Goal: Task Accomplishment & Management: Manage account settings

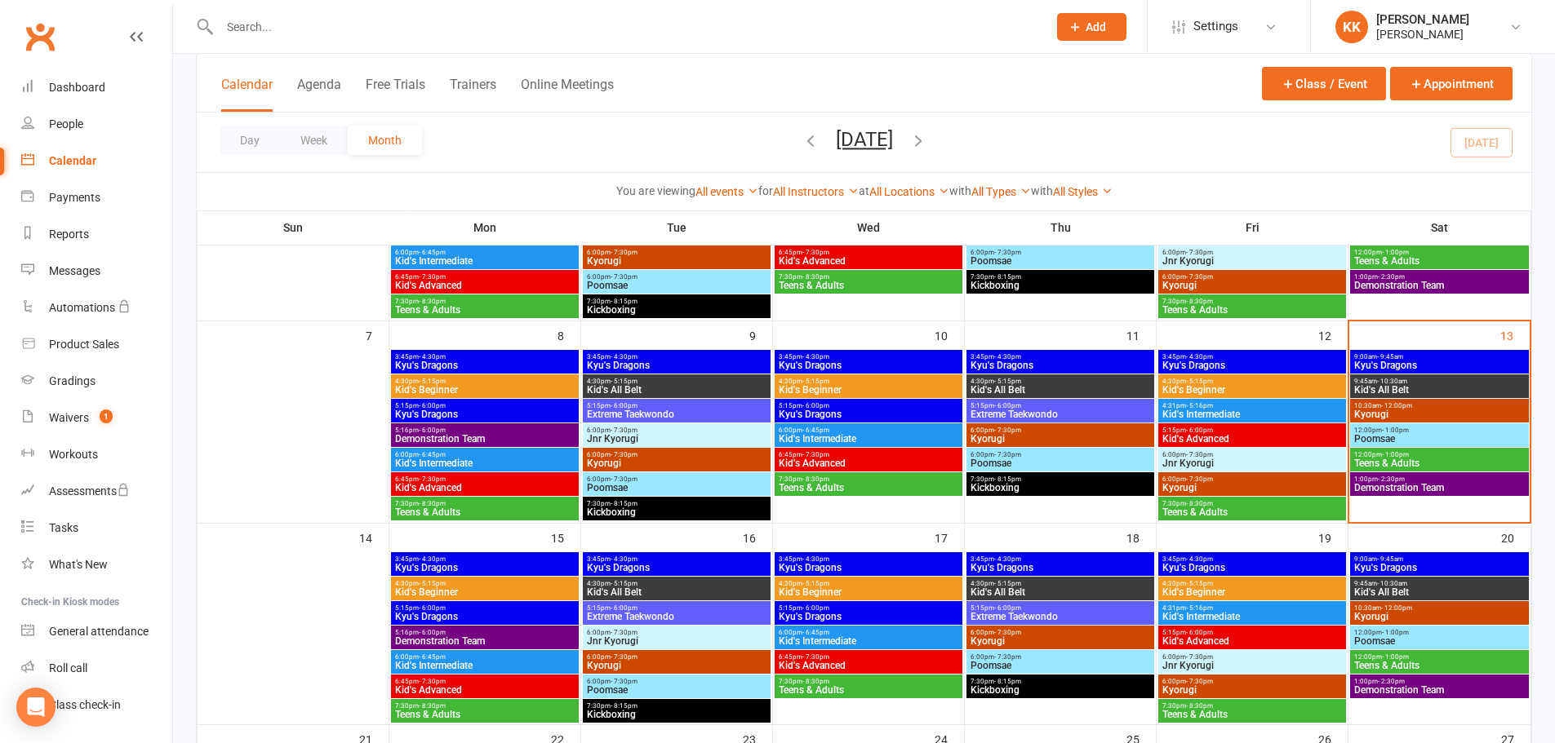
scroll to position [245, 0]
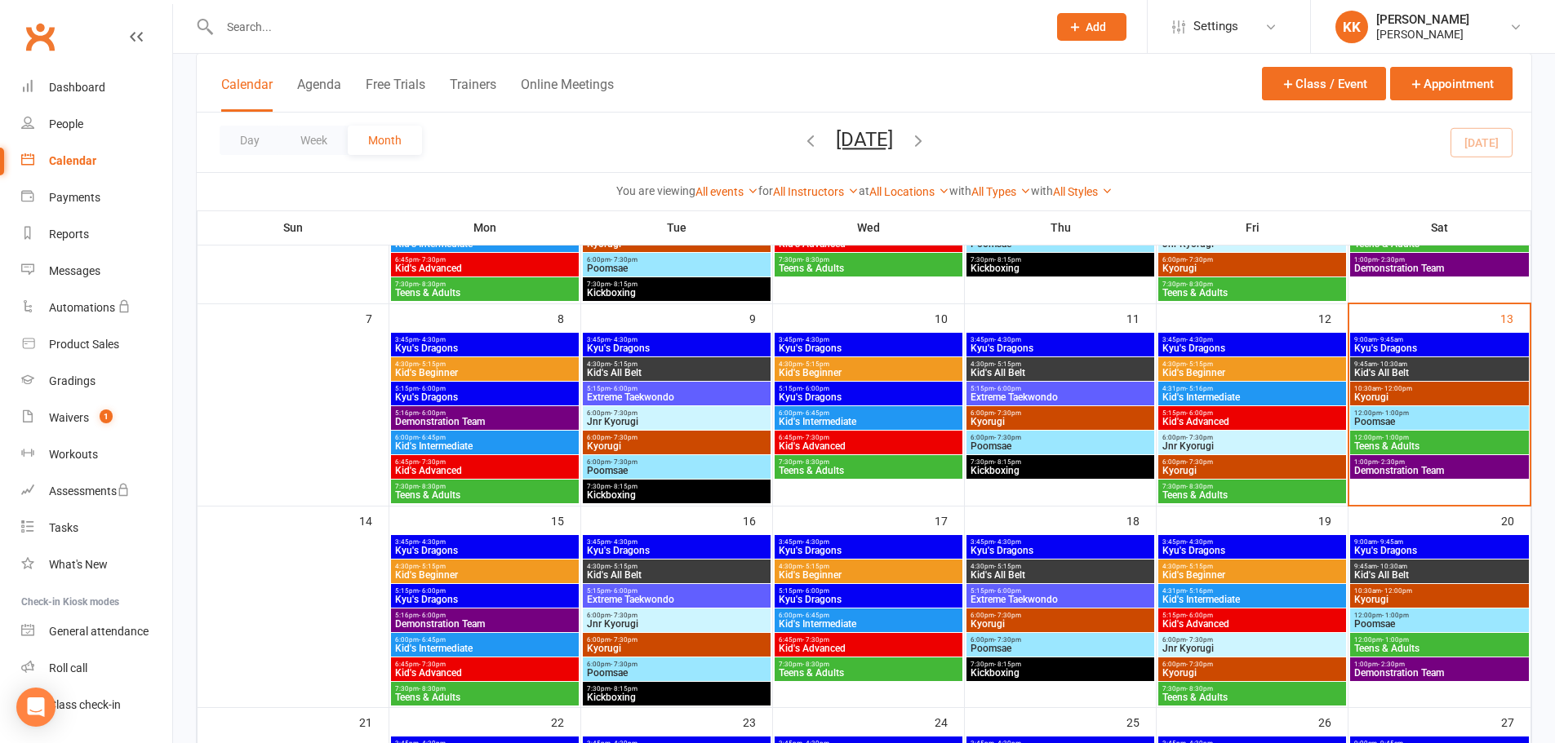
click at [81, 156] on div "Calendar" at bounding box center [72, 160] width 47 height 13
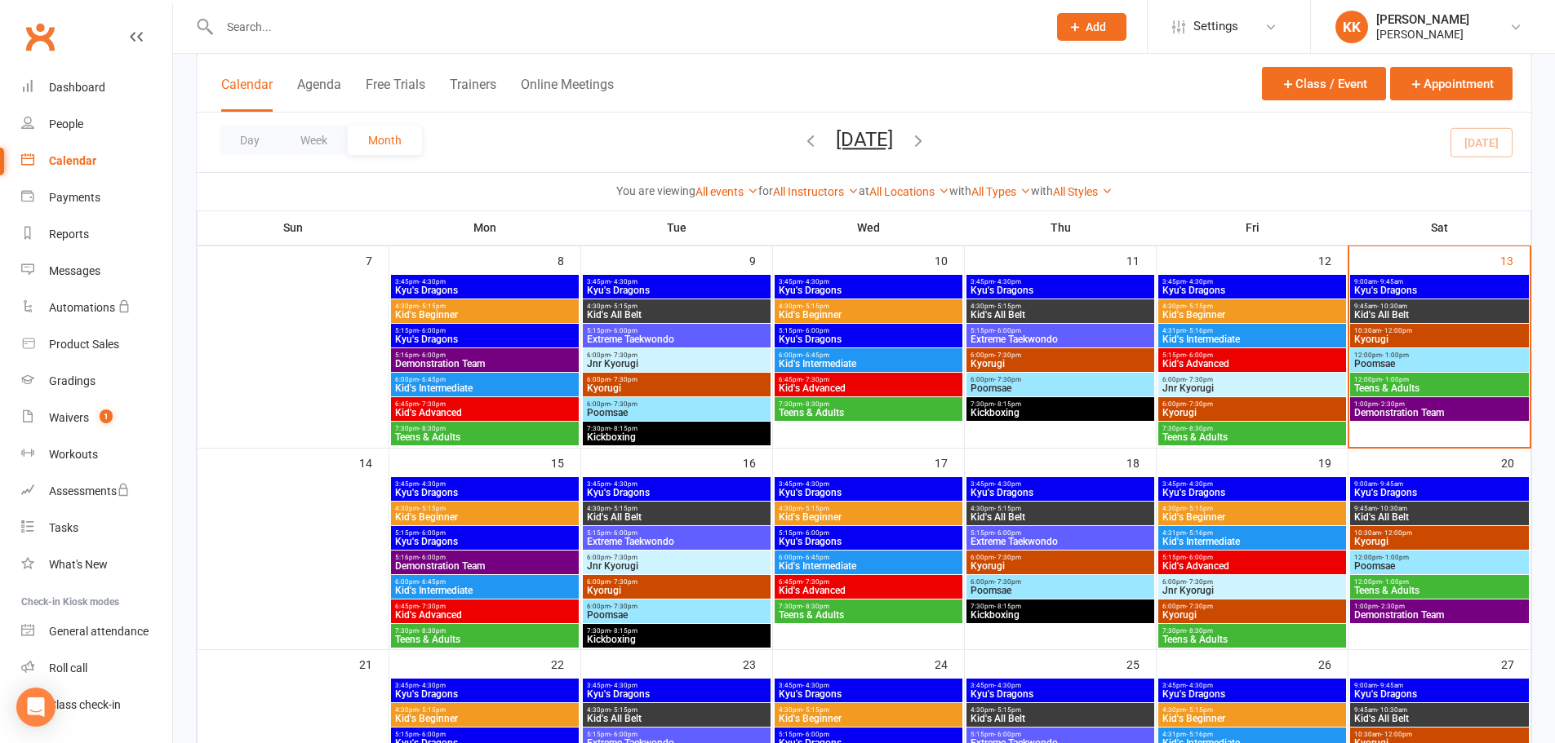
scroll to position [326, 0]
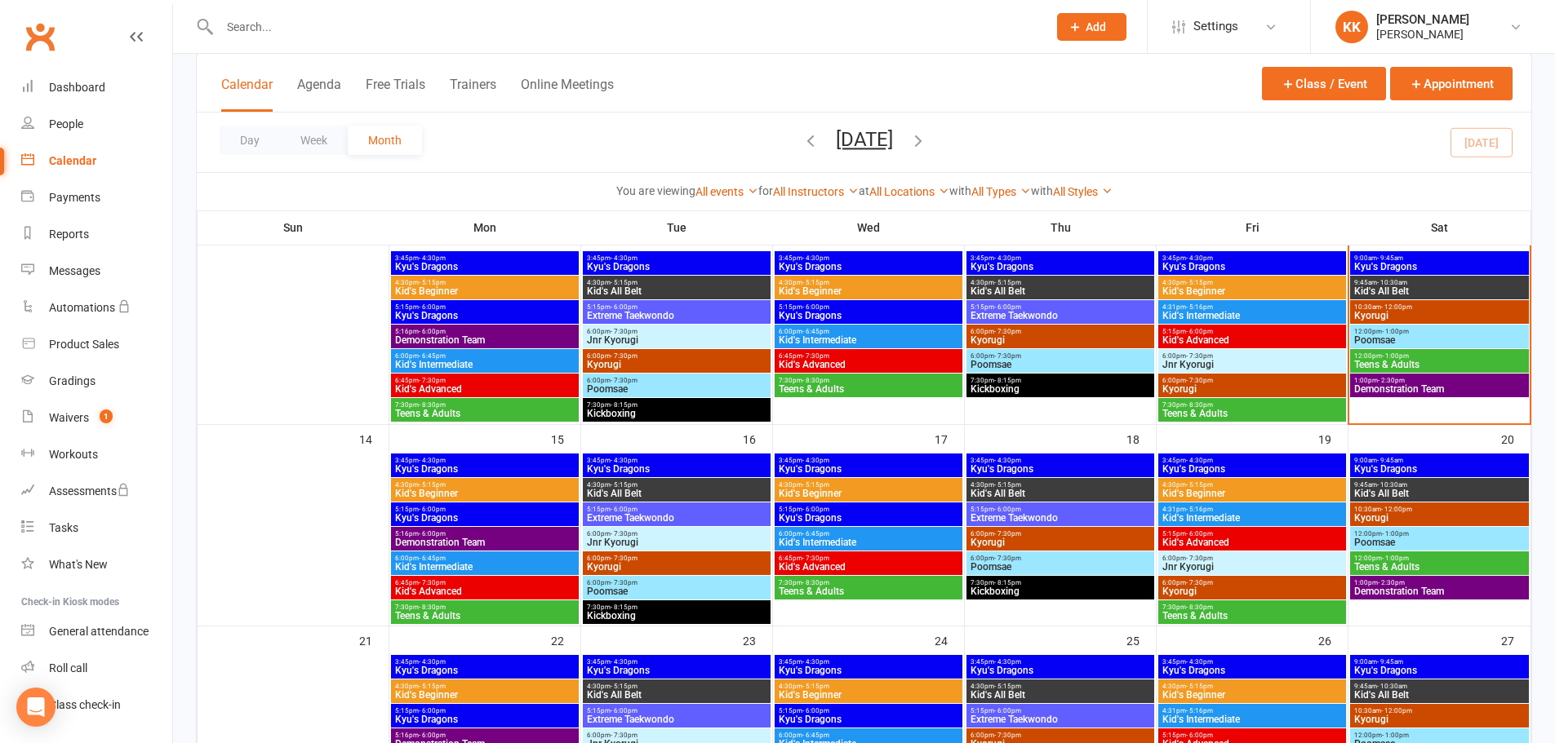
click at [486, 464] on span "Kyu's Dragons" at bounding box center [484, 469] width 181 height 10
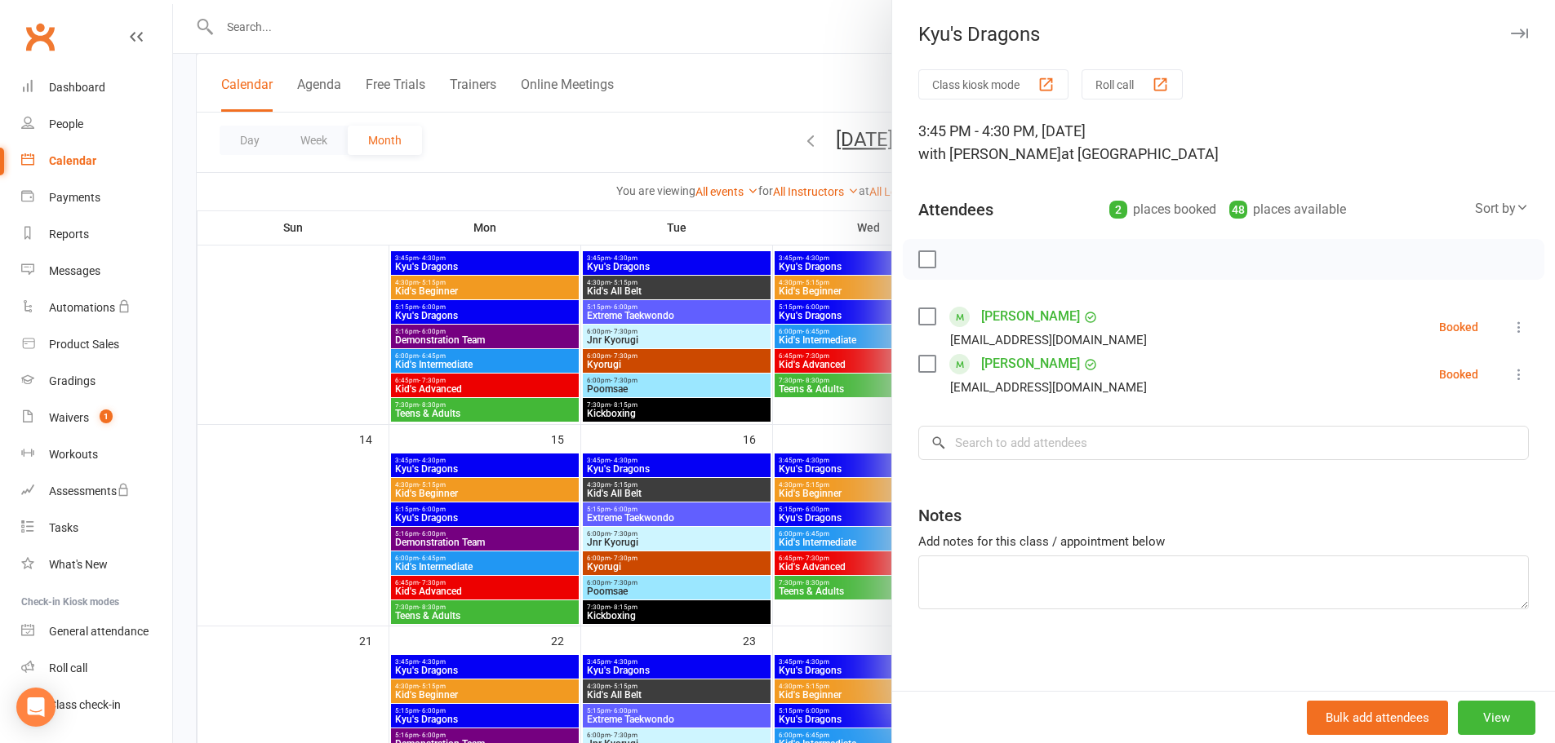
click at [259, 358] on div at bounding box center [864, 371] width 1382 height 743
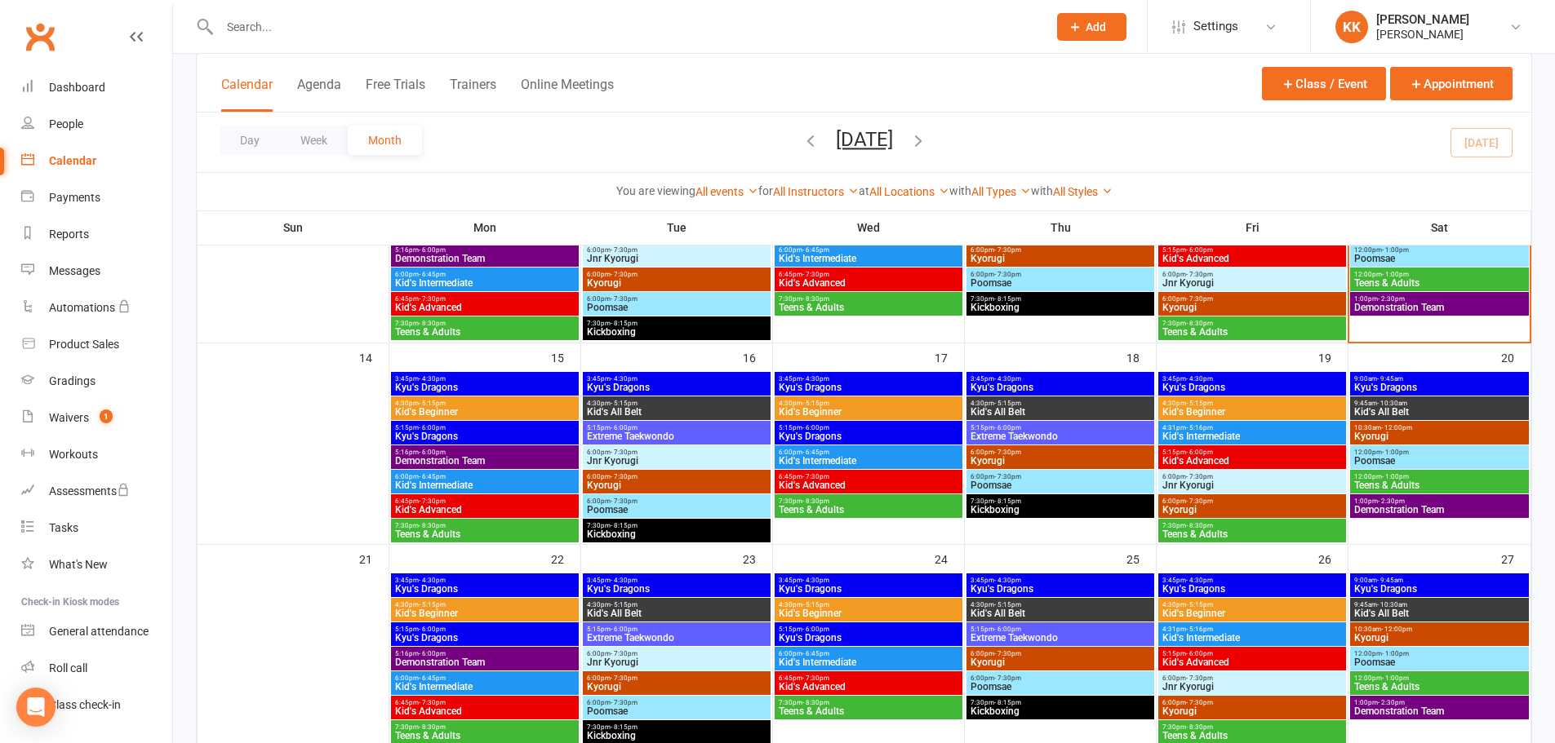
scroll to position [82, 0]
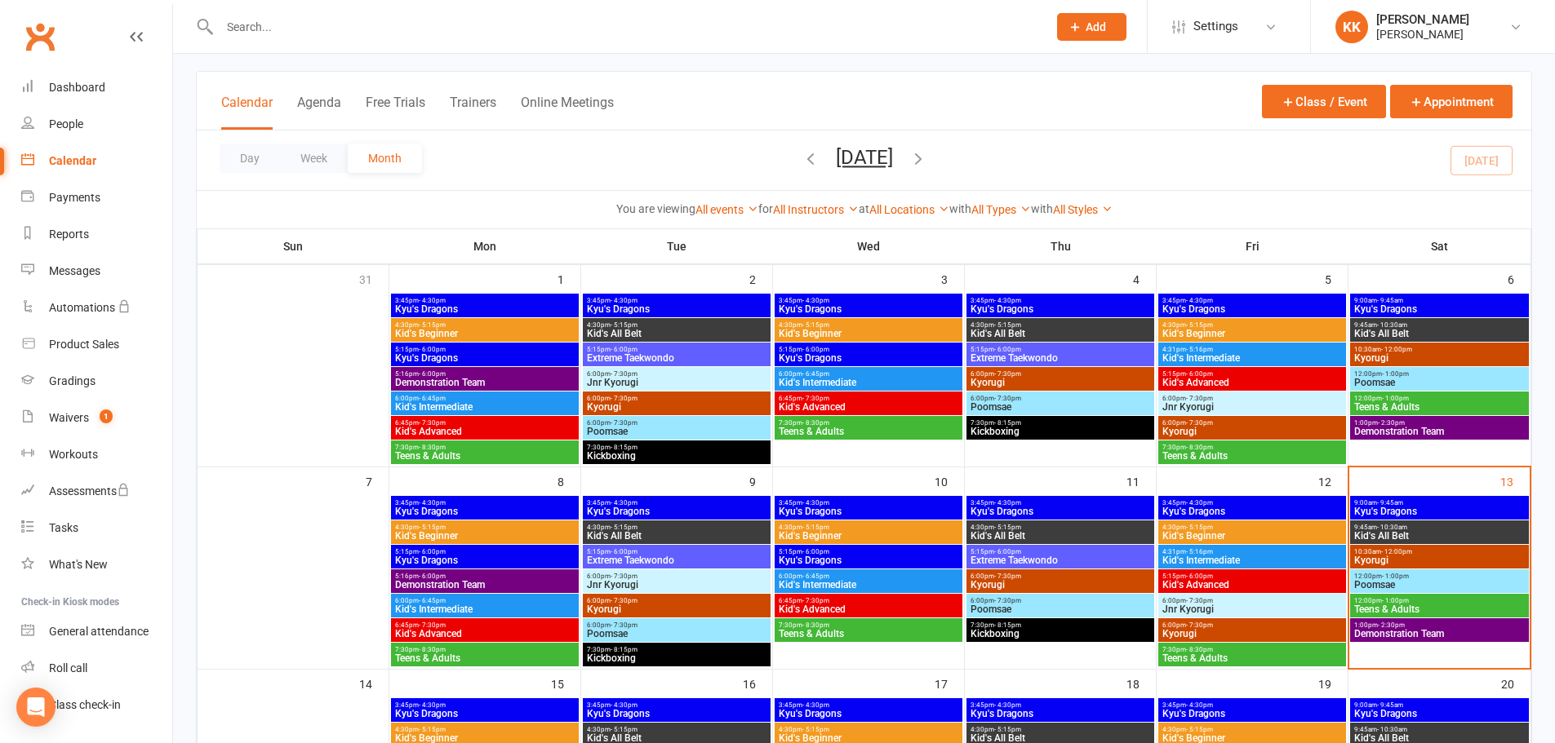
drag, startPoint x: 64, startPoint y: 159, endPoint x: 67, endPoint y: 144, distance: 15.8
click at [64, 159] on div "Calendar" at bounding box center [72, 160] width 47 height 13
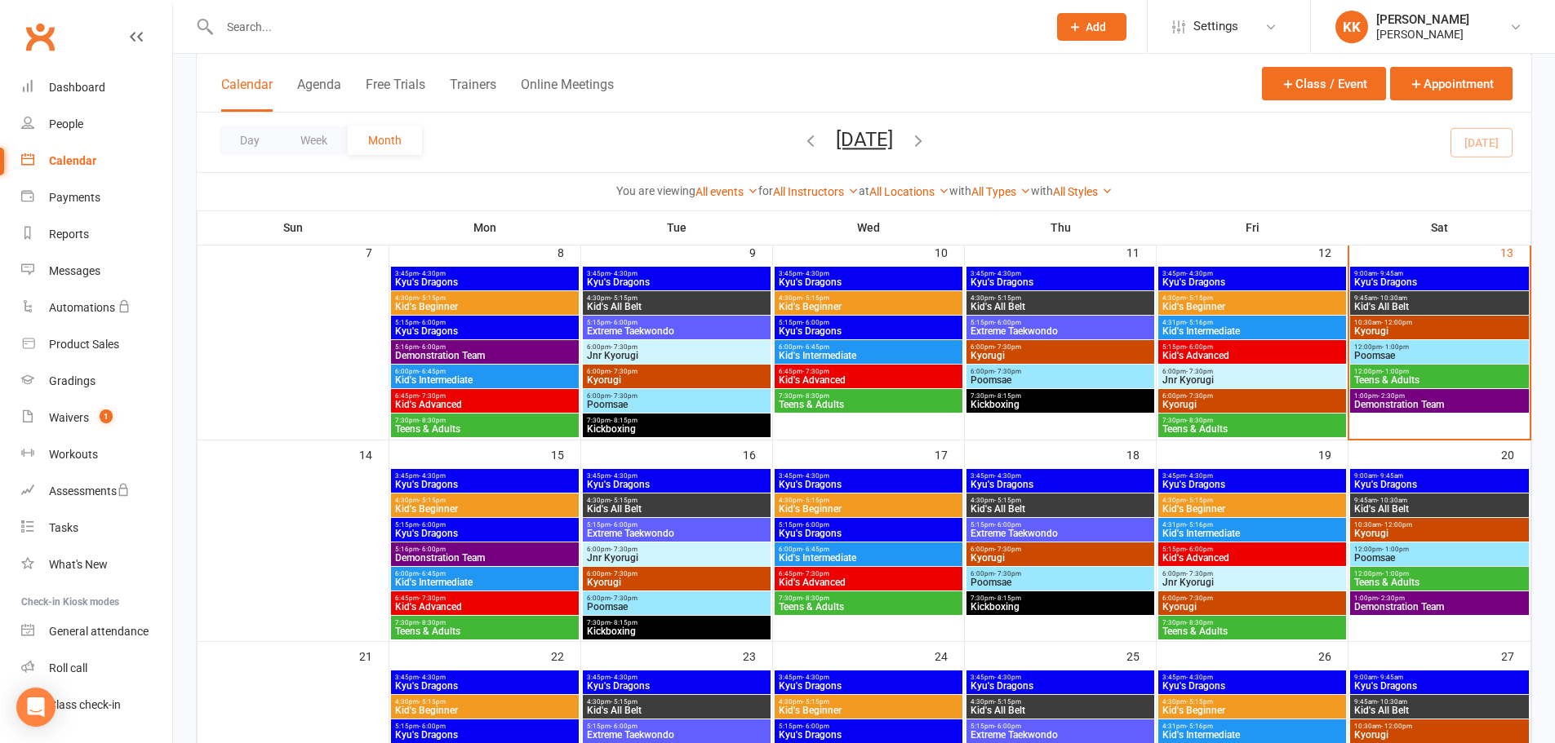
scroll to position [326, 0]
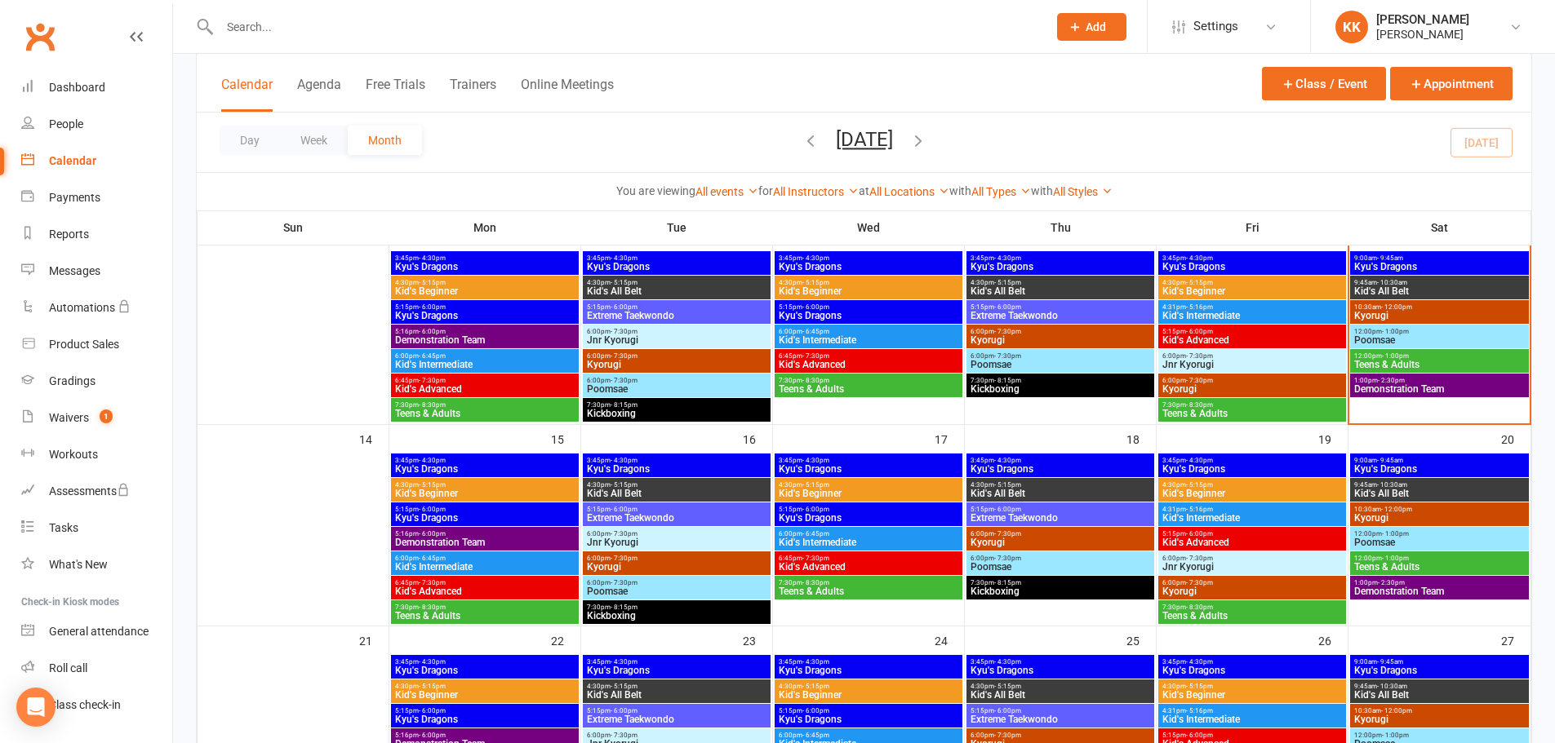
click at [469, 463] on span "3:45pm - 4:30pm" at bounding box center [484, 460] width 181 height 7
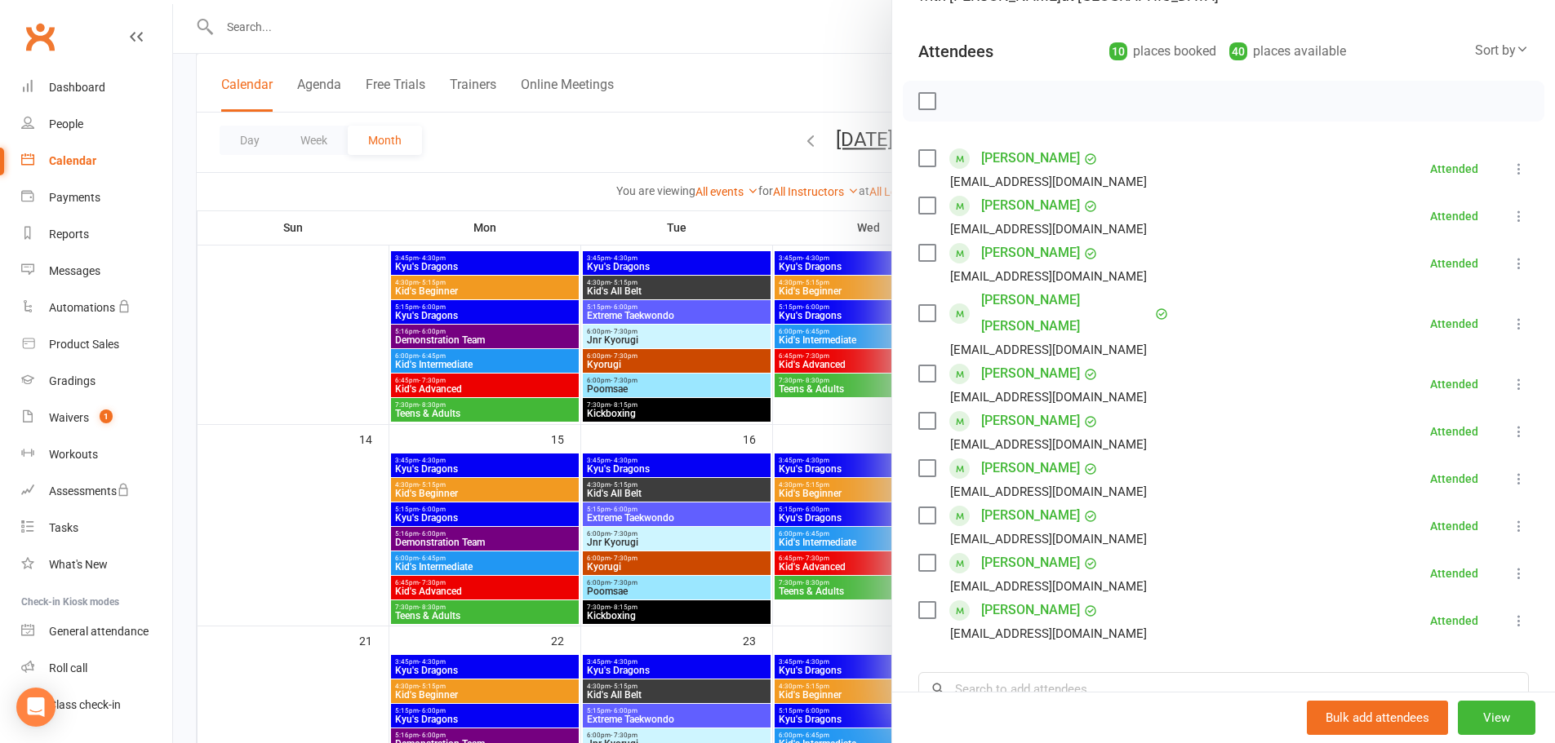
scroll to position [163, 0]
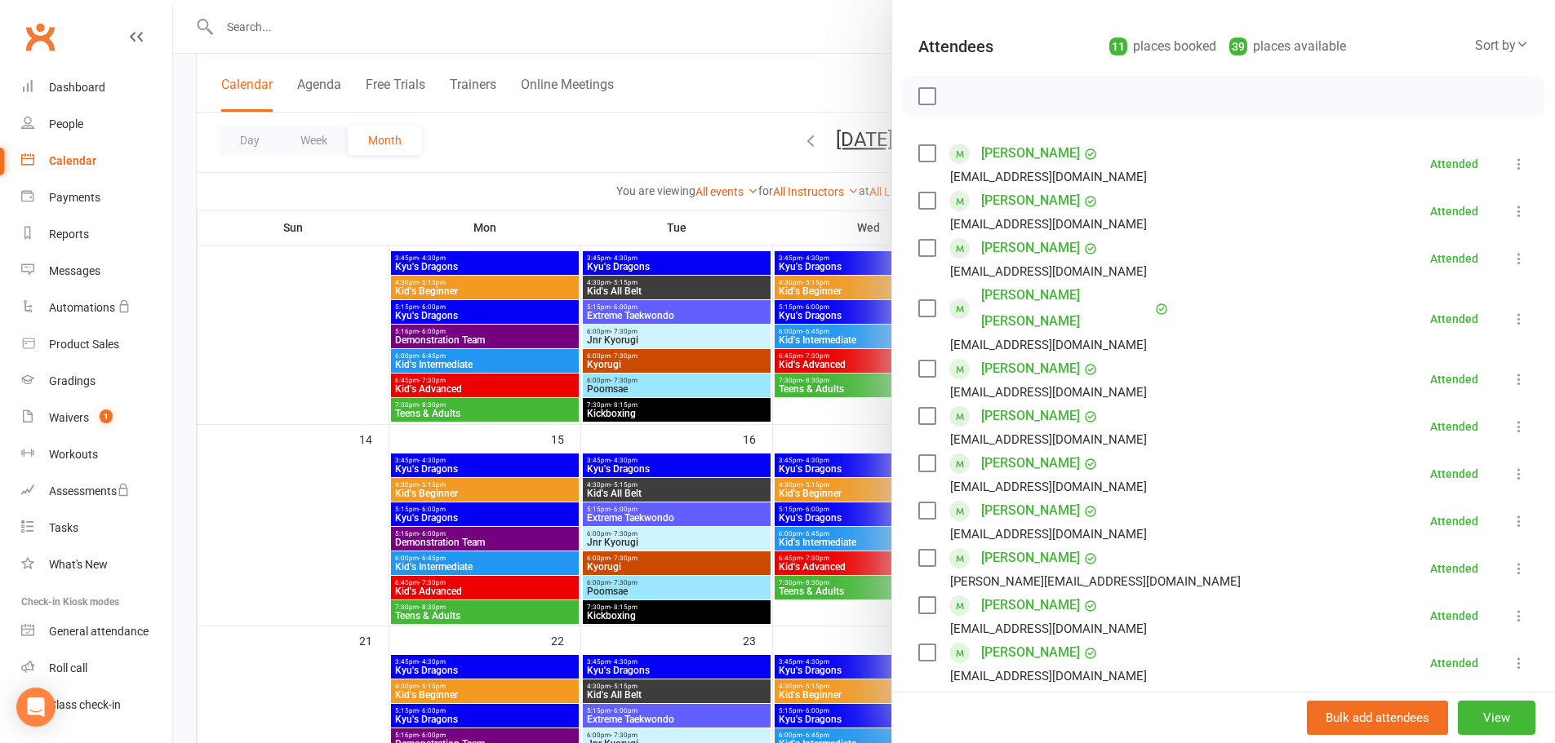
click at [539, 254] on div at bounding box center [864, 371] width 1382 height 743
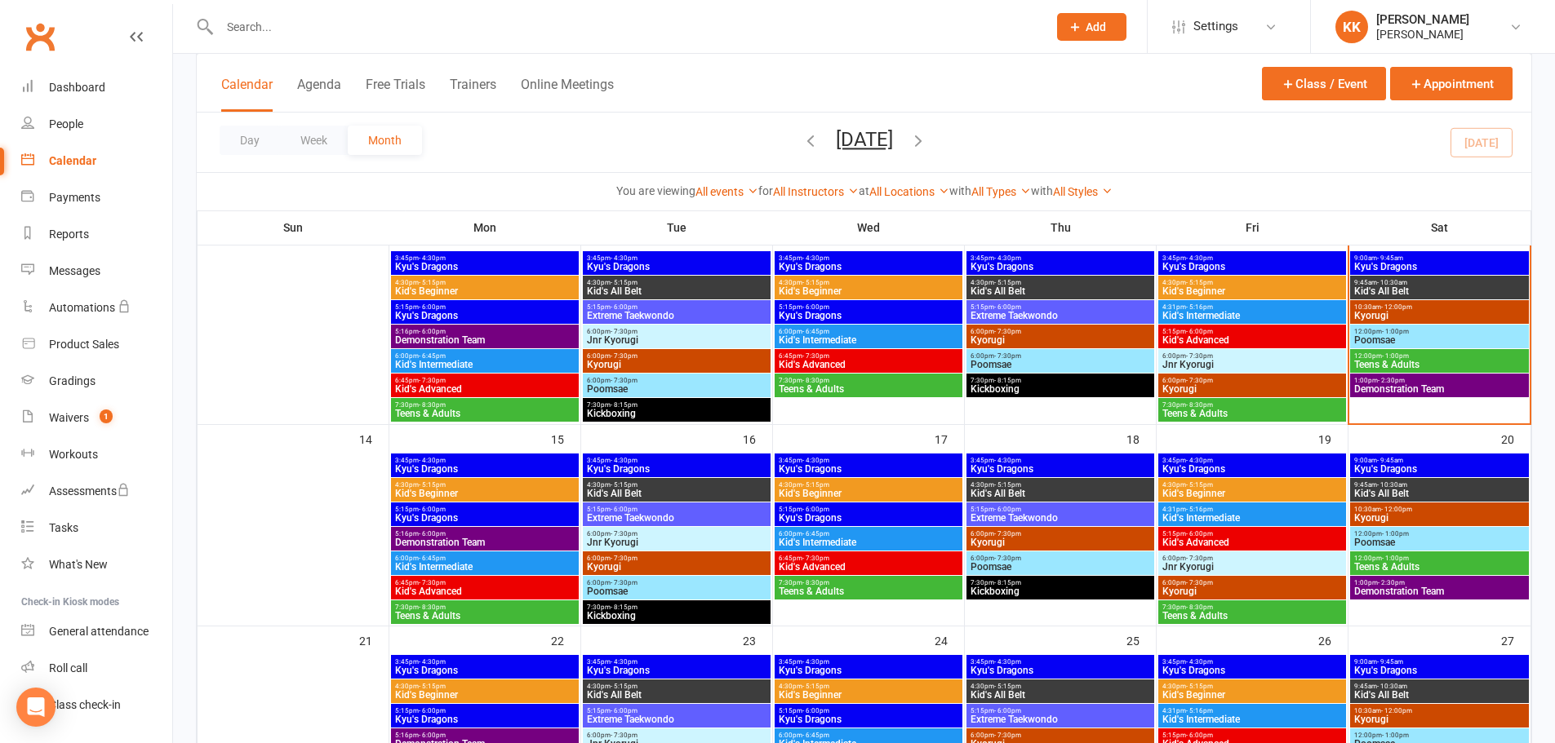
click at [874, 262] on span "Kyu's Dragons" at bounding box center [868, 267] width 181 height 10
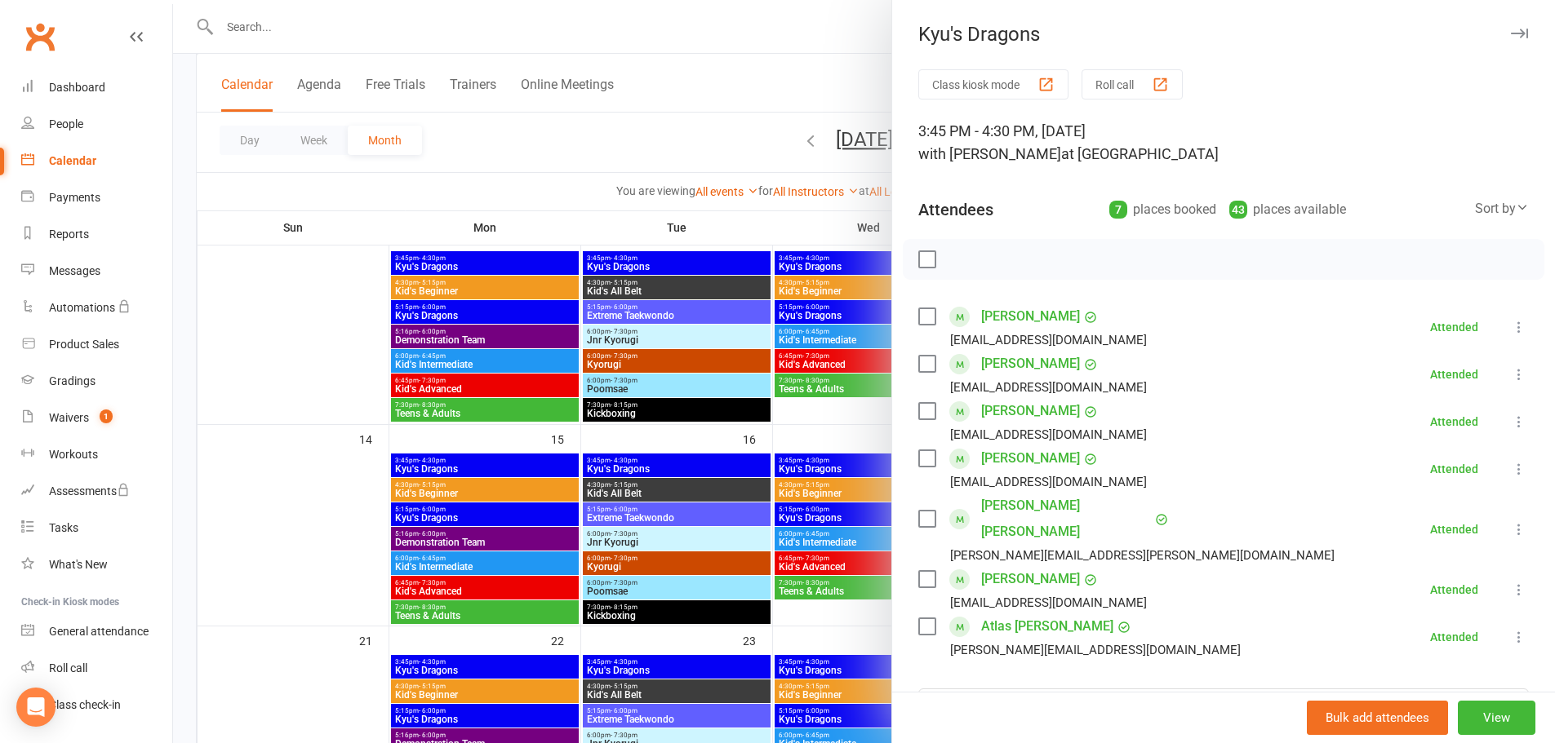
click at [859, 309] on div at bounding box center [864, 371] width 1382 height 743
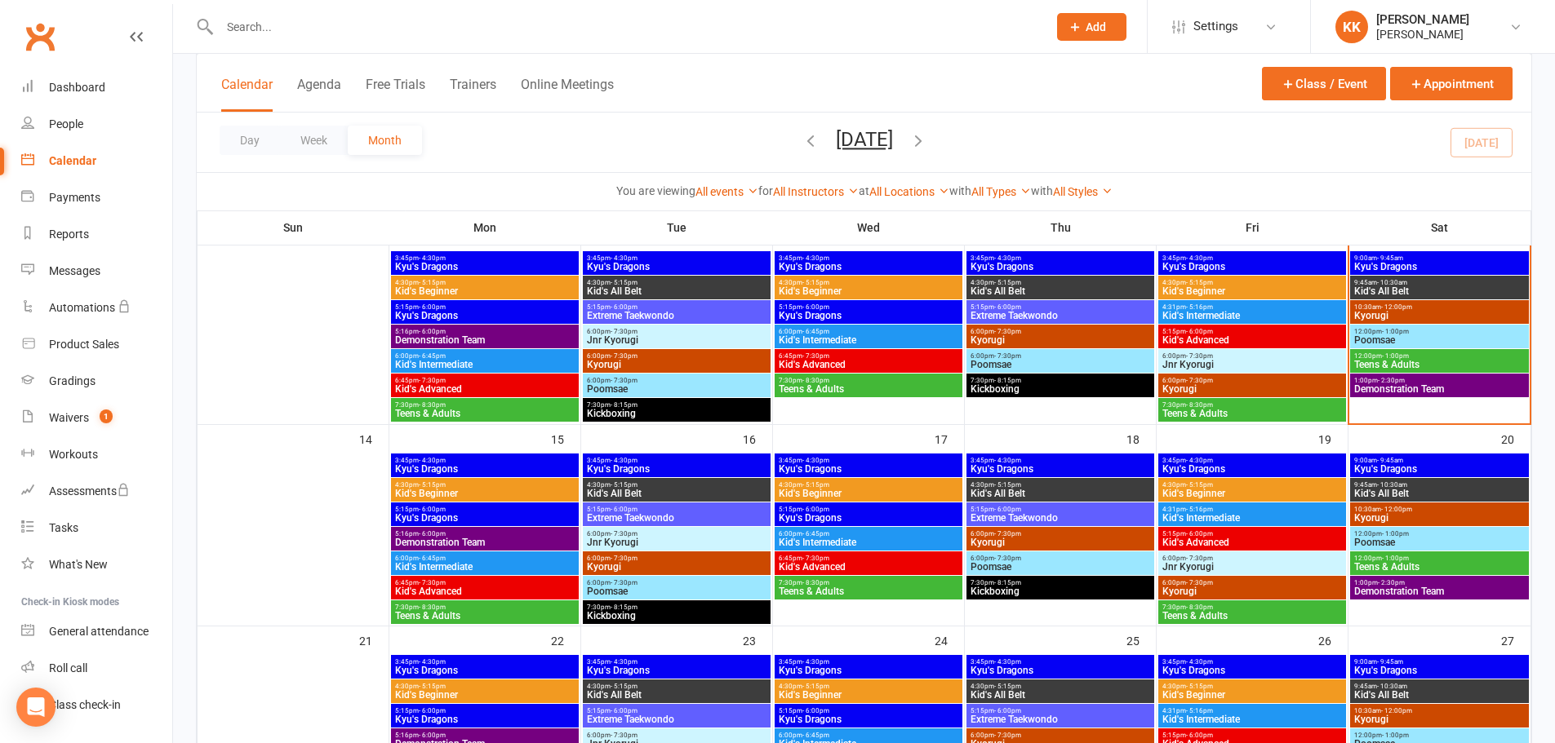
click at [859, 309] on span "5:15pm - 6:00pm" at bounding box center [868, 307] width 181 height 7
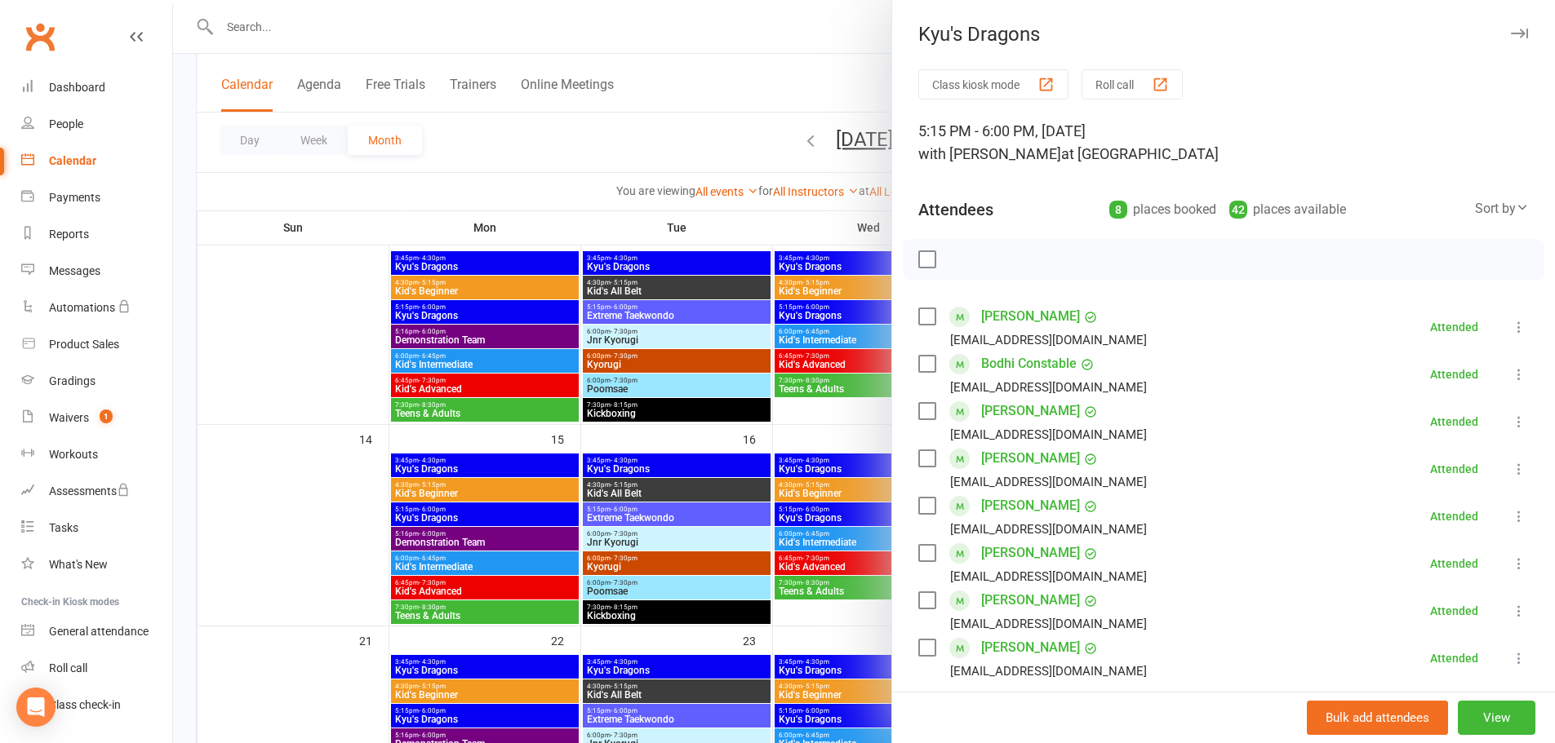
scroll to position [82, 0]
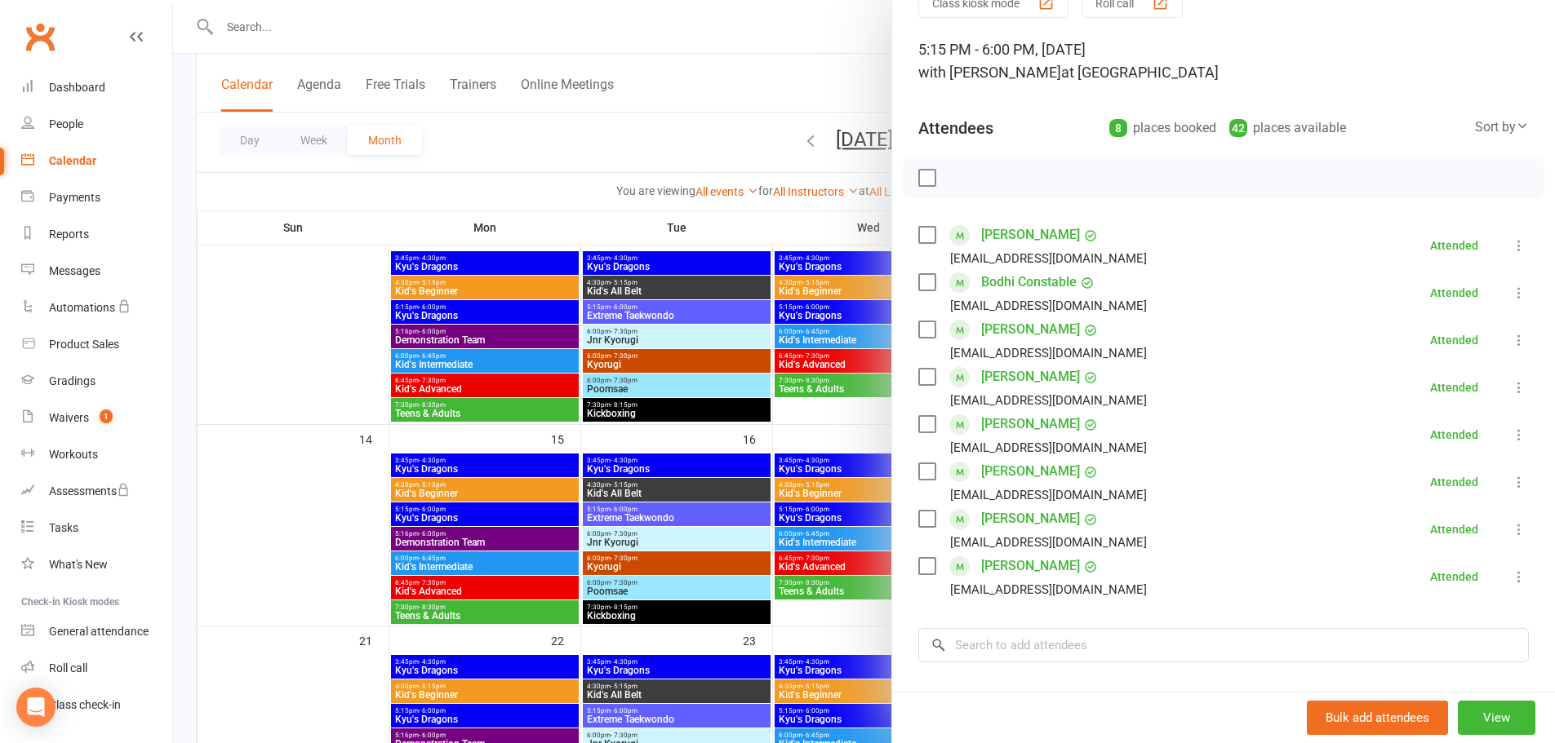
click at [410, 307] on div at bounding box center [864, 371] width 1382 height 743
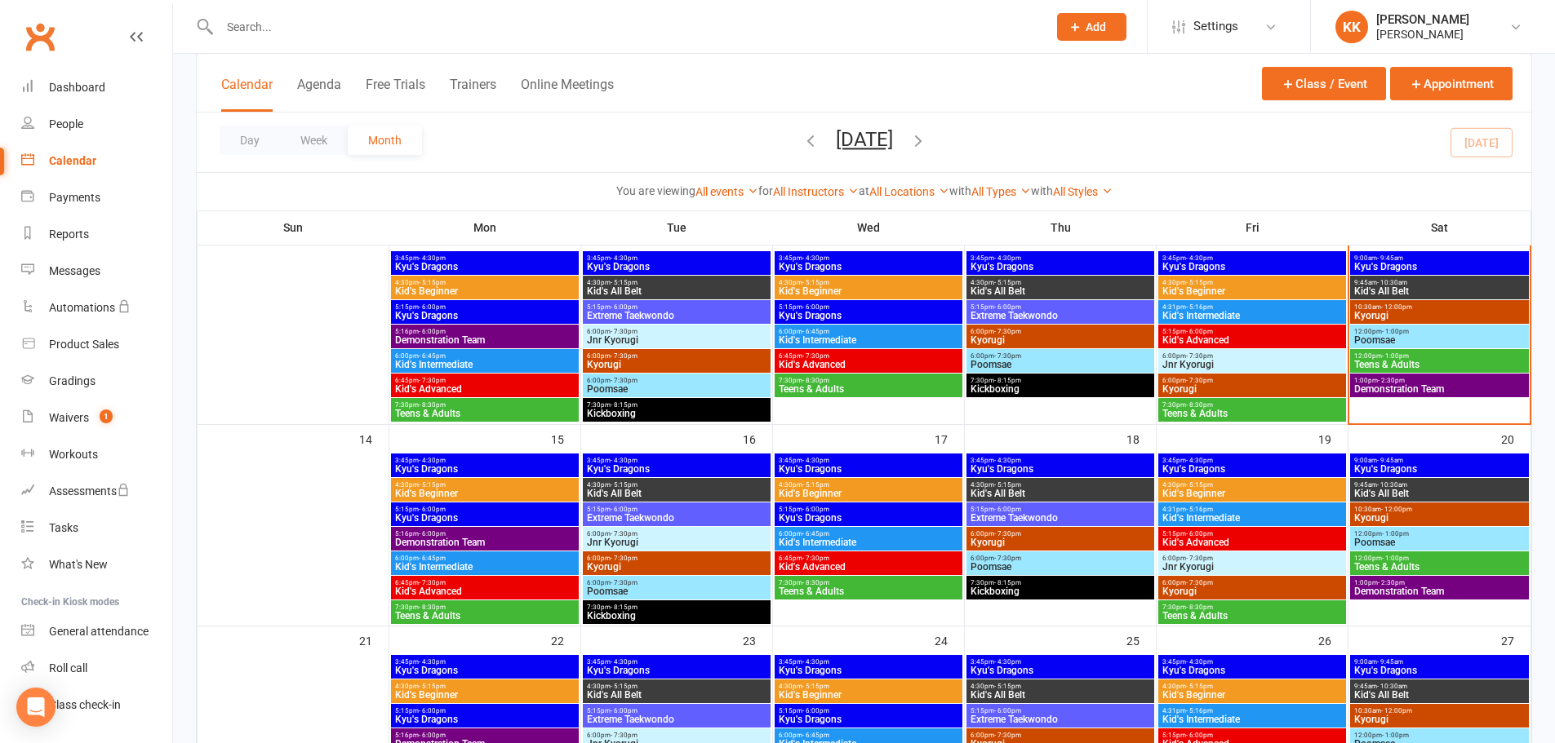
click at [410, 307] on span "5:15pm - 6:00pm" at bounding box center [484, 307] width 181 height 7
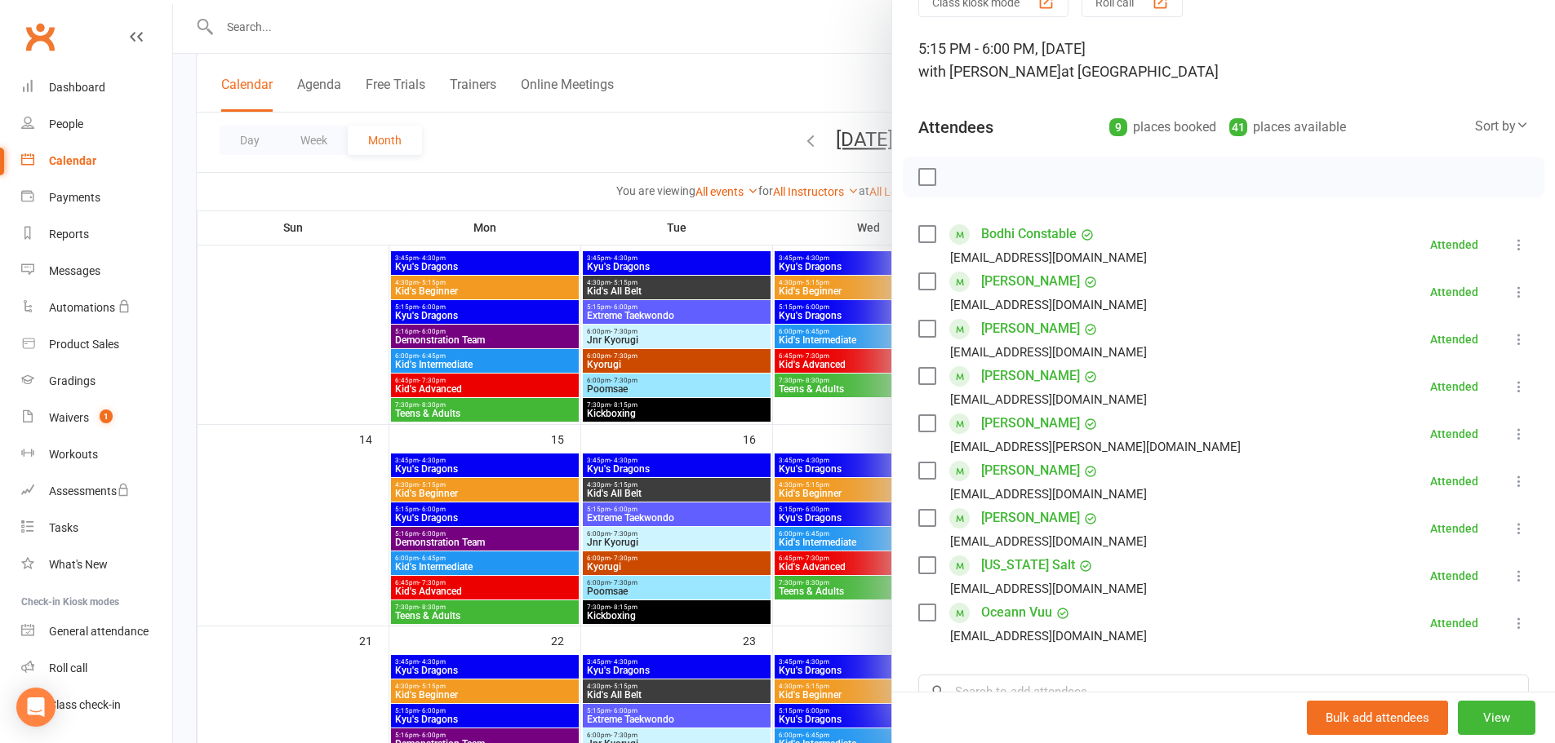
scroll to position [163, 0]
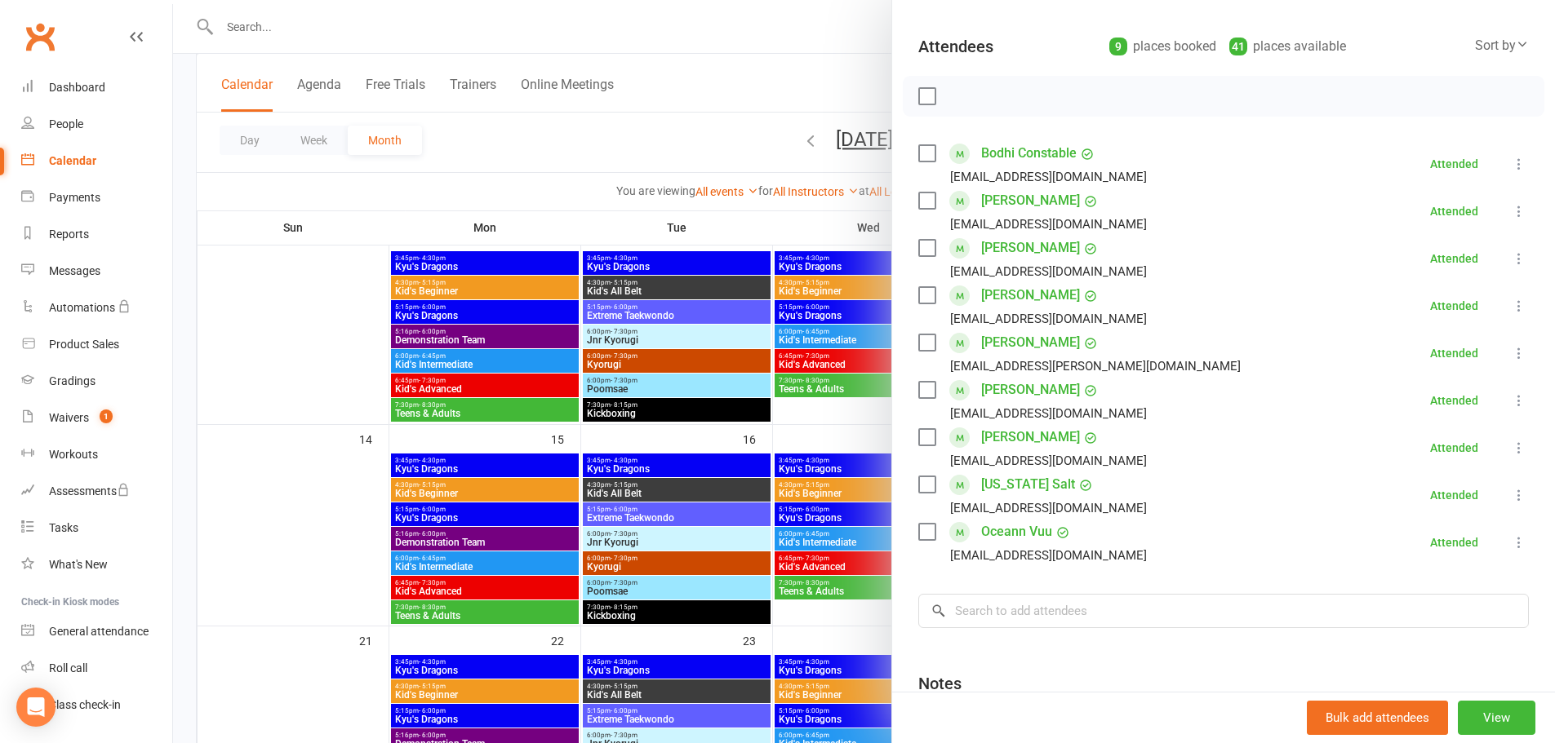
click at [322, 313] on div at bounding box center [864, 371] width 1382 height 743
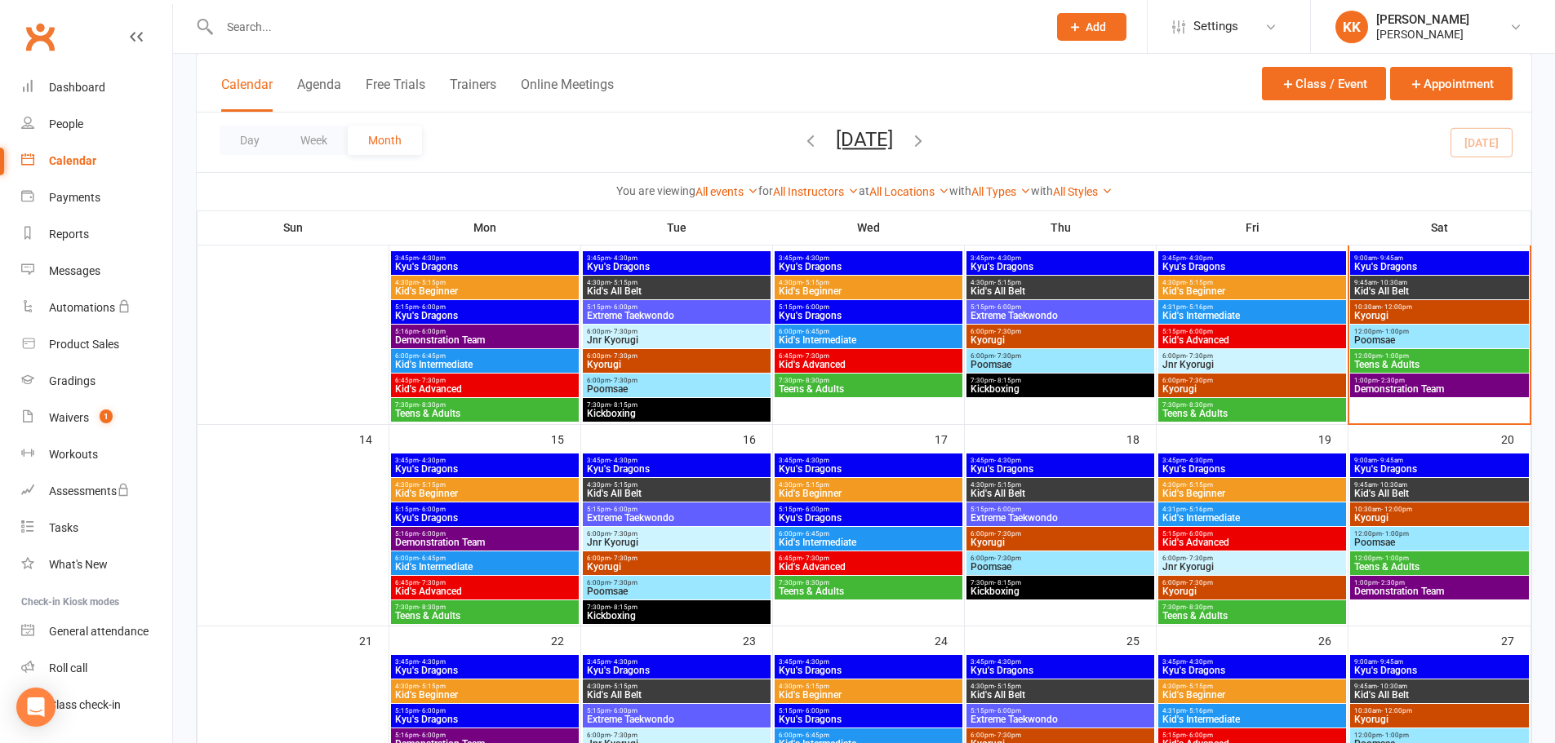
click at [424, 266] on span "Kyu's Dragons" at bounding box center [484, 267] width 181 height 10
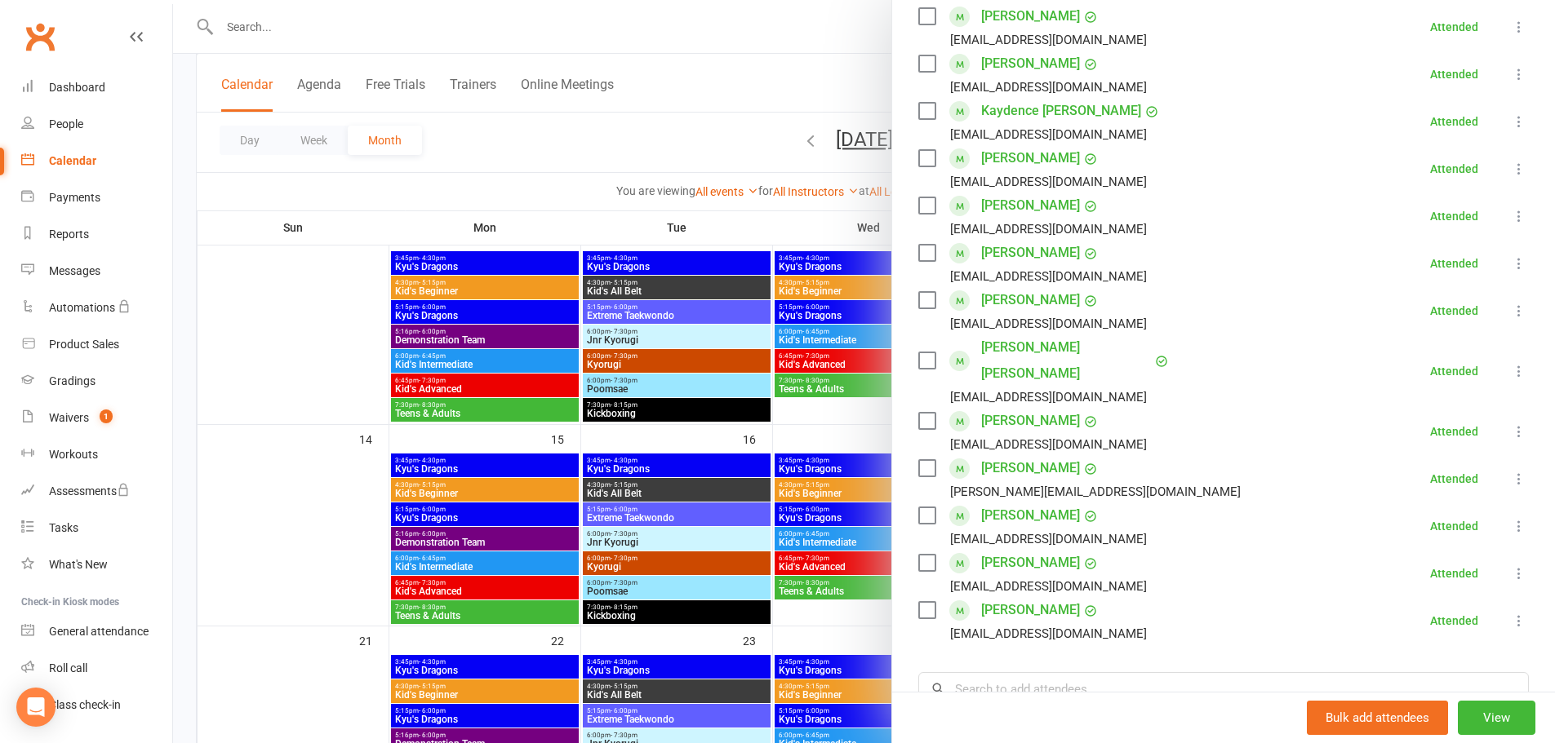
scroll to position [326, 0]
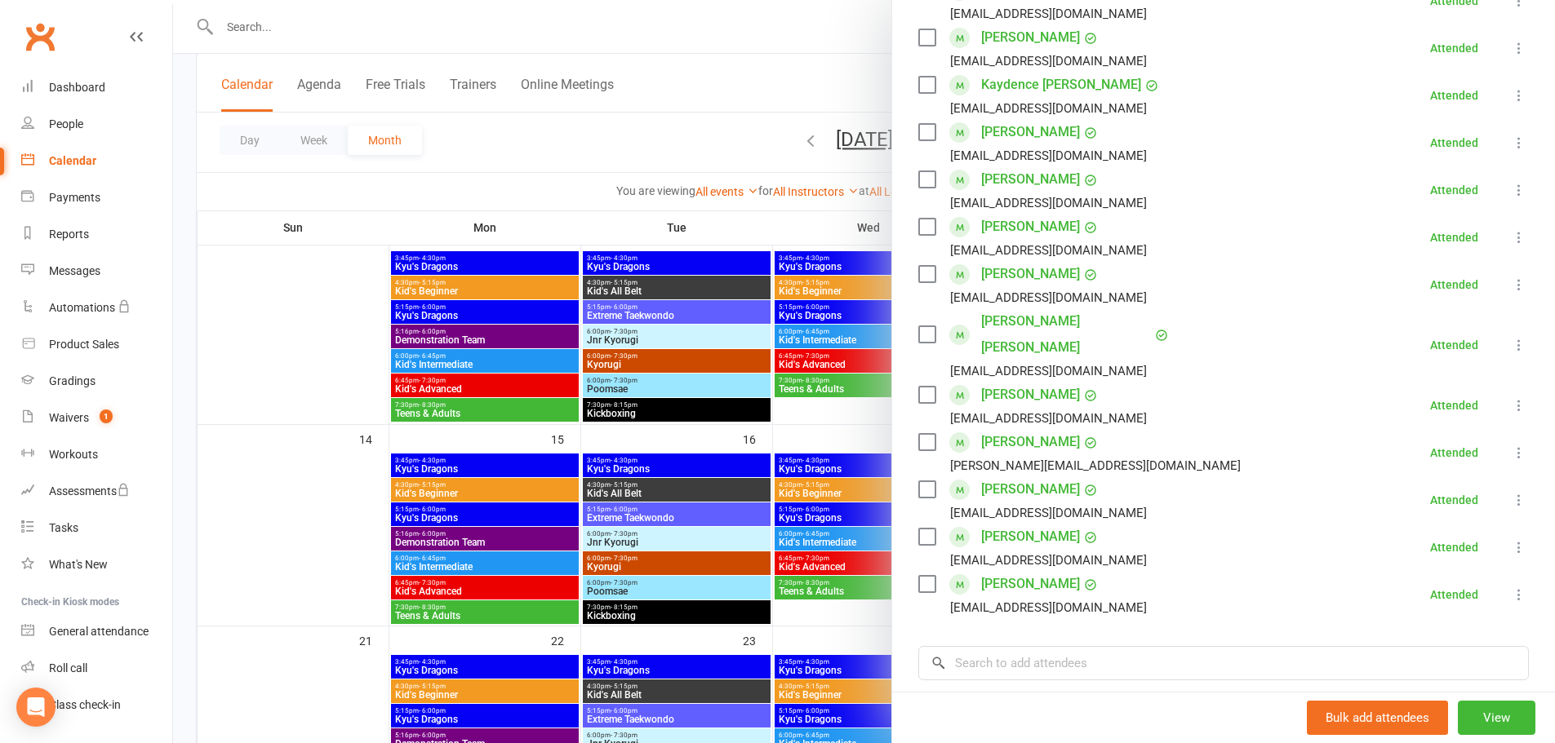
click at [353, 339] on div at bounding box center [864, 371] width 1382 height 743
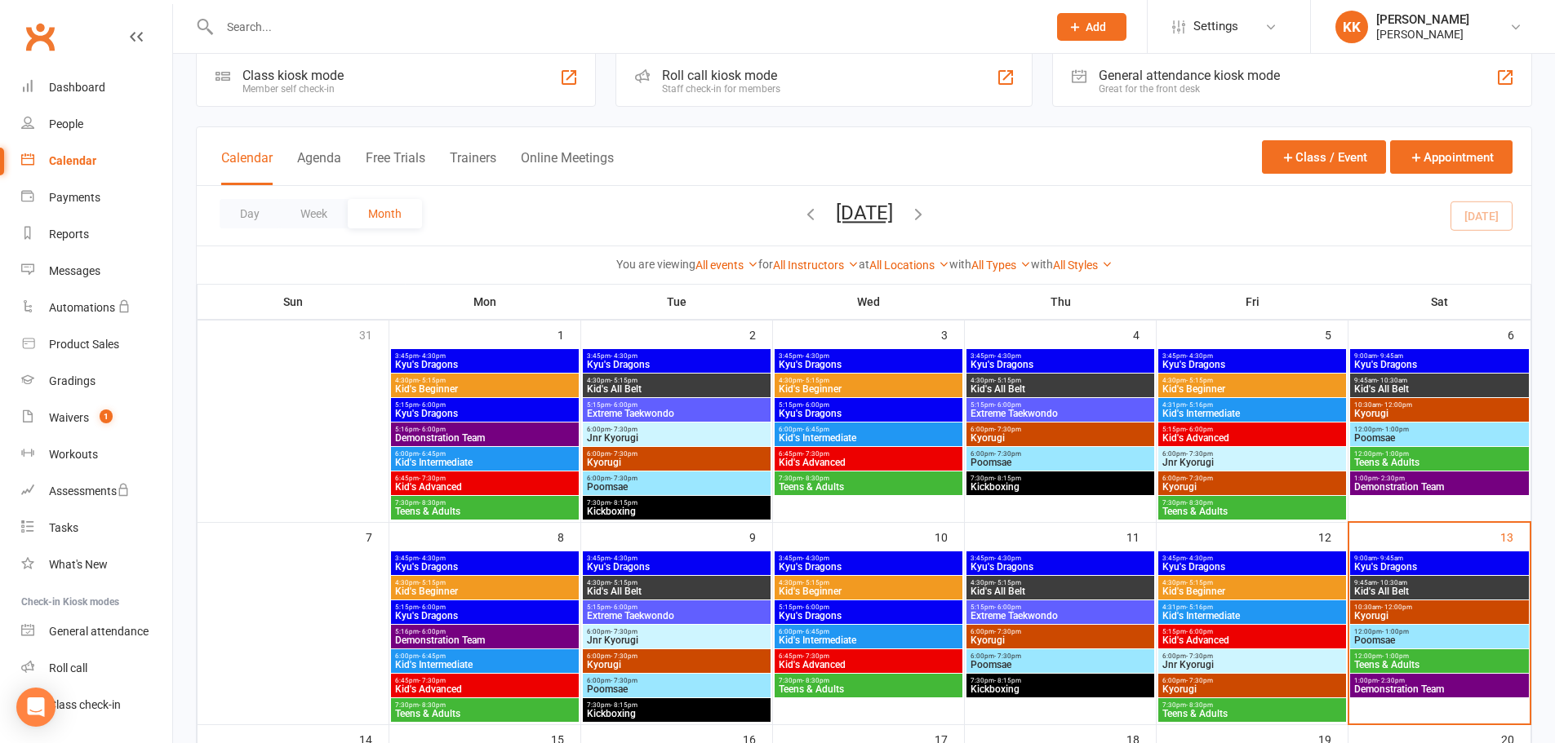
scroll to position [0, 0]
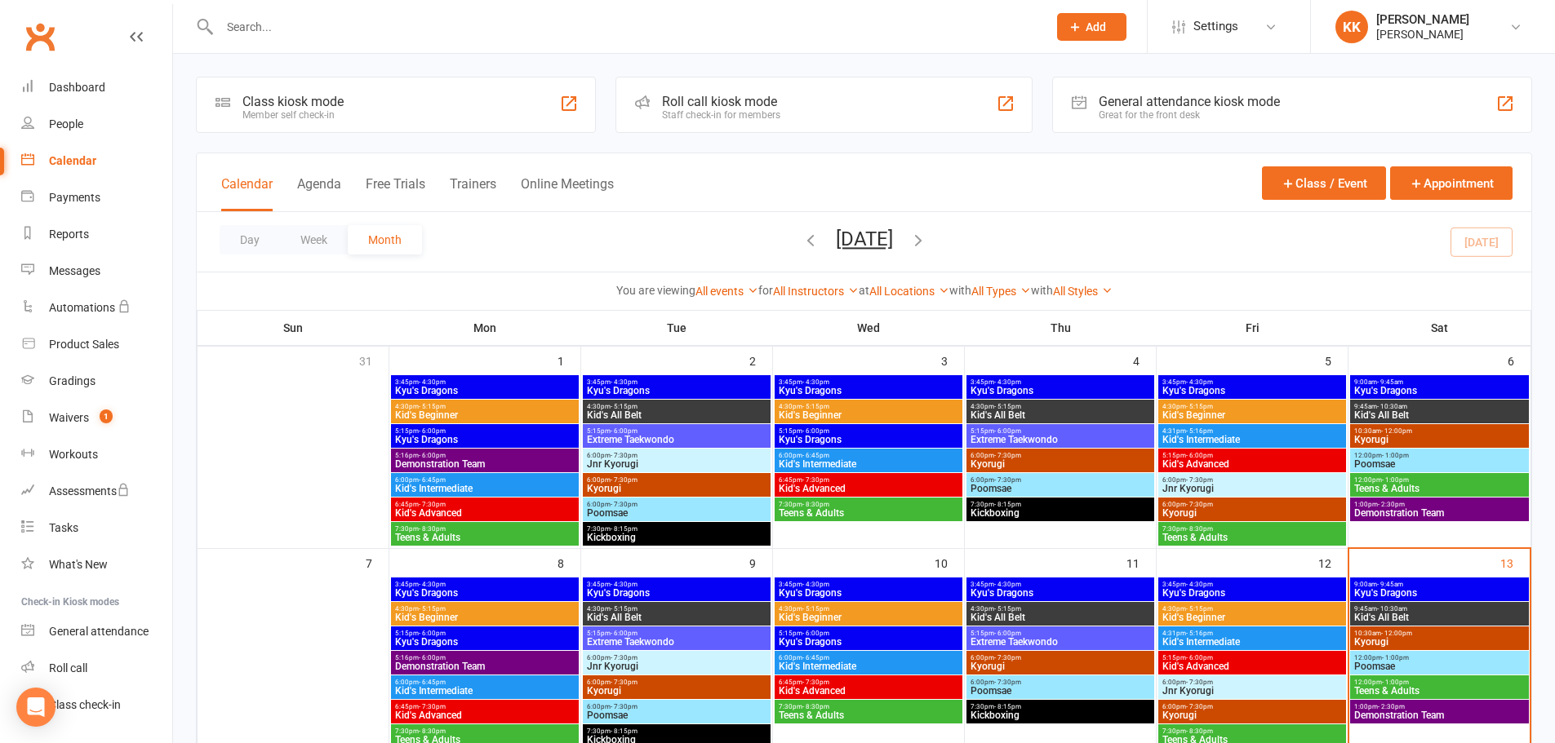
click at [850, 432] on span "5:15pm - 6:00pm" at bounding box center [868, 431] width 181 height 7
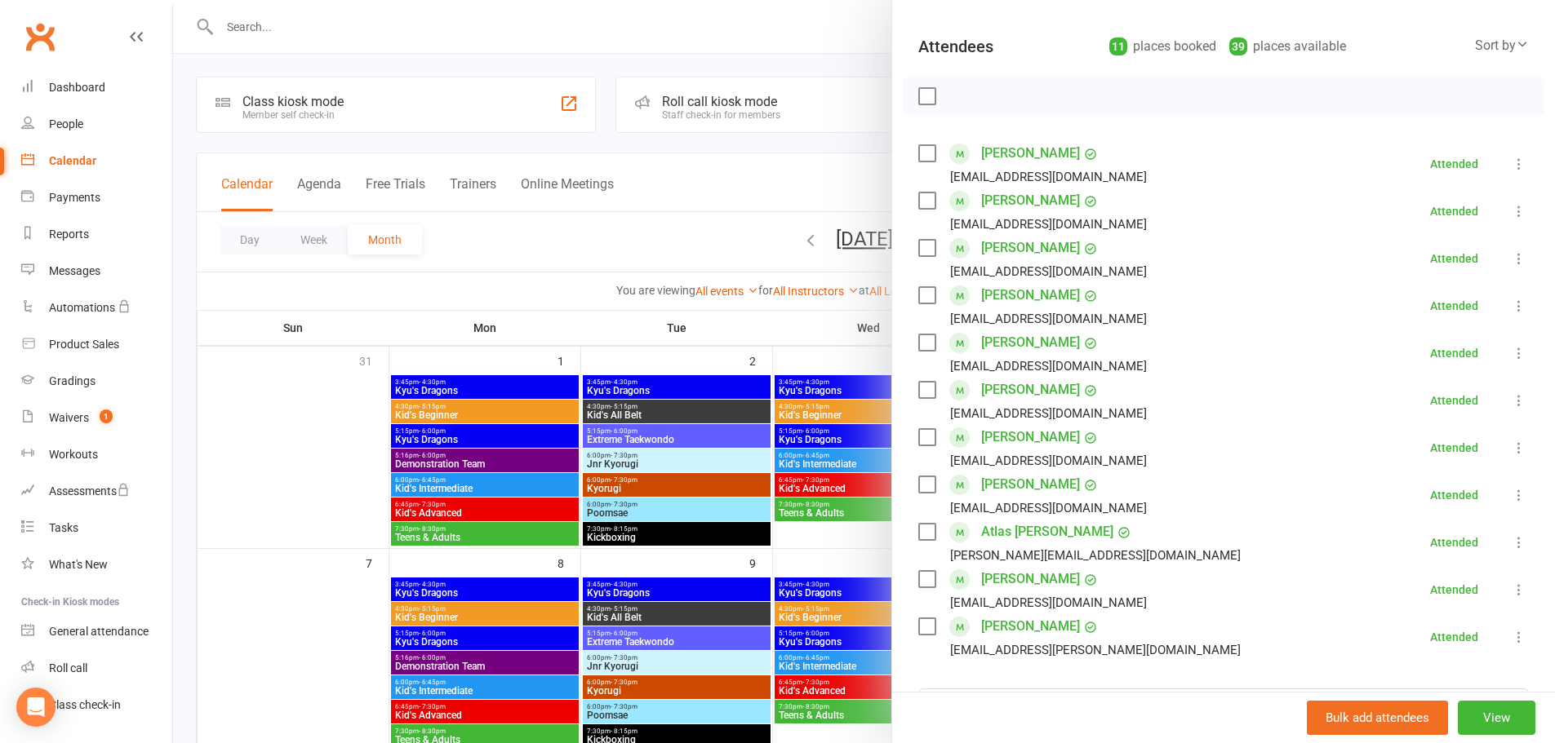
scroll to position [245, 0]
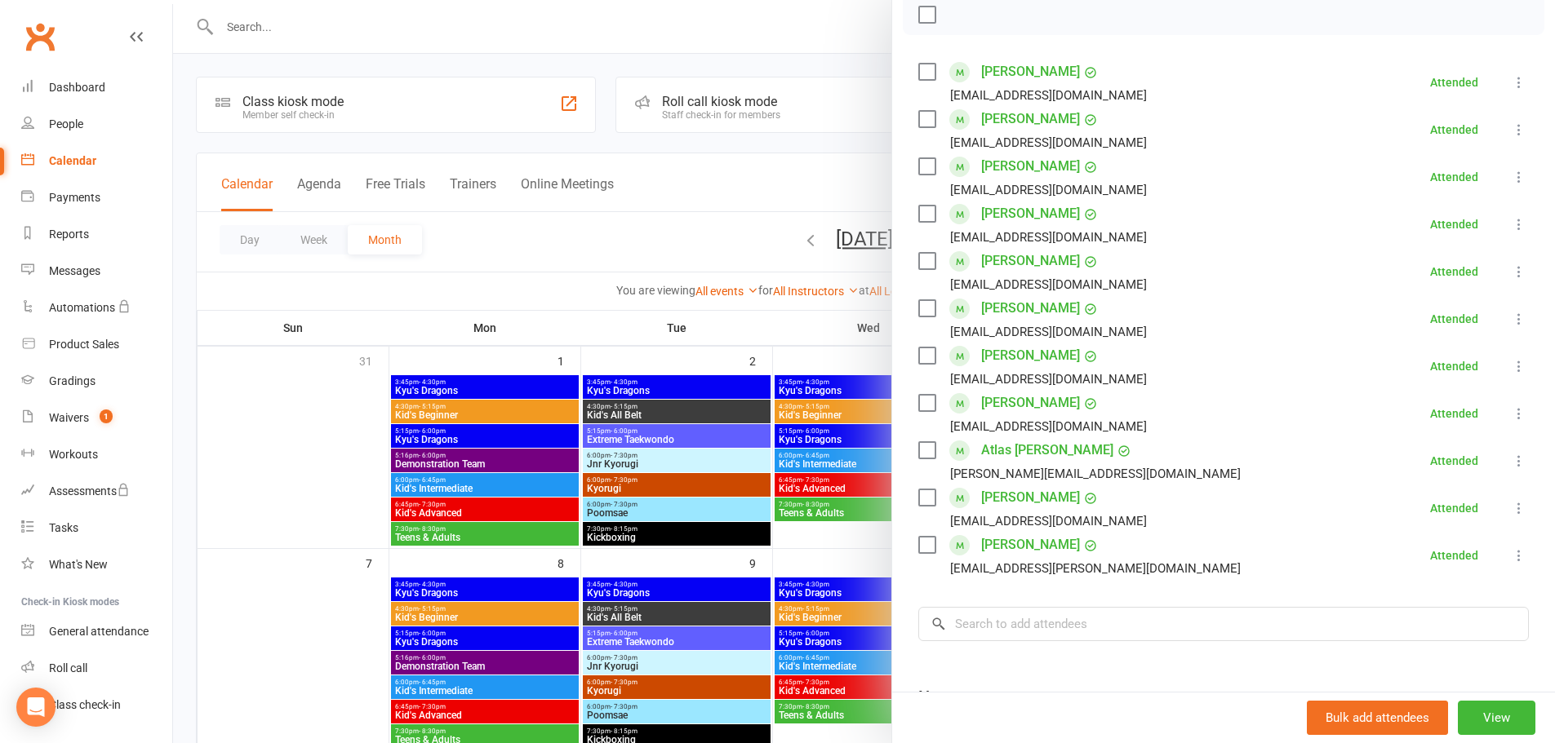
click at [306, 413] on div at bounding box center [864, 371] width 1382 height 743
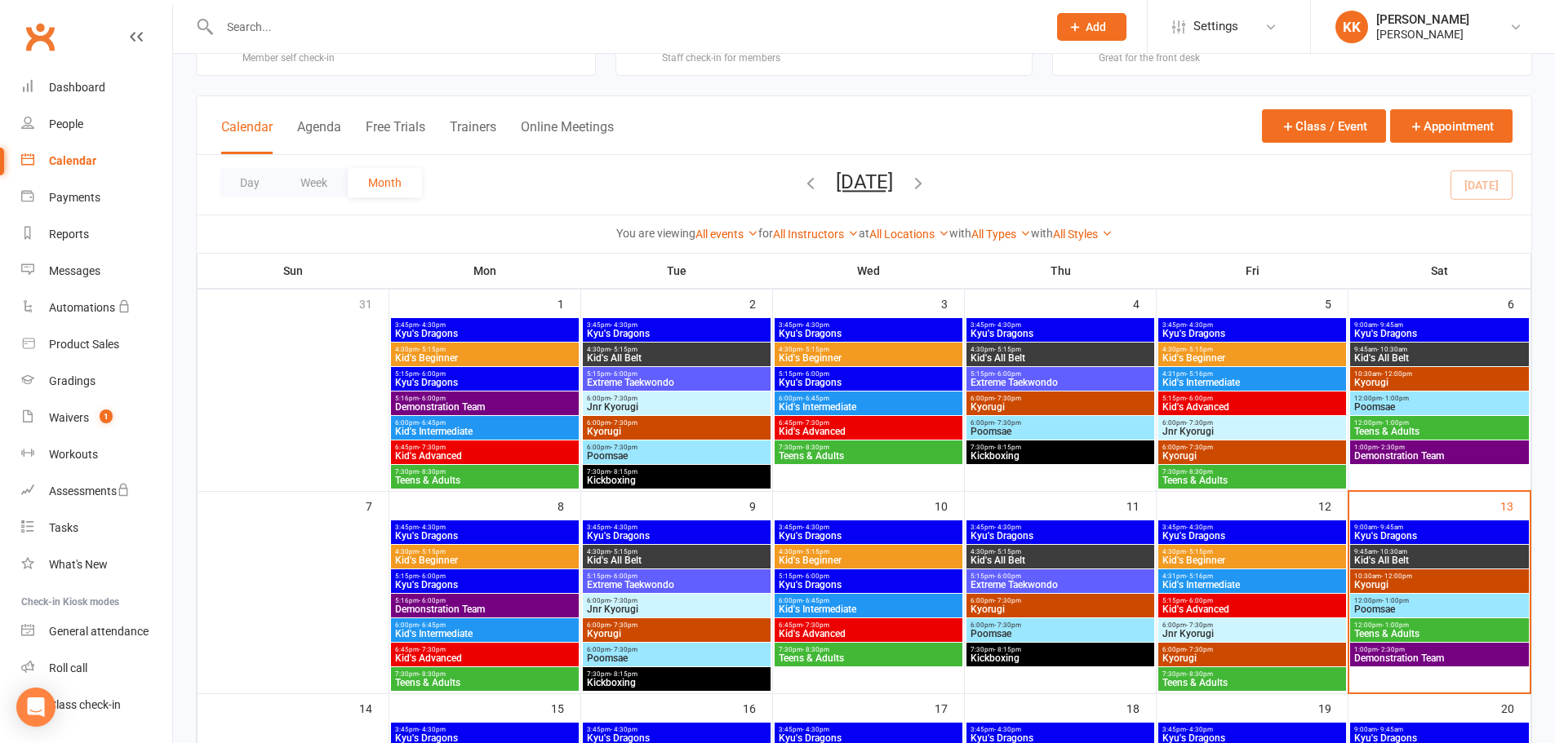
scroll to position [82, 0]
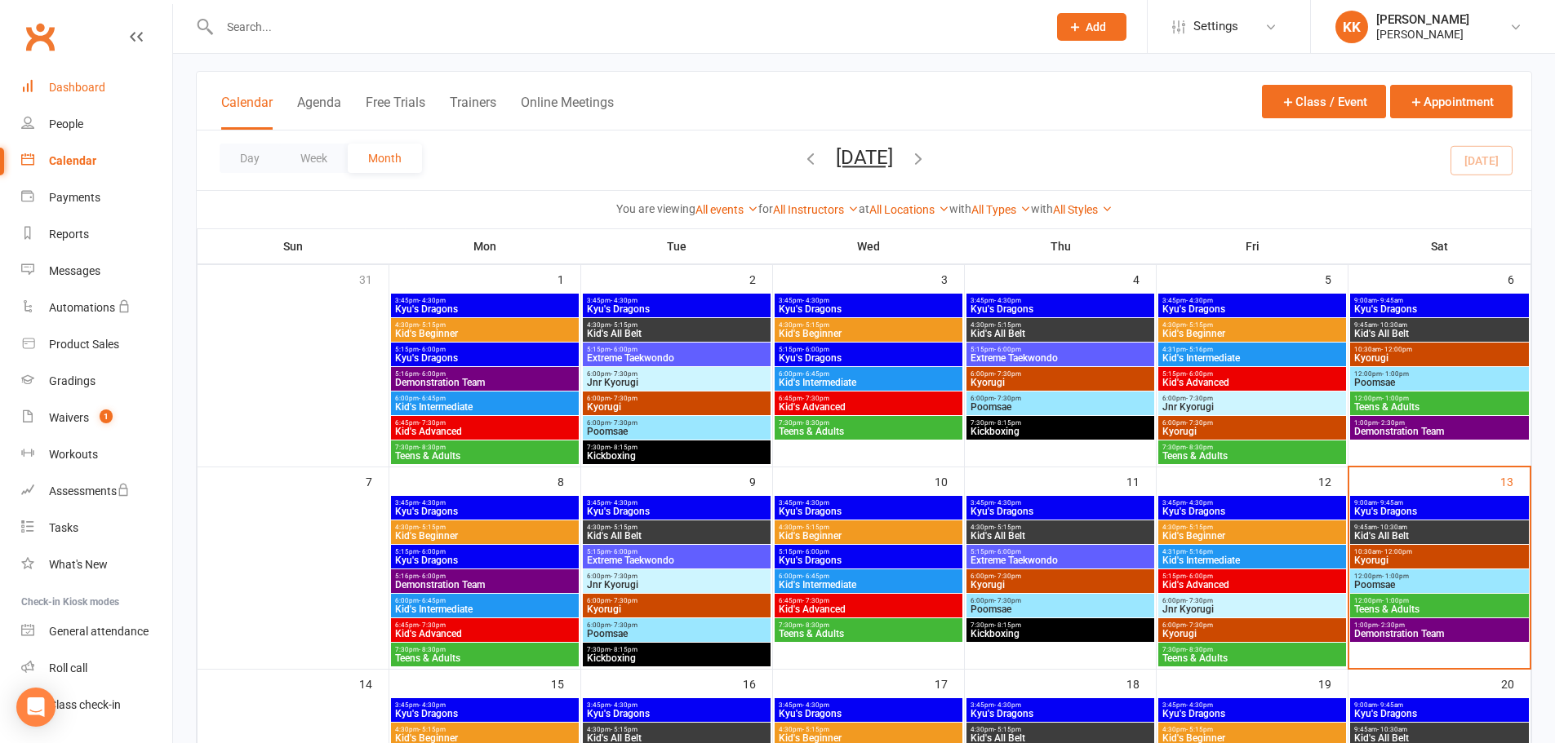
click at [88, 88] on div "Dashboard" at bounding box center [77, 87] width 56 height 13
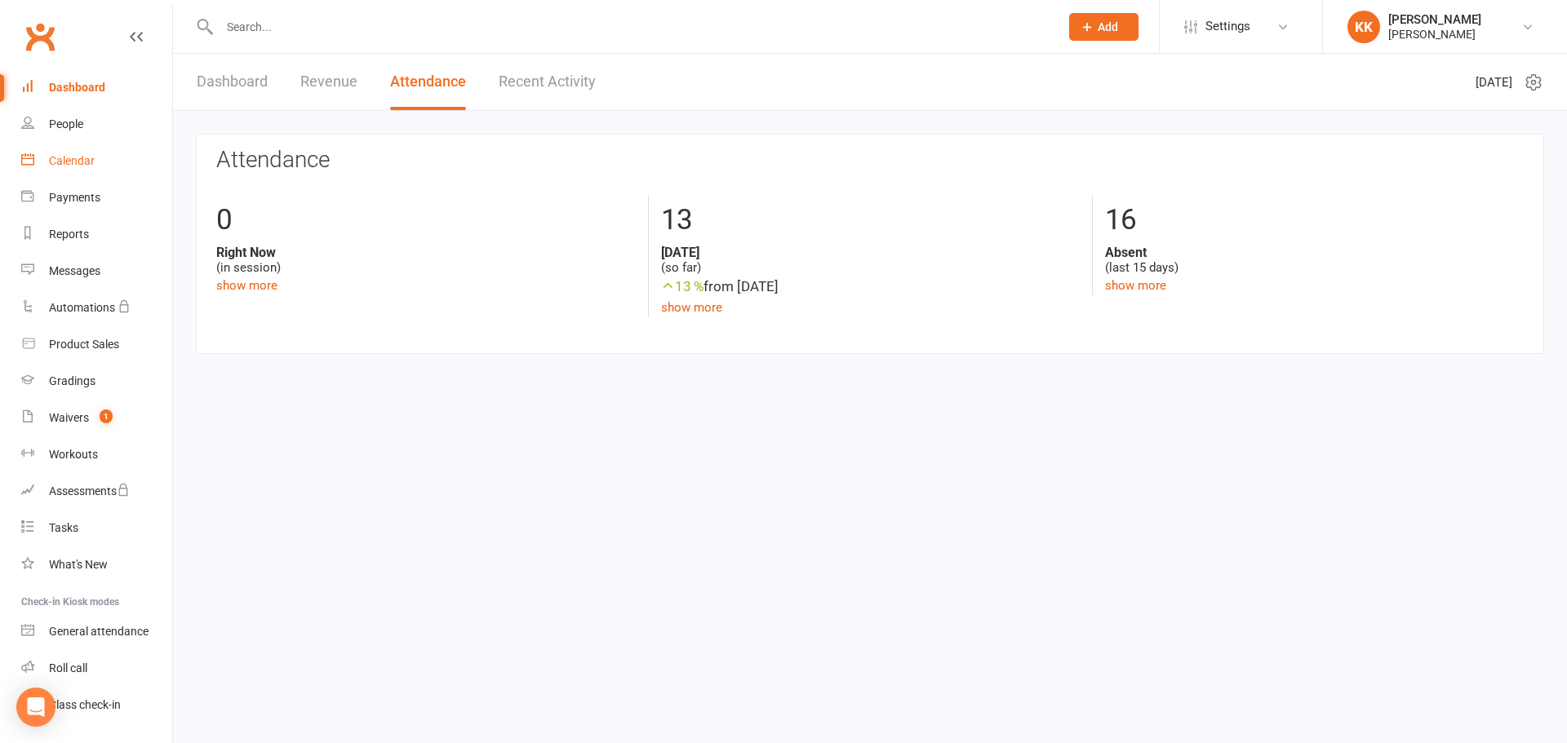
click at [78, 155] on div "Calendar" at bounding box center [72, 160] width 46 height 13
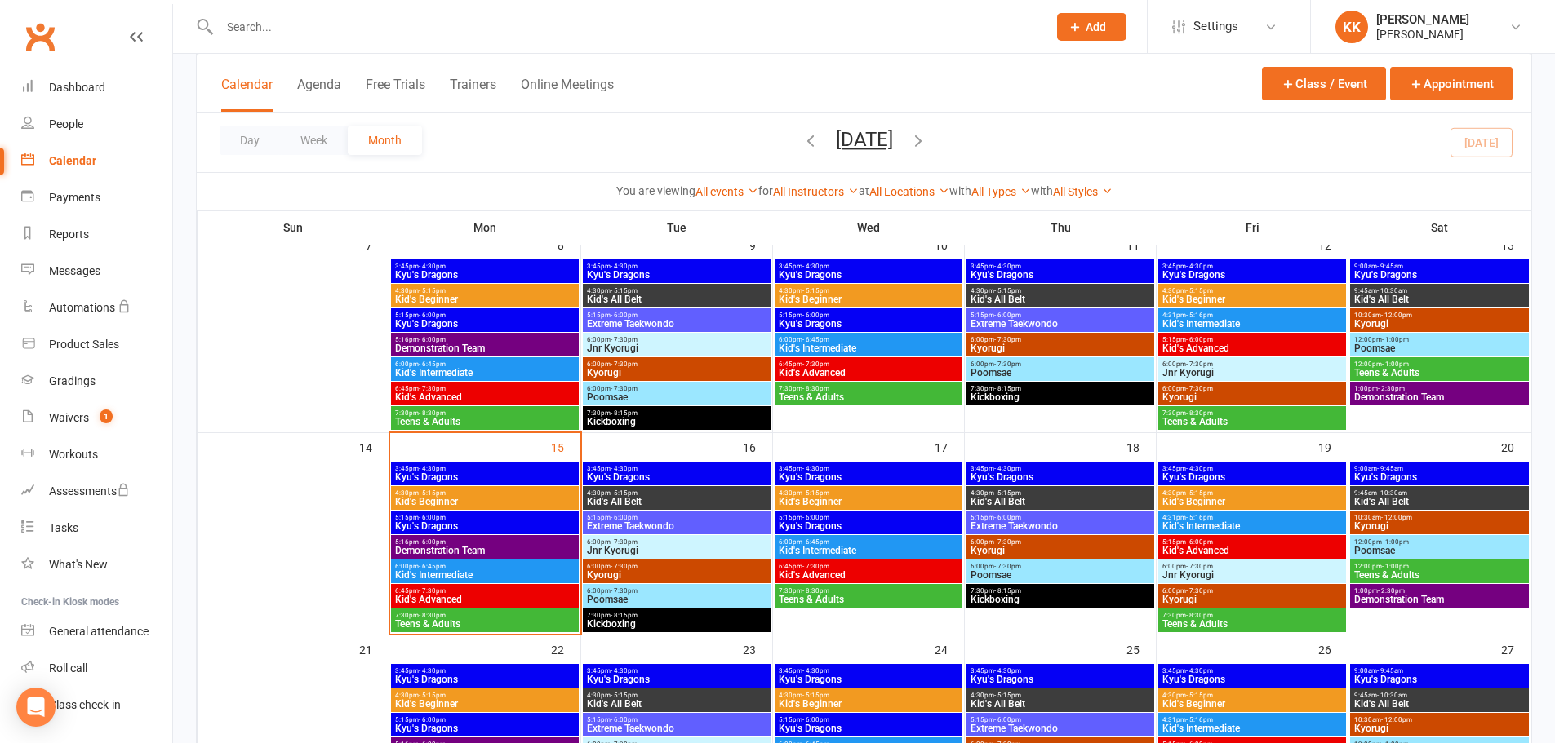
scroll to position [326, 0]
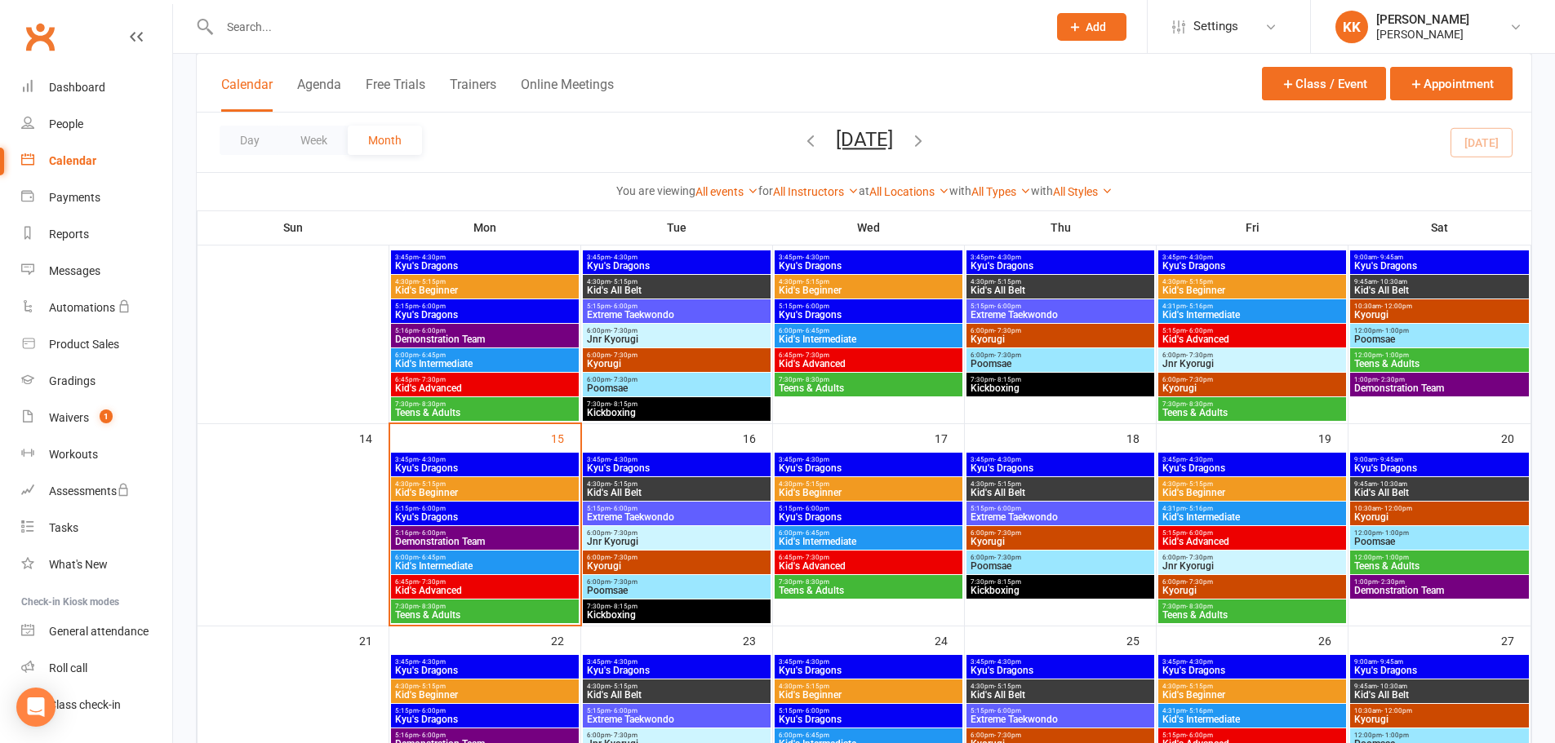
click at [465, 465] on span "Kyu's Dragons" at bounding box center [484, 469] width 181 height 10
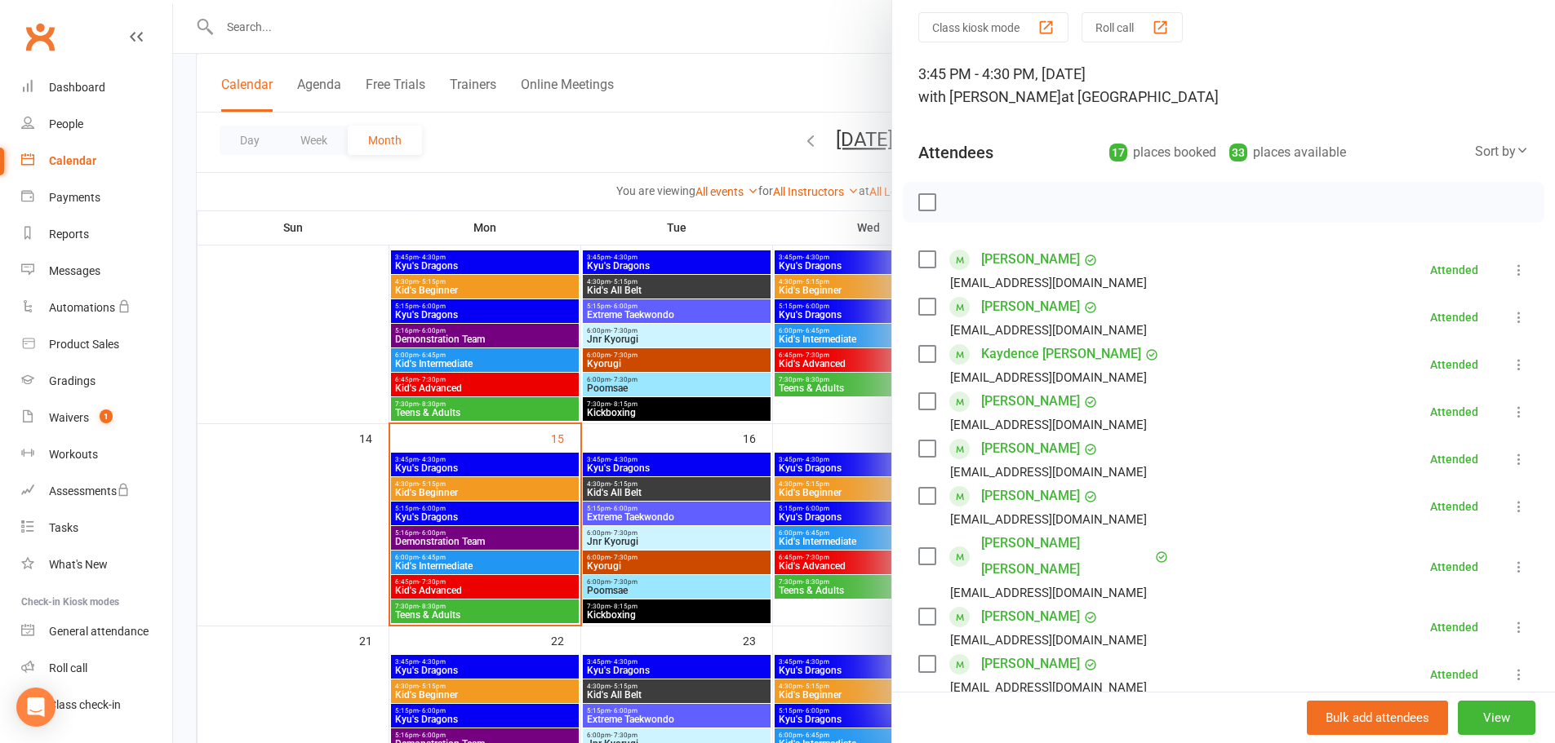
scroll to position [82, 0]
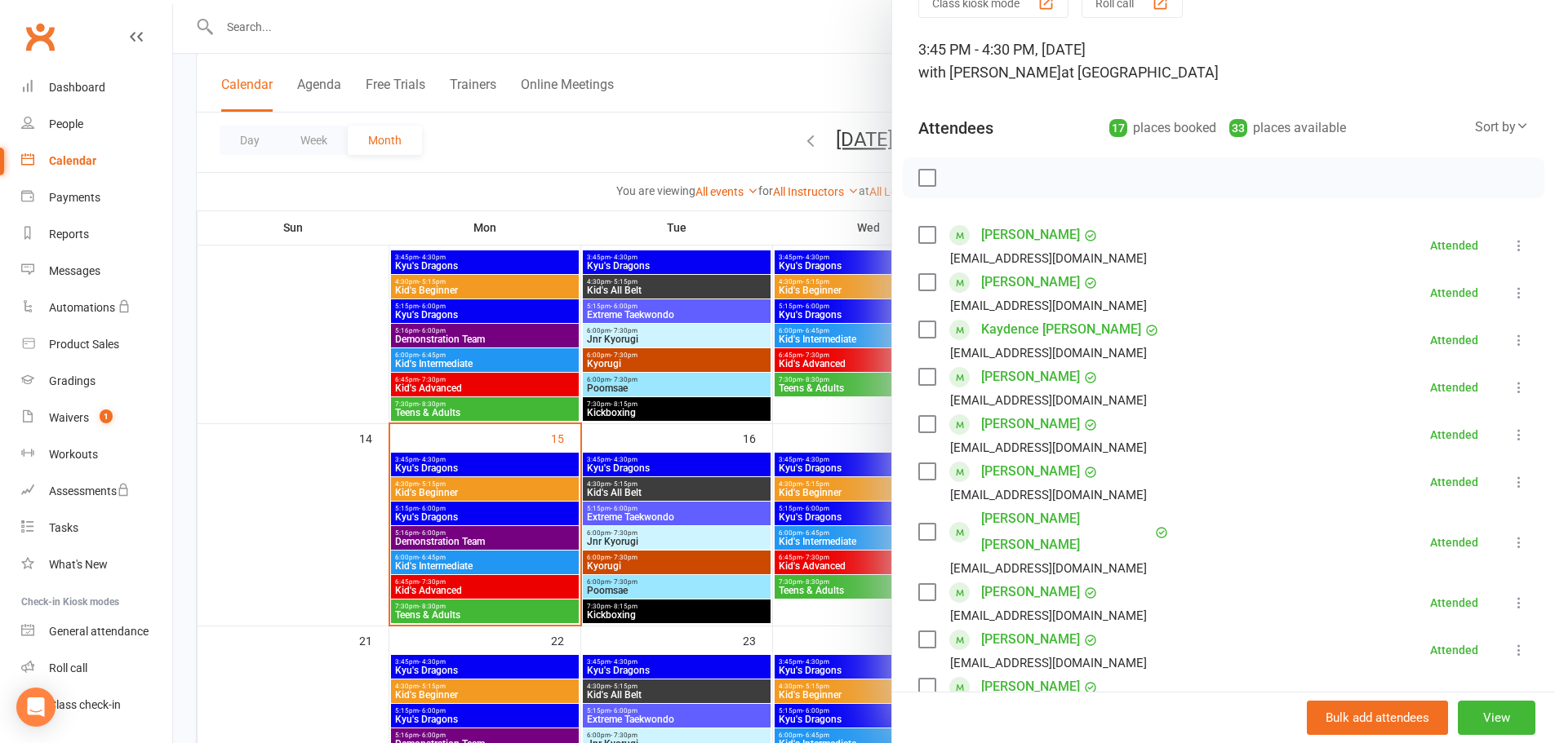
click at [290, 396] on div at bounding box center [864, 371] width 1382 height 743
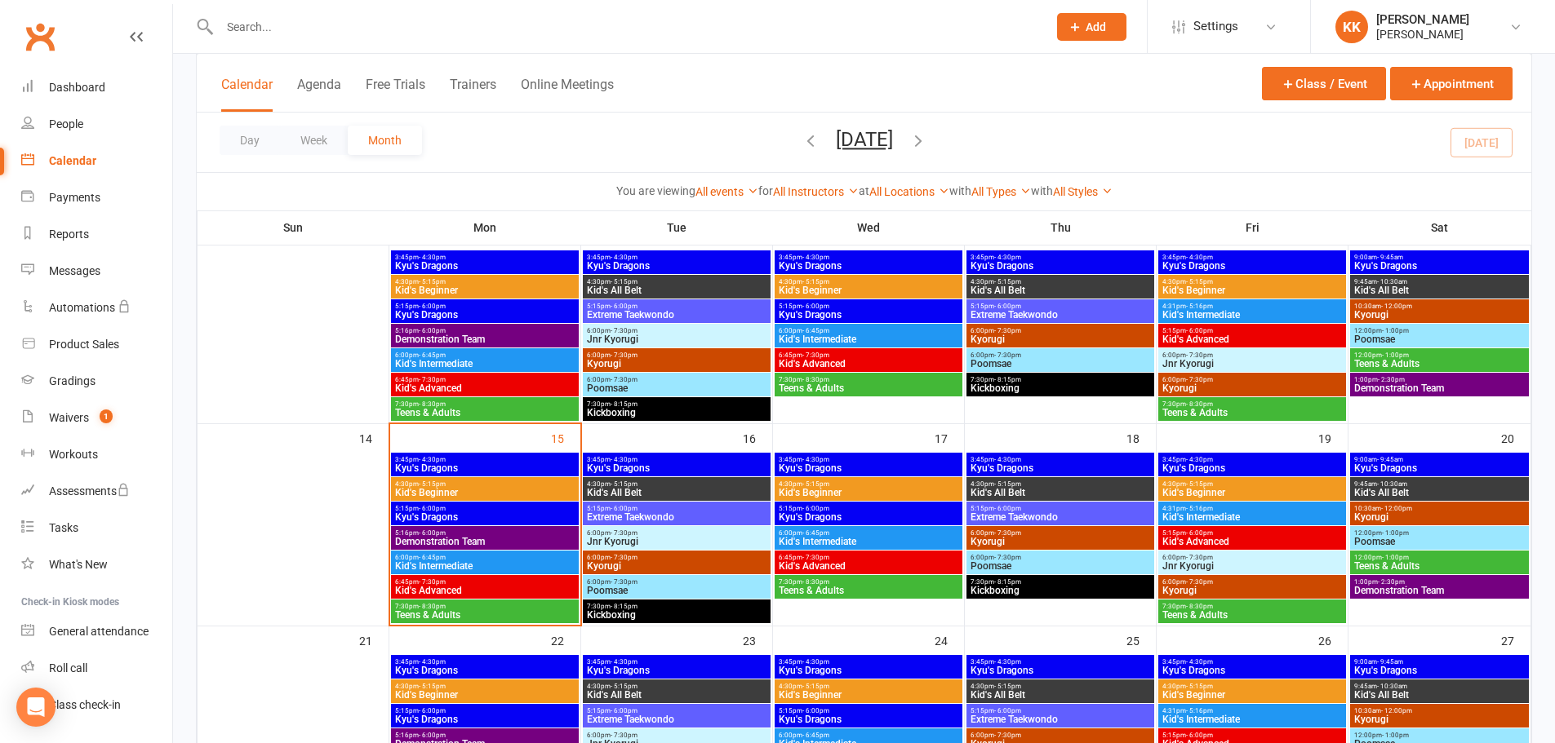
click at [456, 464] on span "Kyu's Dragons" at bounding box center [484, 469] width 181 height 10
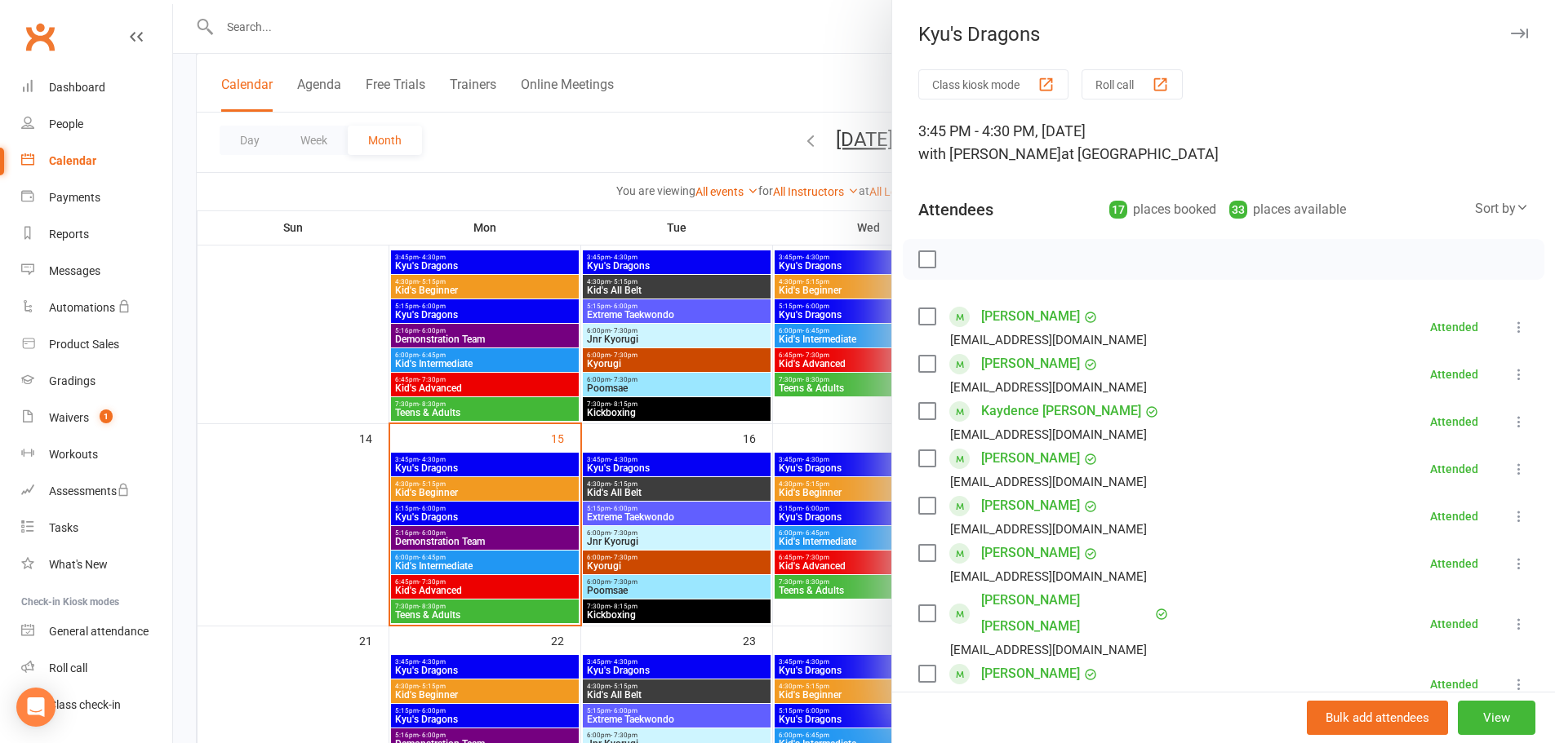
click at [291, 486] on div at bounding box center [864, 371] width 1382 height 743
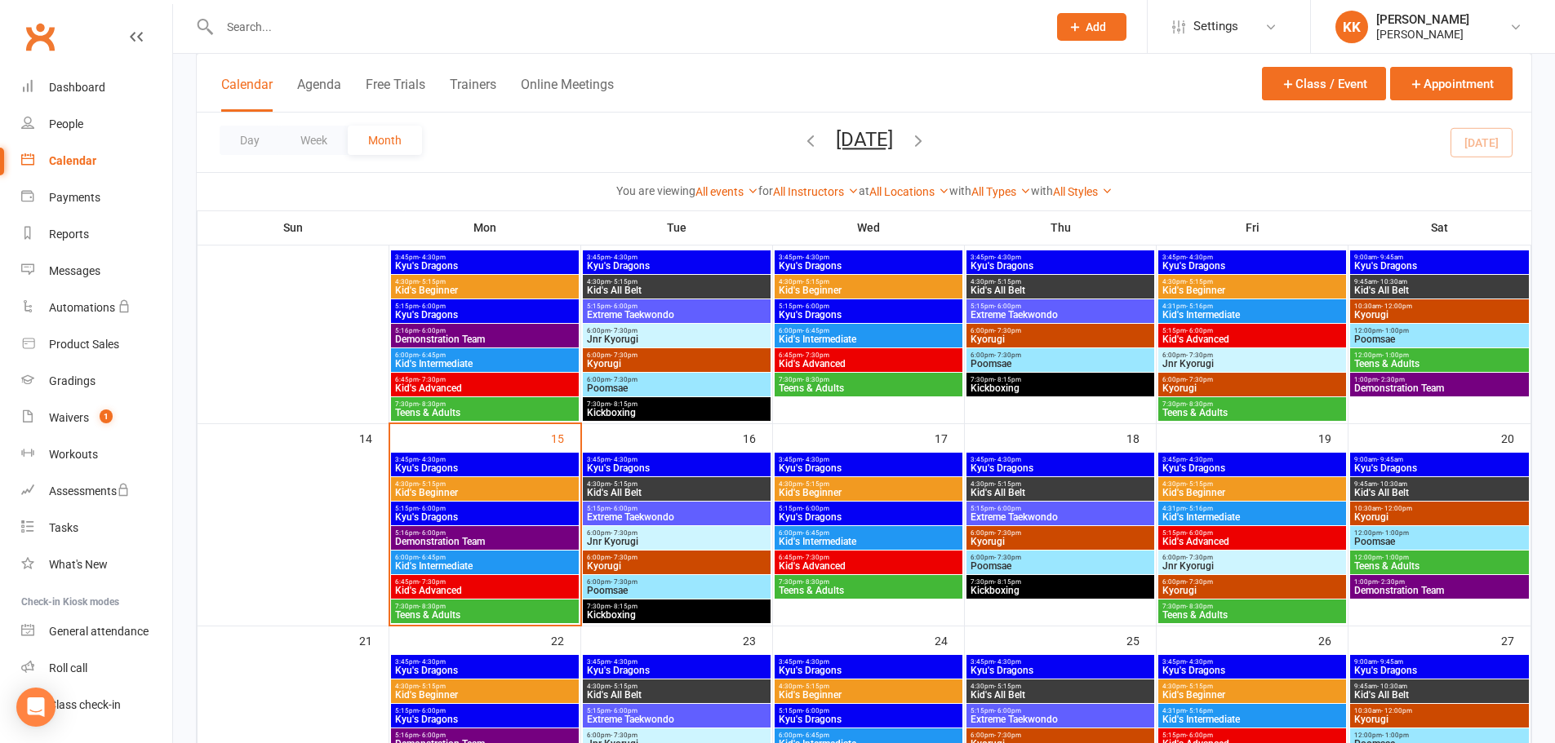
click at [522, 459] on span "3:45pm - 4:30pm" at bounding box center [484, 459] width 181 height 7
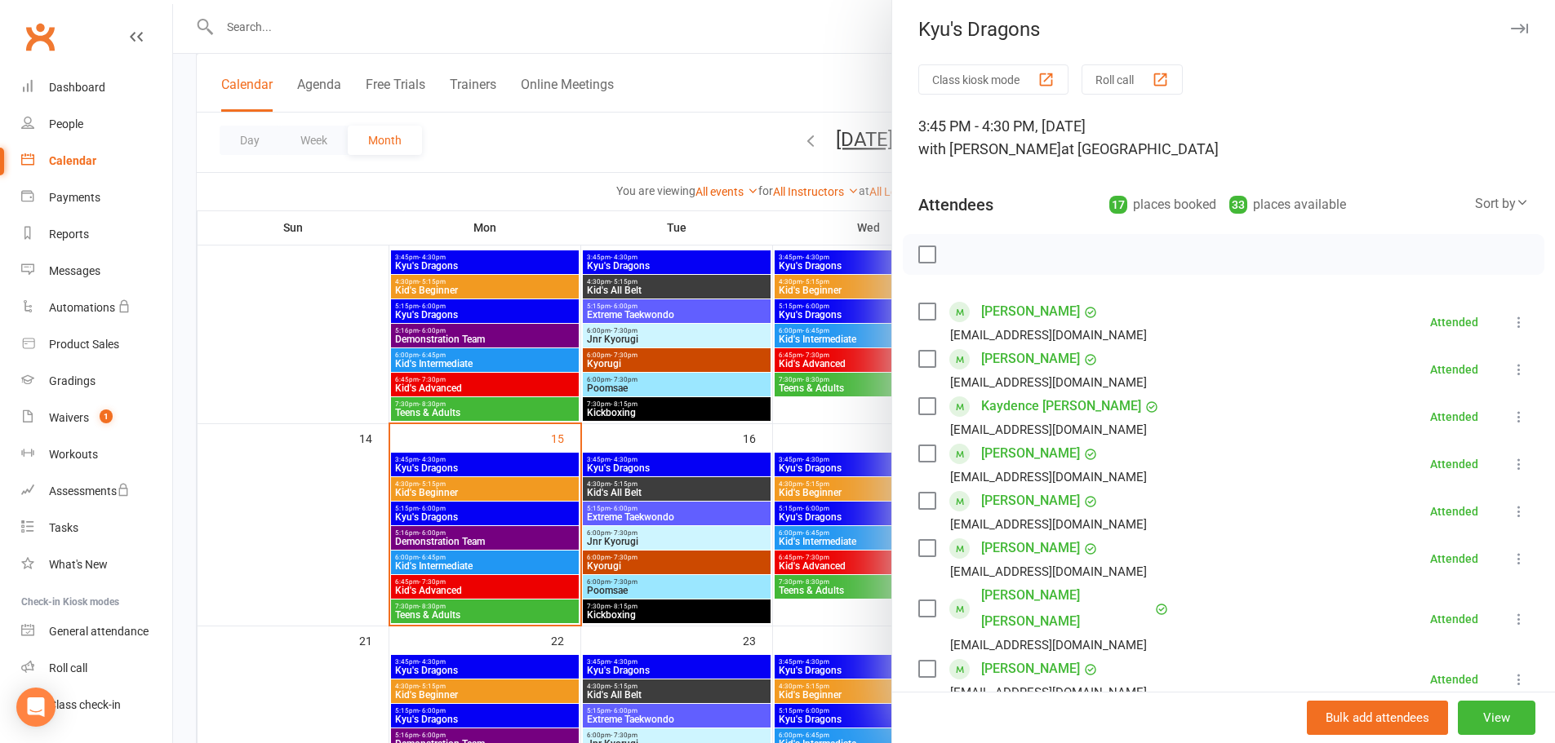
scroll to position [0, 0]
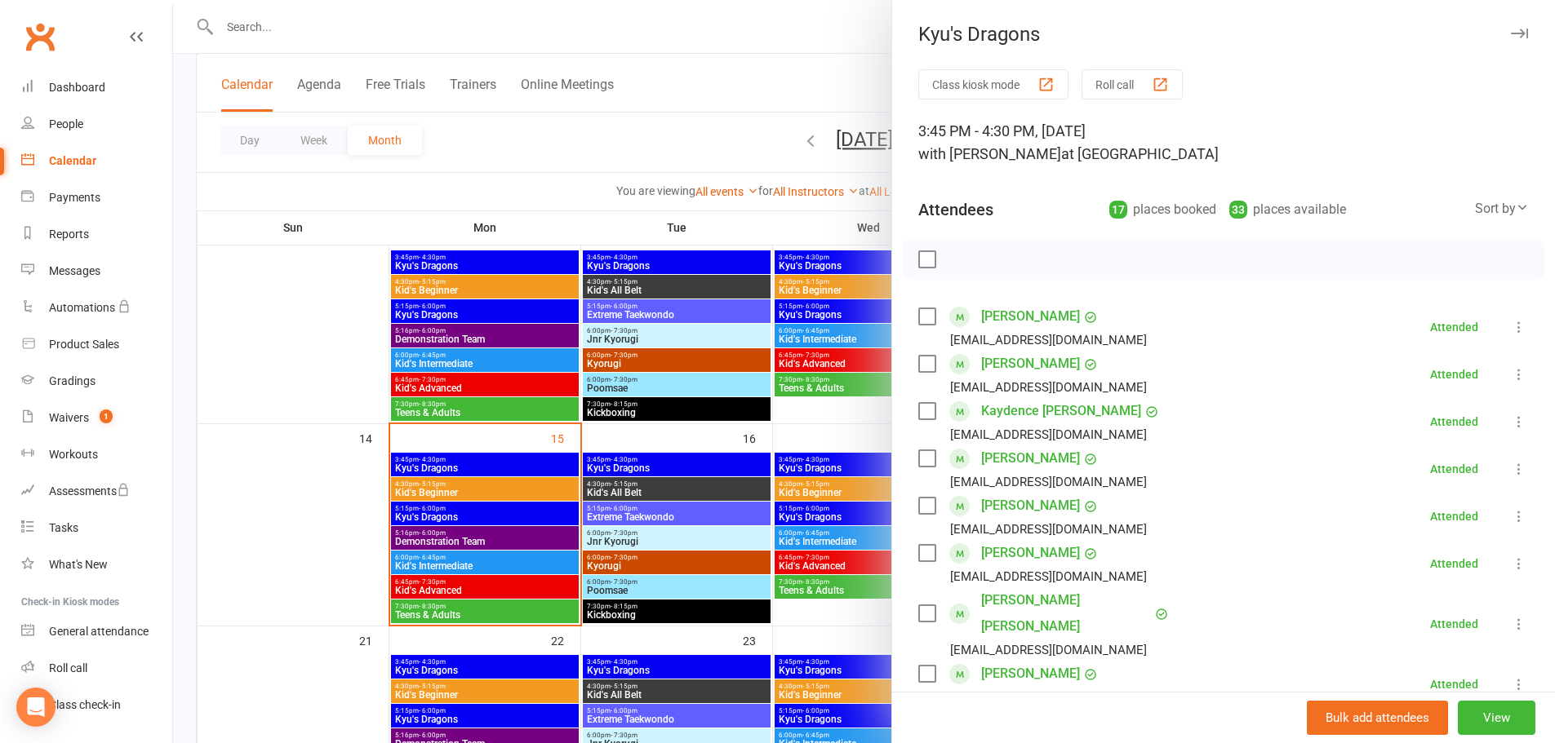
click at [413, 496] on div at bounding box center [864, 371] width 1382 height 743
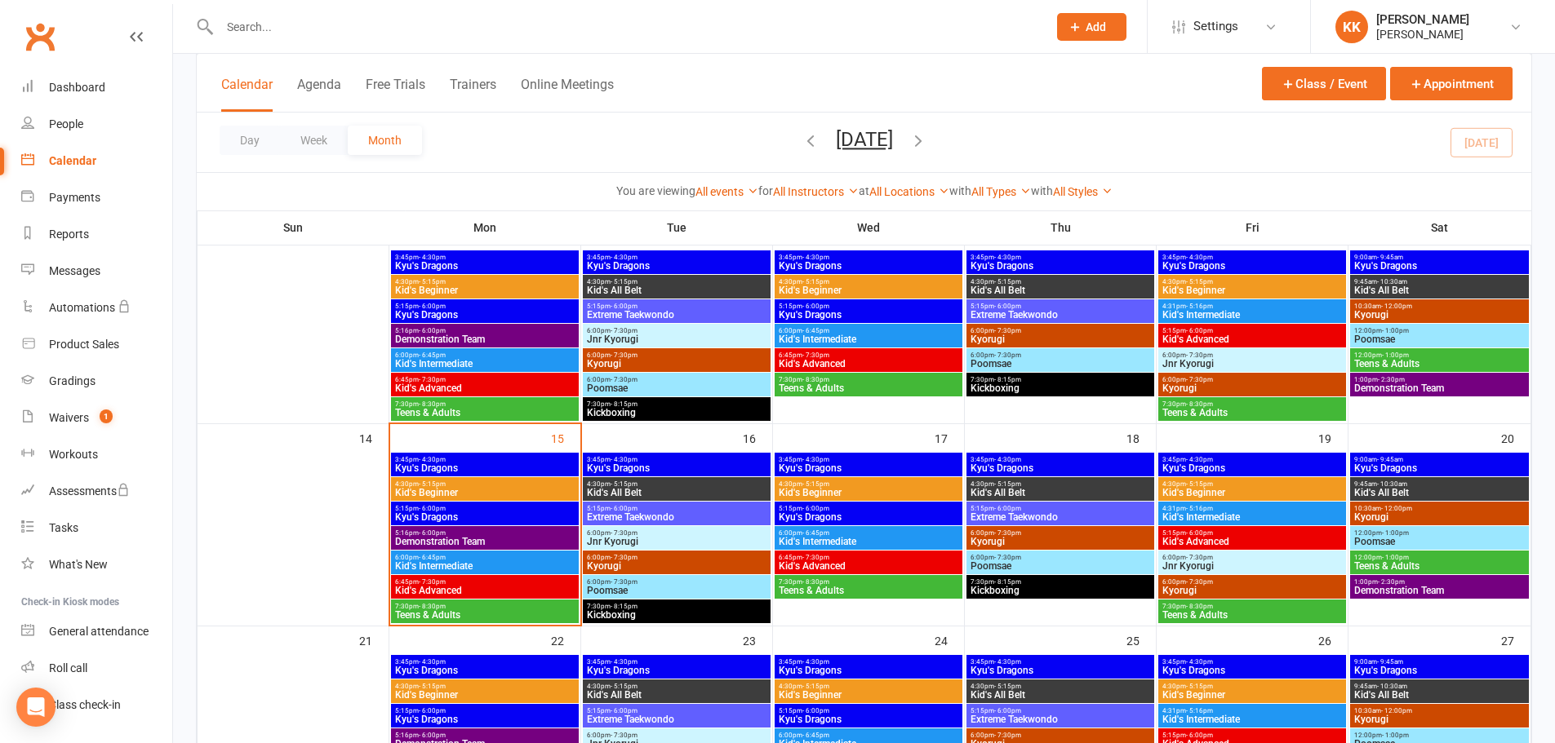
click at [438, 488] on span "Kid's Beginner" at bounding box center [484, 493] width 181 height 10
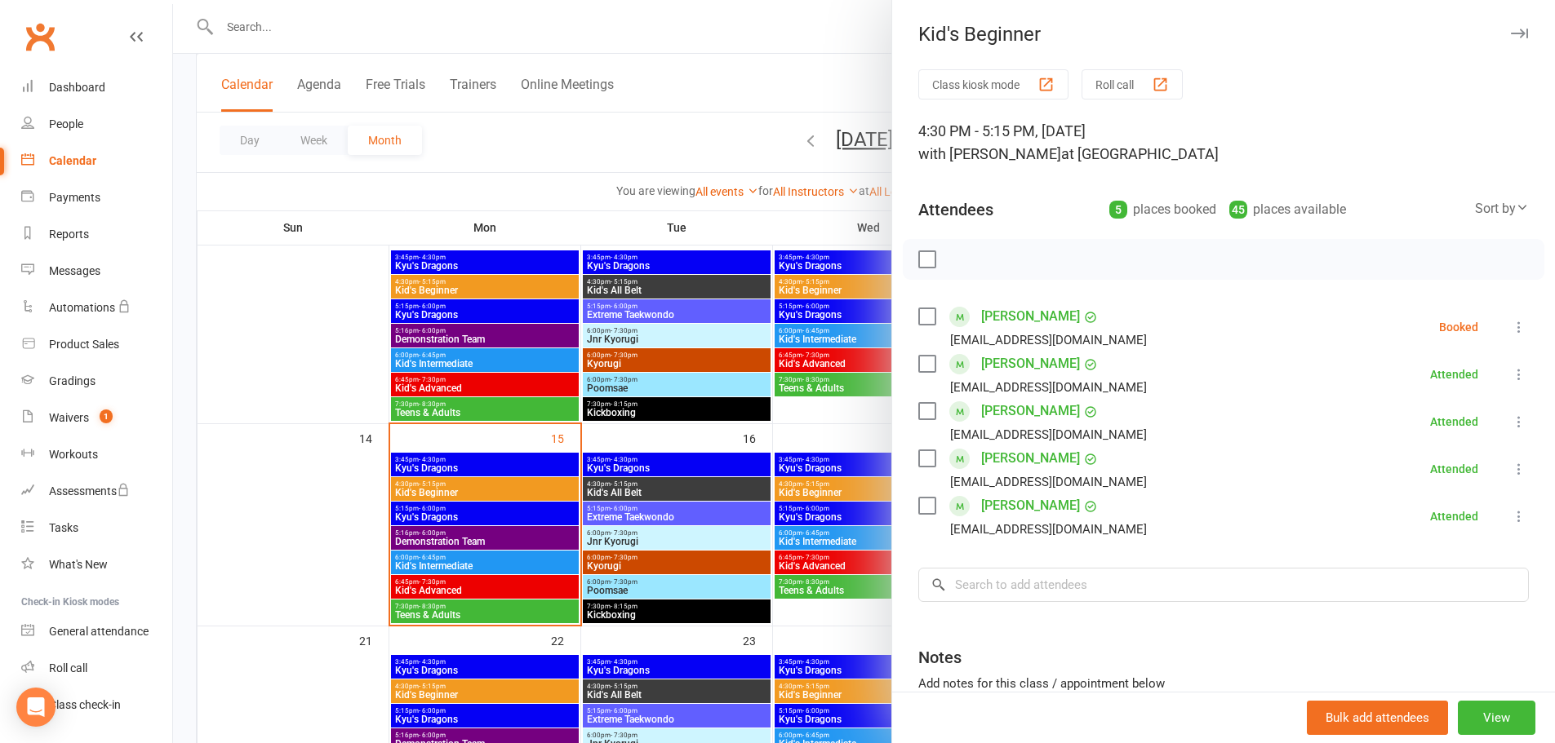
click at [454, 539] on div at bounding box center [864, 371] width 1382 height 743
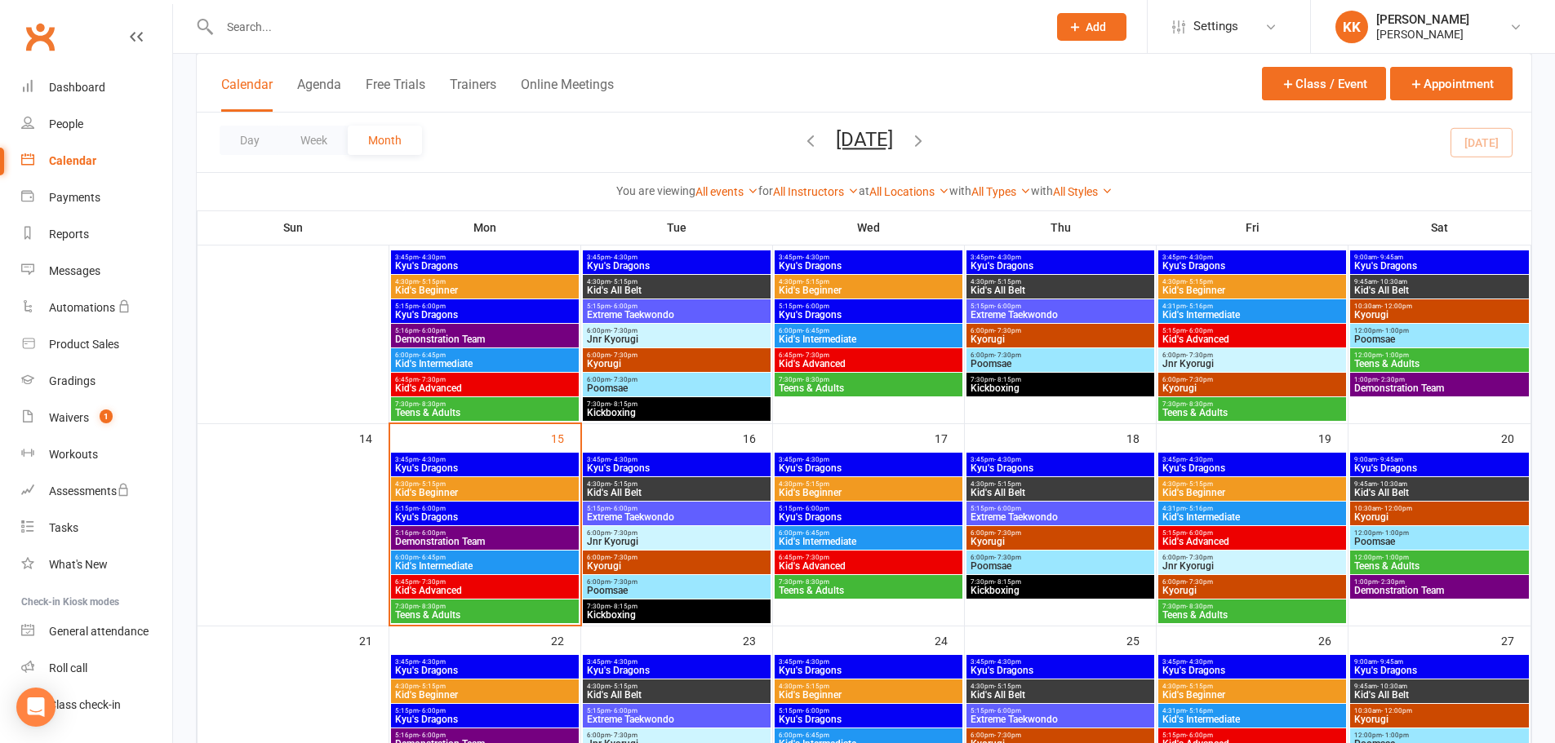
click at [454, 539] on span "Demonstration Team" at bounding box center [484, 542] width 181 height 10
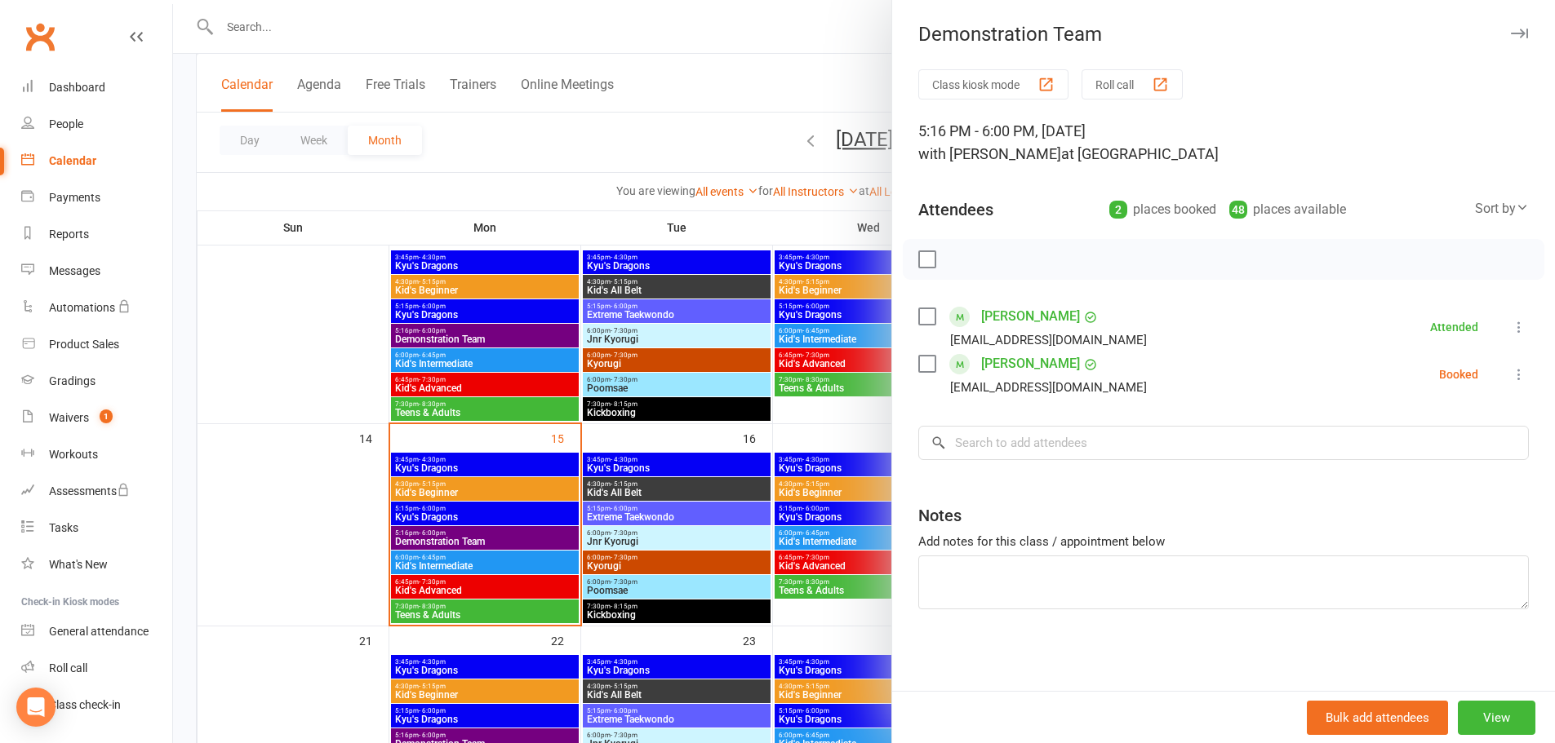
click at [475, 559] on div at bounding box center [864, 371] width 1382 height 743
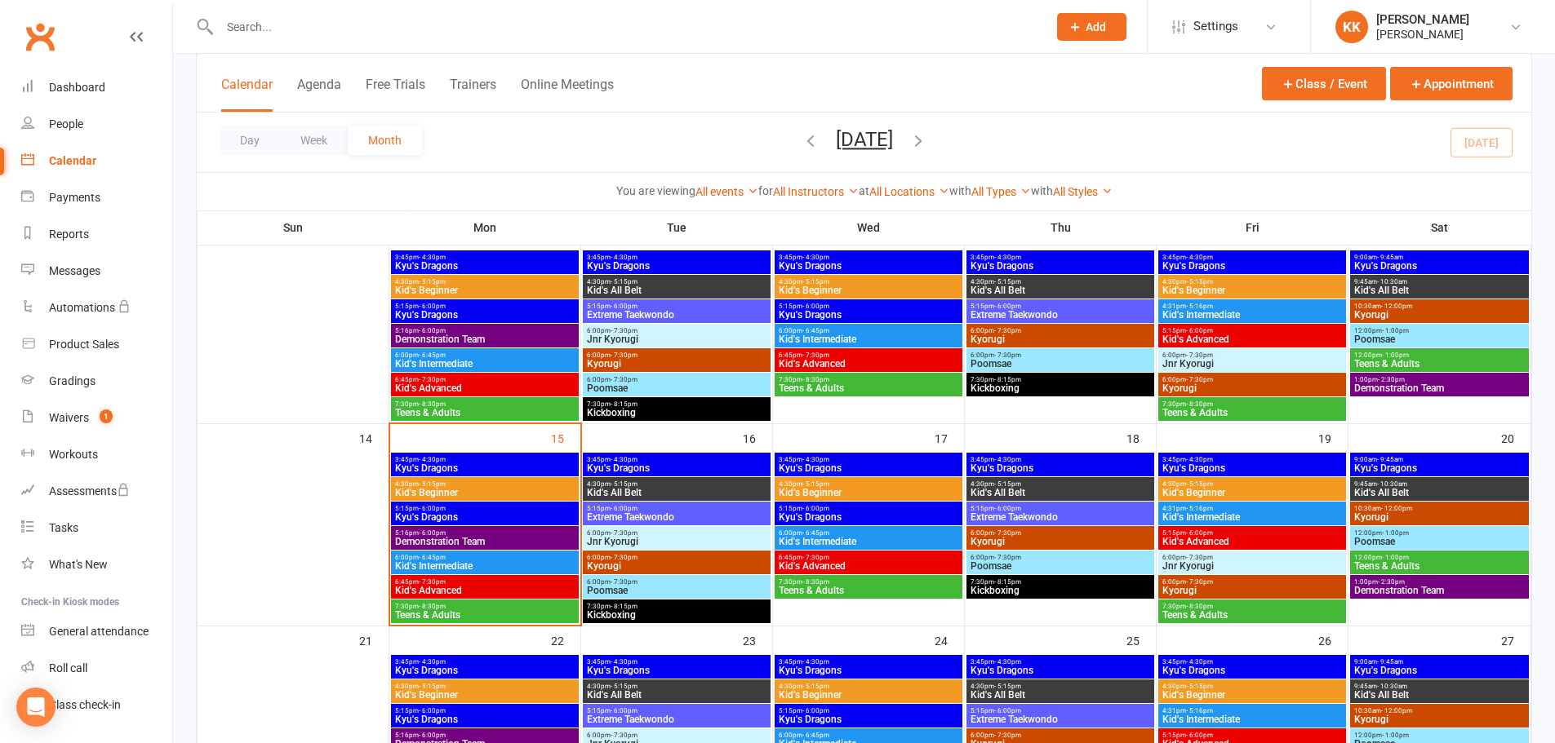
click at [475, 559] on span "6:00pm - 6:45pm" at bounding box center [484, 557] width 181 height 7
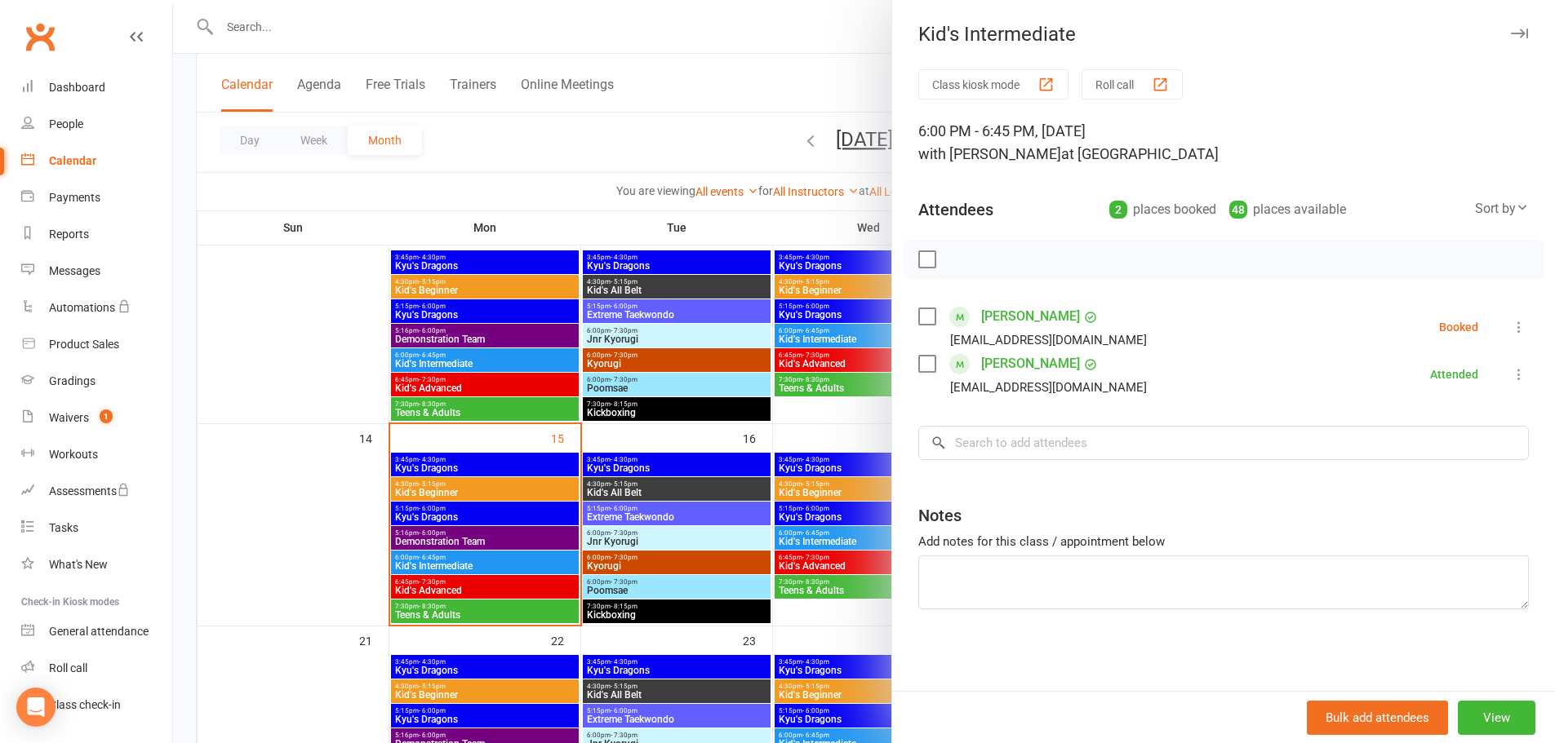
click at [421, 539] on div at bounding box center [864, 371] width 1382 height 743
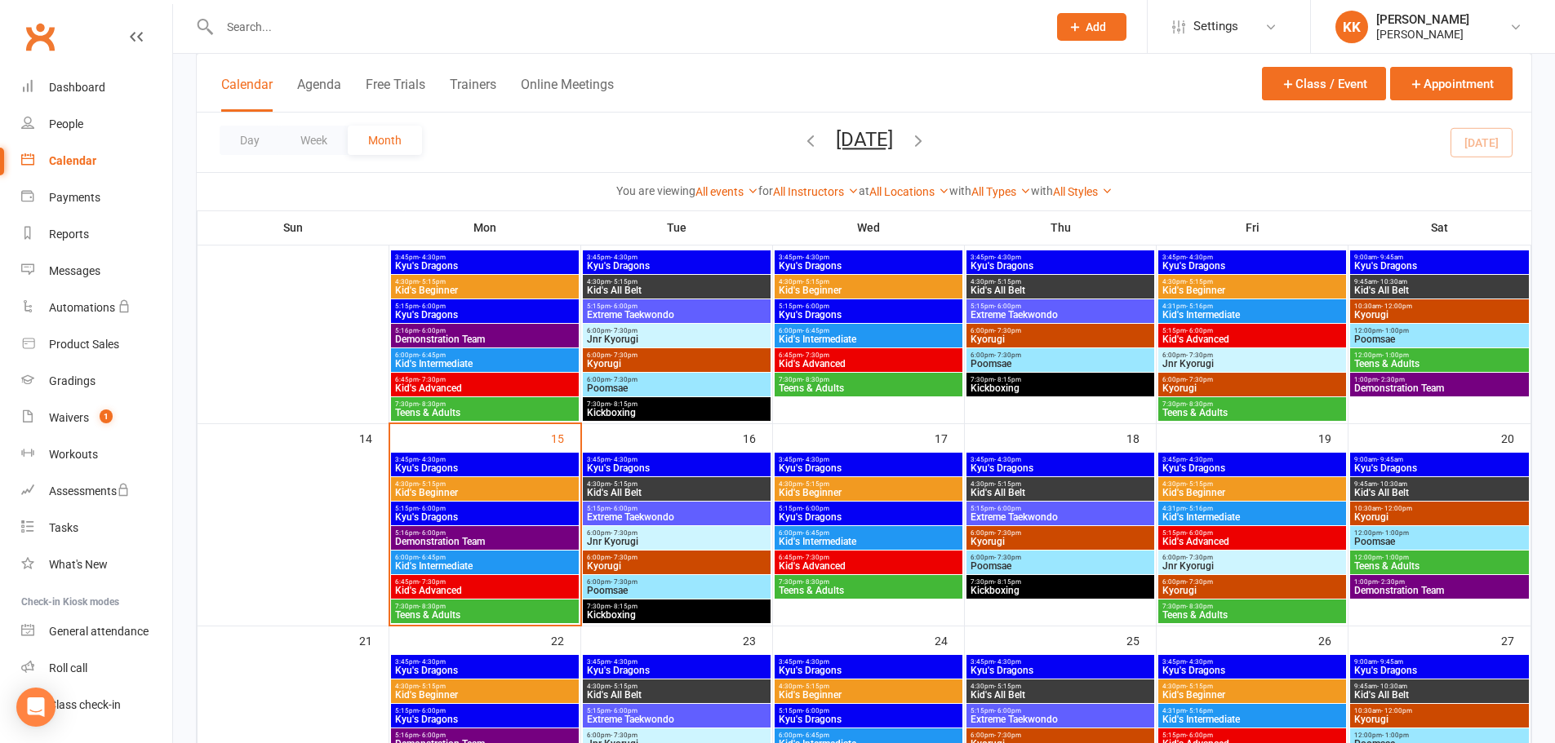
click at [494, 531] on span "5:16pm - 6:00pm" at bounding box center [484, 533] width 181 height 7
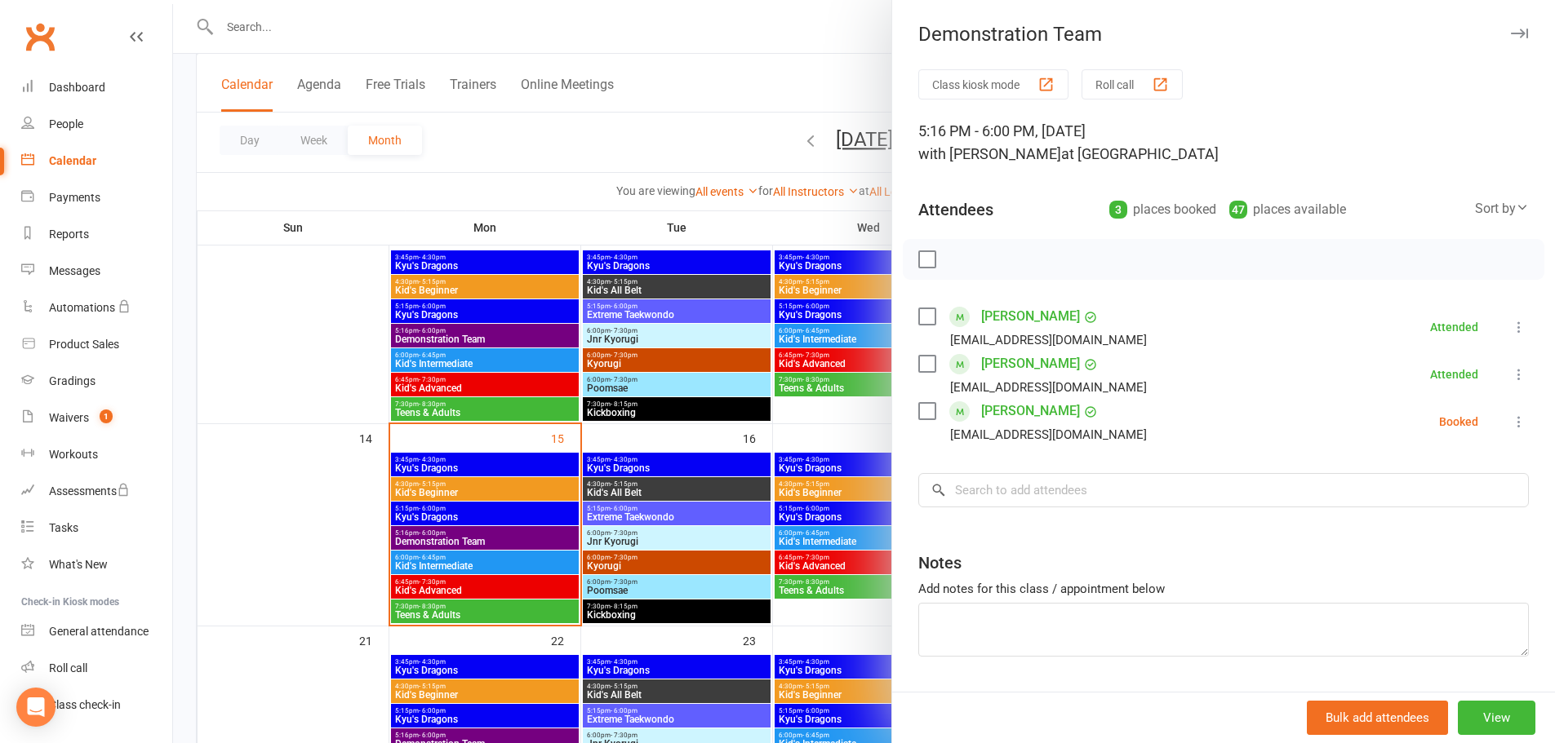
click at [1511, 325] on icon at bounding box center [1519, 327] width 16 height 16
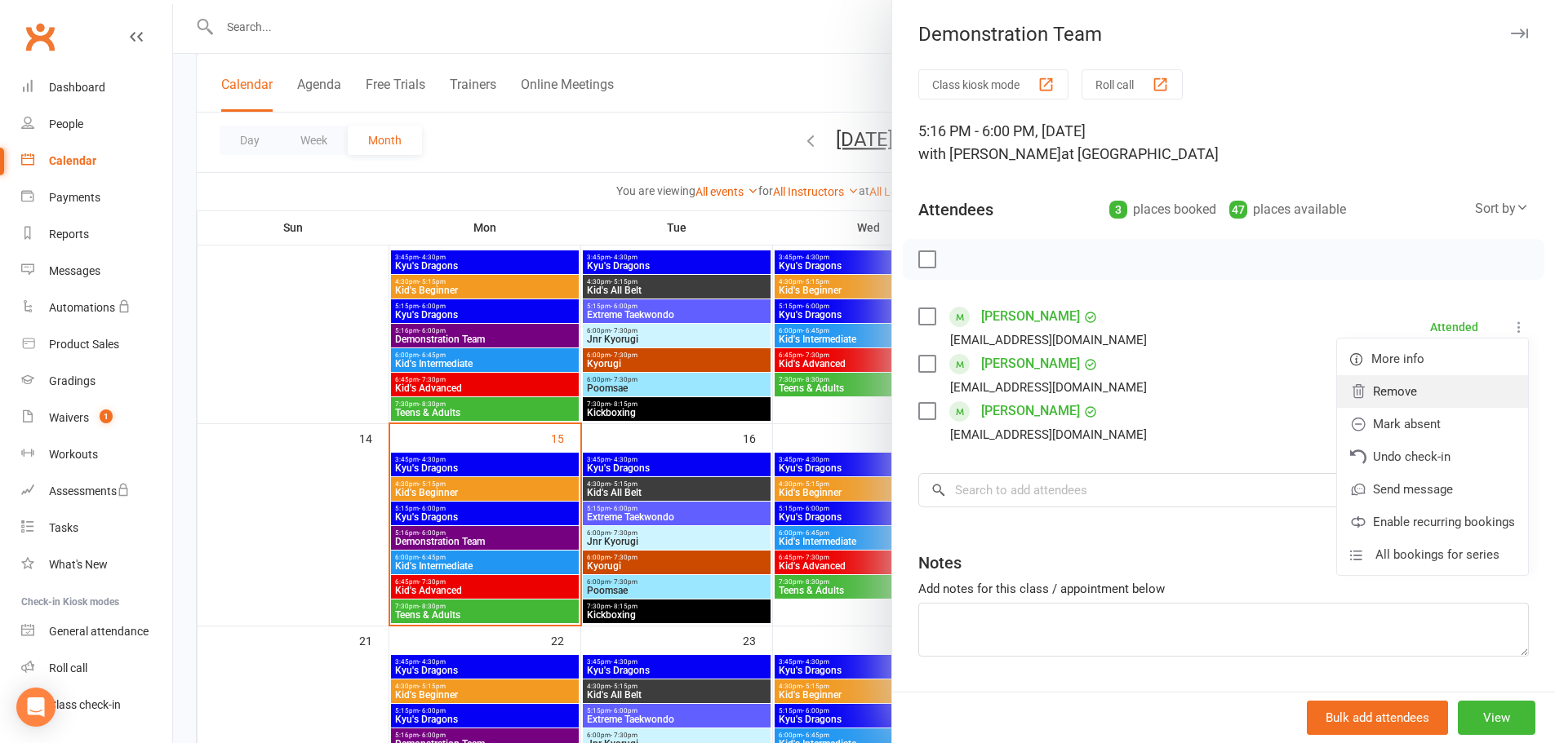
click at [1393, 386] on link "Remove" at bounding box center [1432, 391] width 191 height 33
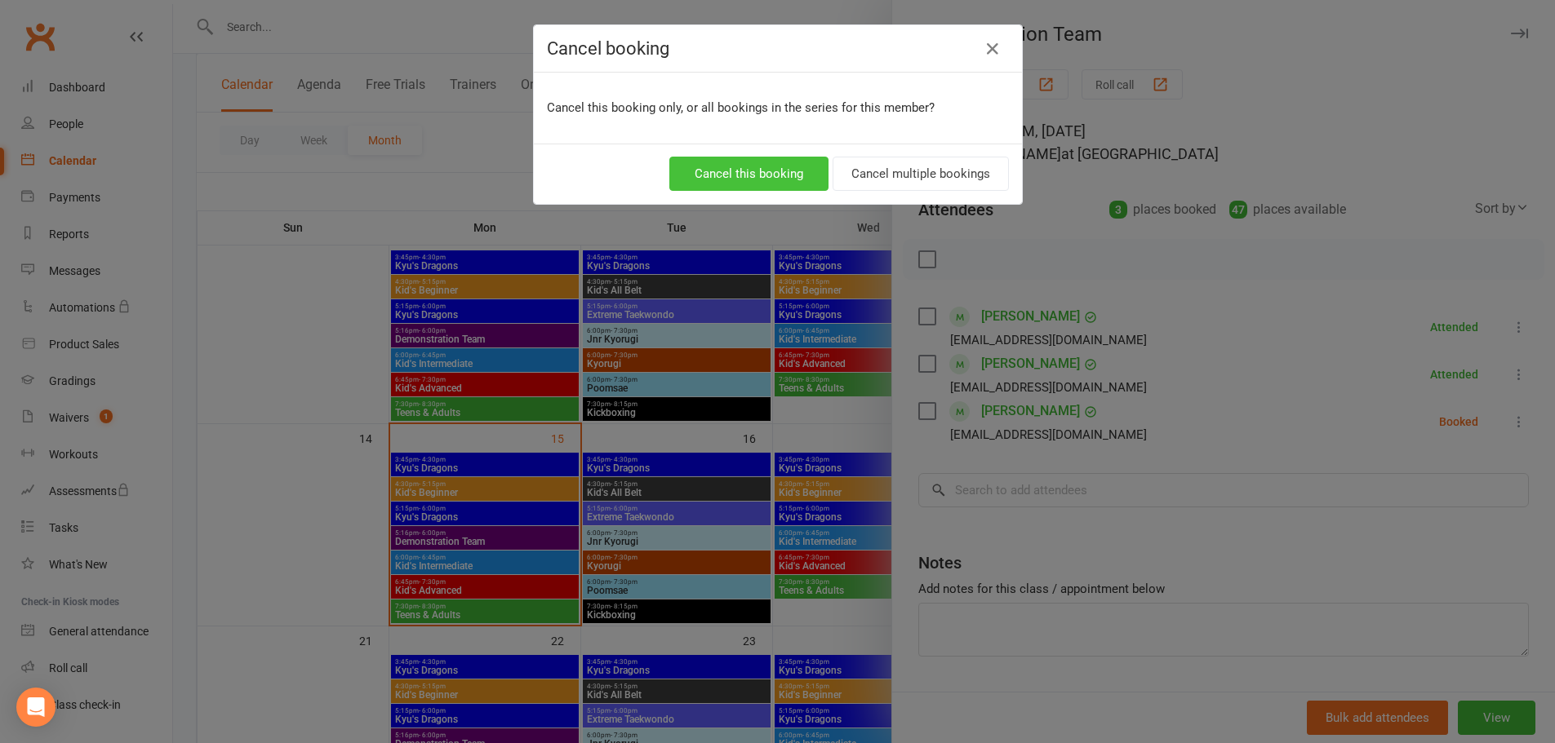
click at [797, 174] on button "Cancel this booking" at bounding box center [748, 174] width 159 height 34
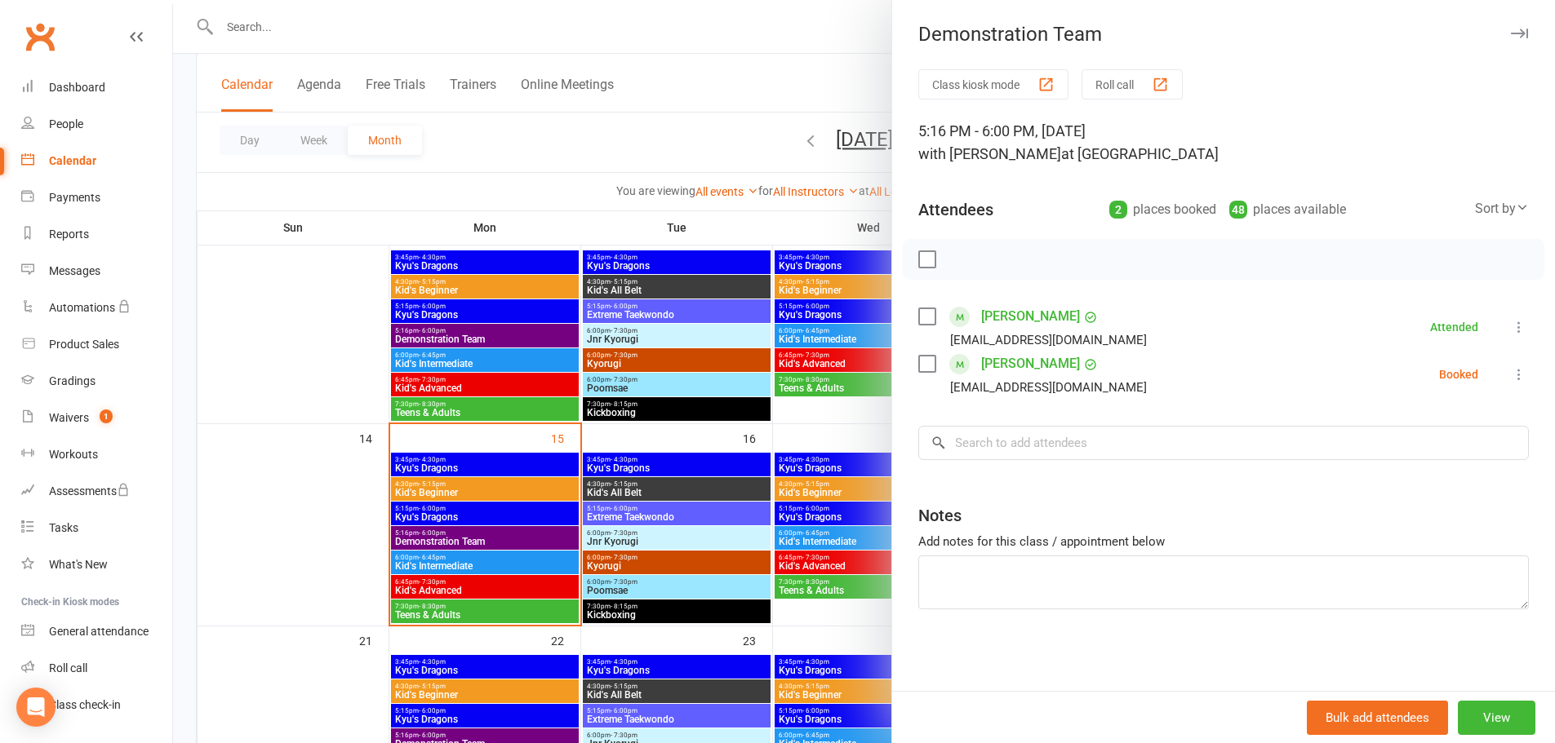
click at [337, 524] on div at bounding box center [864, 371] width 1382 height 743
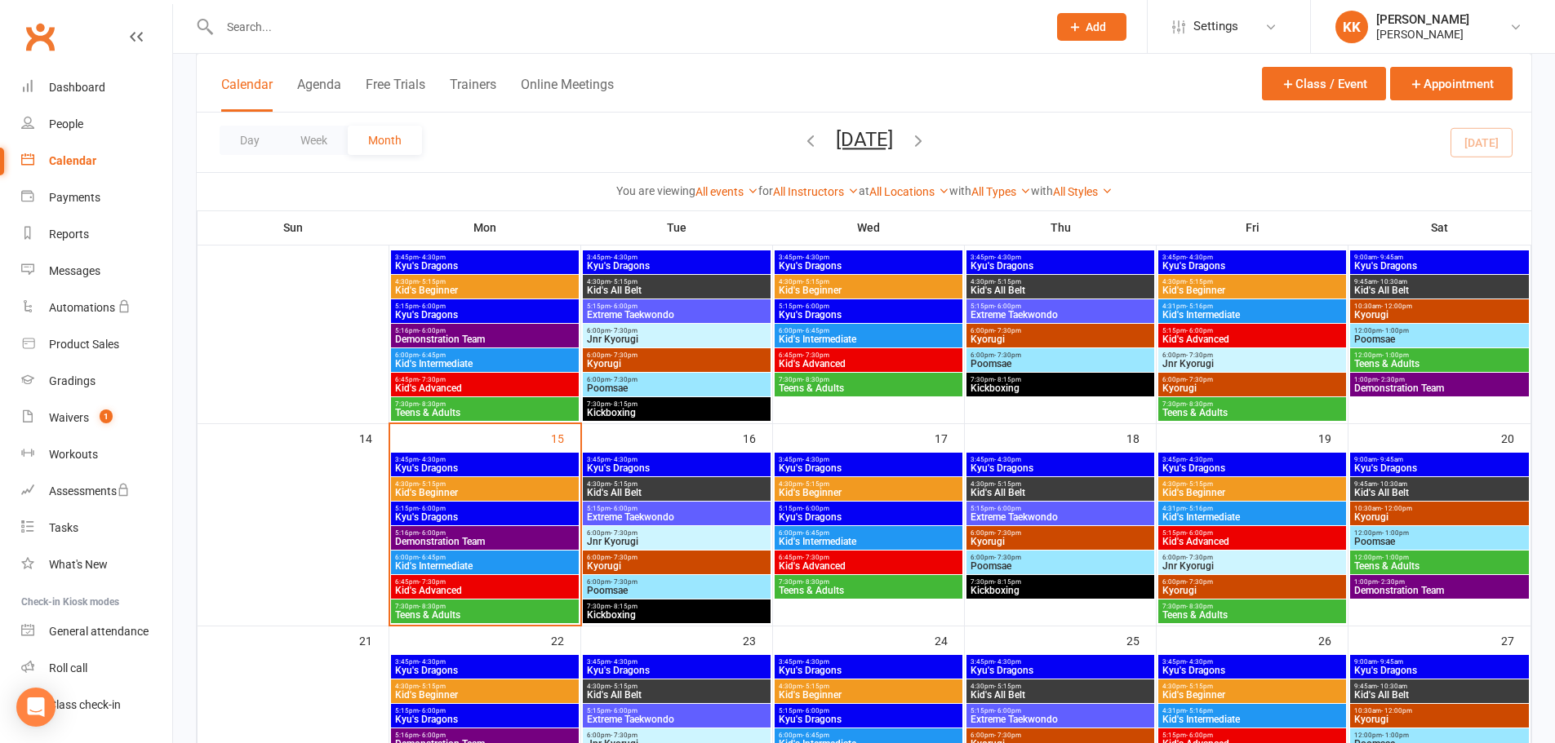
click at [464, 556] on span "6:00pm - 6:45pm" at bounding box center [484, 557] width 181 height 7
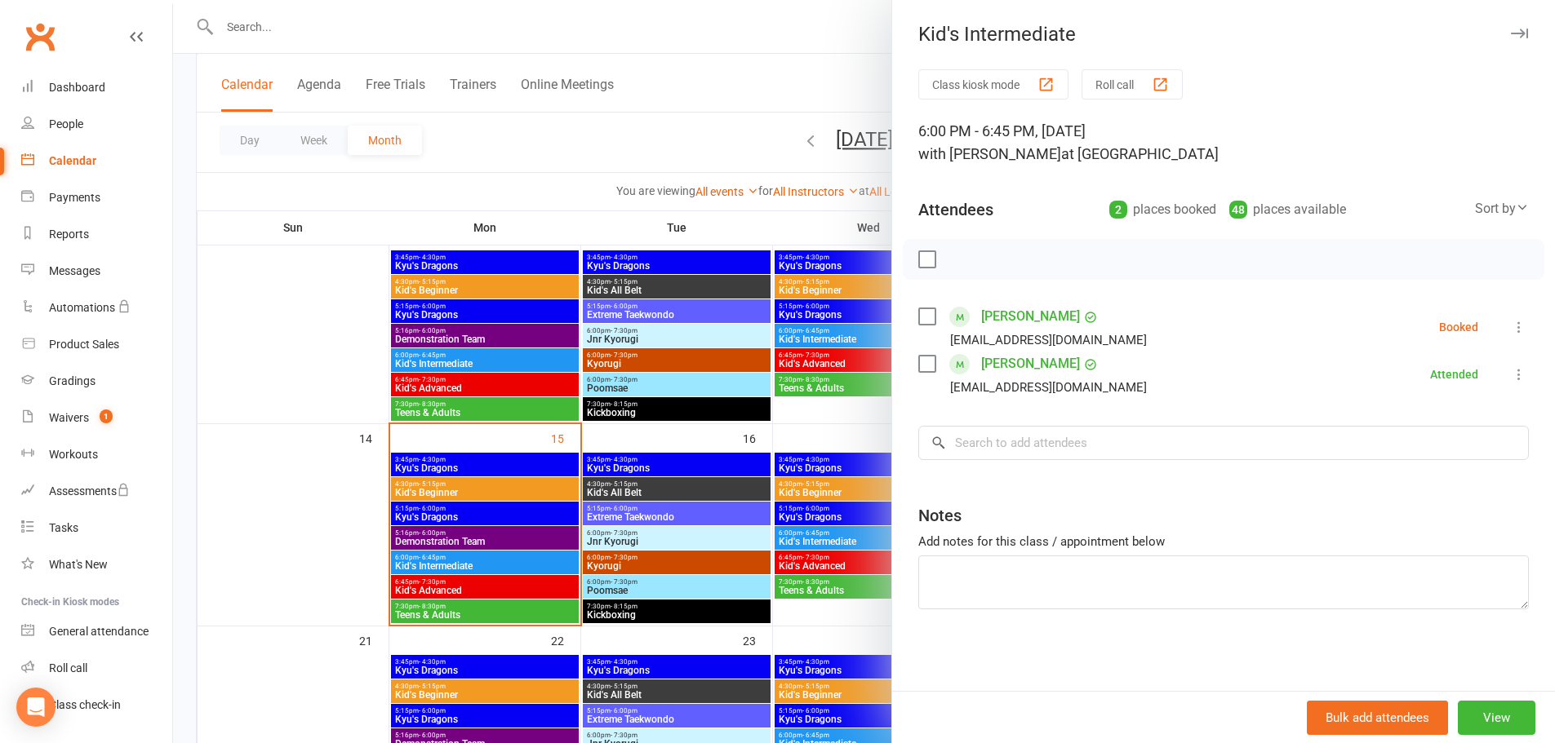
click at [461, 540] on div at bounding box center [864, 371] width 1382 height 743
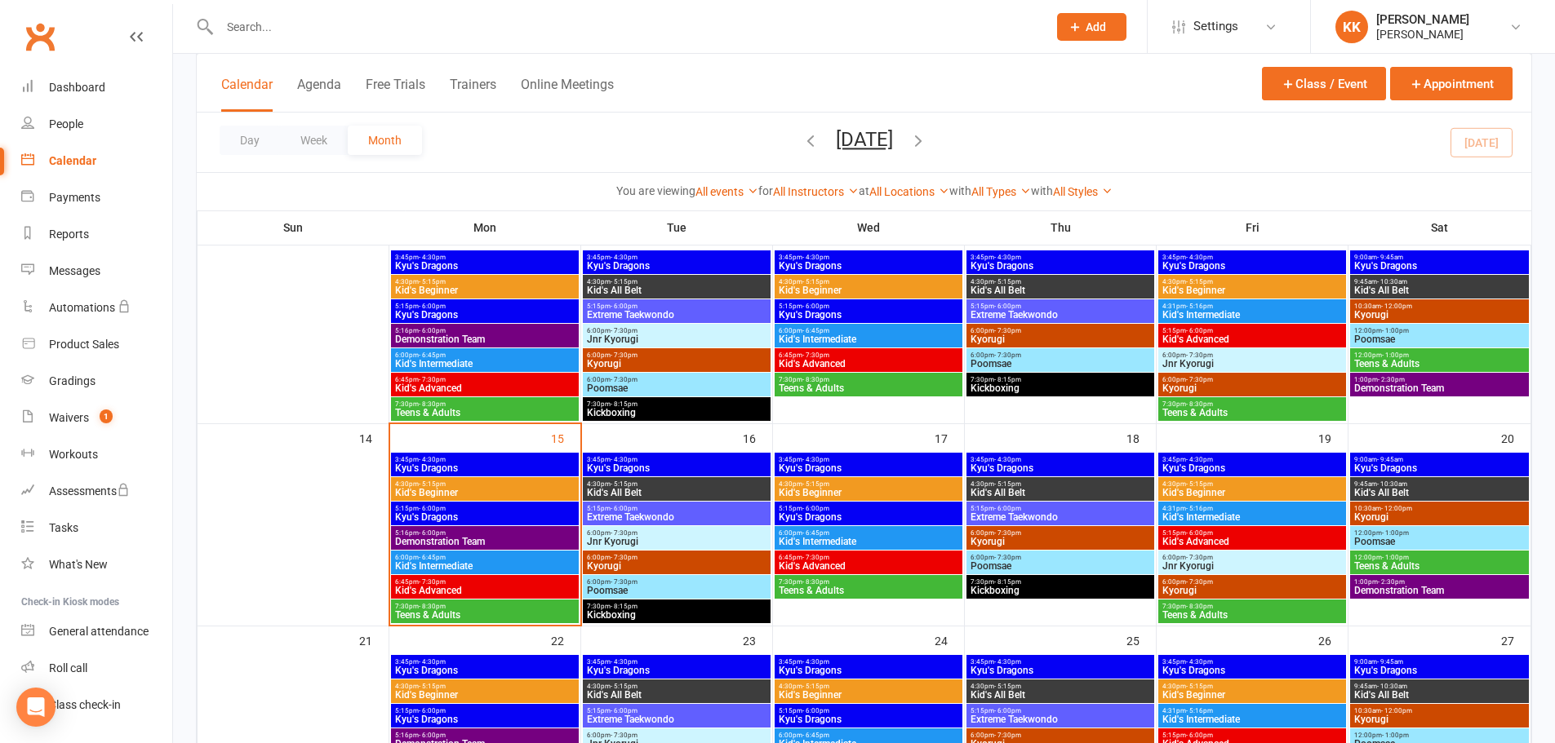
click at [461, 540] on span "Demonstration Team" at bounding box center [484, 542] width 181 height 10
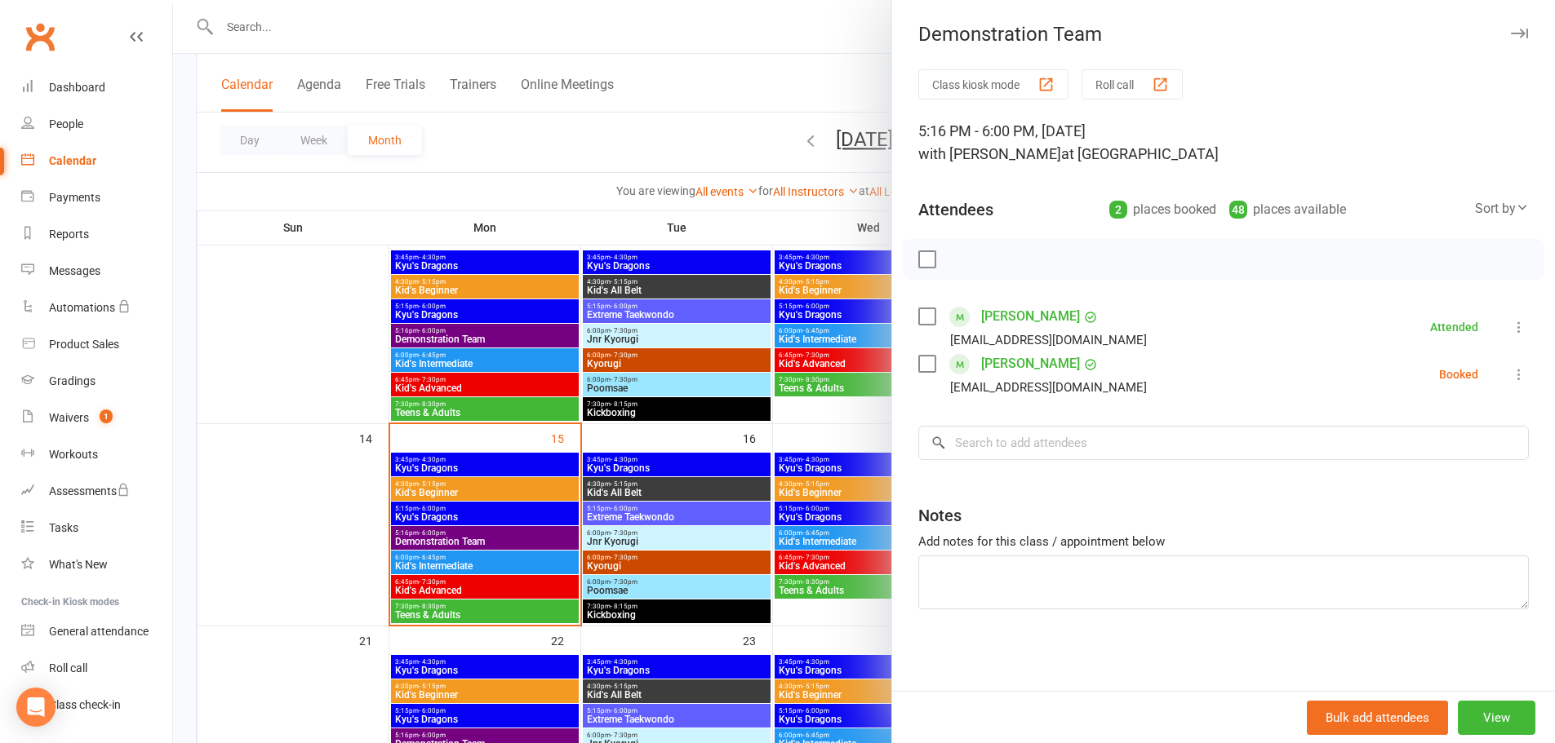
drag, startPoint x: 349, startPoint y: 546, endPoint x: 370, endPoint y: 539, distance: 22.2
click at [351, 545] on div at bounding box center [864, 371] width 1382 height 743
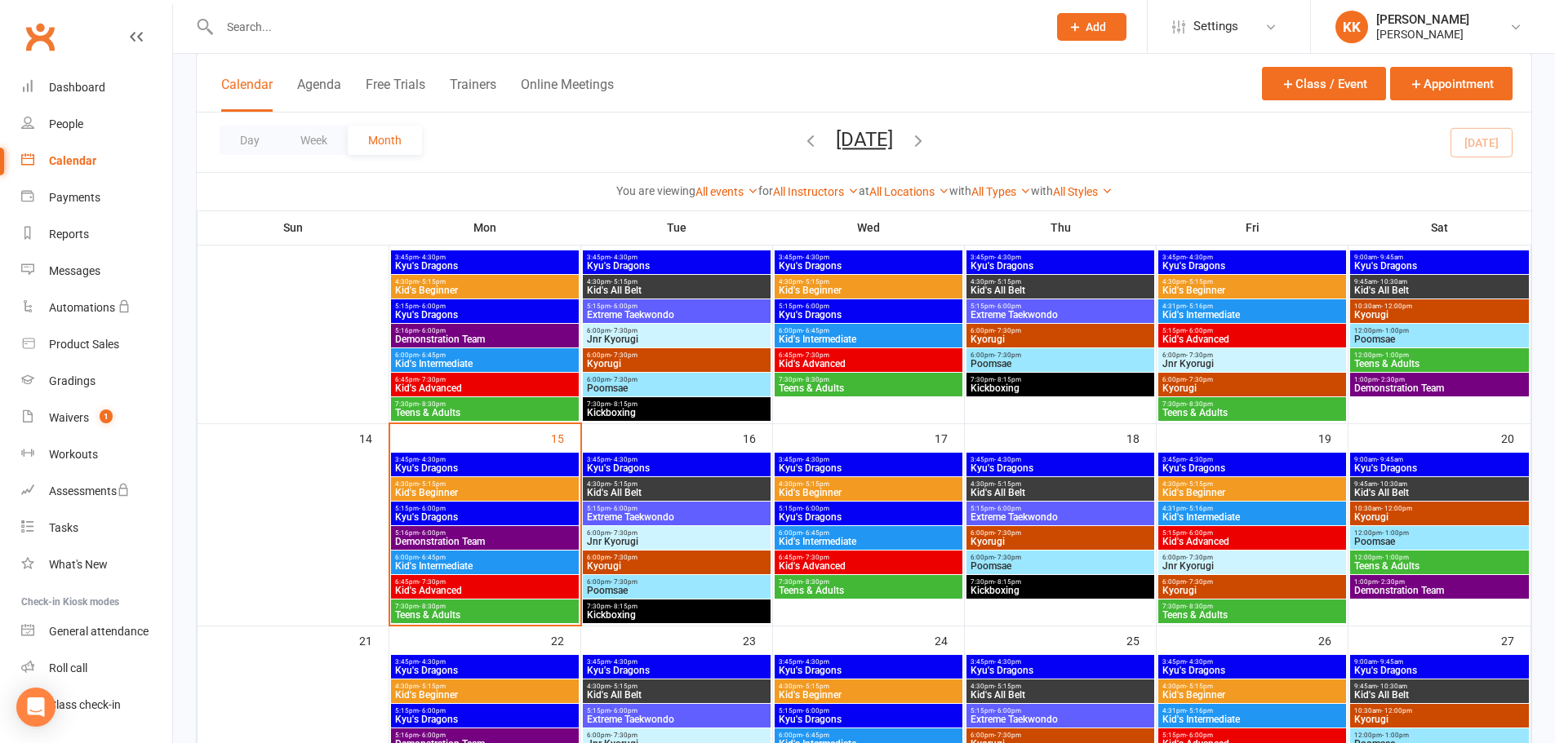
click at [434, 539] on span "Demonstration Team" at bounding box center [484, 542] width 181 height 10
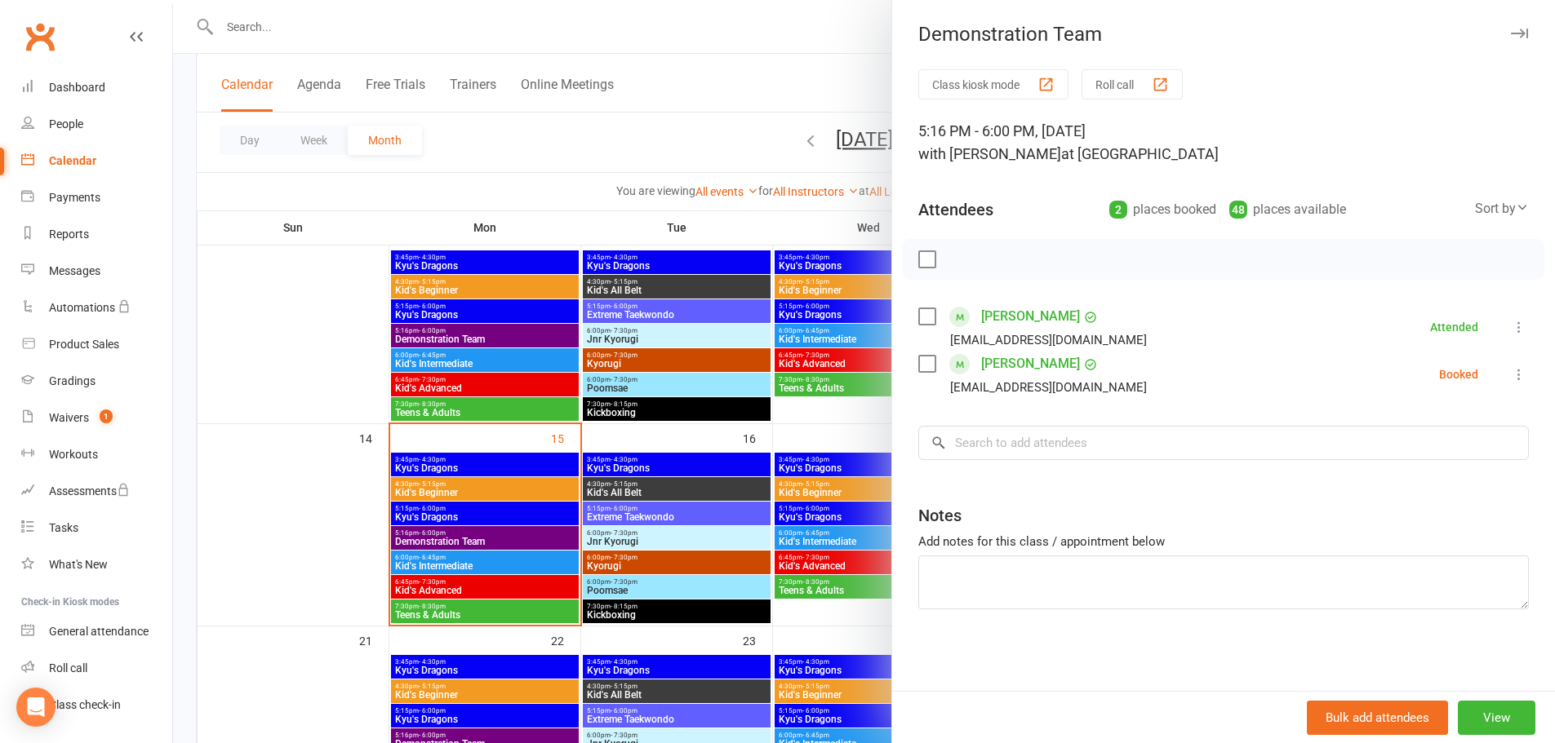
click at [445, 565] on div at bounding box center [864, 371] width 1382 height 743
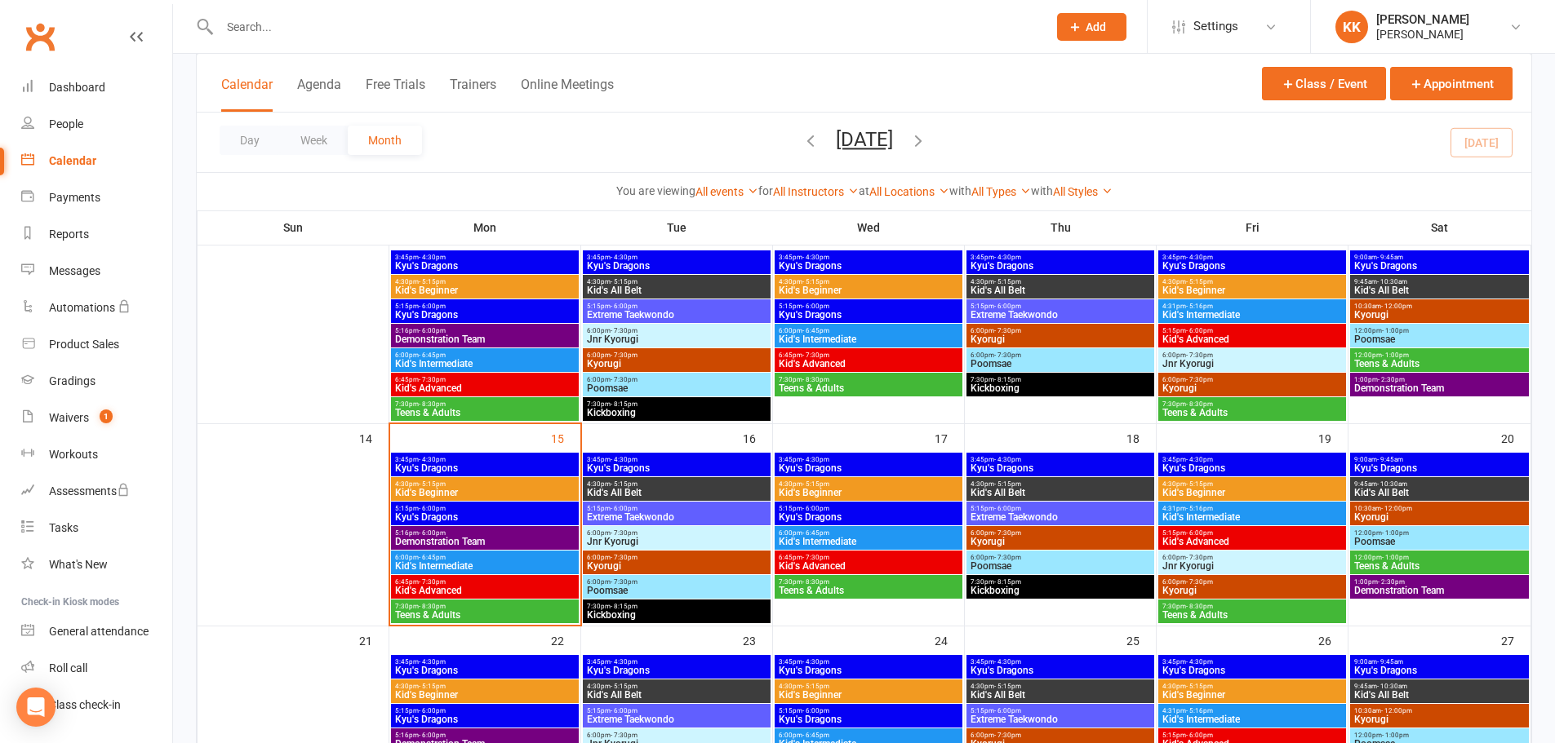
click at [446, 564] on span "Kid's Intermediate" at bounding box center [484, 566] width 181 height 10
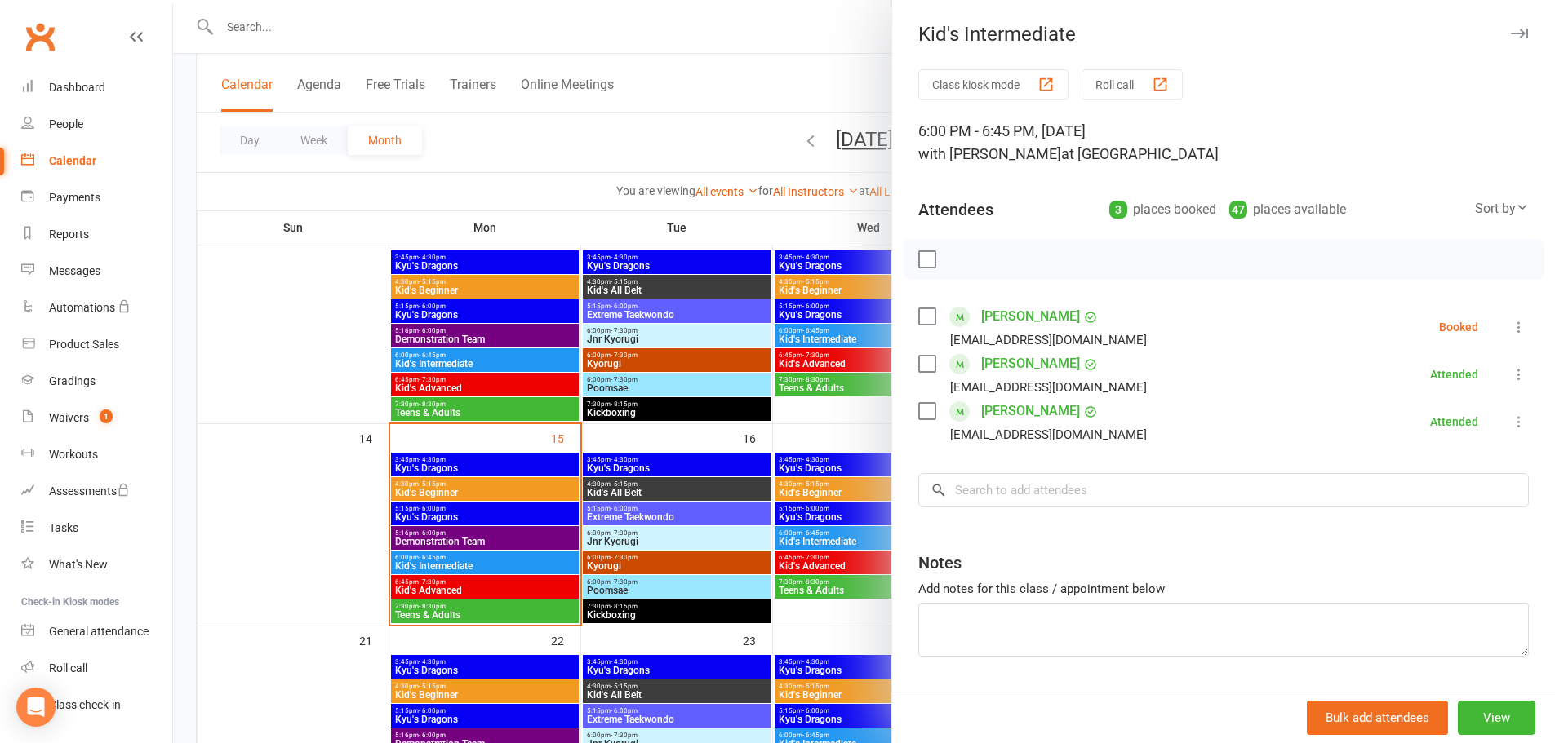
click at [303, 474] on div at bounding box center [864, 371] width 1382 height 743
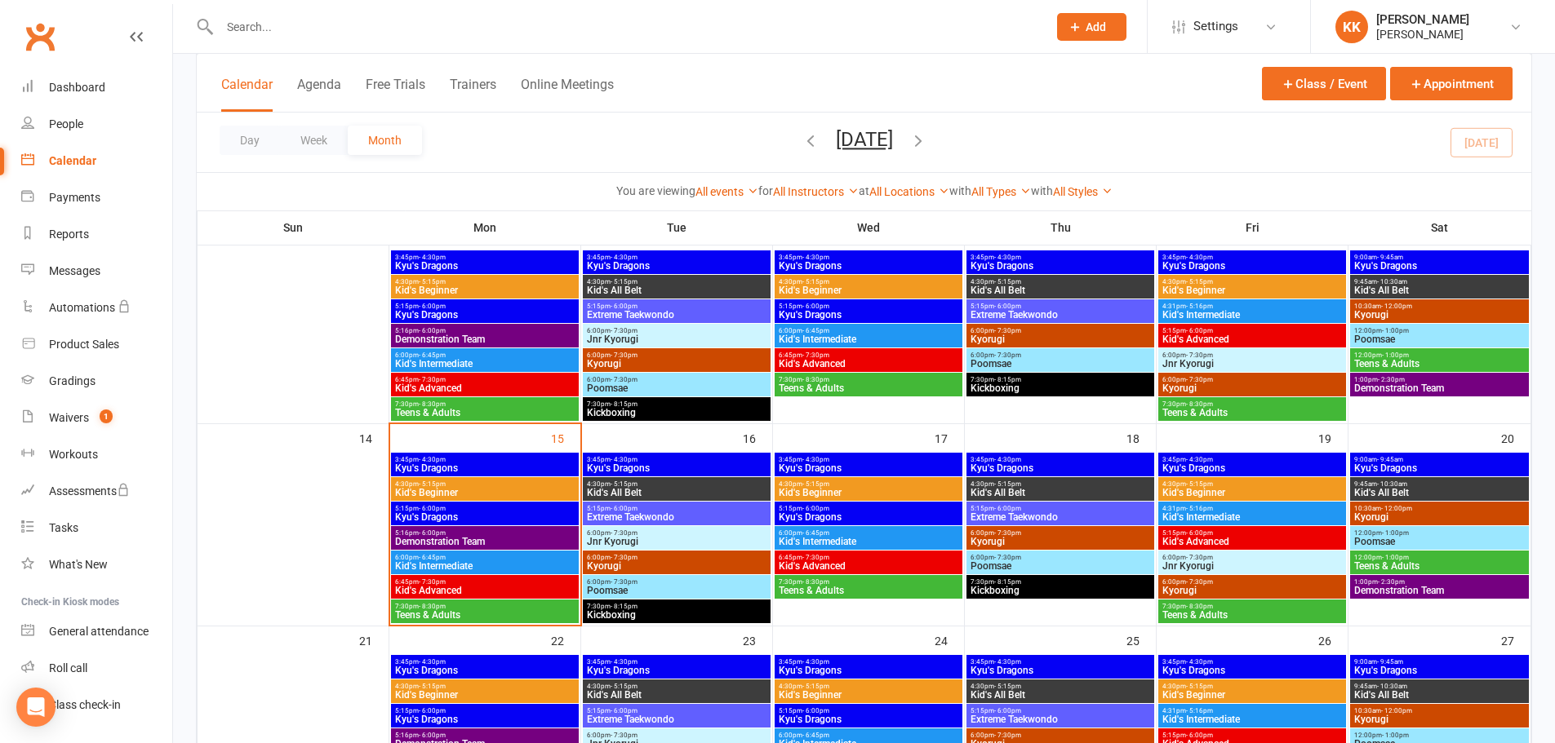
click at [467, 539] on span "Demonstration Team" at bounding box center [484, 542] width 181 height 10
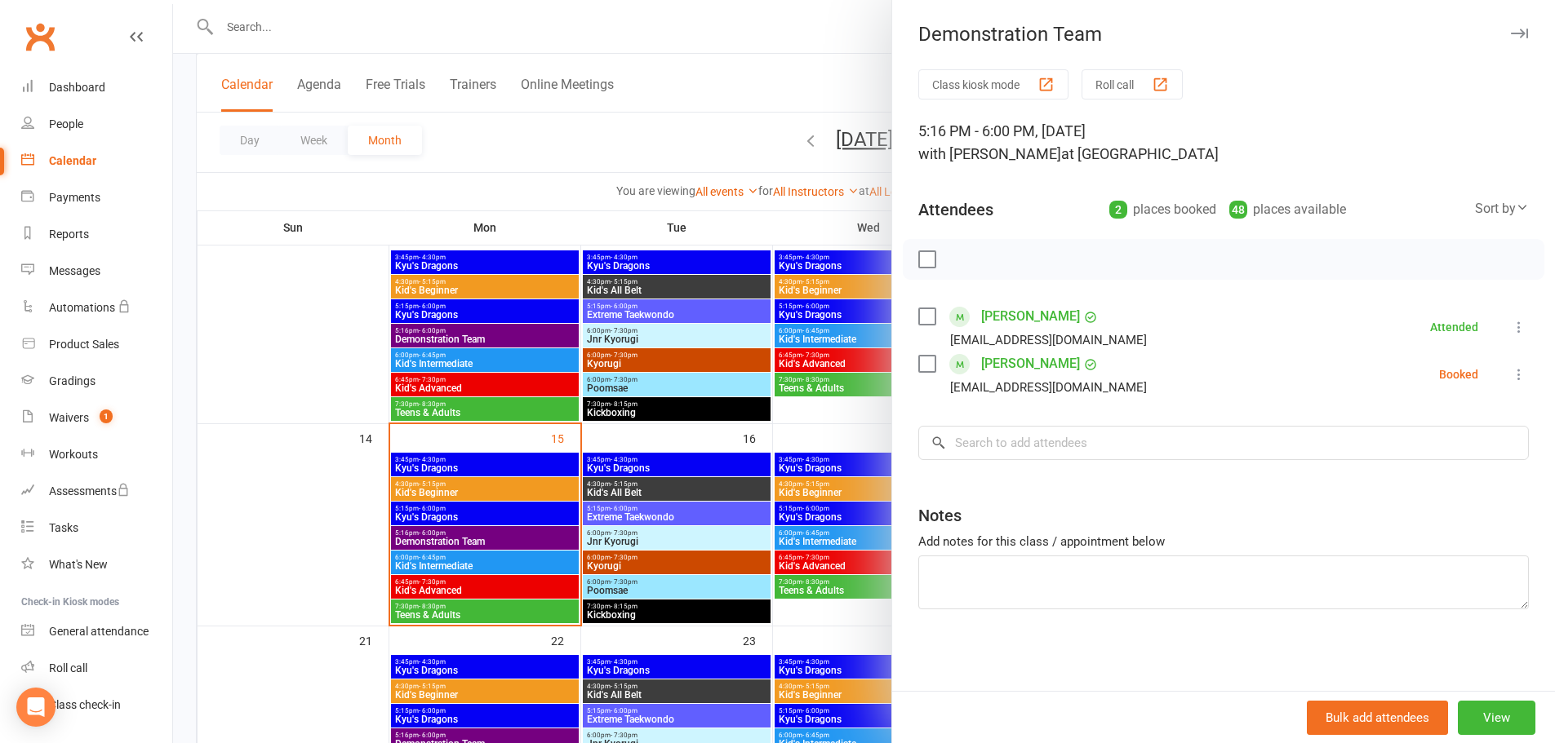
click at [260, 486] on div at bounding box center [864, 371] width 1382 height 743
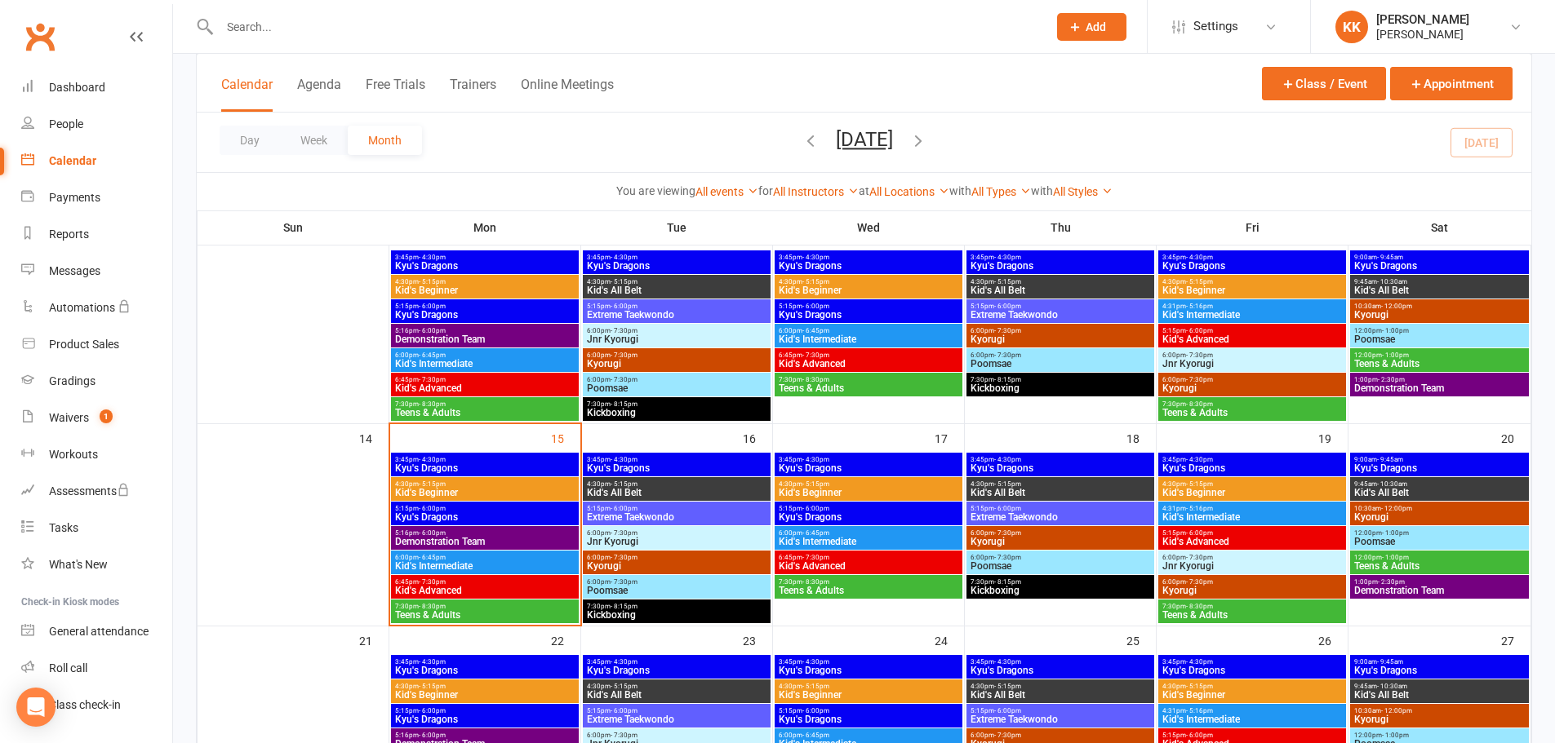
click at [446, 534] on span "5:16pm - 6:00pm" at bounding box center [484, 533] width 181 height 7
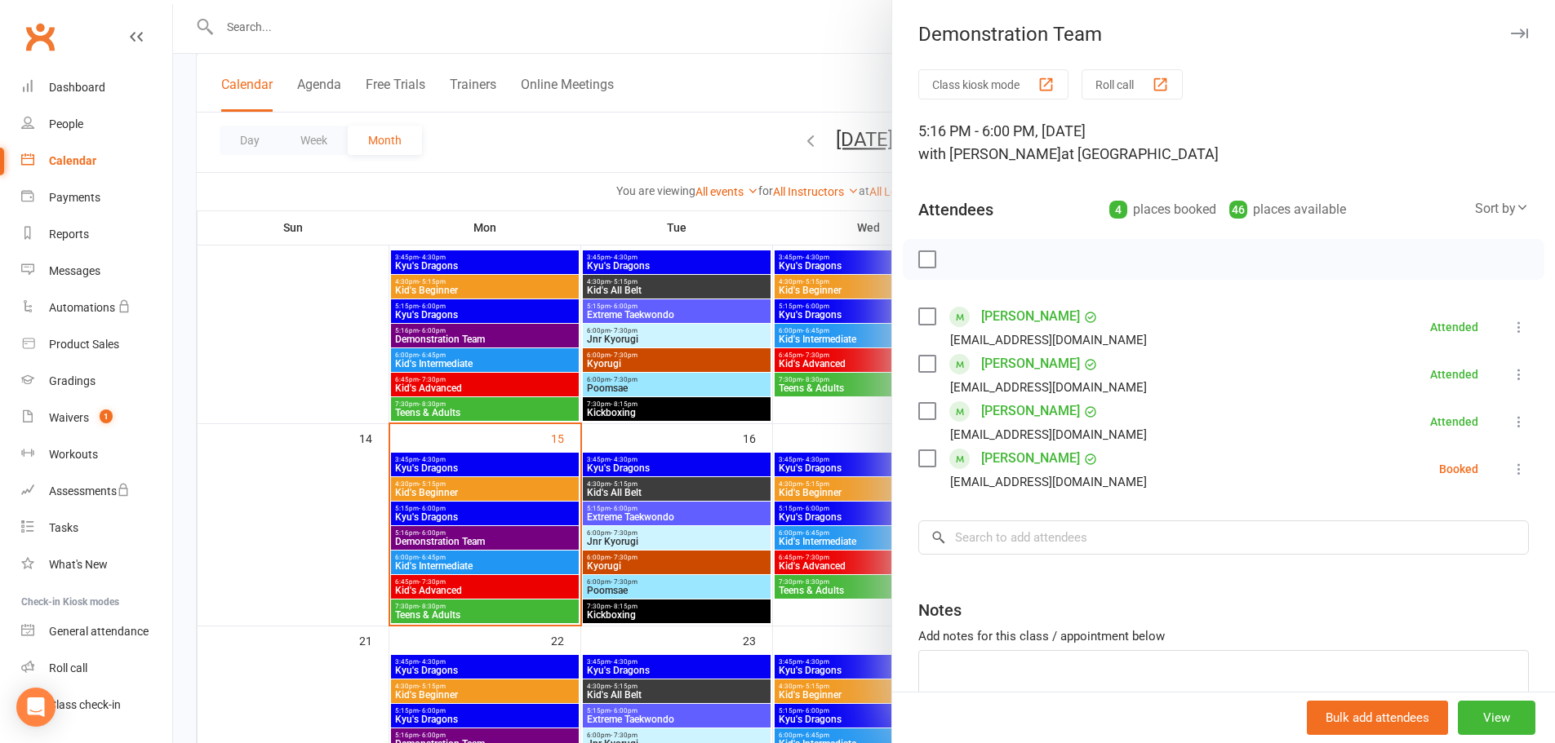
drag, startPoint x: 291, startPoint y: 530, endPoint x: 382, endPoint y: 566, distance: 97.1
click at [292, 530] on div at bounding box center [864, 371] width 1382 height 743
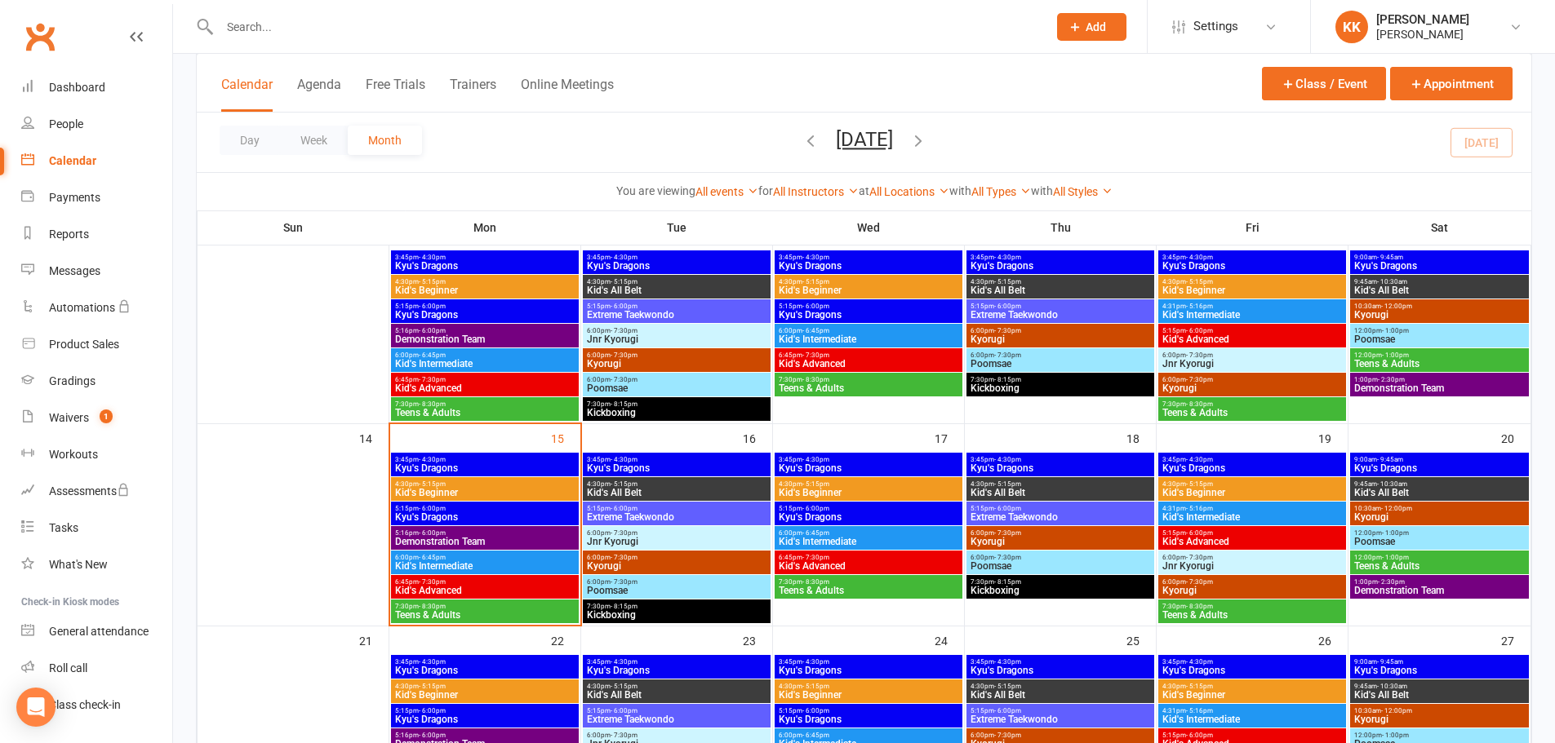
click at [453, 567] on span "Kid's Intermediate" at bounding box center [484, 566] width 181 height 10
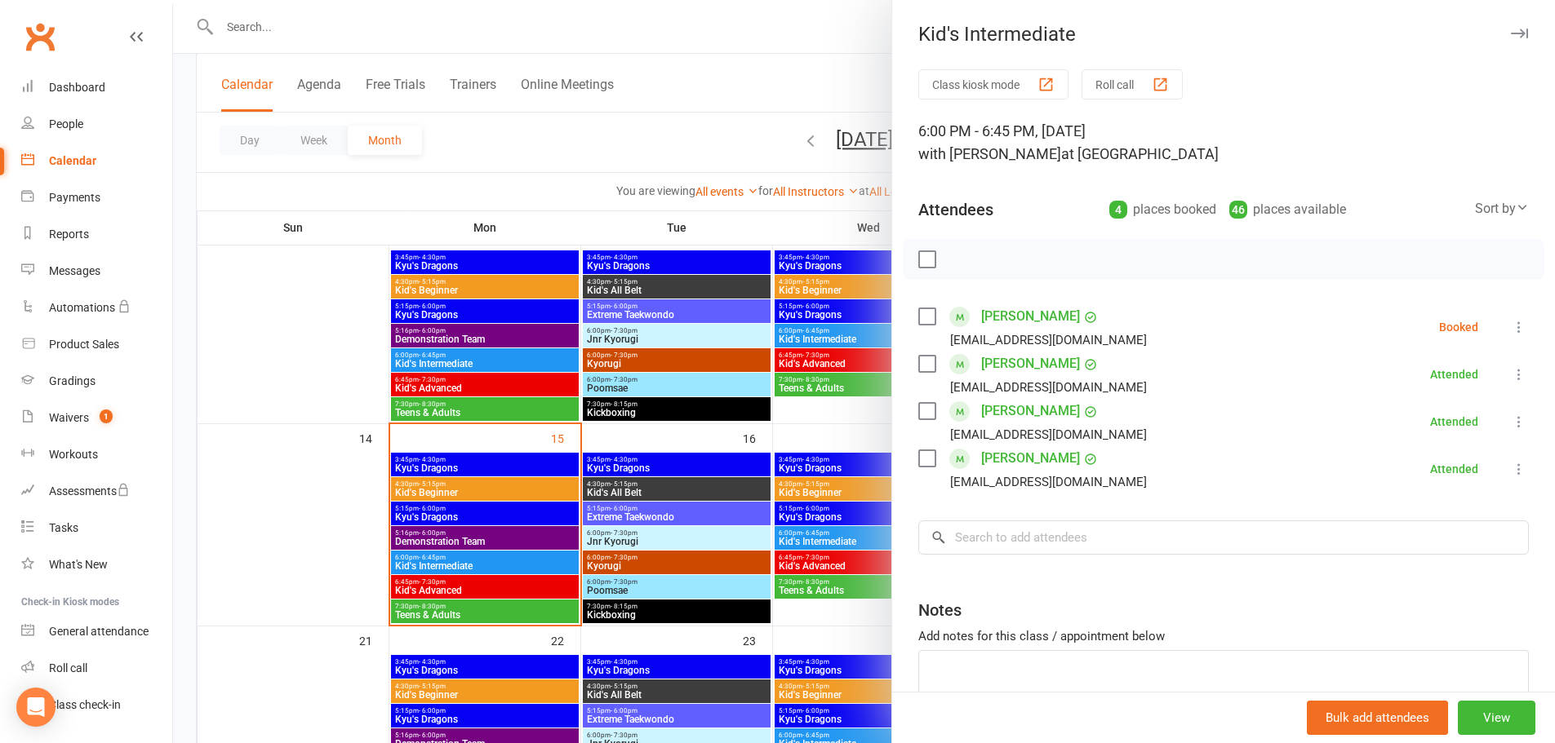
click at [319, 481] on div at bounding box center [864, 371] width 1382 height 743
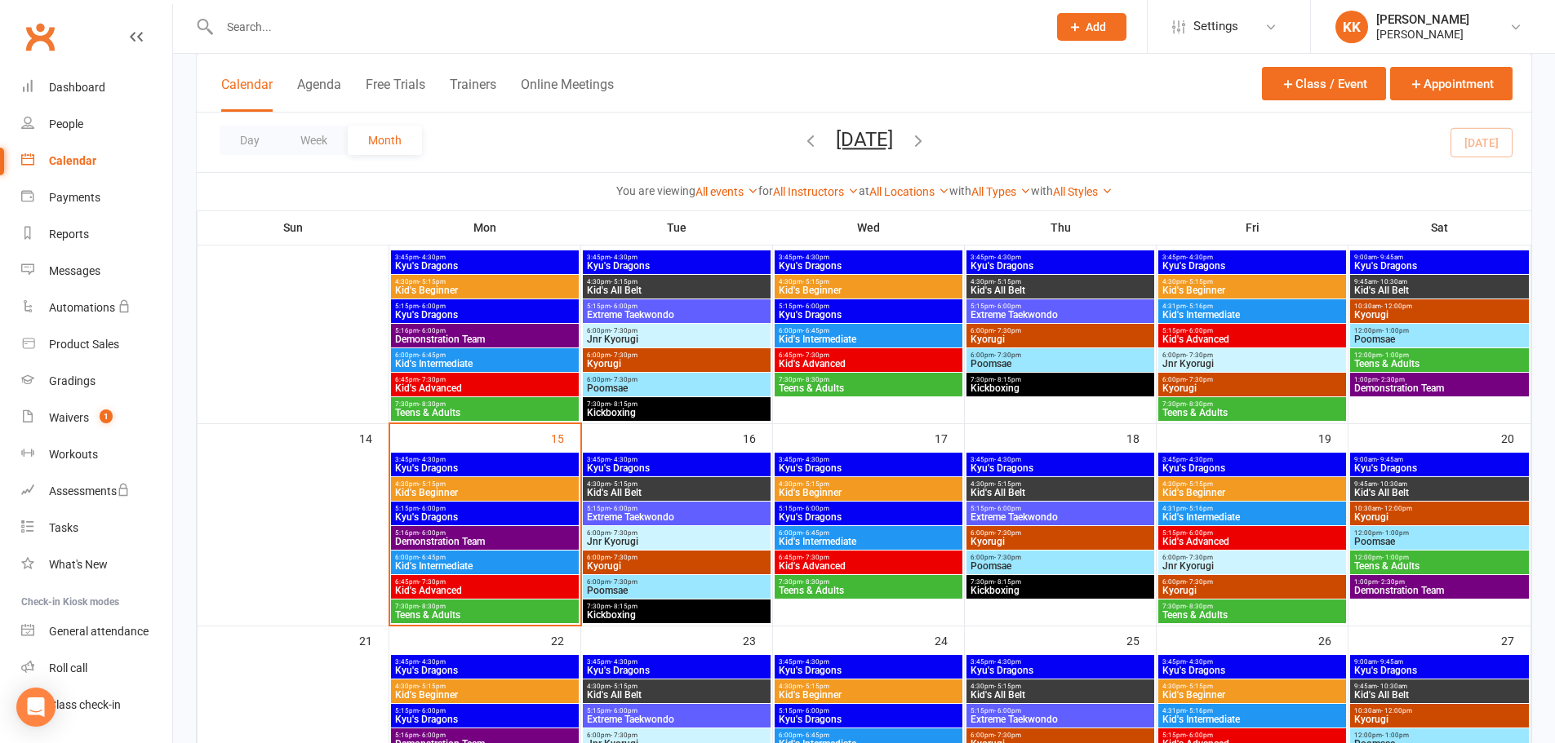
click at [510, 537] on span "Demonstration Team" at bounding box center [484, 542] width 181 height 10
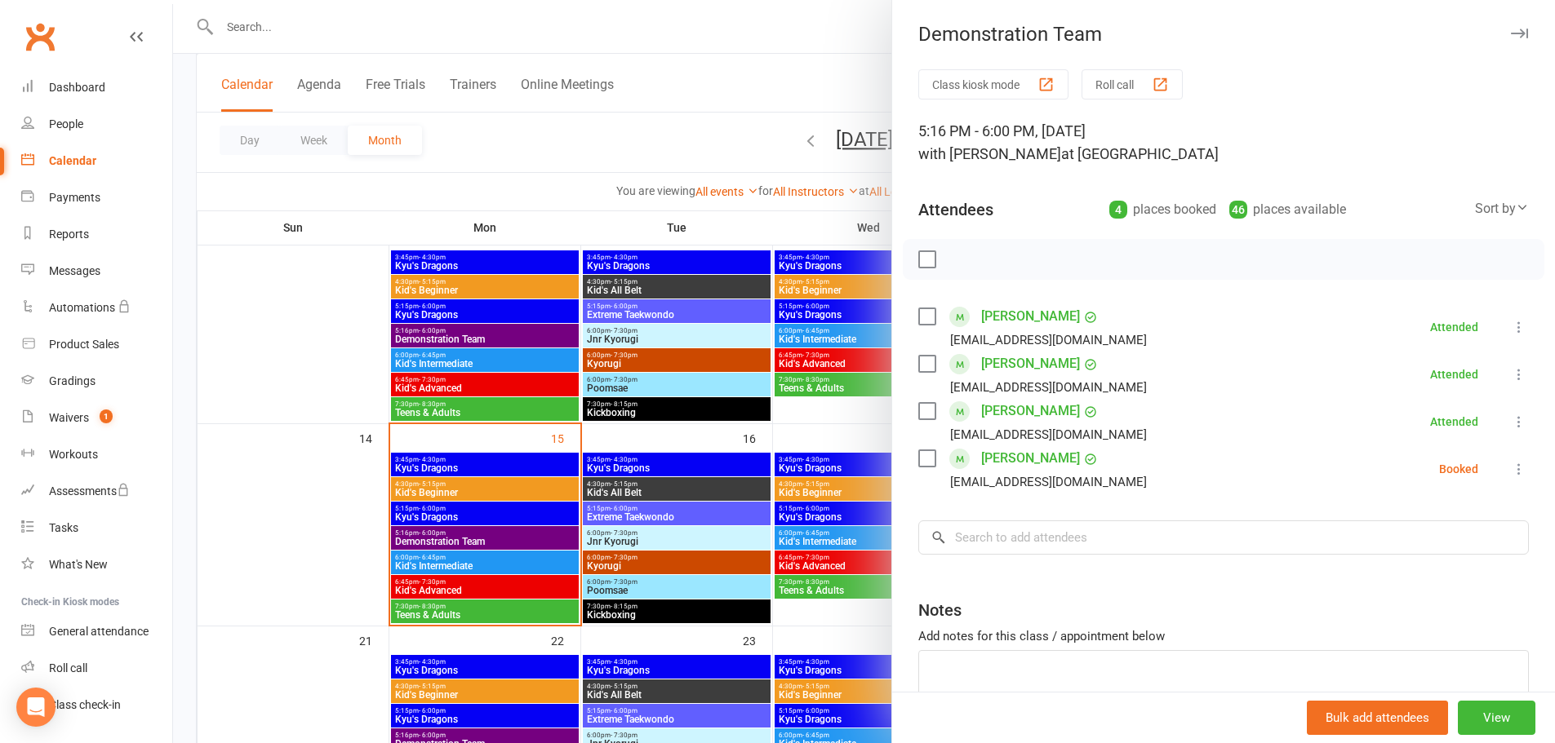
click at [339, 545] on div at bounding box center [864, 371] width 1382 height 743
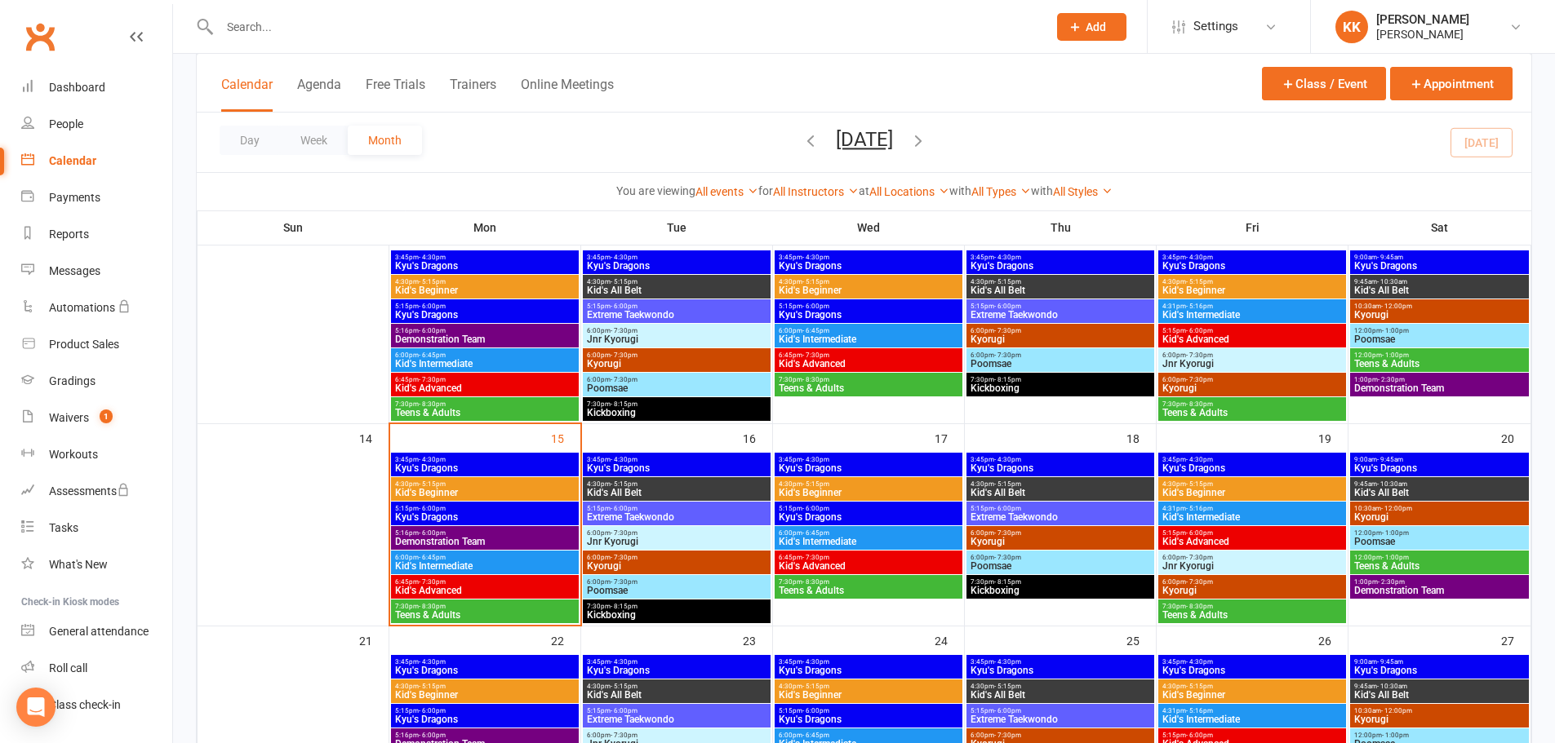
click at [447, 538] on span "Demonstration Team" at bounding box center [484, 542] width 181 height 10
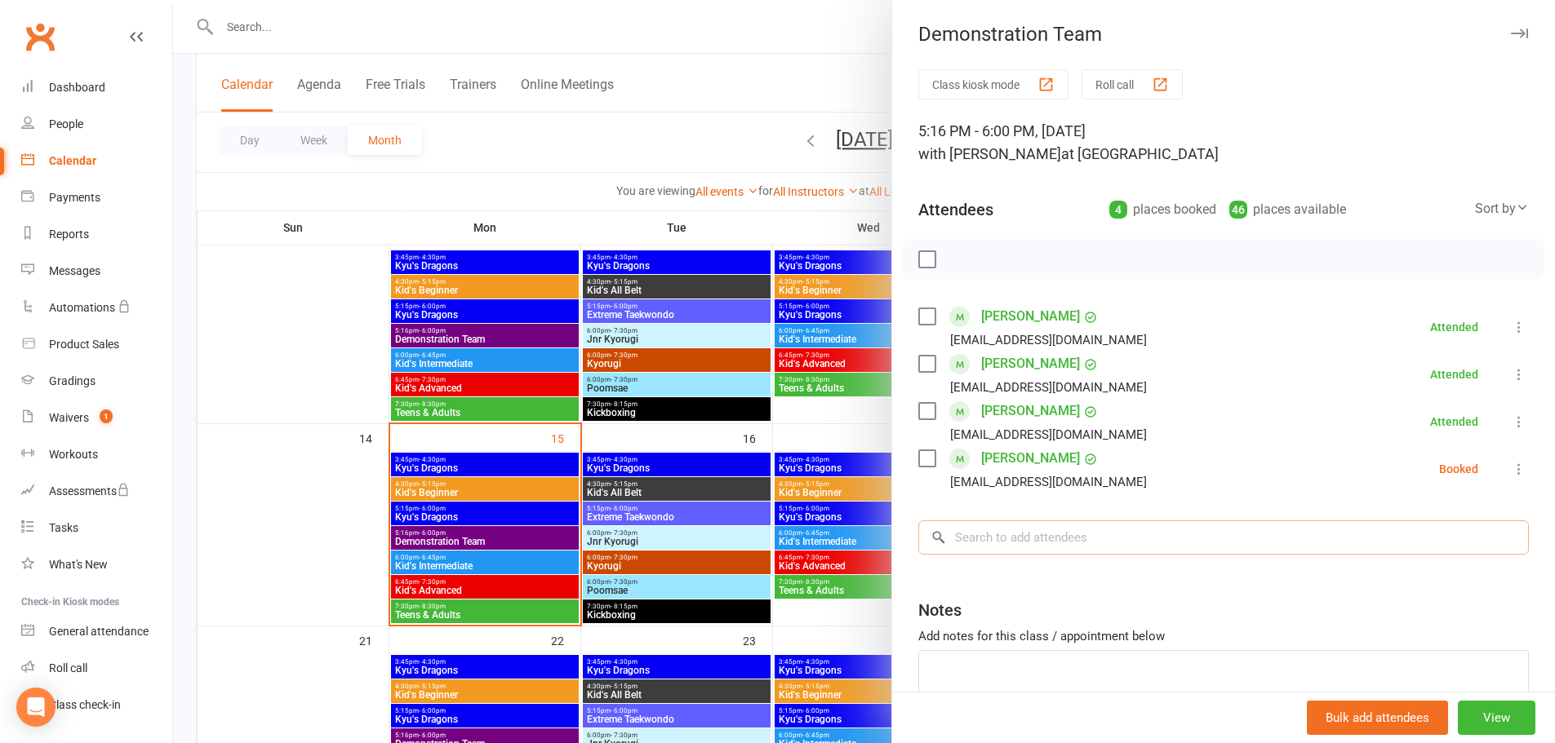
click at [1012, 543] on input "search" at bounding box center [1223, 538] width 610 height 34
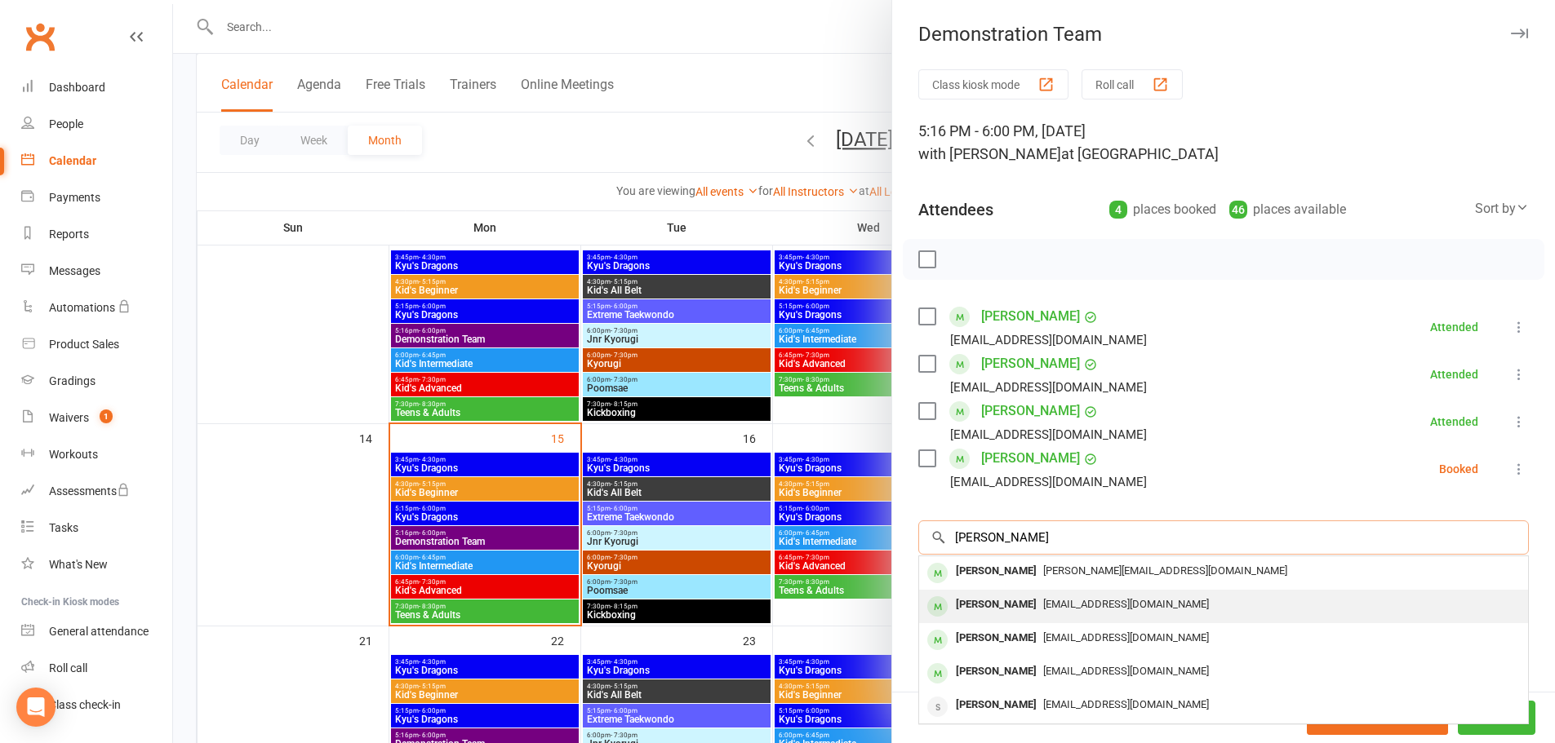
type input "[PERSON_NAME]"
click at [992, 606] on div "[PERSON_NAME]" at bounding box center [996, 605] width 94 height 24
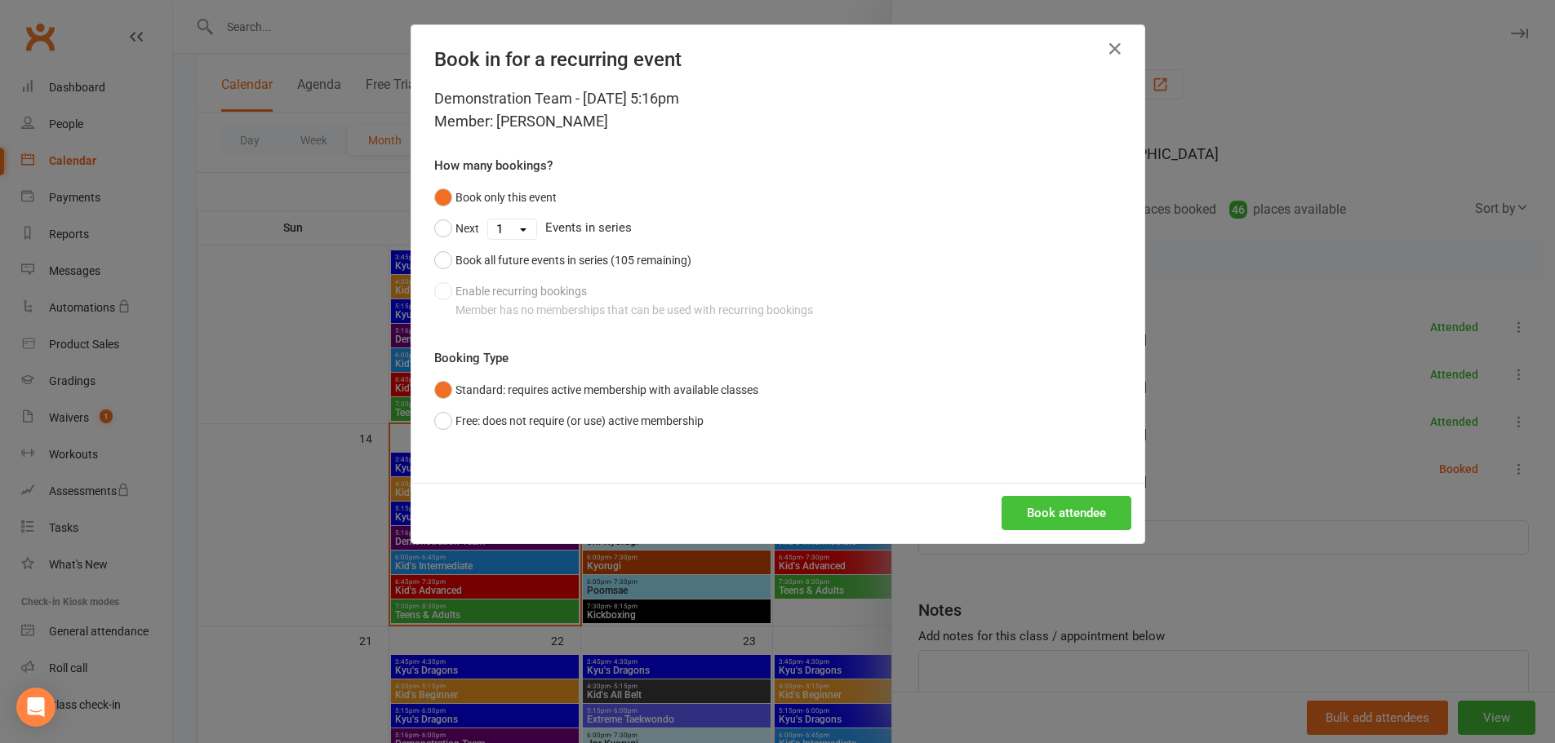
click at [1071, 506] on button "Book attendee" at bounding box center [1066, 513] width 130 height 34
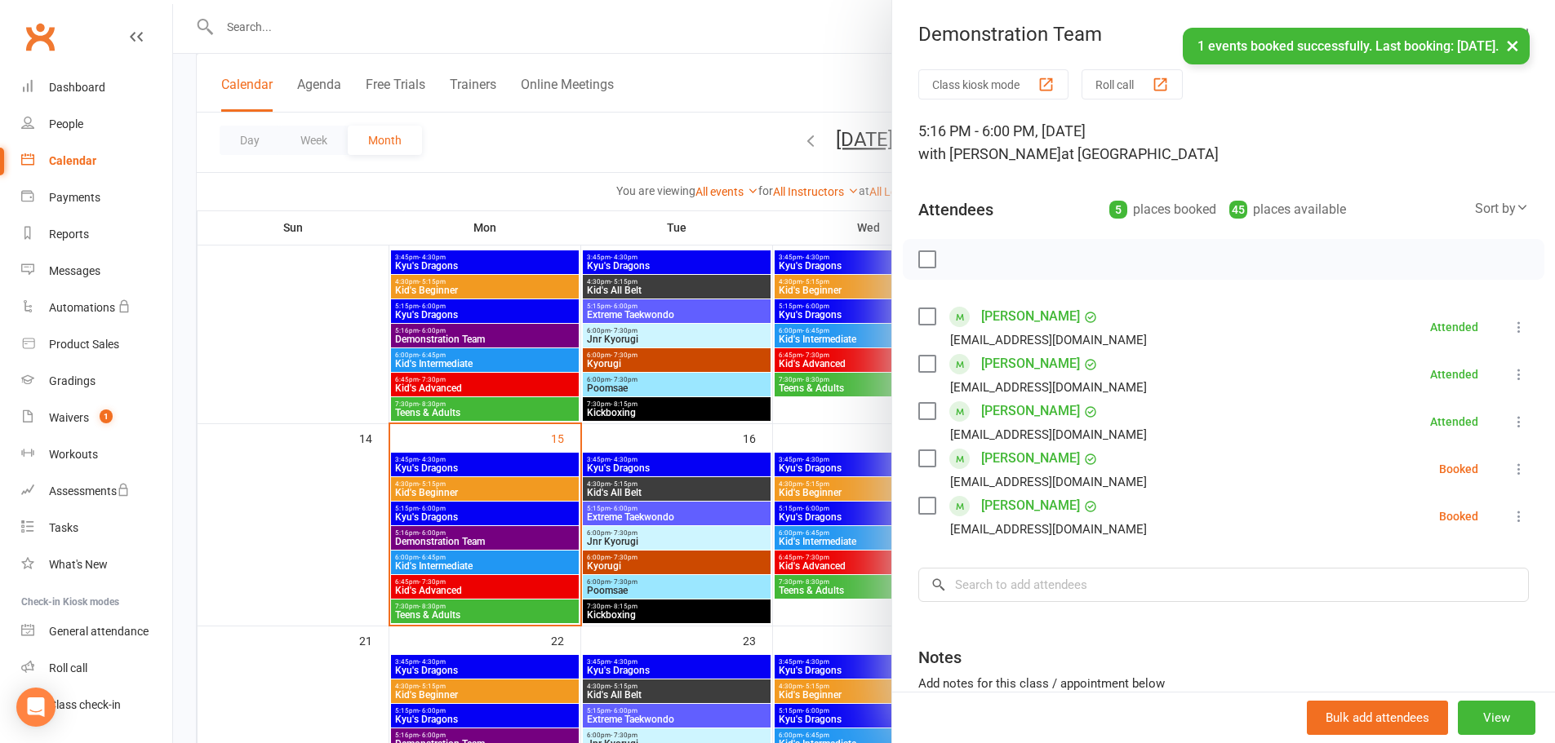
click at [322, 533] on div at bounding box center [864, 371] width 1382 height 743
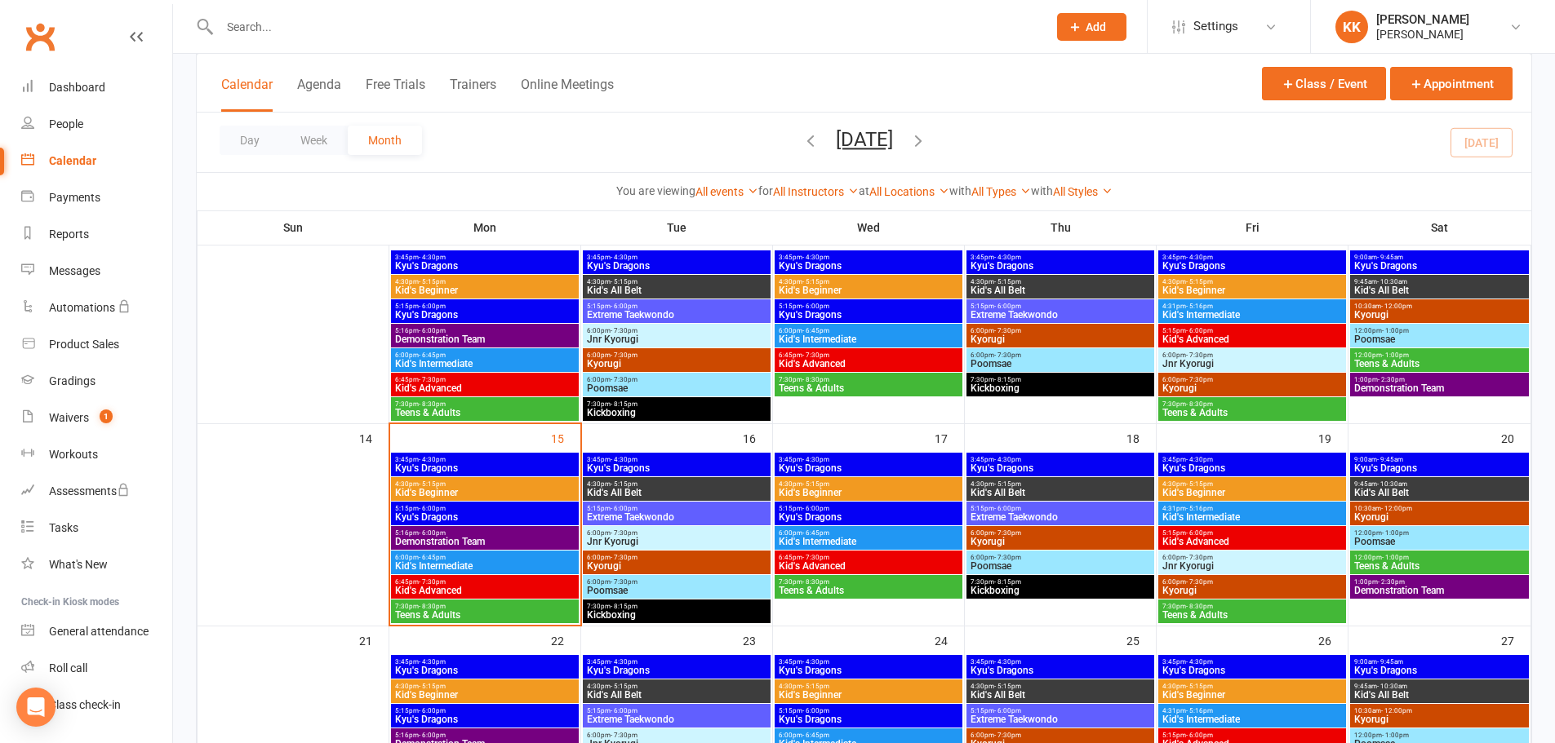
click at [481, 581] on span "6:45pm - 7:30pm" at bounding box center [484, 582] width 181 height 7
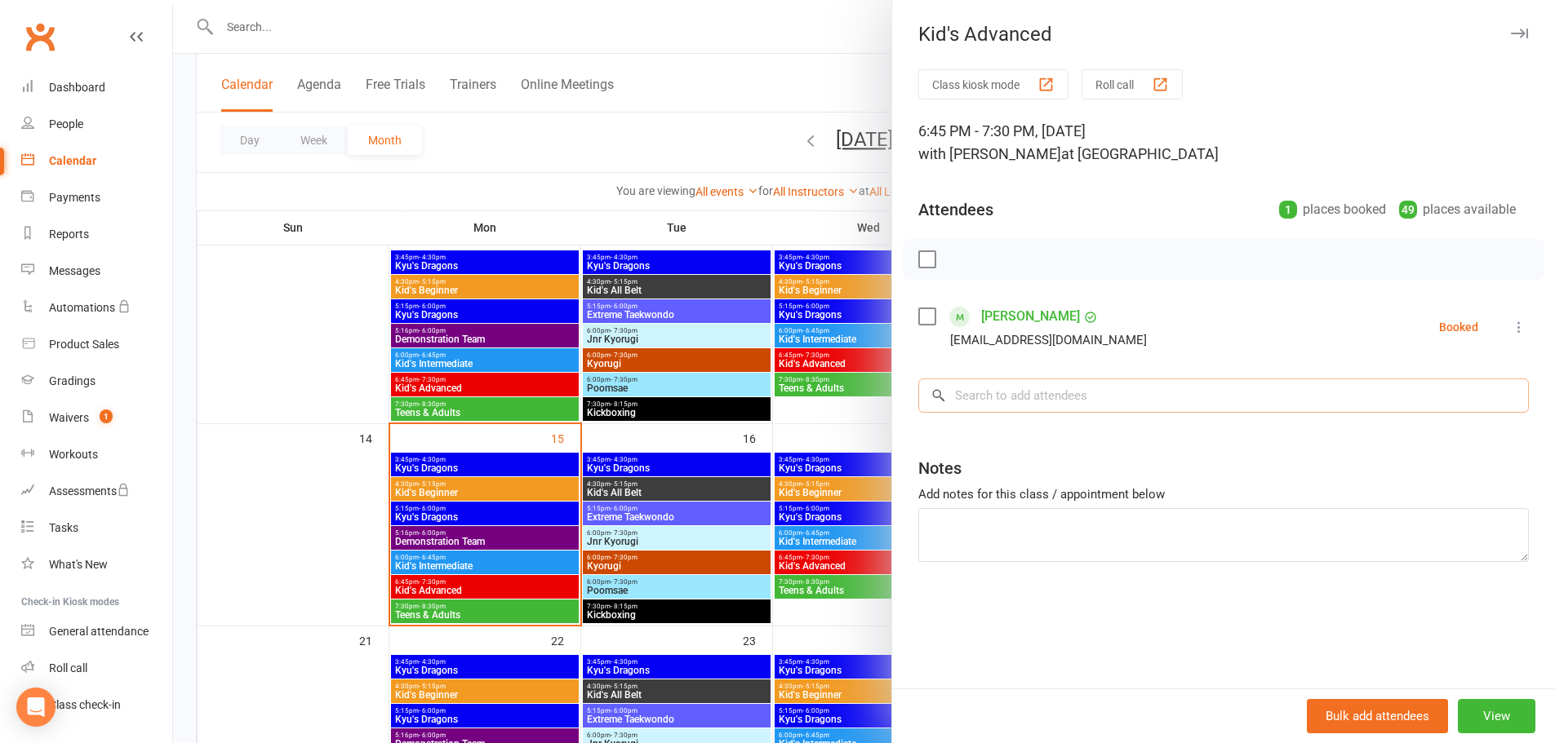
click at [1011, 398] on input "search" at bounding box center [1223, 396] width 610 height 34
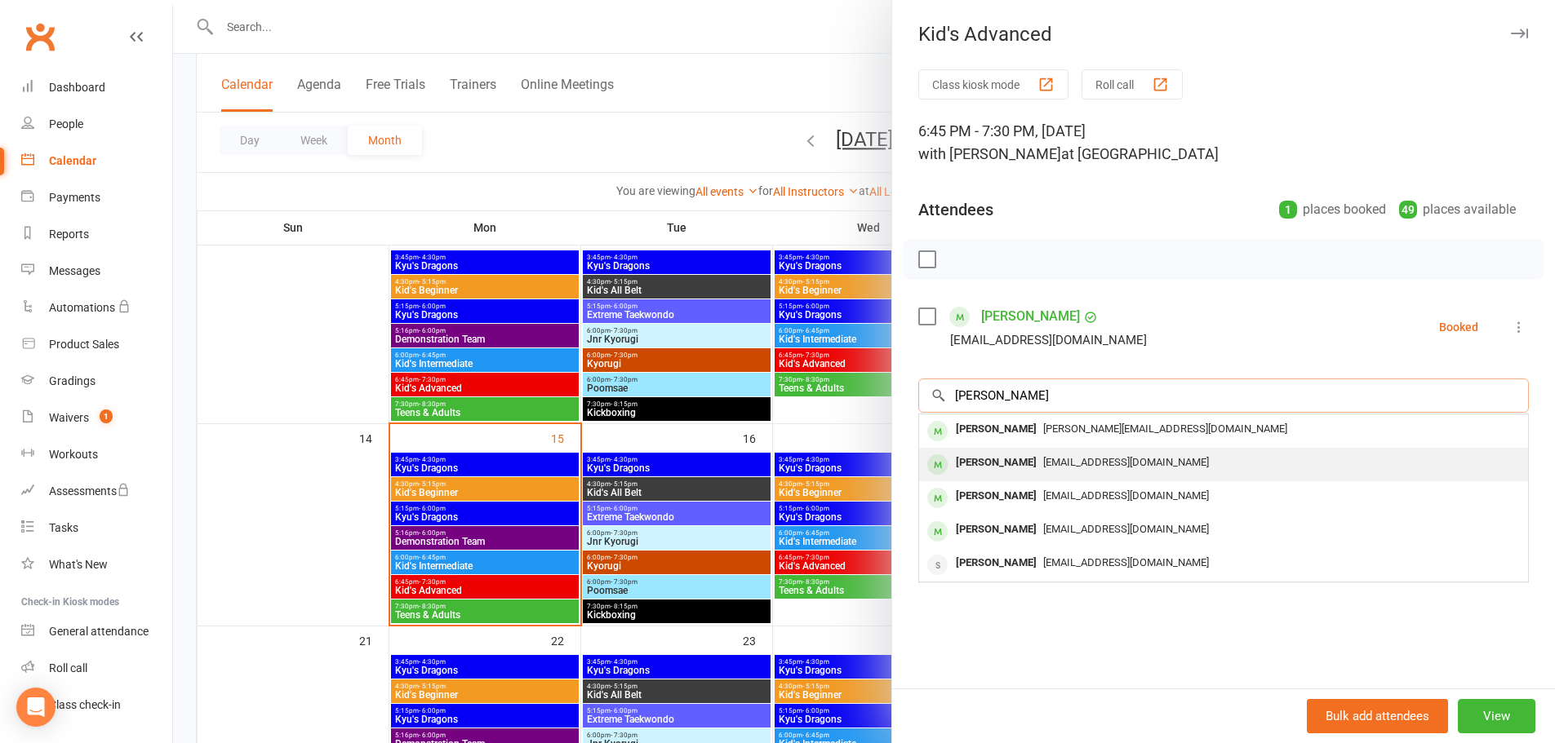
type input "[PERSON_NAME]"
click at [1005, 466] on div "[PERSON_NAME]" at bounding box center [996, 463] width 94 height 24
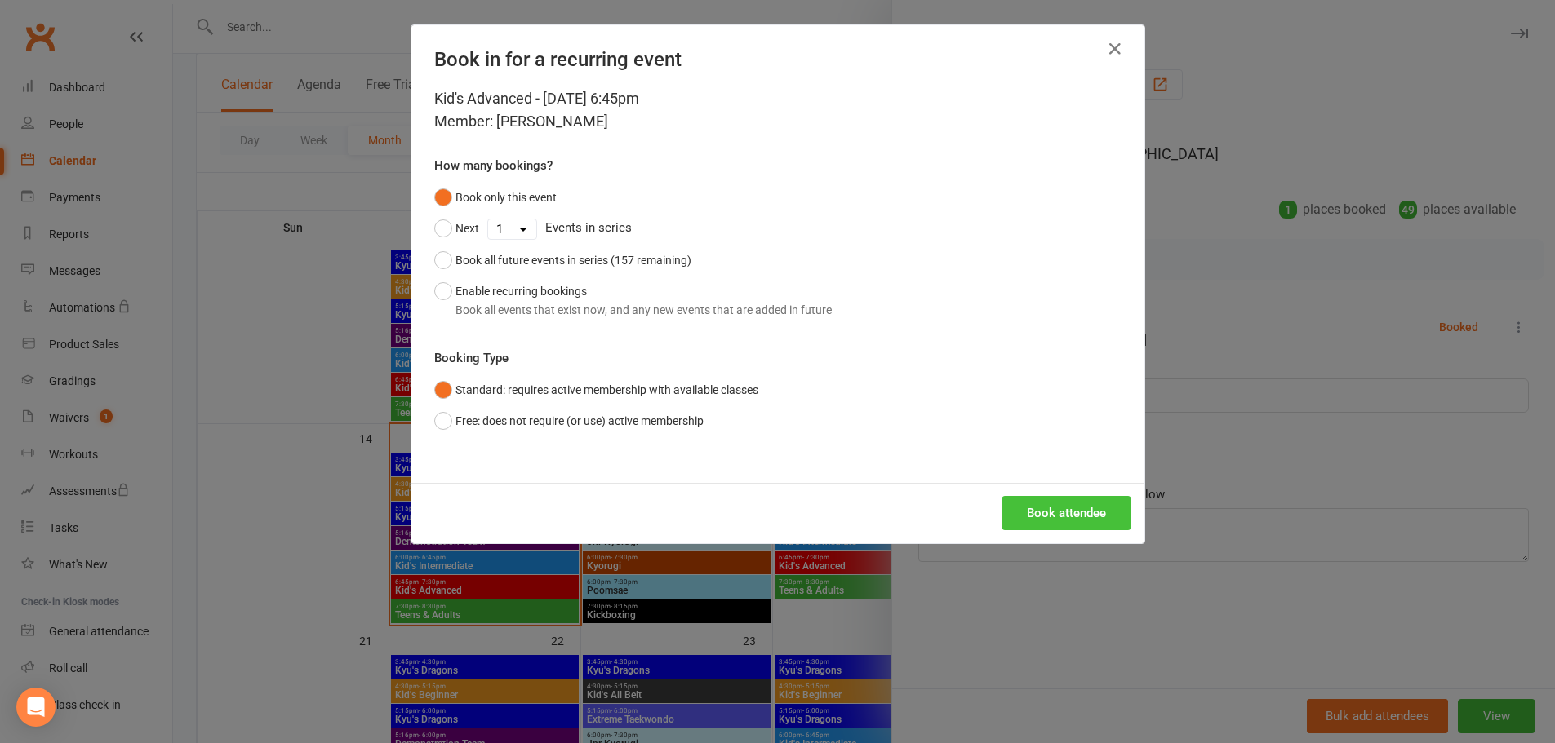
click at [1055, 519] on button "Book attendee" at bounding box center [1066, 513] width 130 height 34
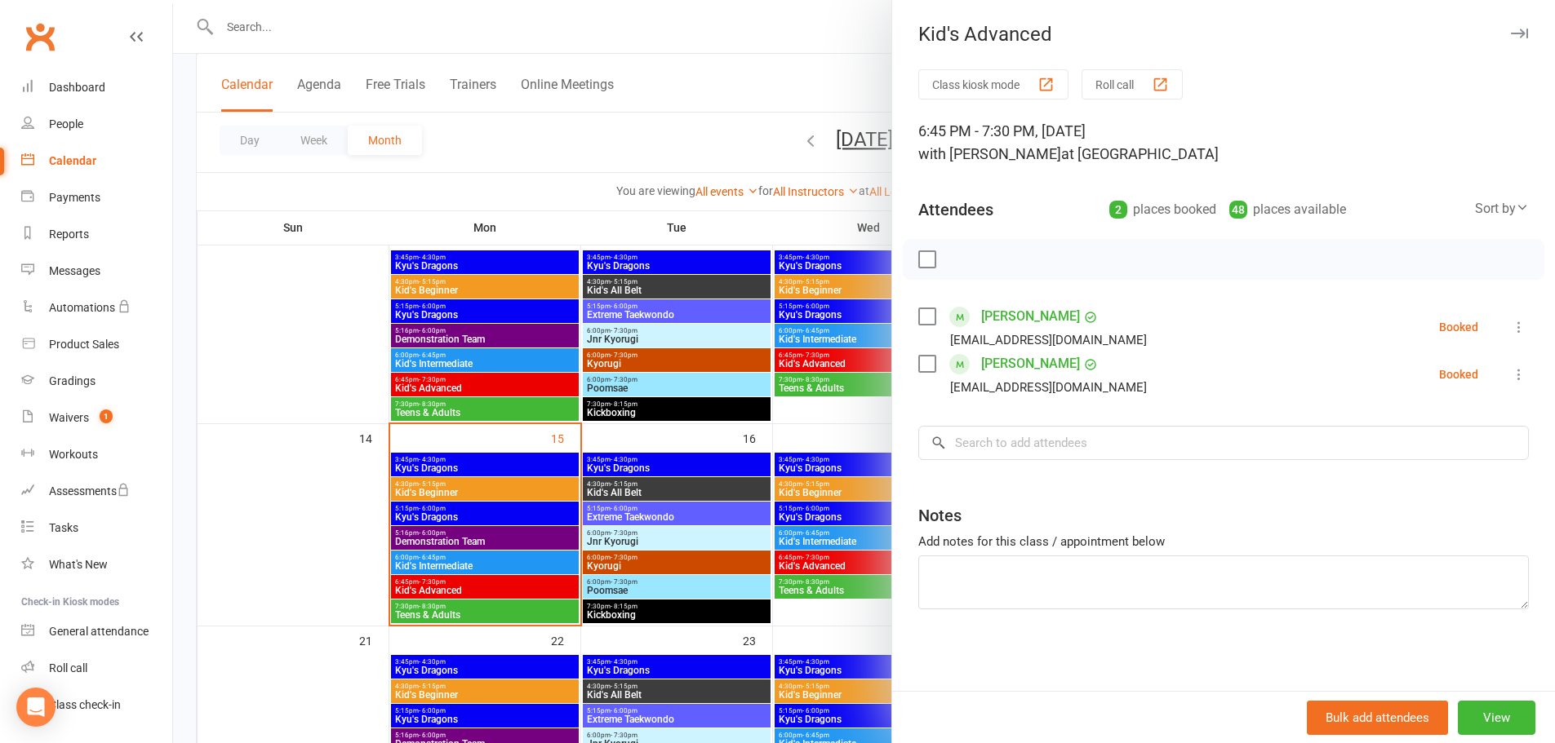
click at [357, 544] on div at bounding box center [864, 371] width 1382 height 743
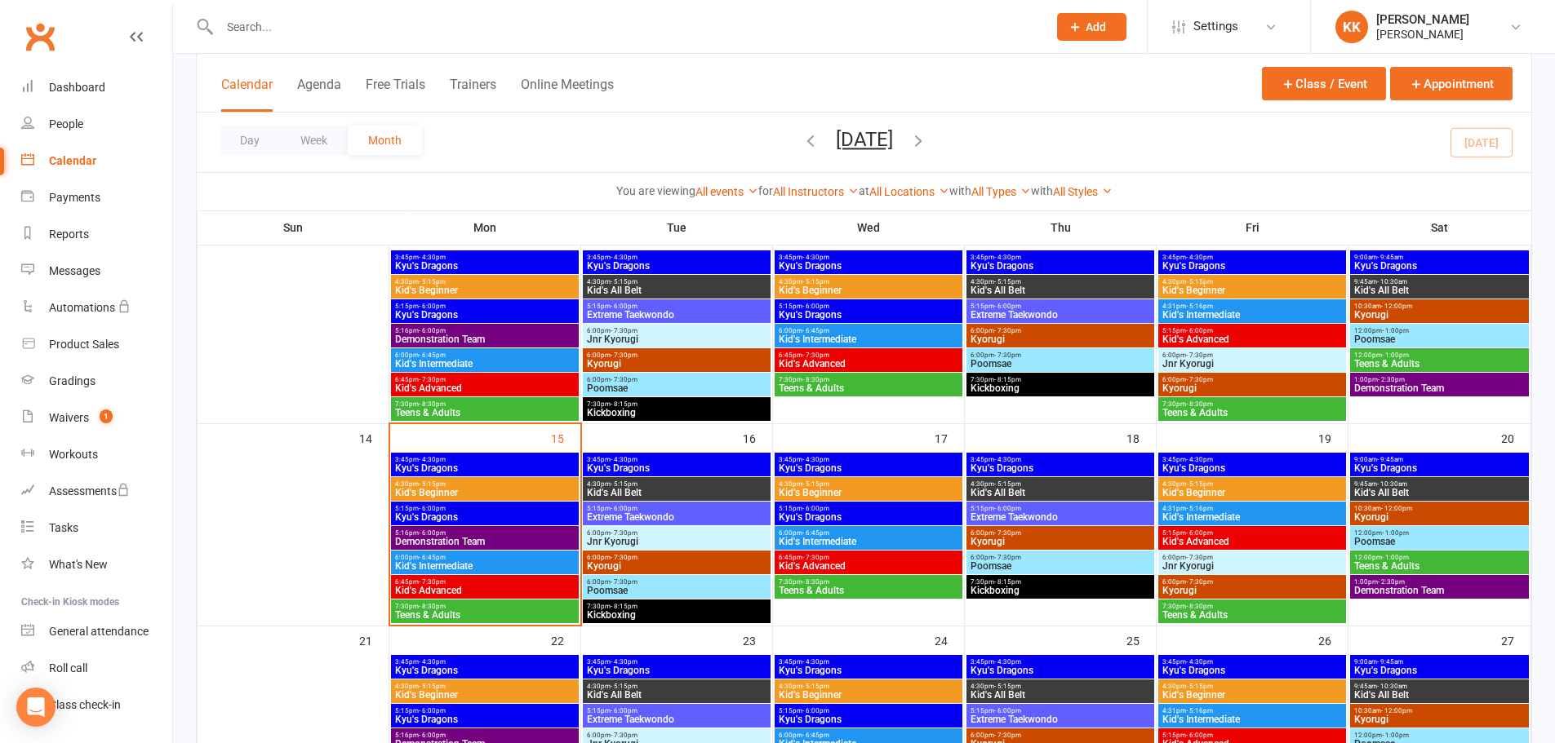
click at [477, 488] on span "Kid's Beginner" at bounding box center [484, 493] width 181 height 10
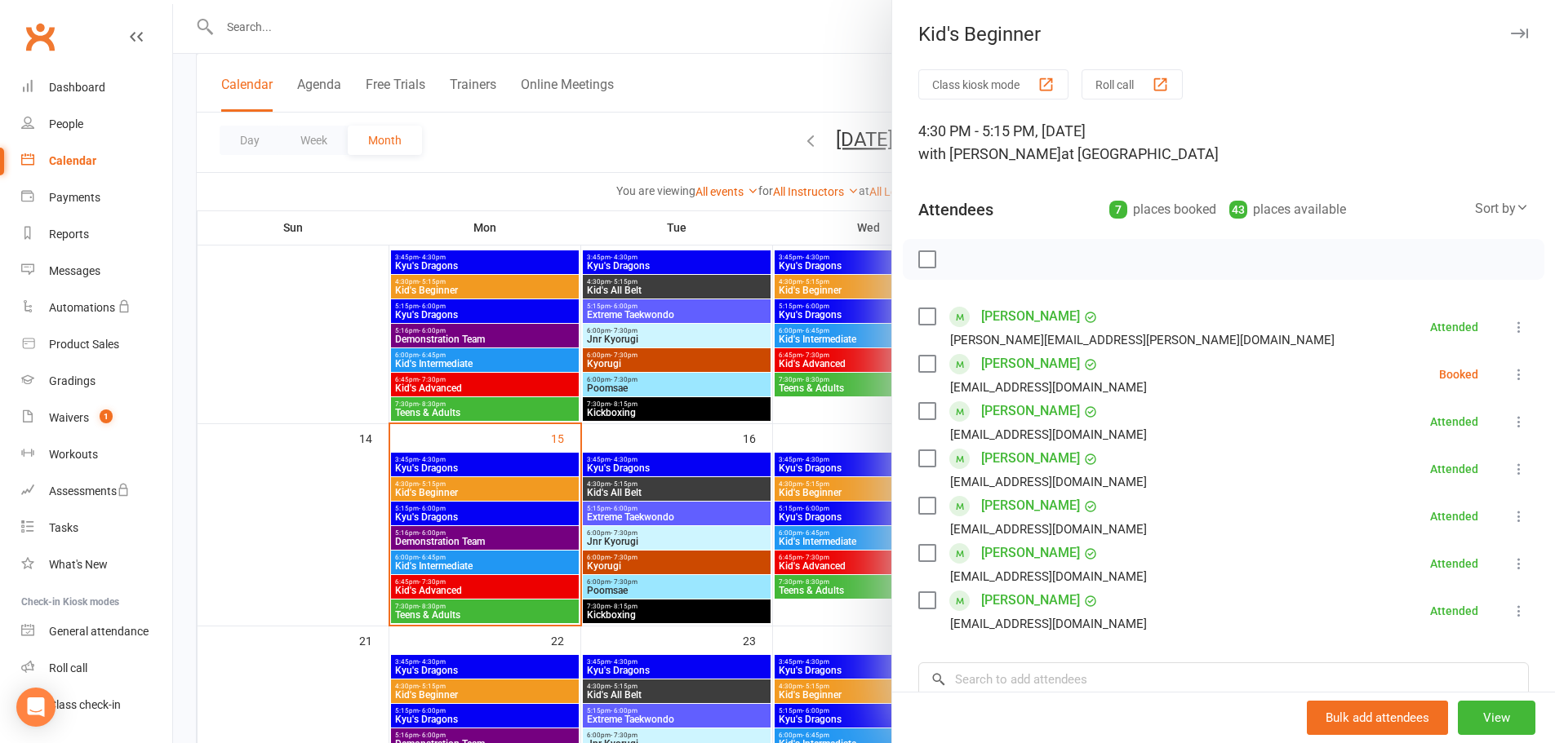
click at [250, 527] on div at bounding box center [864, 371] width 1382 height 743
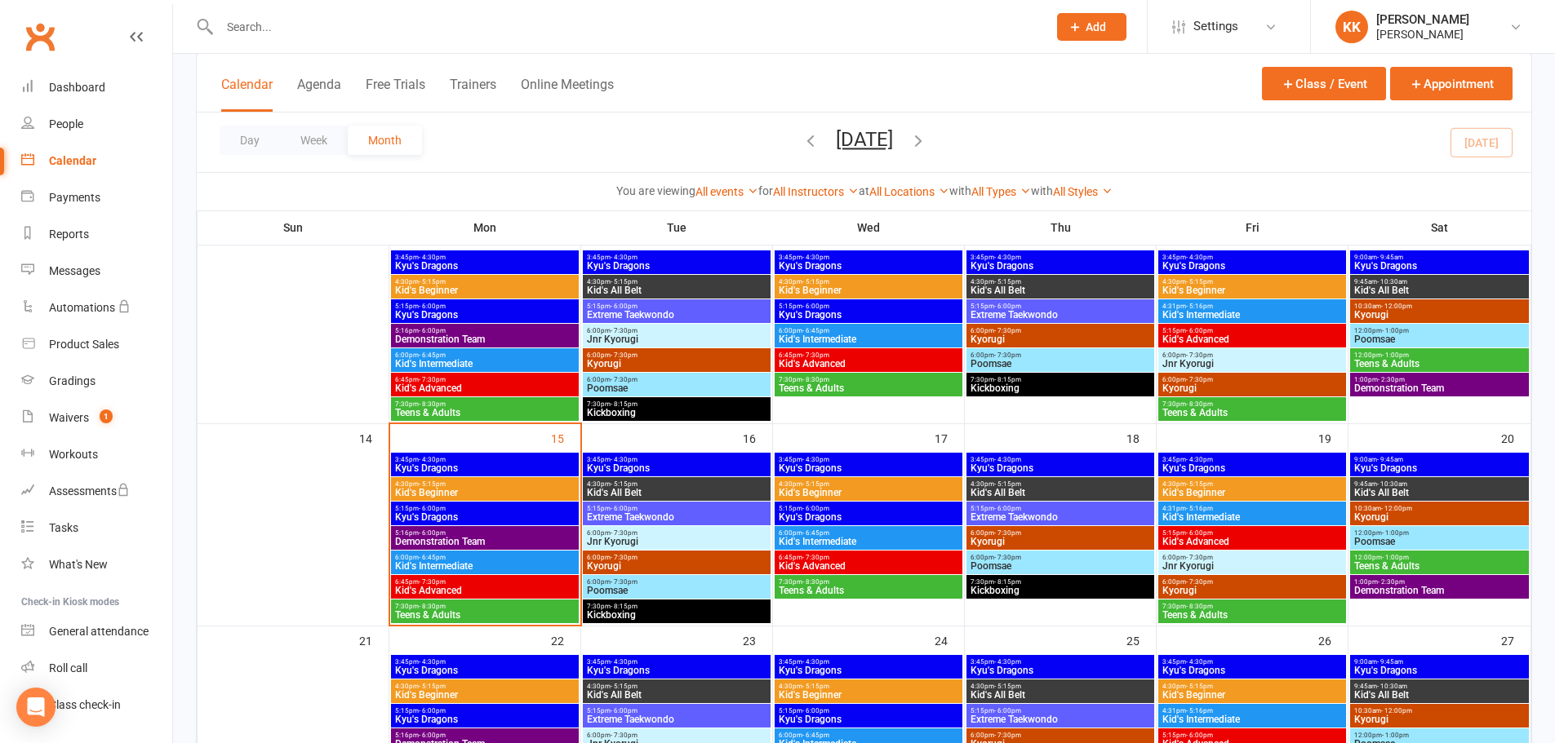
click at [459, 536] on div "5:16pm - 6:00pm Demonstration Team" at bounding box center [485, 538] width 188 height 24
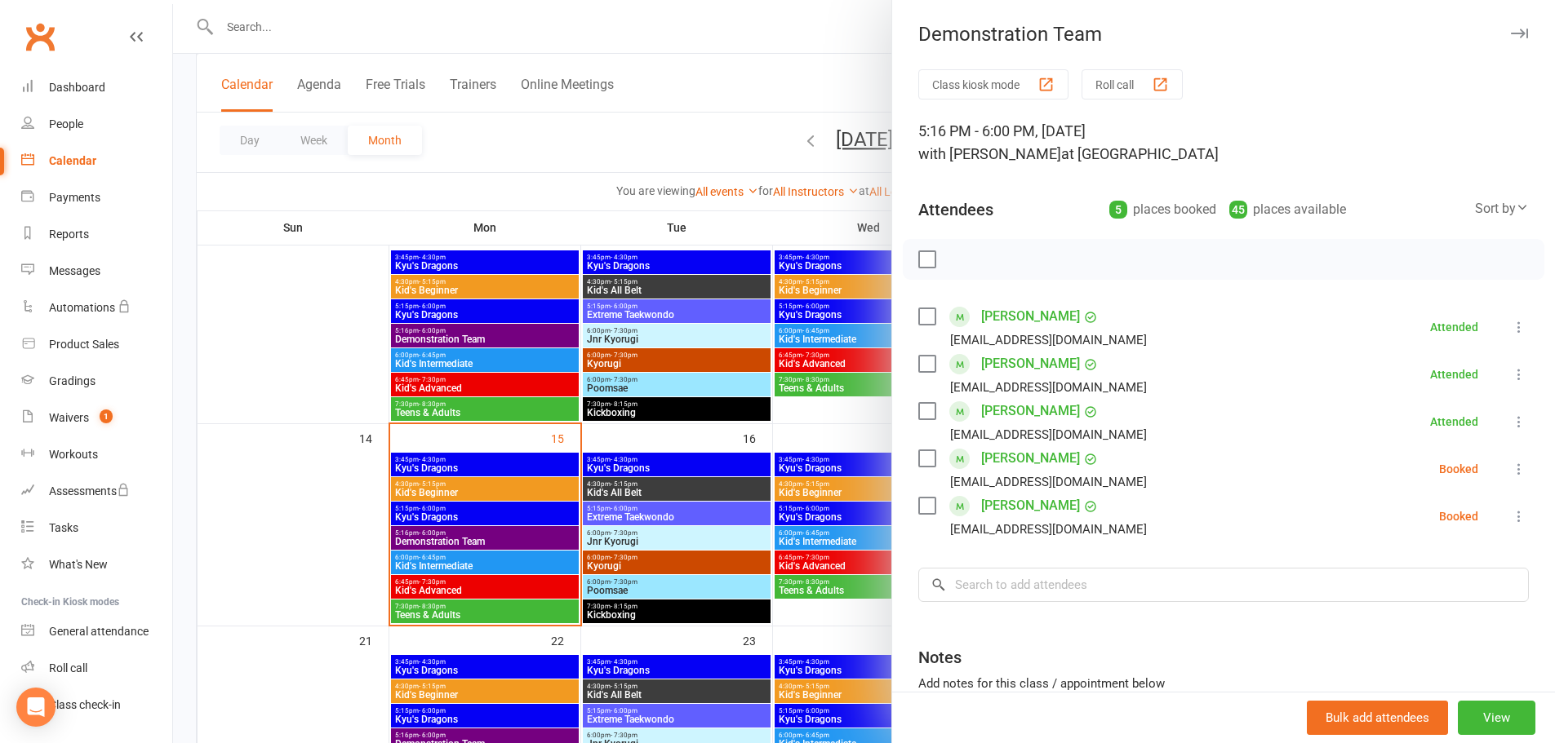
click at [466, 561] on div at bounding box center [864, 371] width 1382 height 743
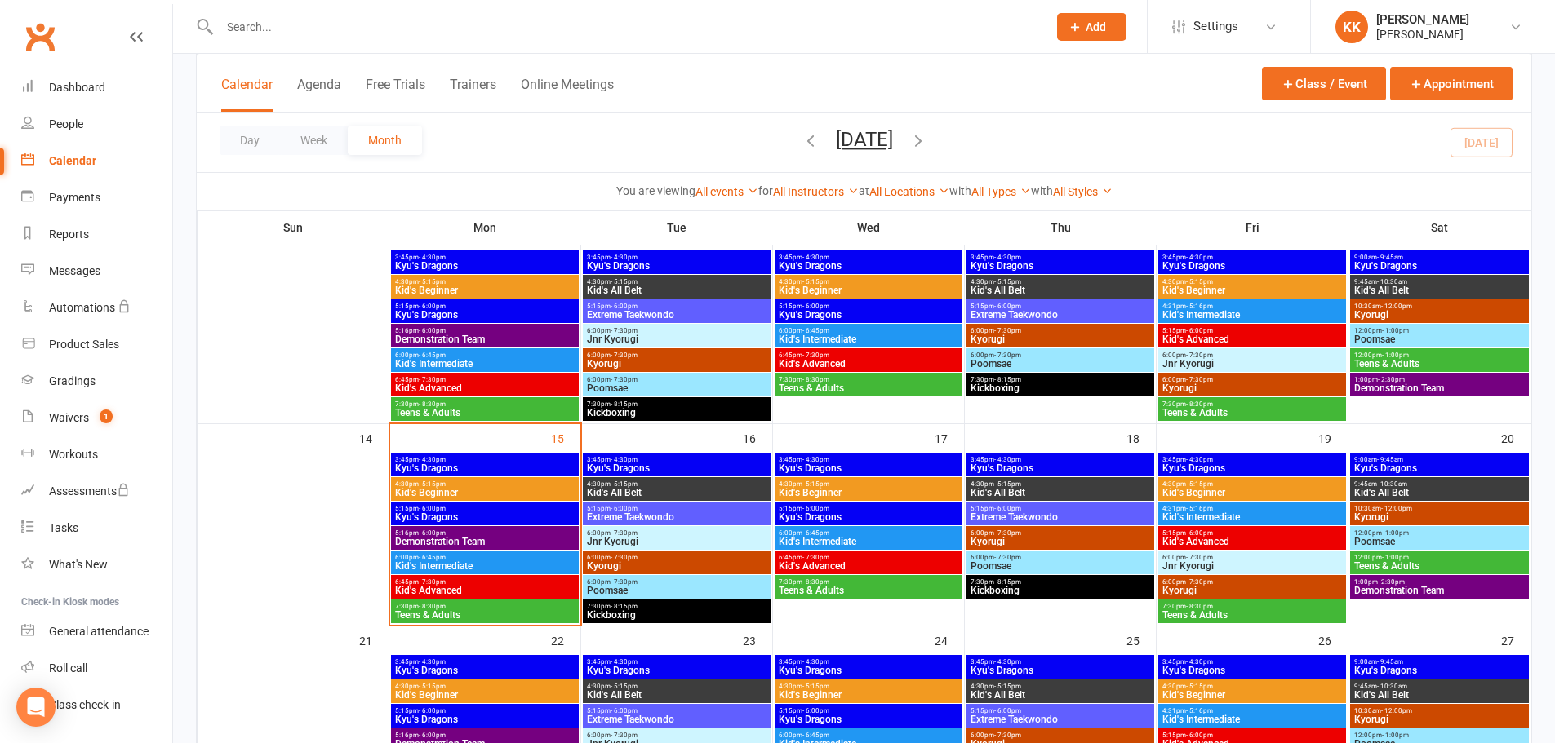
click at [466, 561] on span "Kid's Intermediate" at bounding box center [484, 566] width 181 height 10
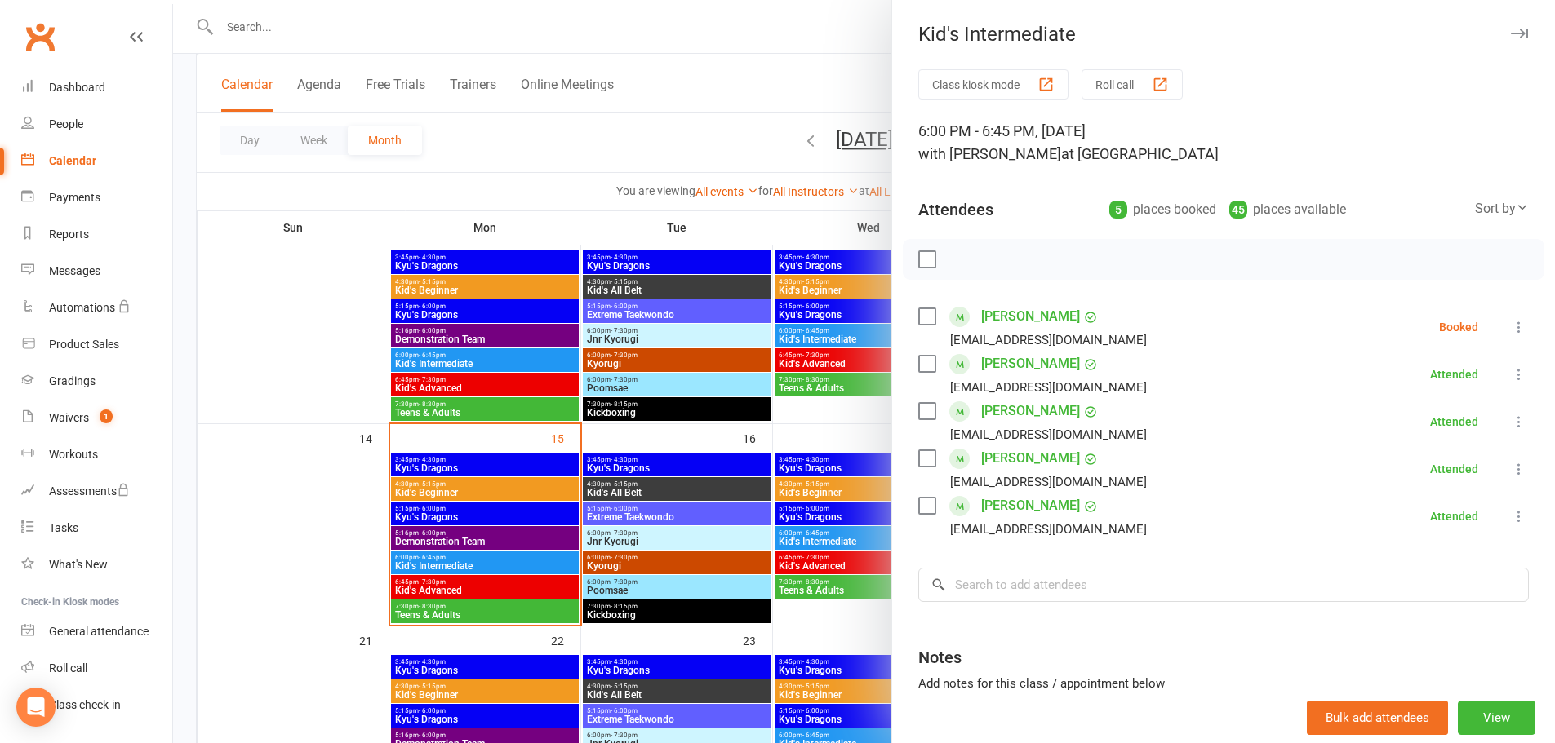
click at [1511, 375] on icon at bounding box center [1519, 374] width 16 height 16
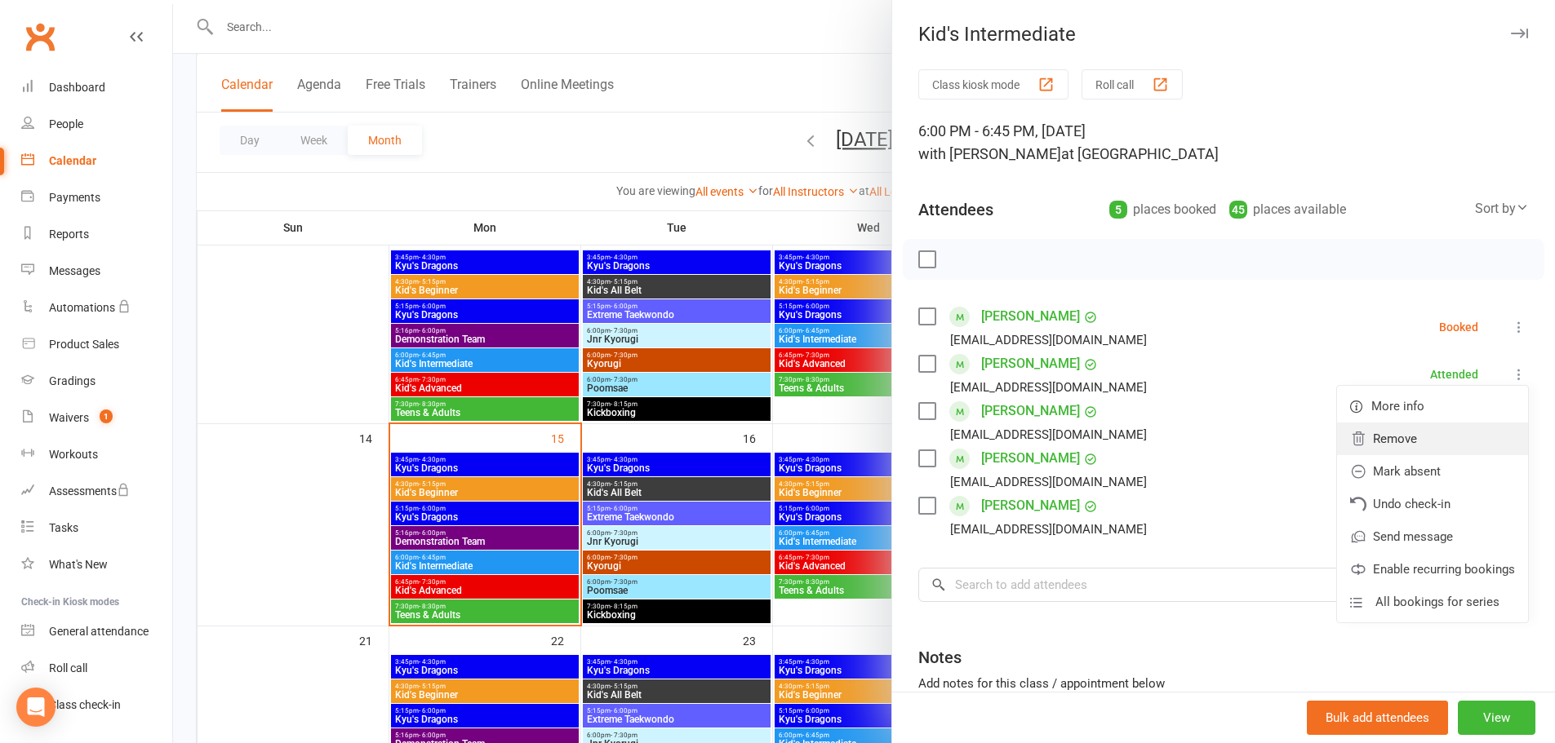
click at [1380, 440] on link "Remove" at bounding box center [1432, 439] width 191 height 33
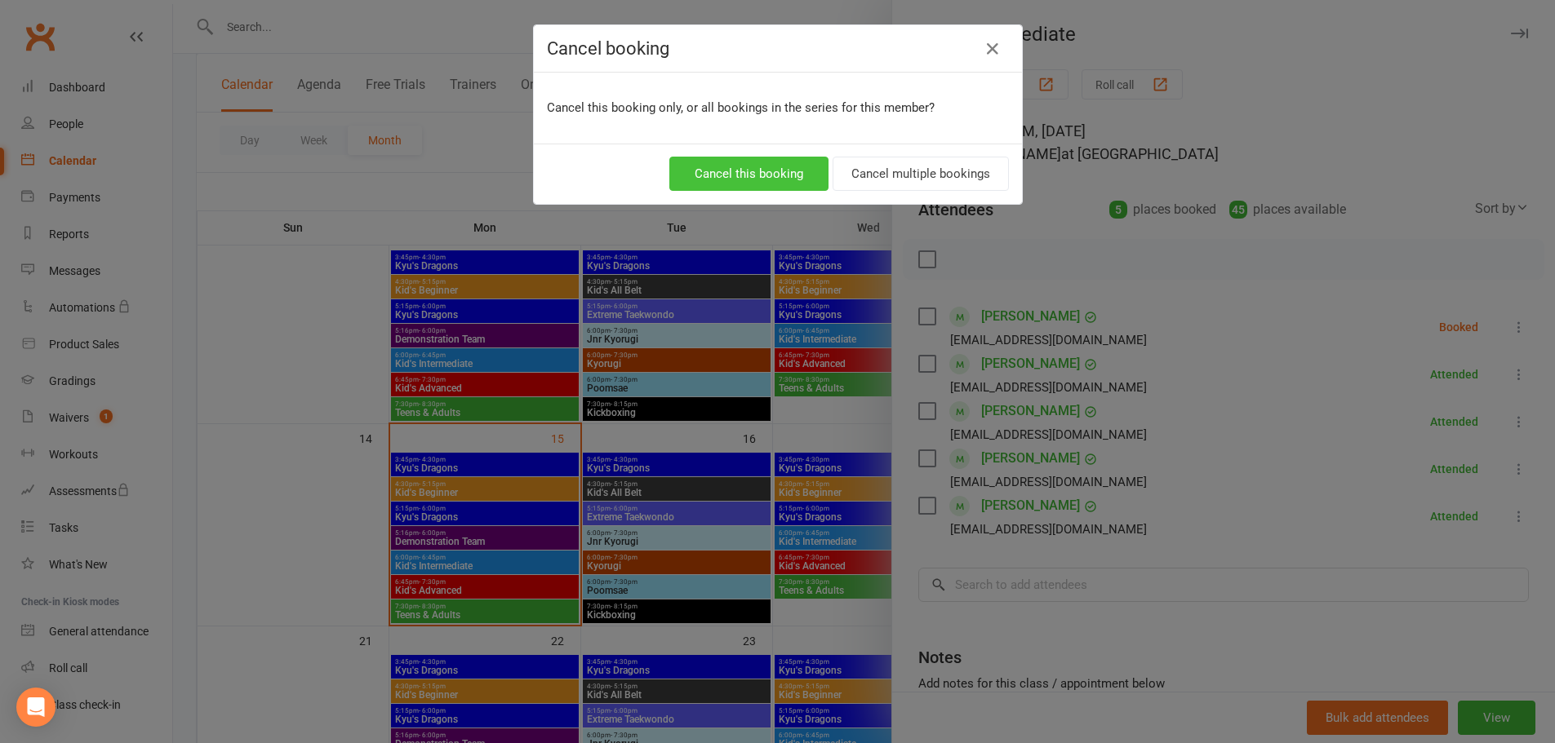
click at [719, 172] on button "Cancel this booking" at bounding box center [748, 174] width 159 height 34
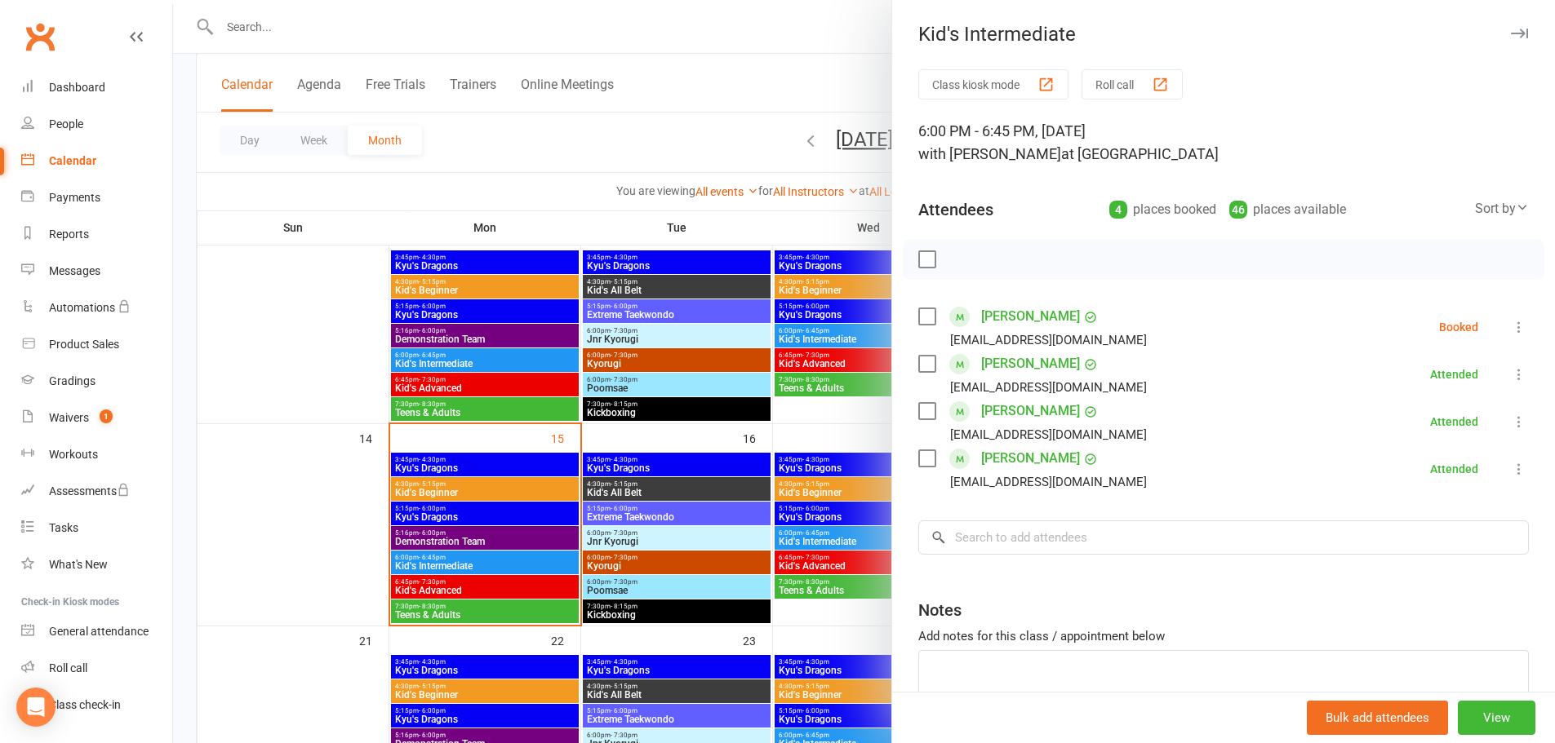
click at [486, 485] on div at bounding box center [864, 371] width 1382 height 743
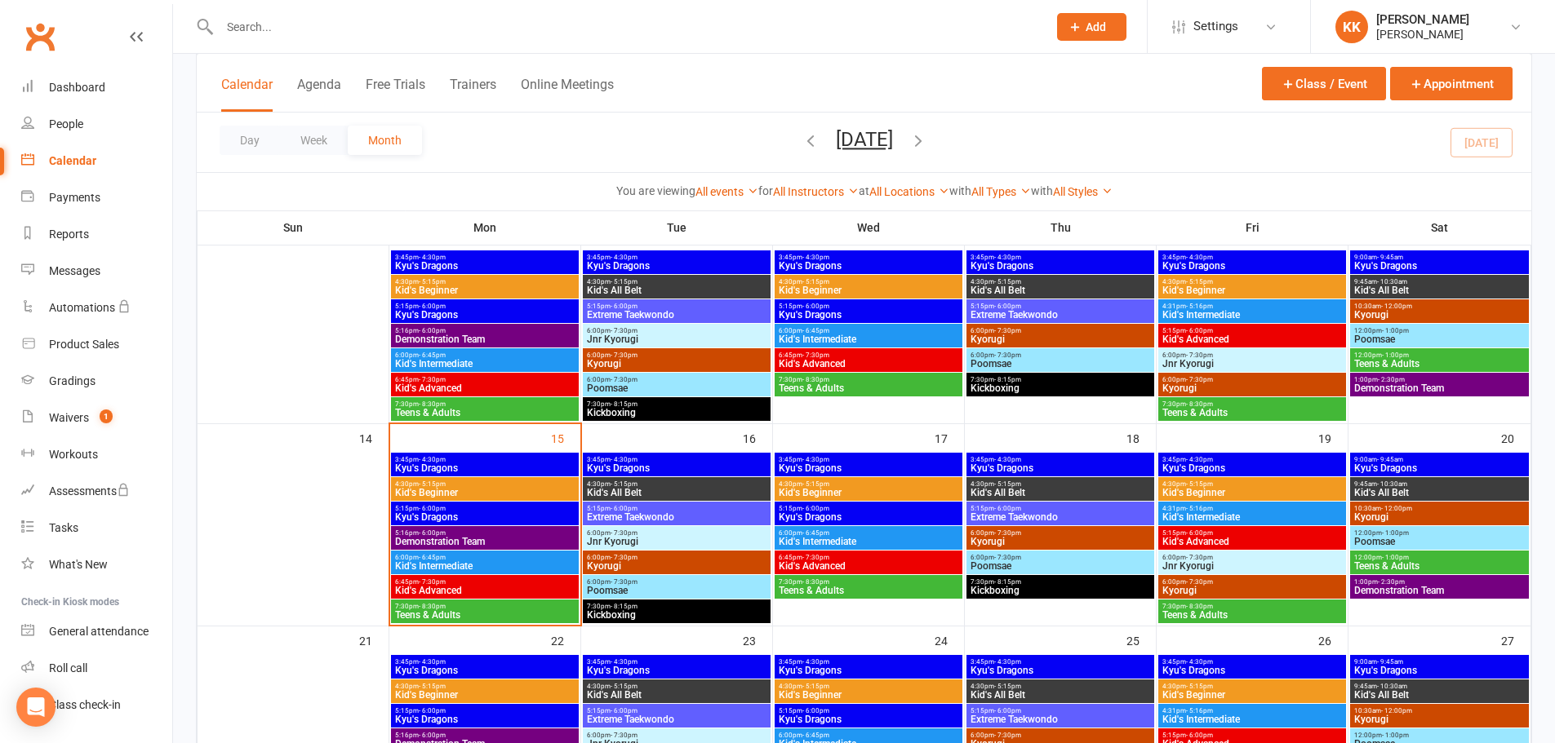
click at [454, 488] on span "Kid's Beginner" at bounding box center [484, 493] width 181 height 10
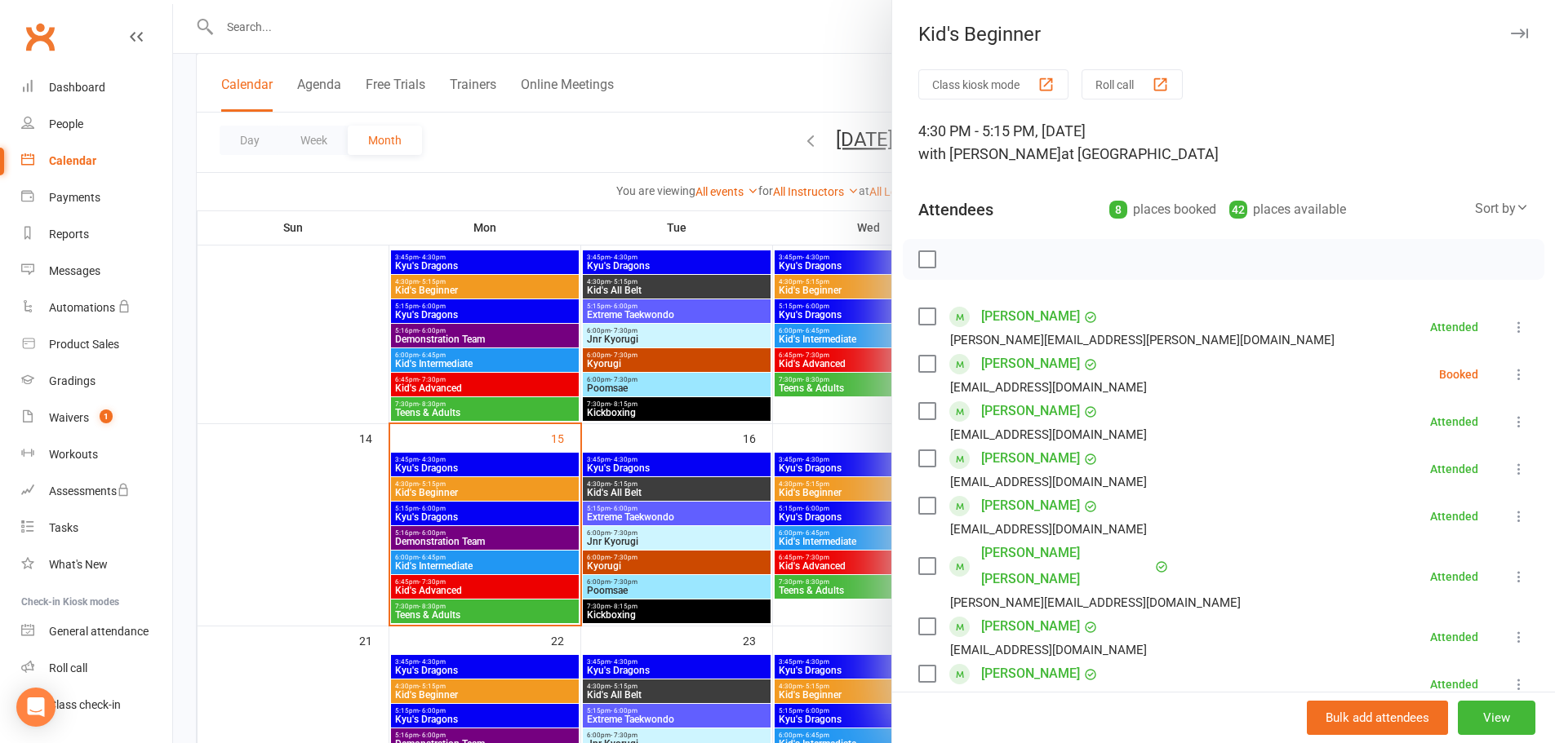
click at [520, 470] on div at bounding box center [864, 371] width 1382 height 743
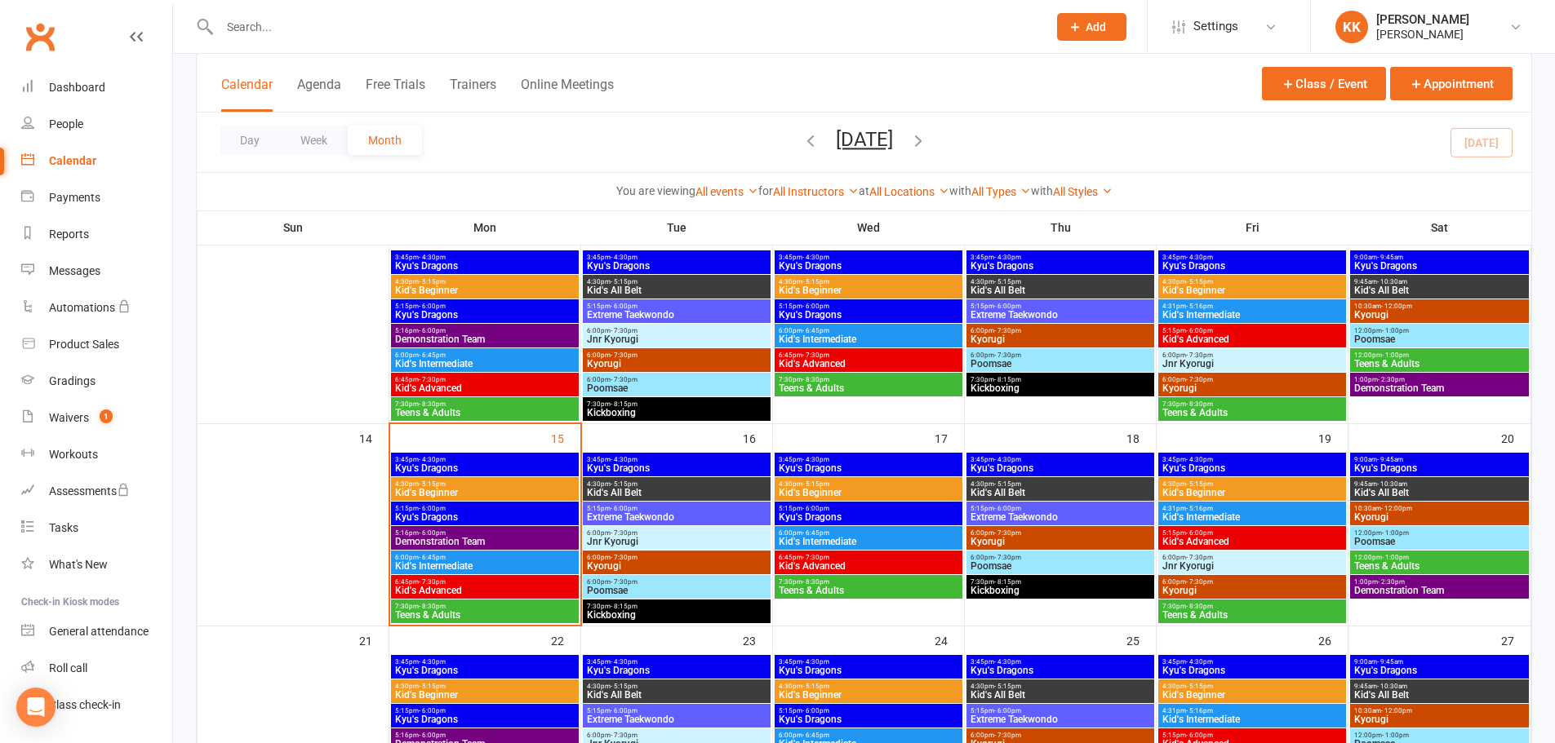
click at [518, 468] on span "Kyu's Dragons" at bounding box center [484, 469] width 181 height 10
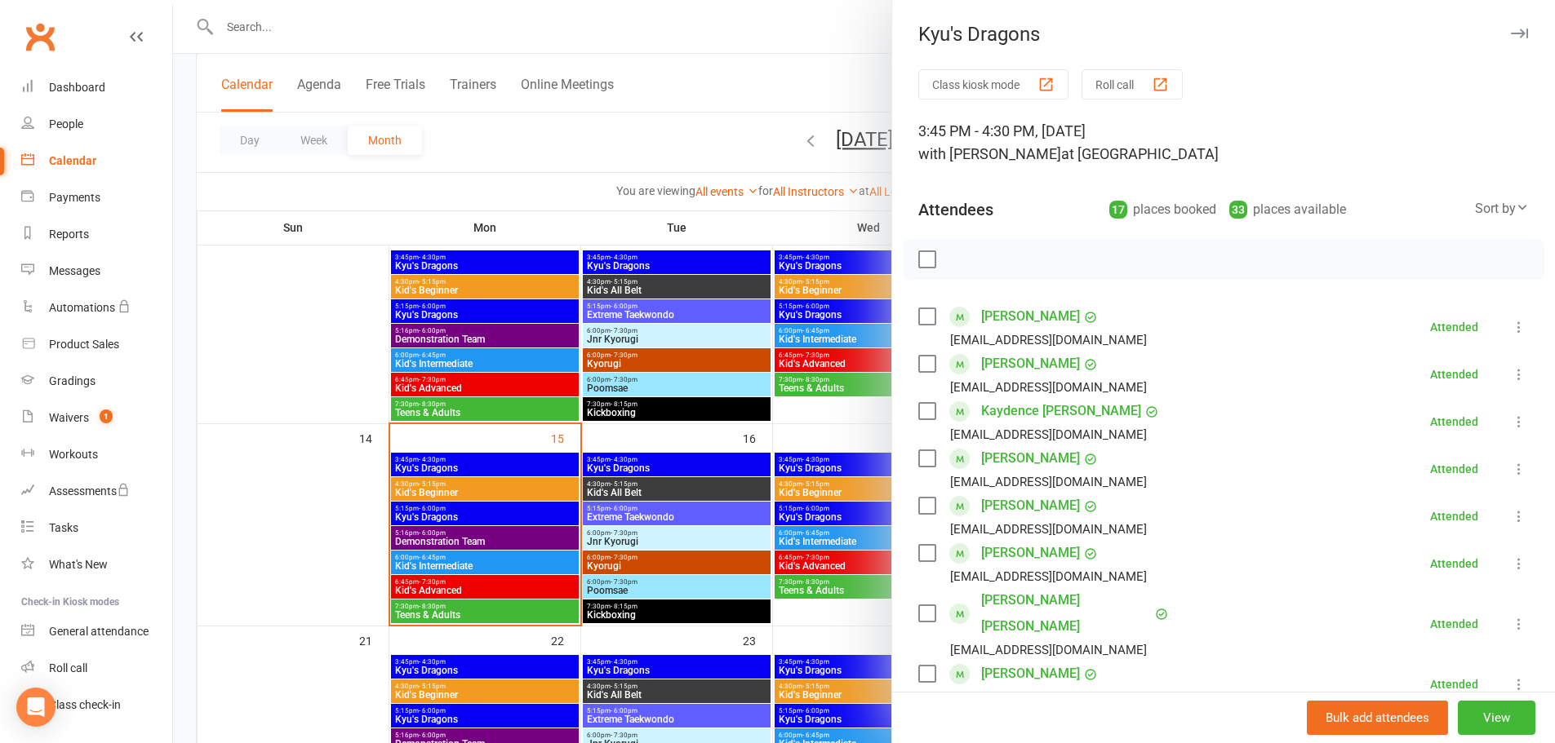
click at [510, 481] on div at bounding box center [864, 371] width 1382 height 743
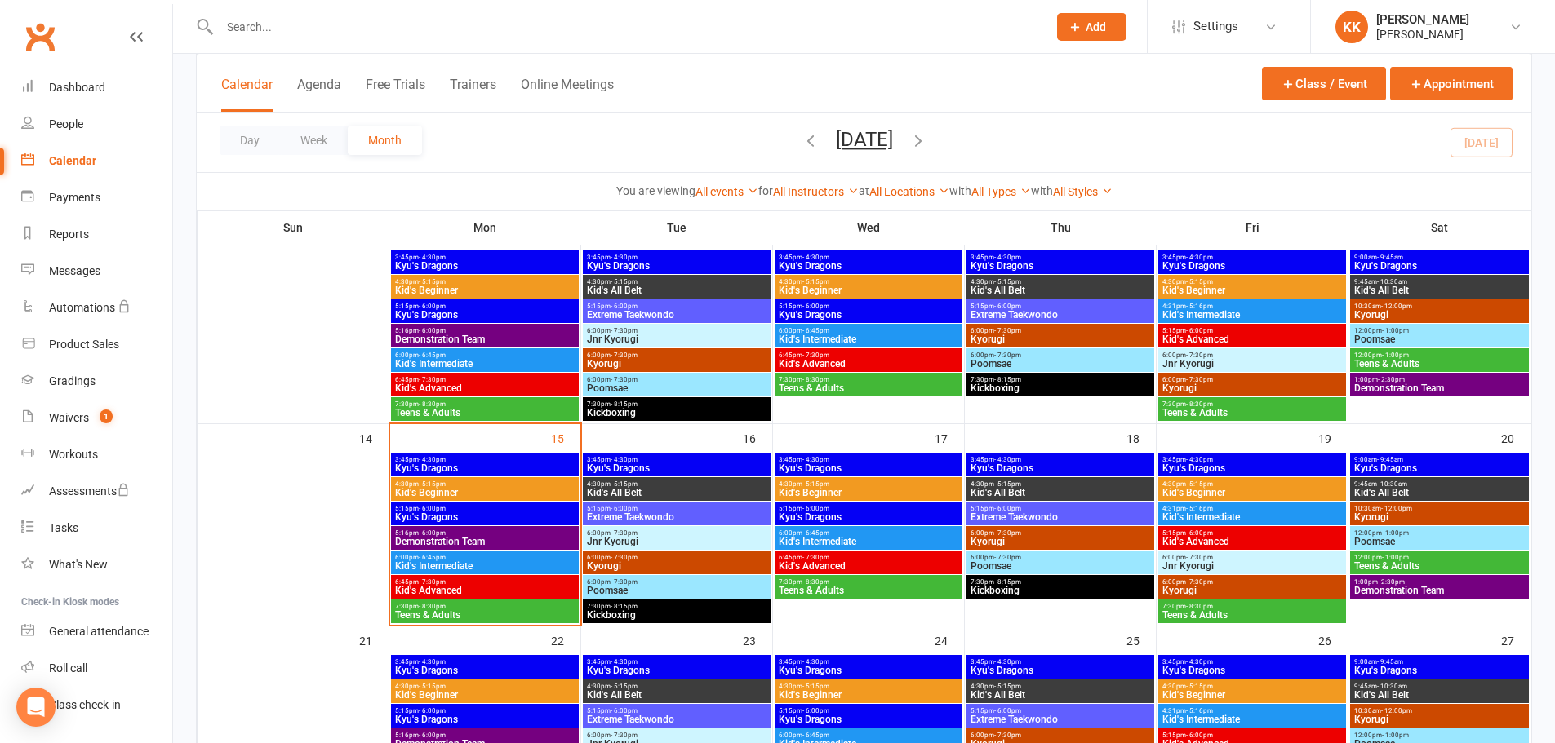
click at [506, 489] on span "Kid's Beginner" at bounding box center [484, 493] width 181 height 10
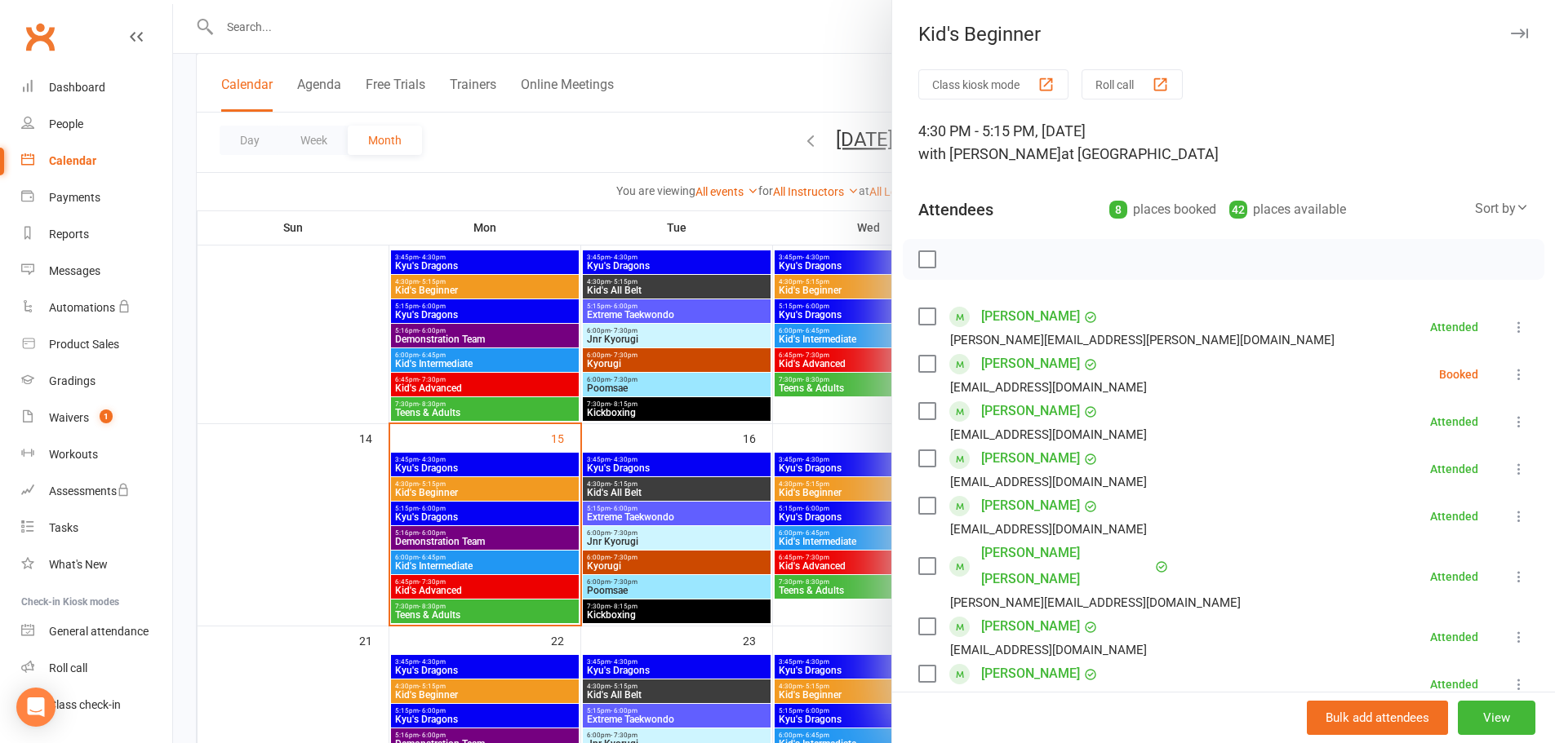
click at [343, 522] on div at bounding box center [864, 371] width 1382 height 743
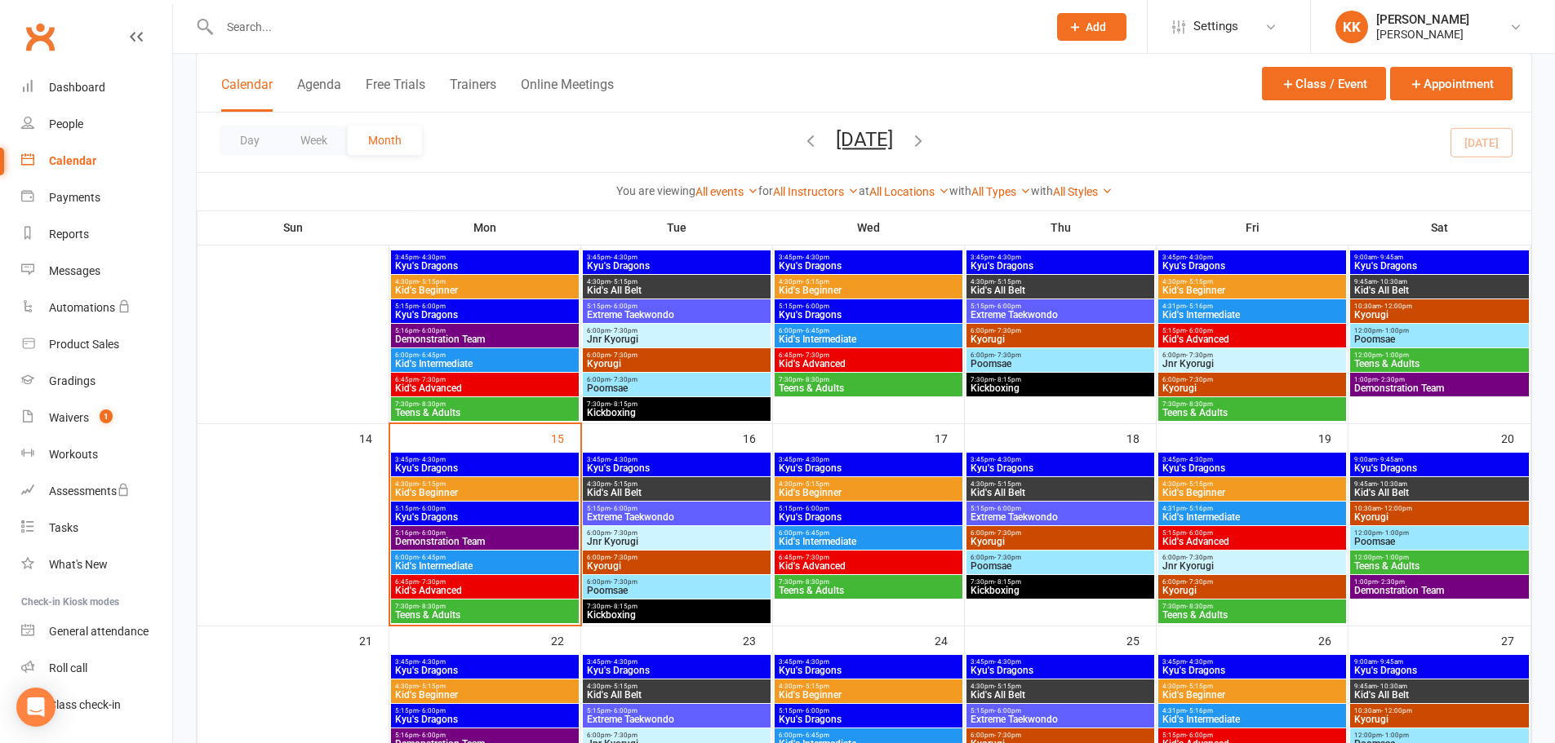
click at [499, 490] on span "Kid's Beginner" at bounding box center [484, 493] width 181 height 10
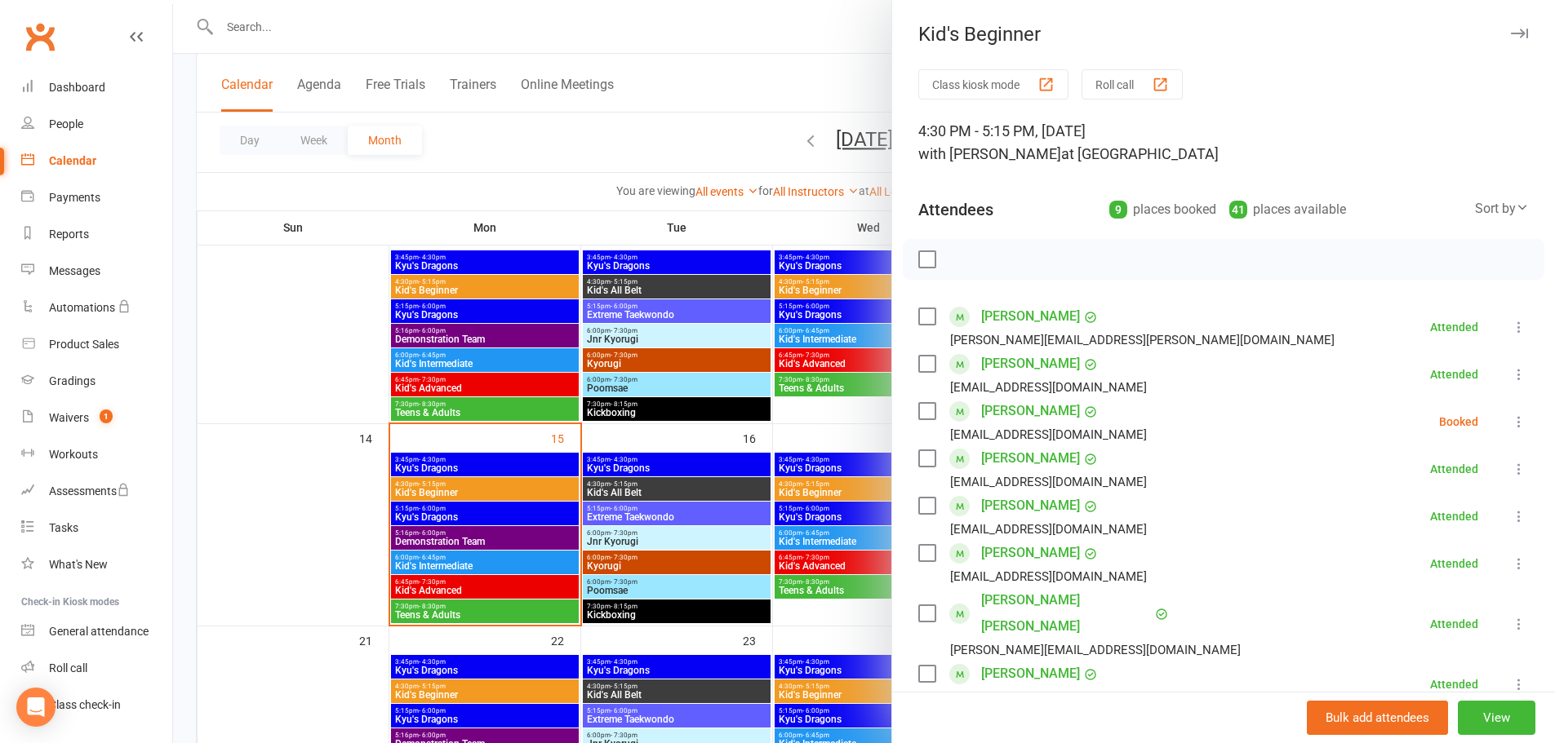
scroll to position [82, 0]
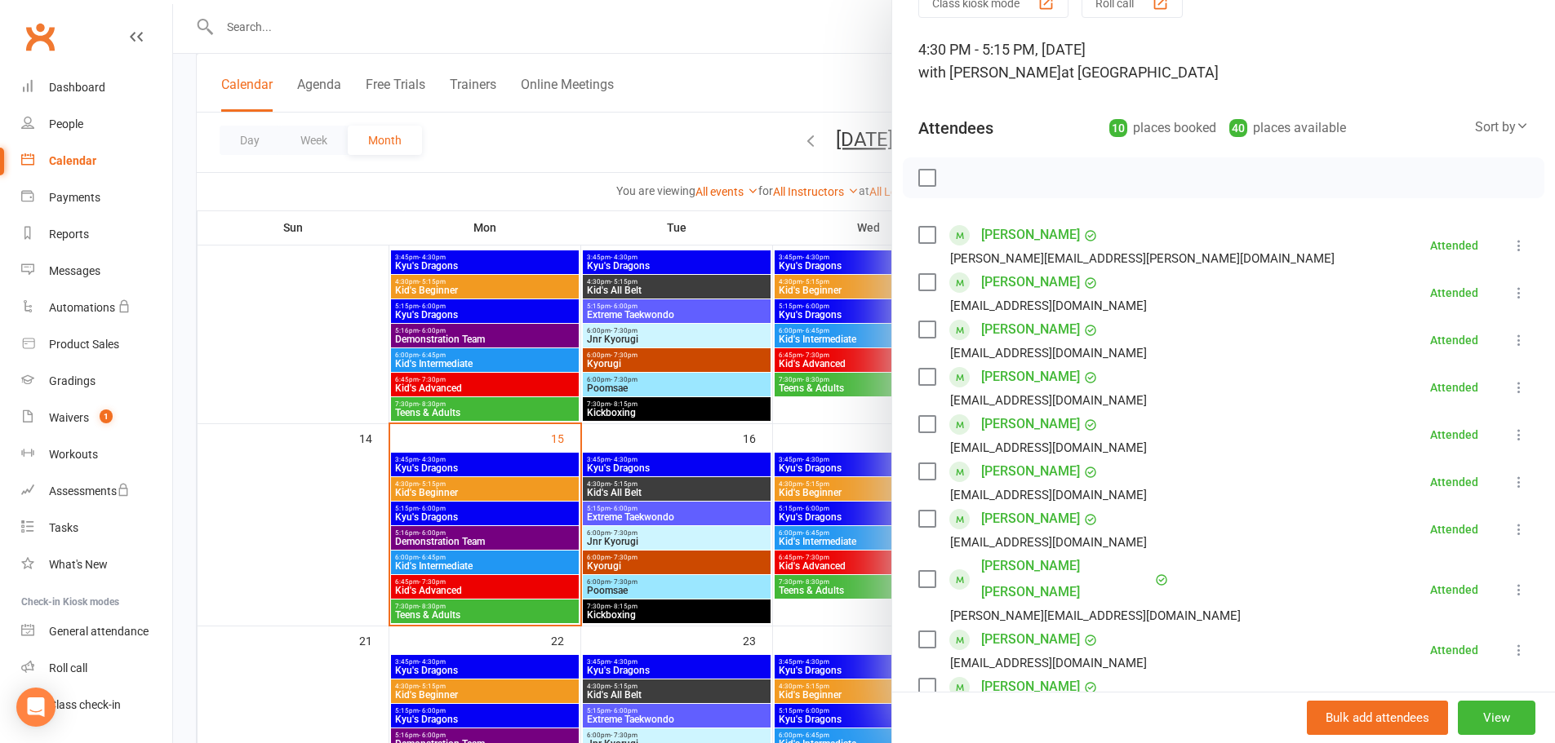
click at [263, 483] on div at bounding box center [864, 371] width 1382 height 743
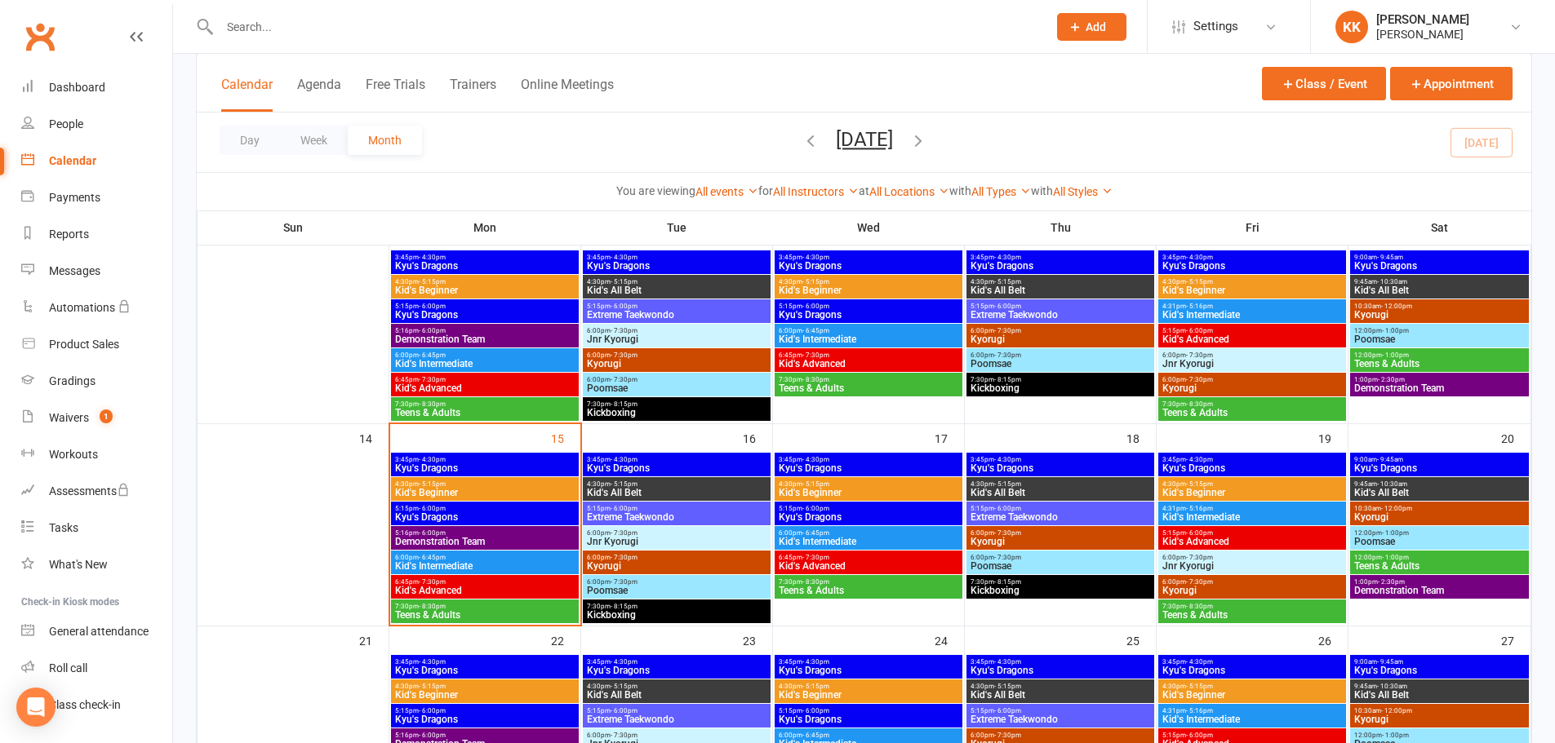
click at [530, 488] on span "Kid's Beginner" at bounding box center [484, 493] width 181 height 10
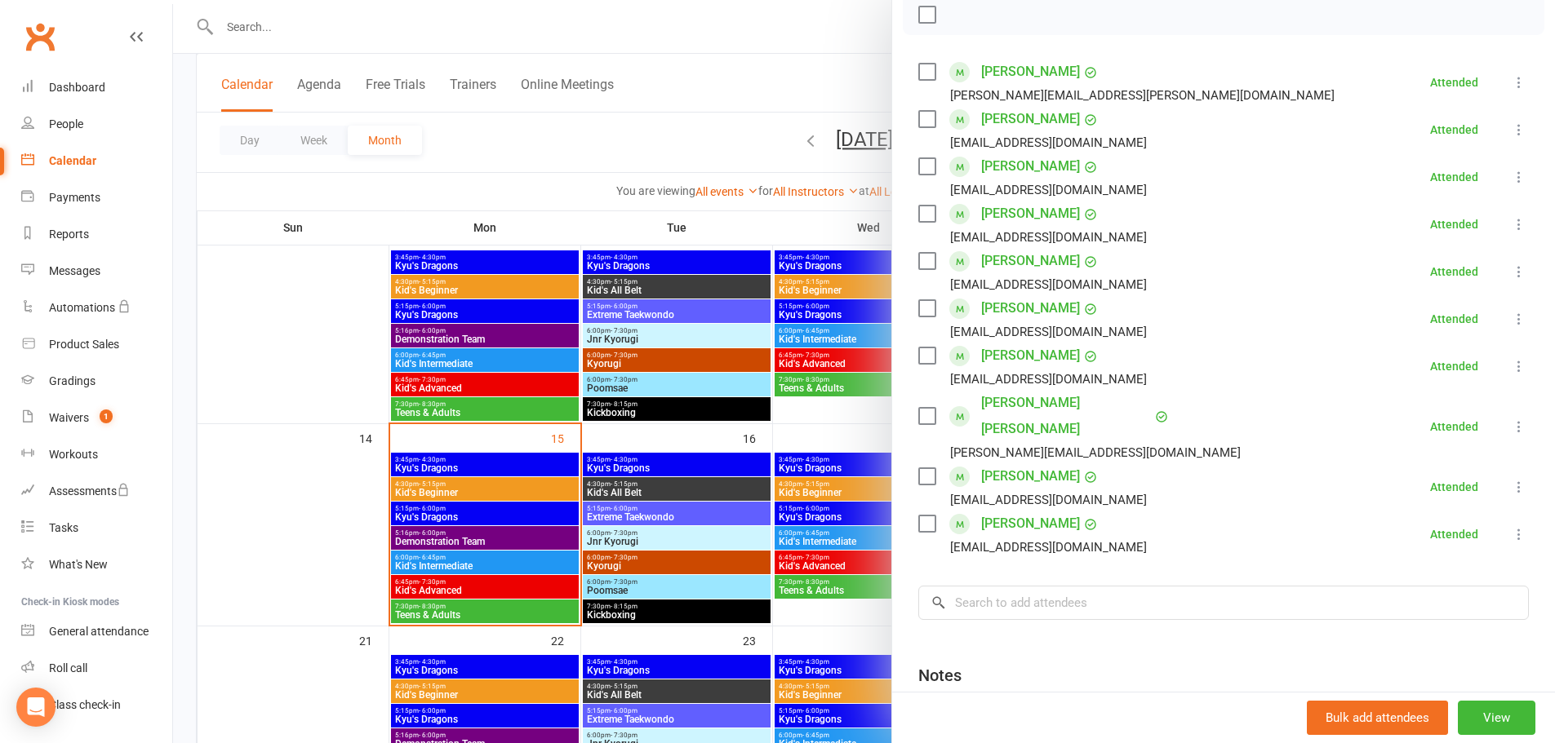
scroll to position [163, 0]
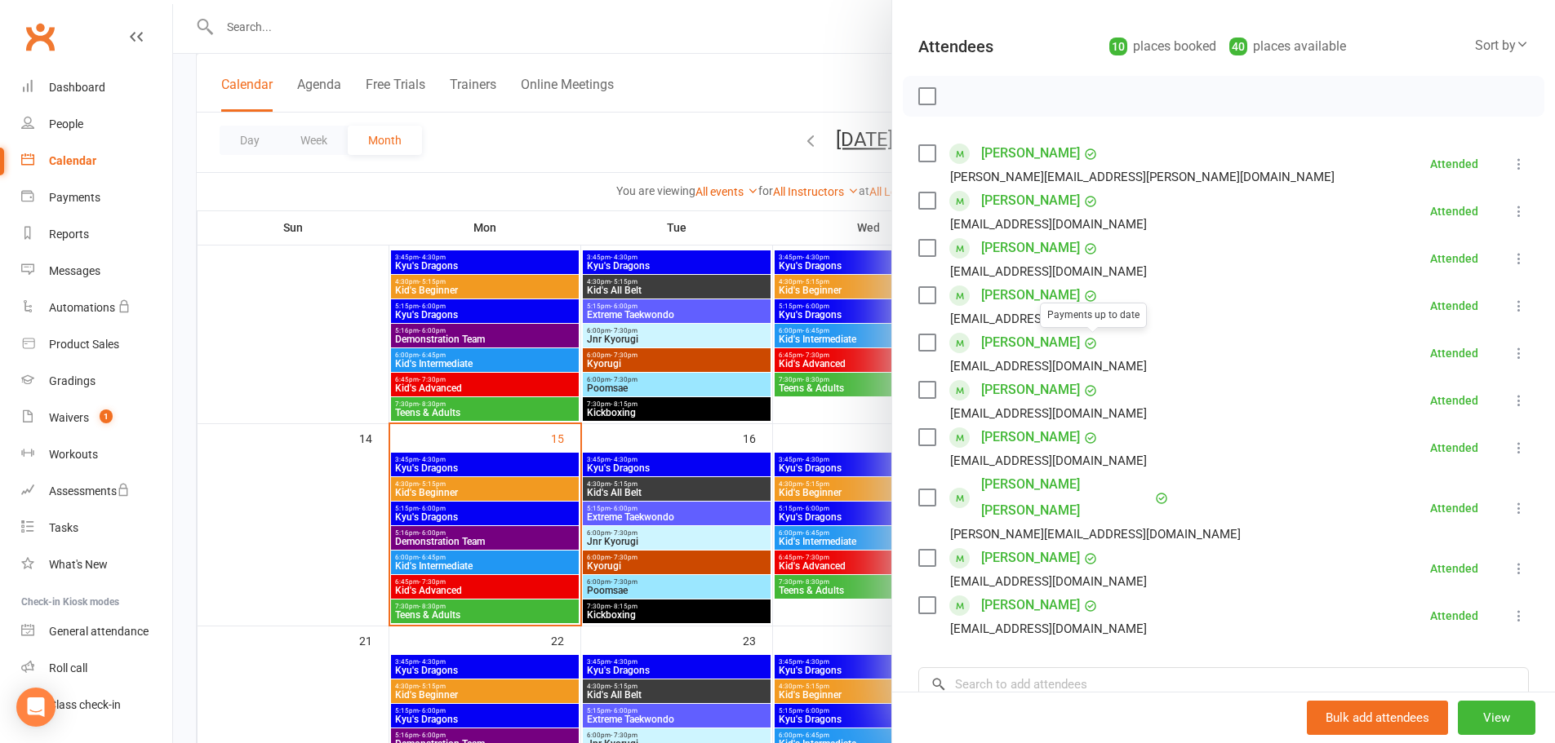
click at [286, 512] on div at bounding box center [864, 371] width 1382 height 743
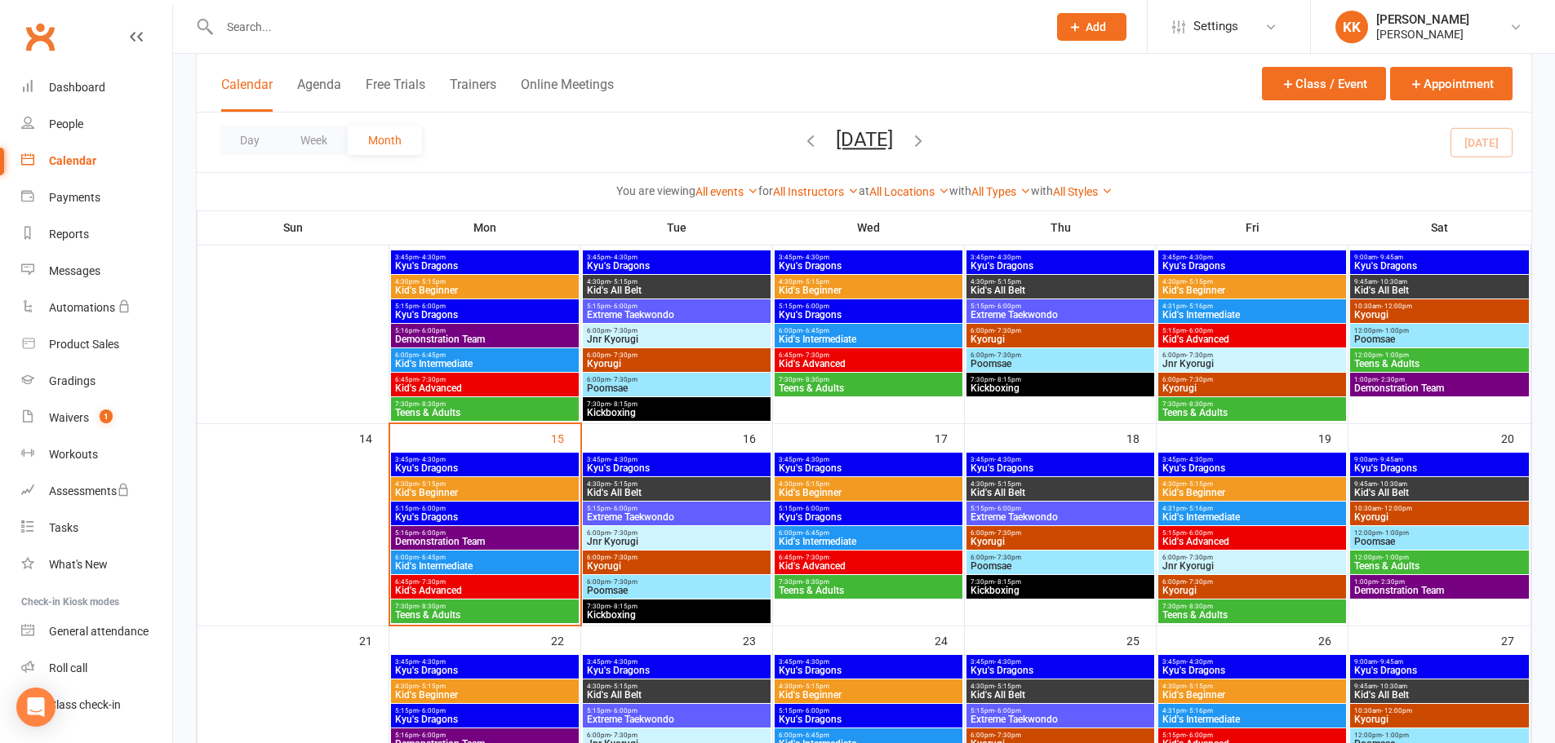
click at [510, 484] on span "4:30pm - 5:15pm" at bounding box center [484, 484] width 181 height 7
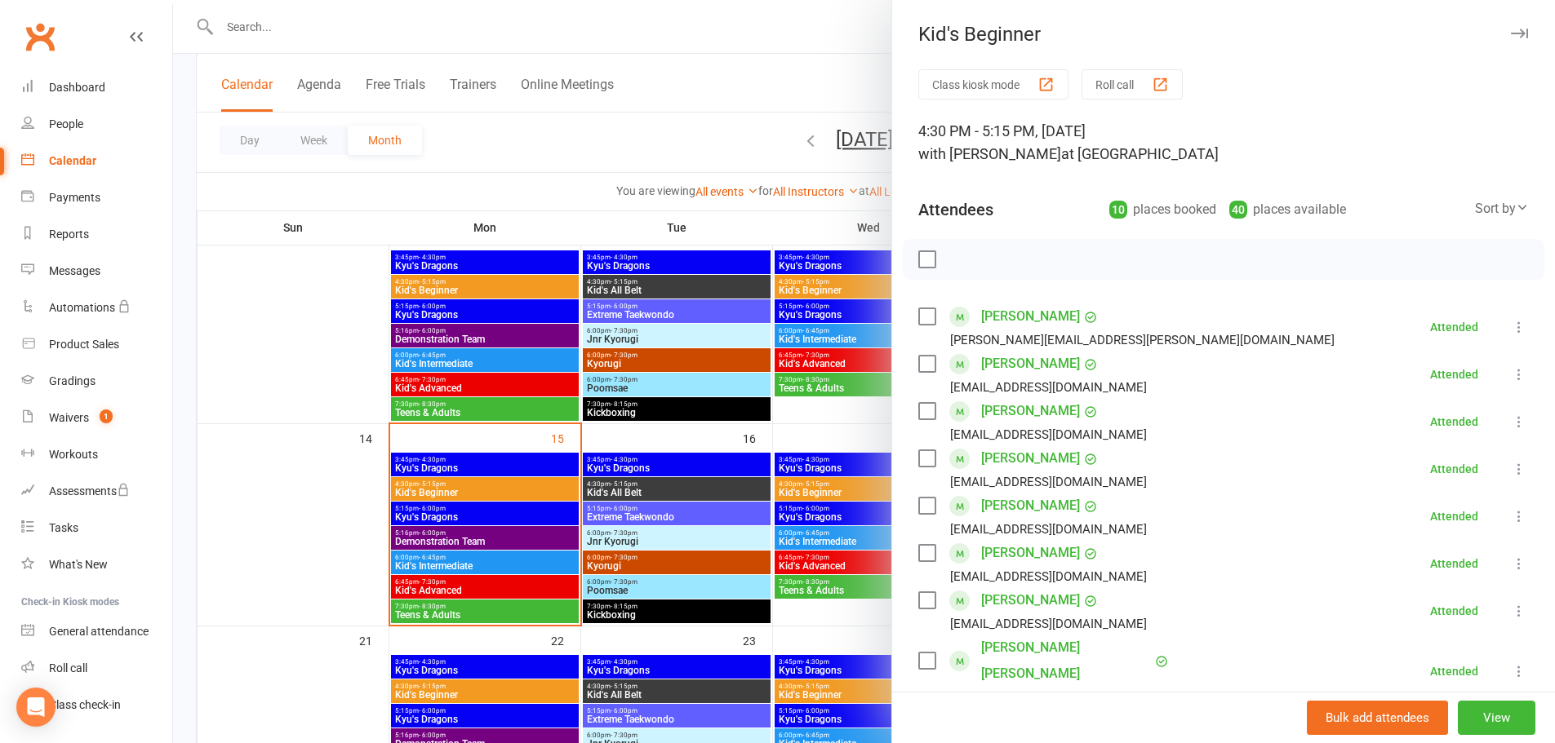
click at [298, 552] on div at bounding box center [864, 371] width 1382 height 743
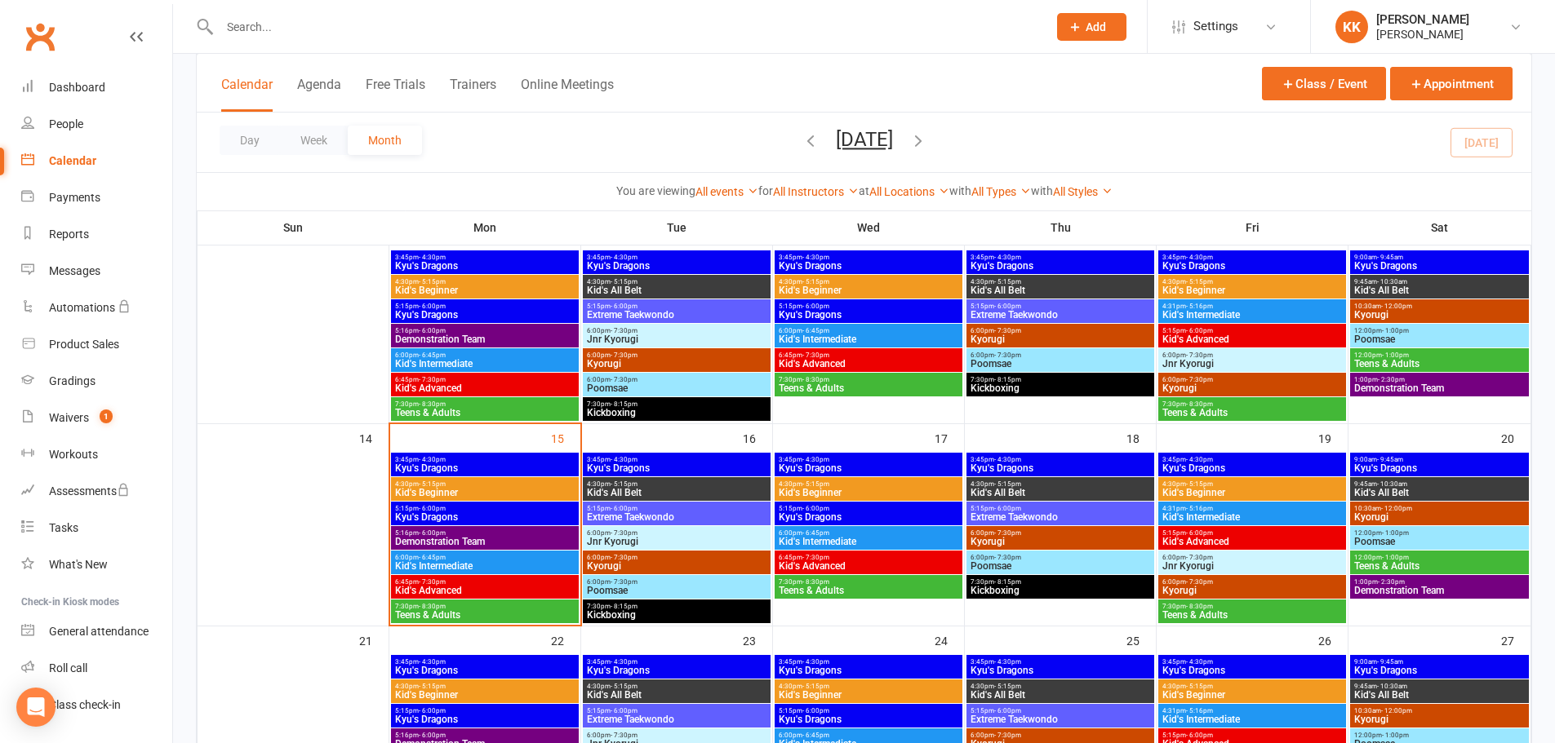
click at [480, 459] on span "3:45pm - 4:30pm" at bounding box center [484, 459] width 181 height 7
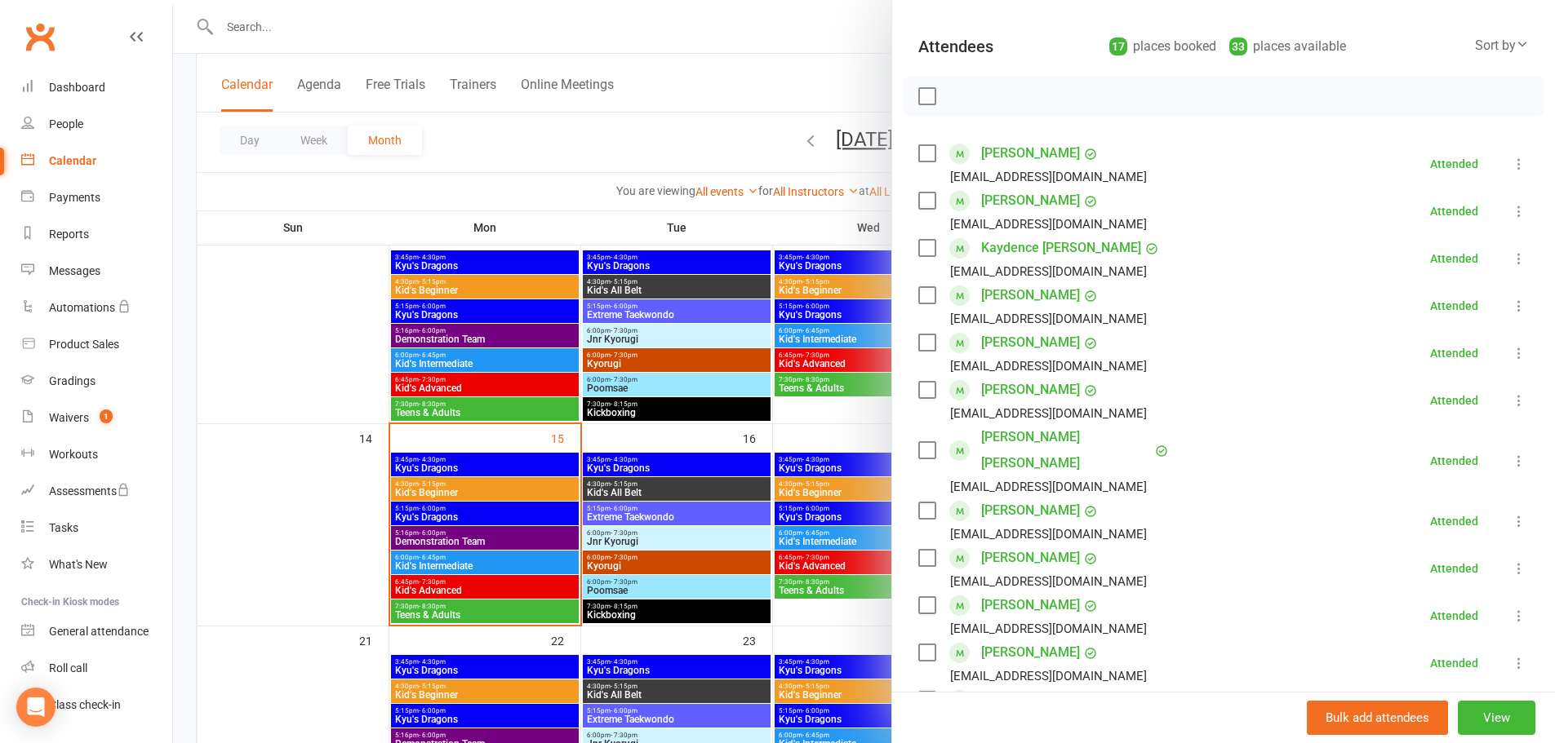
click at [352, 502] on div at bounding box center [864, 371] width 1382 height 743
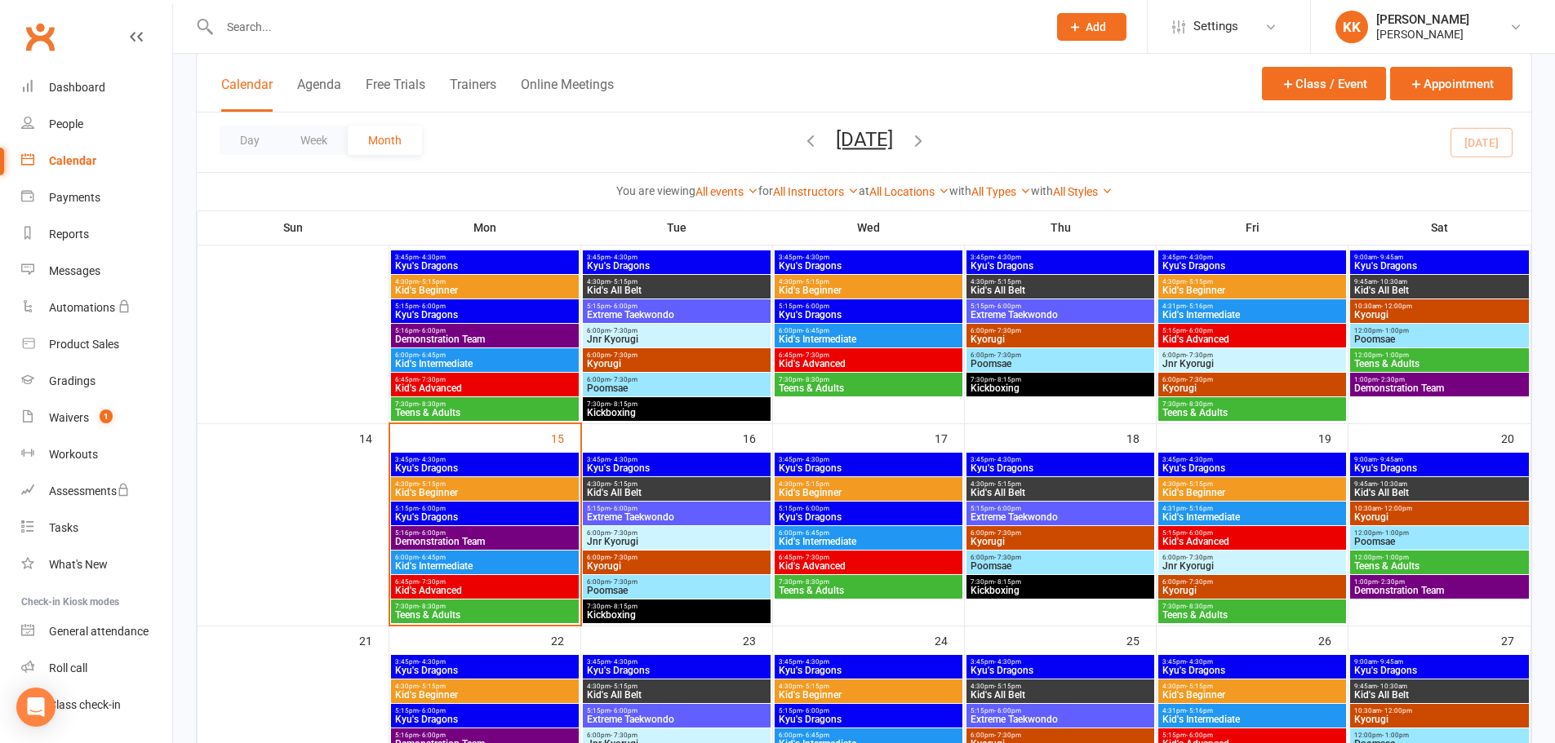
click at [432, 490] on span "Kid's Beginner" at bounding box center [484, 493] width 181 height 10
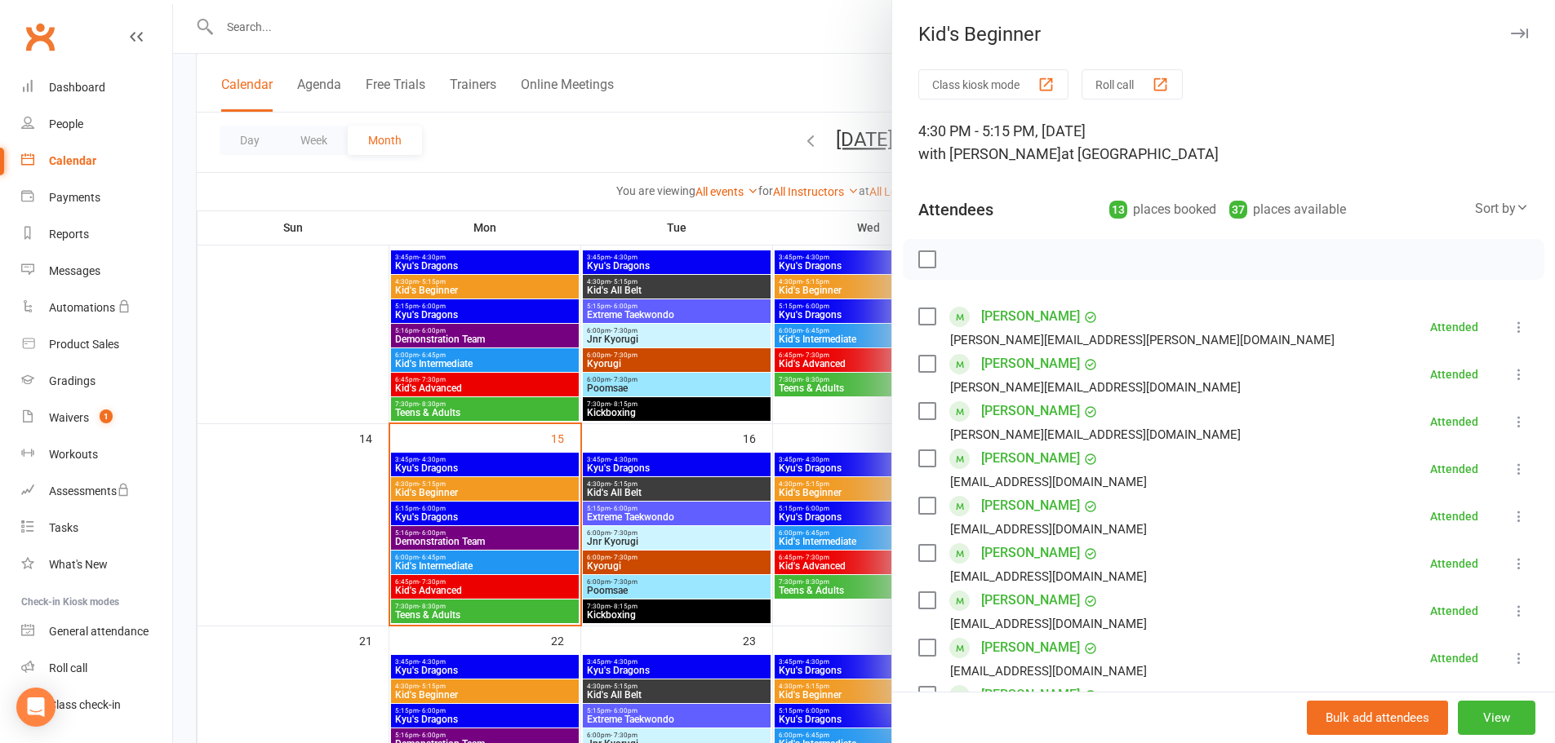
click at [301, 491] on div at bounding box center [864, 371] width 1382 height 743
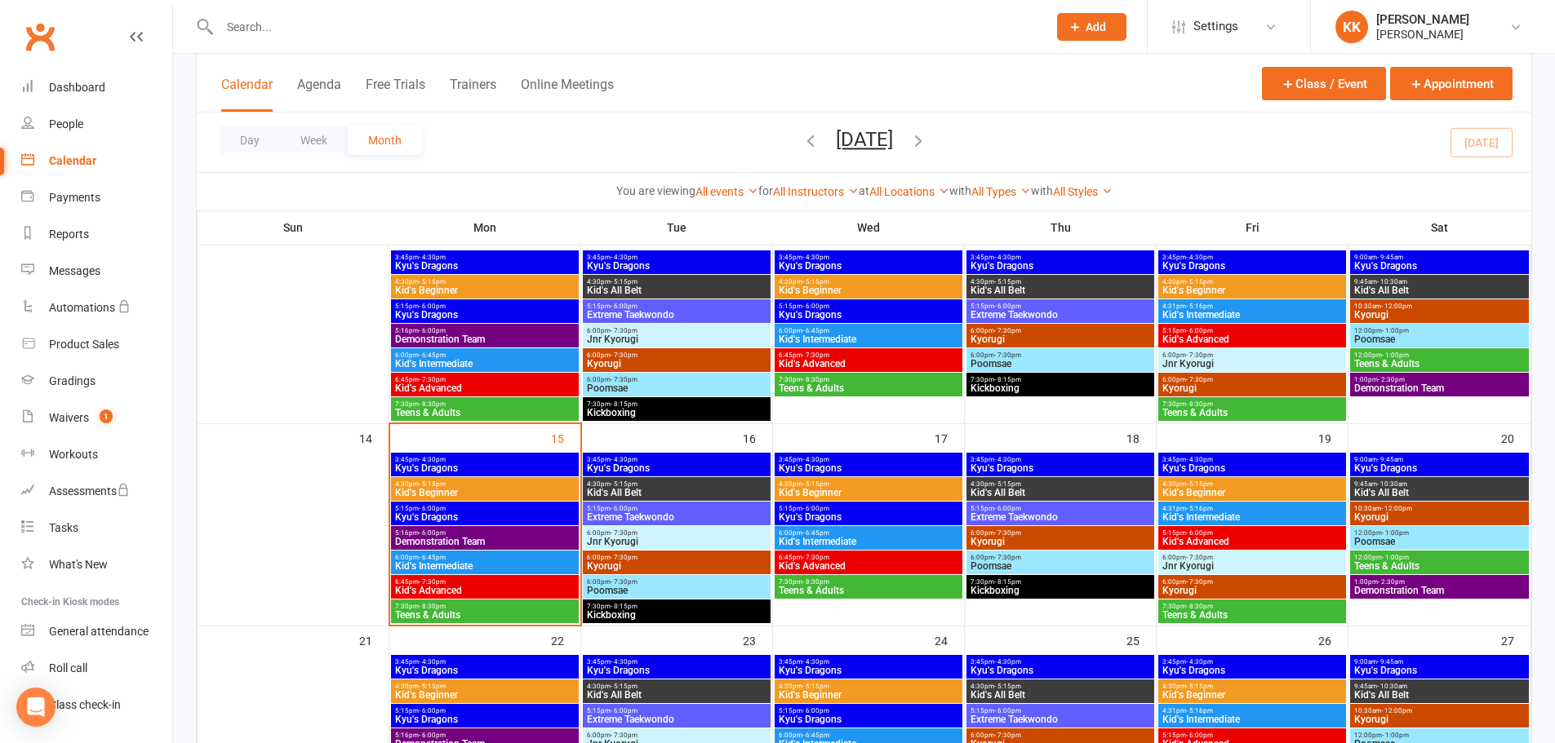
click at [472, 486] on span "4:30pm - 5:15pm" at bounding box center [484, 484] width 181 height 7
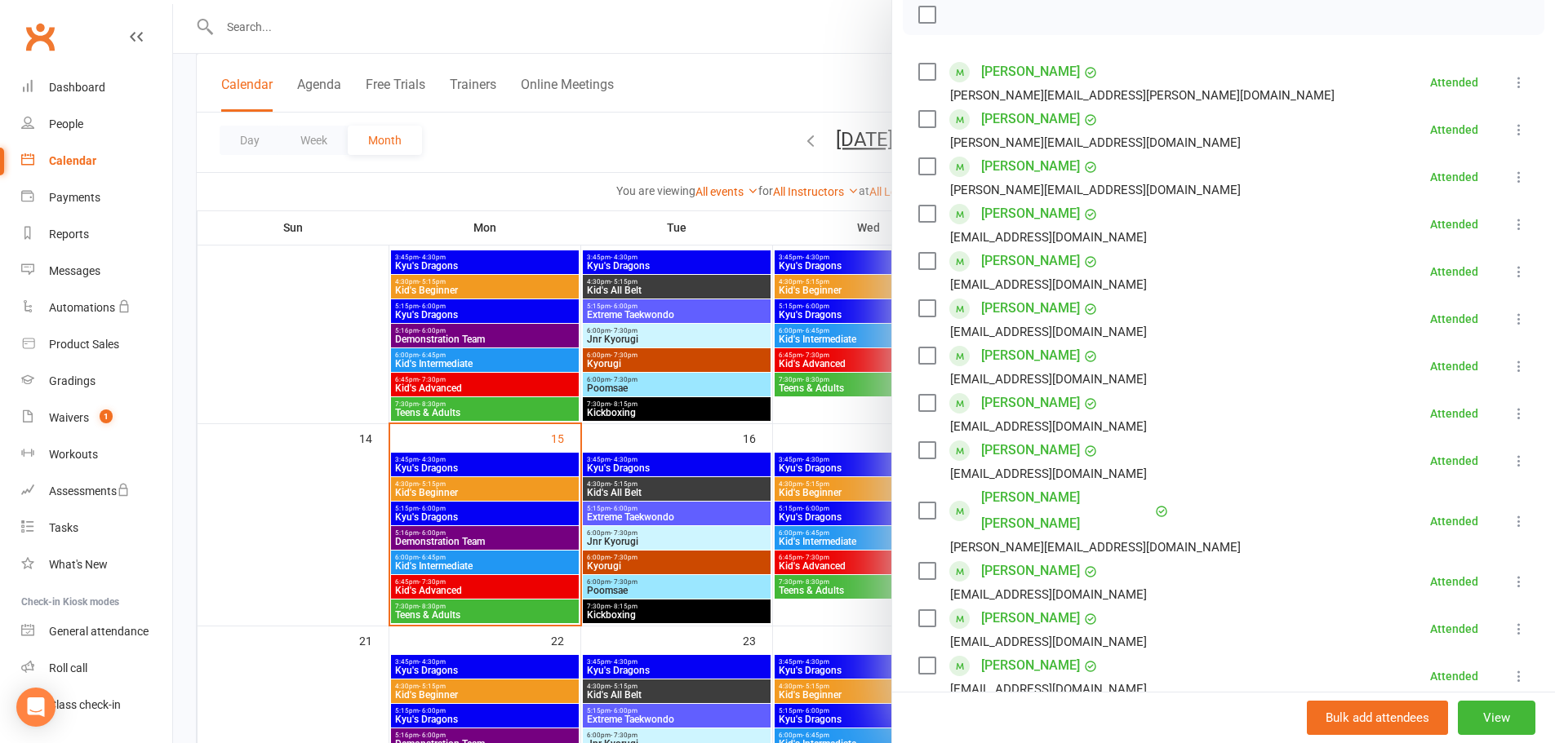
scroll to position [326, 0]
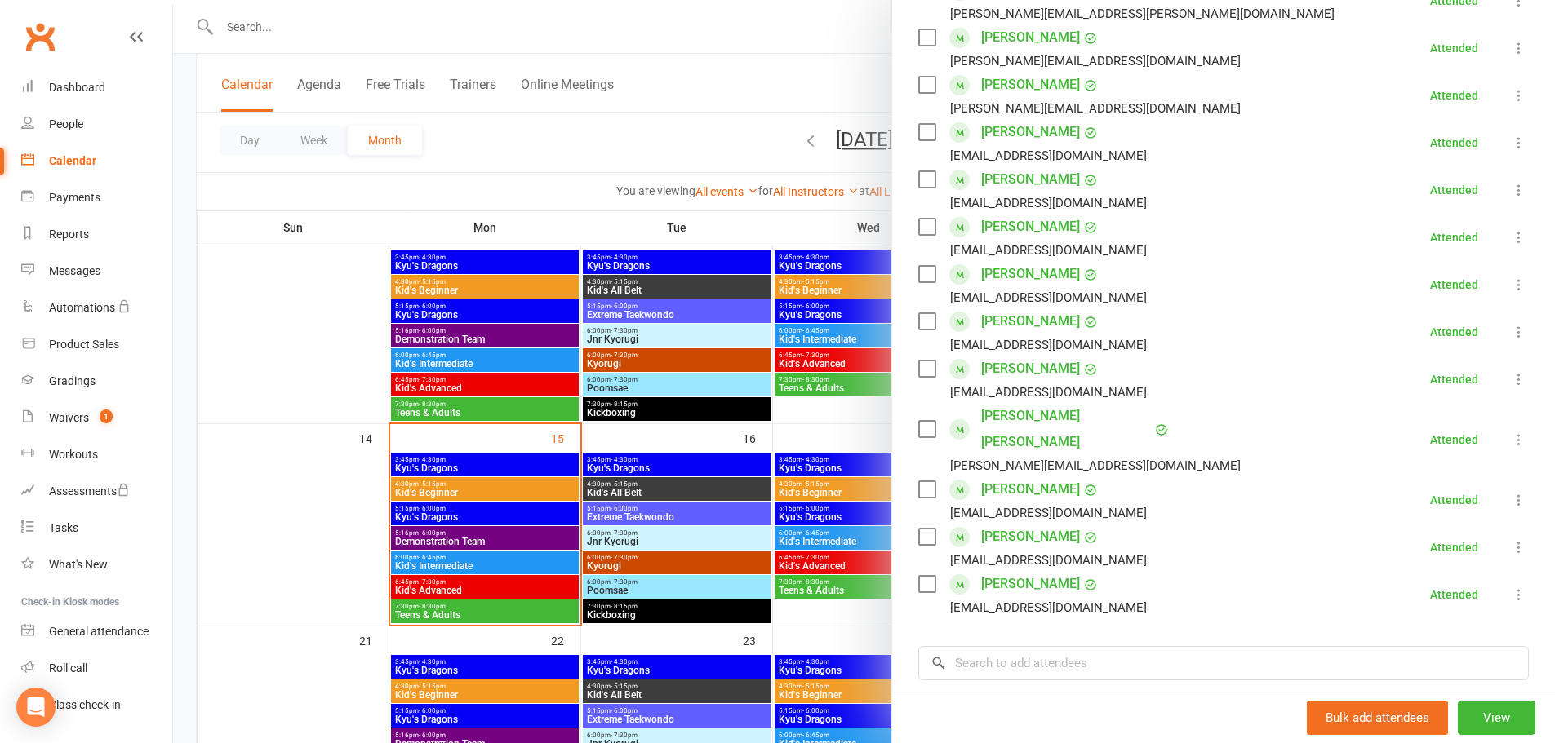
click at [310, 506] on div at bounding box center [864, 371] width 1382 height 743
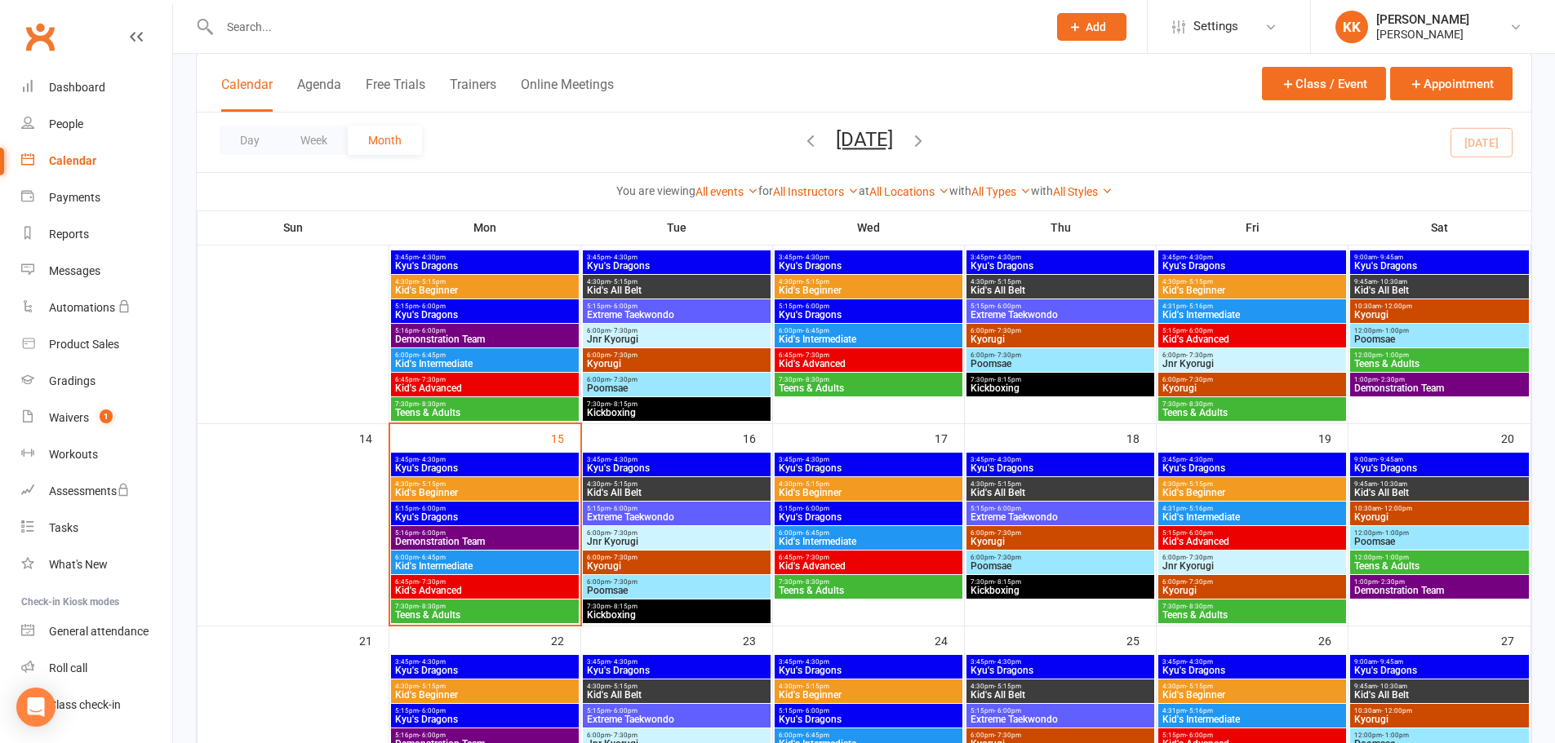
click at [461, 486] on span "4:30pm - 5:15pm" at bounding box center [484, 484] width 181 height 7
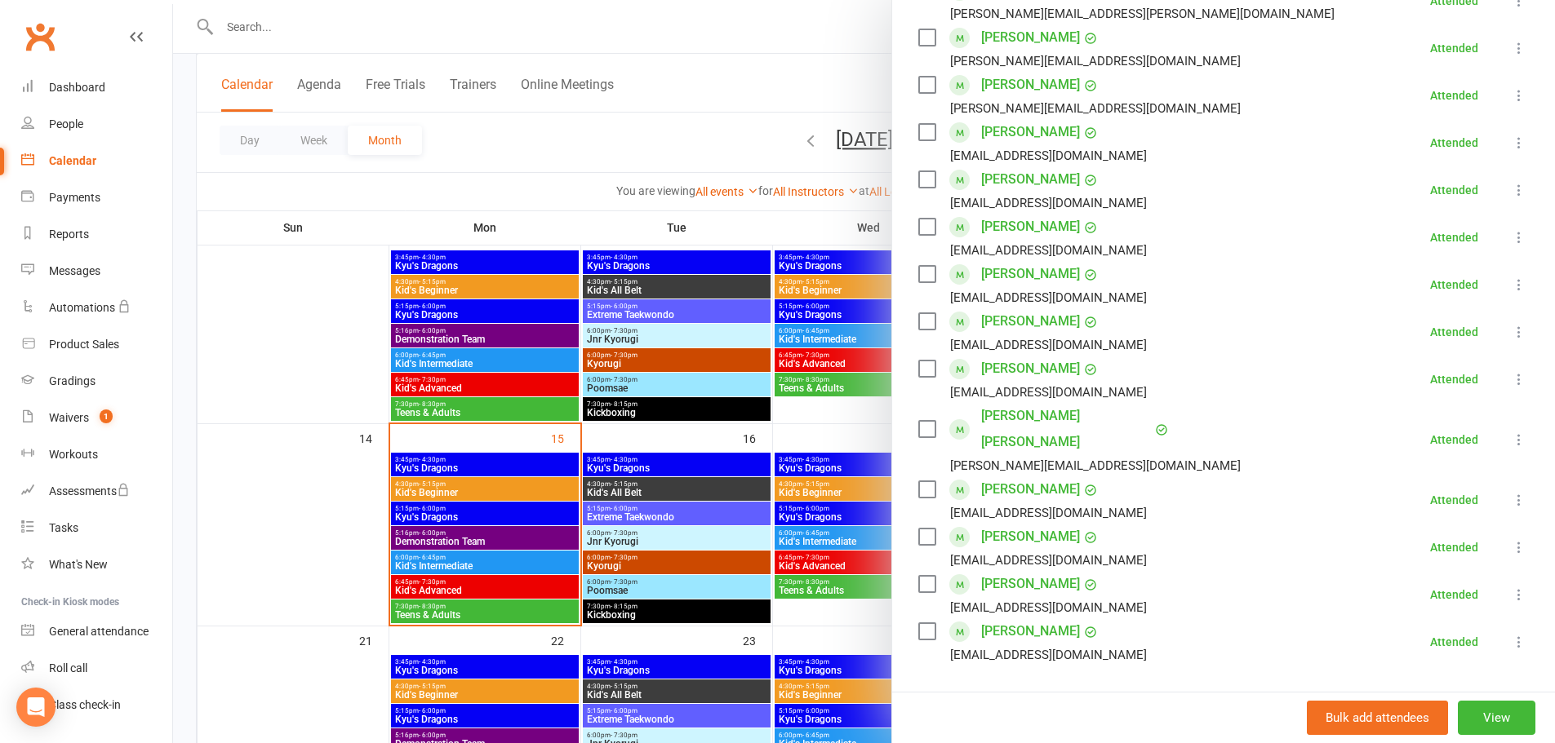
click at [293, 379] on div at bounding box center [864, 371] width 1382 height 743
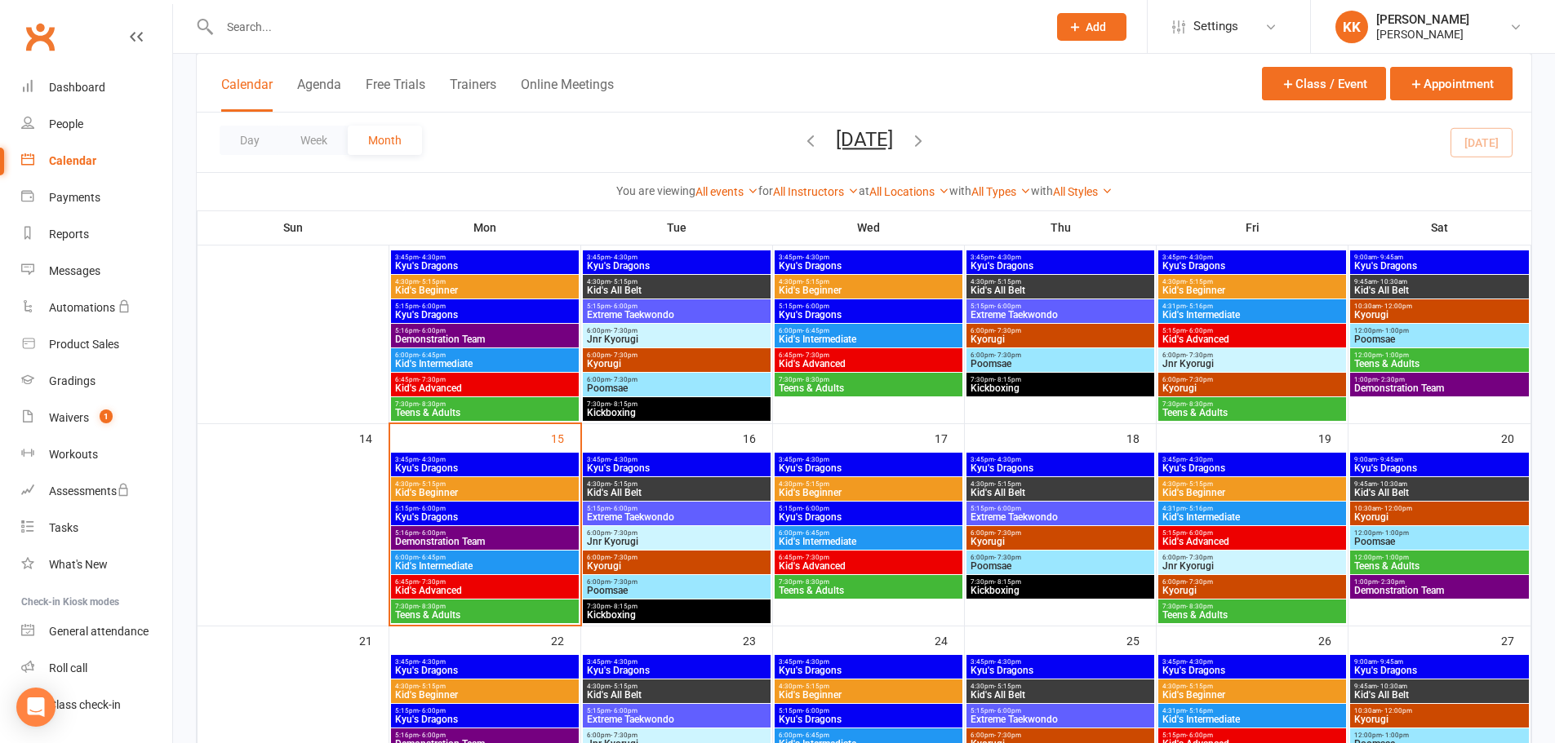
click at [488, 491] on span "Kid's Beginner" at bounding box center [484, 493] width 181 height 10
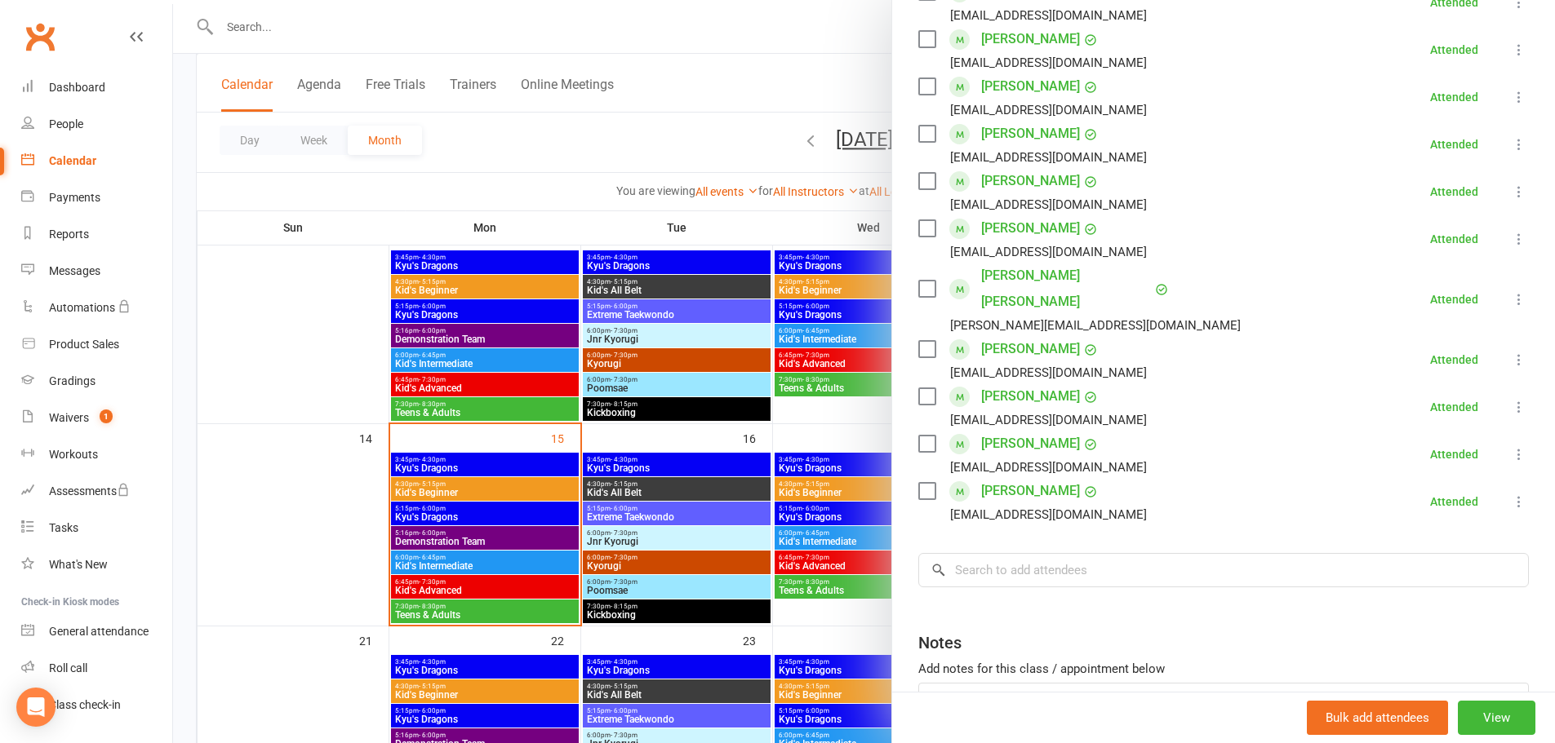
scroll to position [490, 0]
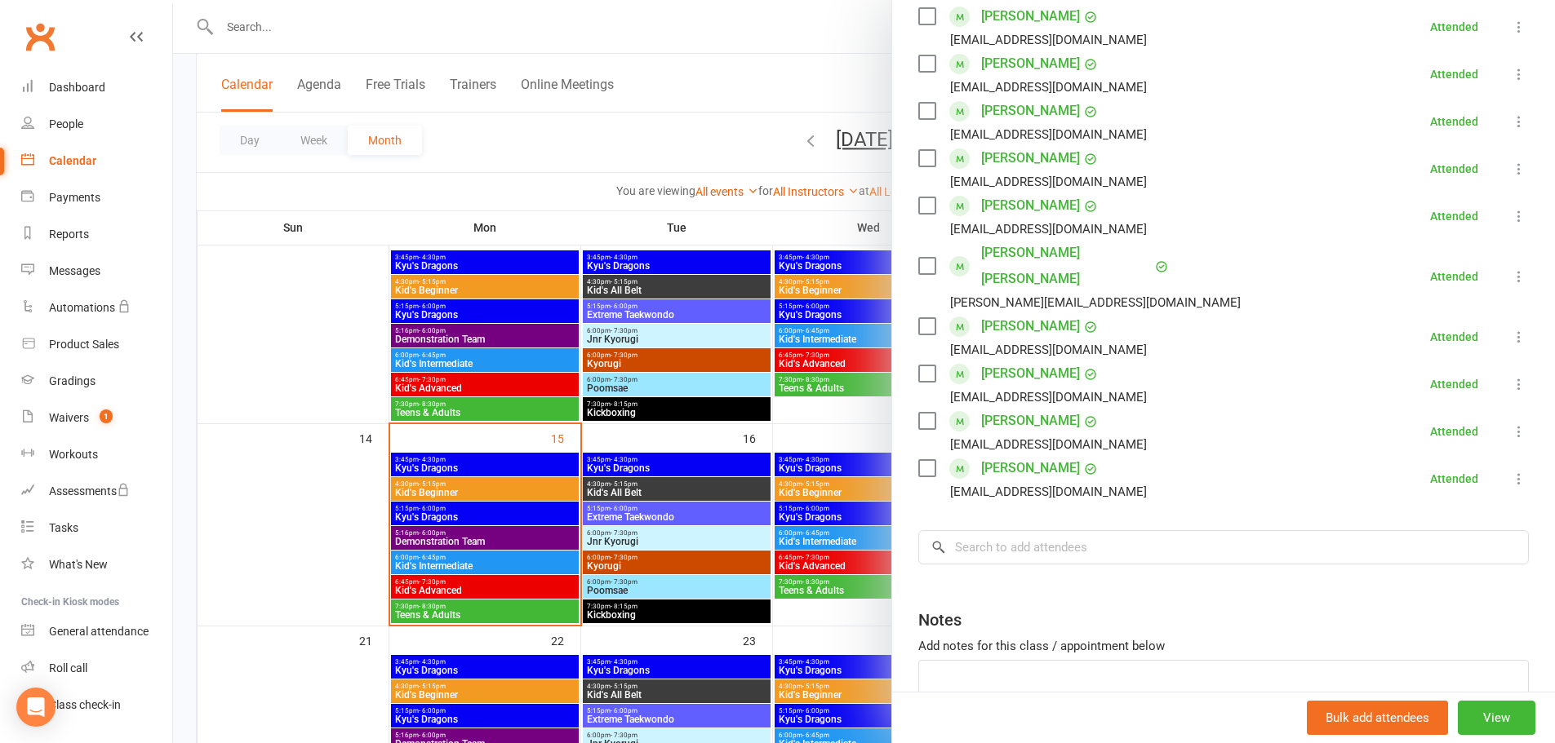
click at [297, 332] on div at bounding box center [864, 371] width 1382 height 743
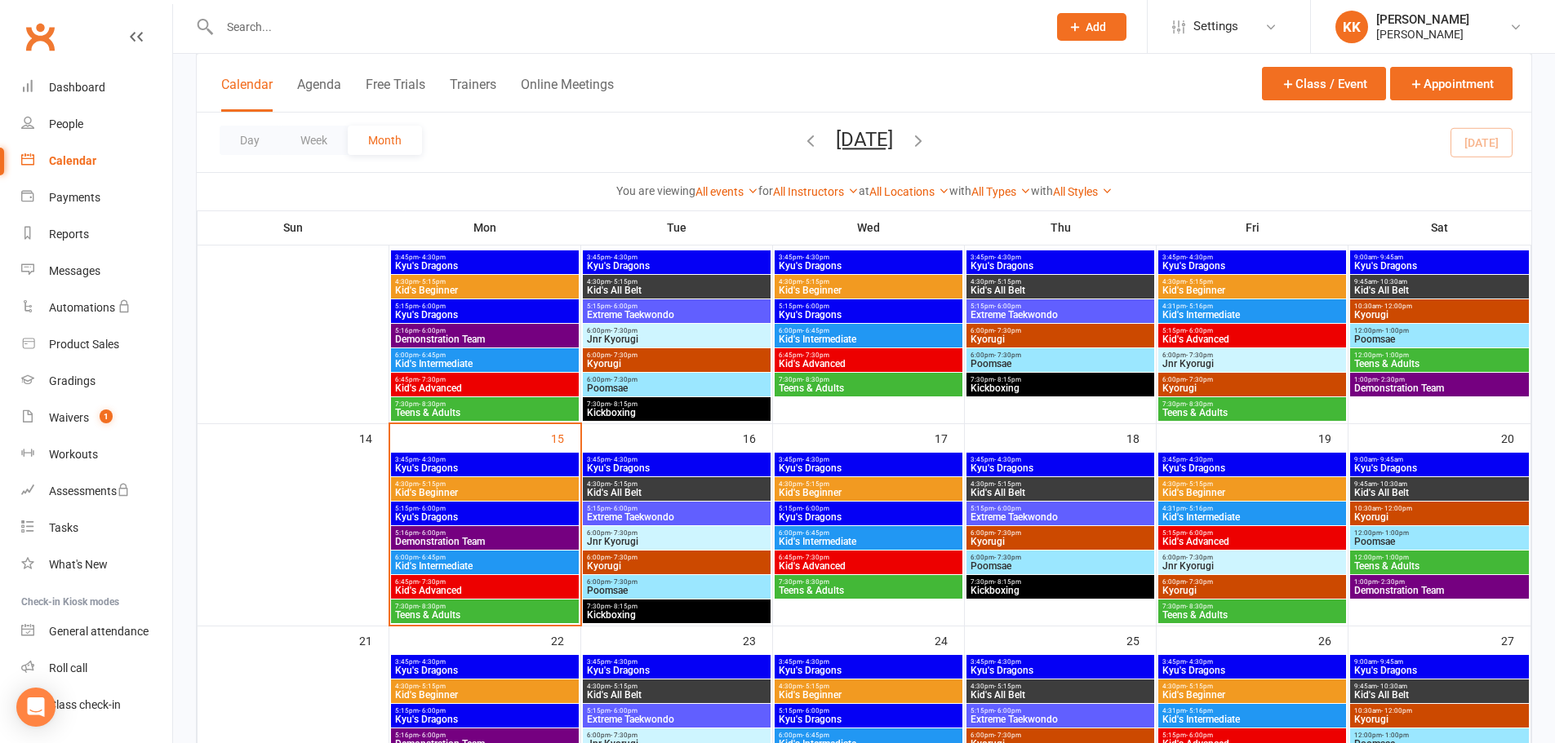
click at [464, 510] on span "5:15pm - 6:00pm" at bounding box center [484, 508] width 181 height 7
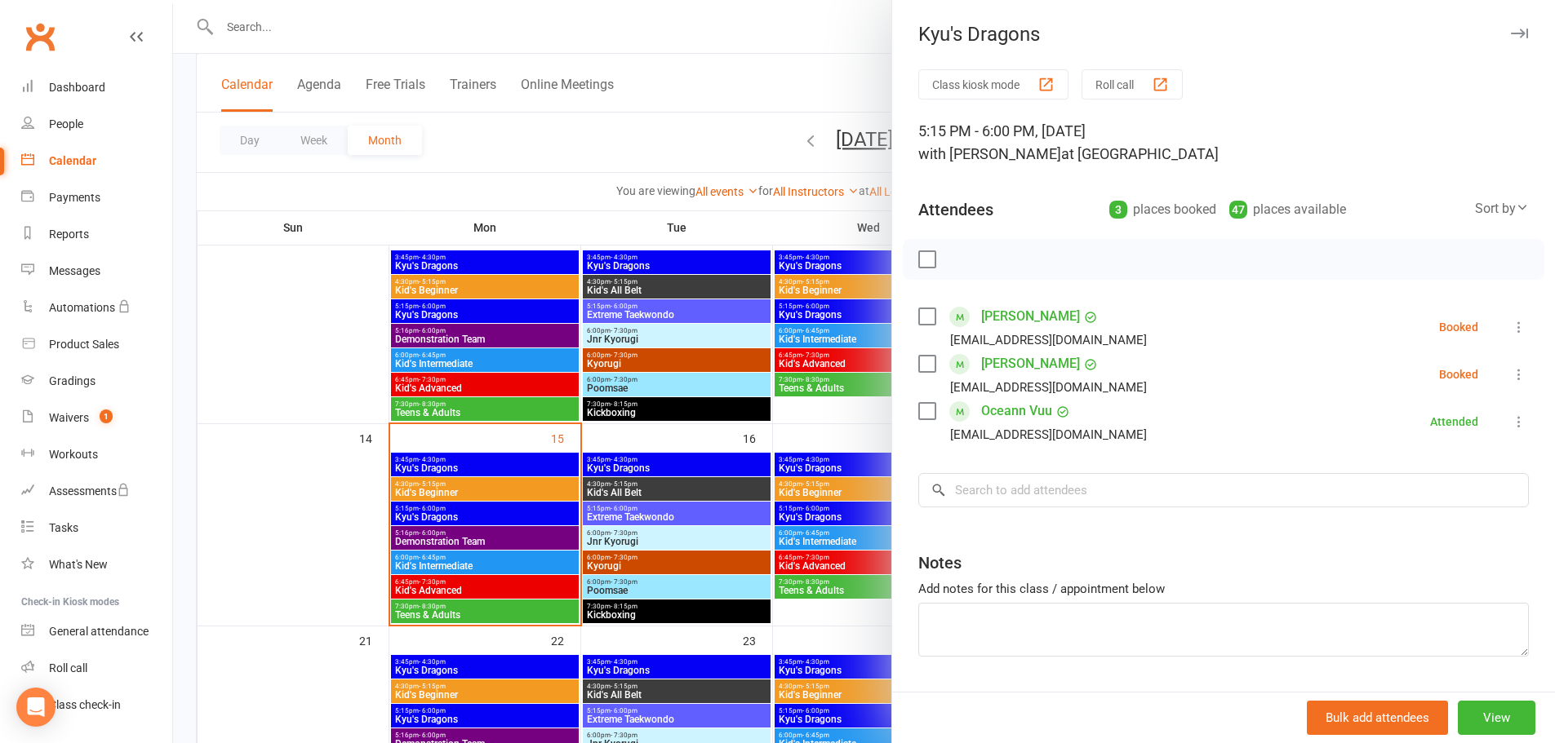
click at [519, 496] on div at bounding box center [864, 371] width 1382 height 743
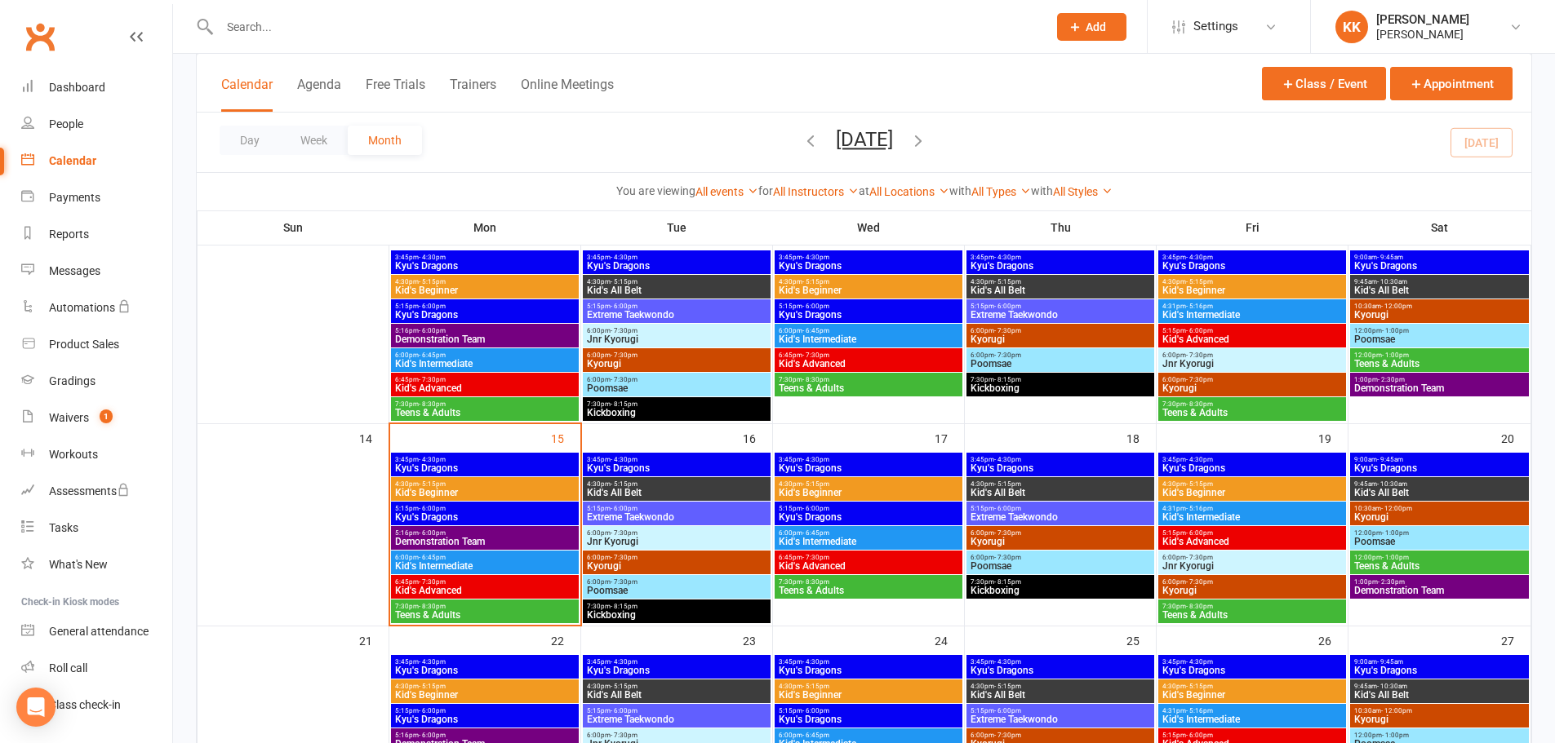
click at [519, 492] on span "Kid's Beginner" at bounding box center [484, 493] width 181 height 10
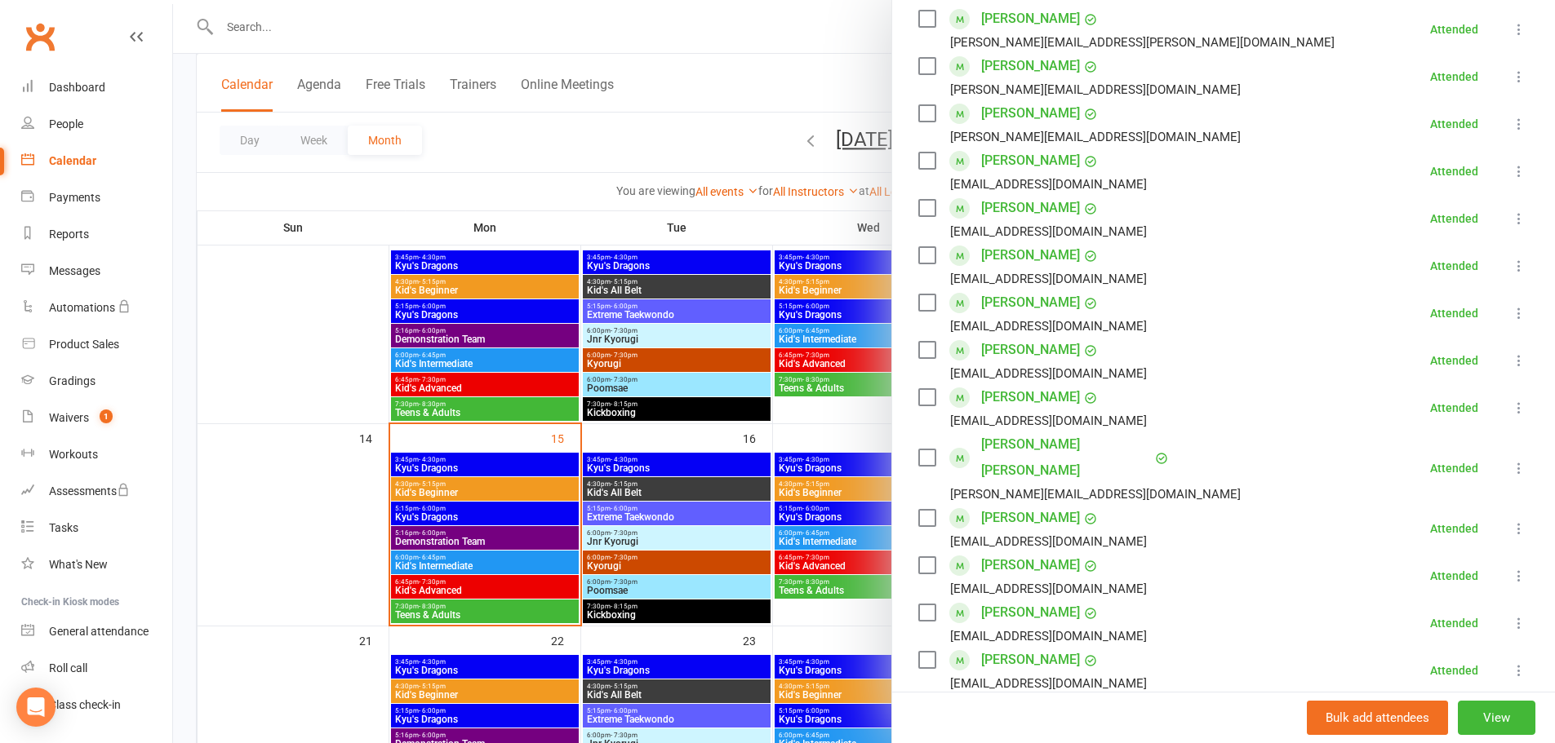
scroll to position [326, 0]
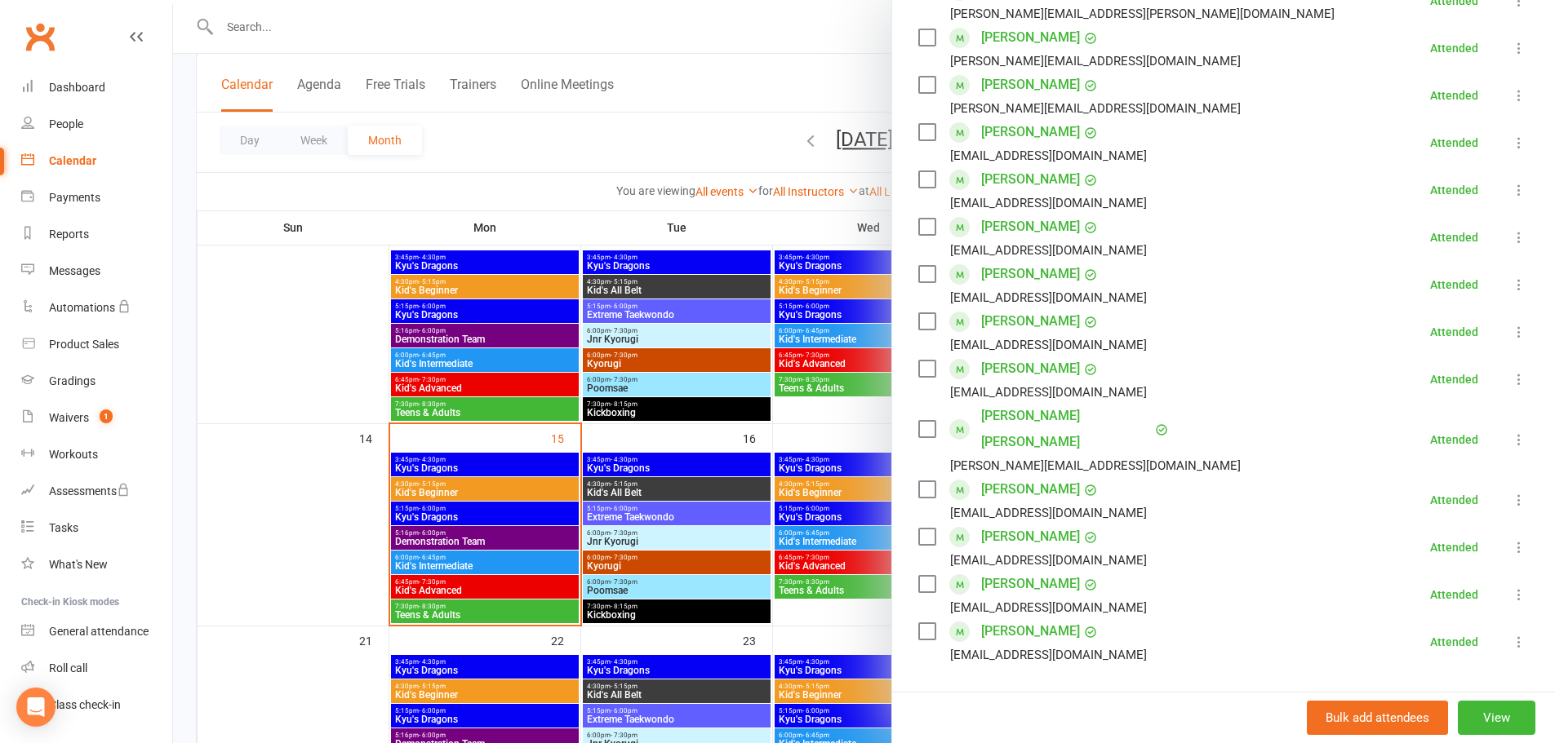
click at [333, 552] on div at bounding box center [864, 371] width 1382 height 743
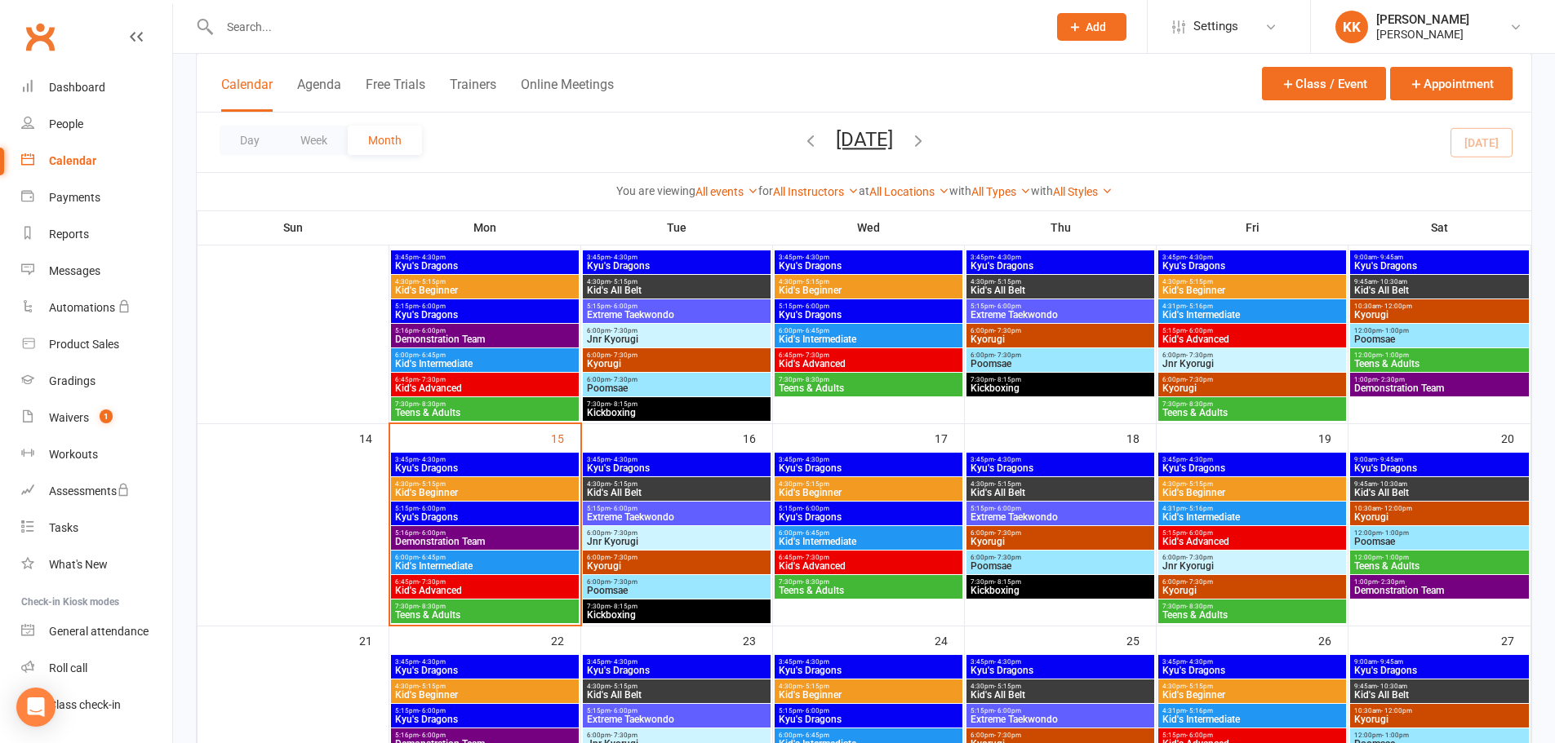
click at [291, 24] on input "text" at bounding box center [625, 27] width 821 height 23
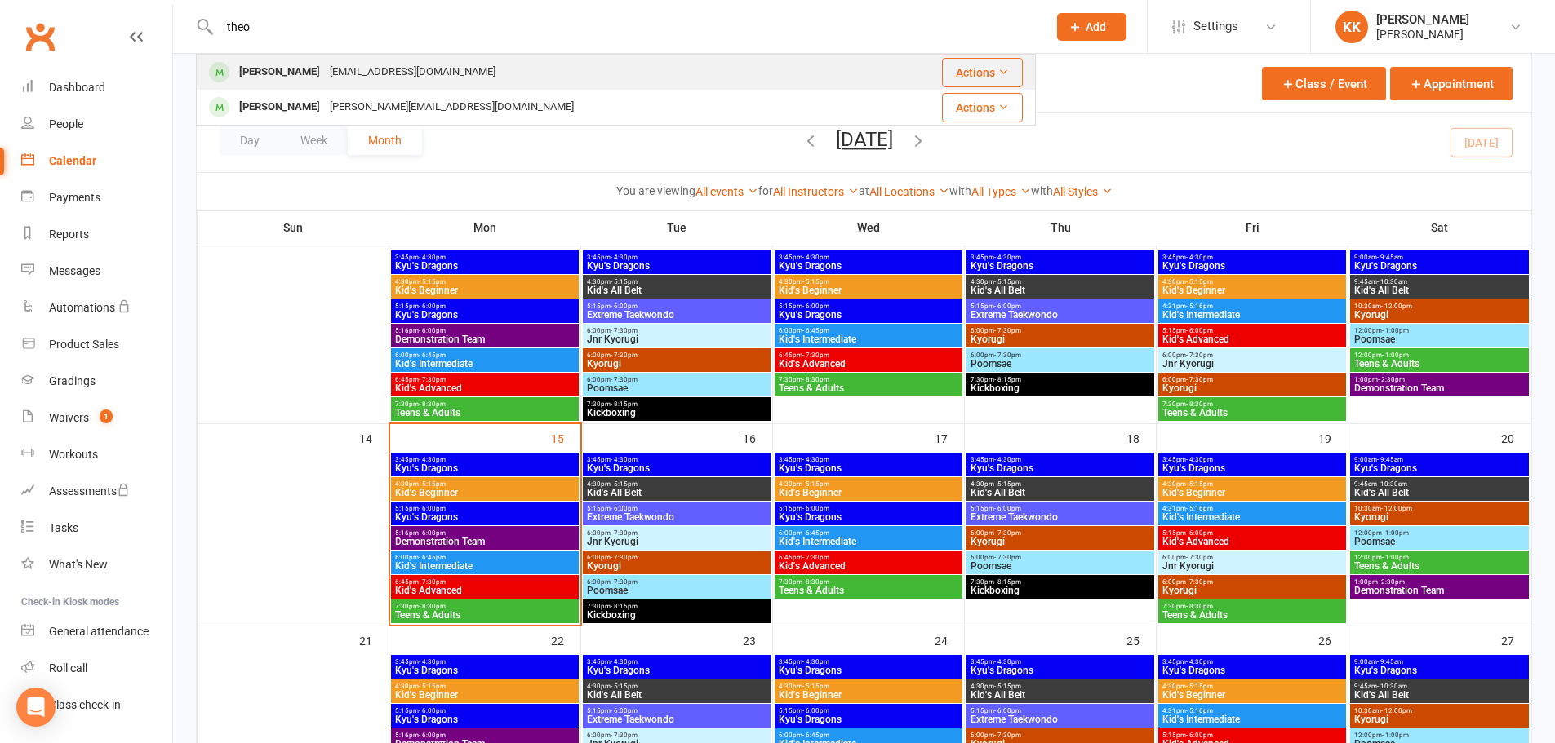
type input "theo"
click at [277, 69] on div "[PERSON_NAME]" at bounding box center [279, 72] width 91 height 24
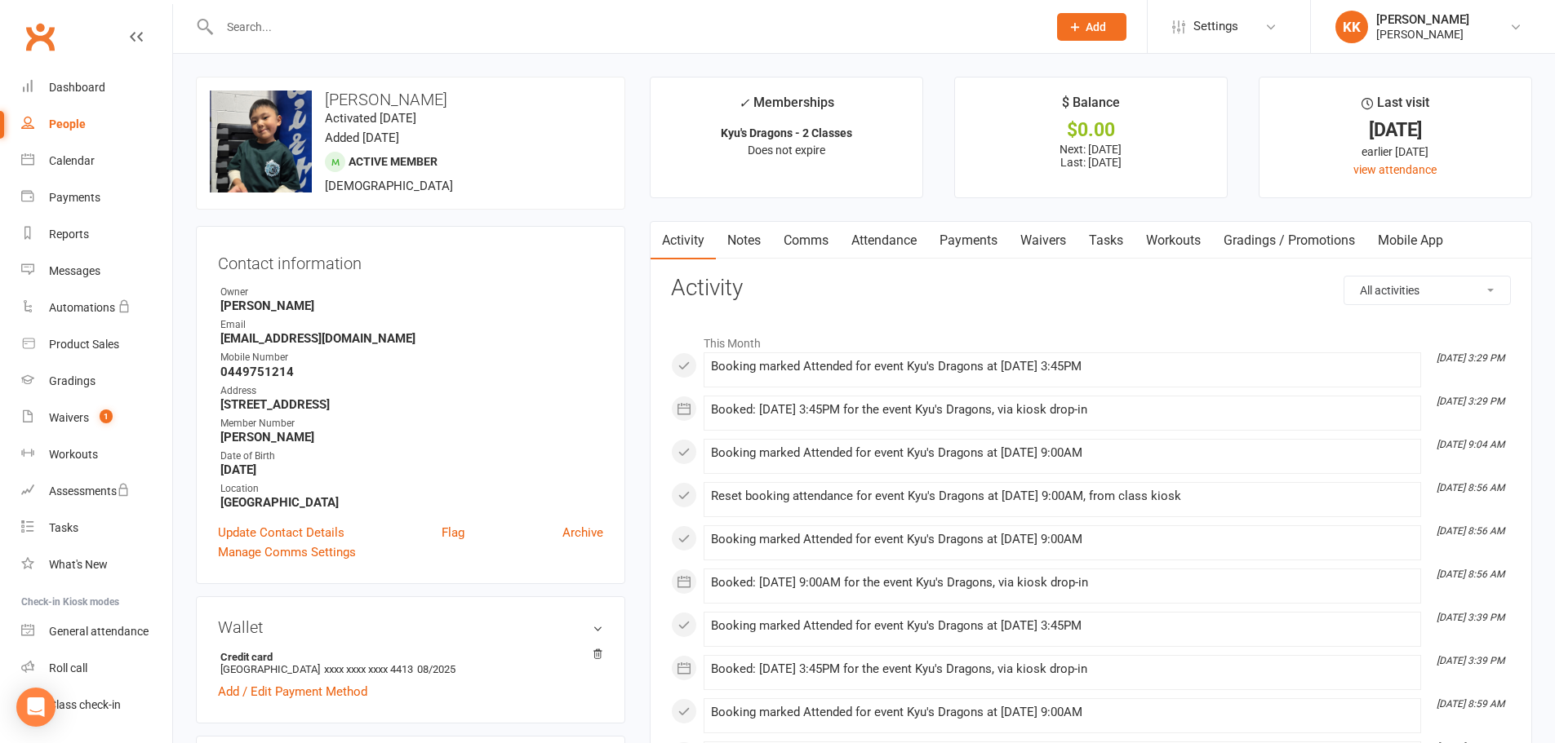
click at [964, 240] on link "Payments" at bounding box center [968, 241] width 81 height 38
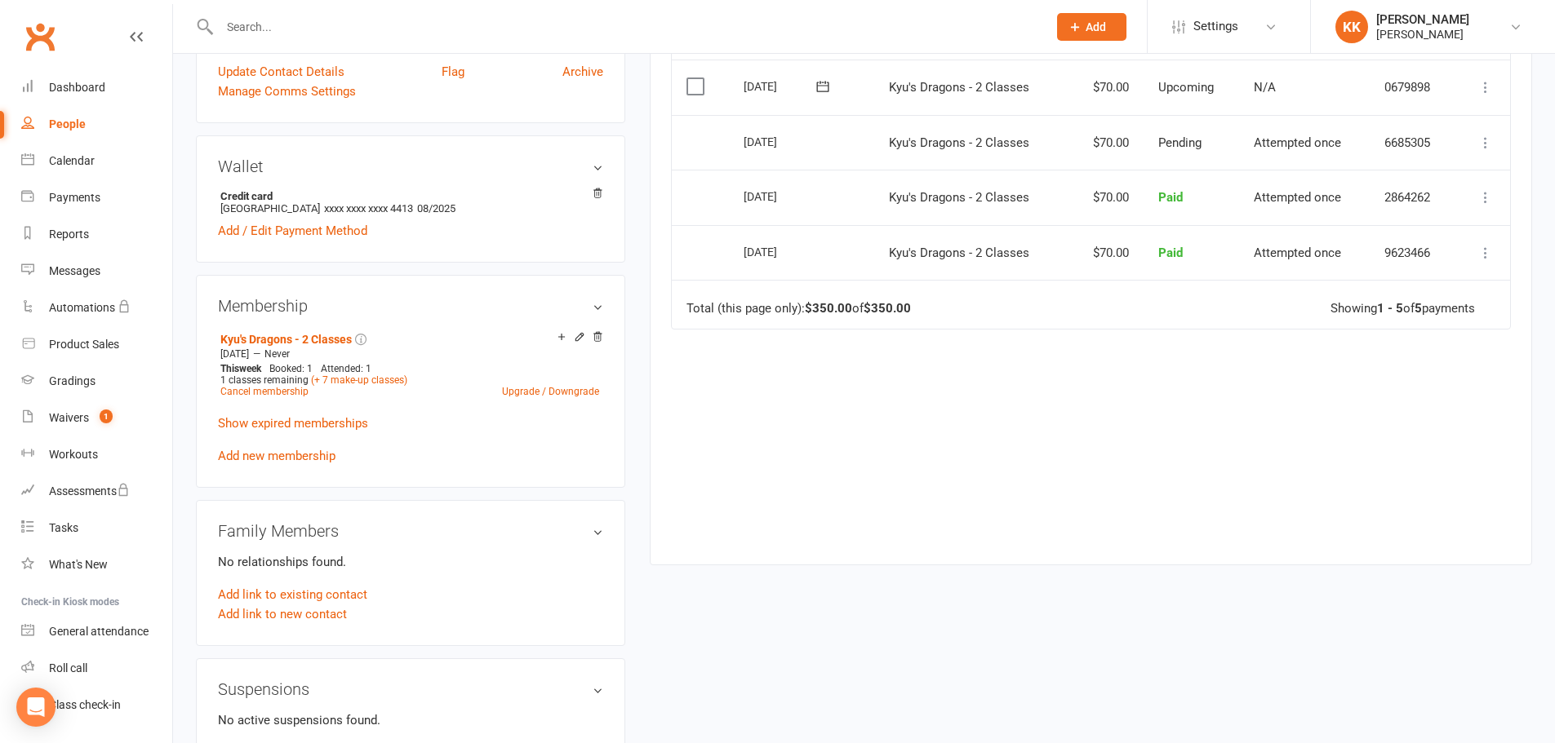
scroll to position [490, 0]
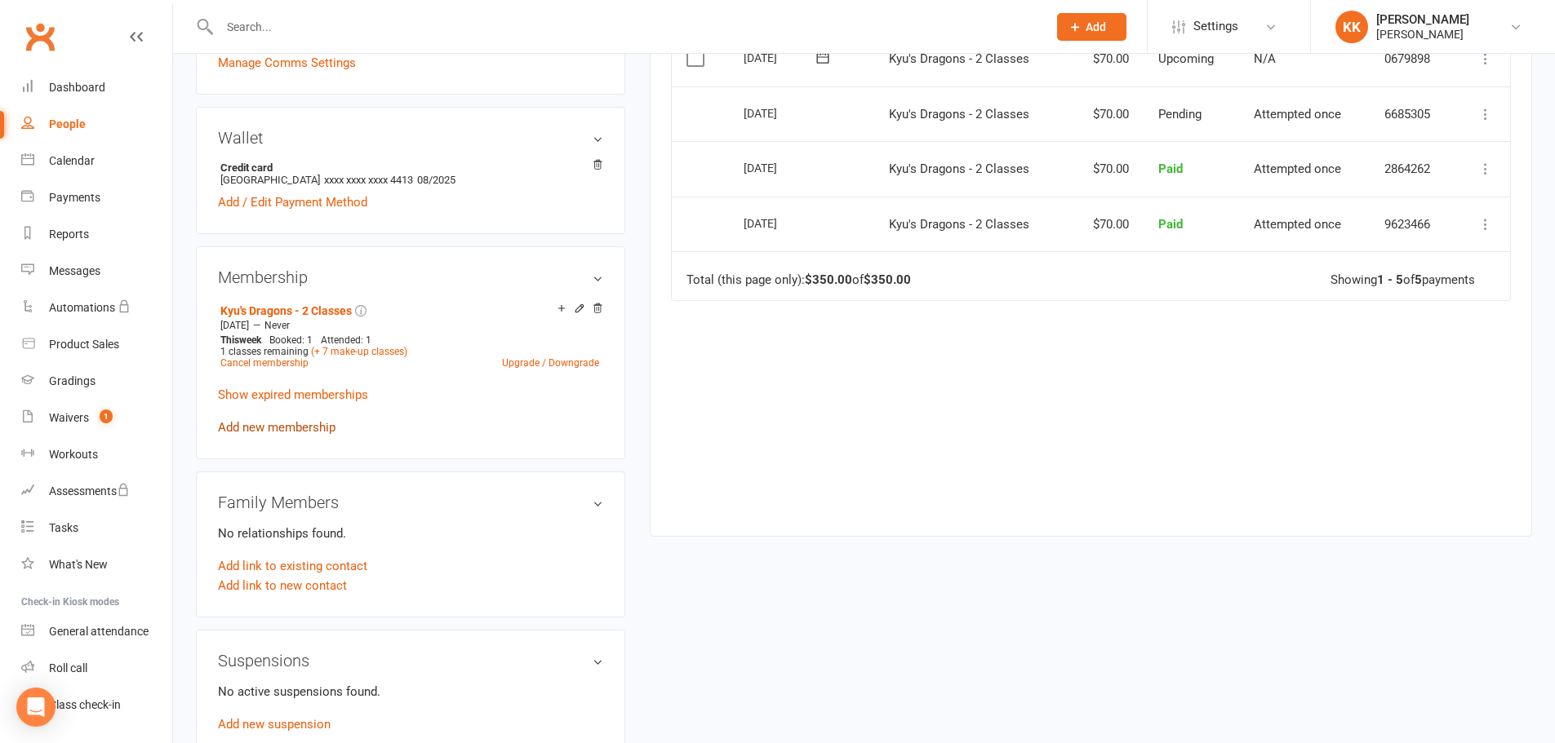
click at [313, 427] on link "Add new membership" at bounding box center [277, 427] width 118 height 15
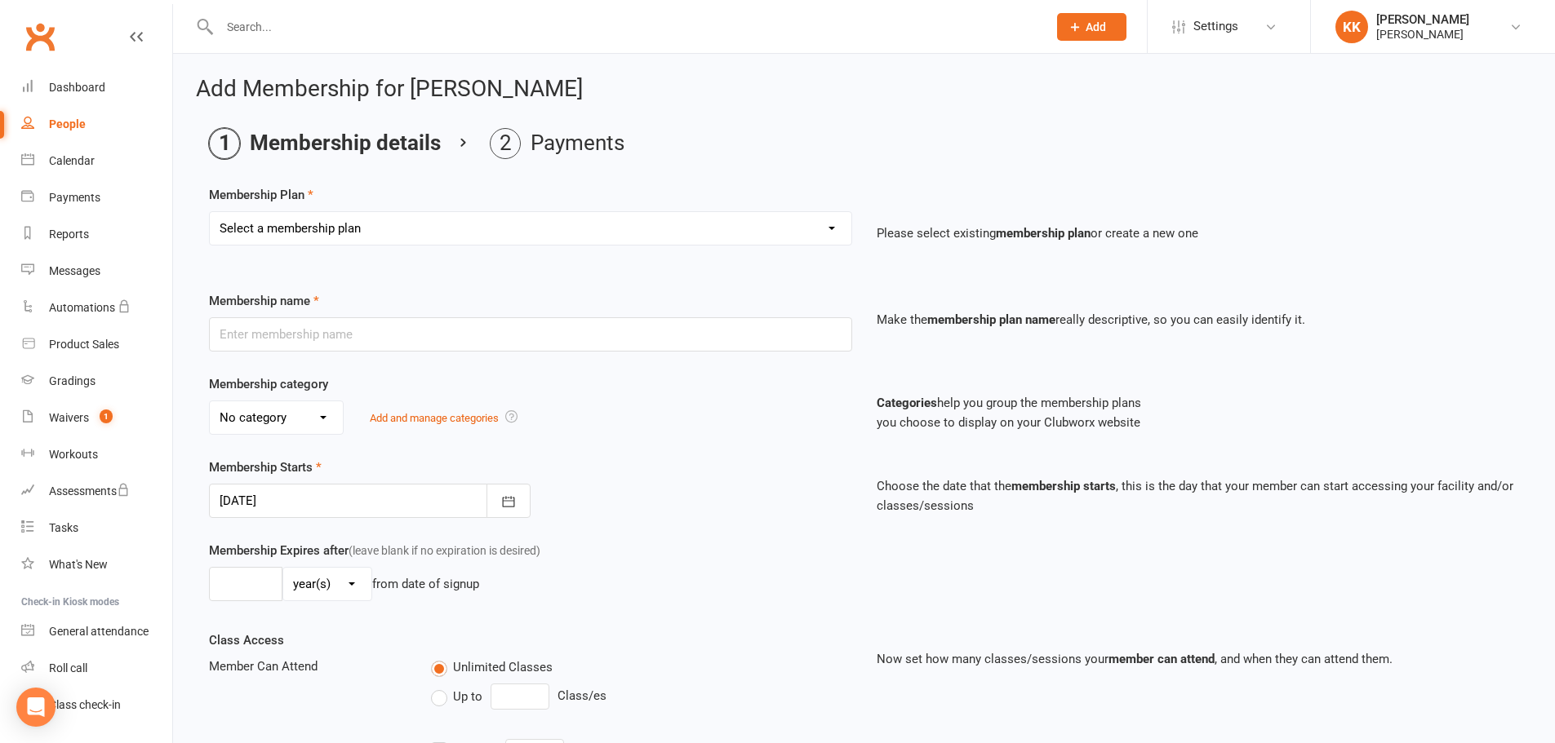
click at [720, 233] on select "Select a membership plan Create new Membership Plan Kyu's Dragons - 1 Class Kyu…" at bounding box center [530, 228] width 641 height 33
select select "20"
click at [210, 212] on select "Select a membership plan Create new Membership Plan Kyu's Dragons - 1 Class Kyu…" at bounding box center [530, 228] width 641 height 33
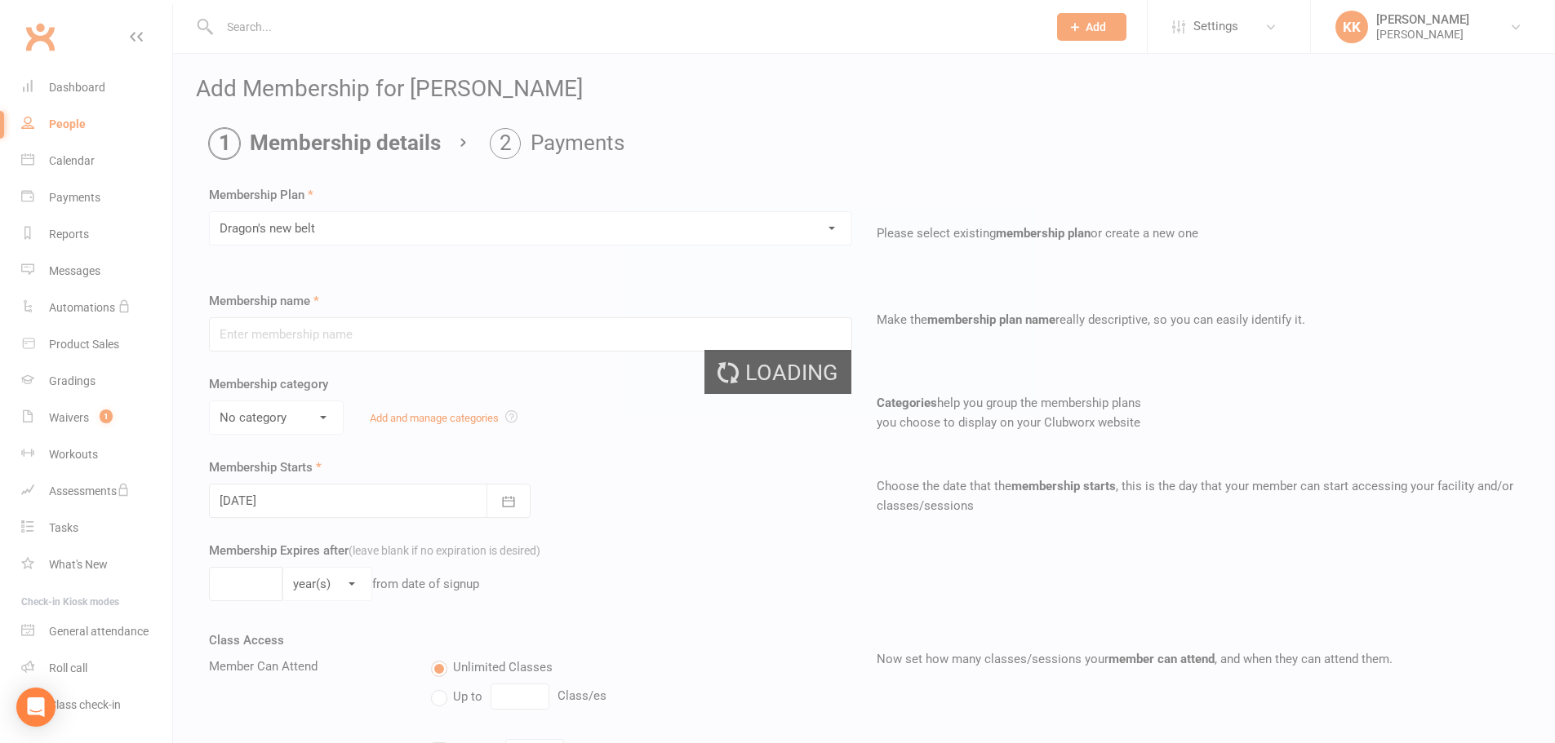
type input "Dragon's new belt"
type input "1"
select select "0"
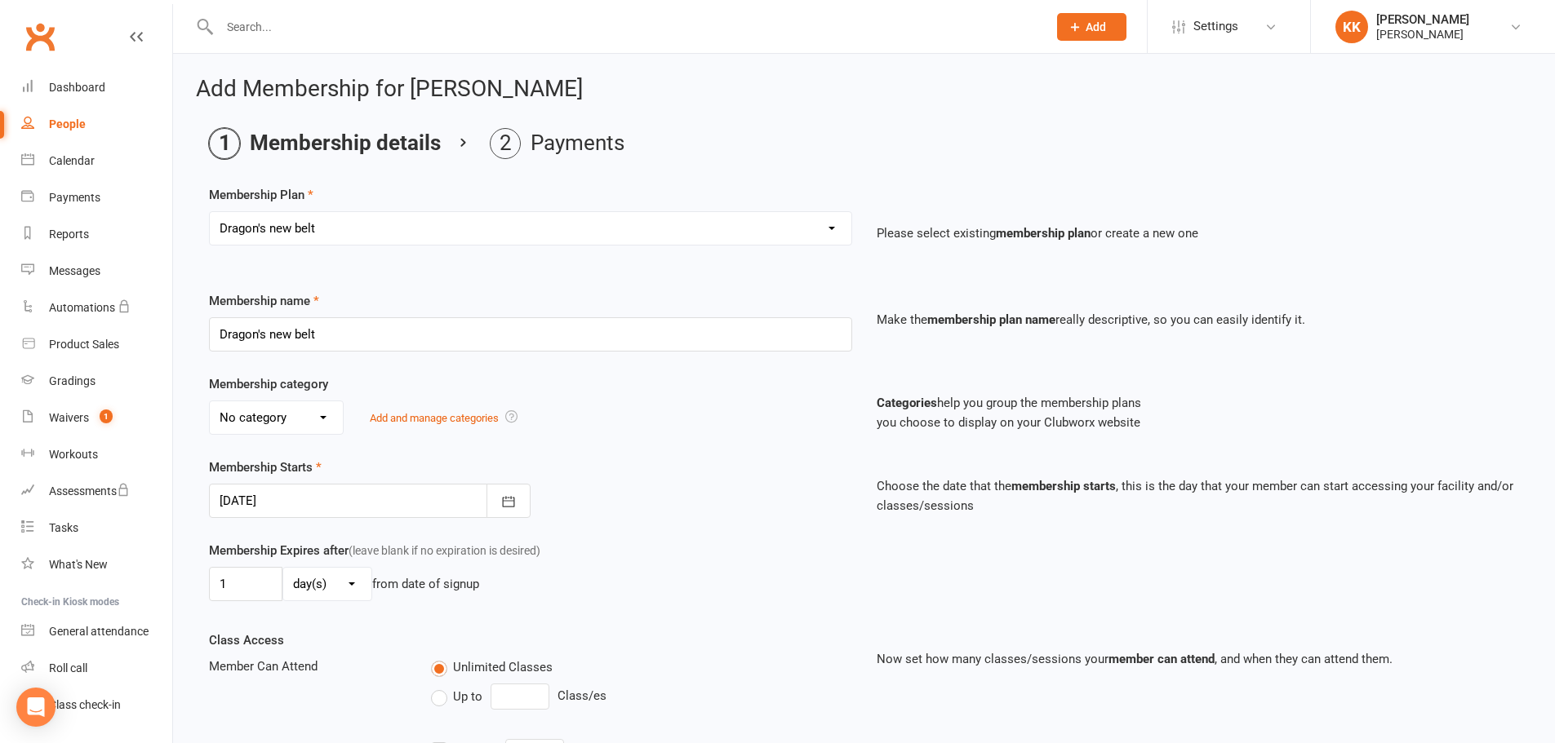
type input "[DATE]"
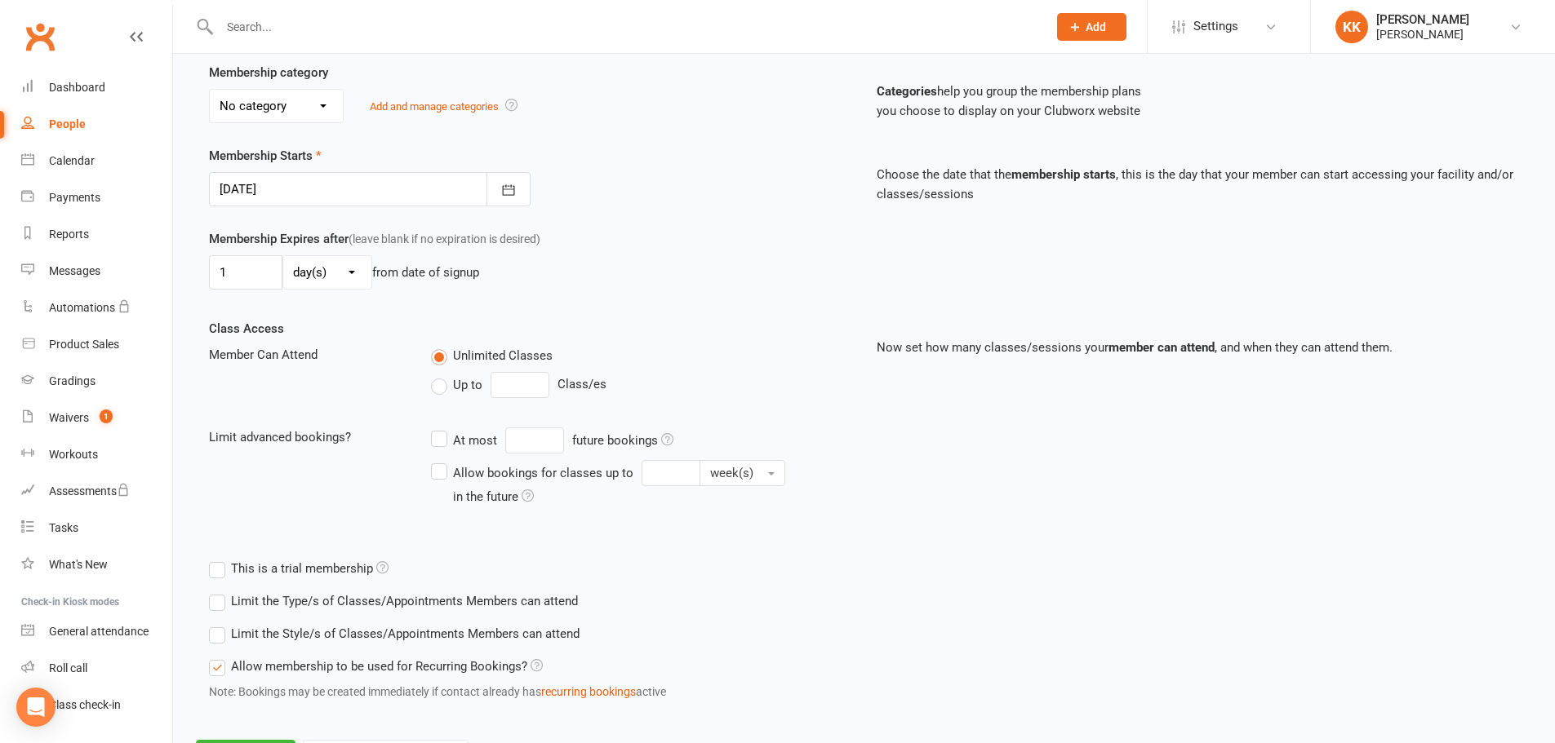
scroll to position [390, 0]
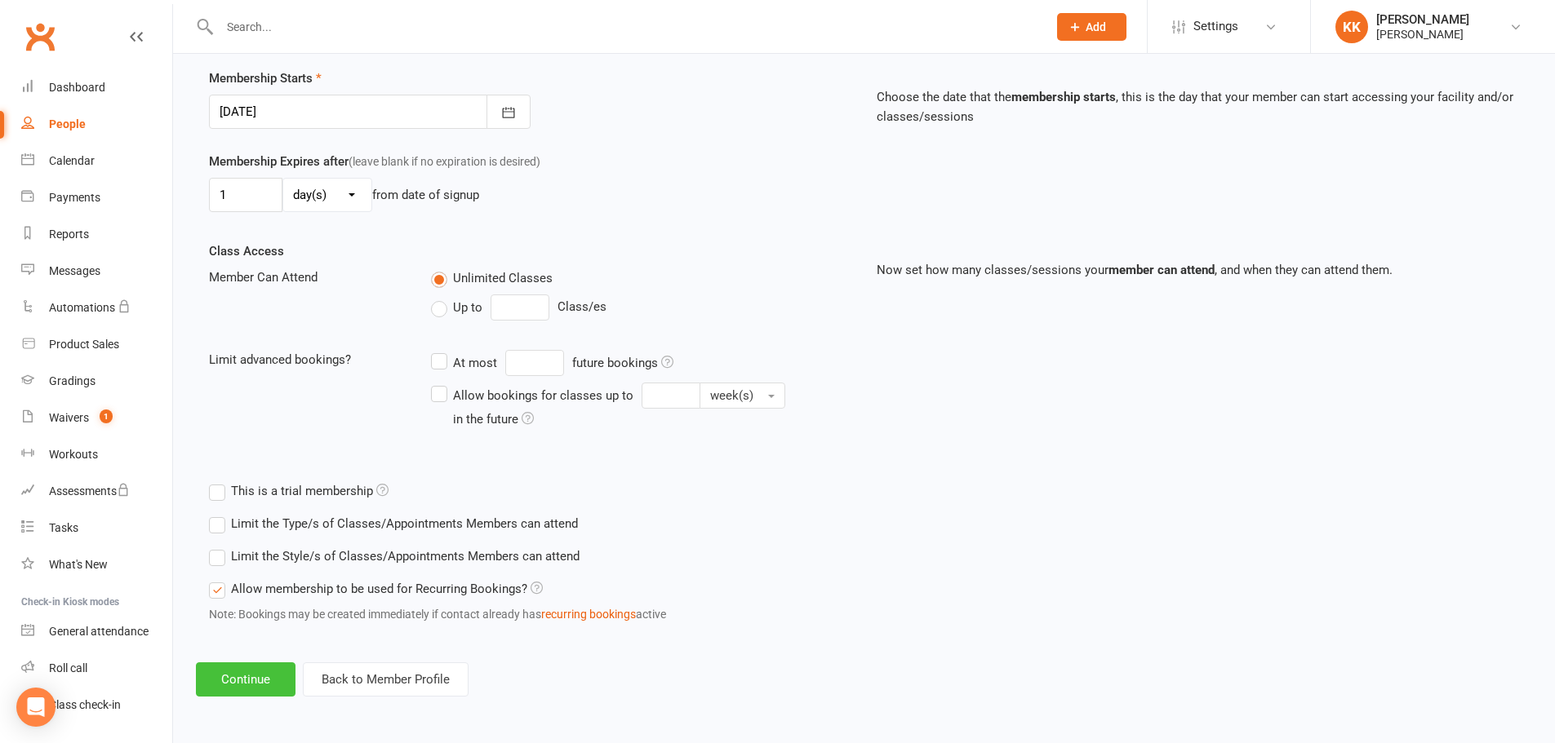
click at [248, 685] on button "Continue" at bounding box center [246, 680] width 100 height 34
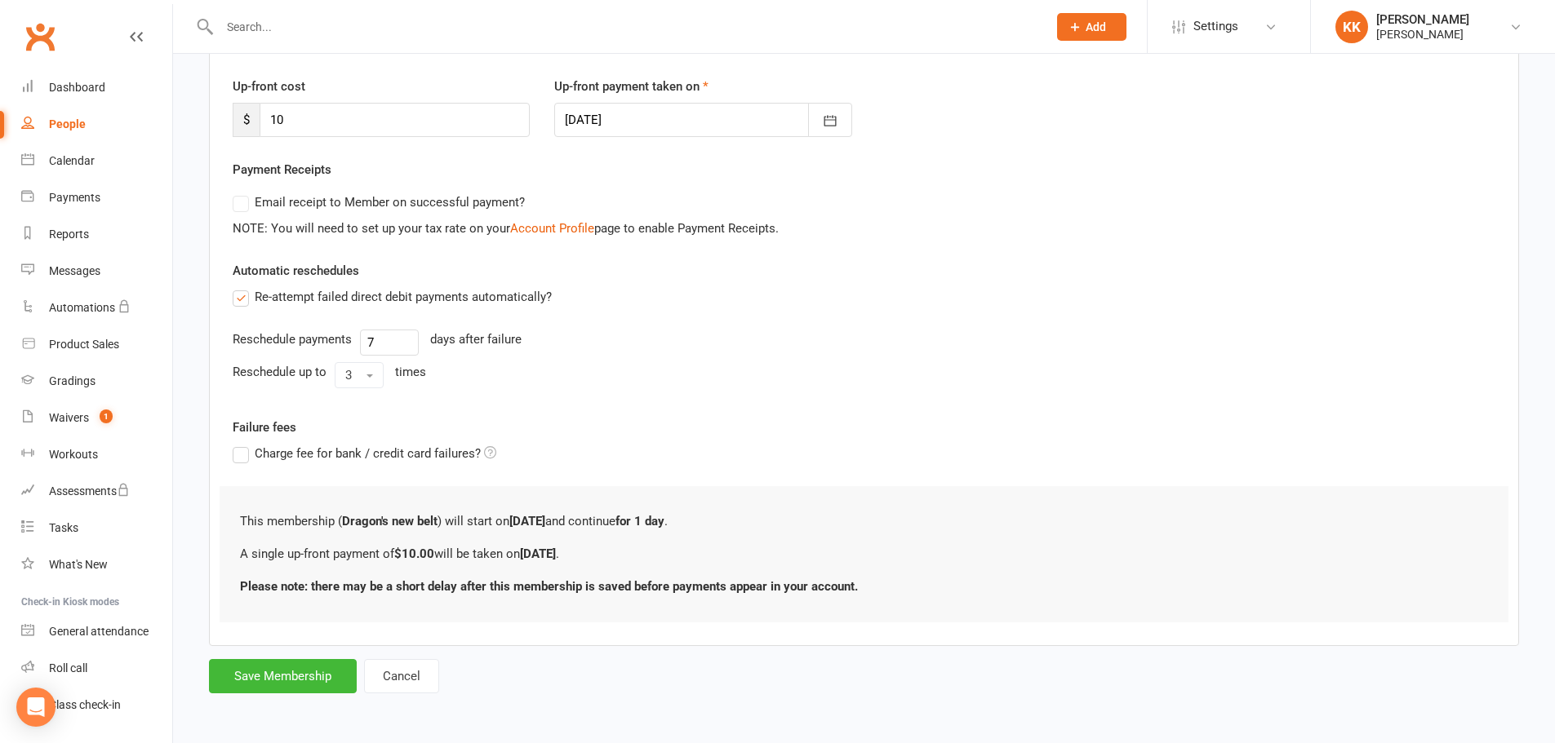
scroll to position [0, 0]
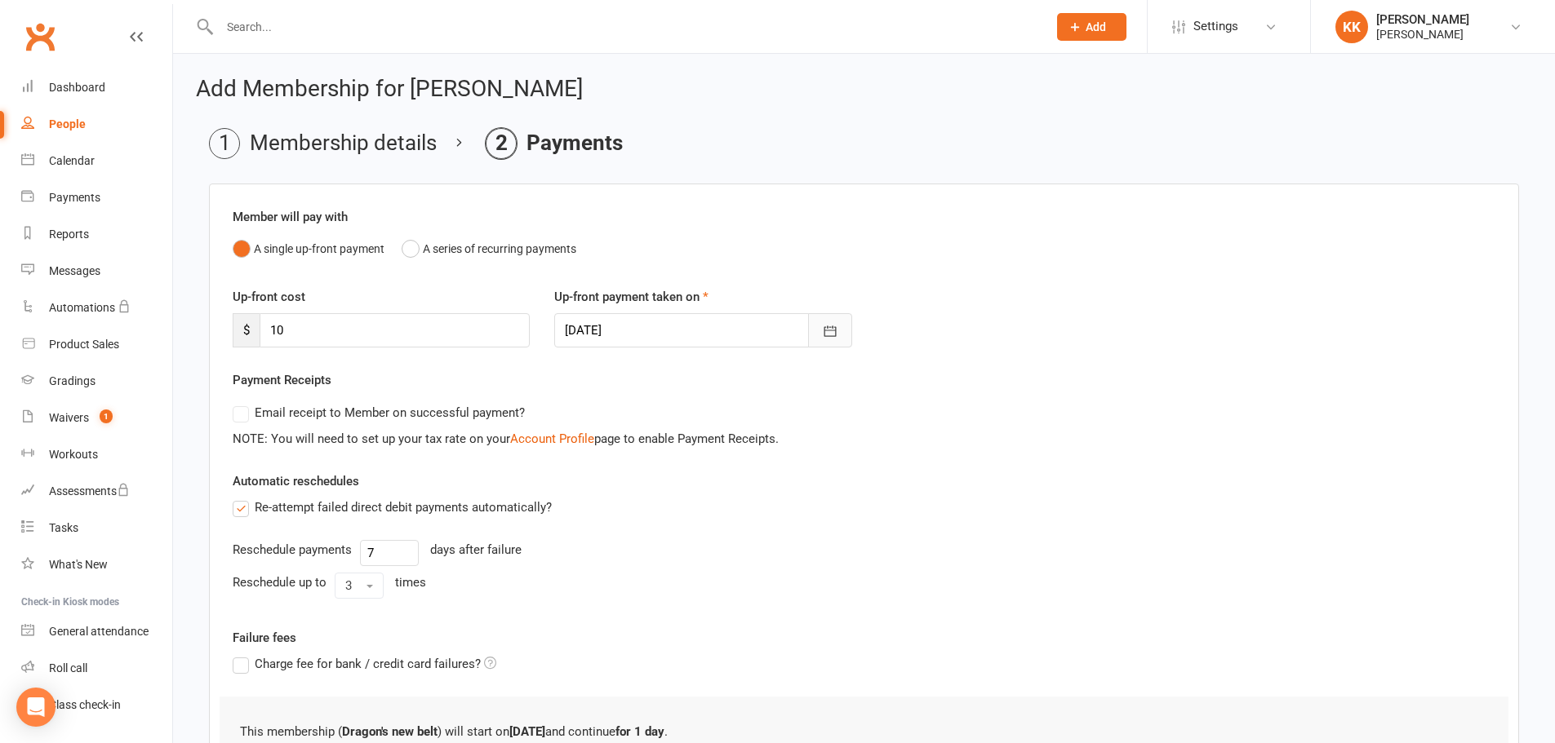
click at [827, 334] on icon "button" at bounding box center [830, 331] width 16 height 16
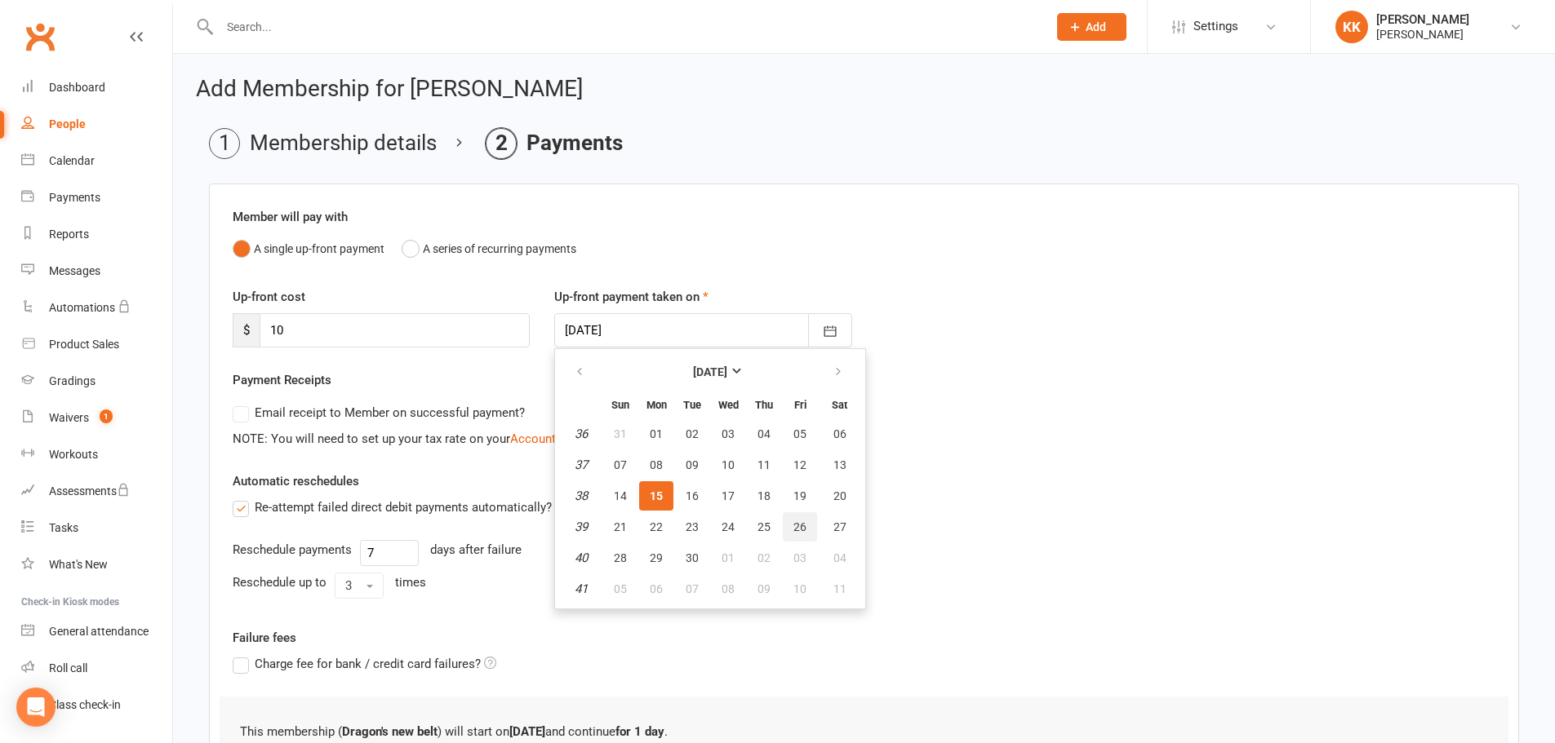
click at [800, 530] on span "26" at bounding box center [799, 527] width 13 height 13
type input "[DATE]"
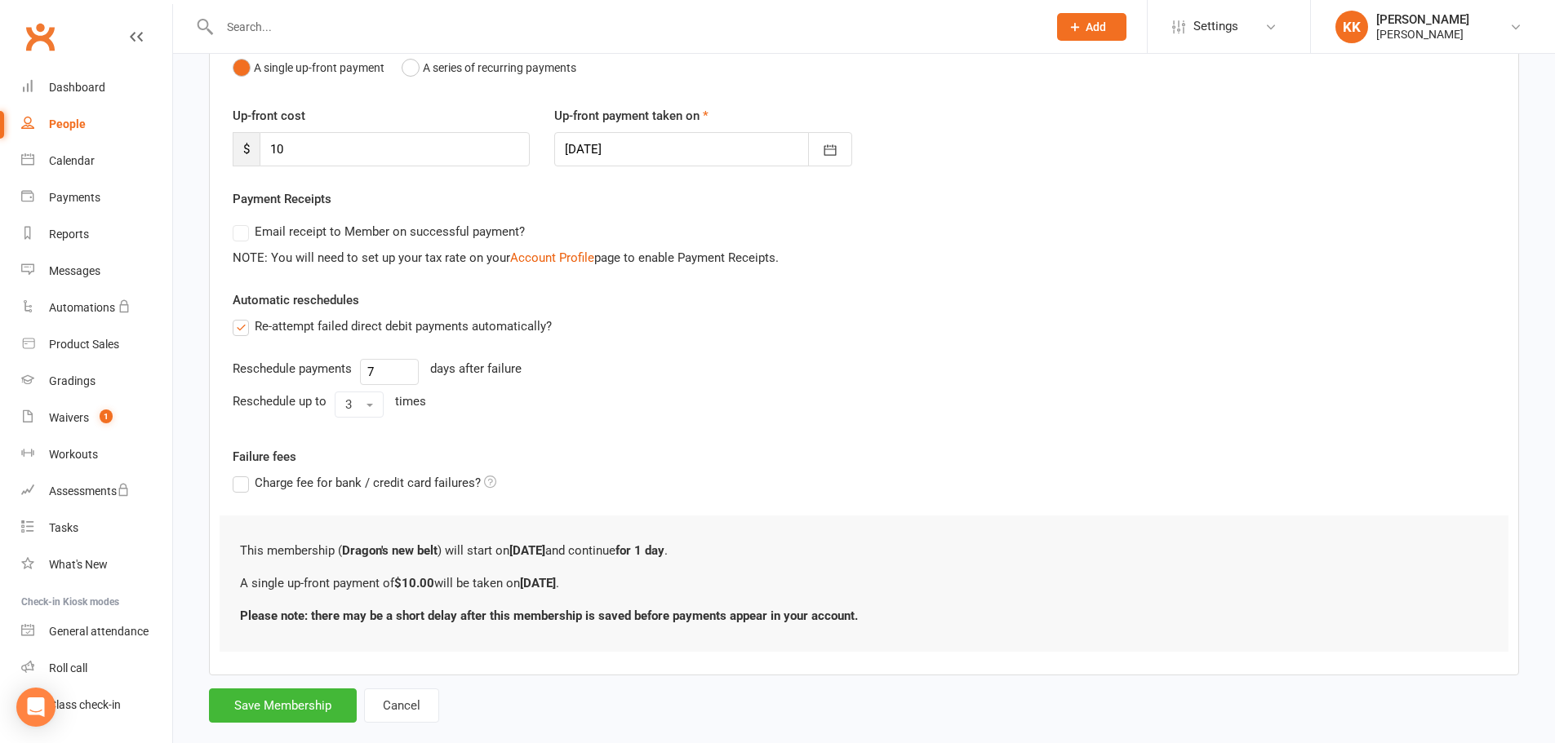
scroll to position [211, 0]
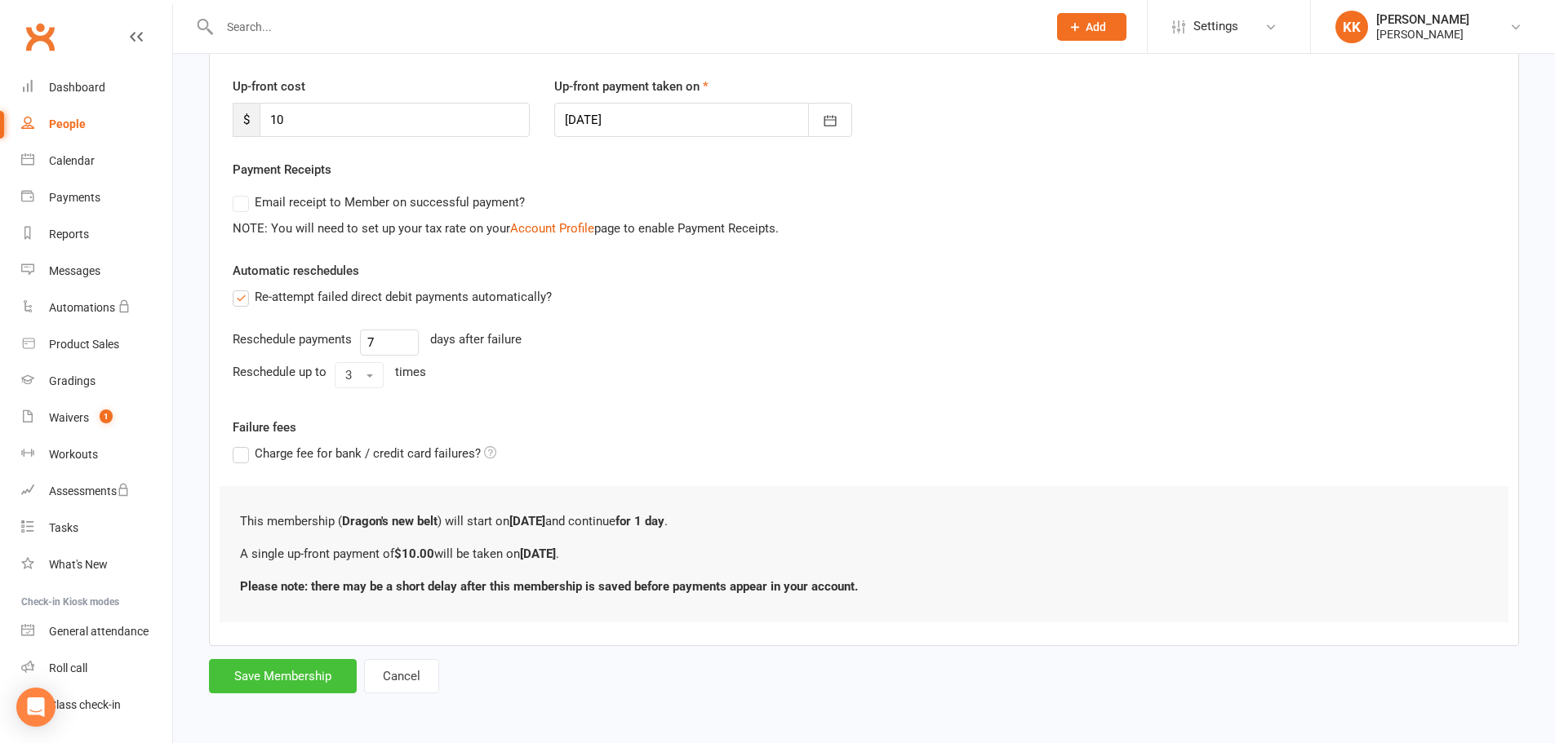
click at [322, 672] on button "Save Membership" at bounding box center [283, 676] width 148 height 34
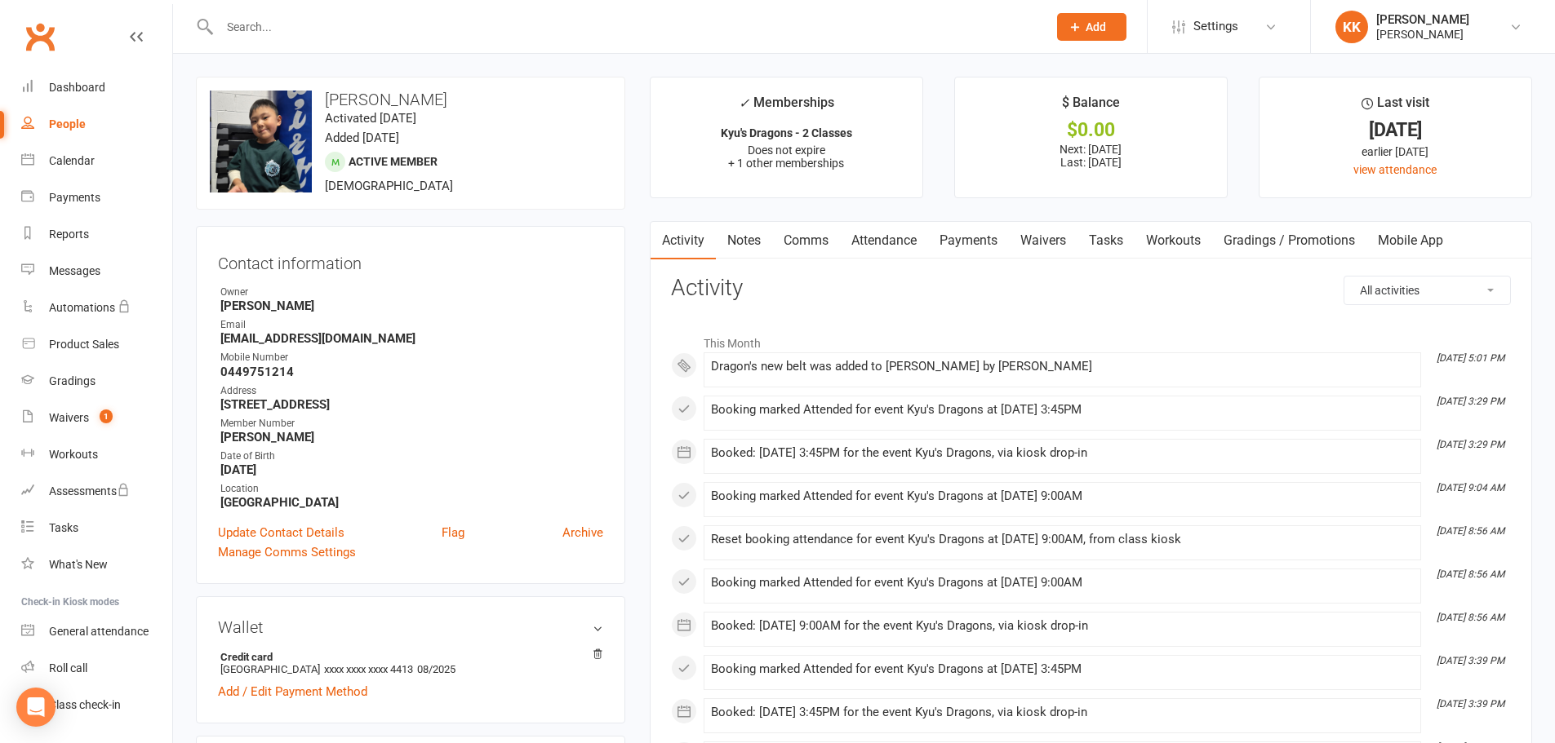
click at [254, 30] on input "text" at bounding box center [625, 27] width 821 height 23
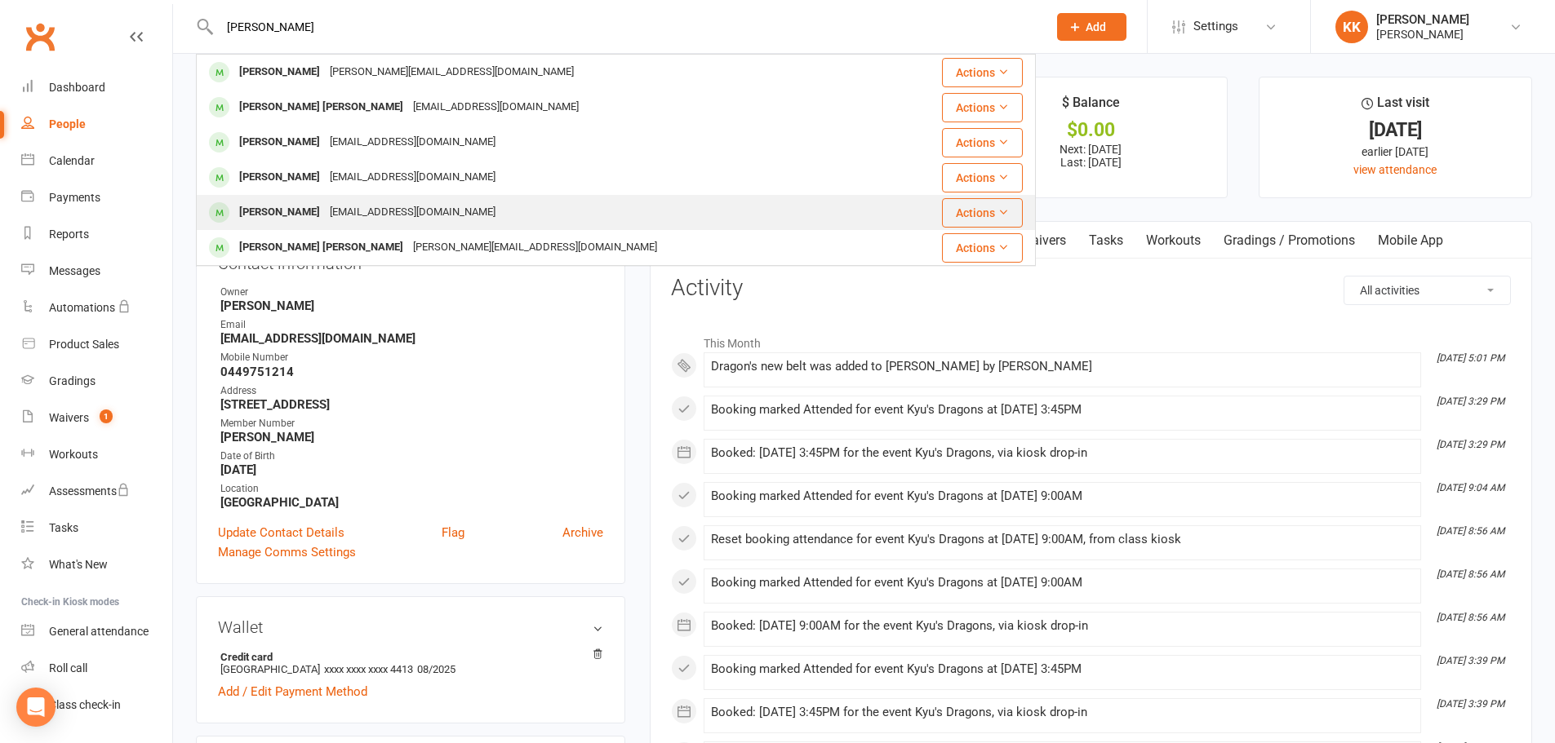
type input "[PERSON_NAME]"
click at [304, 213] on div "[PERSON_NAME]" at bounding box center [279, 213] width 91 height 24
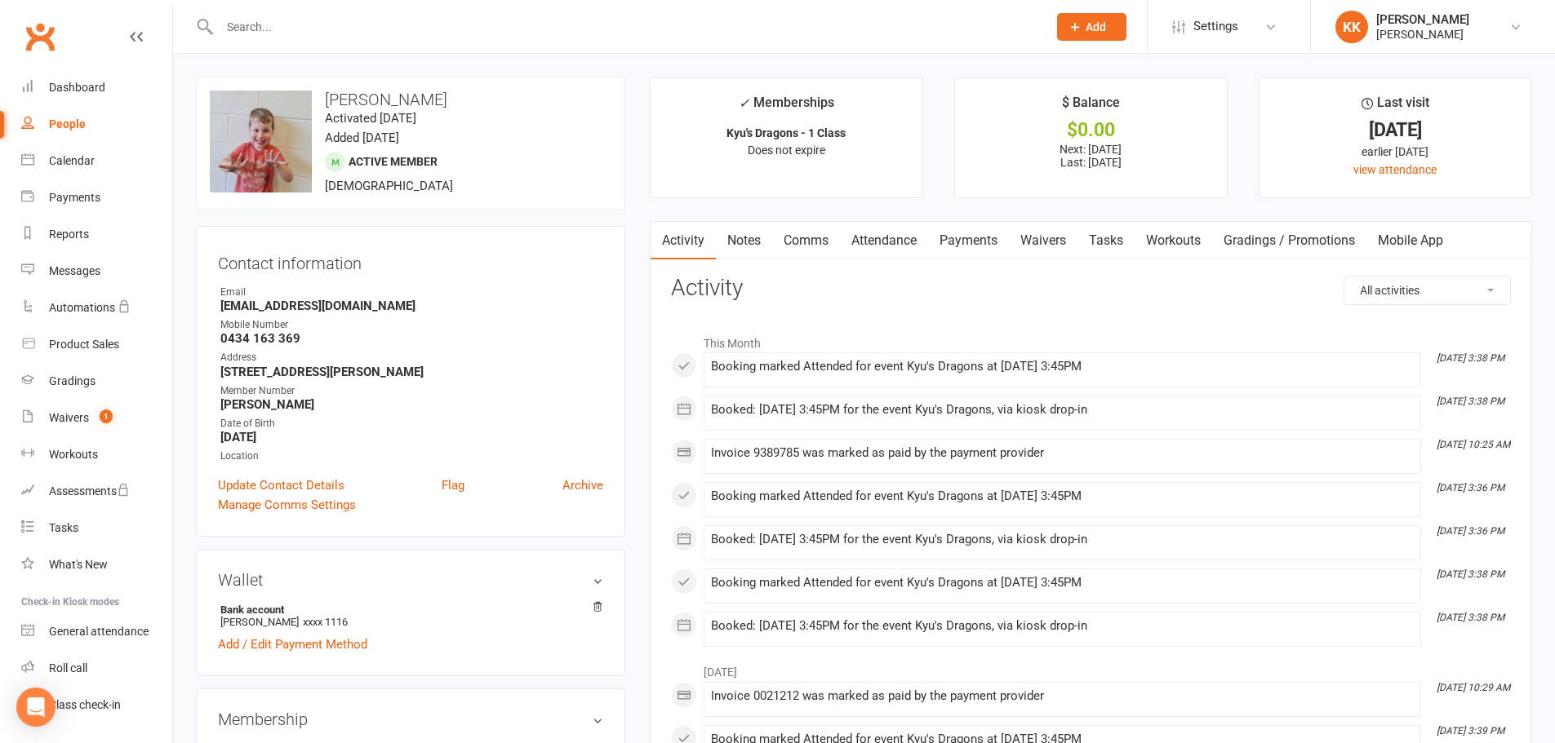
click at [984, 241] on link "Payments" at bounding box center [968, 241] width 81 height 38
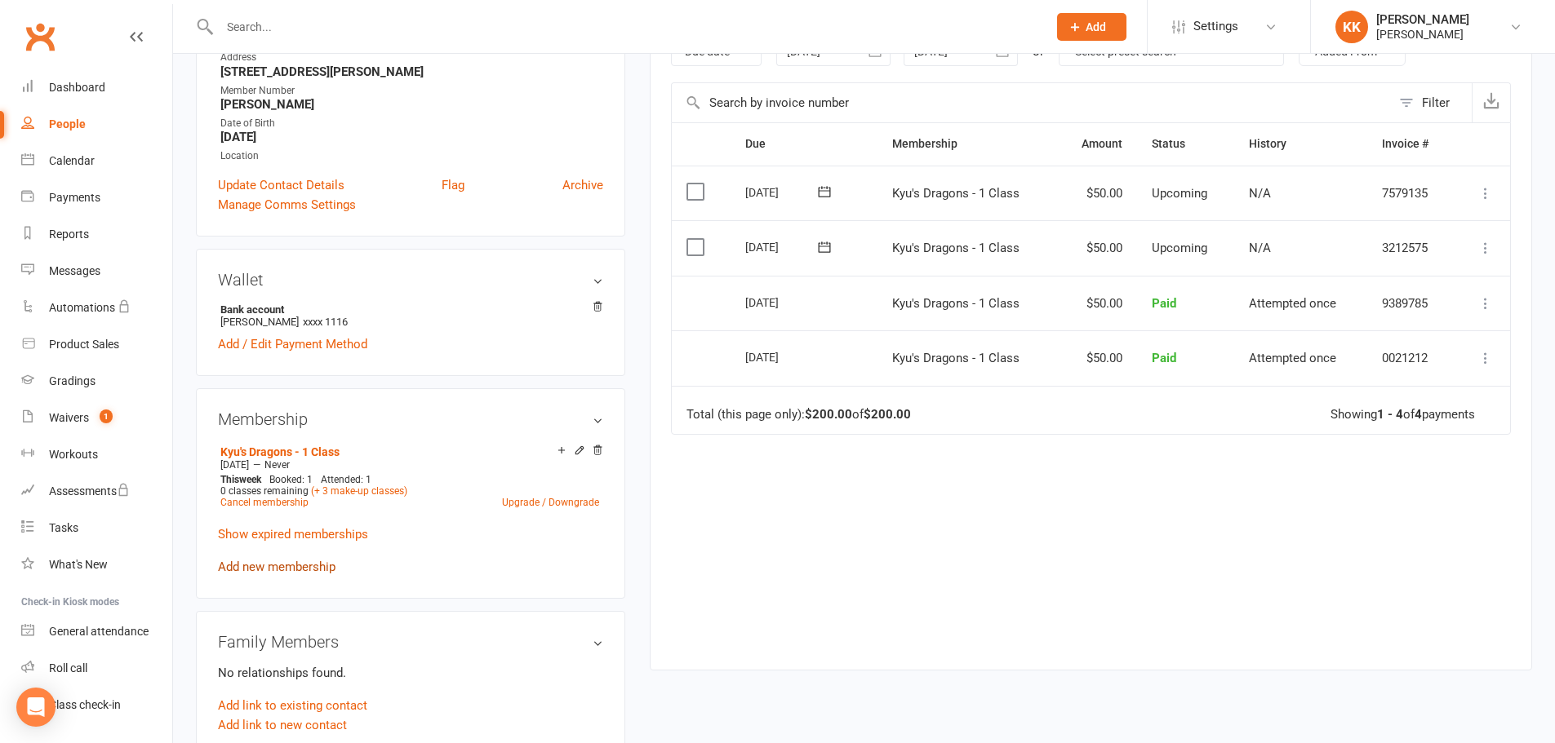
scroll to position [326, 0]
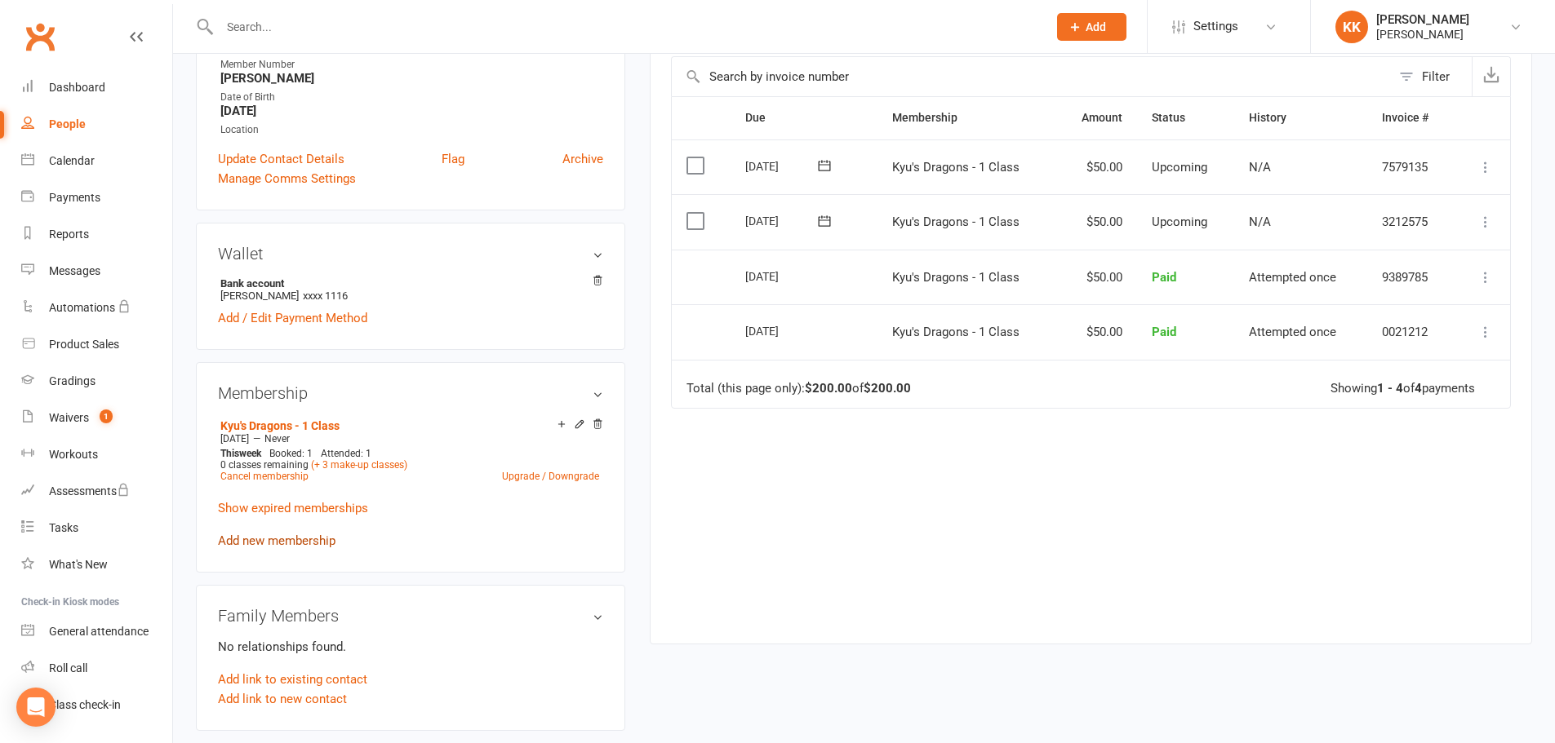
click at [297, 543] on link "Add new membership" at bounding box center [277, 541] width 118 height 15
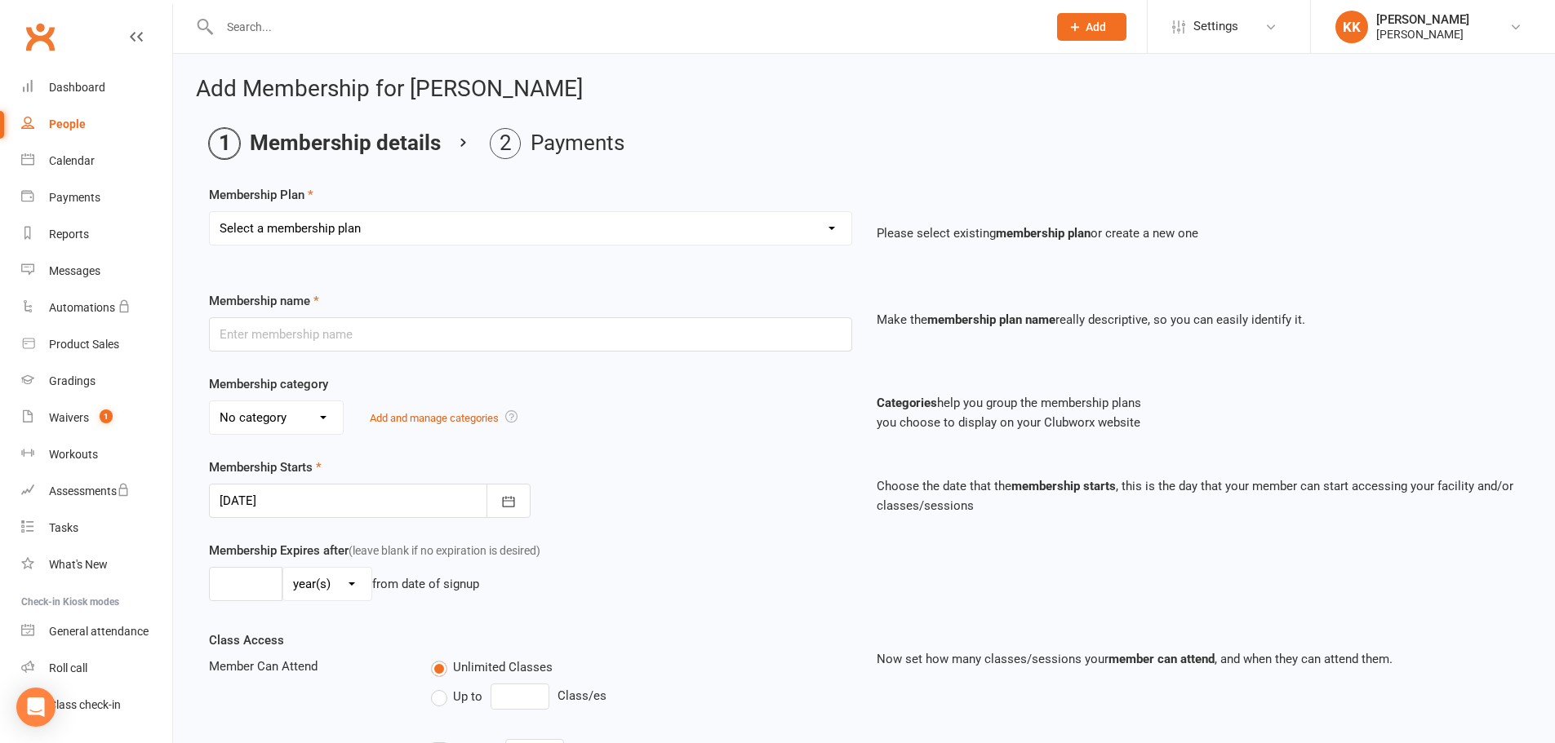
click at [659, 237] on select "Select a membership plan Create new Membership Plan Kyu's Dragons - 1 Class Kyu…" at bounding box center [530, 228] width 641 height 33
select select "20"
click at [210, 212] on select "Select a membership plan Create new Membership Plan Kyu's Dragons - 1 Class Kyu…" at bounding box center [530, 228] width 641 height 33
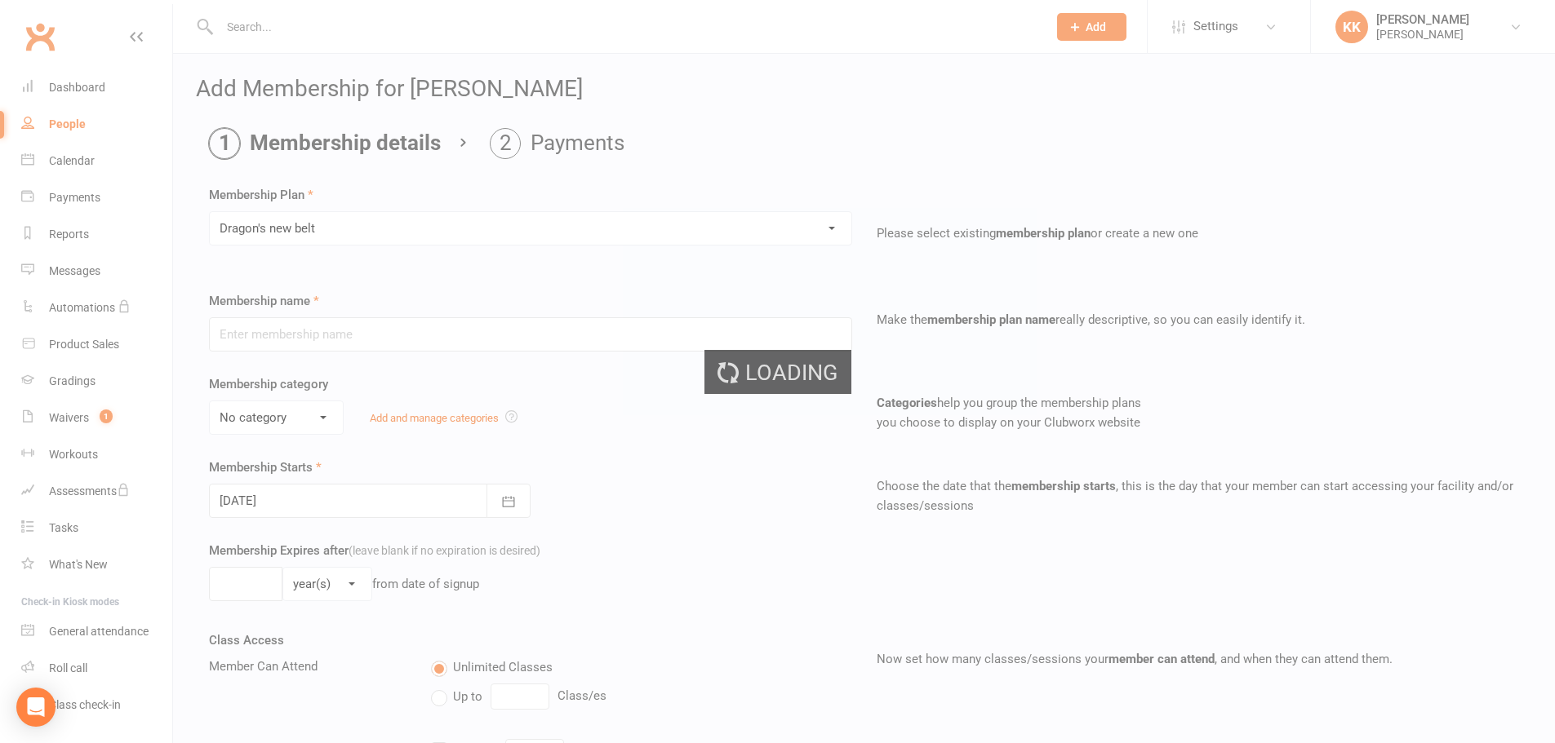
type input "Dragon's new belt"
type input "1"
select select "0"
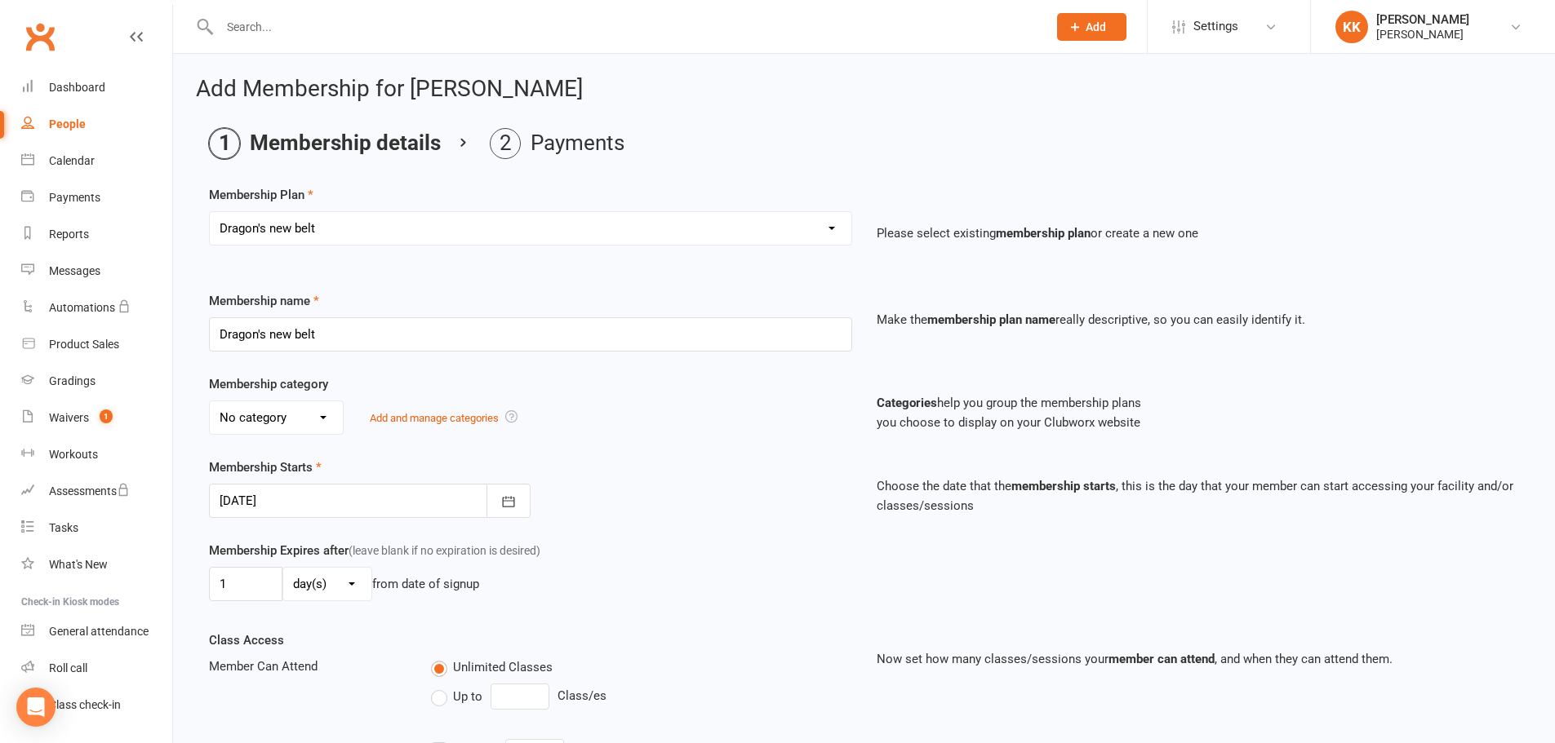
type input "[DATE]"
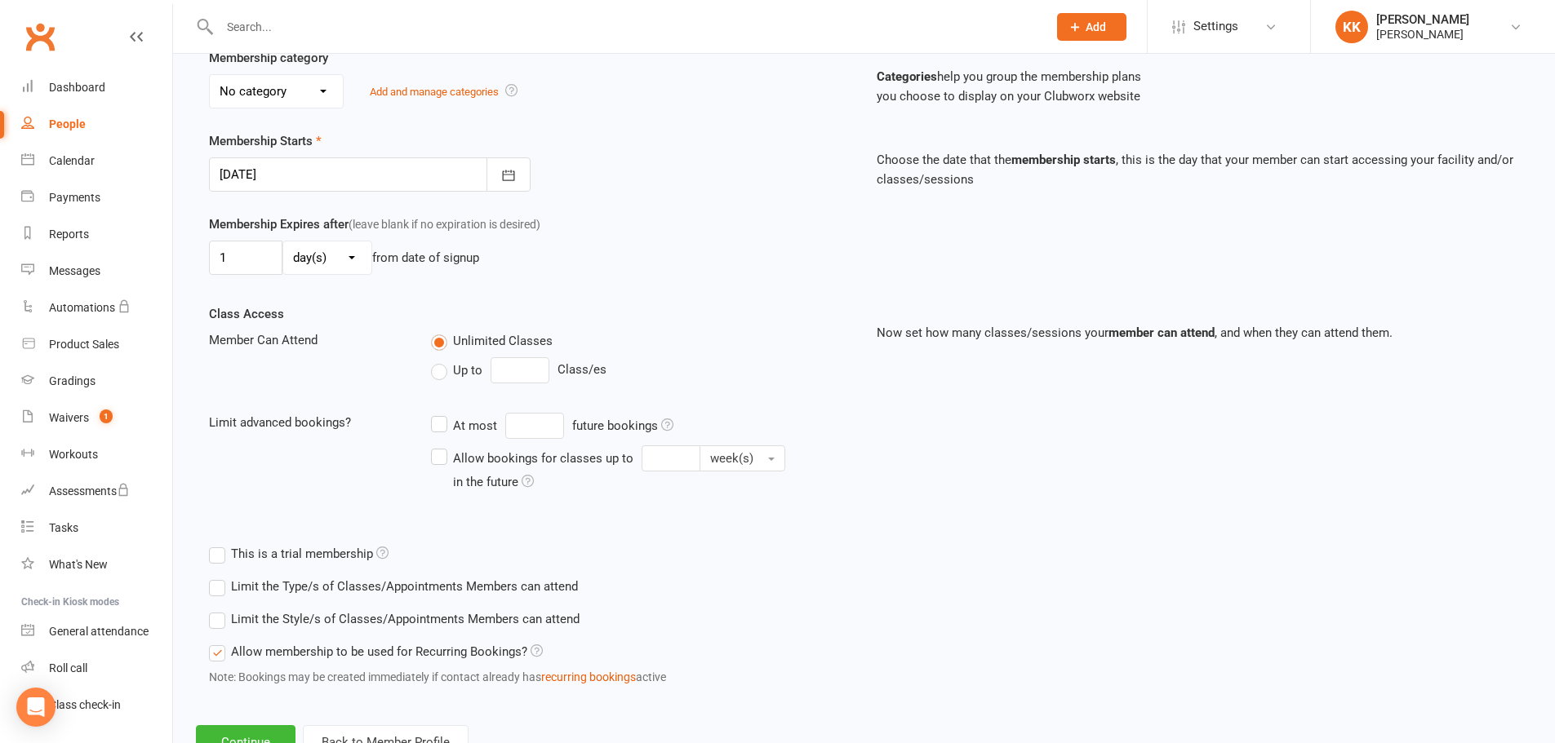
scroll to position [390, 0]
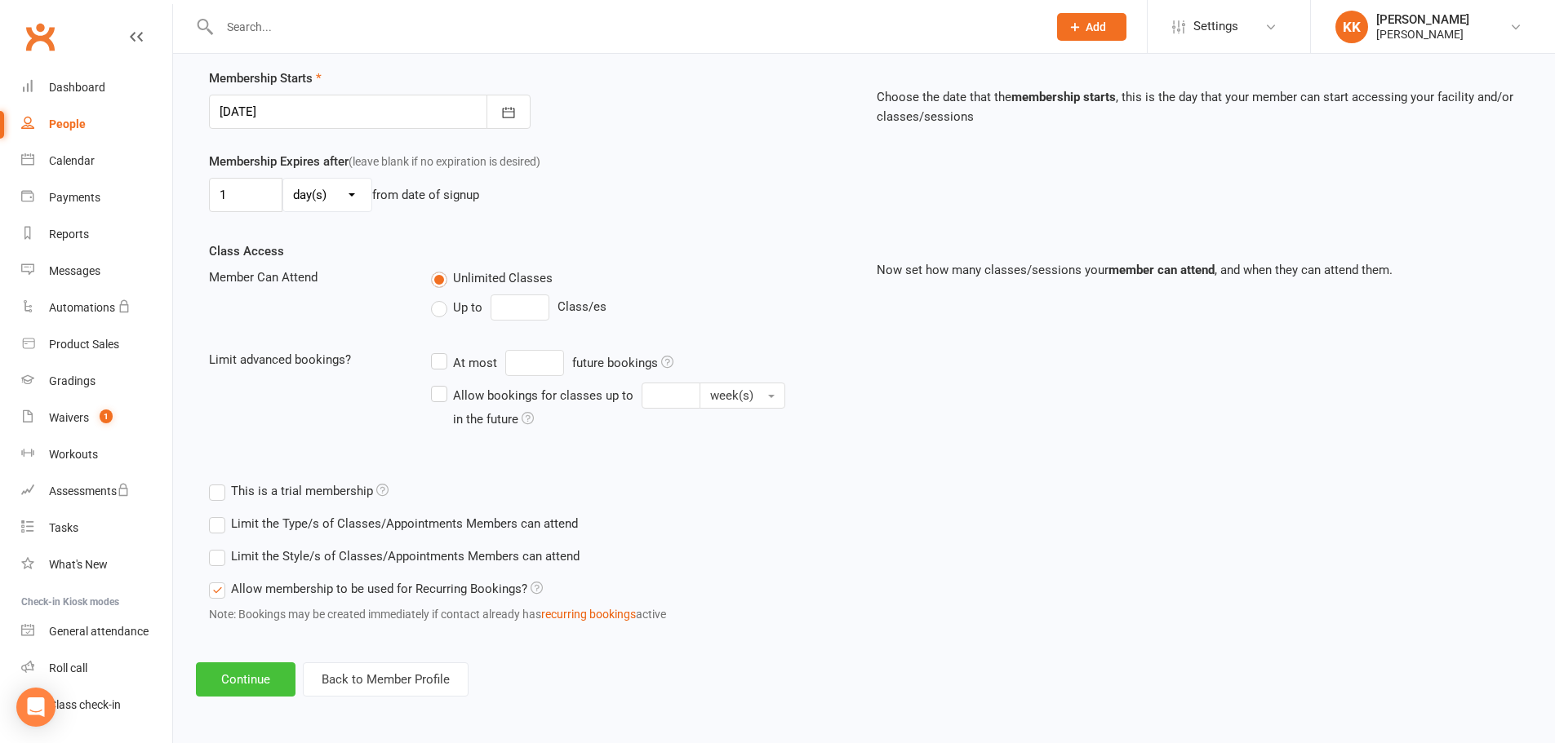
click at [263, 681] on button "Continue" at bounding box center [246, 680] width 100 height 34
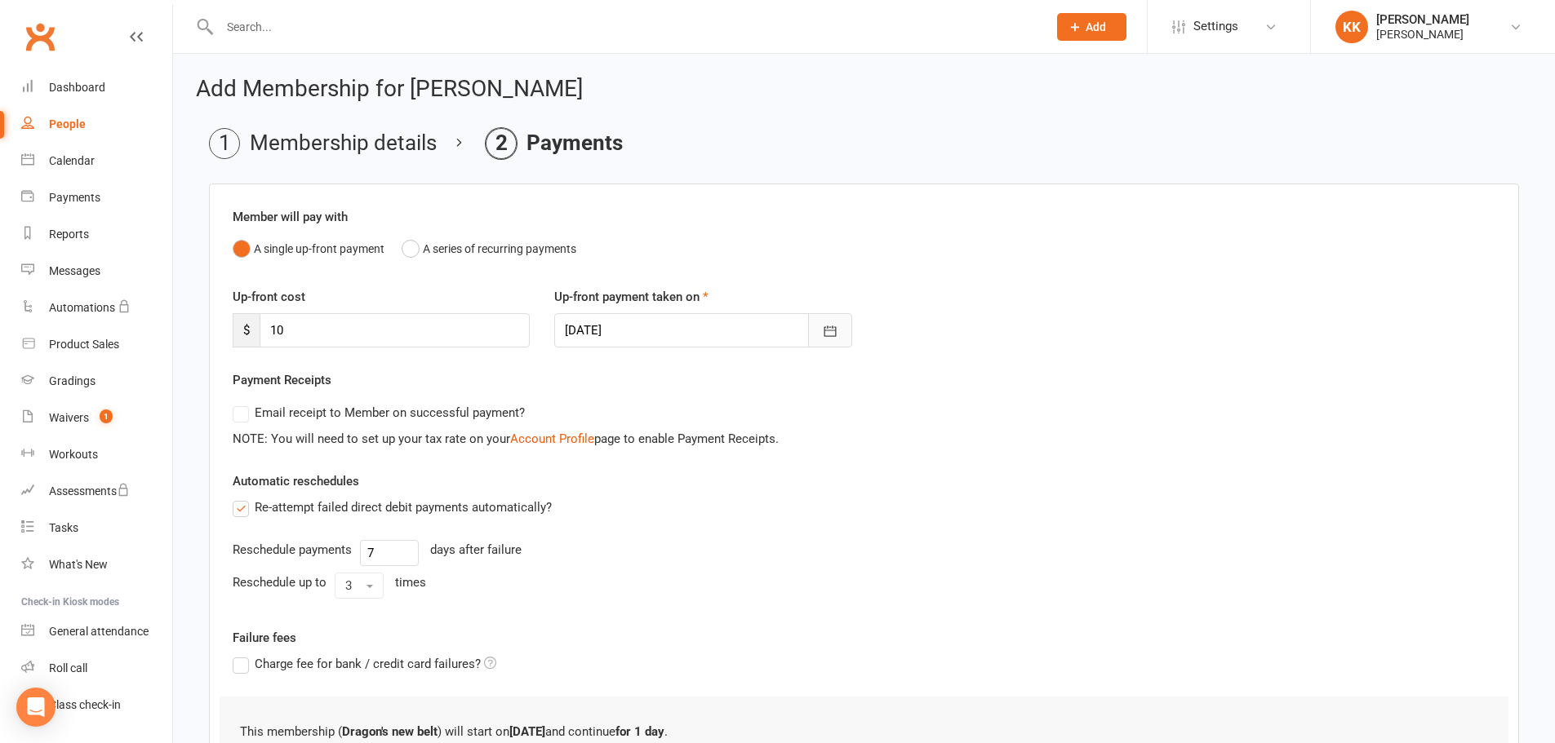
click at [841, 328] on button "button" at bounding box center [830, 330] width 44 height 34
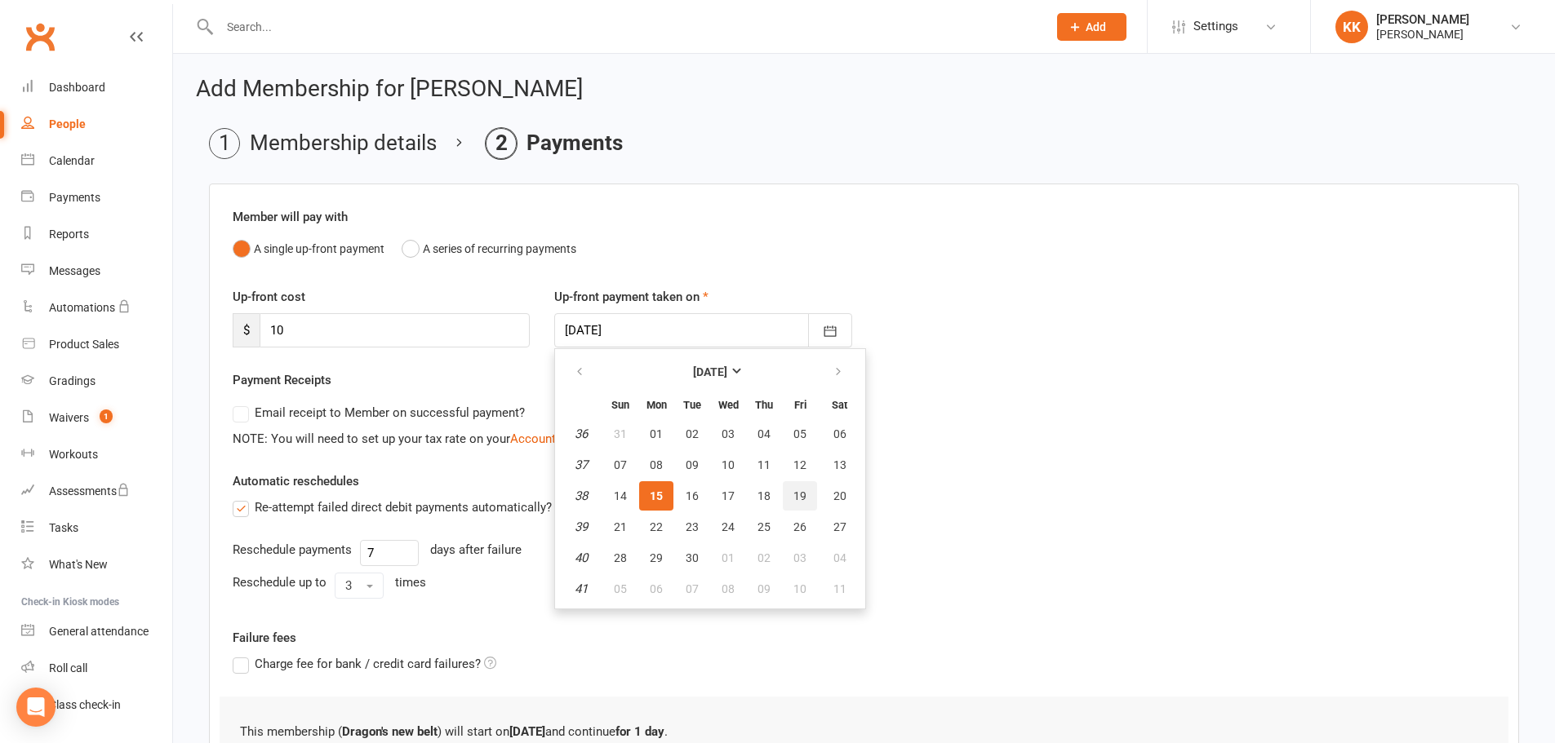
click at [793, 493] on span "19" at bounding box center [799, 496] width 13 height 13
type input "[DATE]"
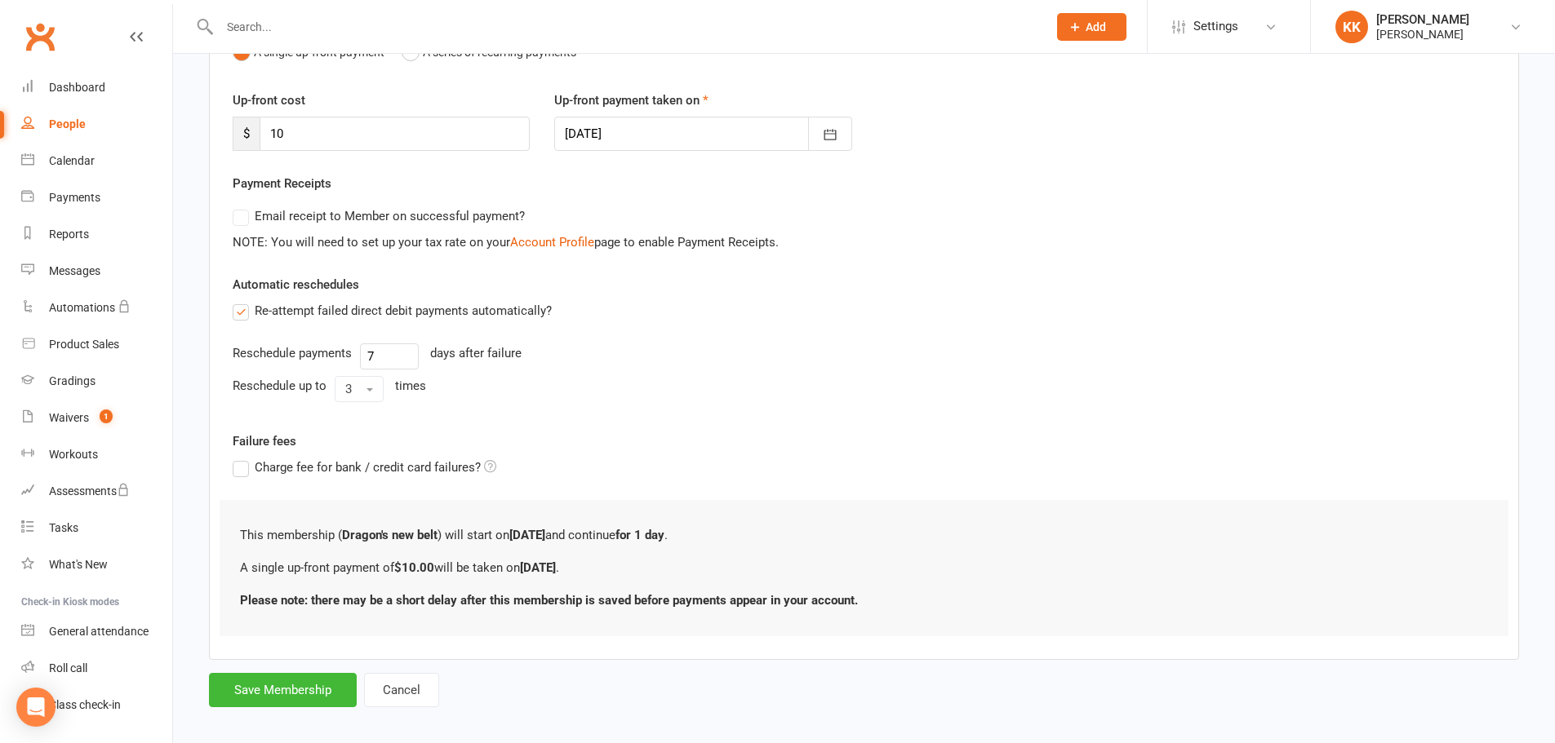
scroll to position [211, 0]
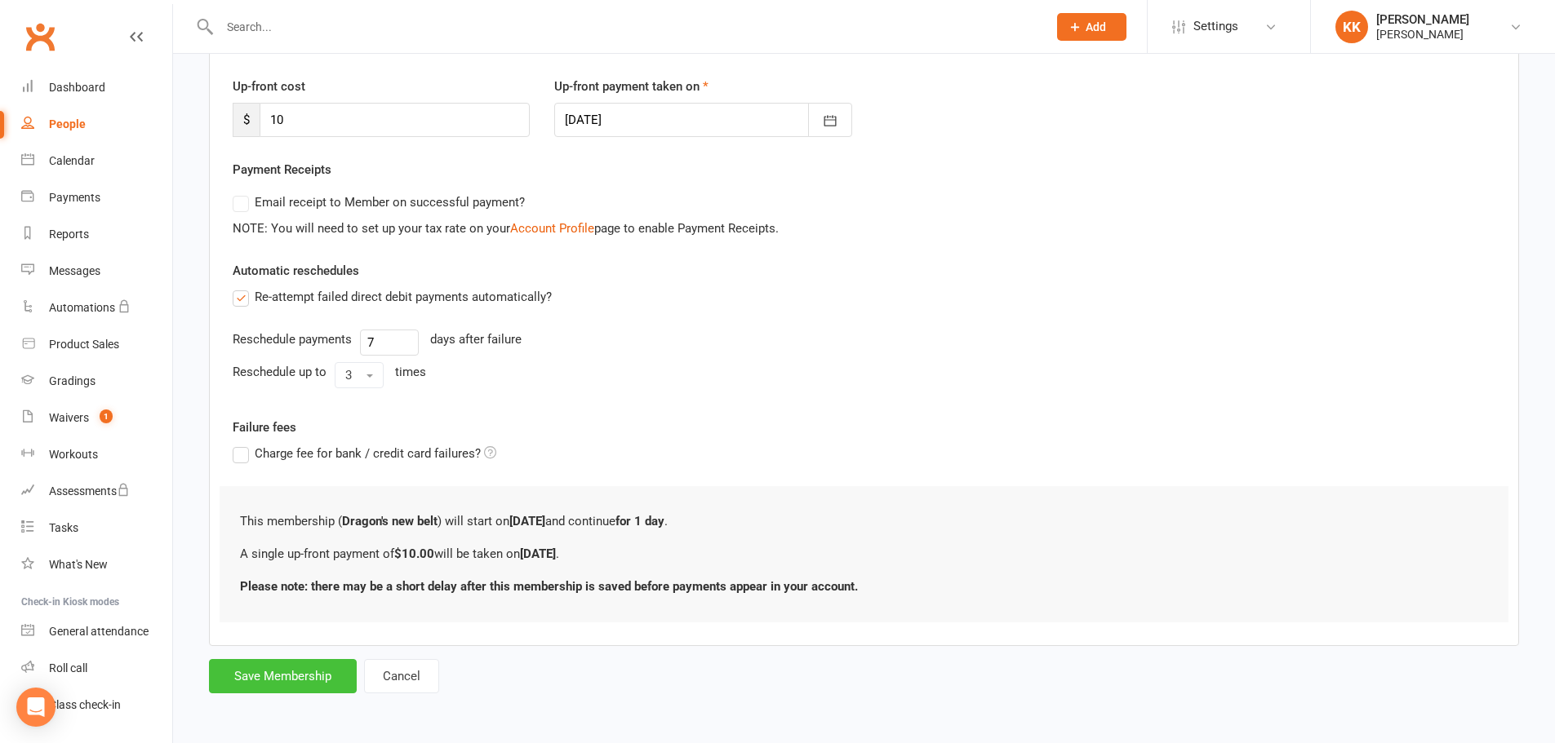
click at [303, 679] on button "Save Membership" at bounding box center [283, 676] width 148 height 34
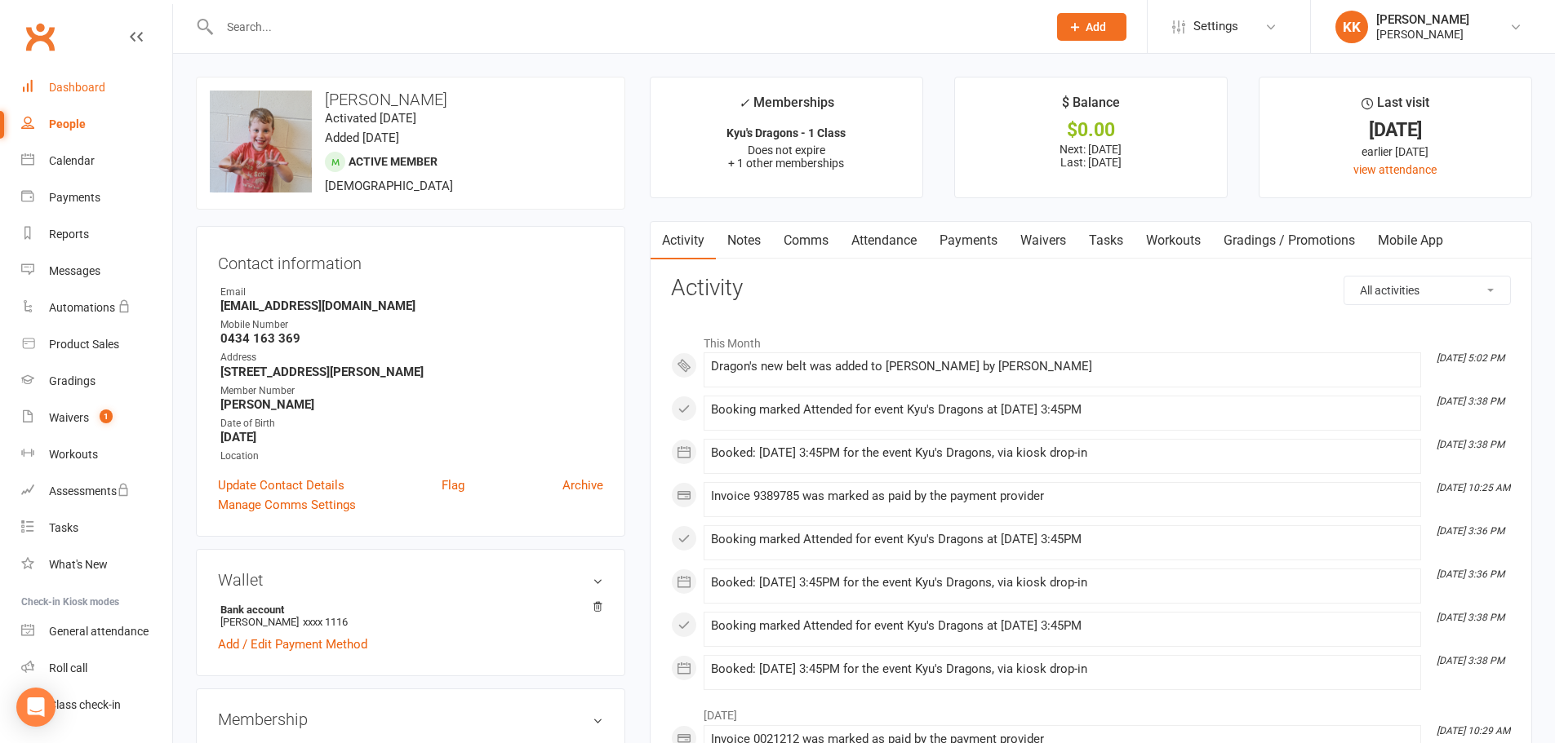
click at [96, 82] on div "Dashboard" at bounding box center [77, 87] width 56 height 13
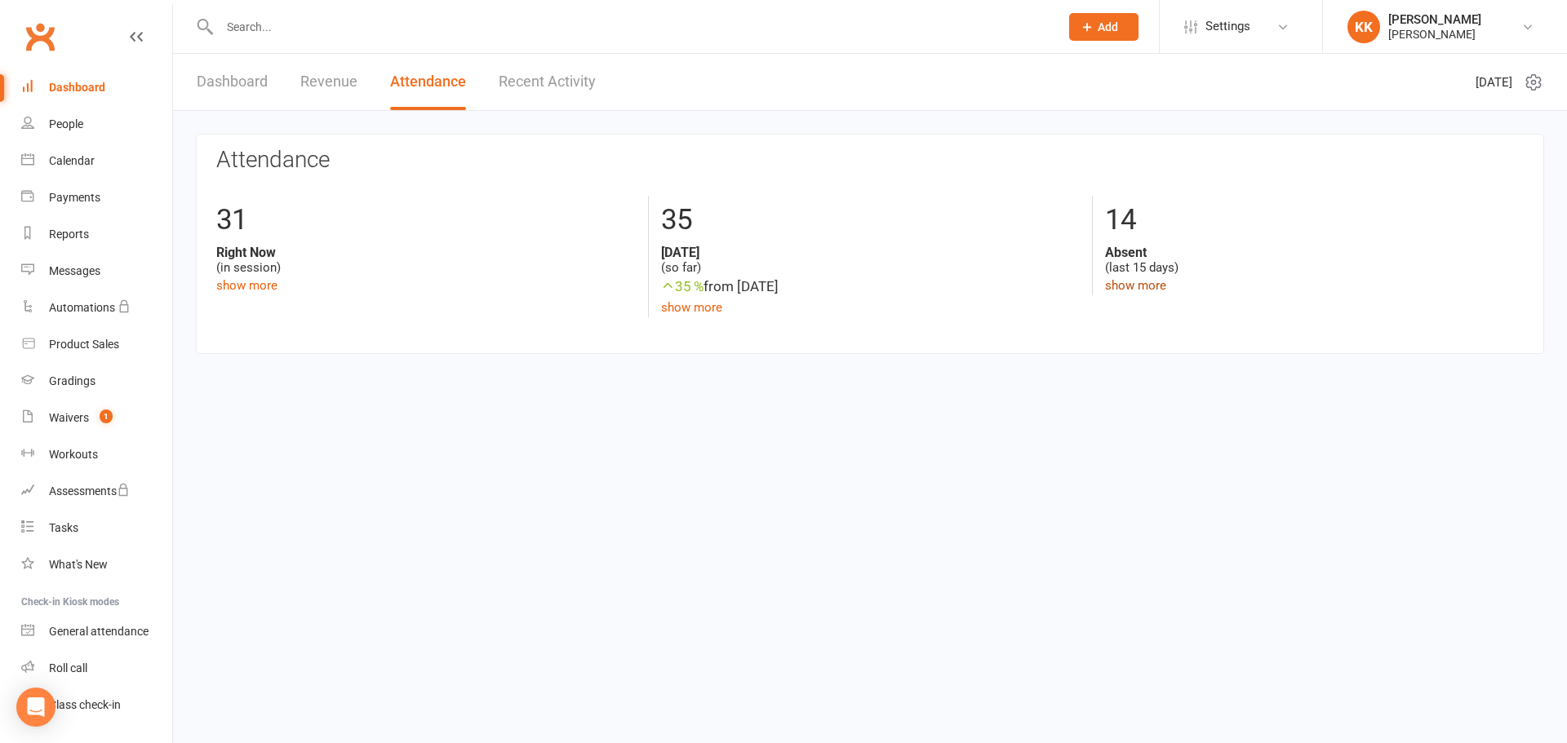
click at [1137, 288] on link "show more" at bounding box center [1135, 285] width 61 height 15
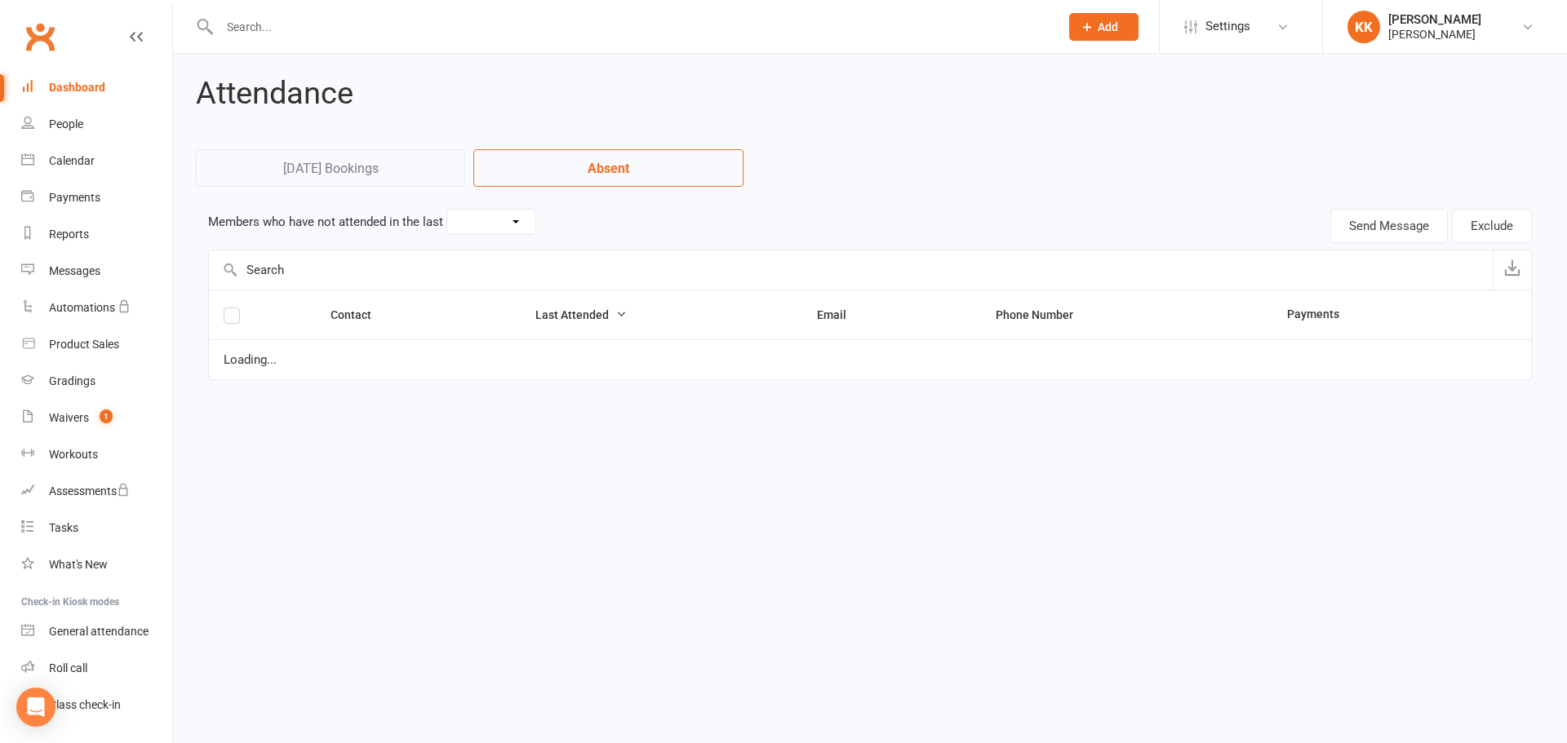
select select "15"
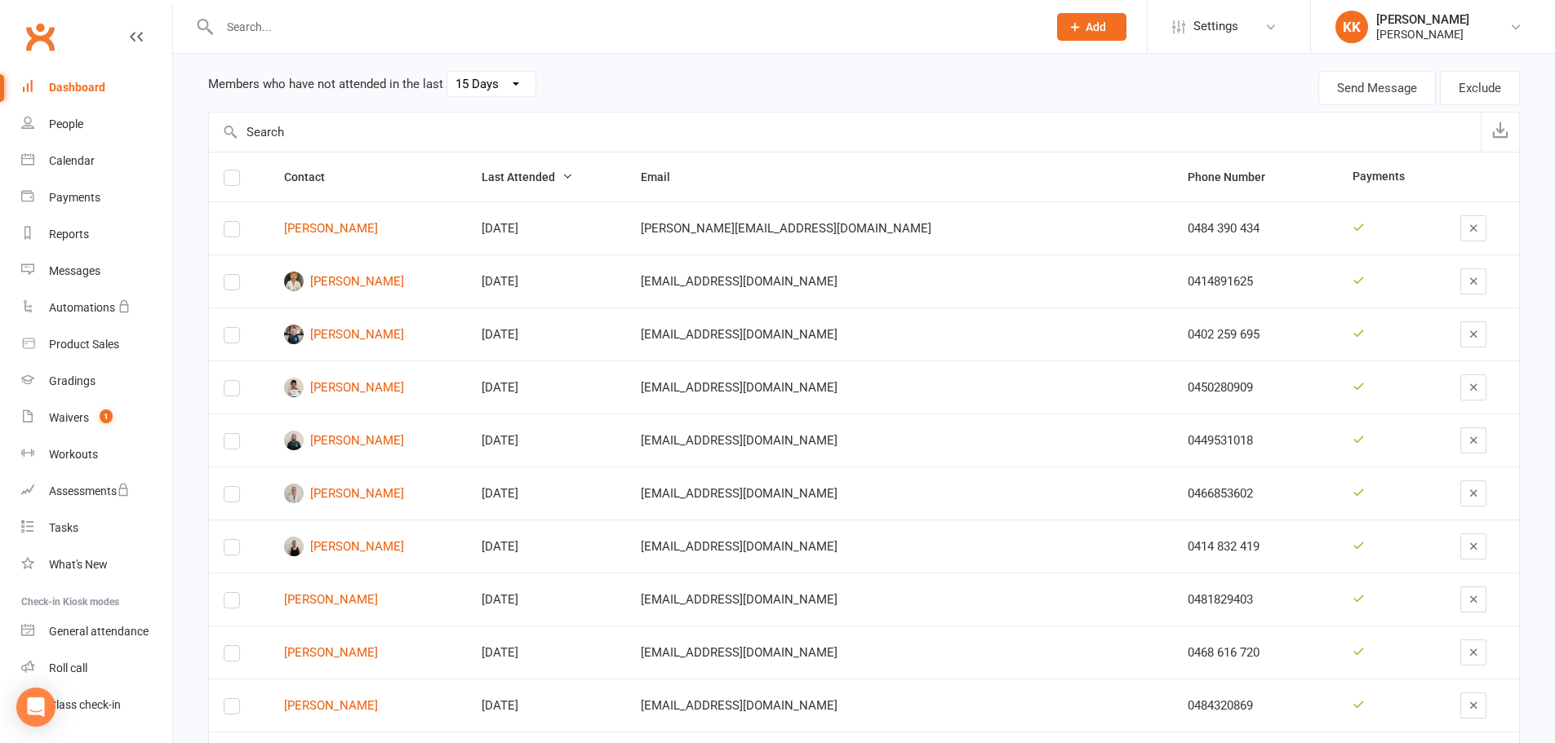
scroll to position [163, 0]
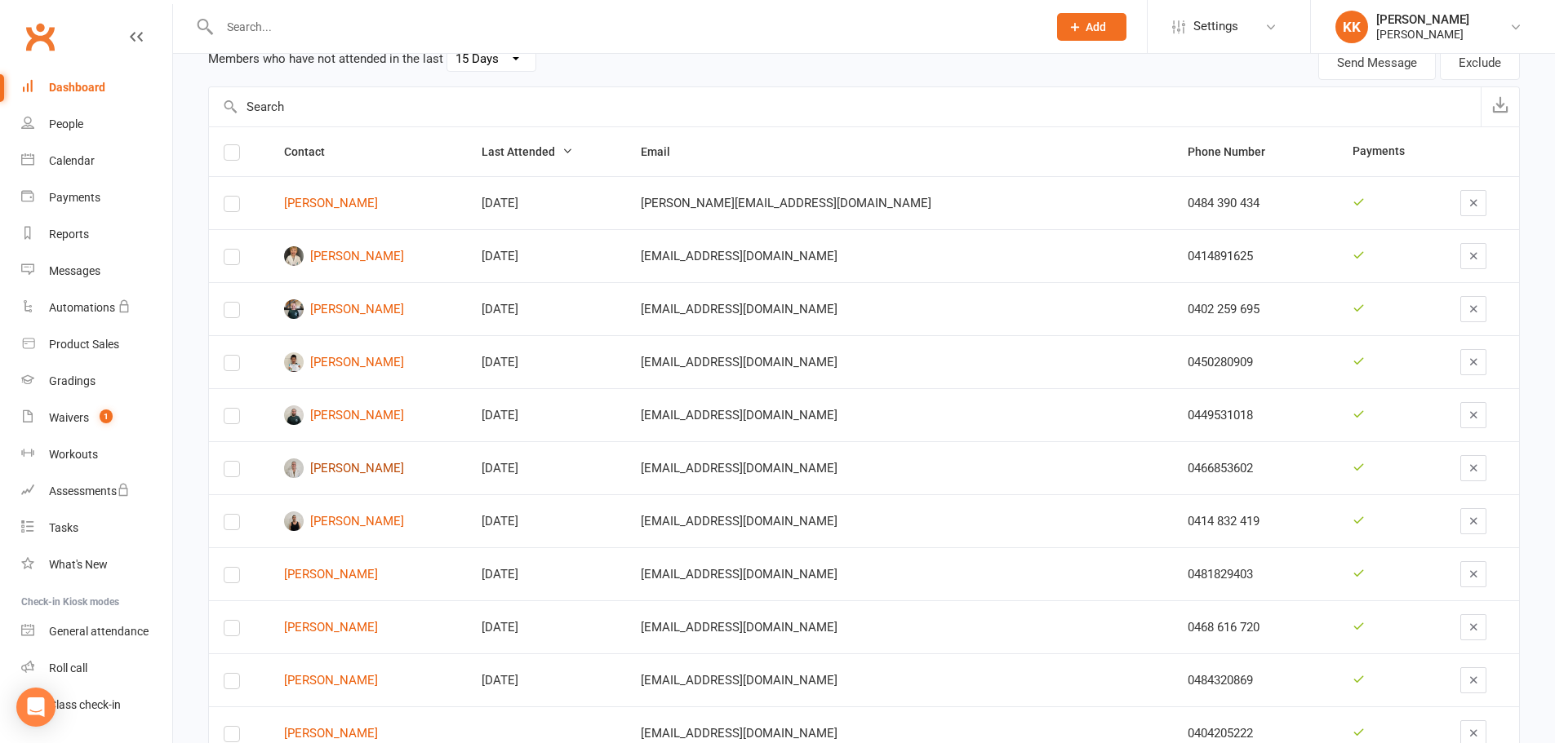
click at [380, 464] on link "[PERSON_NAME]" at bounding box center [368, 469] width 168 height 20
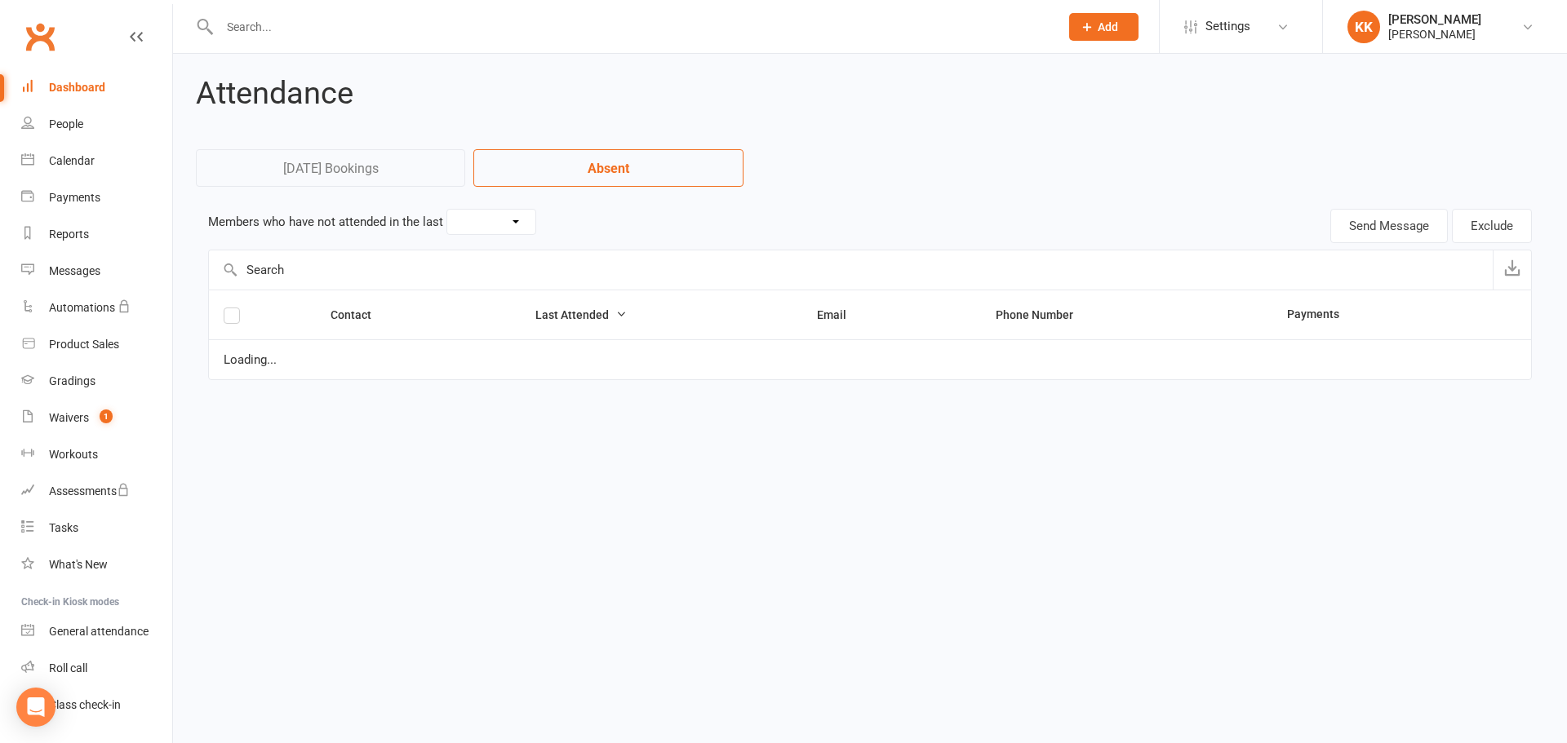
select select "15"
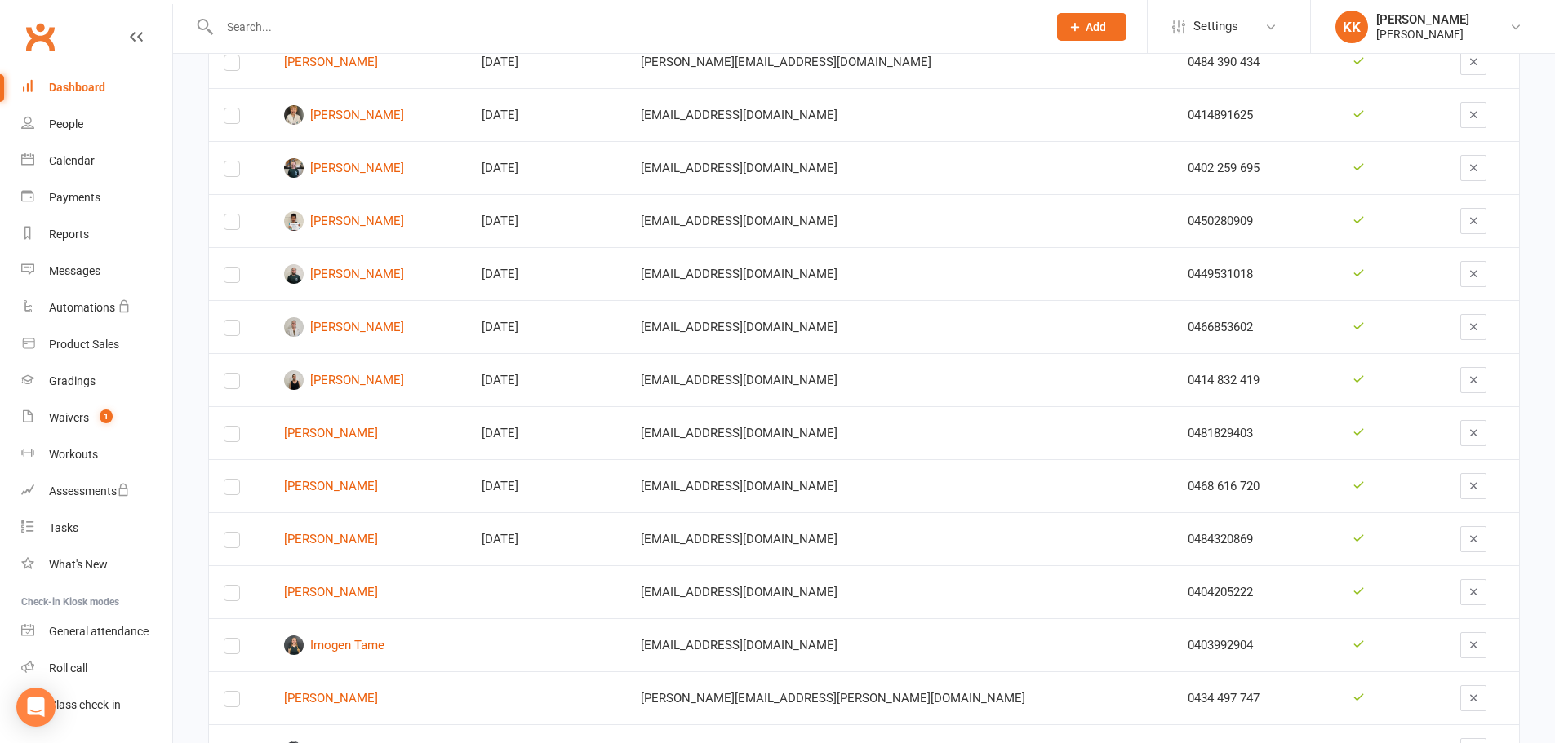
scroll to position [223, 0]
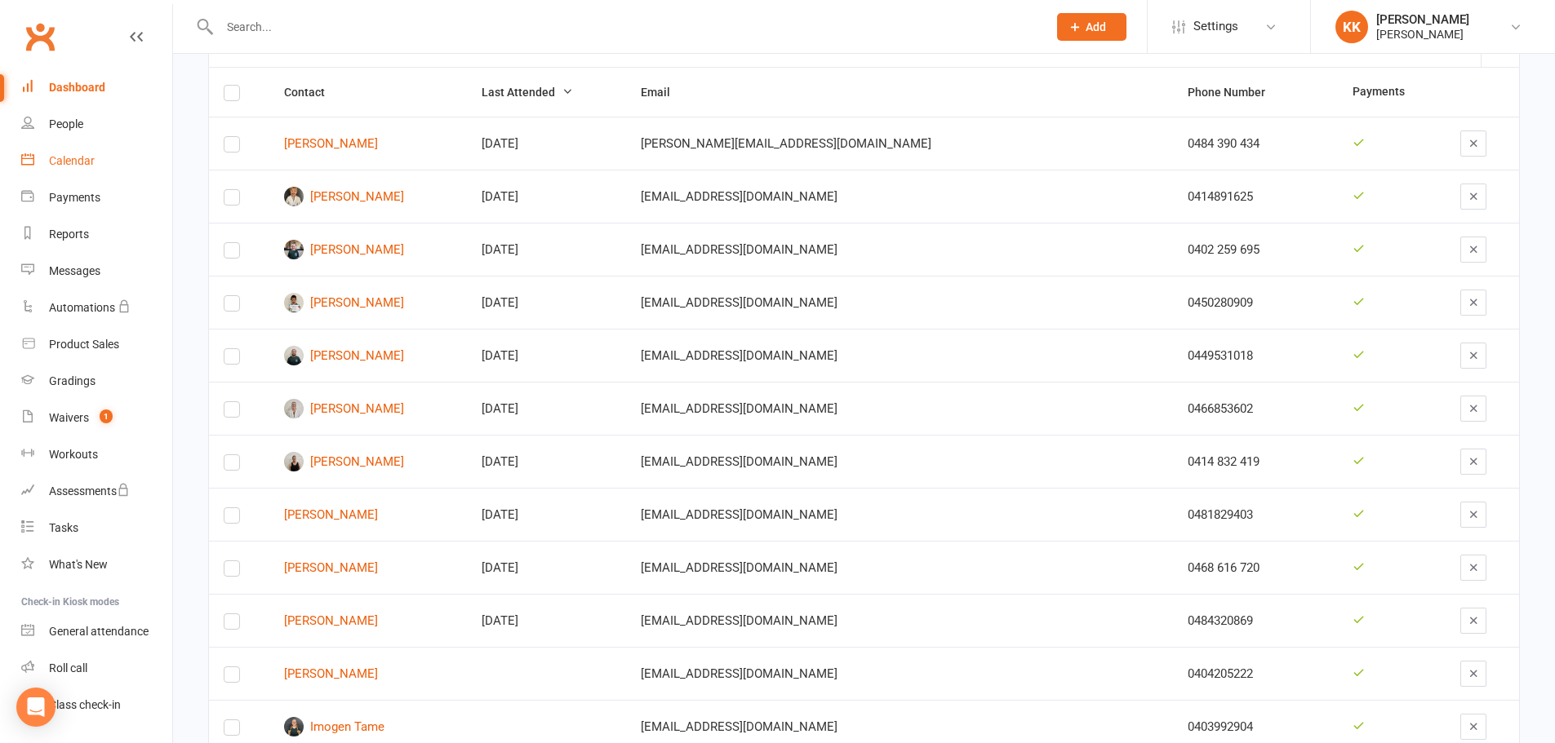
click at [66, 163] on div "Calendar" at bounding box center [72, 160] width 46 height 13
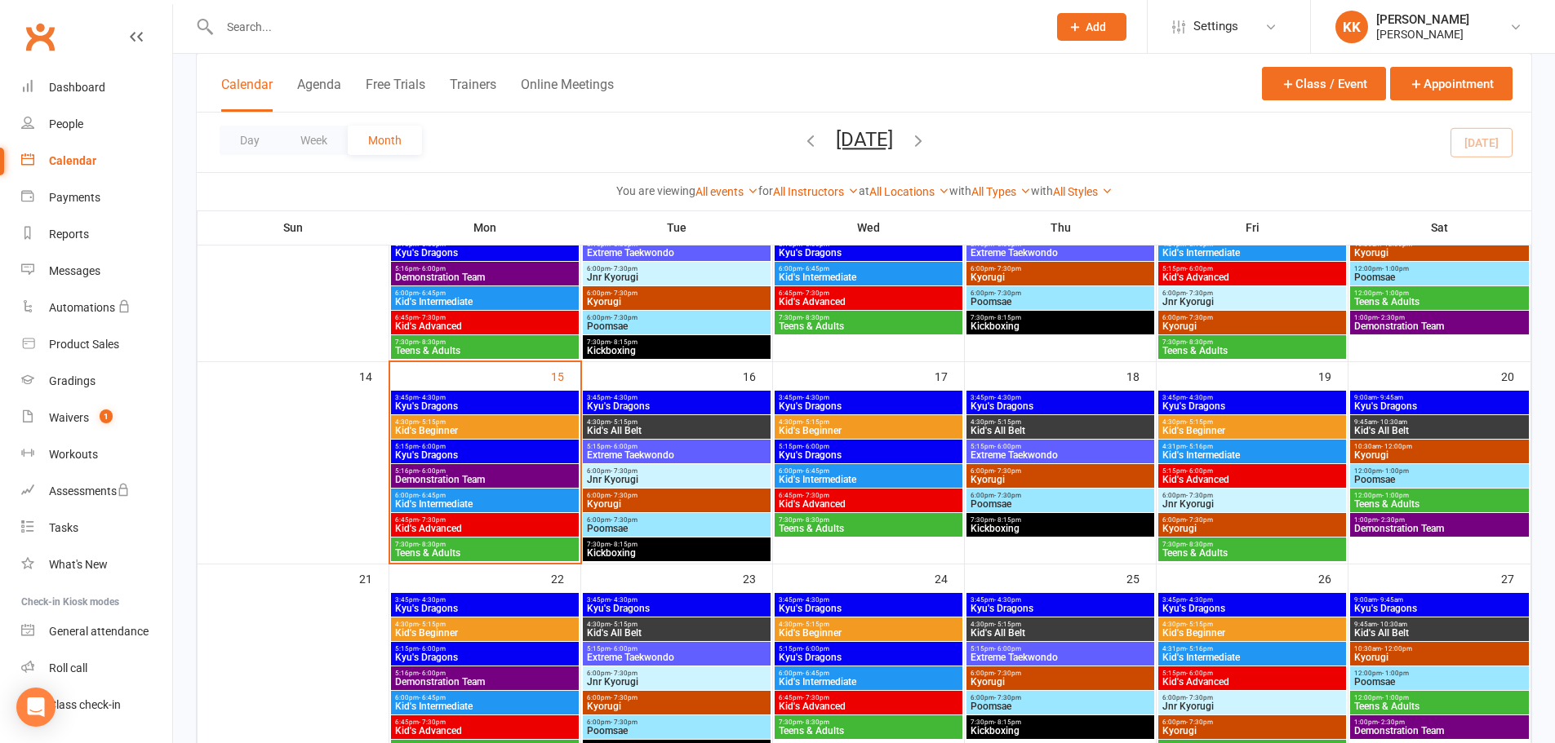
scroll to position [408, 0]
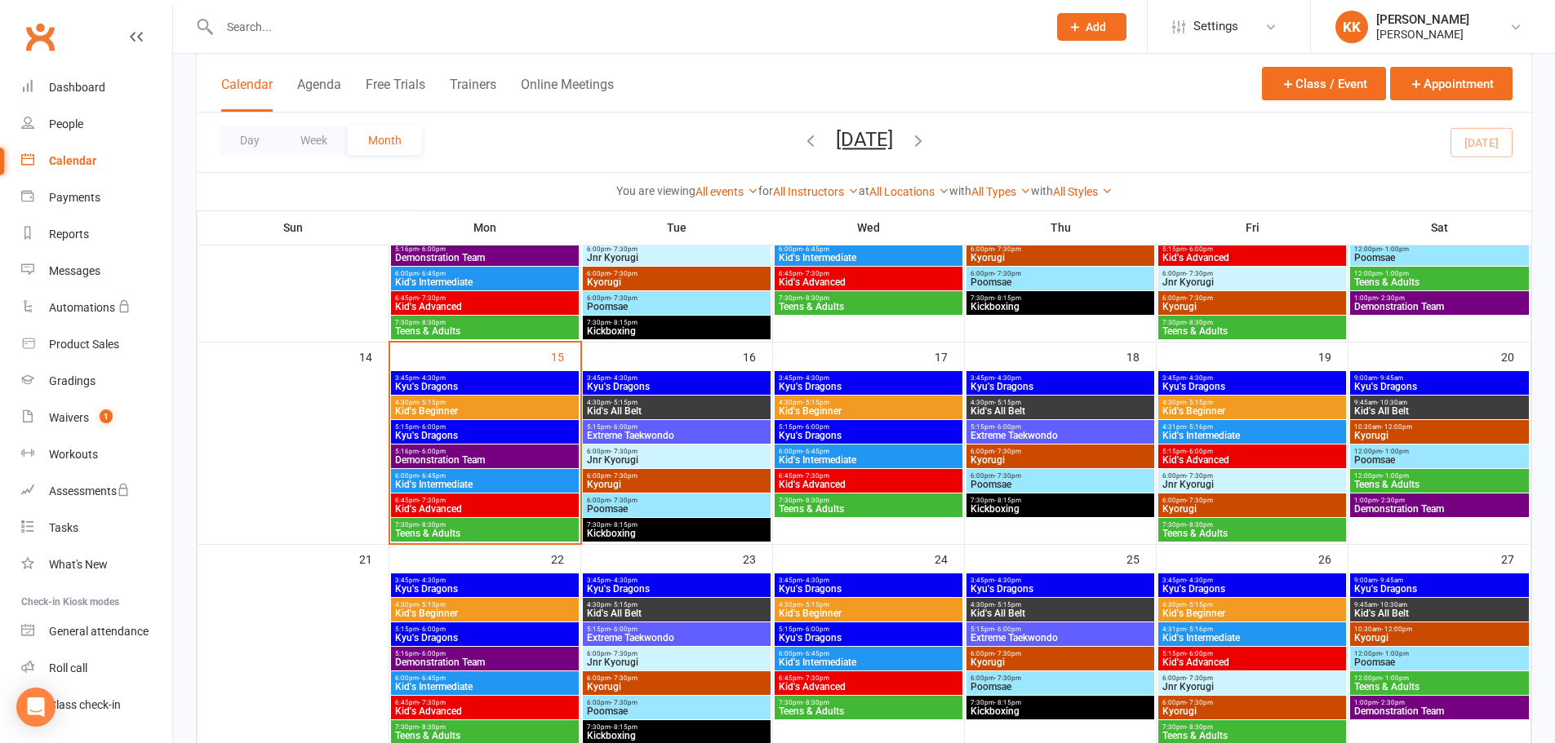
click at [486, 431] on span "Kyu's Dragons" at bounding box center [484, 436] width 181 height 10
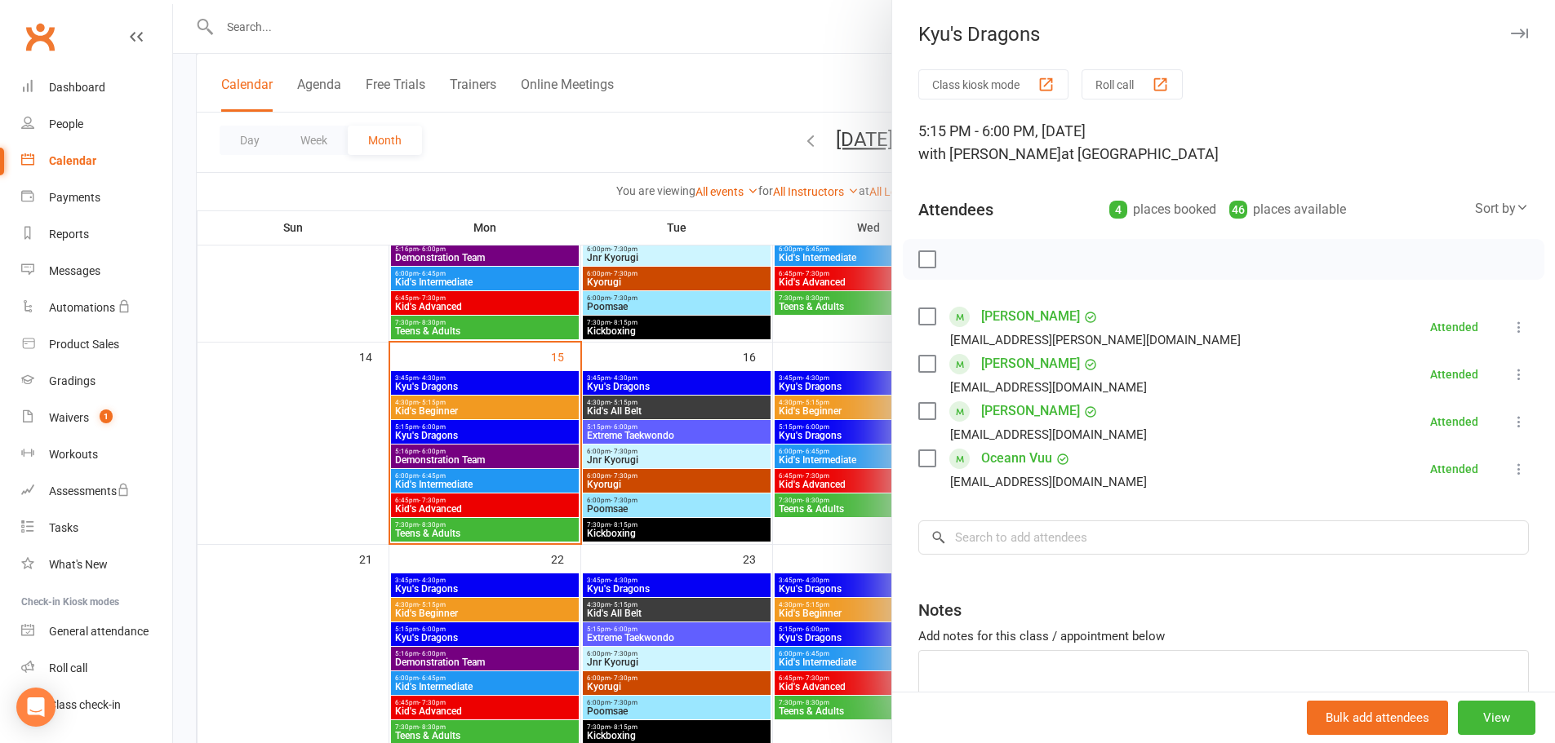
click at [471, 456] on div at bounding box center [864, 371] width 1382 height 743
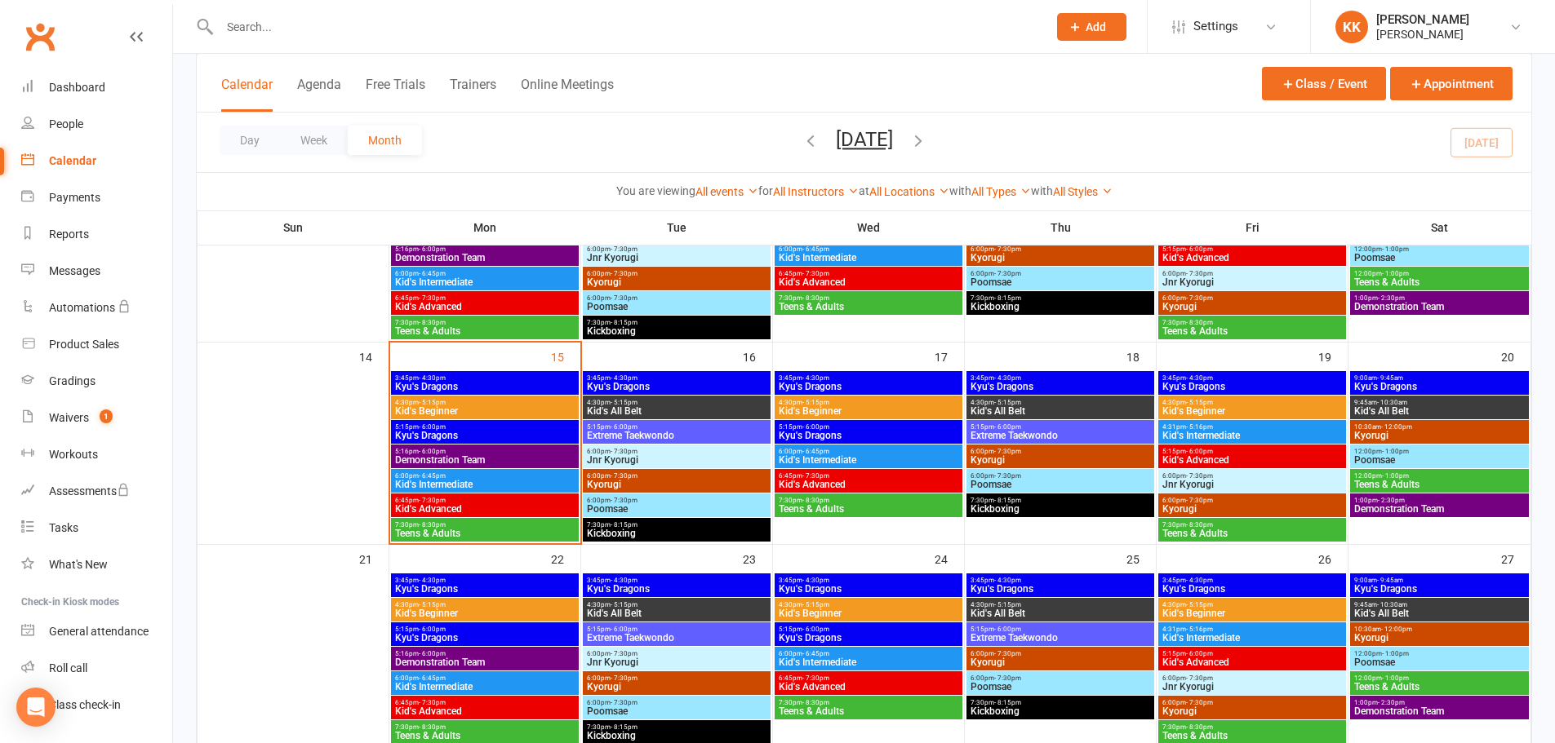
click at [471, 456] on span "Demonstration Team" at bounding box center [484, 460] width 181 height 10
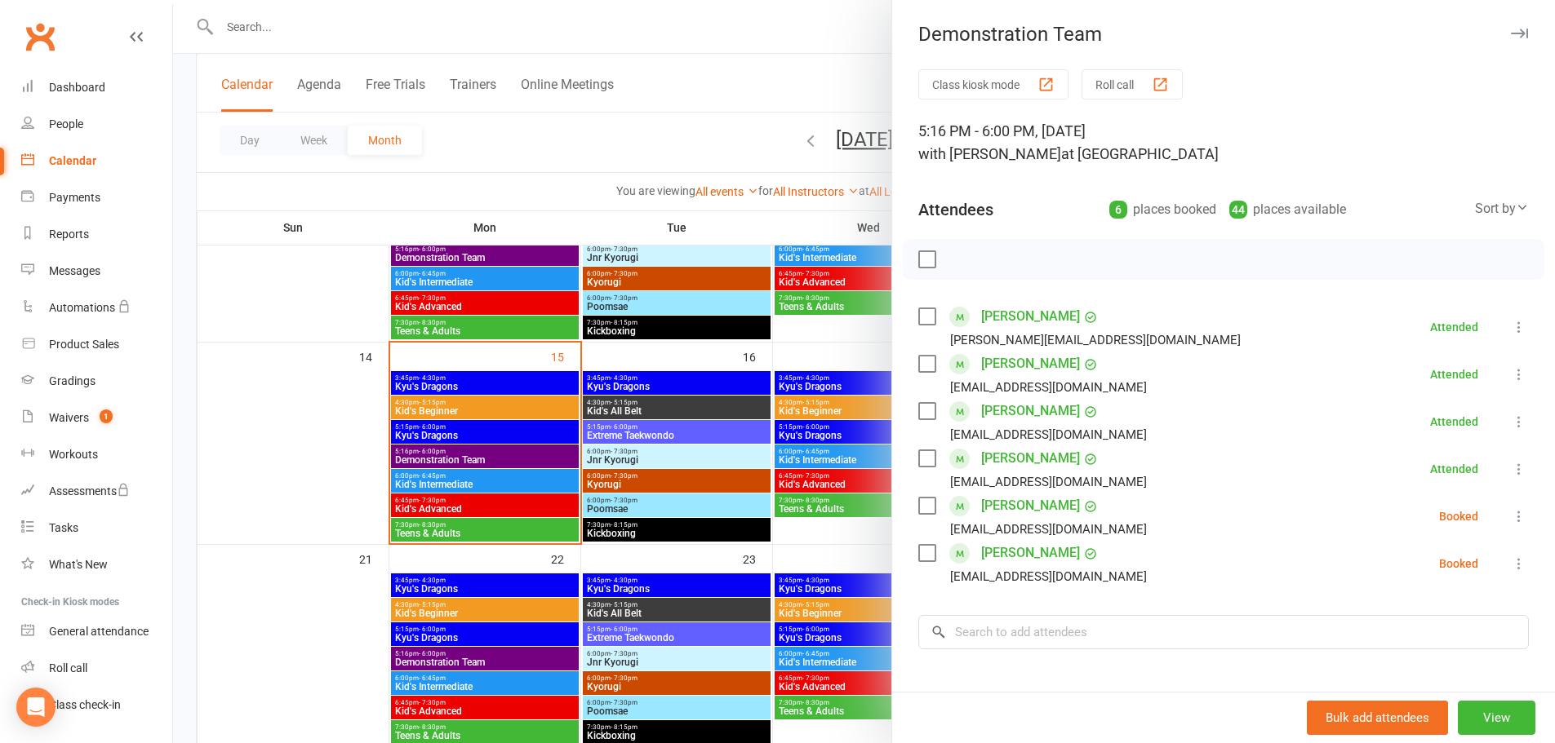
click at [285, 440] on div at bounding box center [864, 371] width 1382 height 743
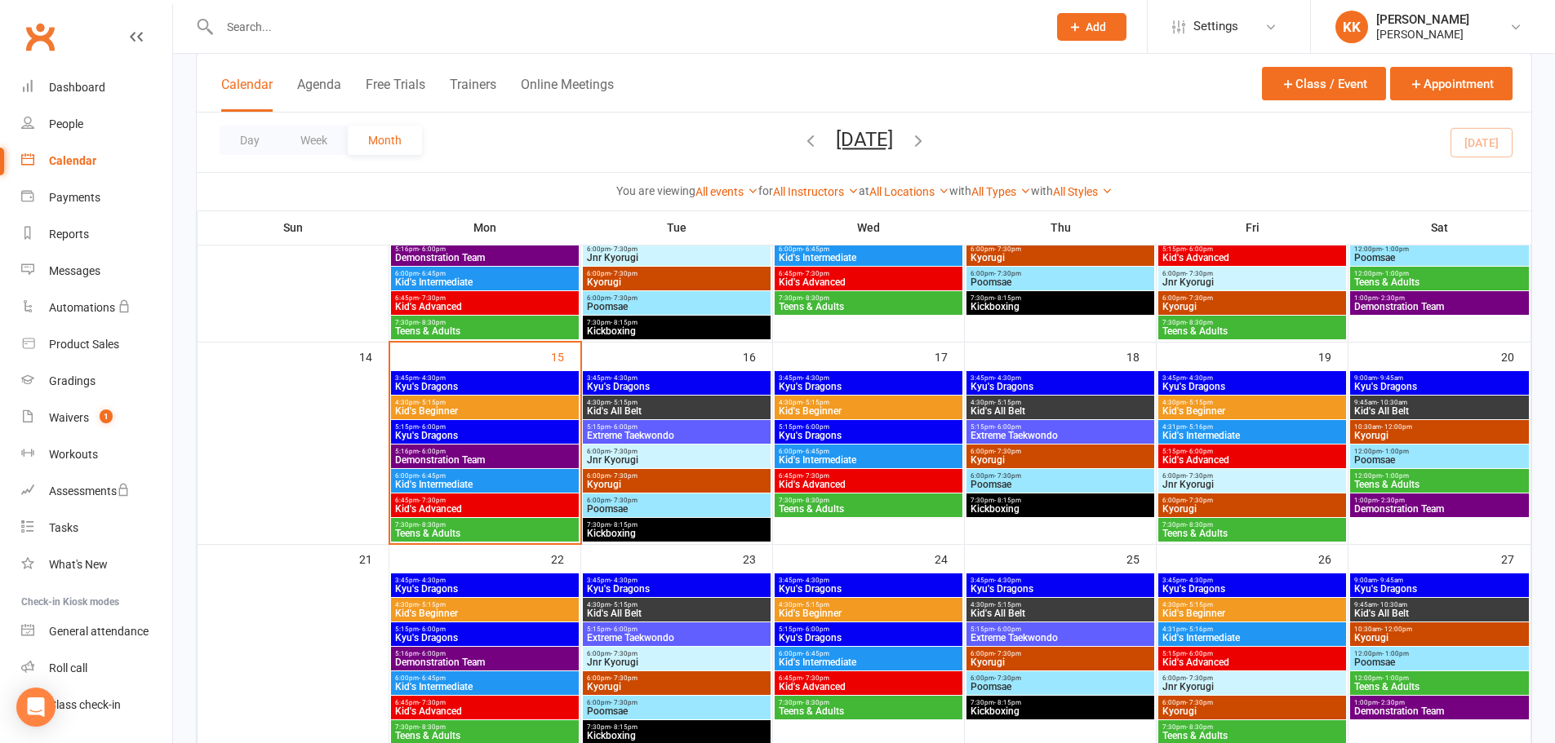
click at [499, 450] on span "5:16pm - 6:00pm" at bounding box center [484, 451] width 181 height 7
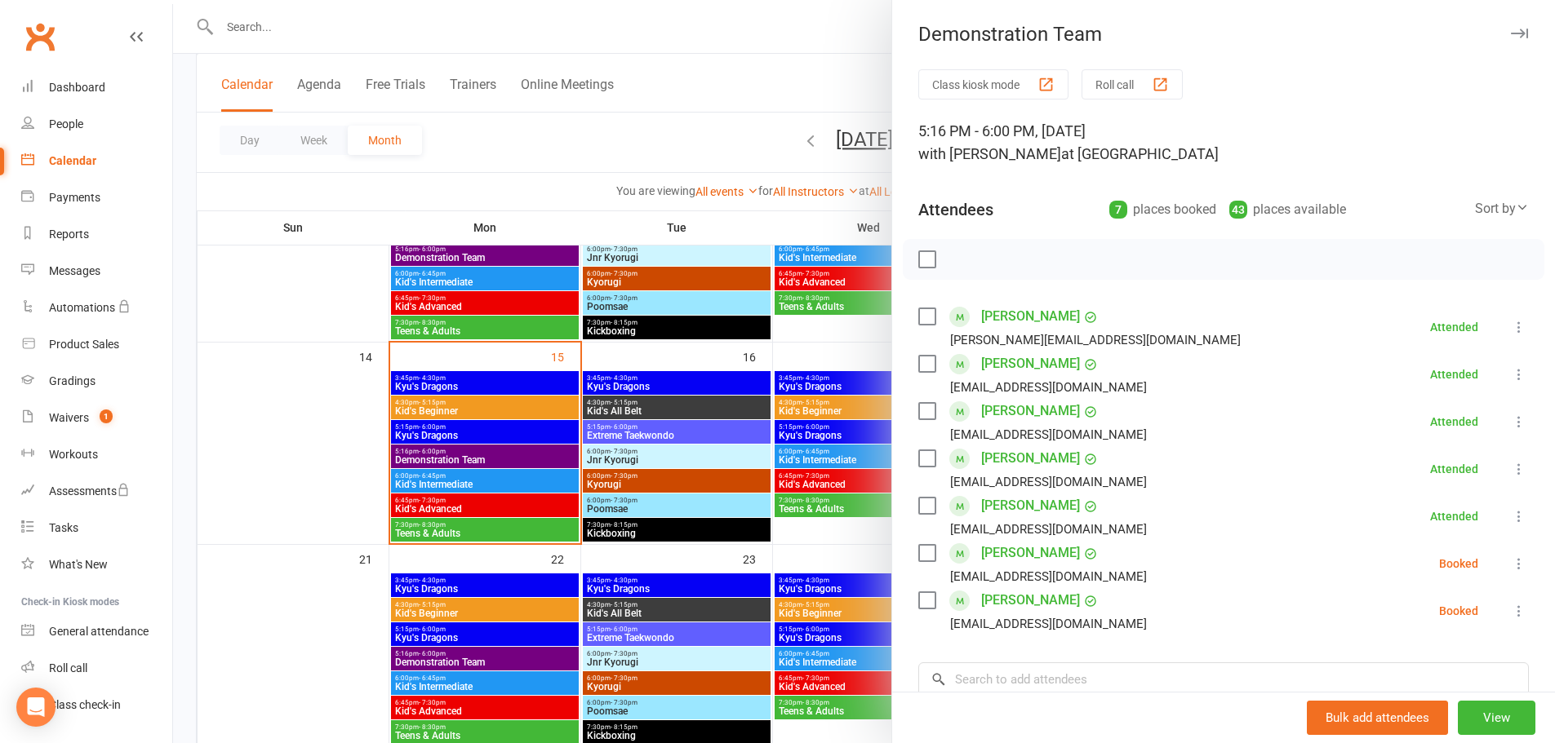
click at [322, 497] on div at bounding box center [864, 371] width 1382 height 743
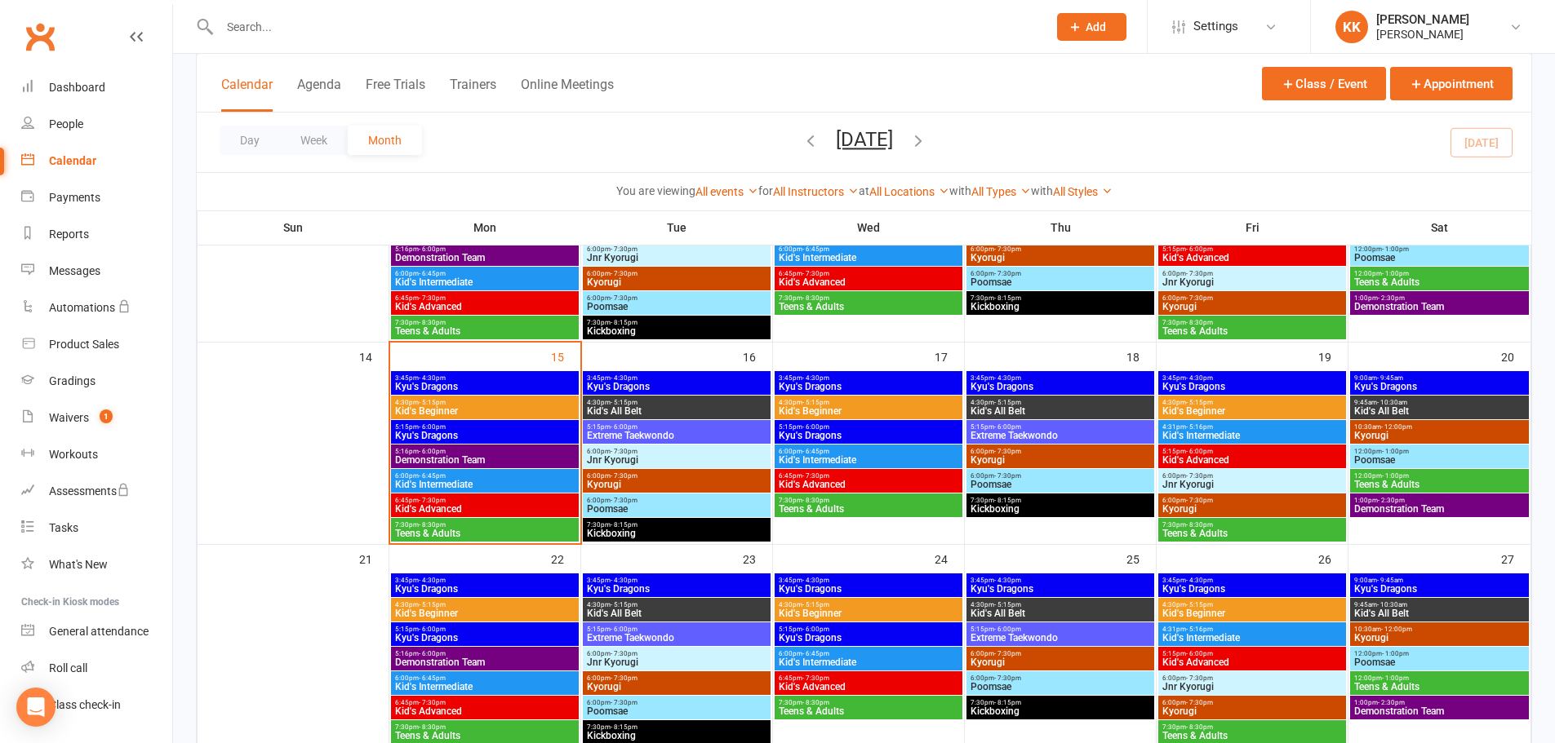
click at [493, 478] on span "6:00pm - 6:45pm" at bounding box center [484, 475] width 181 height 7
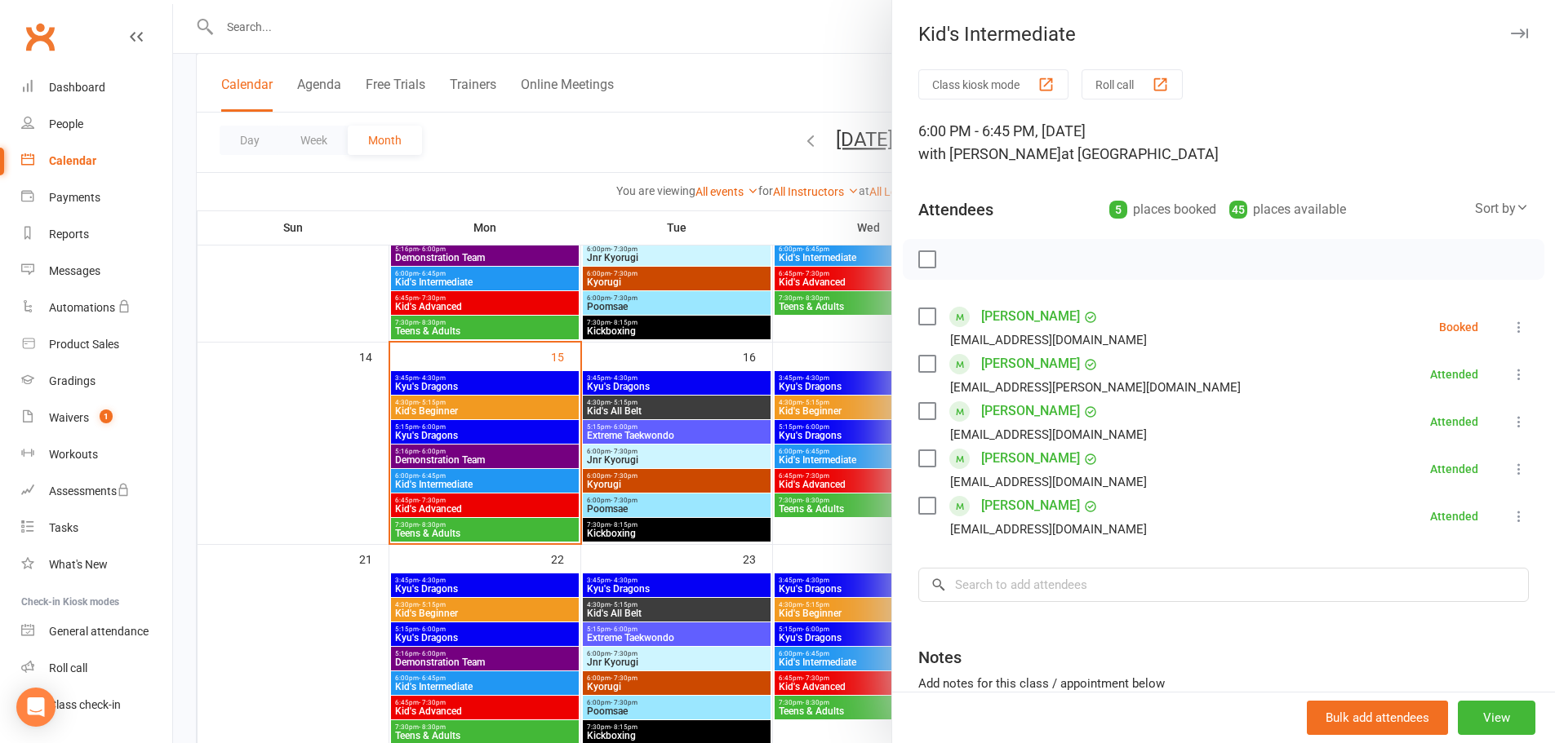
click at [311, 447] on div at bounding box center [864, 371] width 1382 height 743
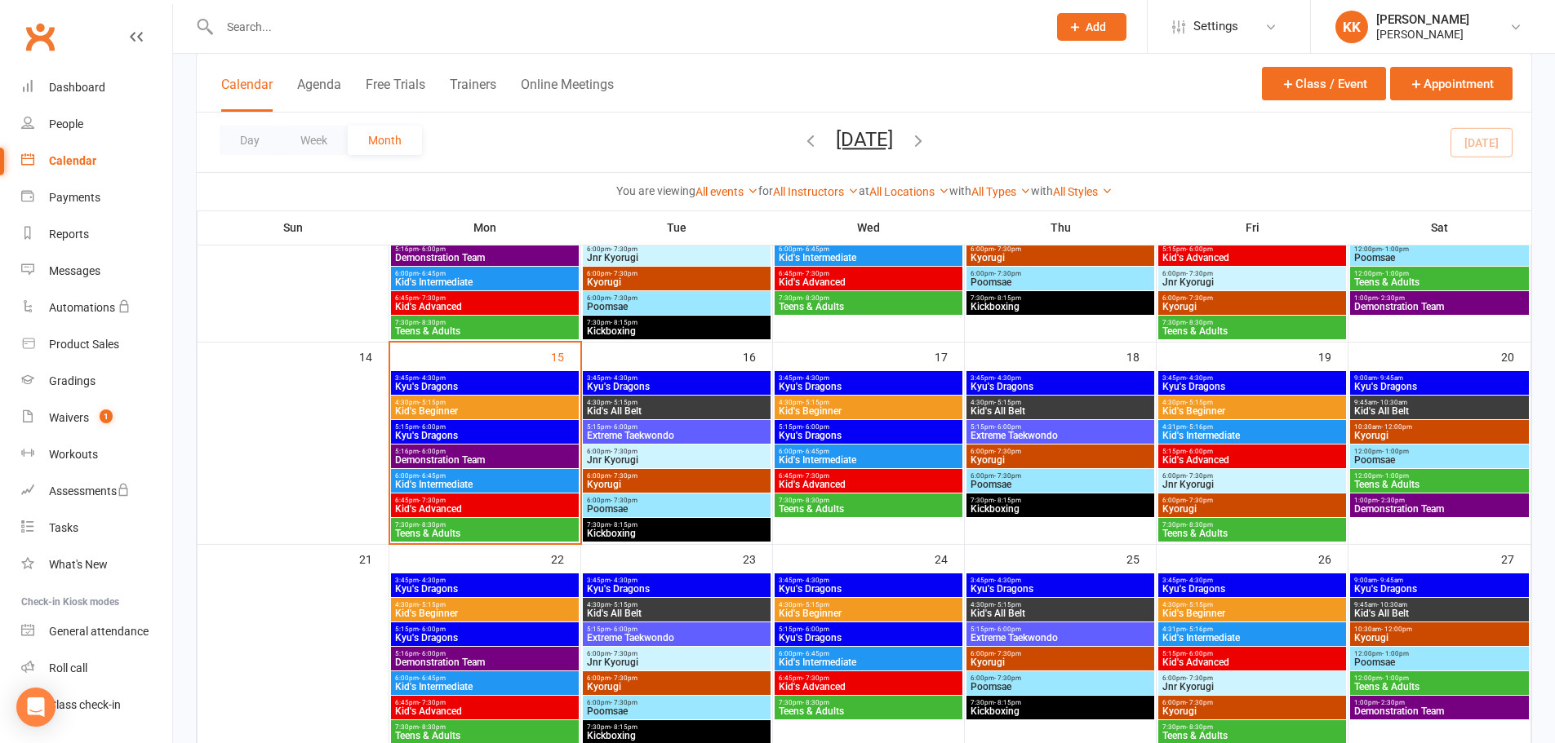
click at [483, 503] on span "6:45pm - 7:30pm" at bounding box center [484, 500] width 181 height 7
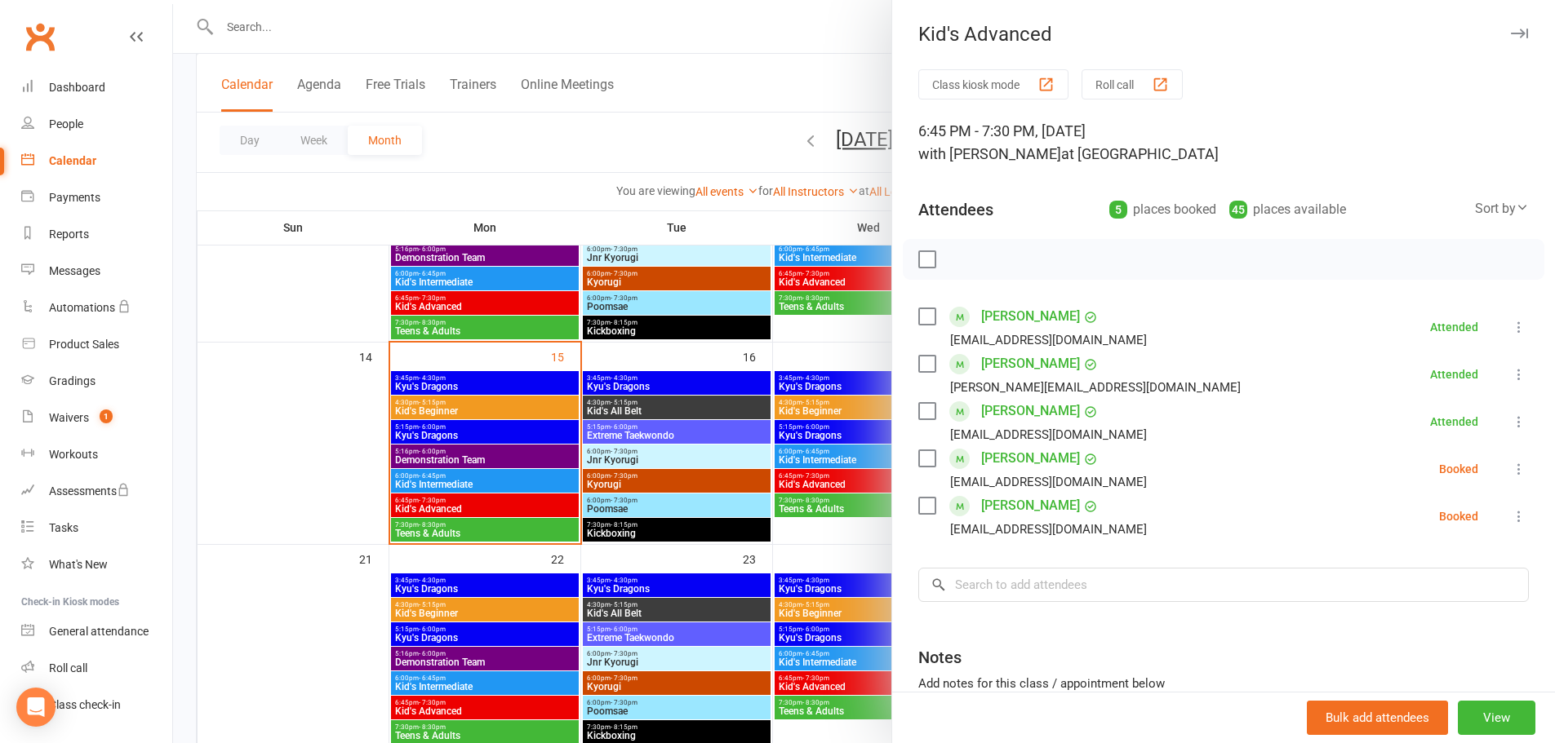
click at [296, 475] on div at bounding box center [864, 371] width 1382 height 743
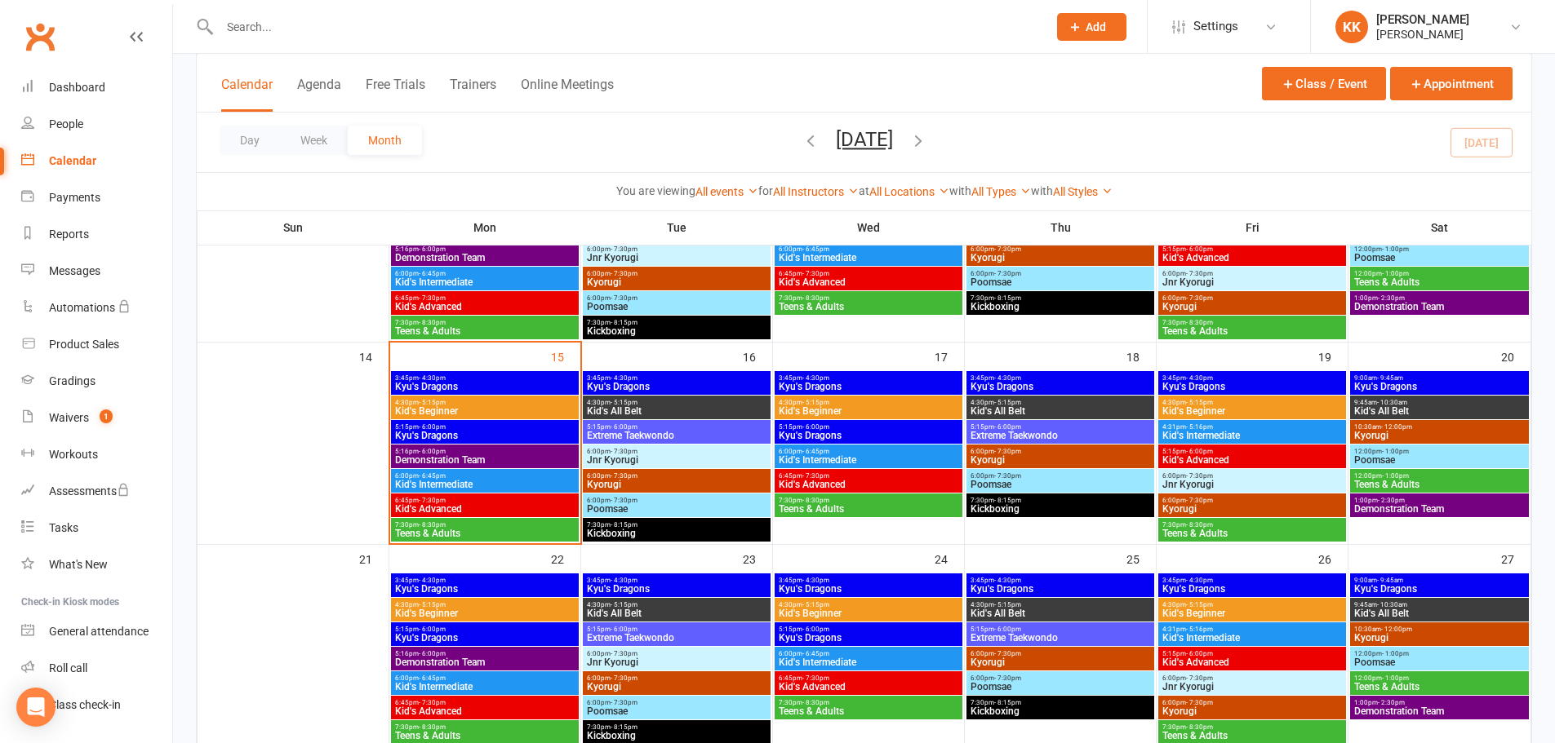
click at [493, 409] on span "Kid's Beginner" at bounding box center [484, 411] width 181 height 10
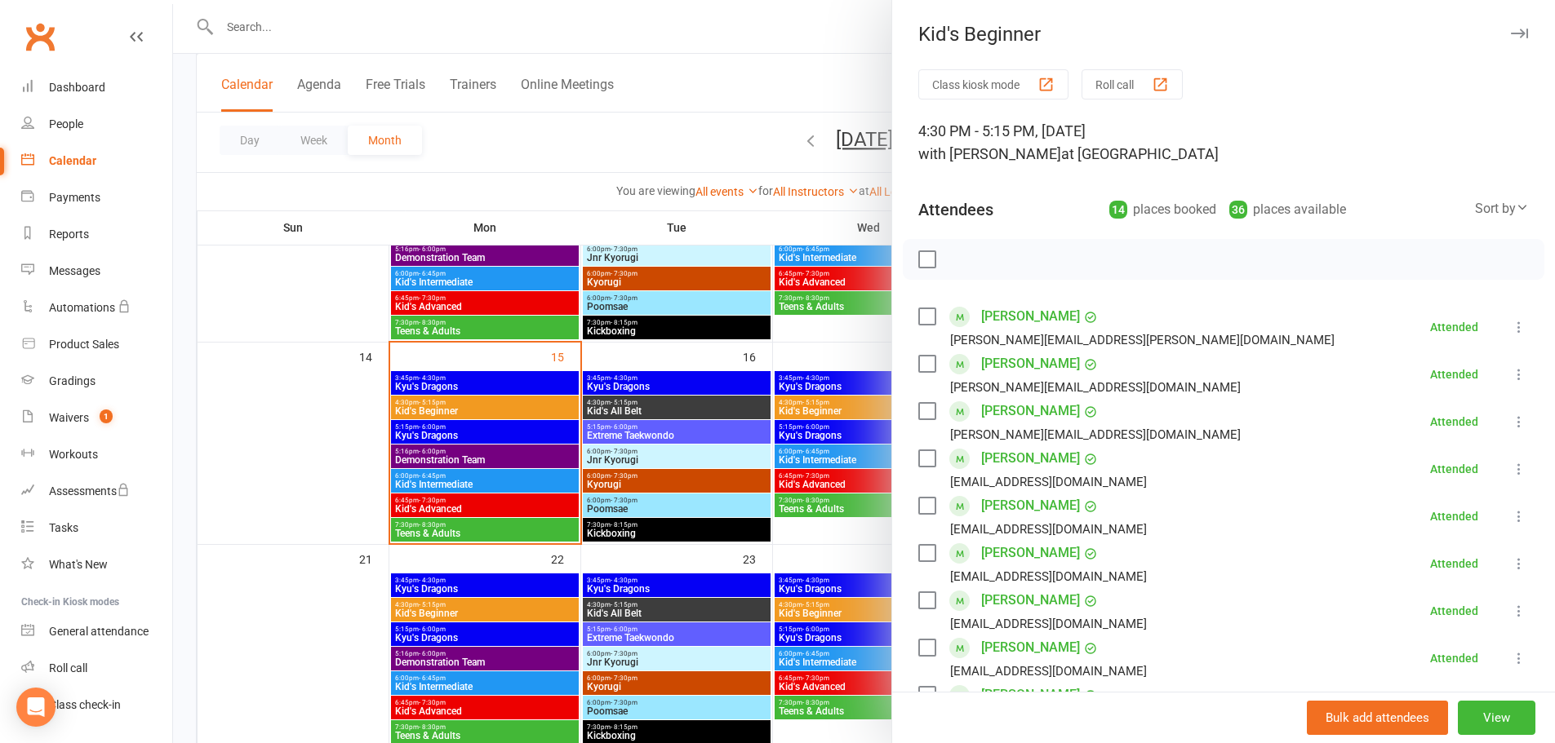
click at [491, 431] on div at bounding box center [864, 371] width 1382 height 743
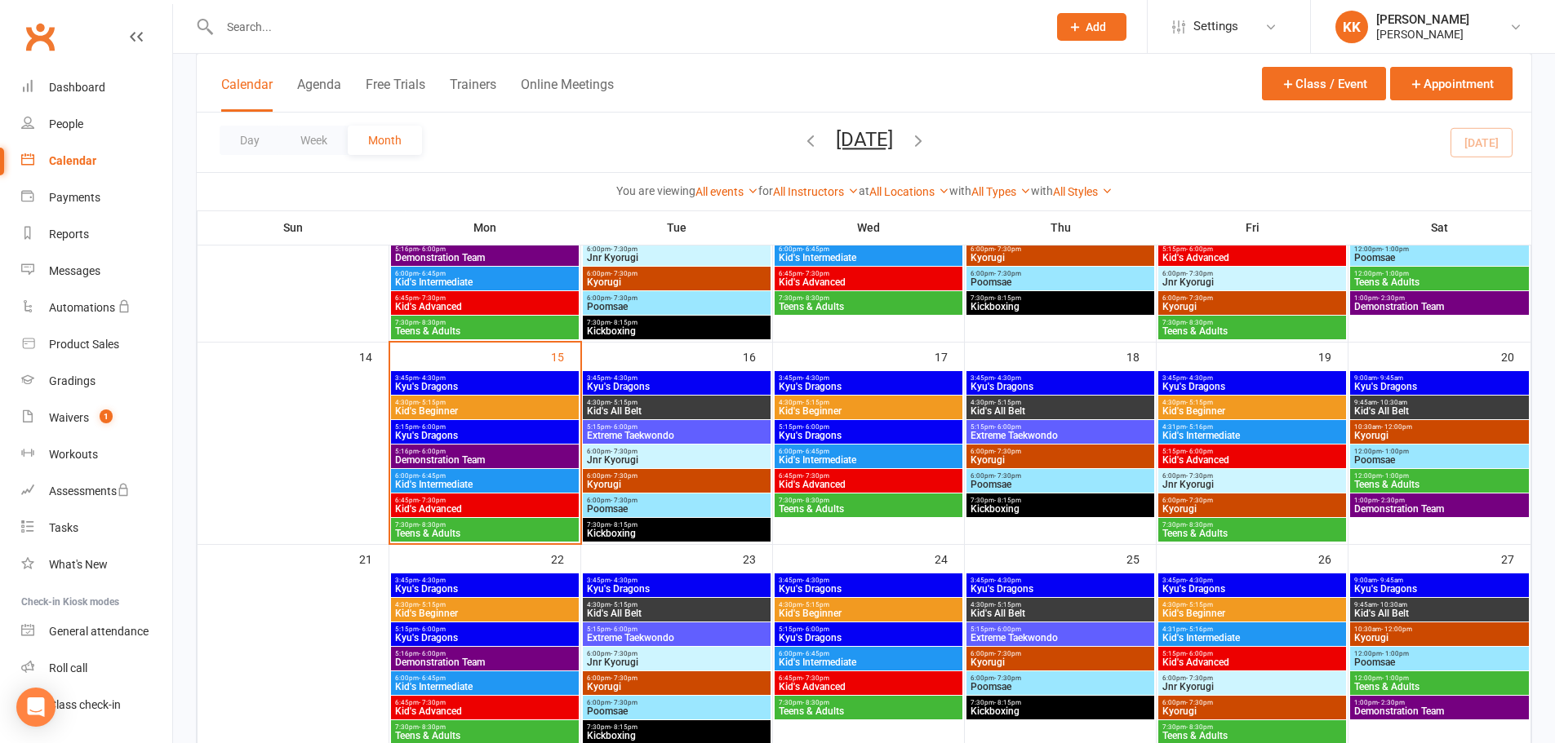
click at [491, 431] on span "Kyu's Dragons" at bounding box center [484, 436] width 181 height 10
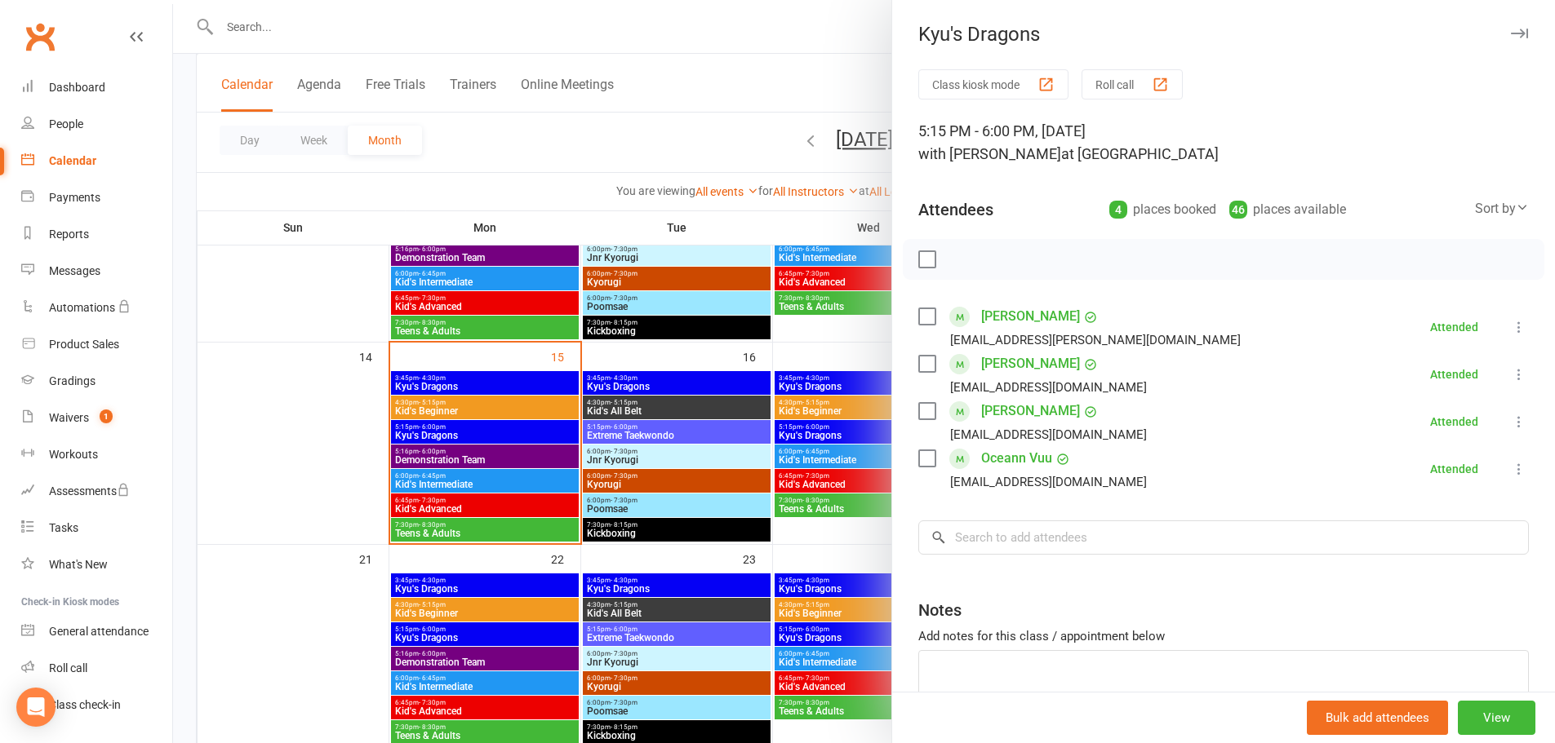
click at [373, 415] on div at bounding box center [864, 371] width 1382 height 743
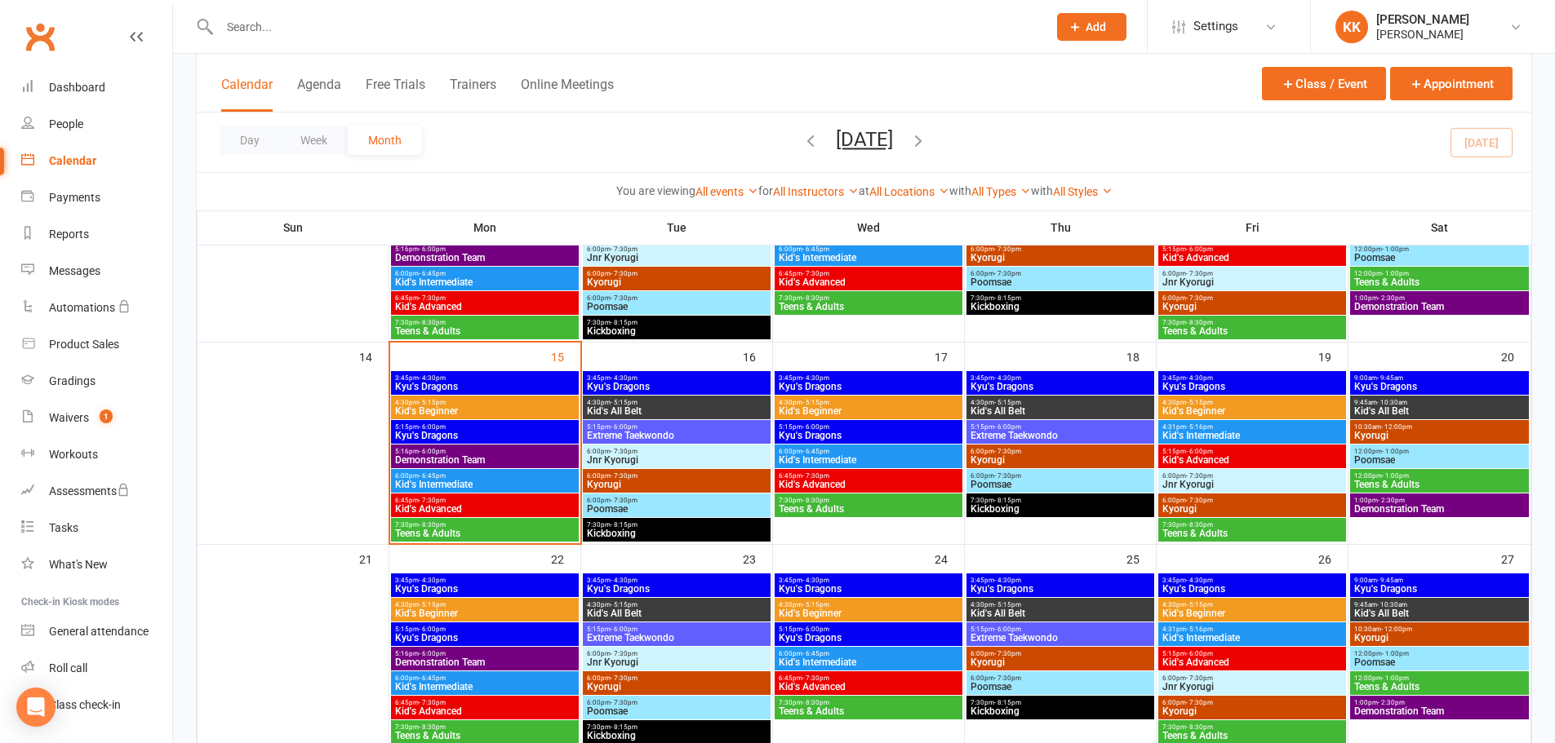
click at [444, 432] on span "Kyu's Dragons" at bounding box center [484, 436] width 181 height 10
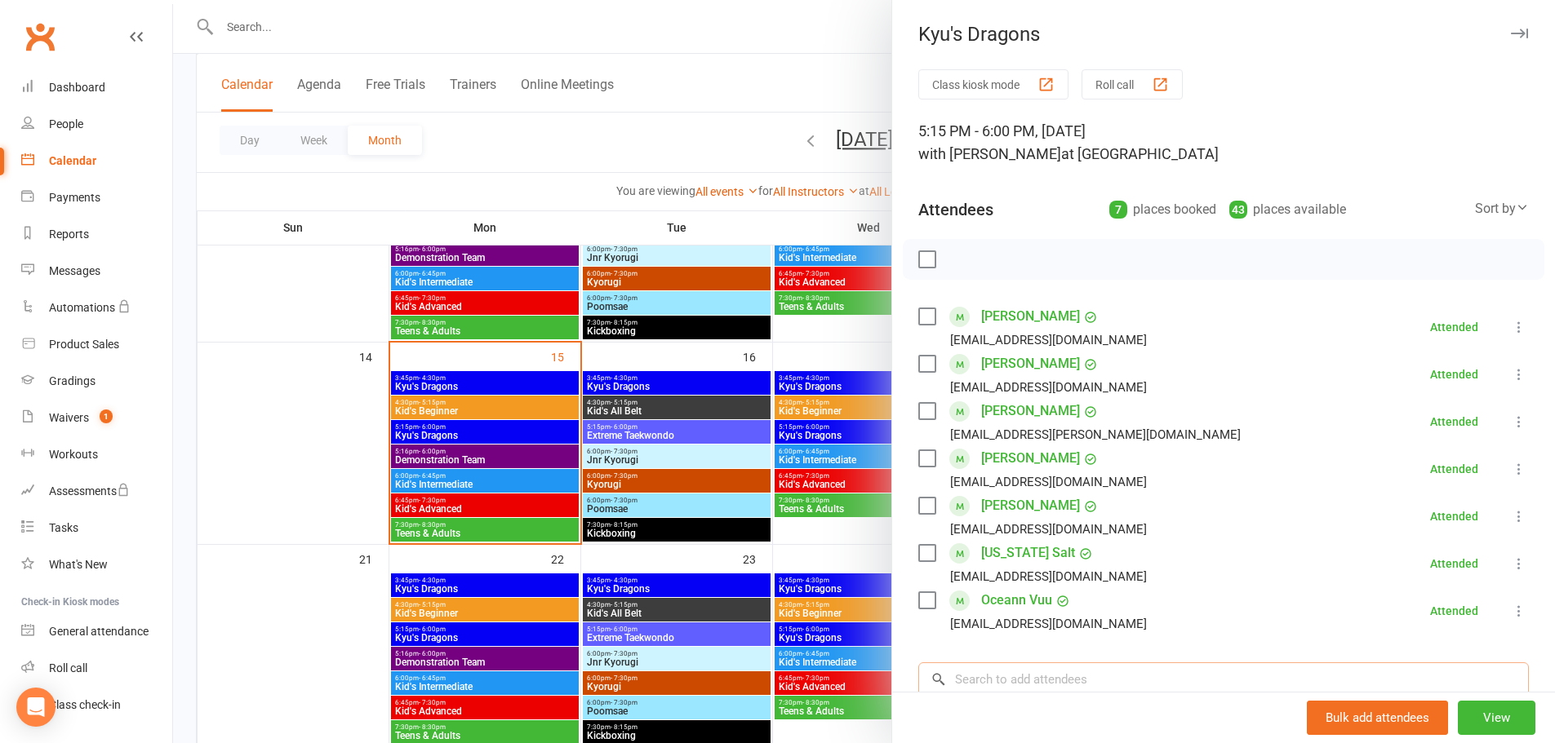
click at [1014, 681] on input "search" at bounding box center [1223, 680] width 610 height 34
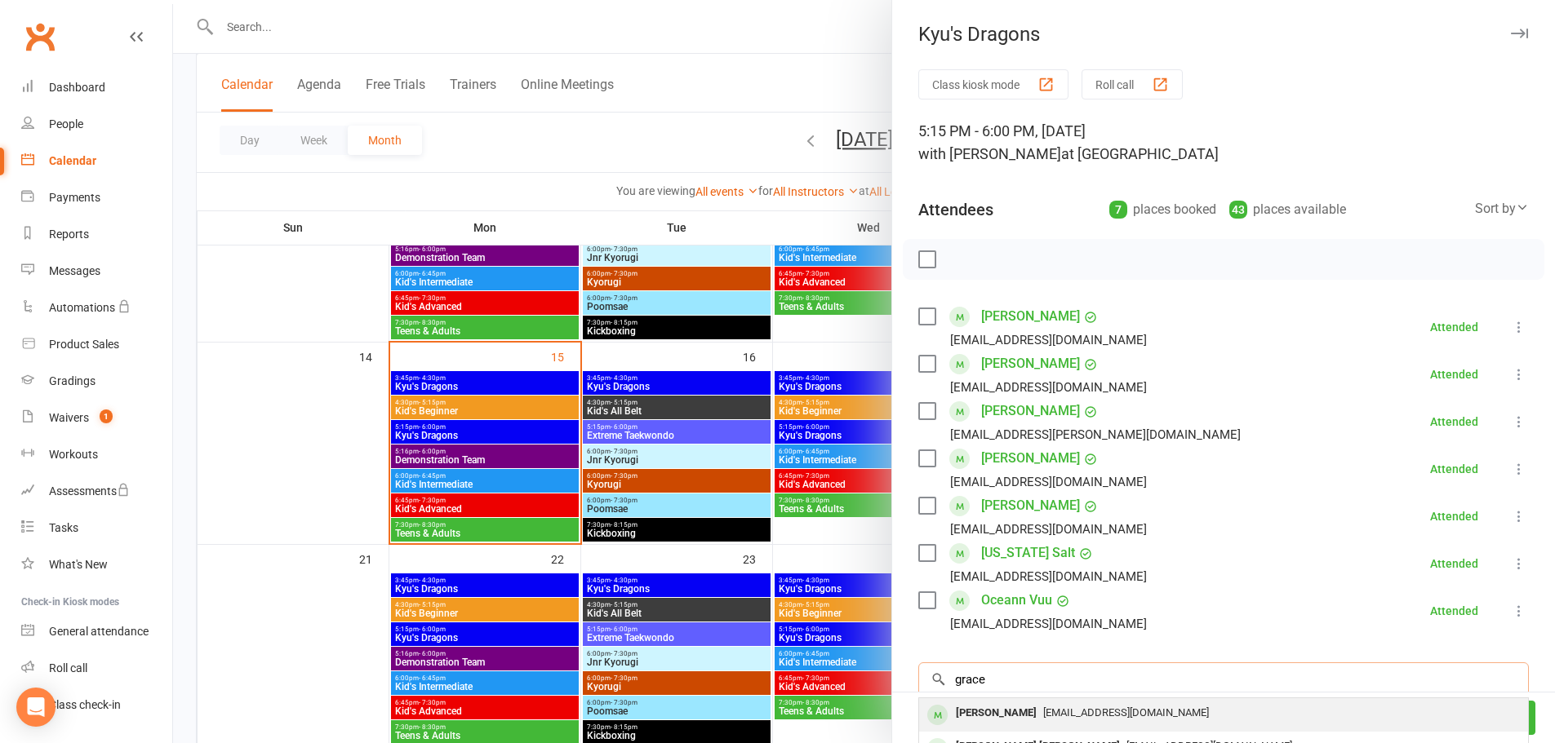
type input "grace"
click at [1012, 709] on div "[PERSON_NAME]" at bounding box center [996, 714] width 94 height 24
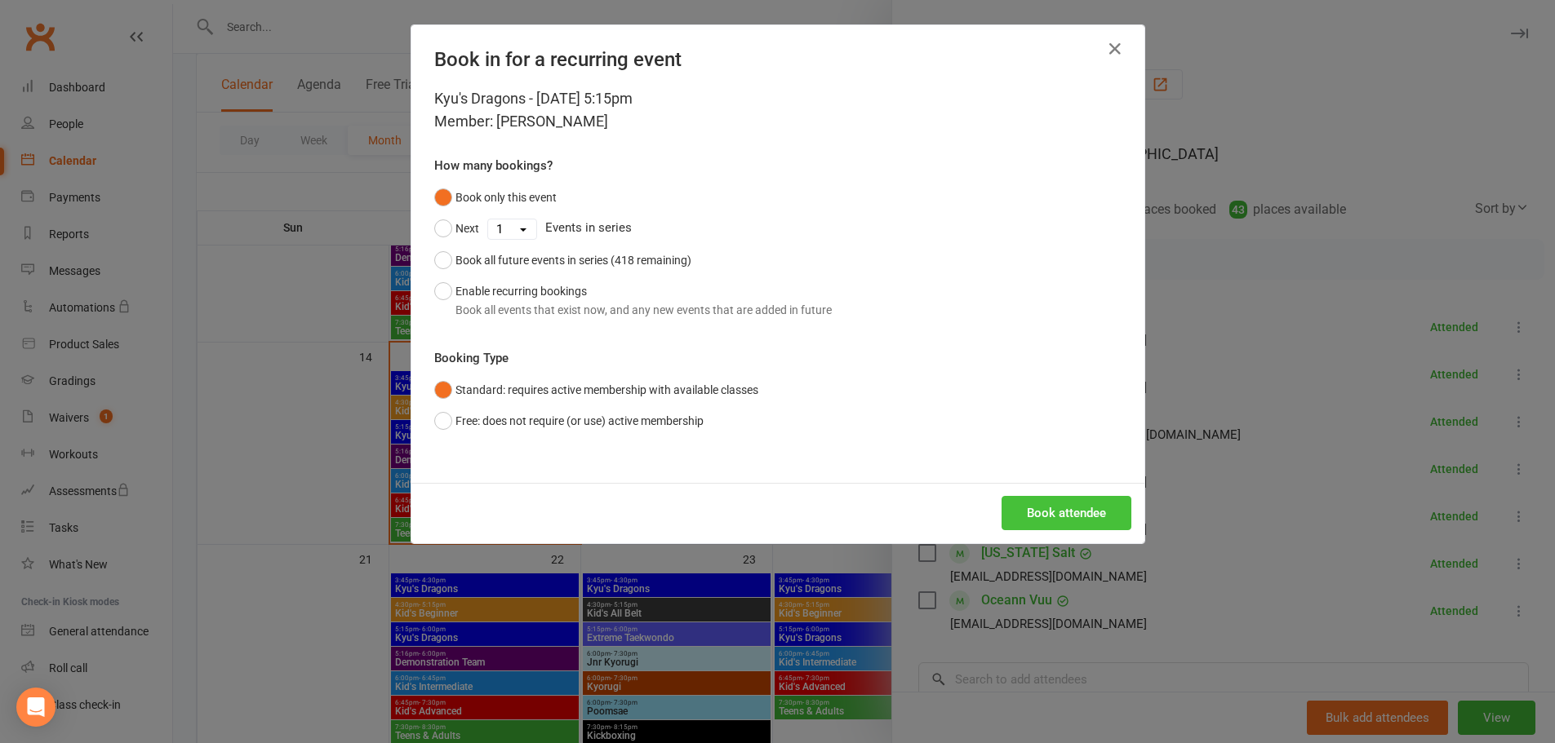
click at [1067, 502] on button "Book attendee" at bounding box center [1066, 513] width 130 height 34
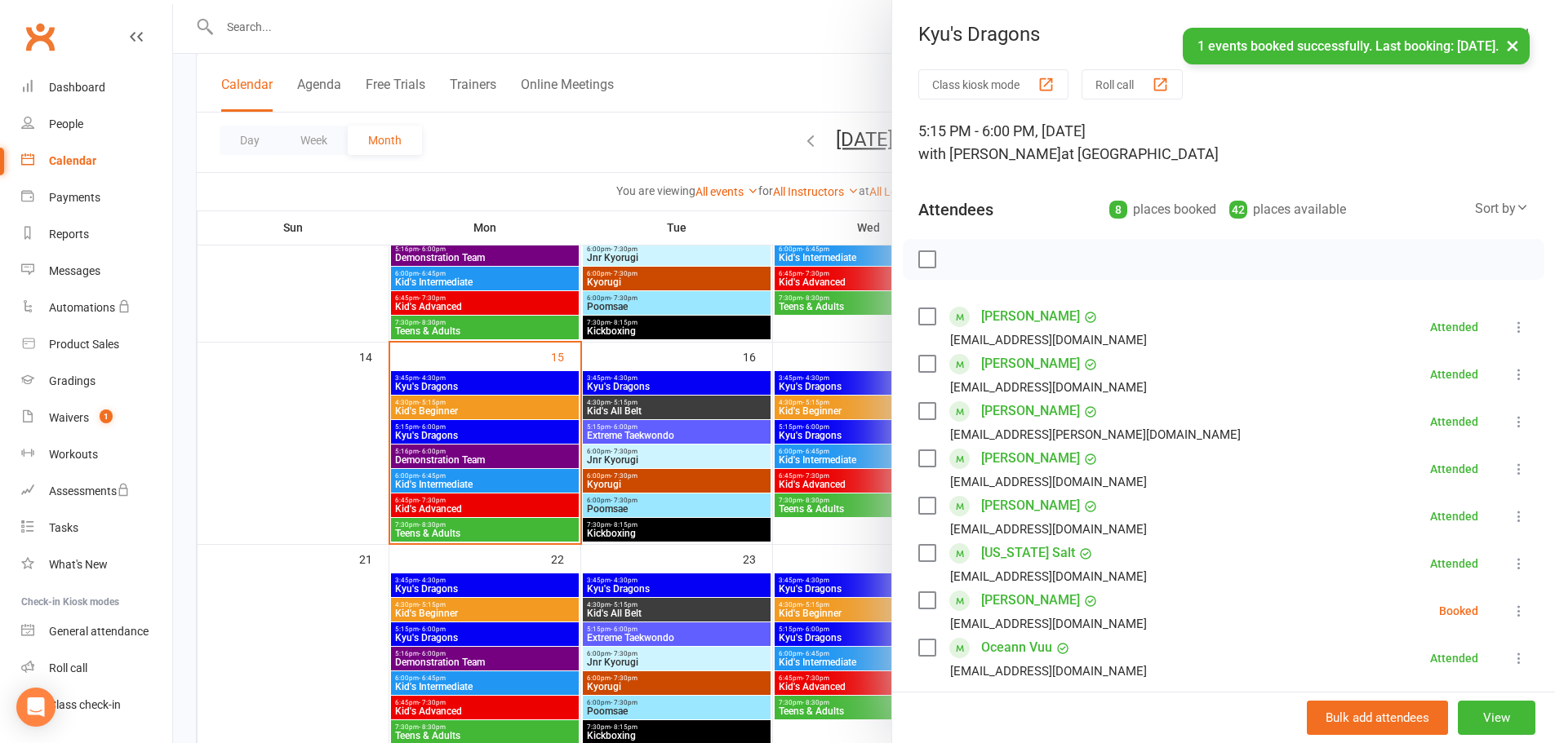
click at [1511, 610] on icon at bounding box center [1519, 611] width 16 height 16
click at [1376, 704] on link "Check in" at bounding box center [1432, 708] width 191 height 33
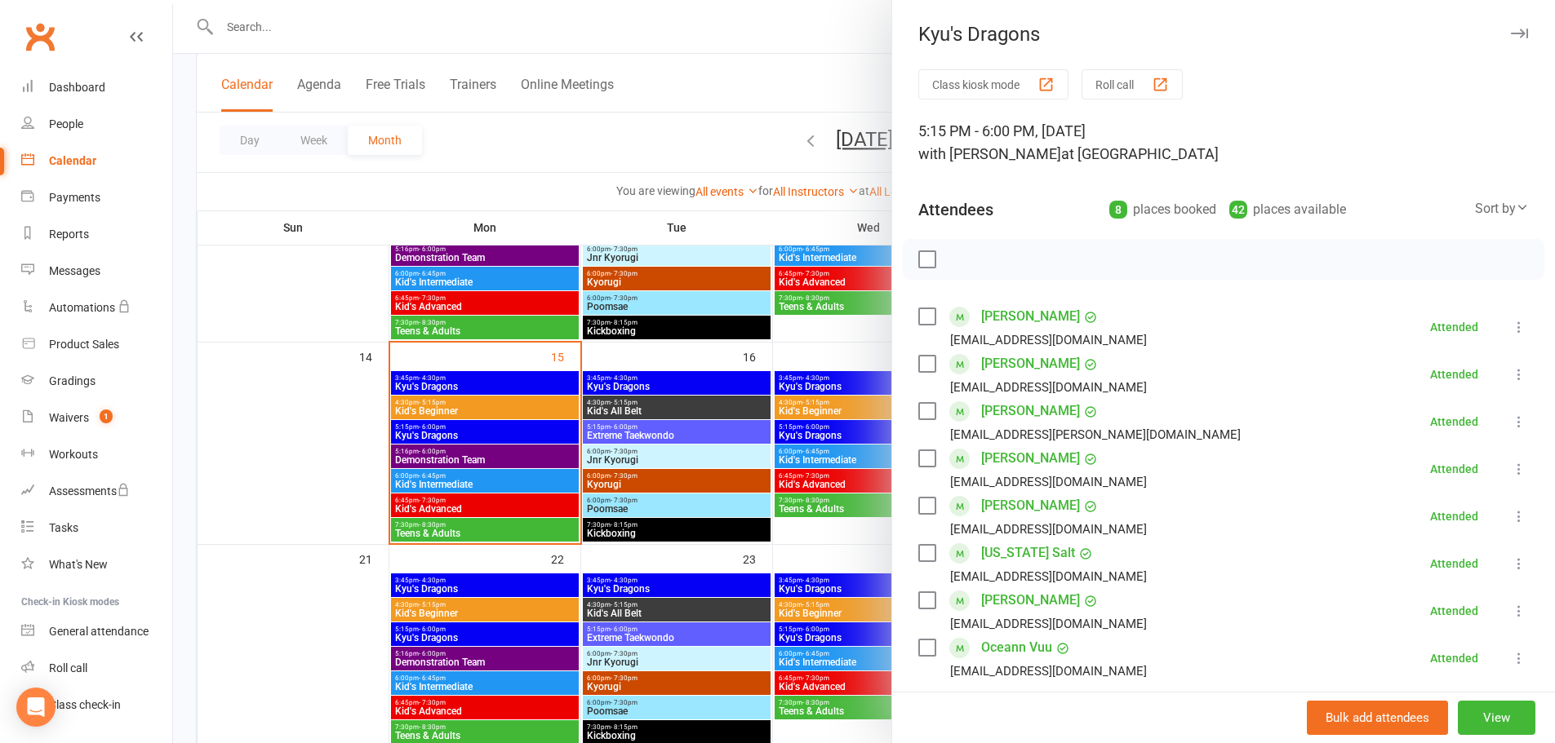
click at [328, 452] on div at bounding box center [864, 371] width 1382 height 743
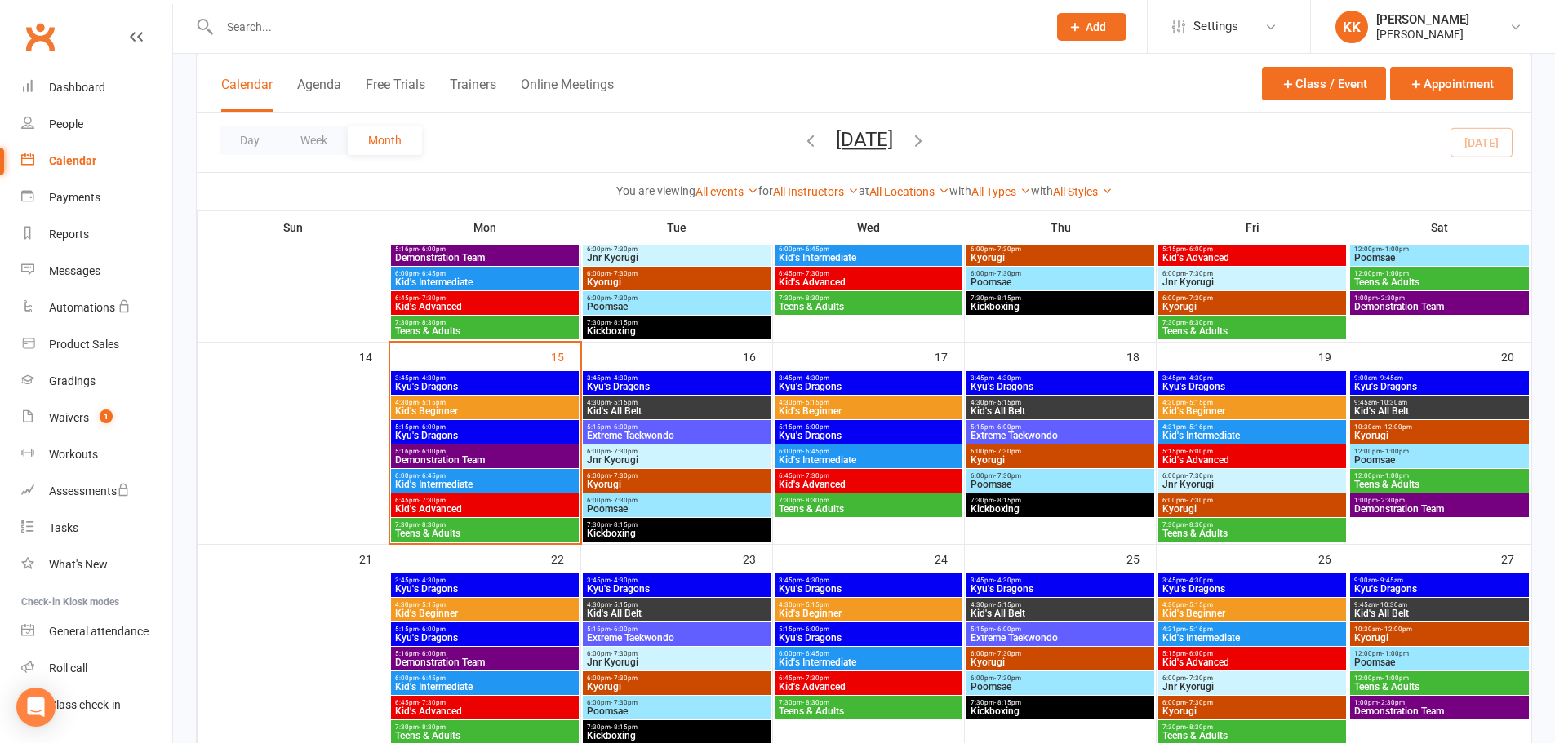
click at [514, 455] on span "Demonstration Team" at bounding box center [484, 460] width 181 height 10
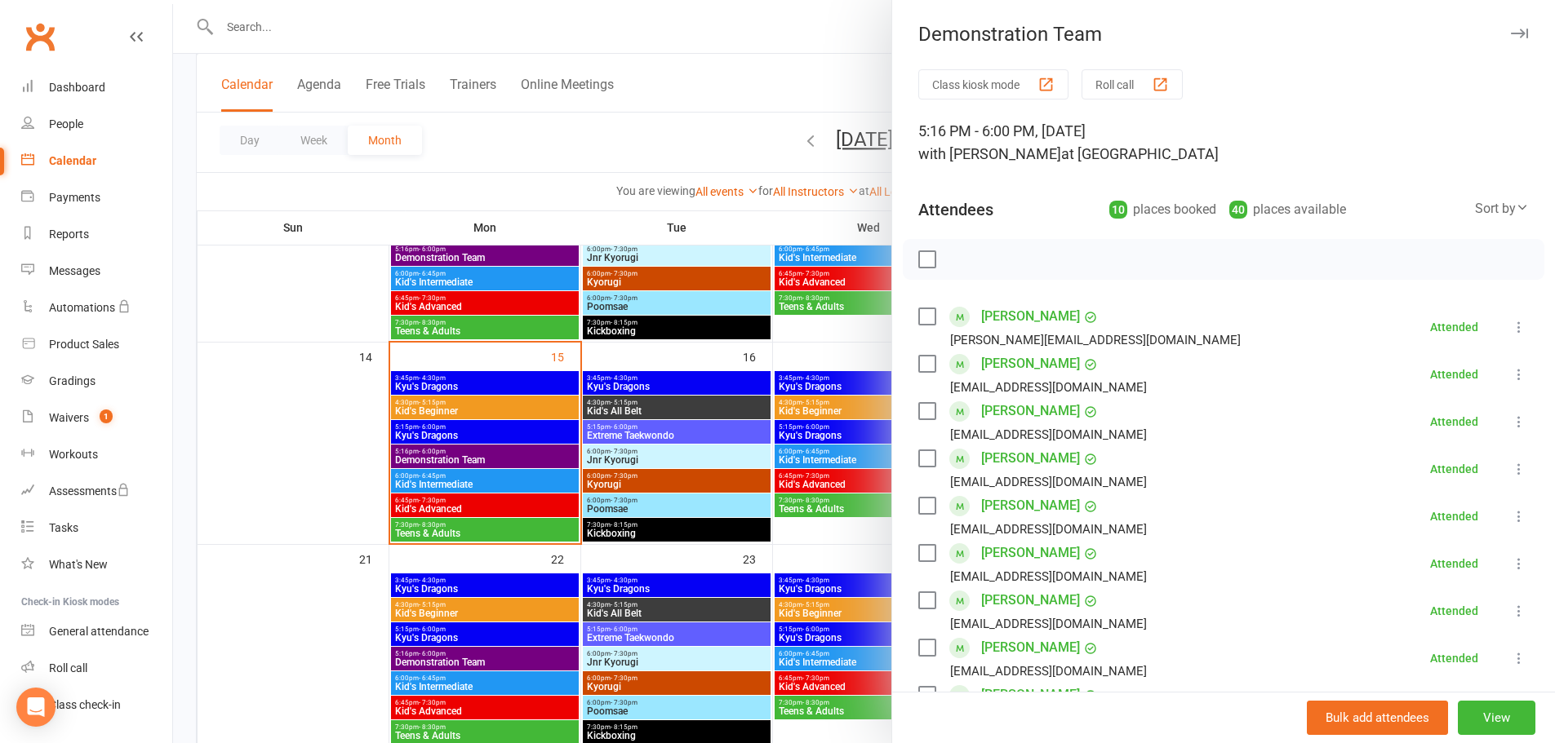
click at [294, 428] on div at bounding box center [864, 371] width 1382 height 743
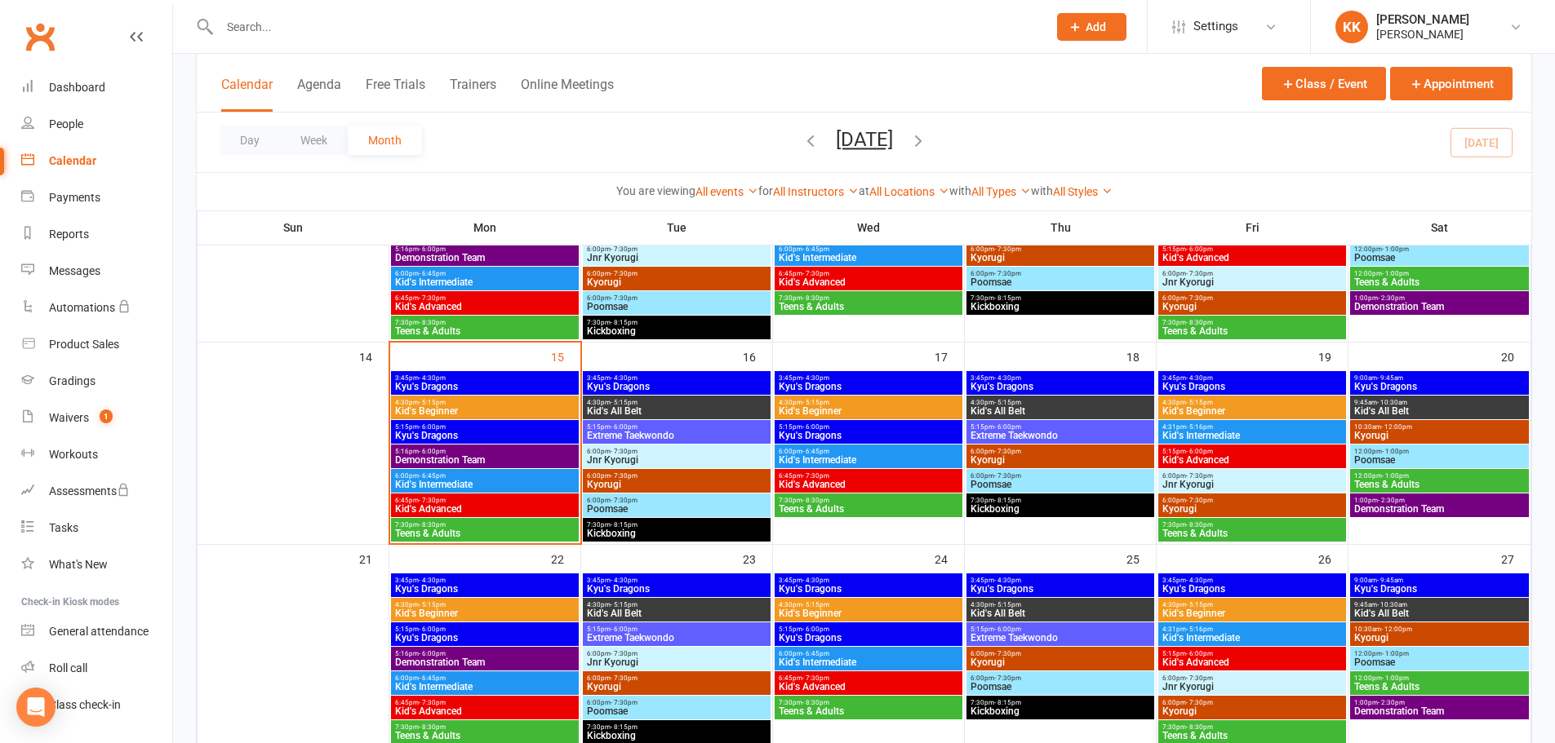
click at [451, 431] on span "Kyu's Dragons" at bounding box center [484, 436] width 181 height 10
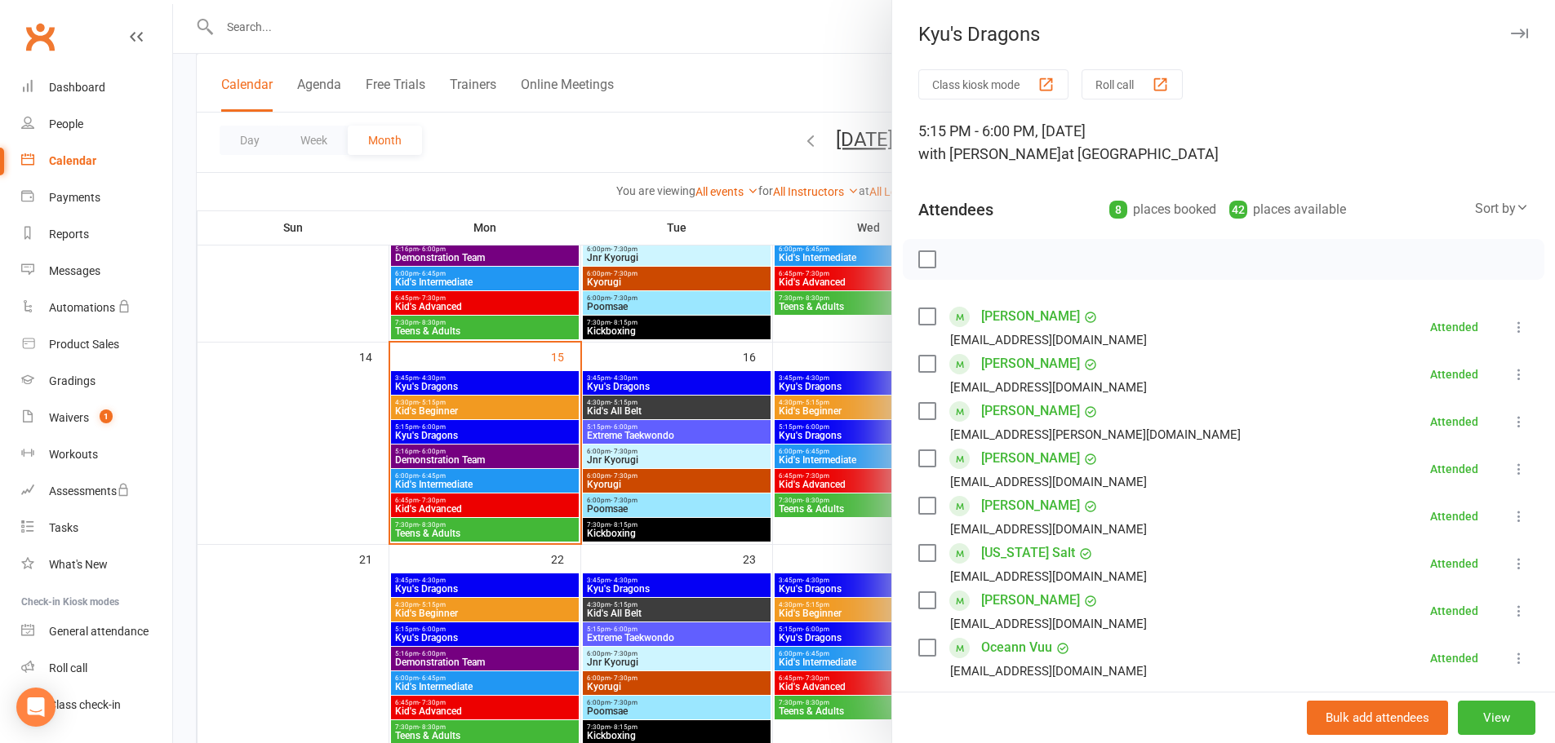
click at [322, 472] on div at bounding box center [864, 371] width 1382 height 743
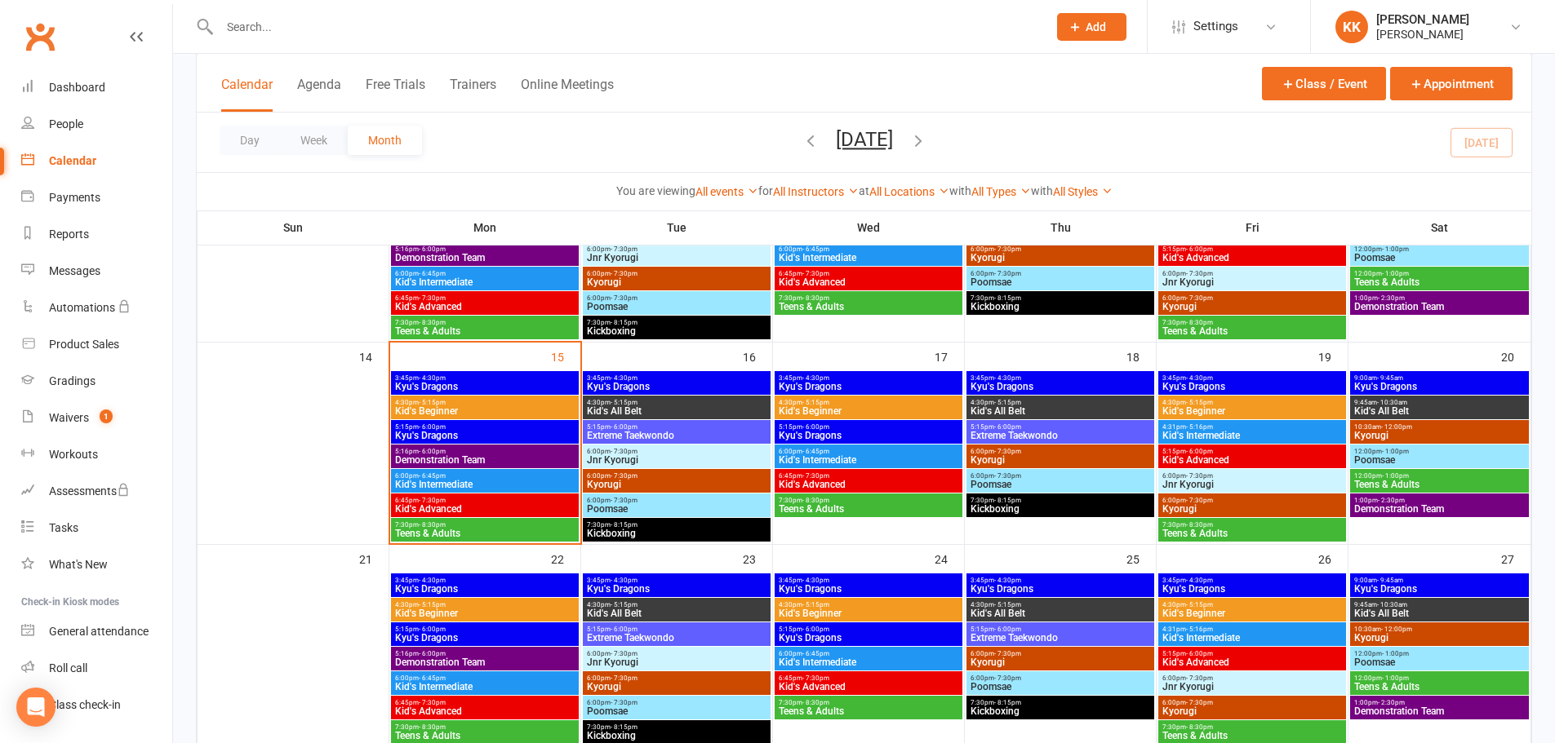
click at [511, 428] on span "5:15pm - 6:00pm" at bounding box center [484, 427] width 181 height 7
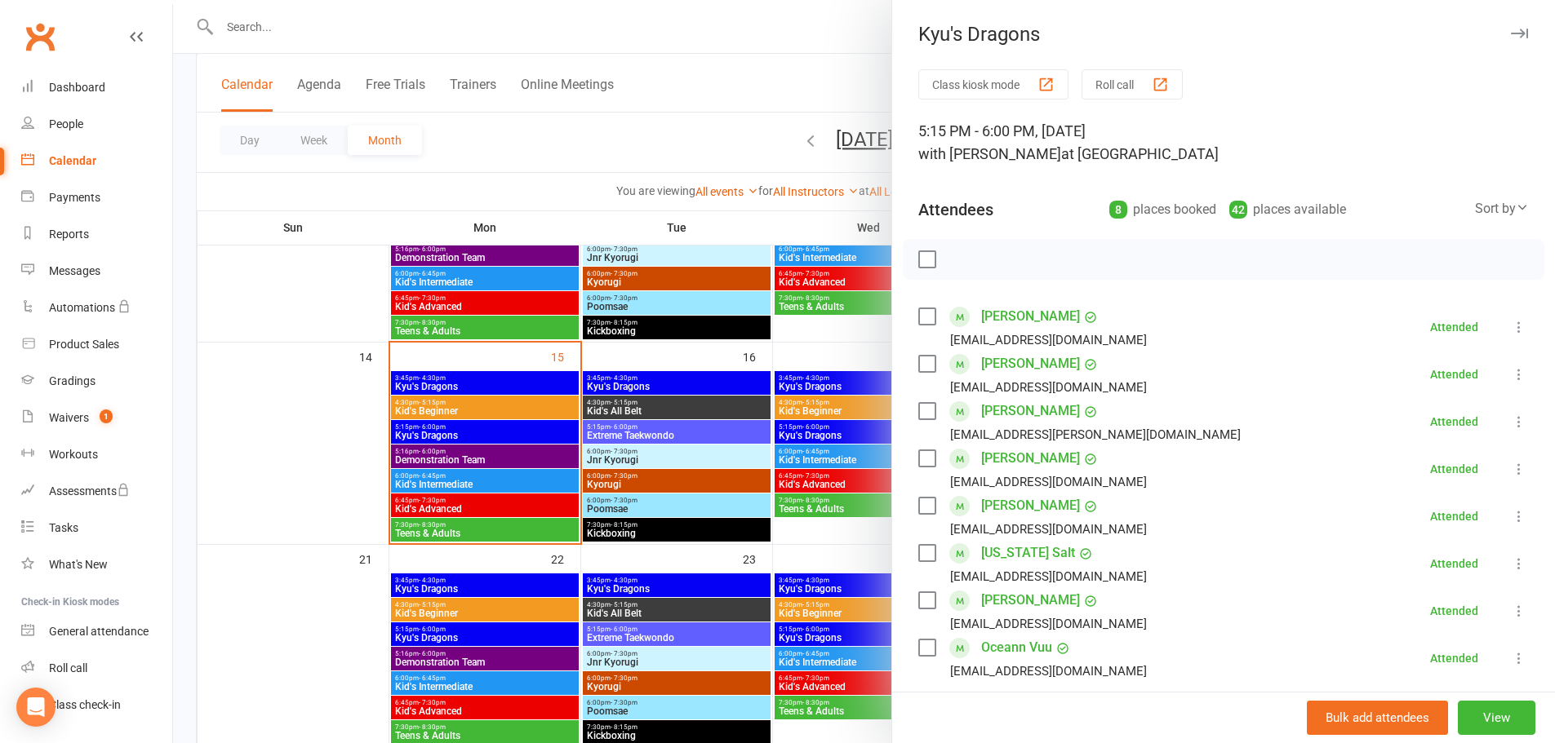
click at [317, 394] on div at bounding box center [864, 371] width 1382 height 743
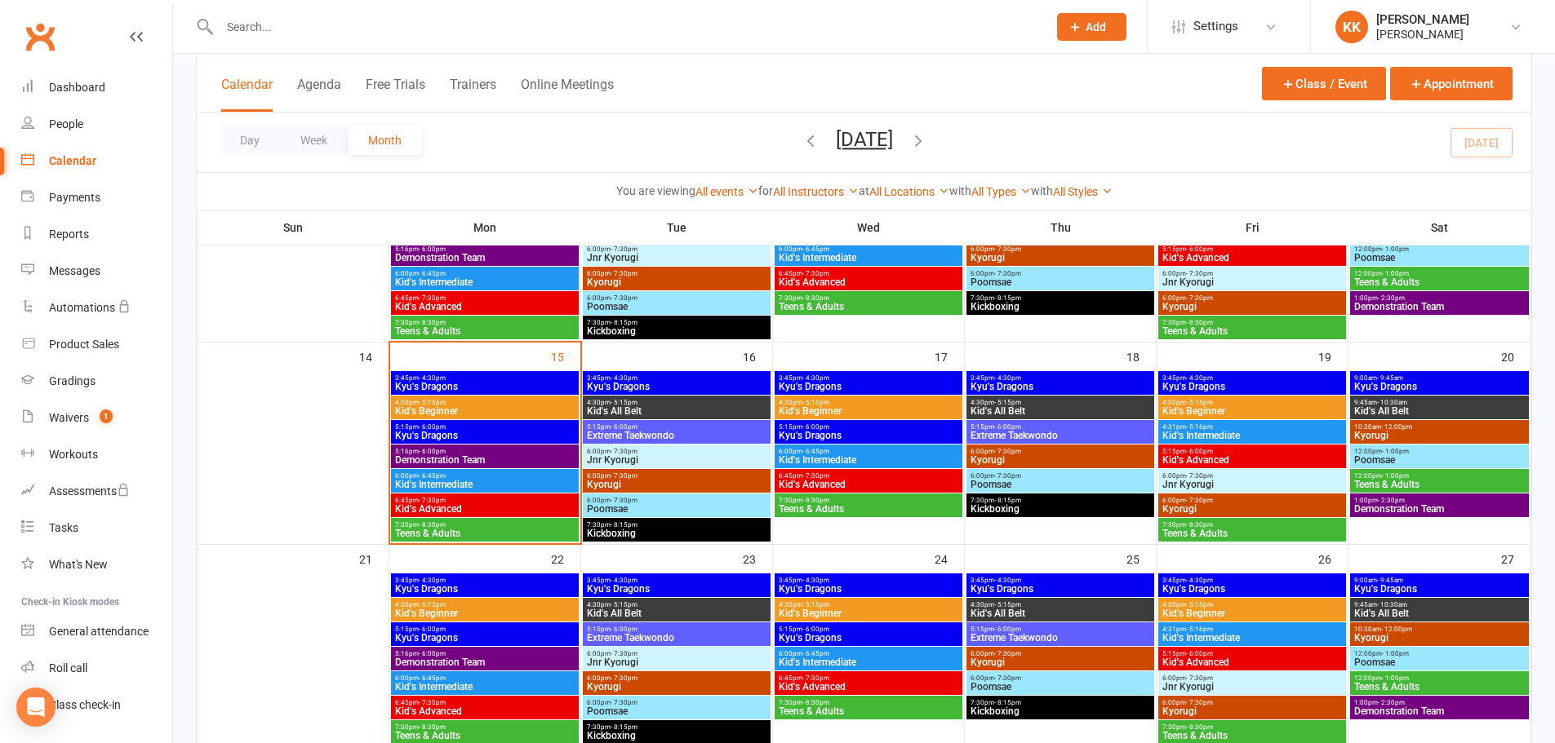
click at [518, 482] on span "Kid's Intermediate" at bounding box center [484, 485] width 181 height 10
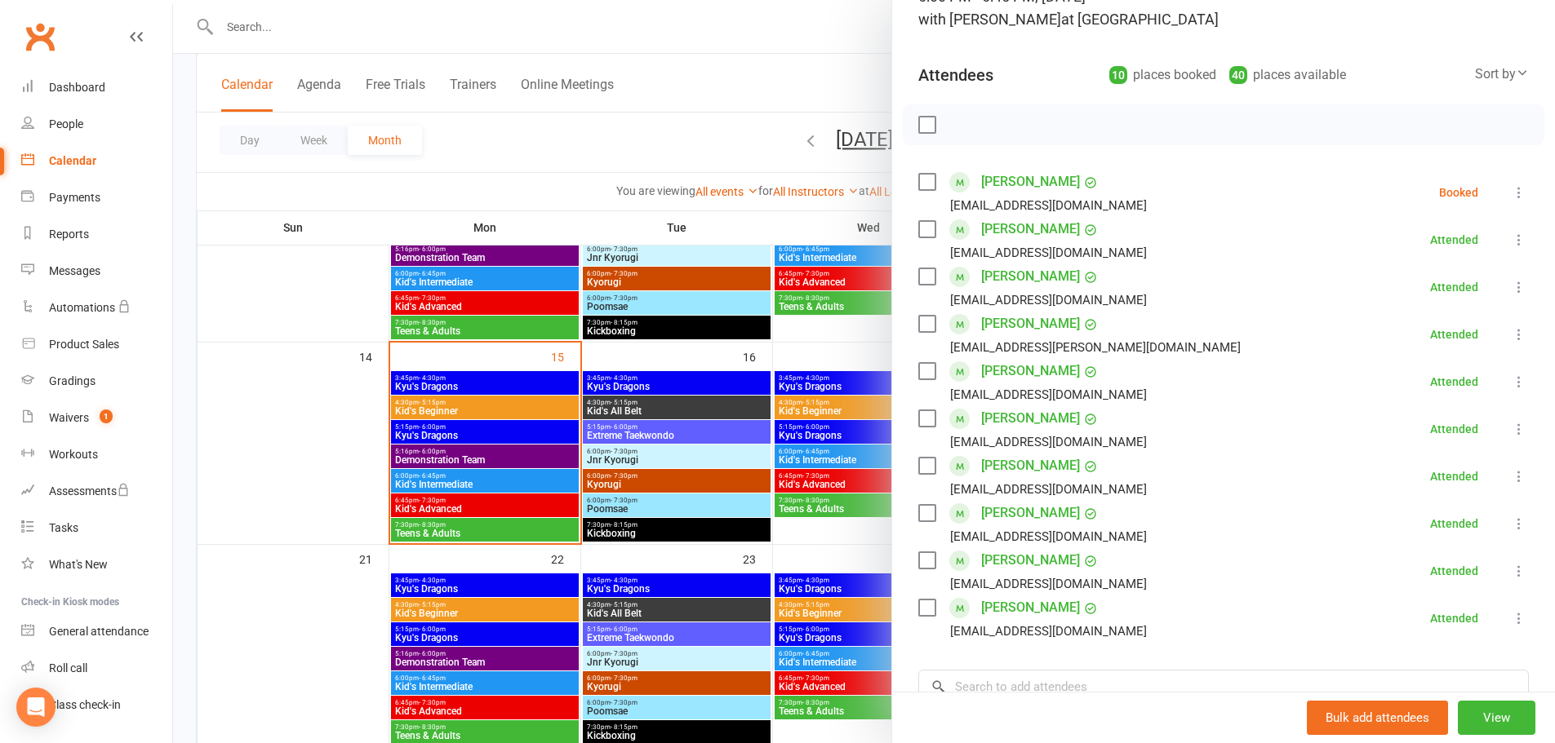
scroll to position [163, 0]
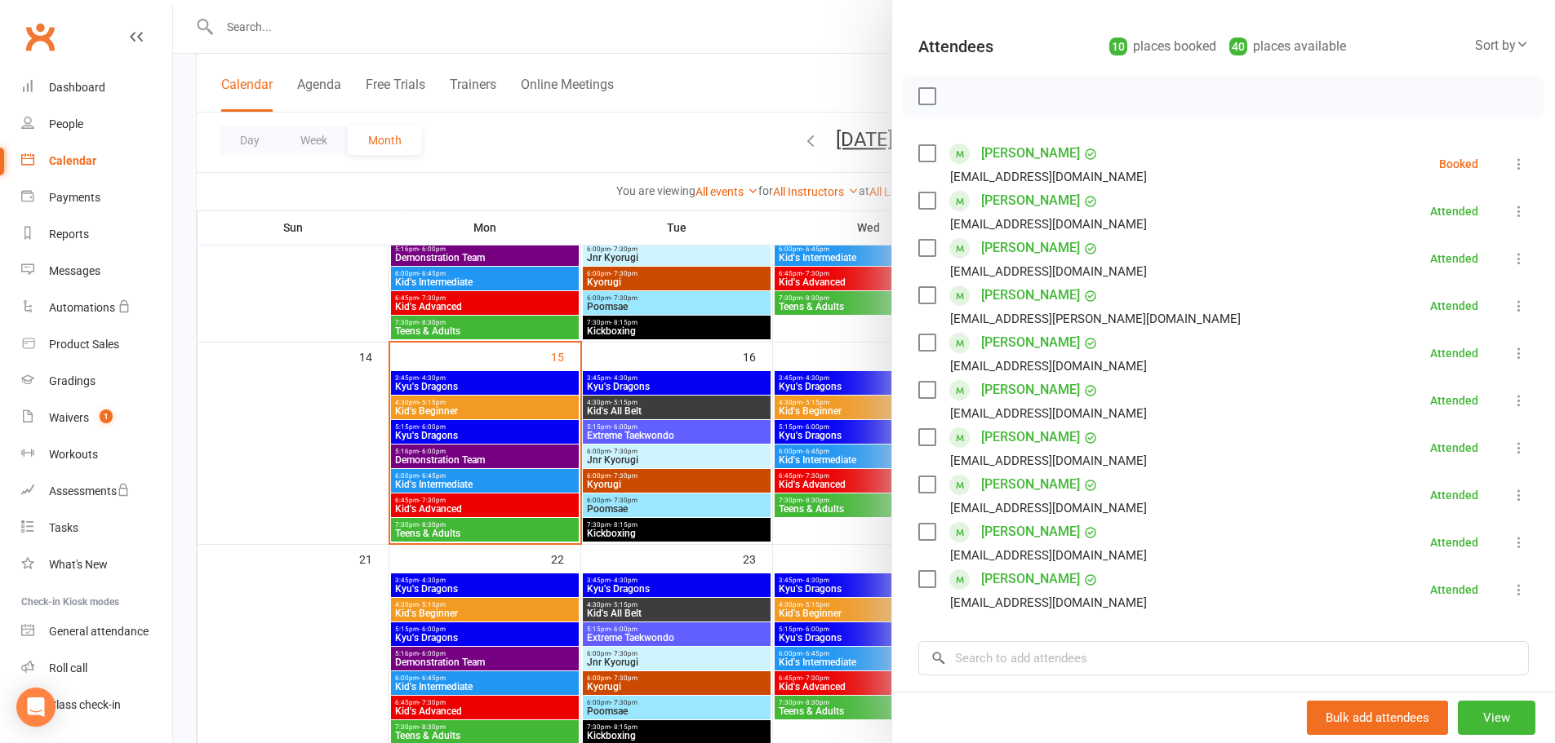
click at [322, 432] on div at bounding box center [864, 371] width 1382 height 743
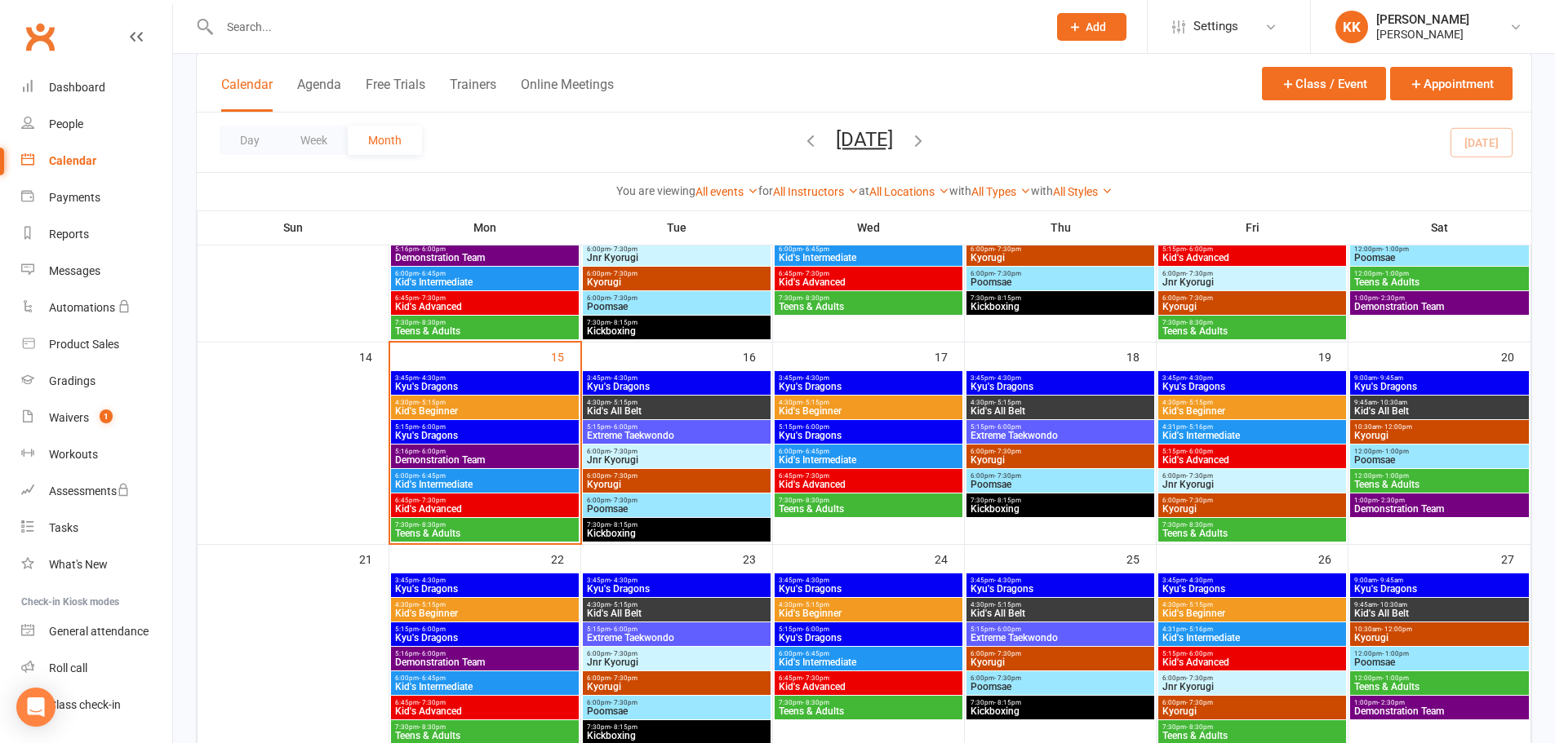
click at [489, 478] on span "6:00pm - 6:45pm" at bounding box center [484, 475] width 181 height 7
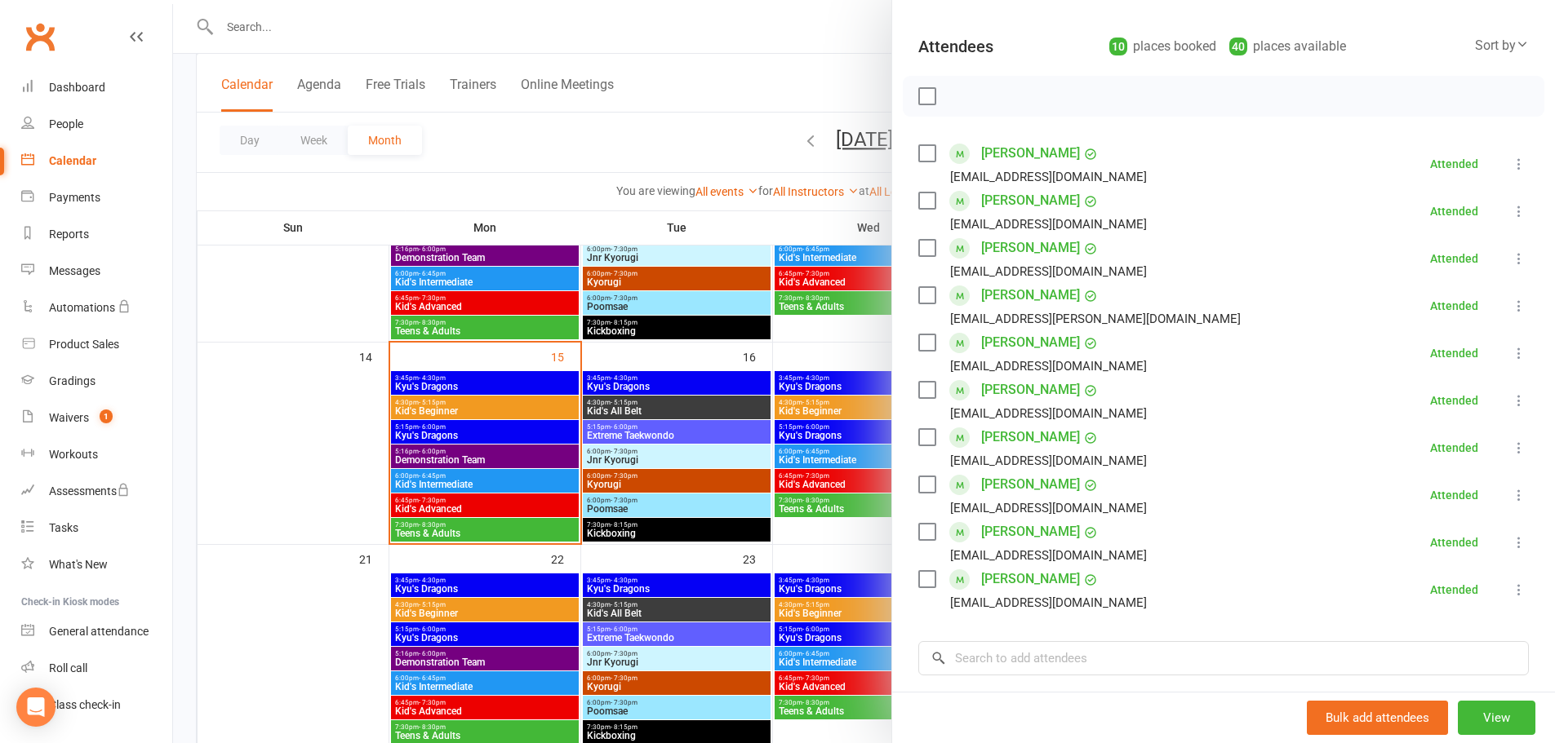
click at [277, 428] on div at bounding box center [864, 371] width 1382 height 743
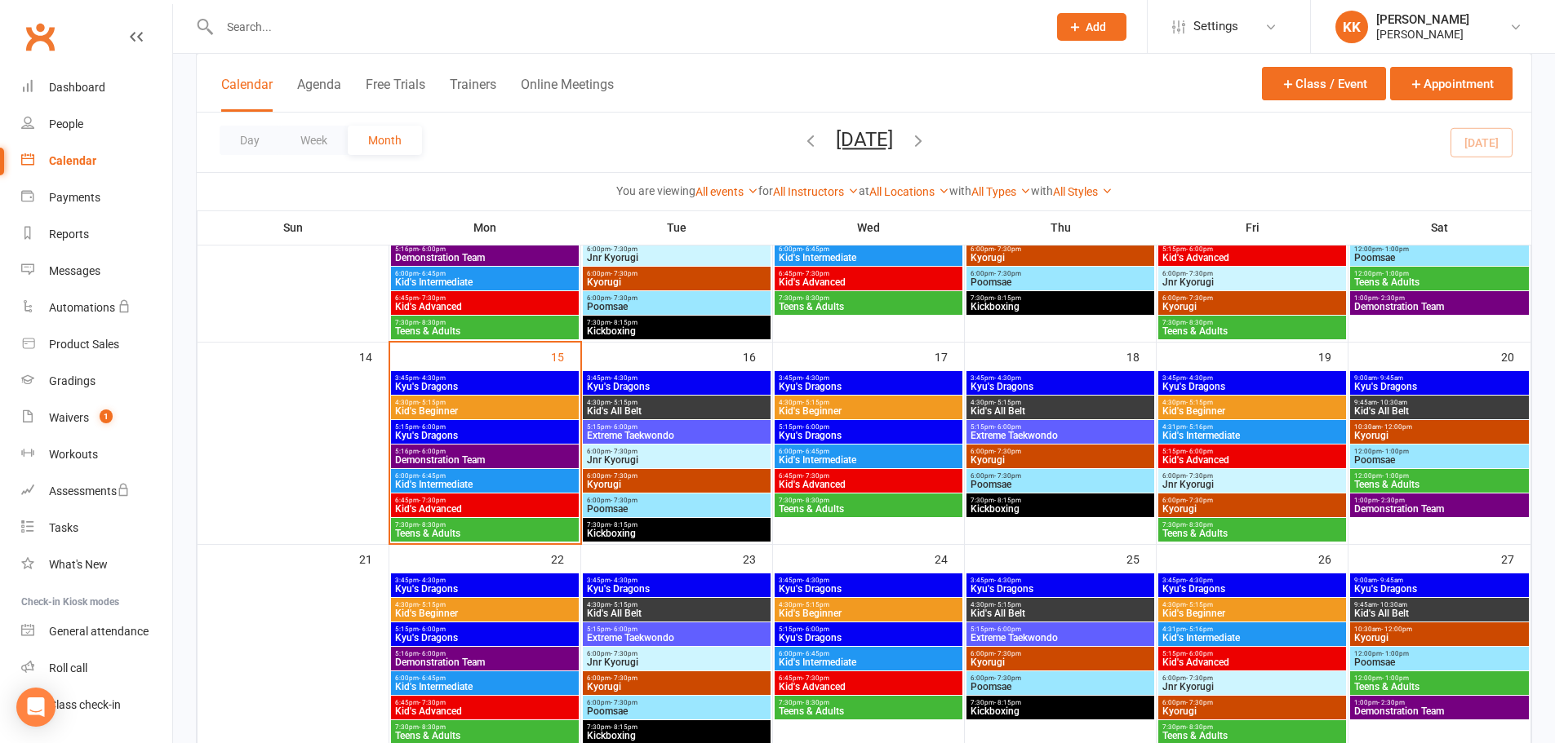
click at [481, 480] on span "Kid's Intermediate" at bounding box center [484, 485] width 181 height 10
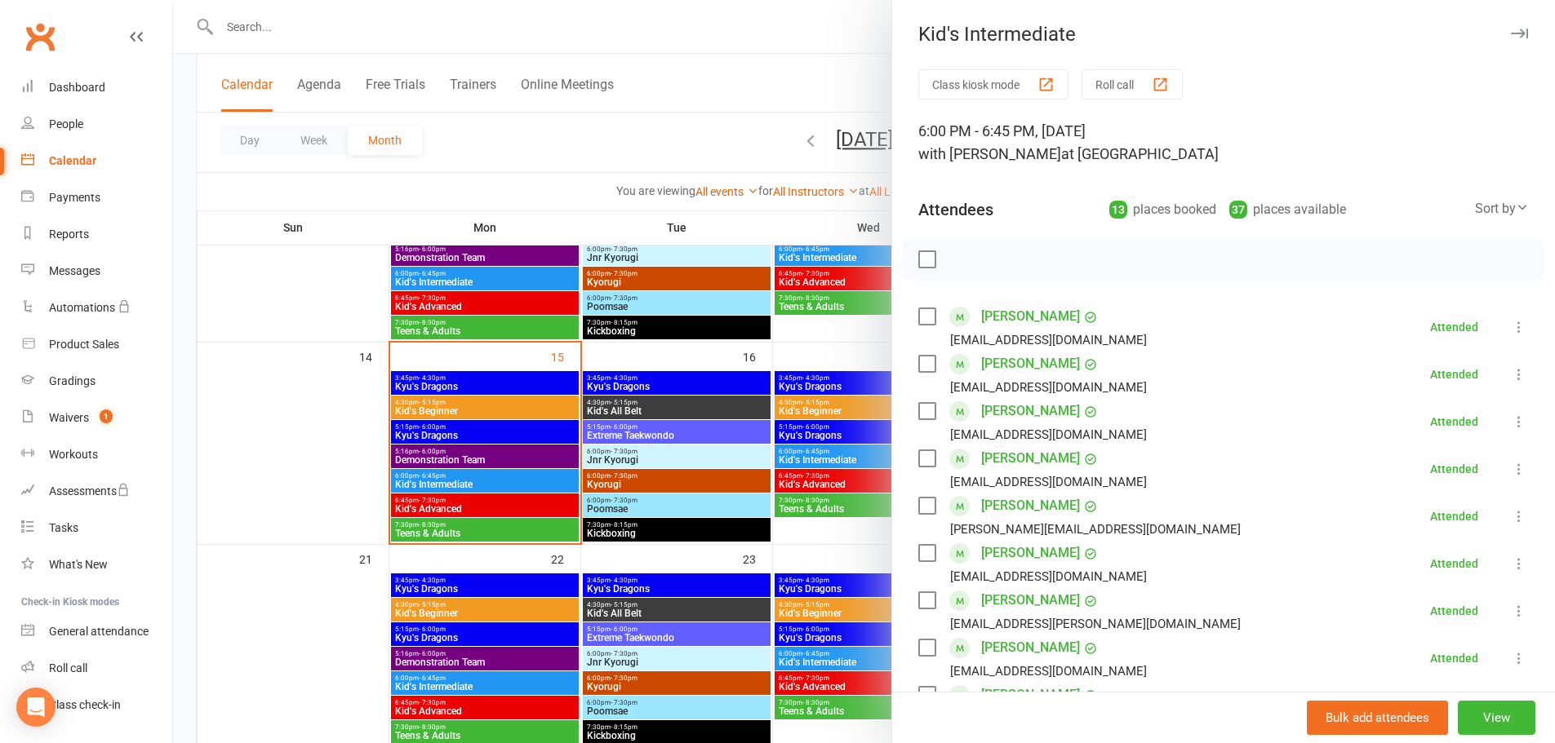
click at [273, 454] on div at bounding box center [864, 371] width 1382 height 743
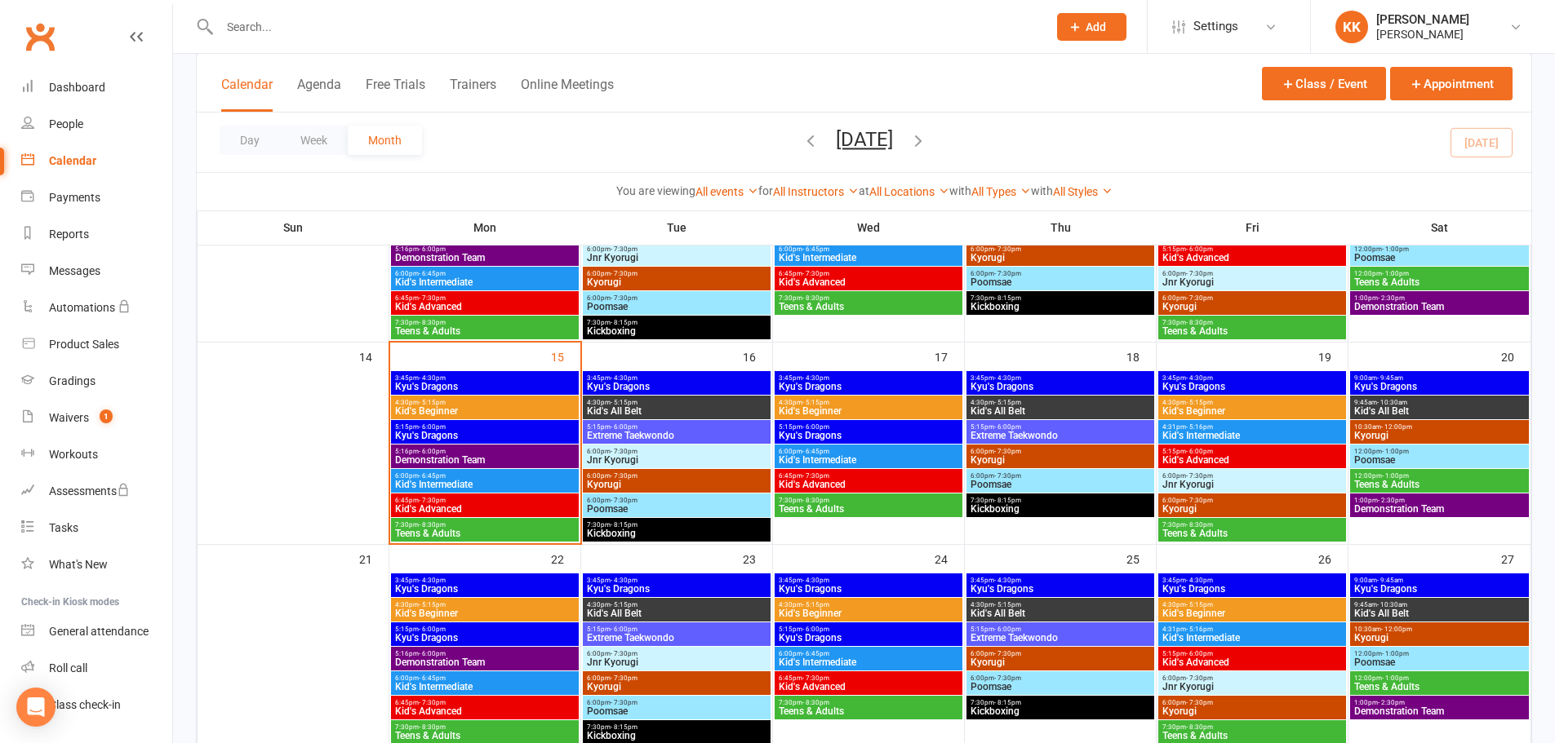
click at [455, 435] on span "Kyu's Dragons" at bounding box center [484, 436] width 181 height 10
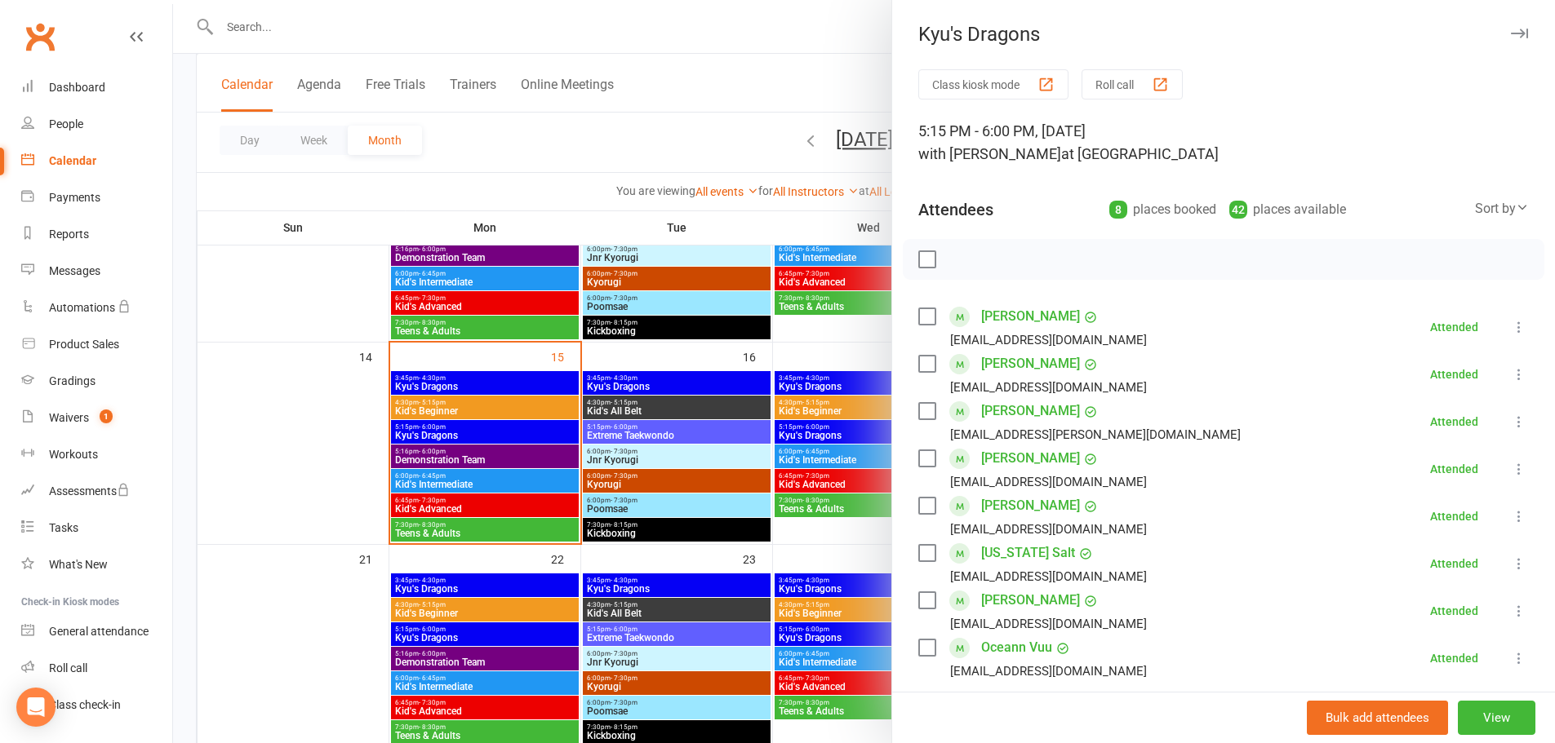
click at [508, 477] on div at bounding box center [864, 371] width 1382 height 743
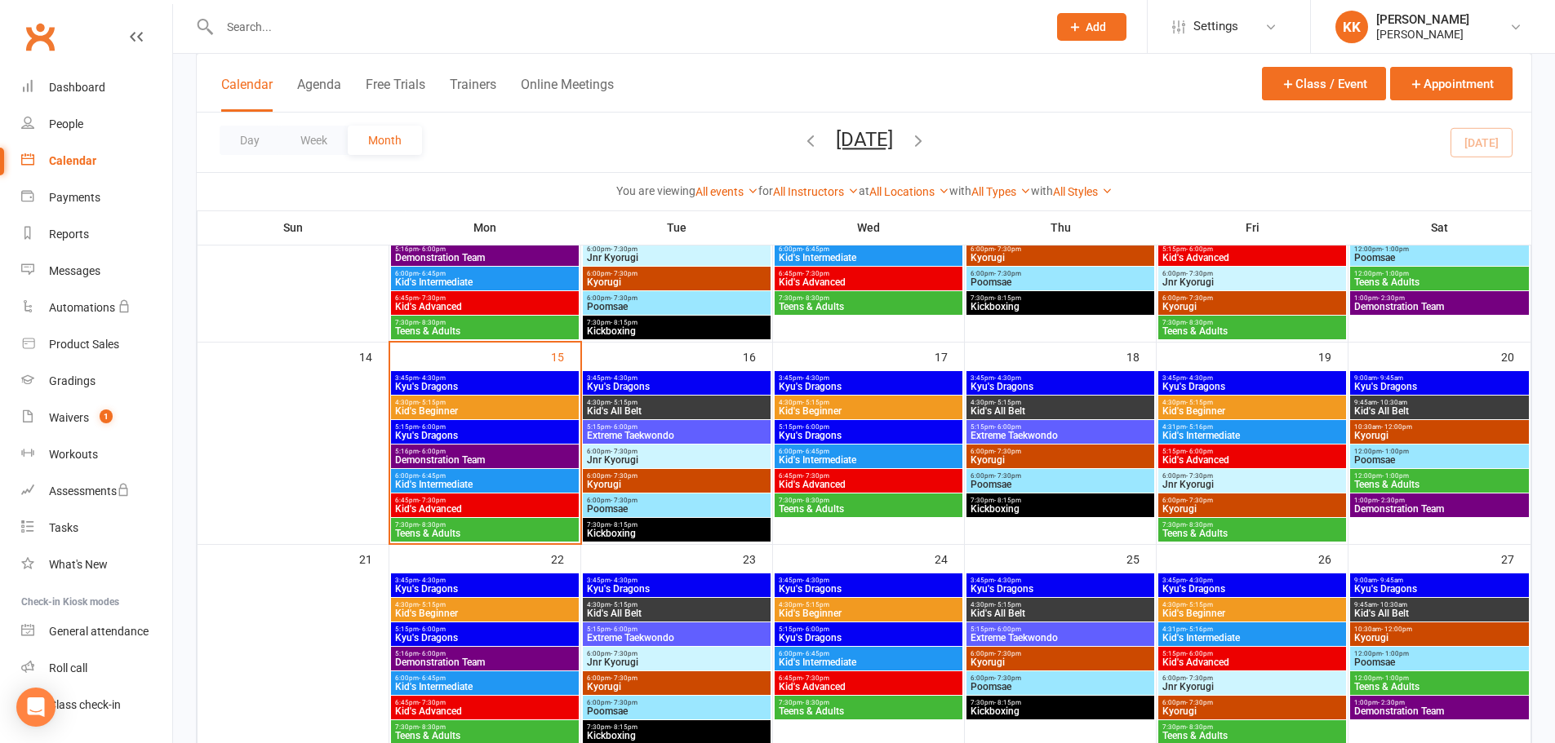
click at [504, 477] on span "6:00pm - 6:45pm" at bounding box center [484, 475] width 181 height 7
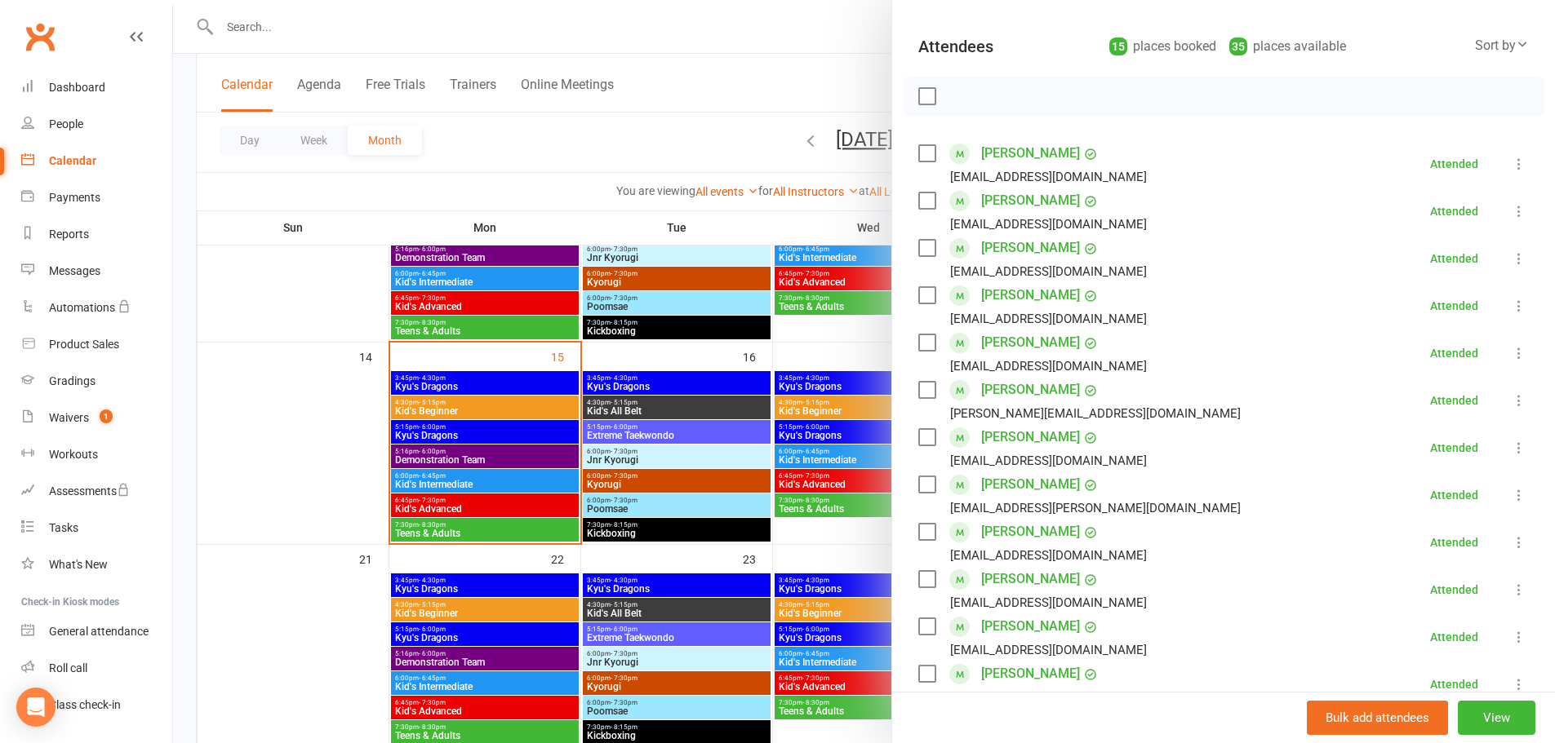
click at [322, 443] on div at bounding box center [864, 371] width 1382 height 743
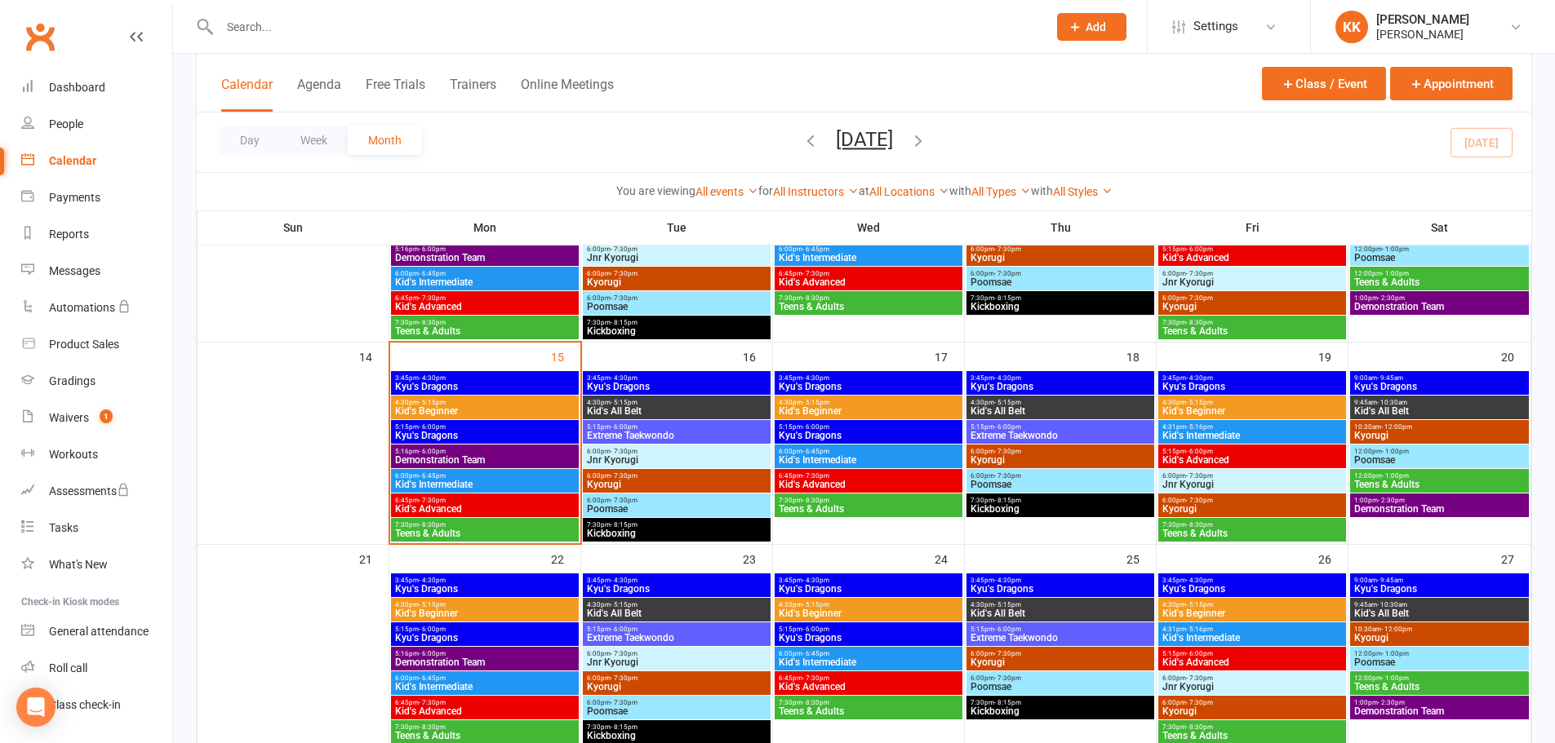
click at [490, 481] on span "Kid's Intermediate" at bounding box center [484, 485] width 181 height 10
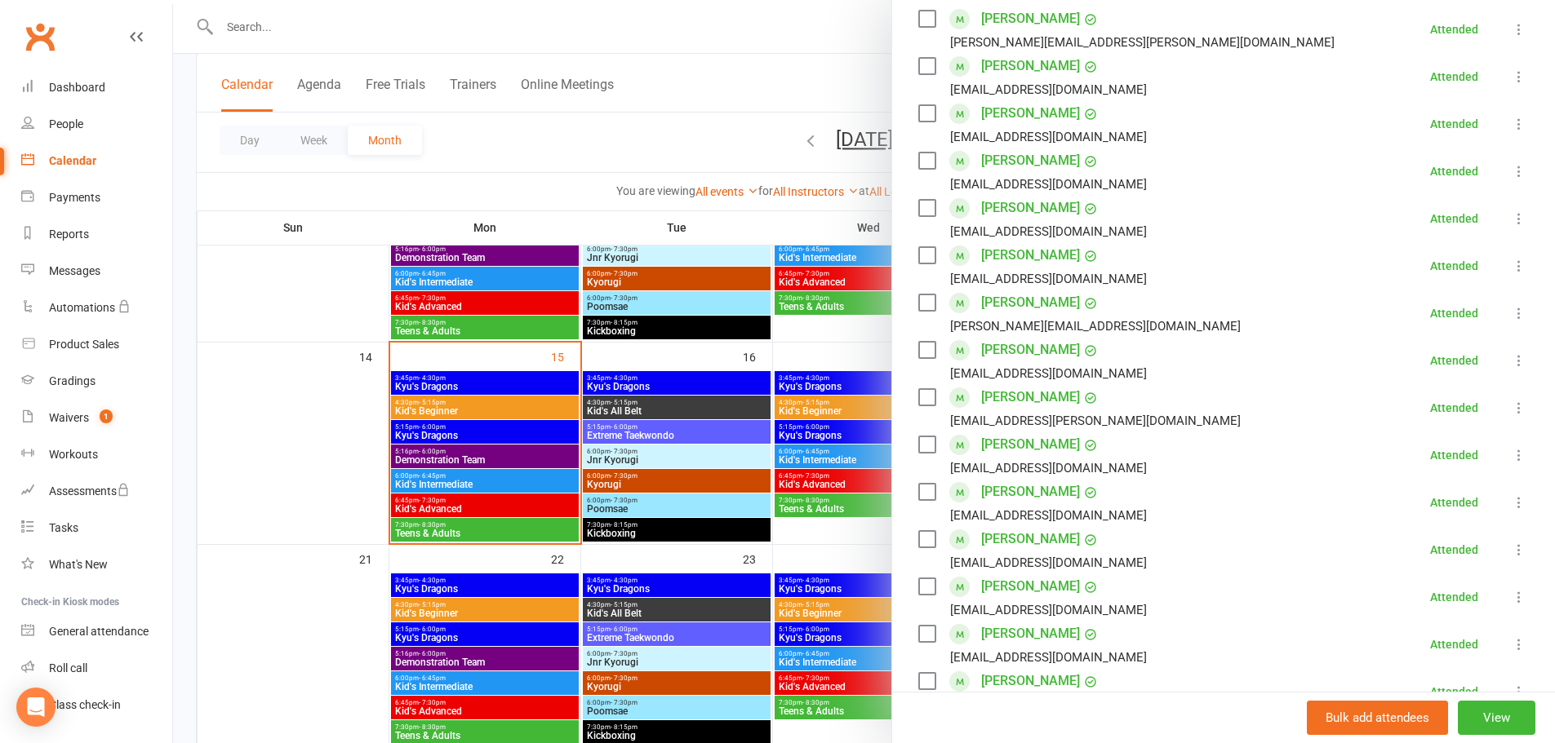
scroll to position [326, 0]
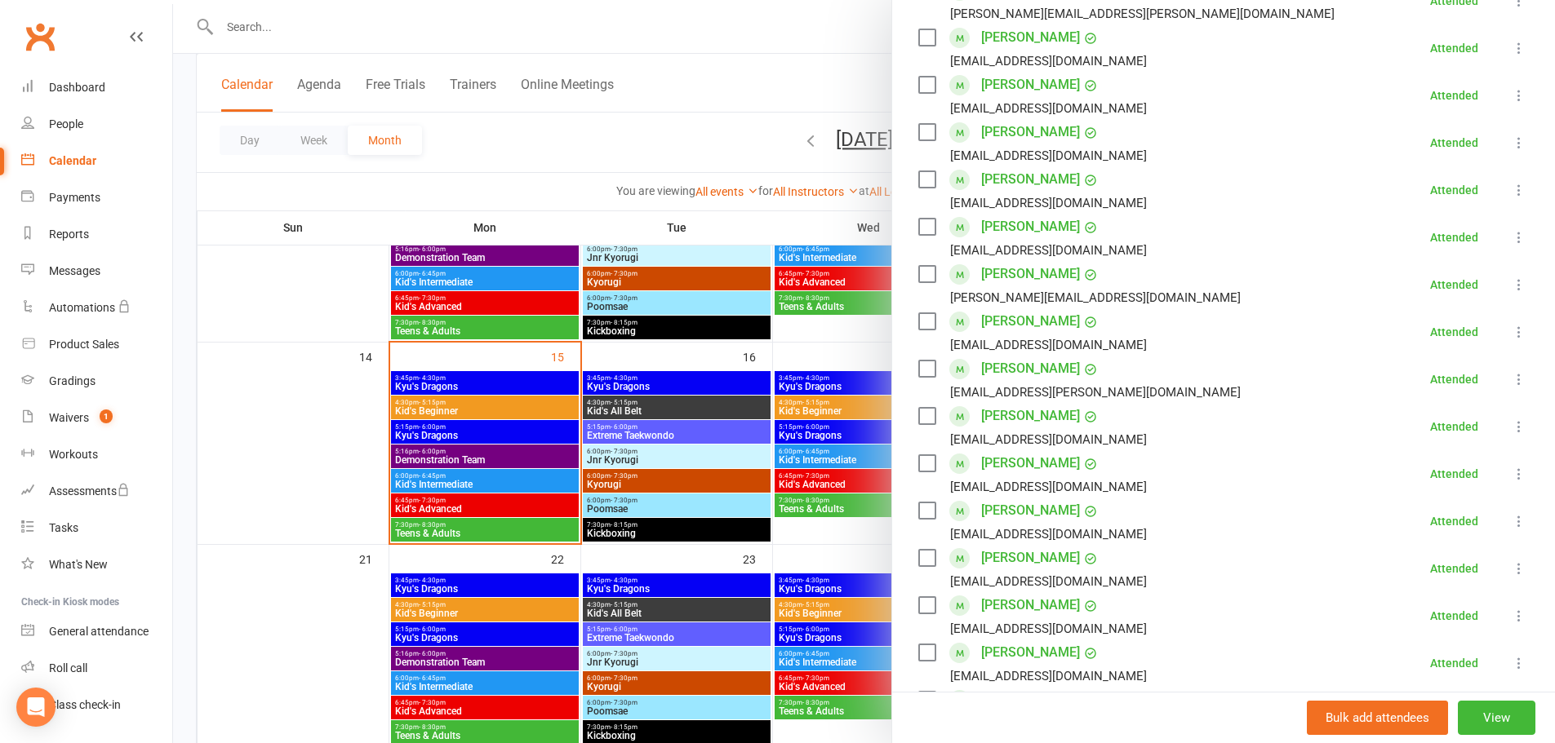
click at [292, 424] on div at bounding box center [864, 371] width 1382 height 743
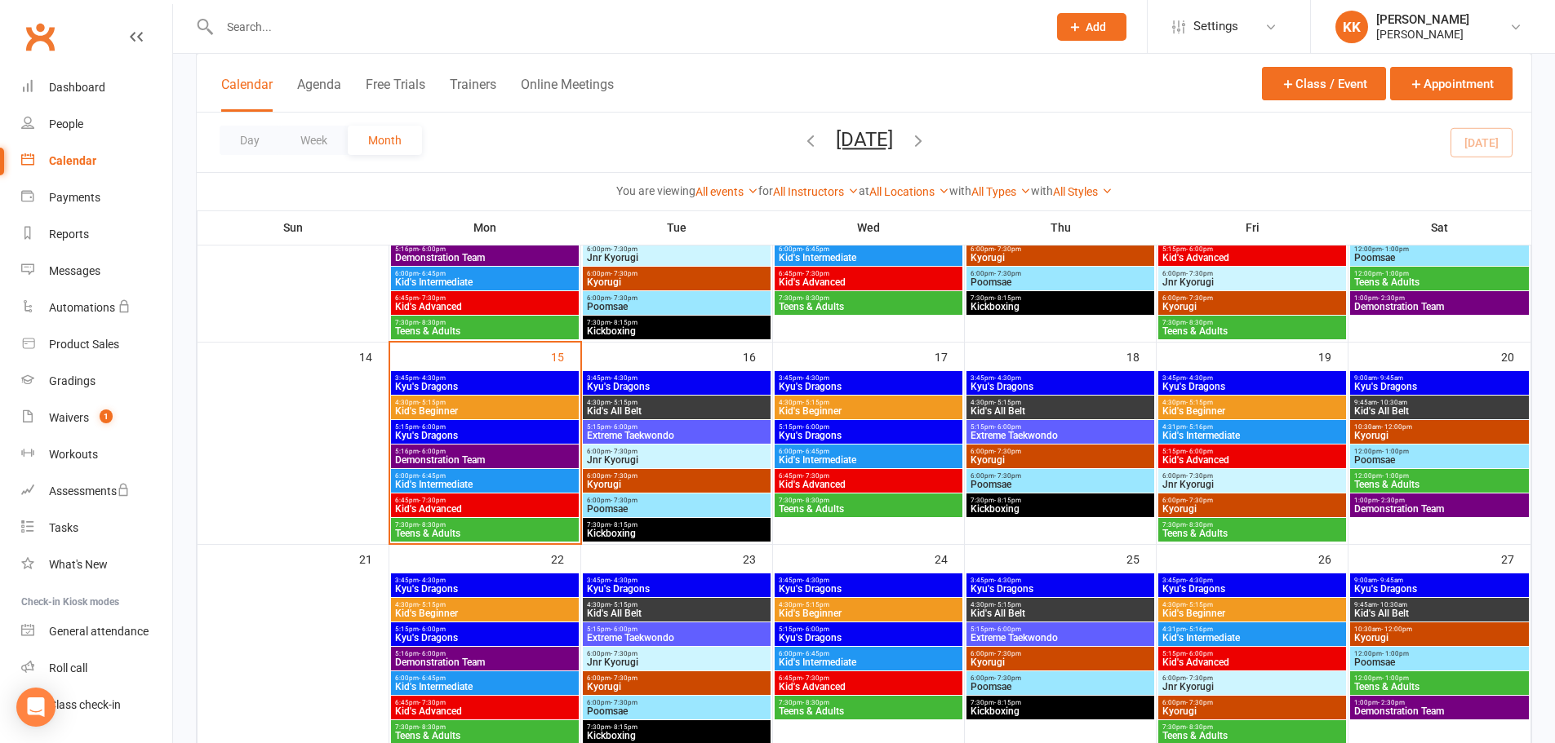
click at [474, 481] on span "Kid's Intermediate" at bounding box center [484, 485] width 181 height 10
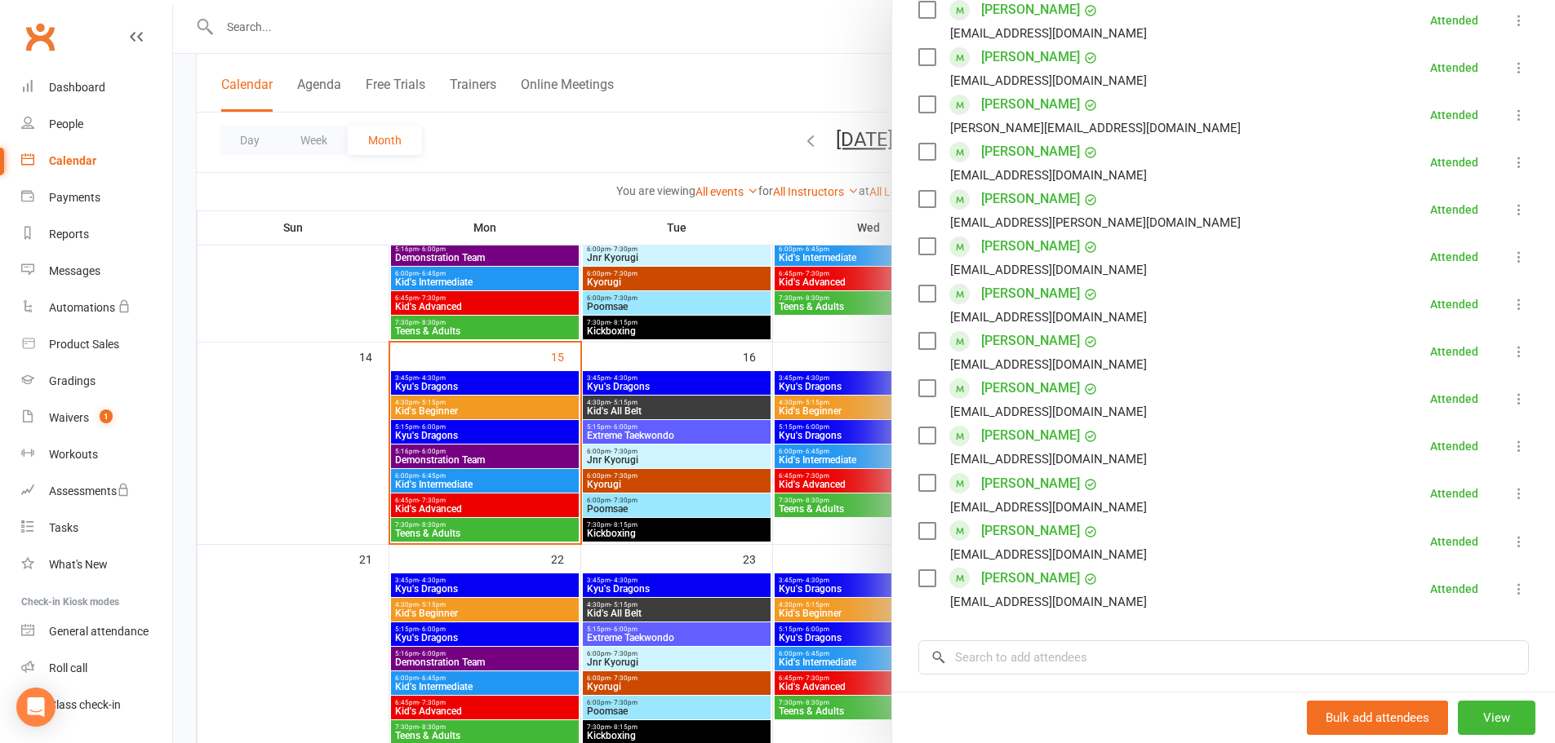
scroll to position [571, 0]
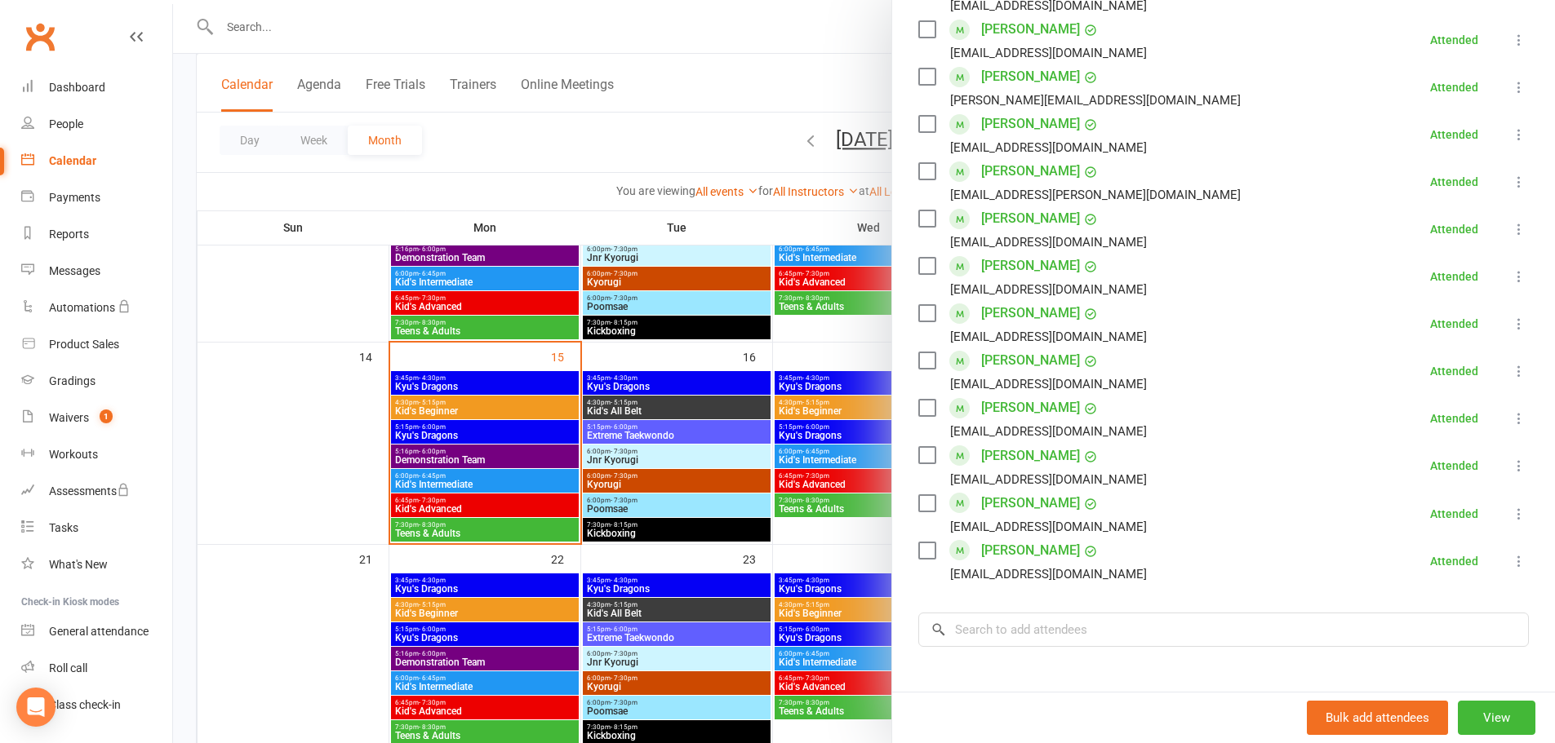
click at [295, 401] on div at bounding box center [864, 371] width 1382 height 743
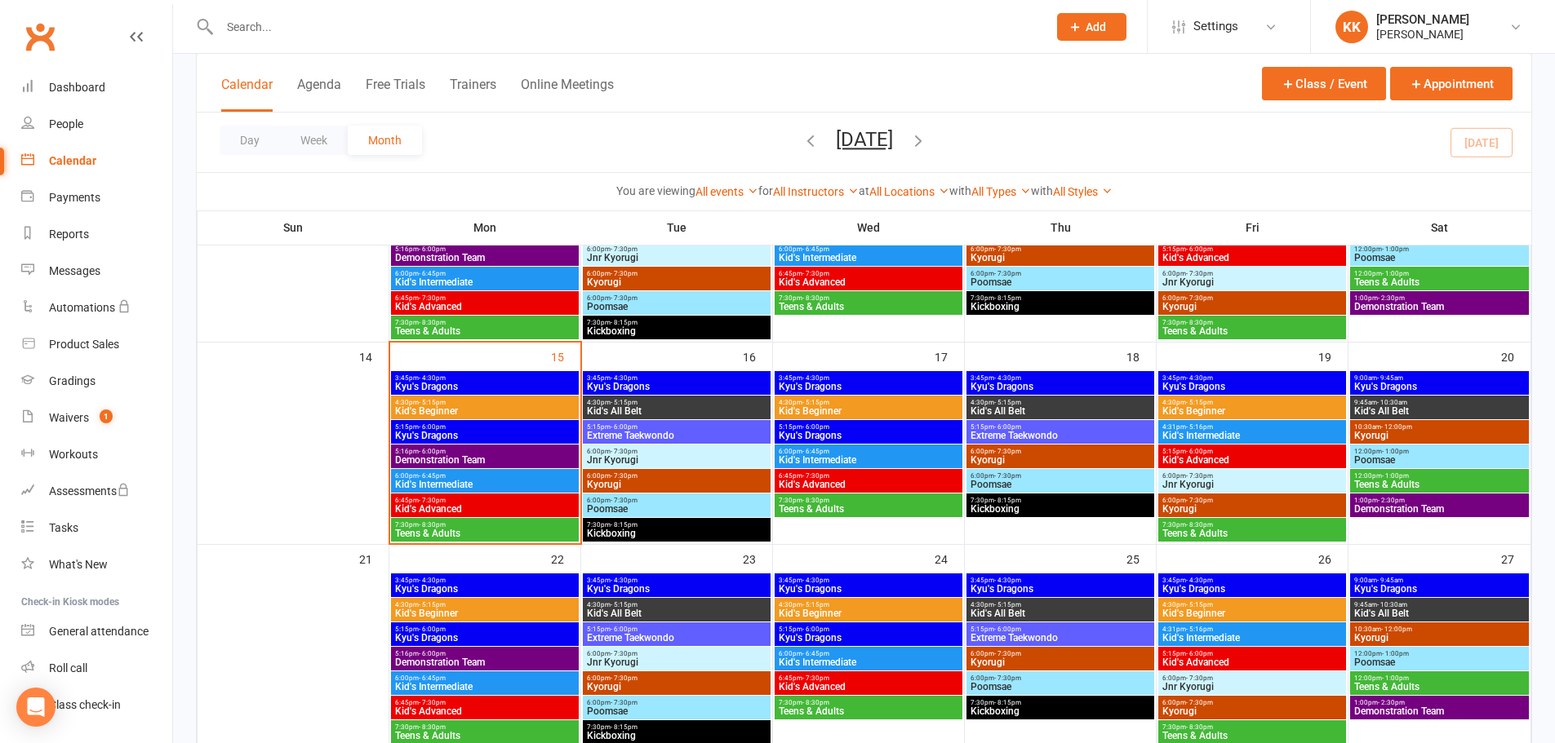
click at [264, 25] on input "text" at bounding box center [625, 27] width 821 height 23
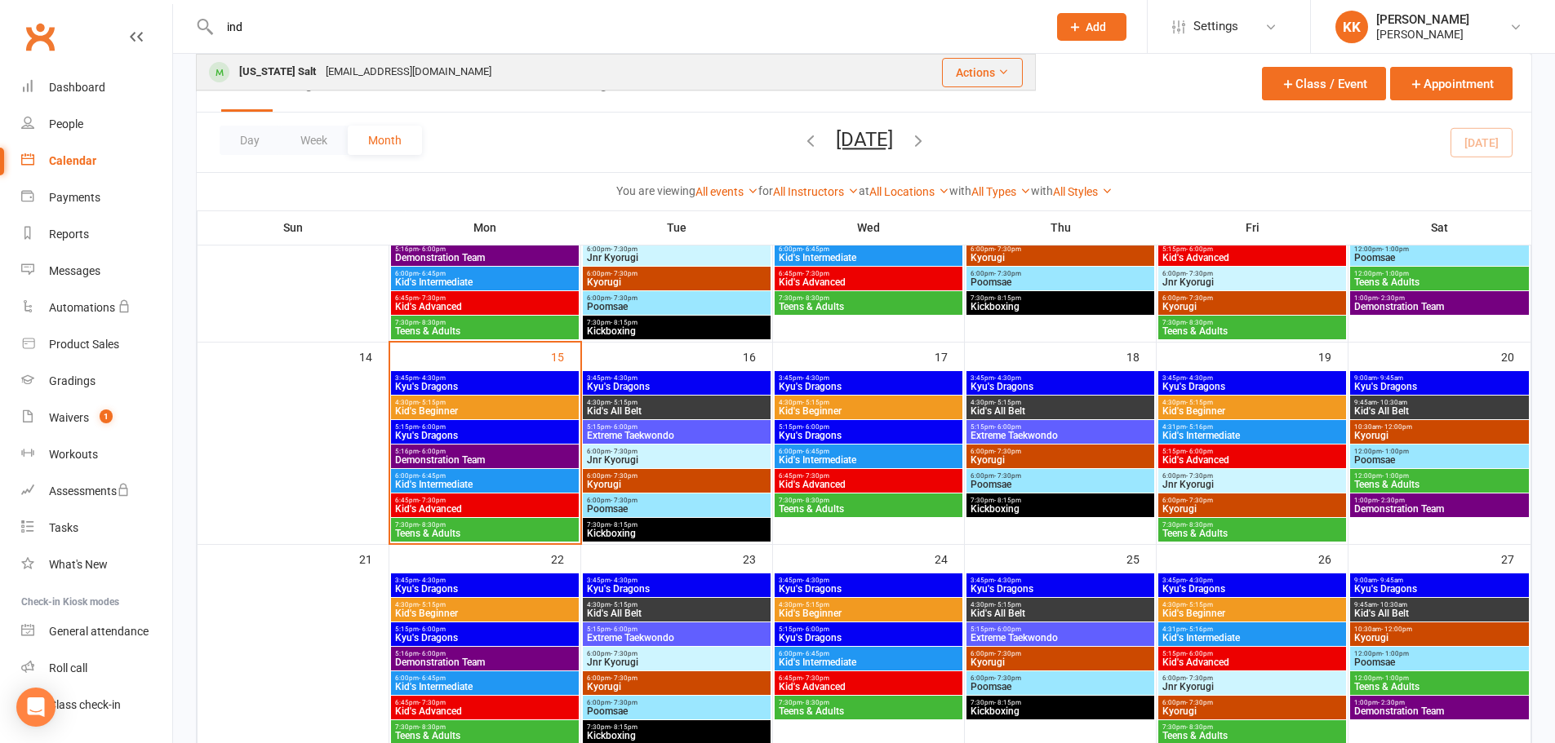
type input "ind"
click at [255, 67] on div "[US_STATE] Salt" at bounding box center [277, 72] width 87 height 24
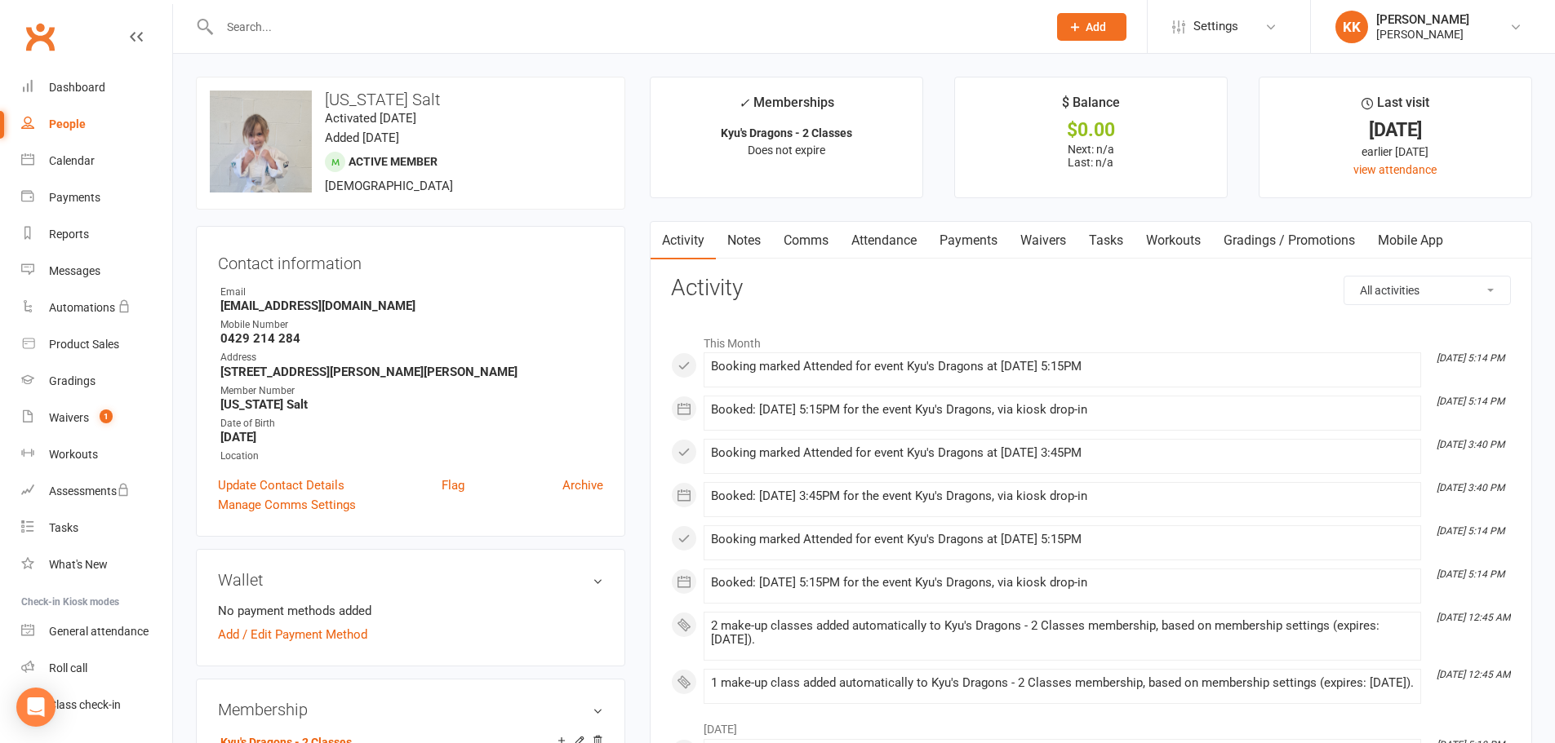
click at [964, 246] on link "Payments" at bounding box center [968, 241] width 81 height 38
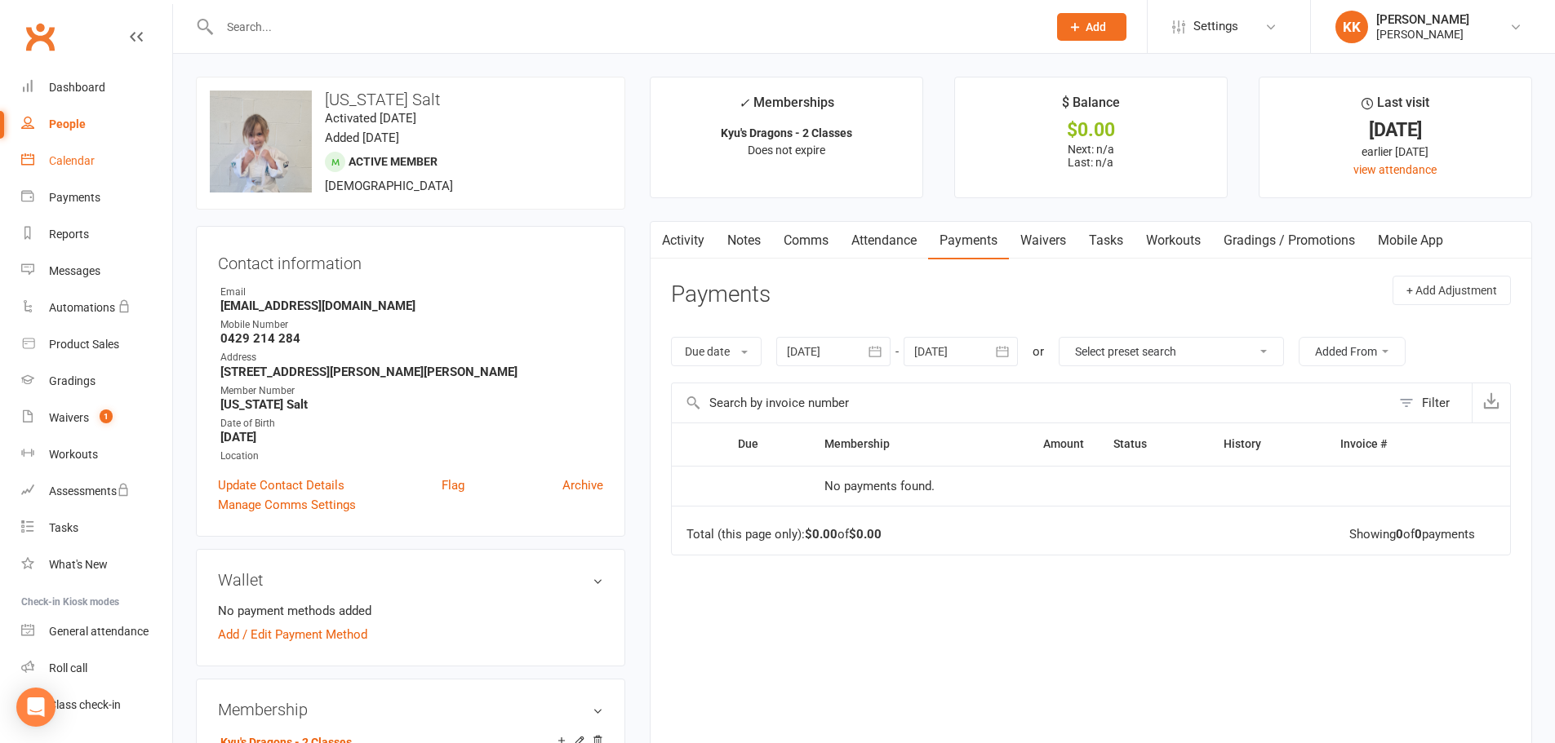
click at [83, 162] on div "Calendar" at bounding box center [72, 160] width 46 height 13
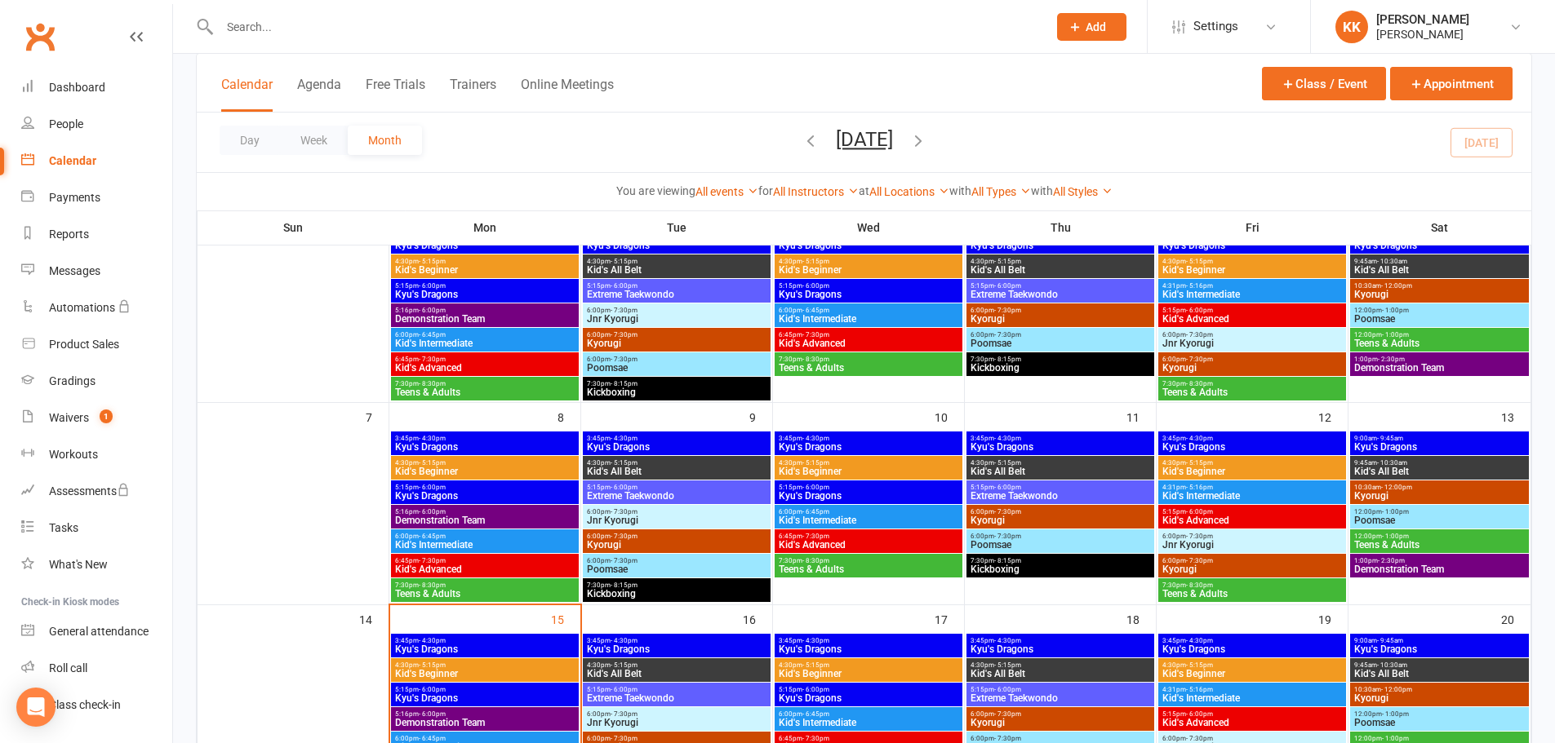
scroll to position [163, 0]
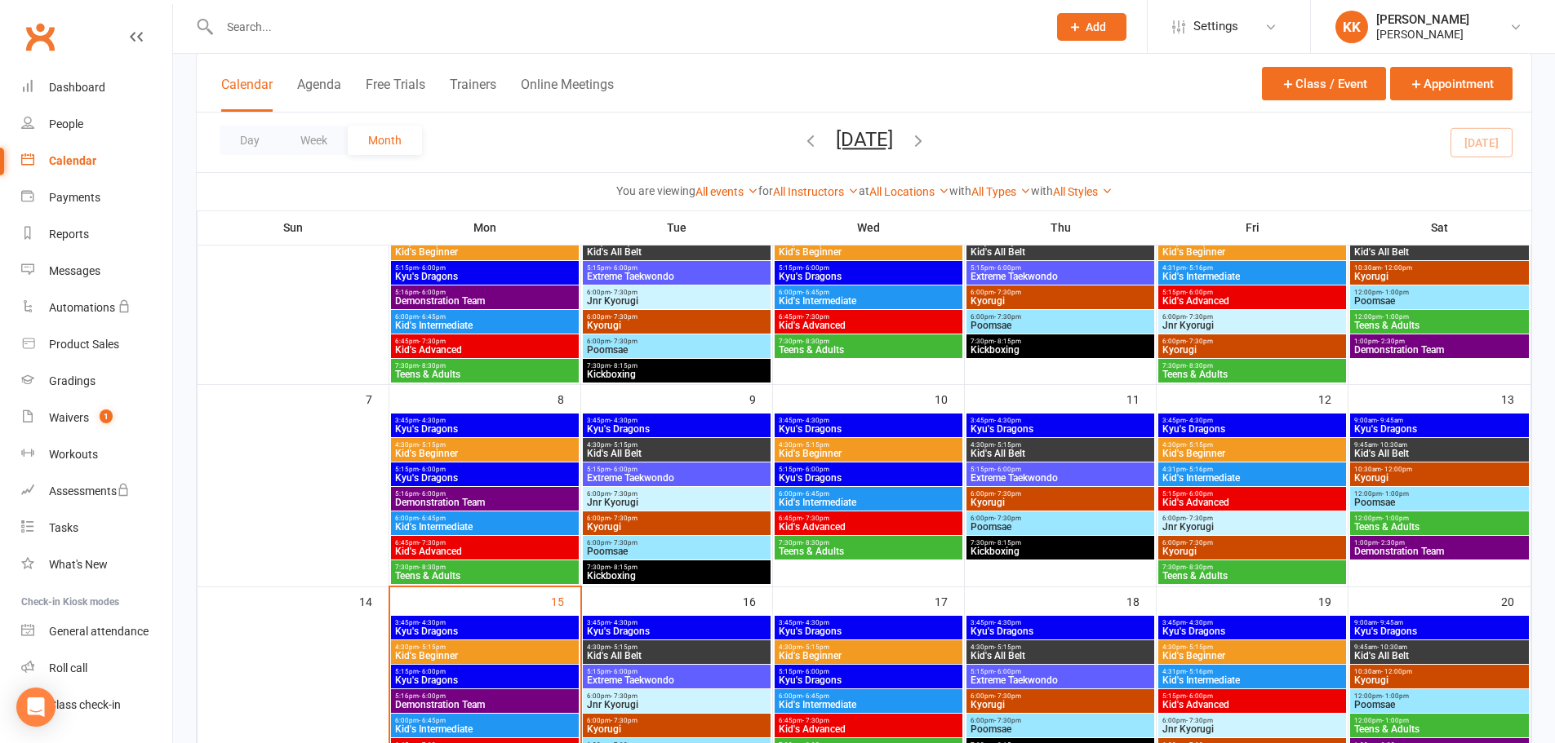
click at [491, 521] on span "6:00pm - 6:45pm" at bounding box center [484, 518] width 181 height 7
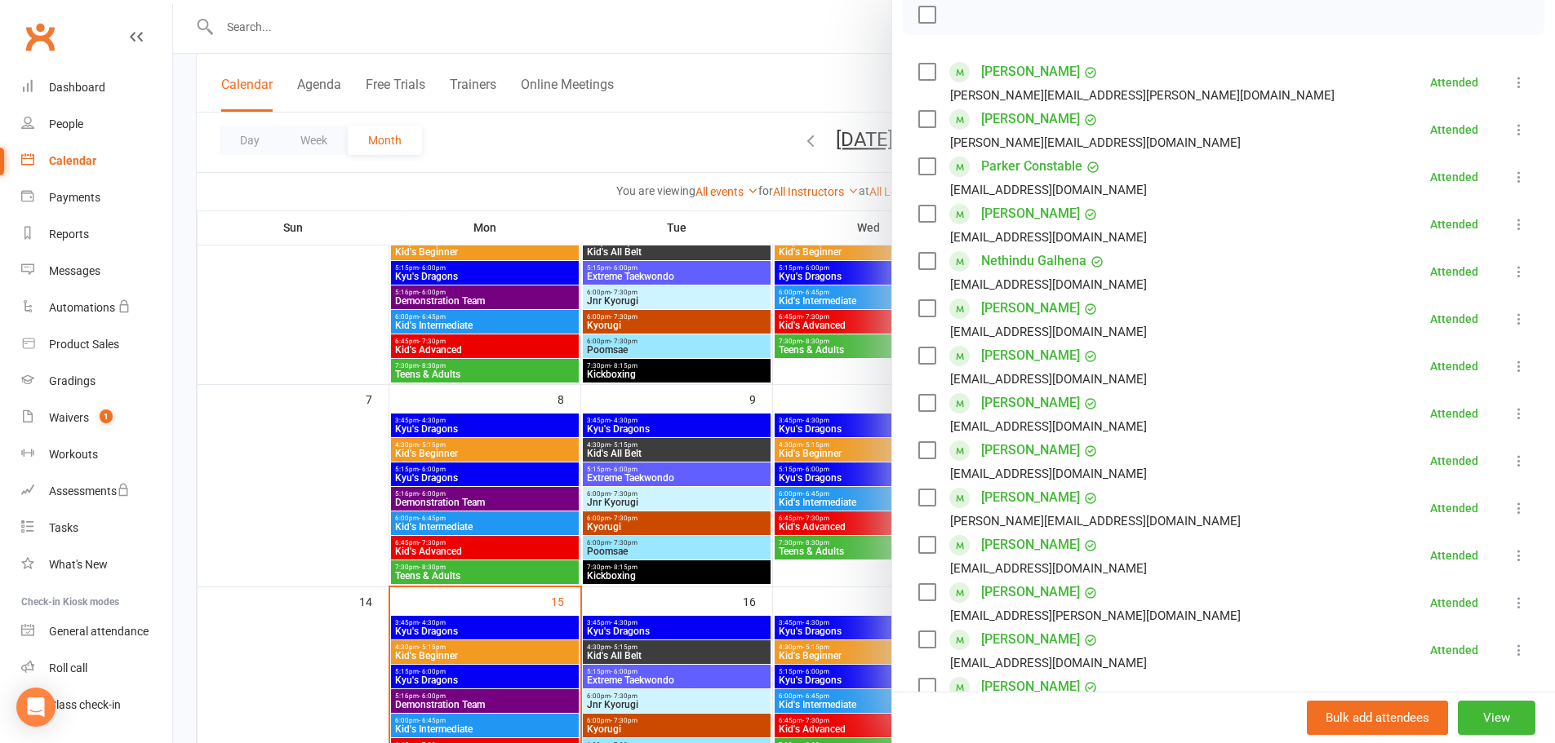
scroll to position [326, 0]
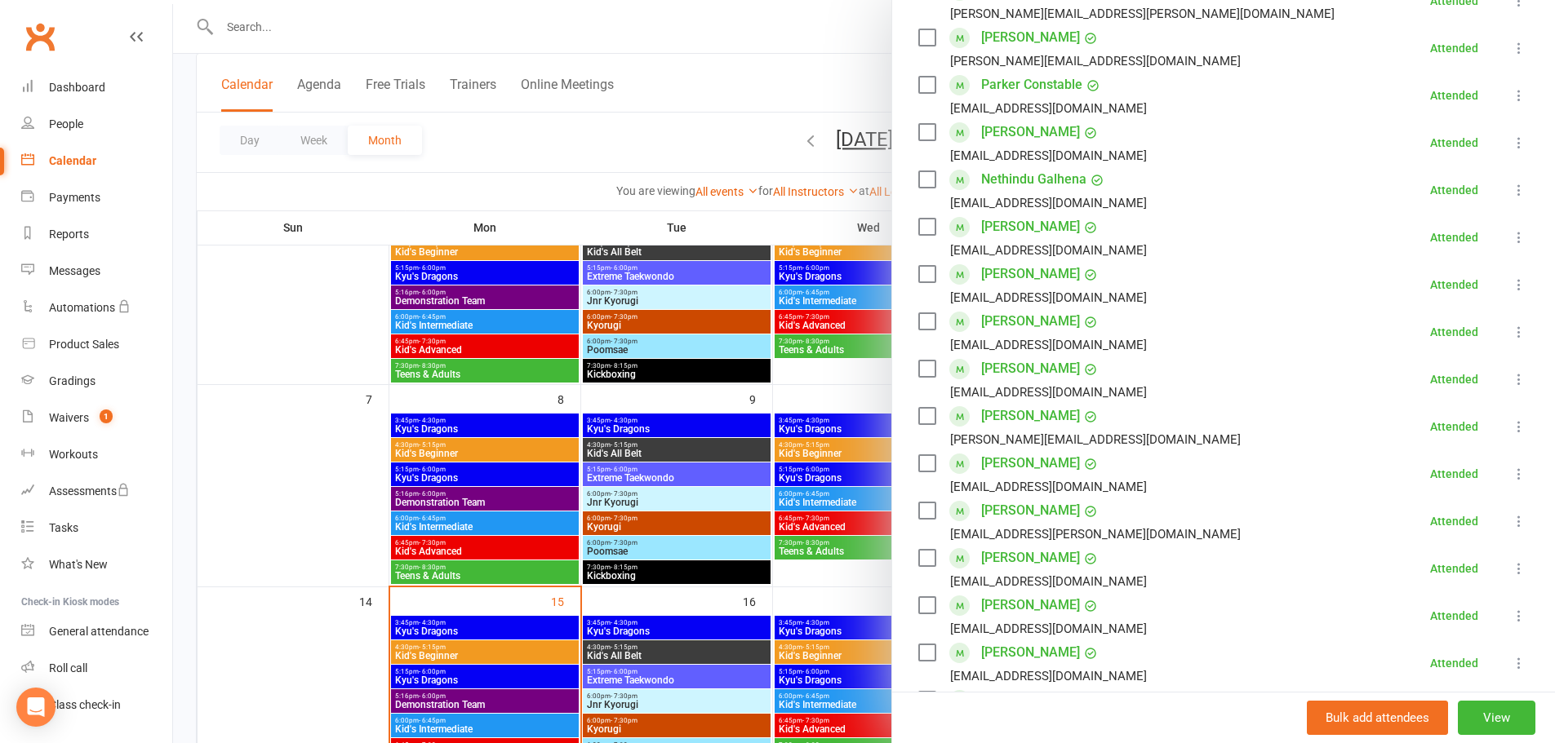
click at [293, 466] on div at bounding box center [864, 371] width 1382 height 743
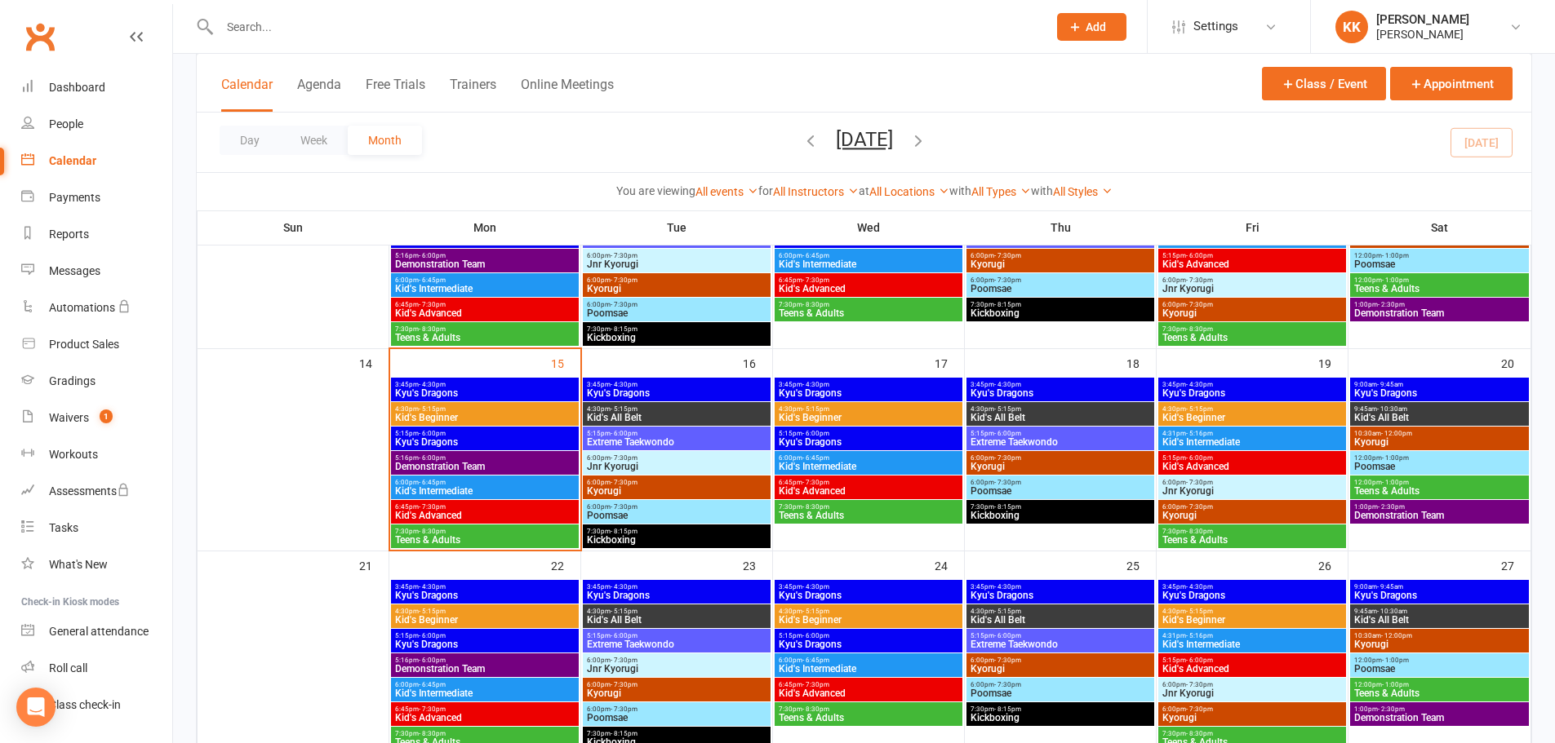
scroll to position [408, 0]
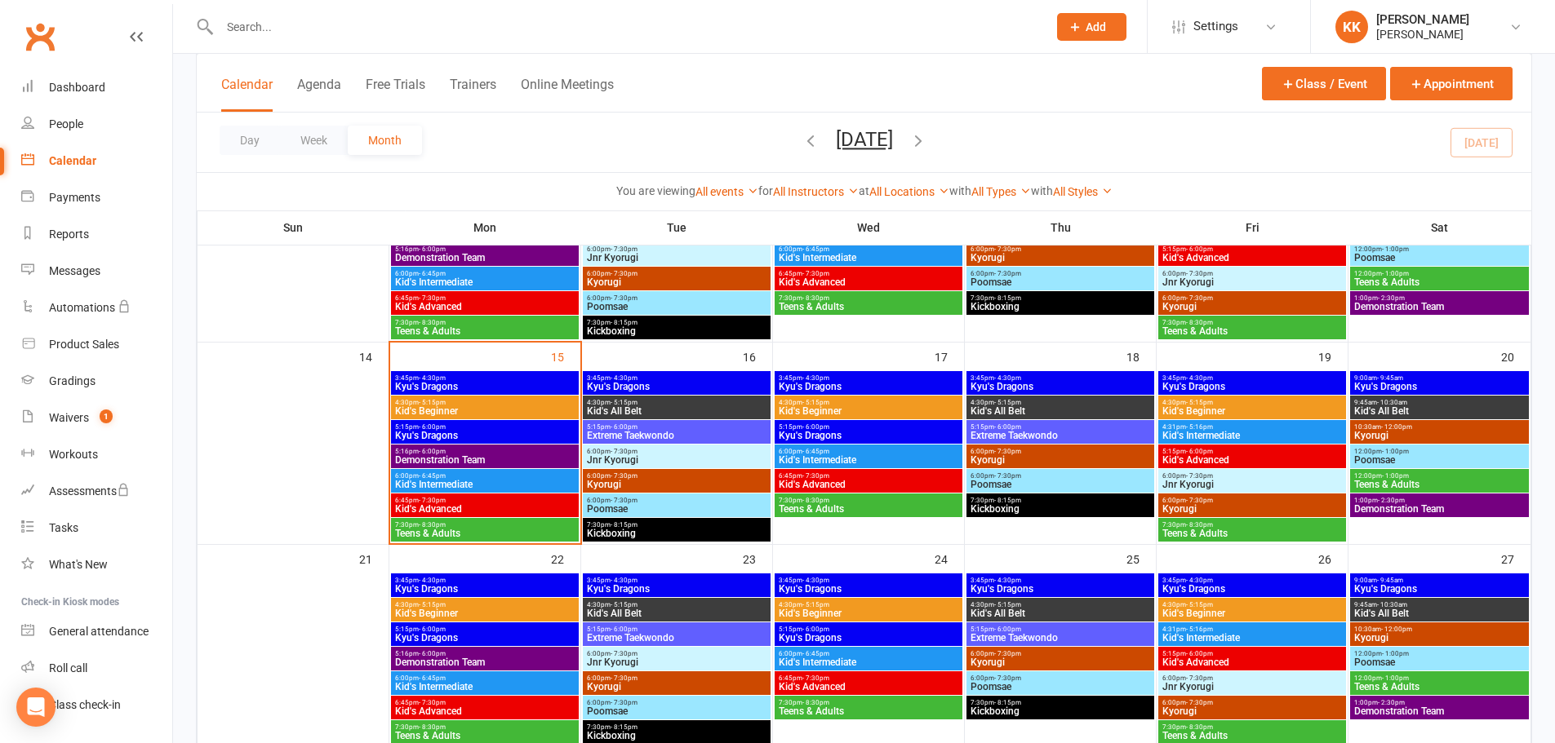
click at [493, 477] on span "6:00pm - 6:45pm" at bounding box center [484, 475] width 181 height 7
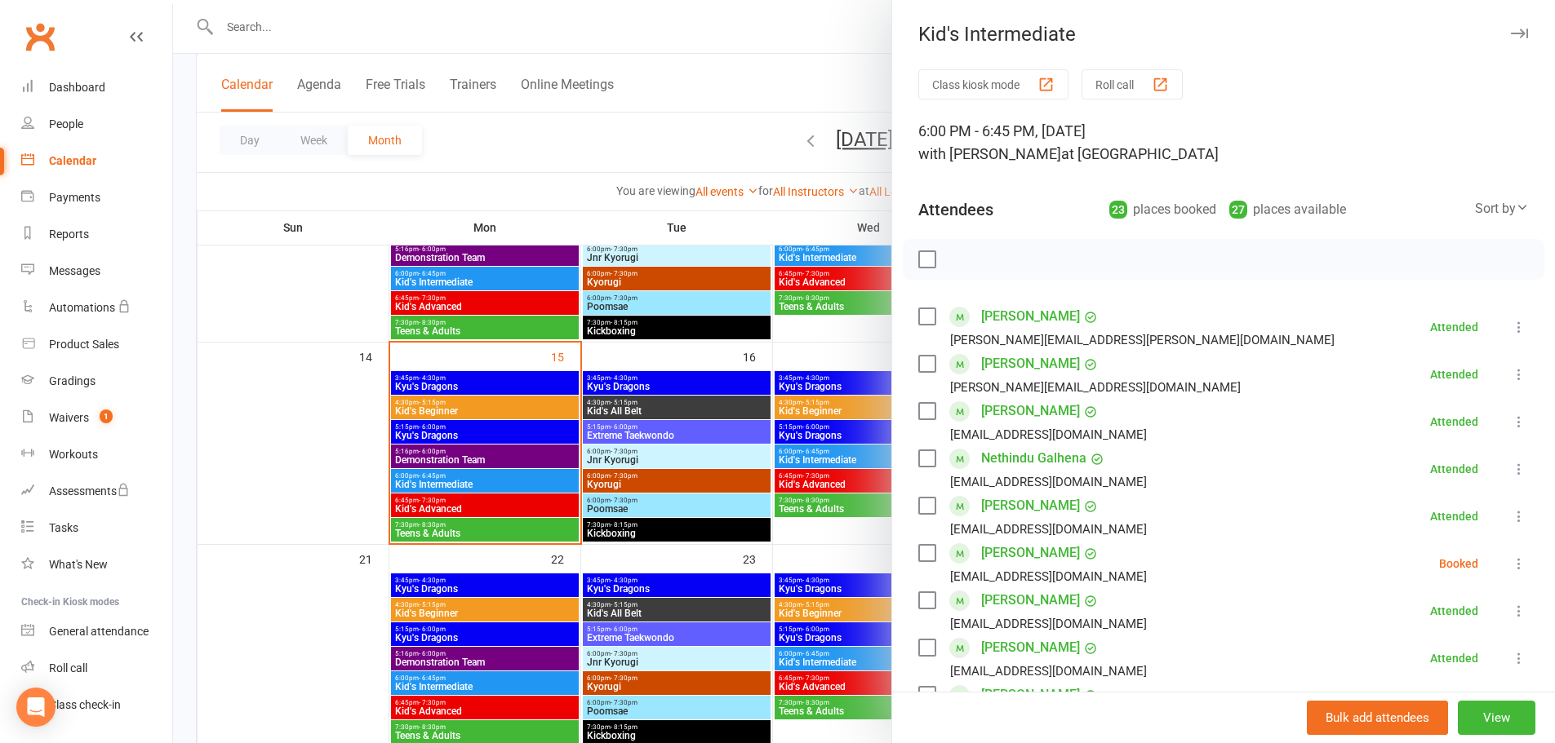
click at [1511, 566] on icon at bounding box center [1519, 564] width 16 height 16
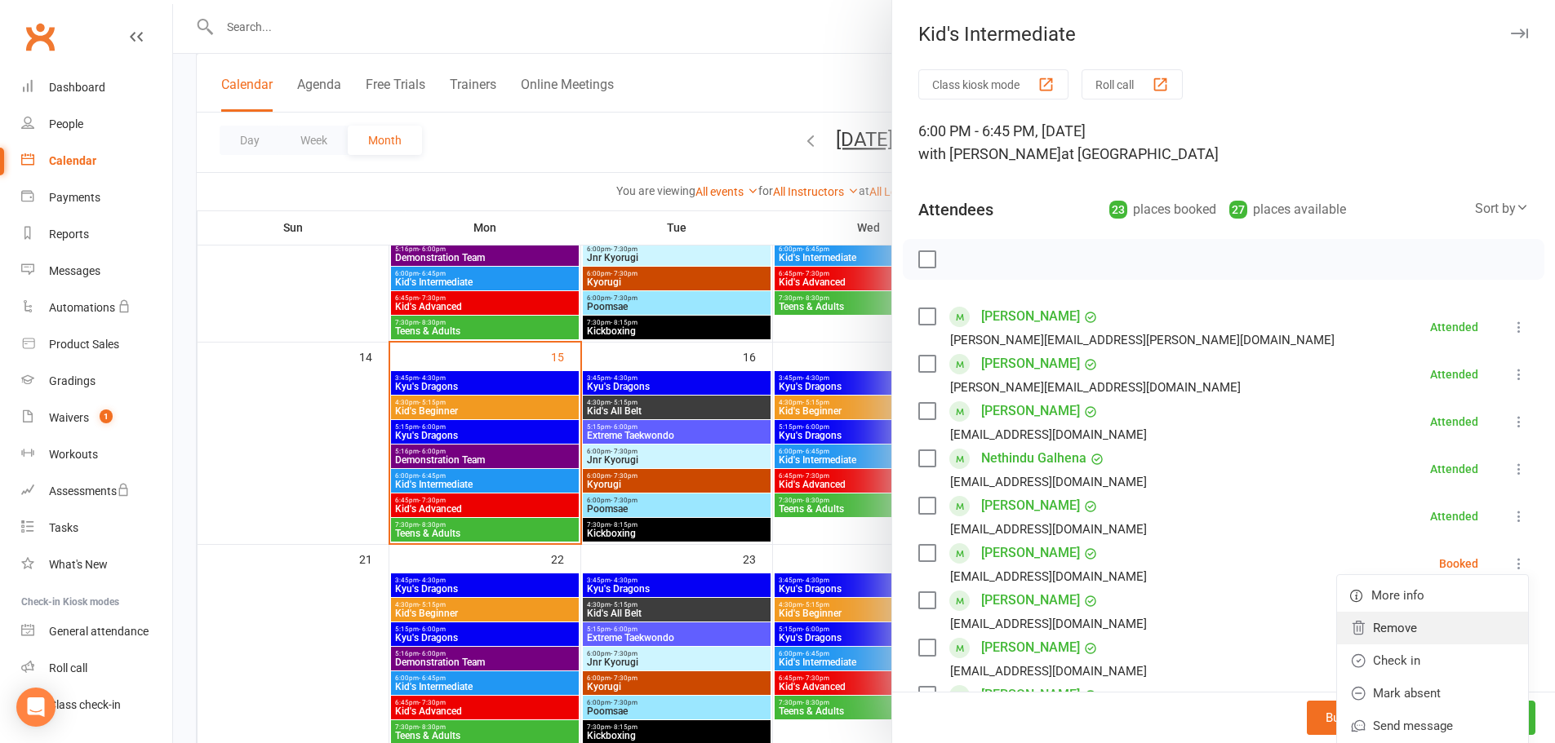
click at [1371, 637] on link "Remove" at bounding box center [1432, 628] width 191 height 33
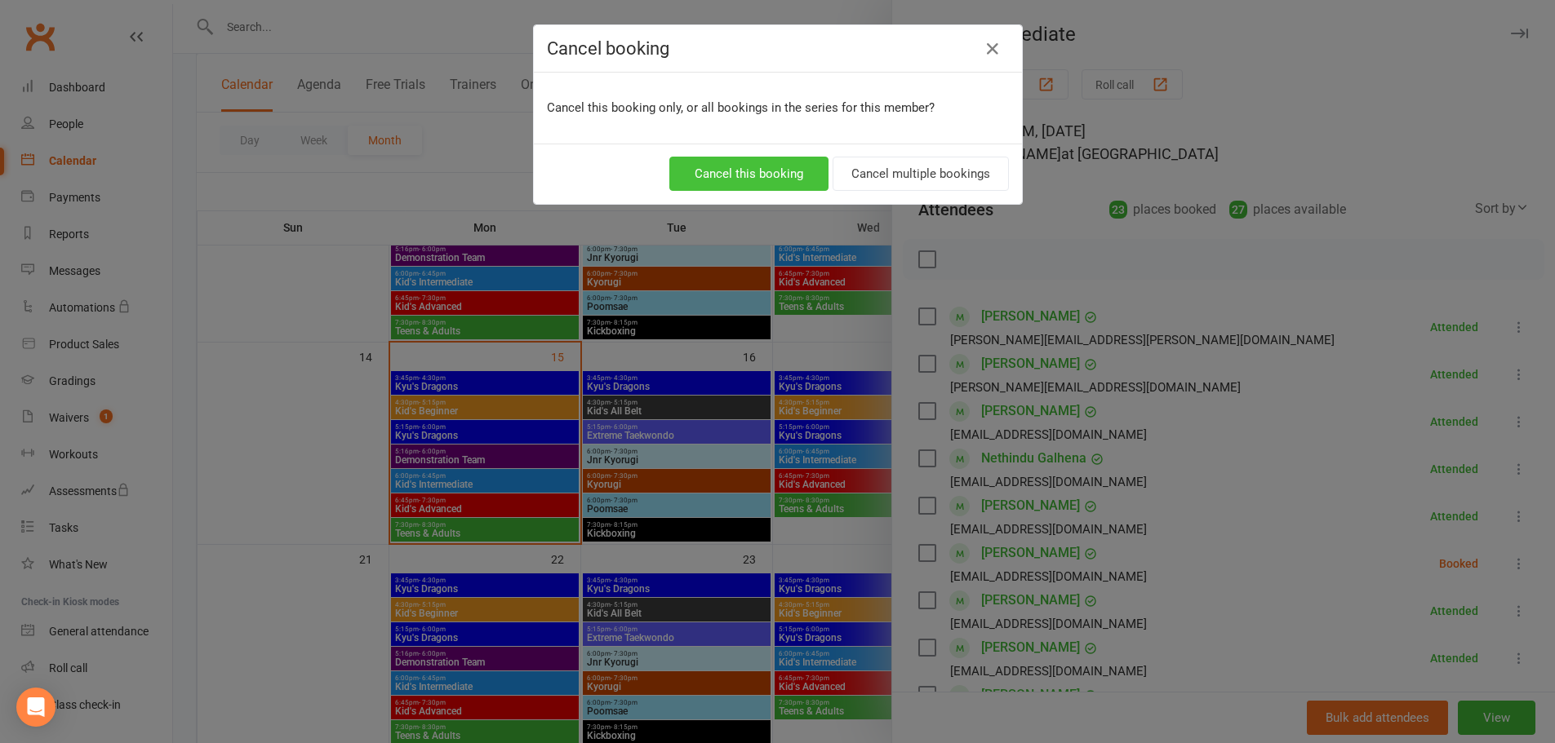
click at [770, 173] on button "Cancel this booking" at bounding box center [748, 174] width 159 height 34
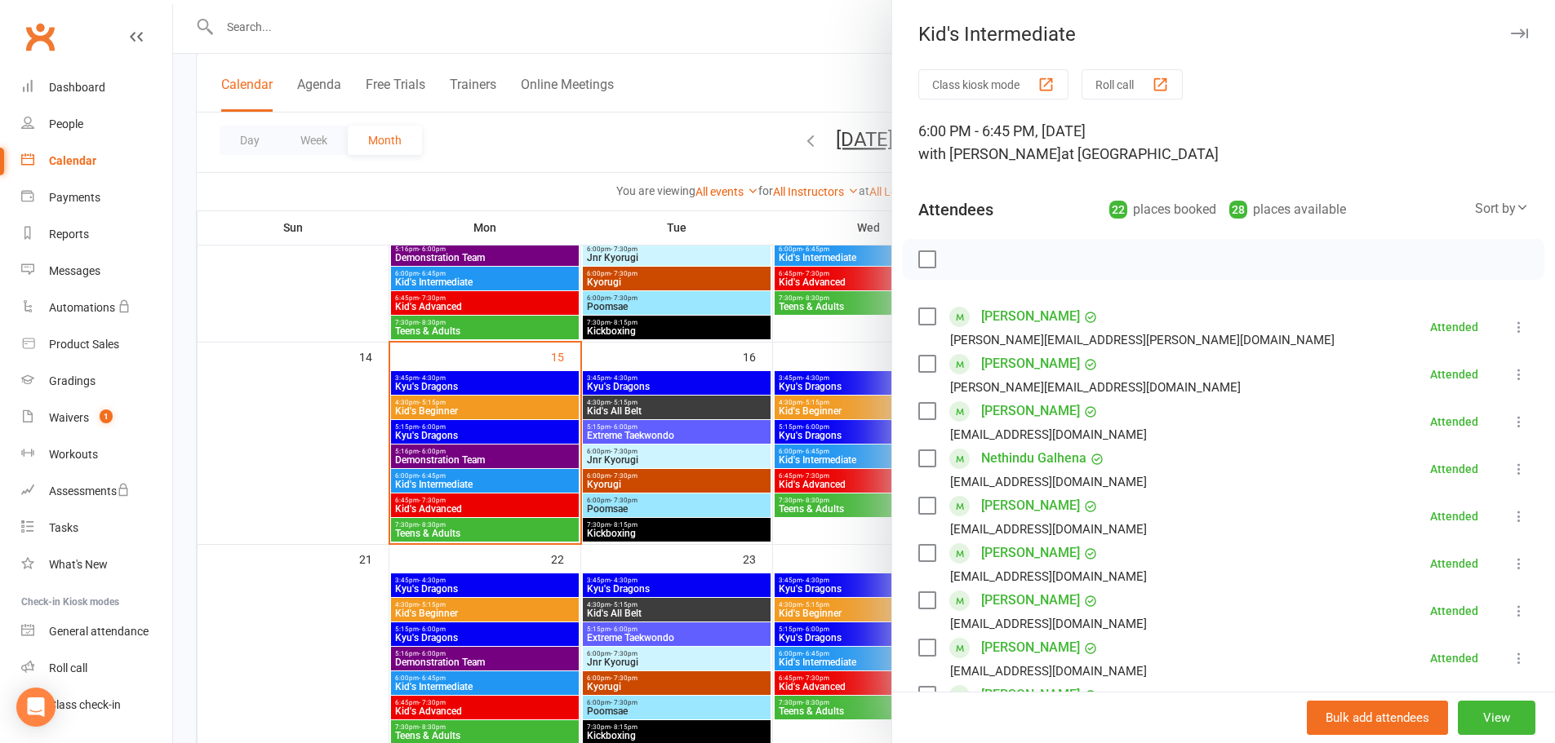
click at [322, 479] on div at bounding box center [864, 371] width 1382 height 743
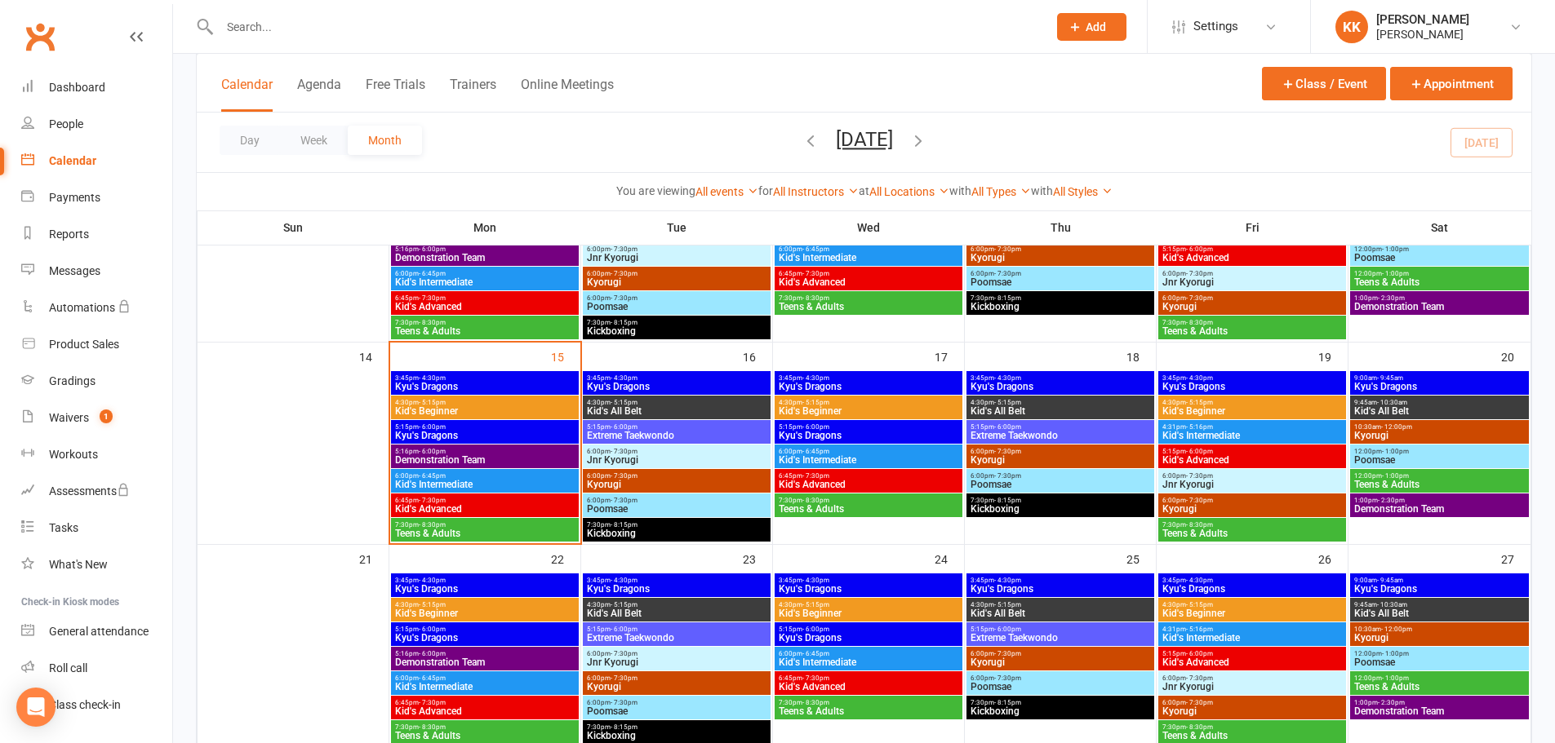
click at [490, 477] on span "6:00pm - 6:45pm" at bounding box center [484, 475] width 181 height 7
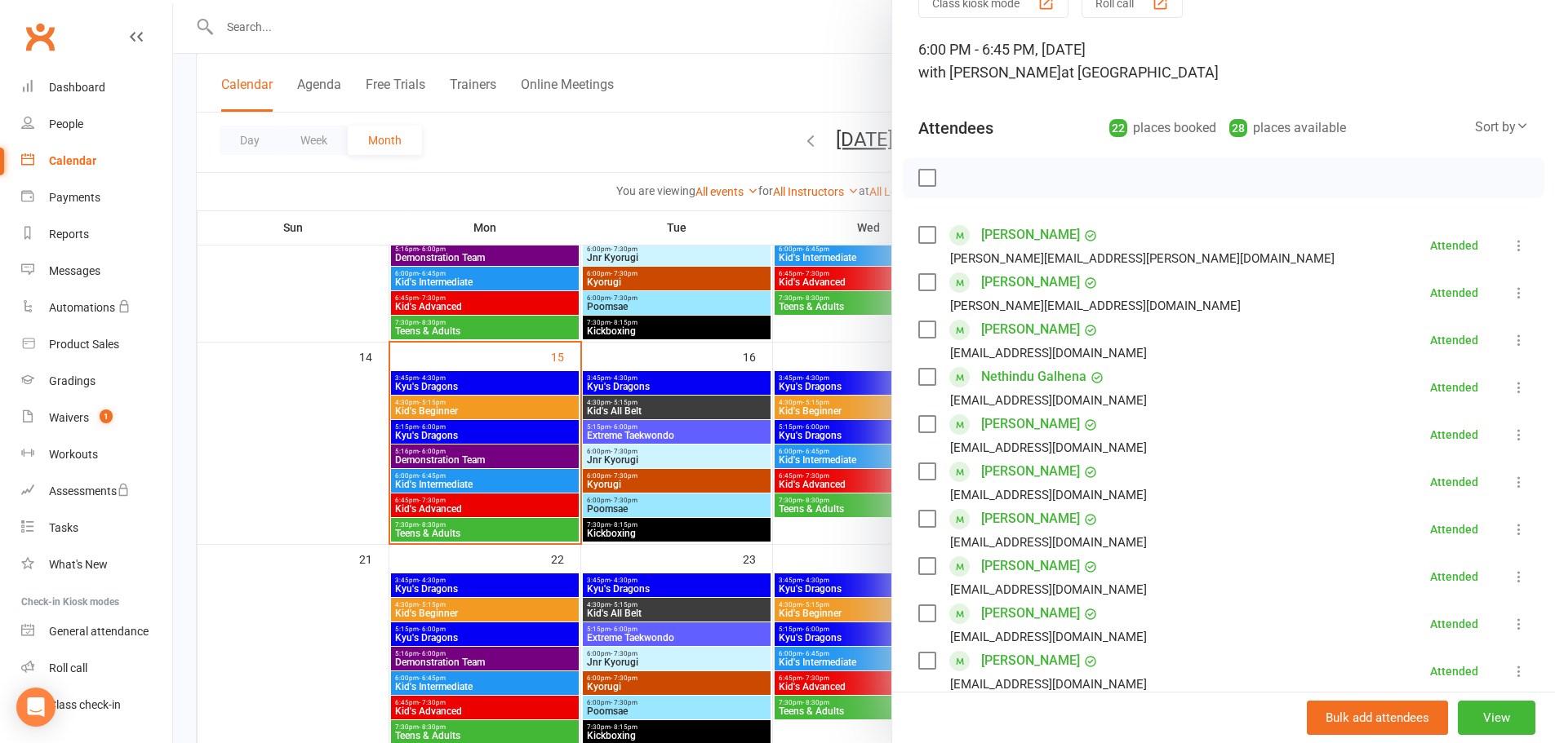
scroll to position [0, 0]
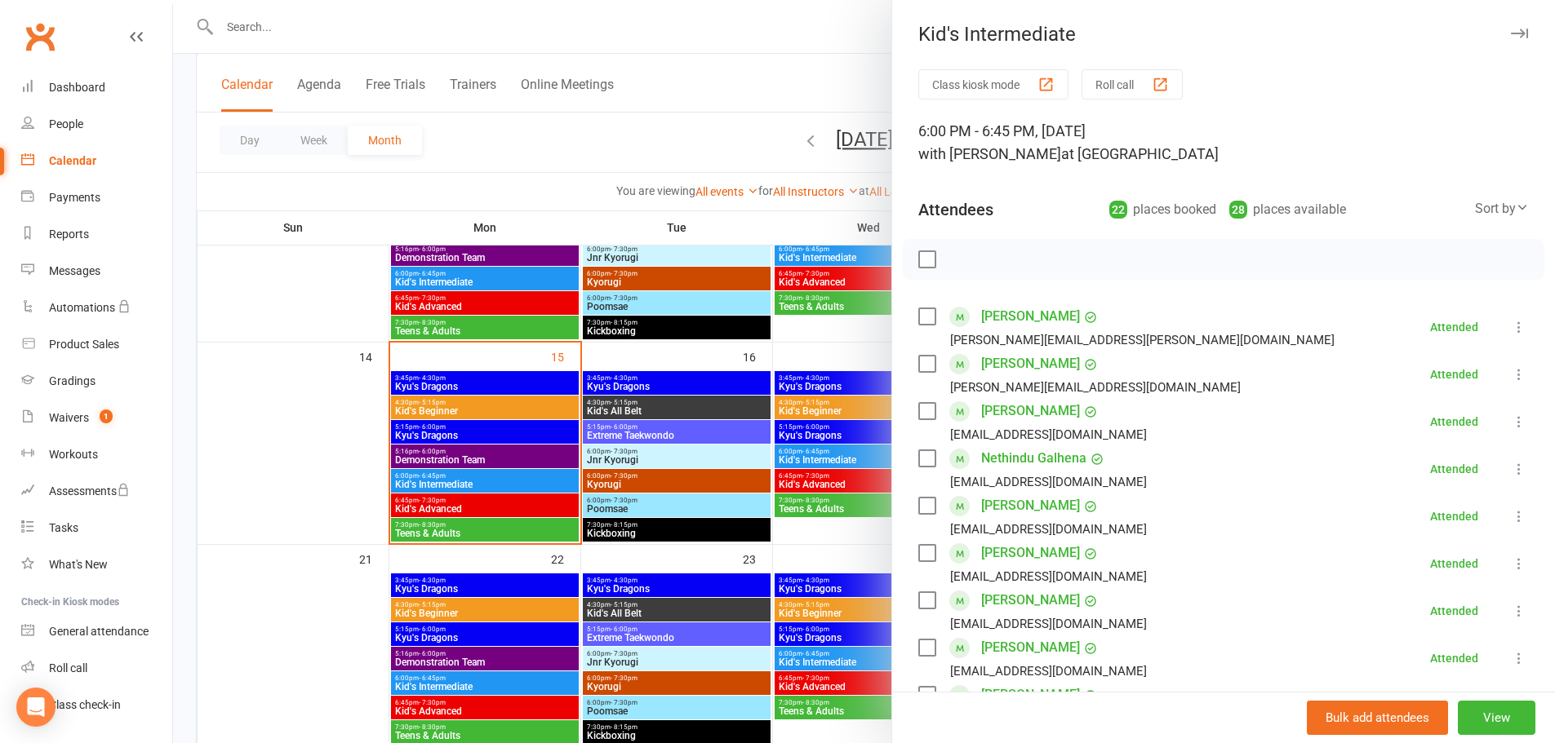
click at [281, 433] on div at bounding box center [864, 371] width 1382 height 743
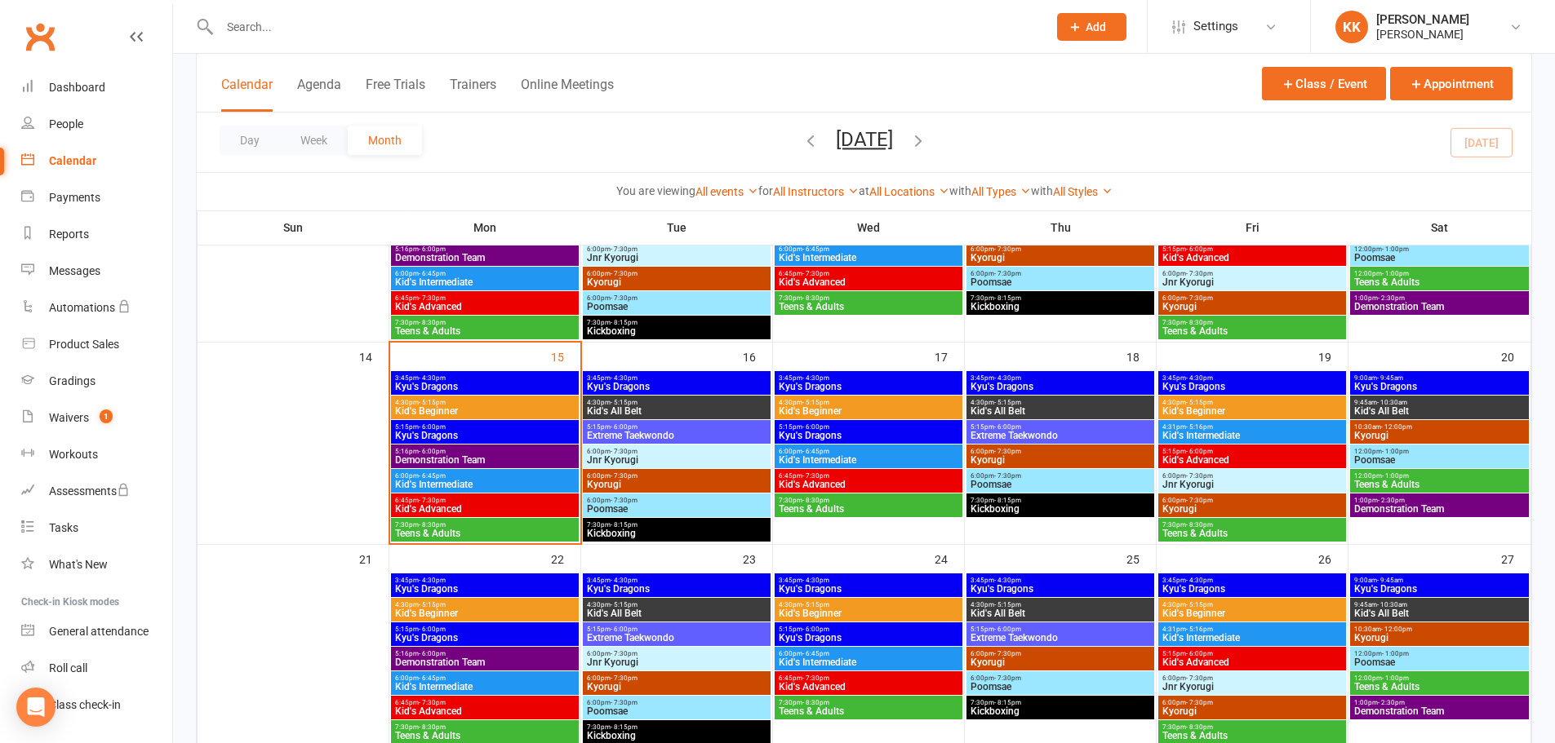
click at [473, 475] on span "6:00pm - 6:45pm" at bounding box center [484, 475] width 181 height 7
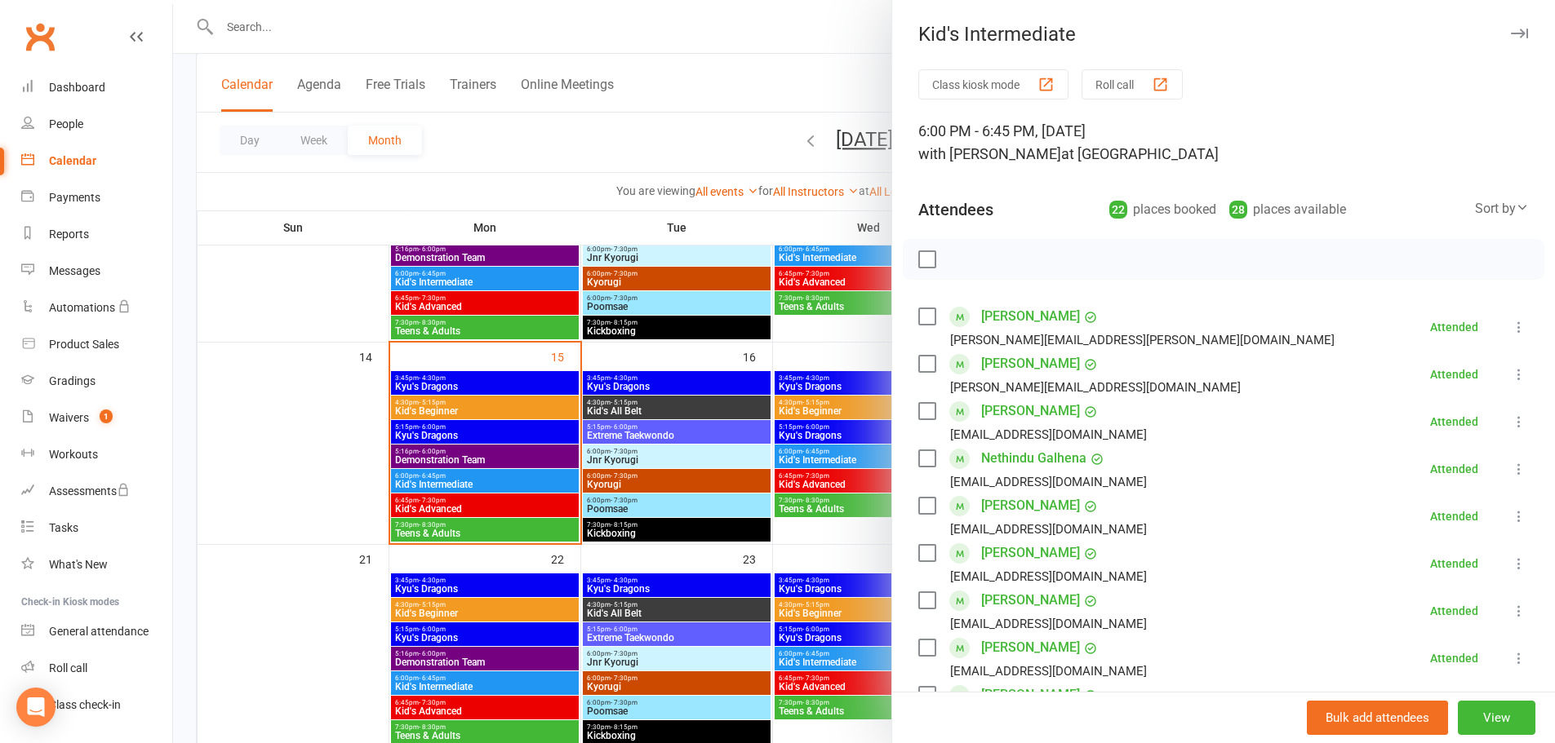
click at [1226, 712] on div "Bulk add attendees View" at bounding box center [1223, 717] width 663 height 51
click at [70, 415] on div "Waivers" at bounding box center [69, 417] width 40 height 13
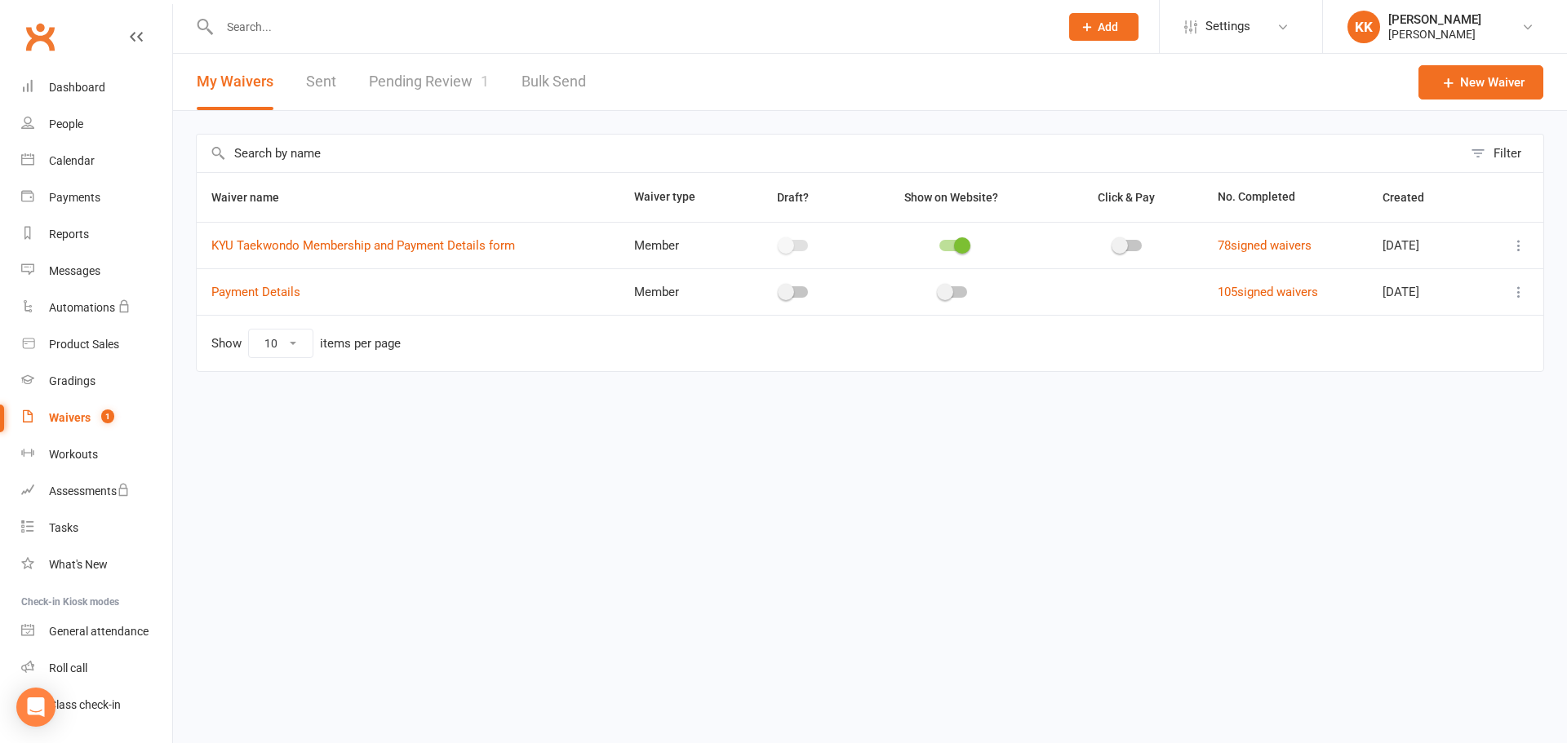
click at [384, 92] on link "Pending Review 1" at bounding box center [429, 82] width 120 height 56
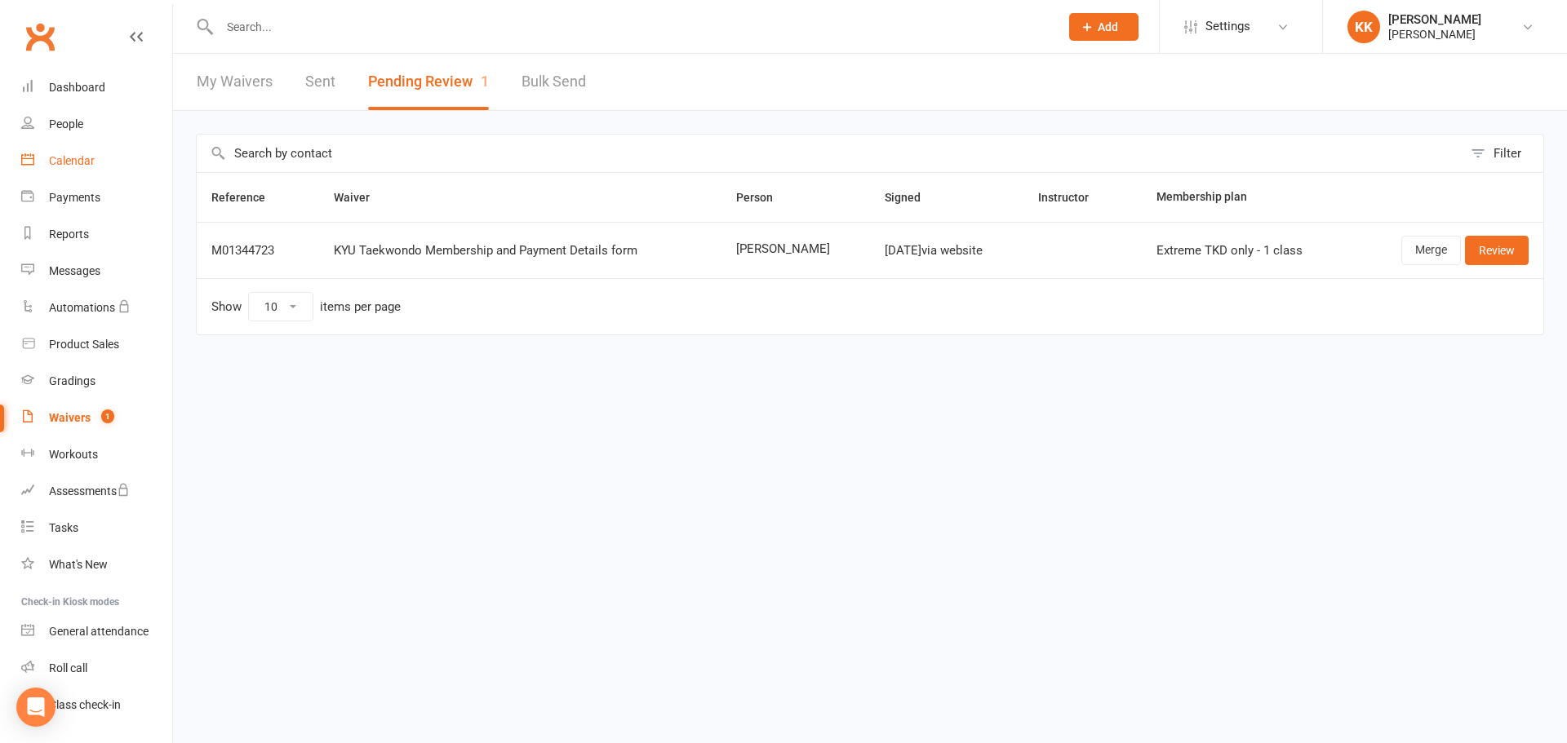
click at [68, 157] on div "Calendar" at bounding box center [72, 160] width 46 height 13
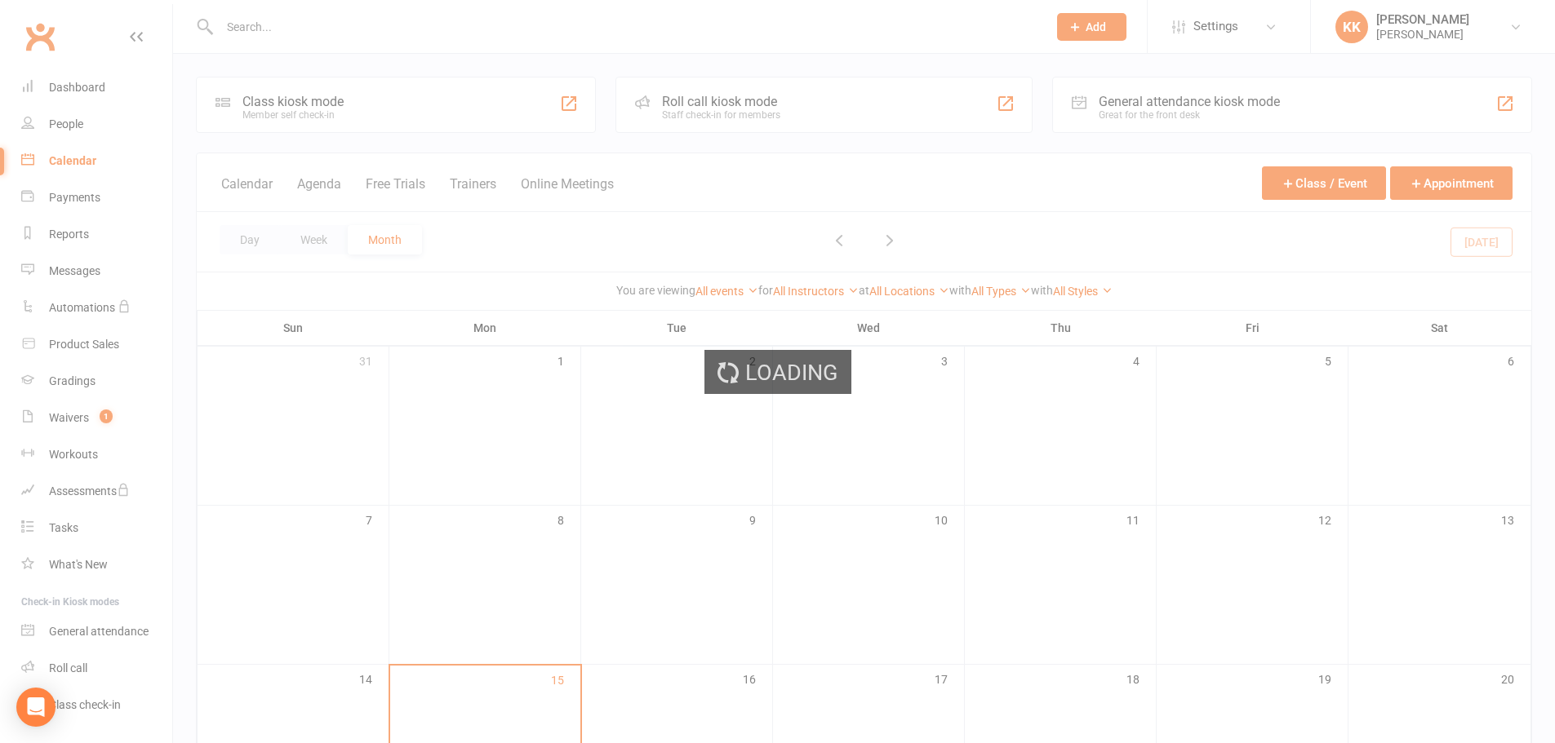
click at [71, 86] on div "Loading" at bounding box center [777, 371] width 1555 height 743
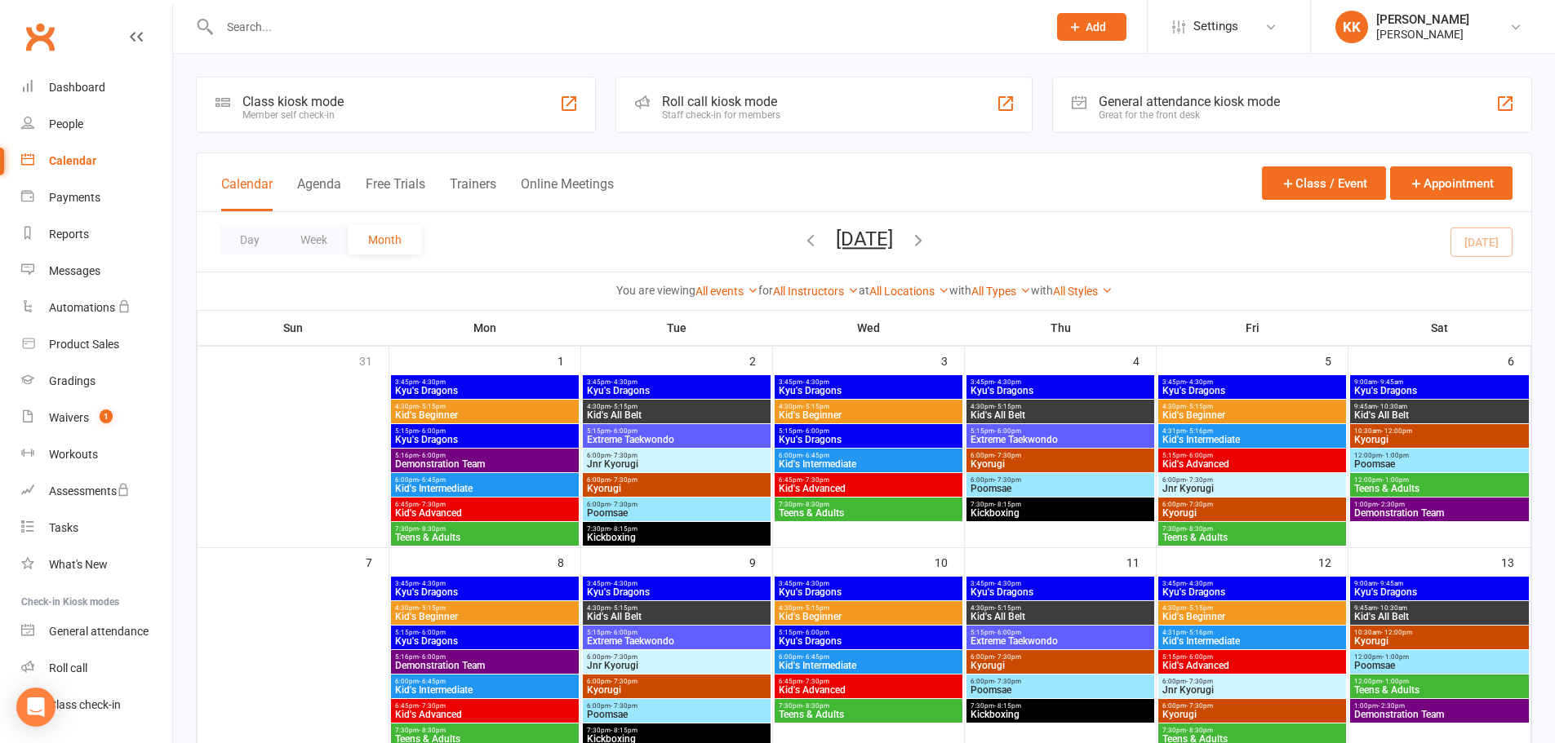
click at [70, 159] on div "Calendar" at bounding box center [72, 160] width 47 height 13
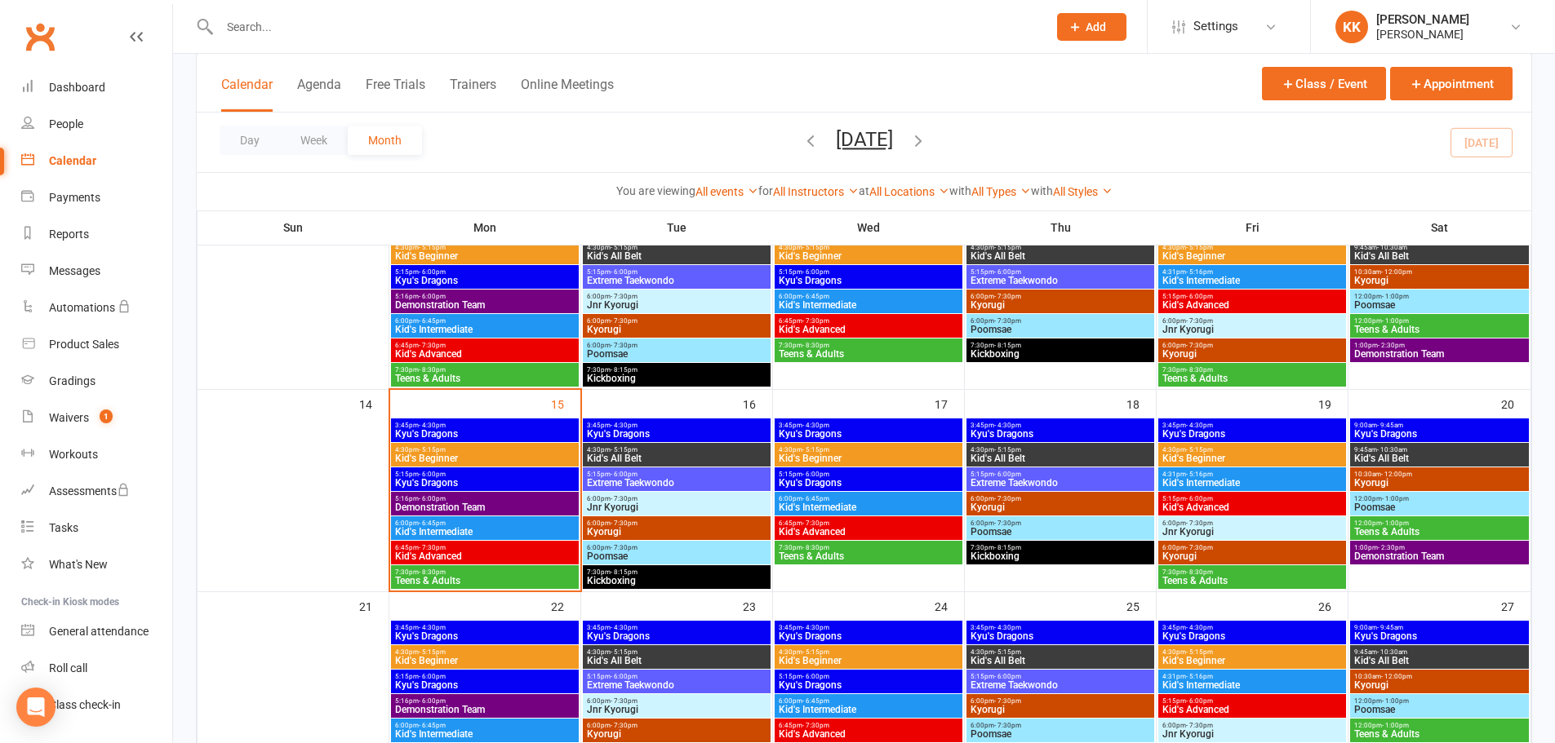
scroll to position [408, 0]
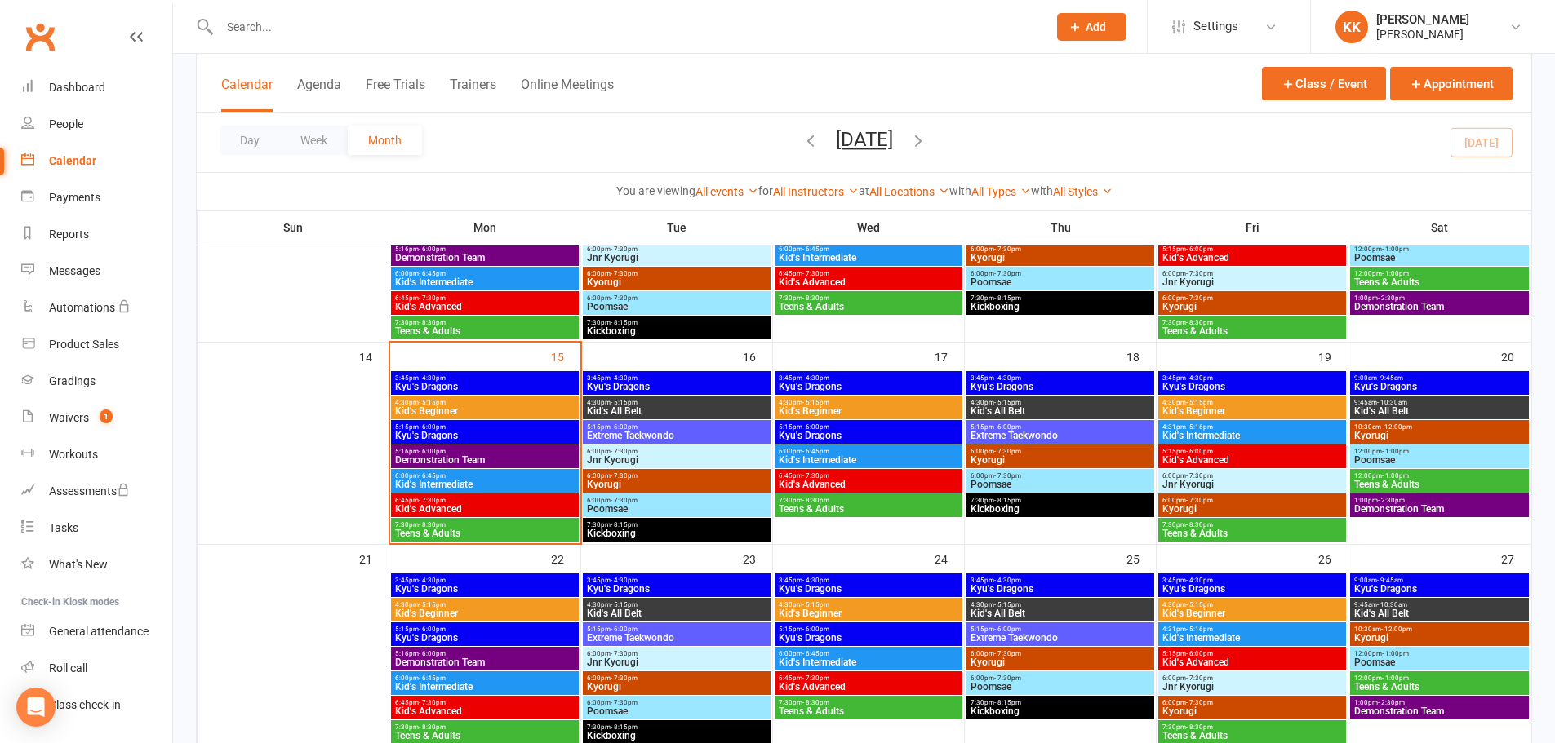
click at [496, 483] on span "Kid's Intermediate" at bounding box center [484, 485] width 181 height 10
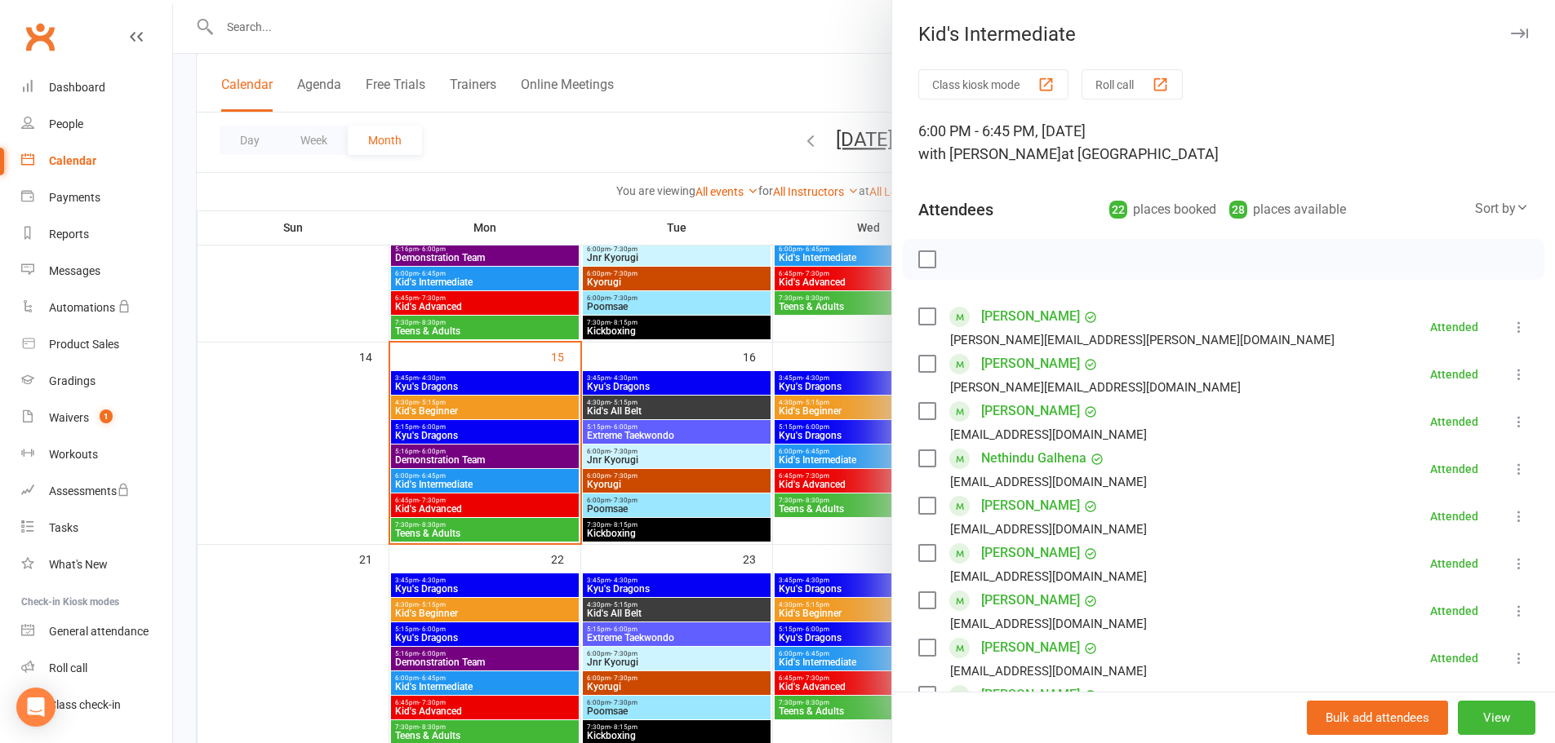
click at [330, 375] on div at bounding box center [864, 371] width 1382 height 743
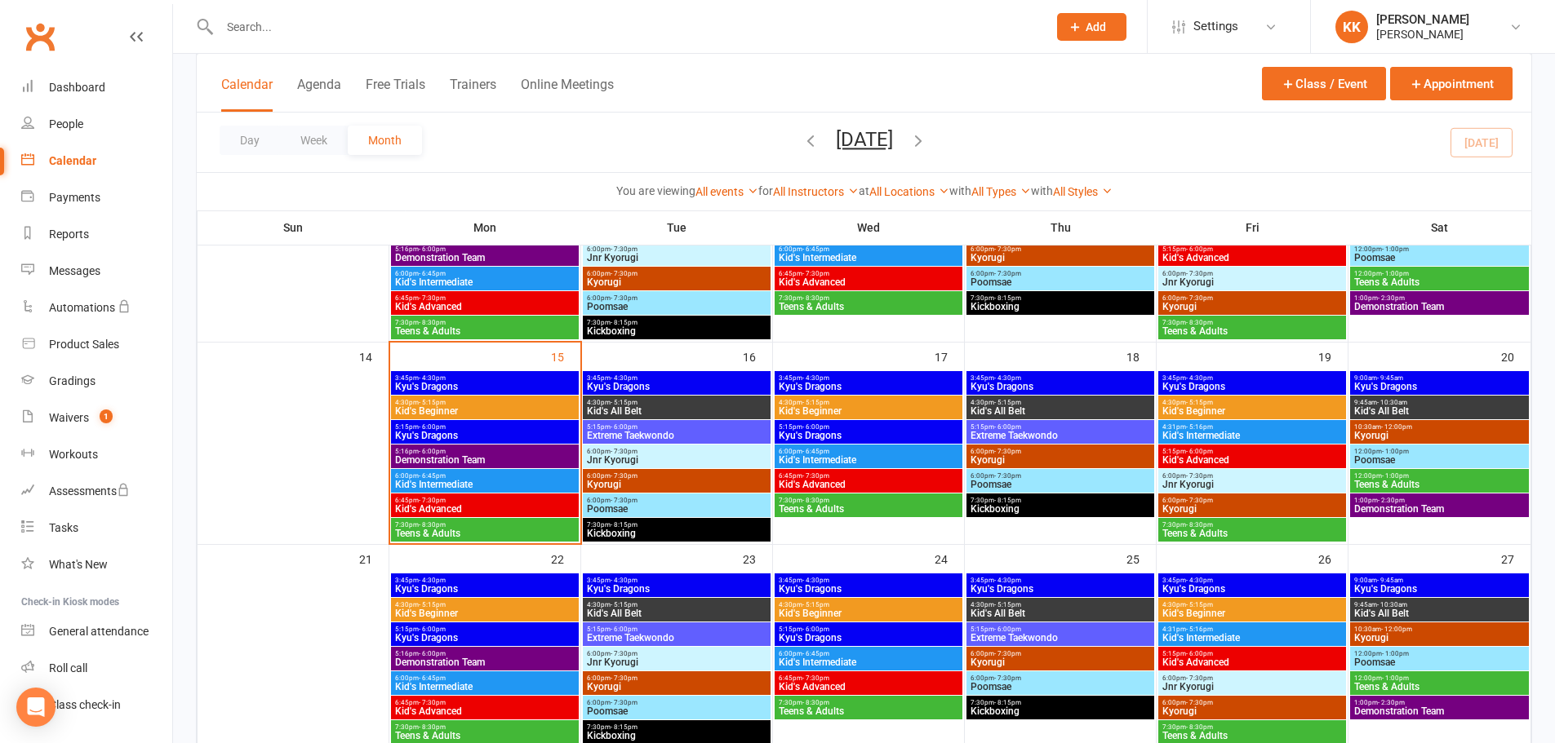
click at [516, 503] on span "6:45pm - 7:30pm" at bounding box center [484, 500] width 181 height 7
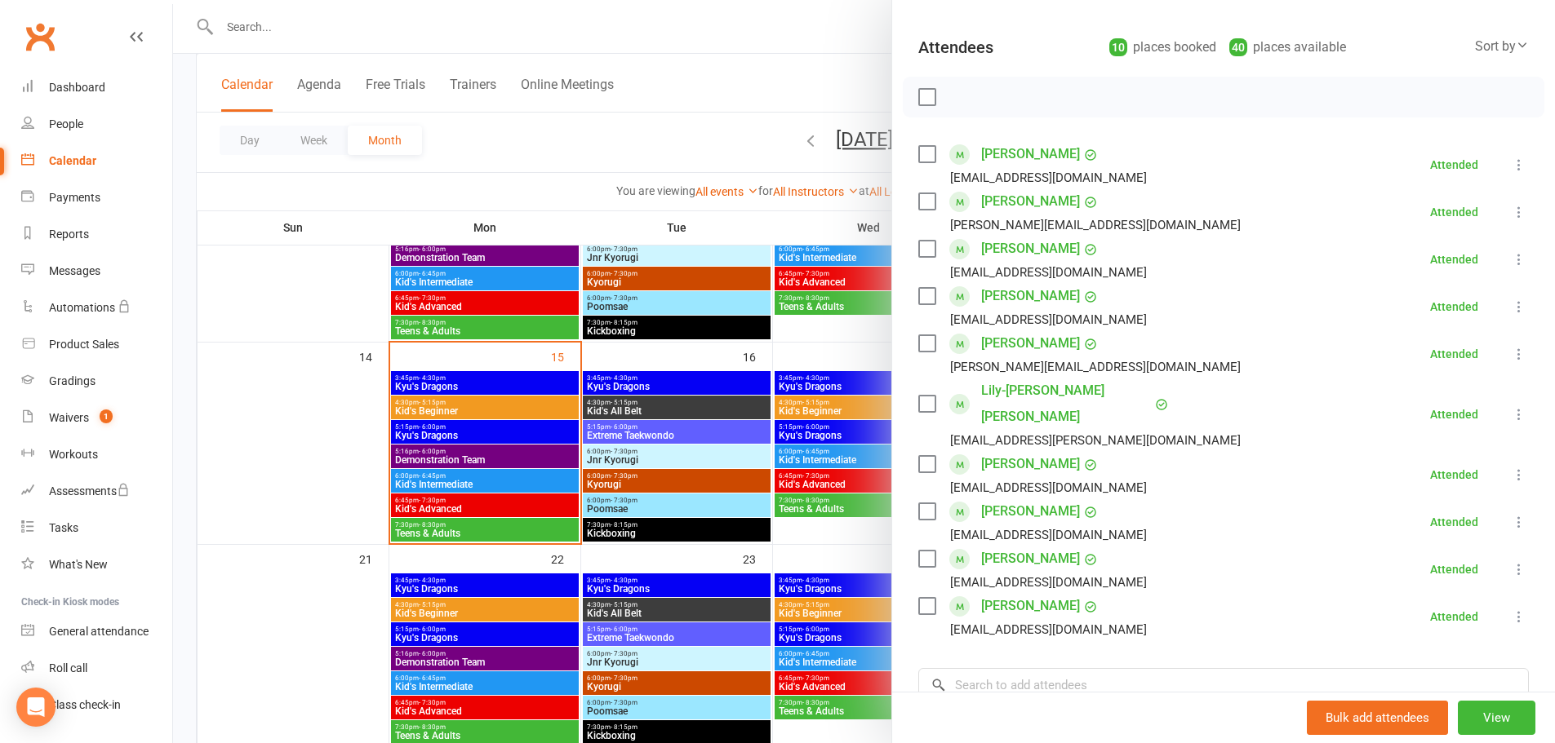
scroll to position [163, 0]
click at [323, 444] on div at bounding box center [864, 371] width 1382 height 743
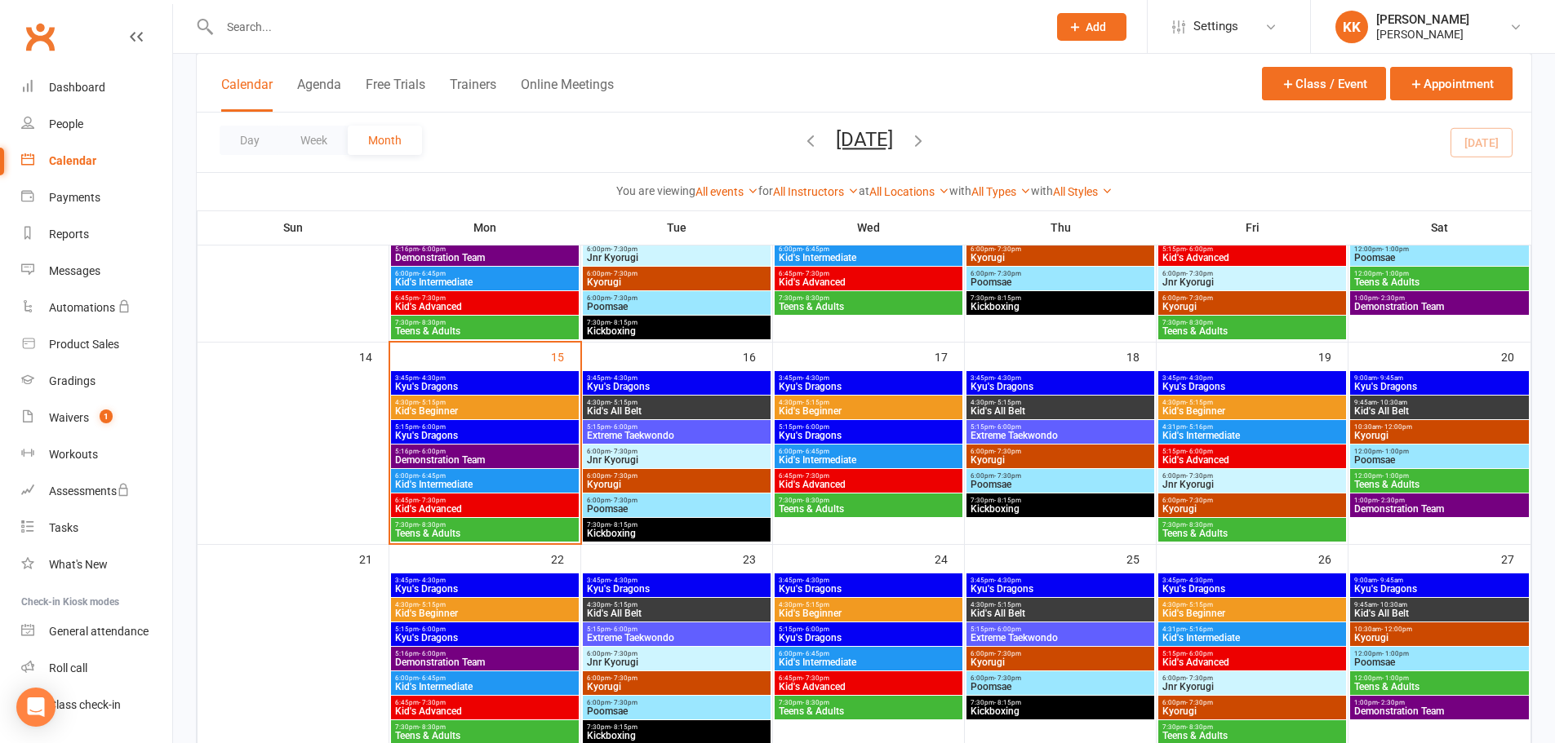
click at [504, 499] on span "6:45pm - 7:30pm" at bounding box center [484, 500] width 181 height 7
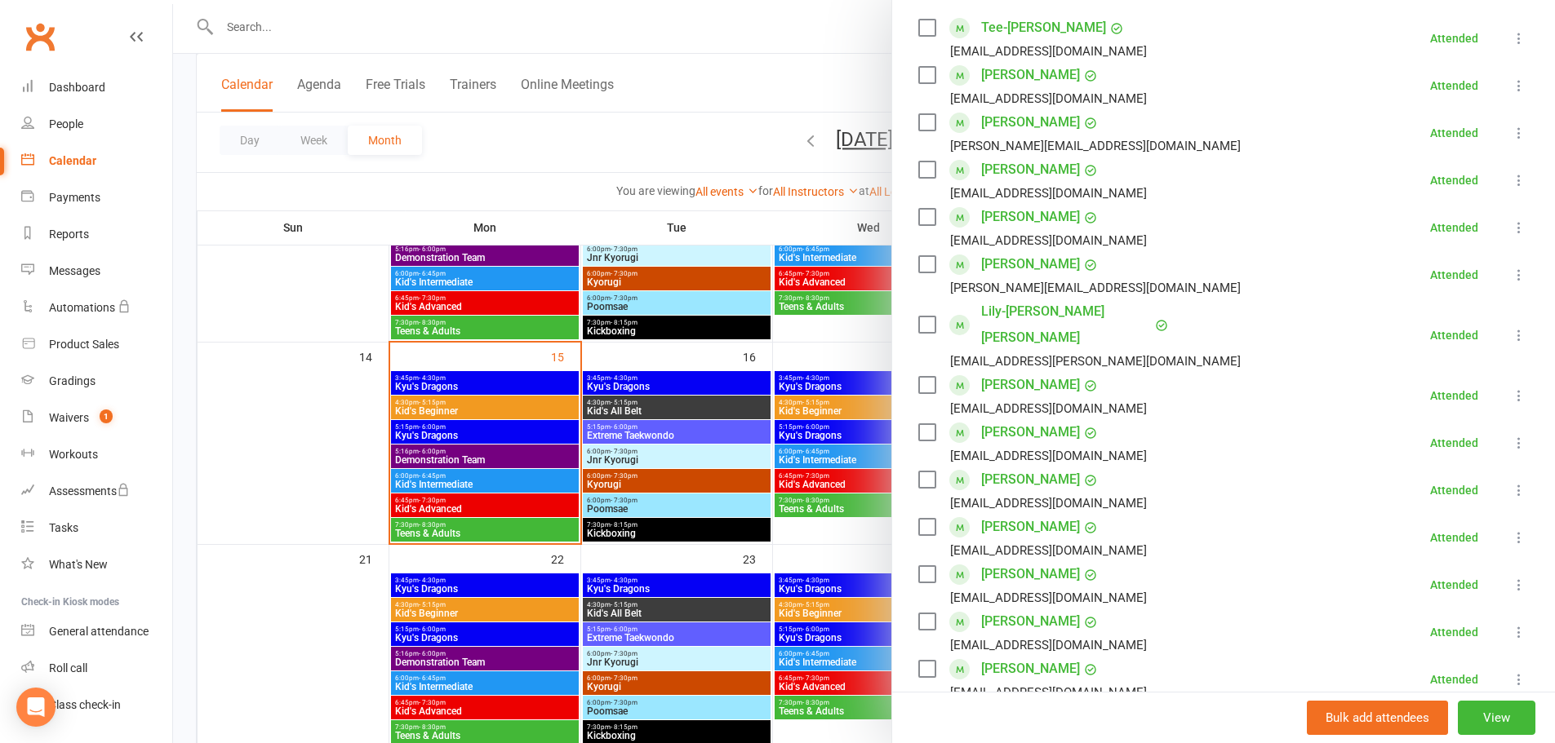
scroll to position [326, 0]
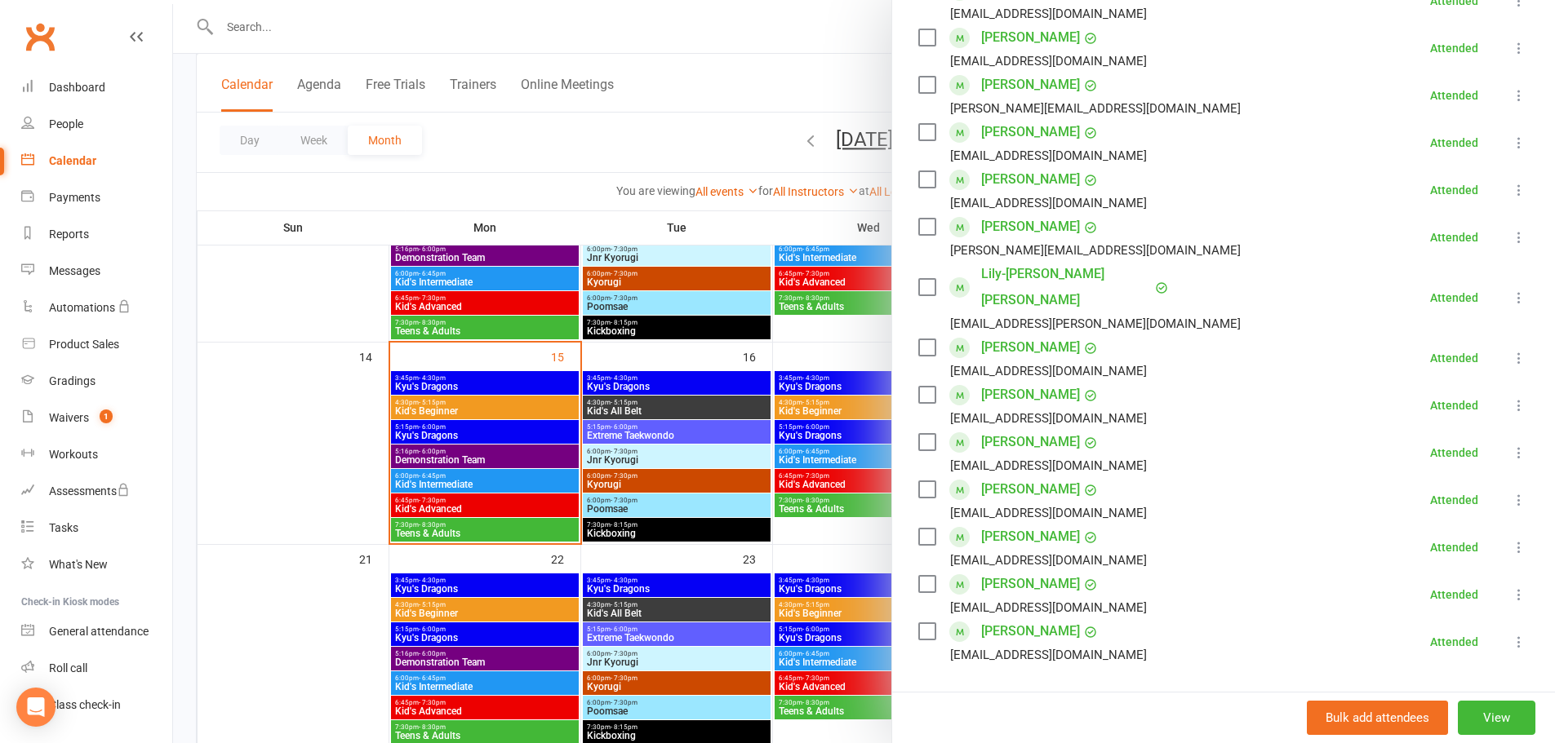
click at [286, 616] on div at bounding box center [864, 371] width 1382 height 743
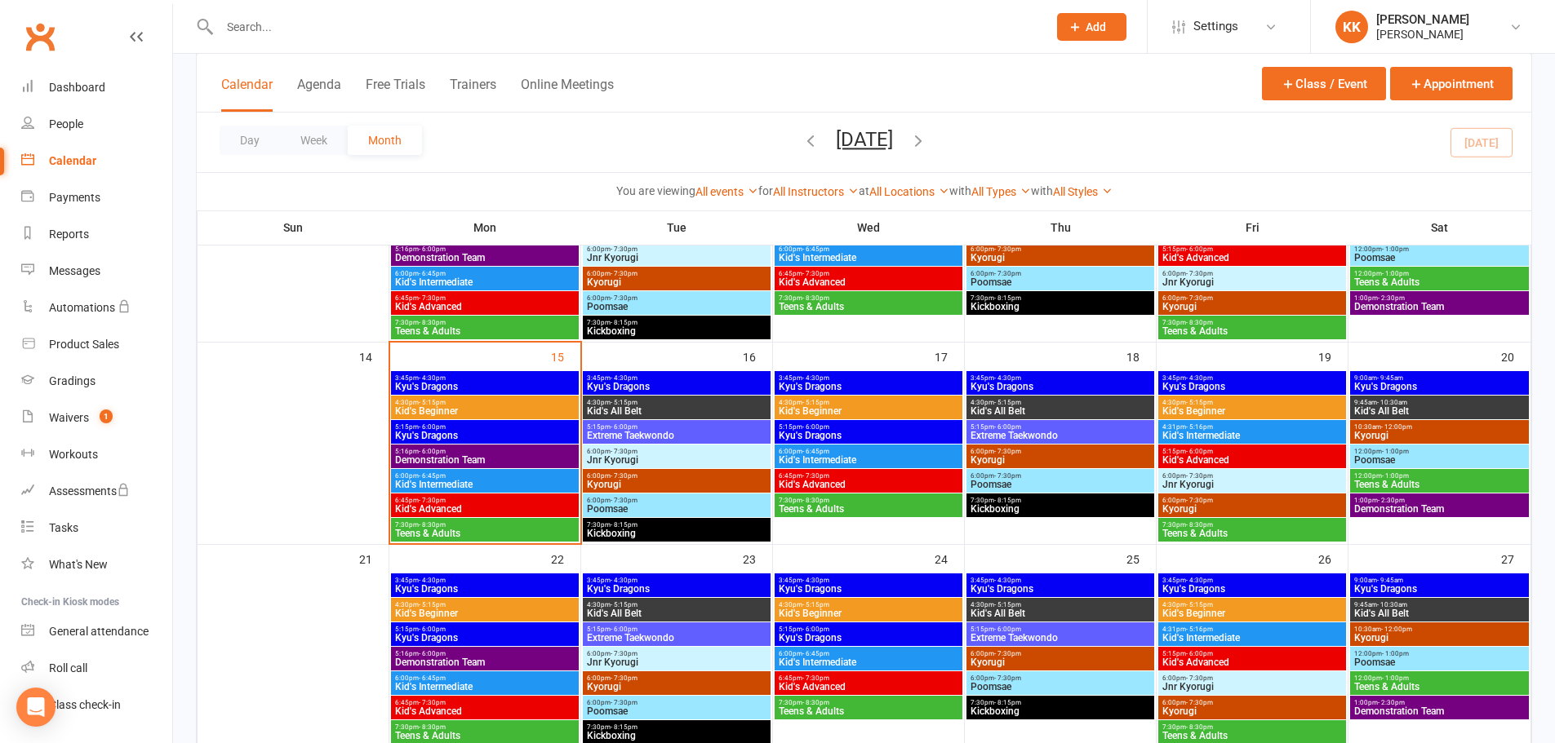
click at [468, 504] on span "Kid's Advanced" at bounding box center [484, 509] width 181 height 10
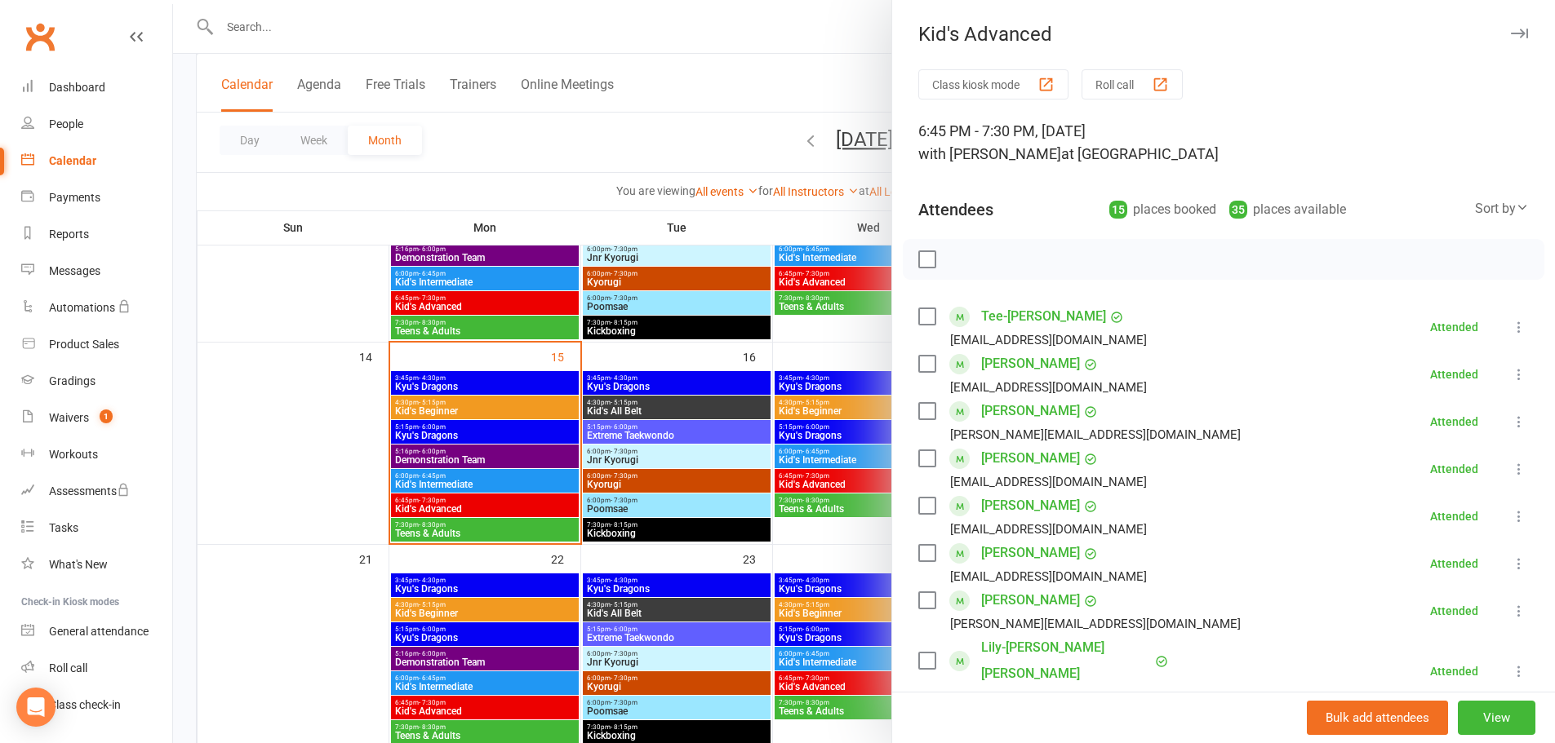
click at [308, 493] on div at bounding box center [864, 371] width 1382 height 743
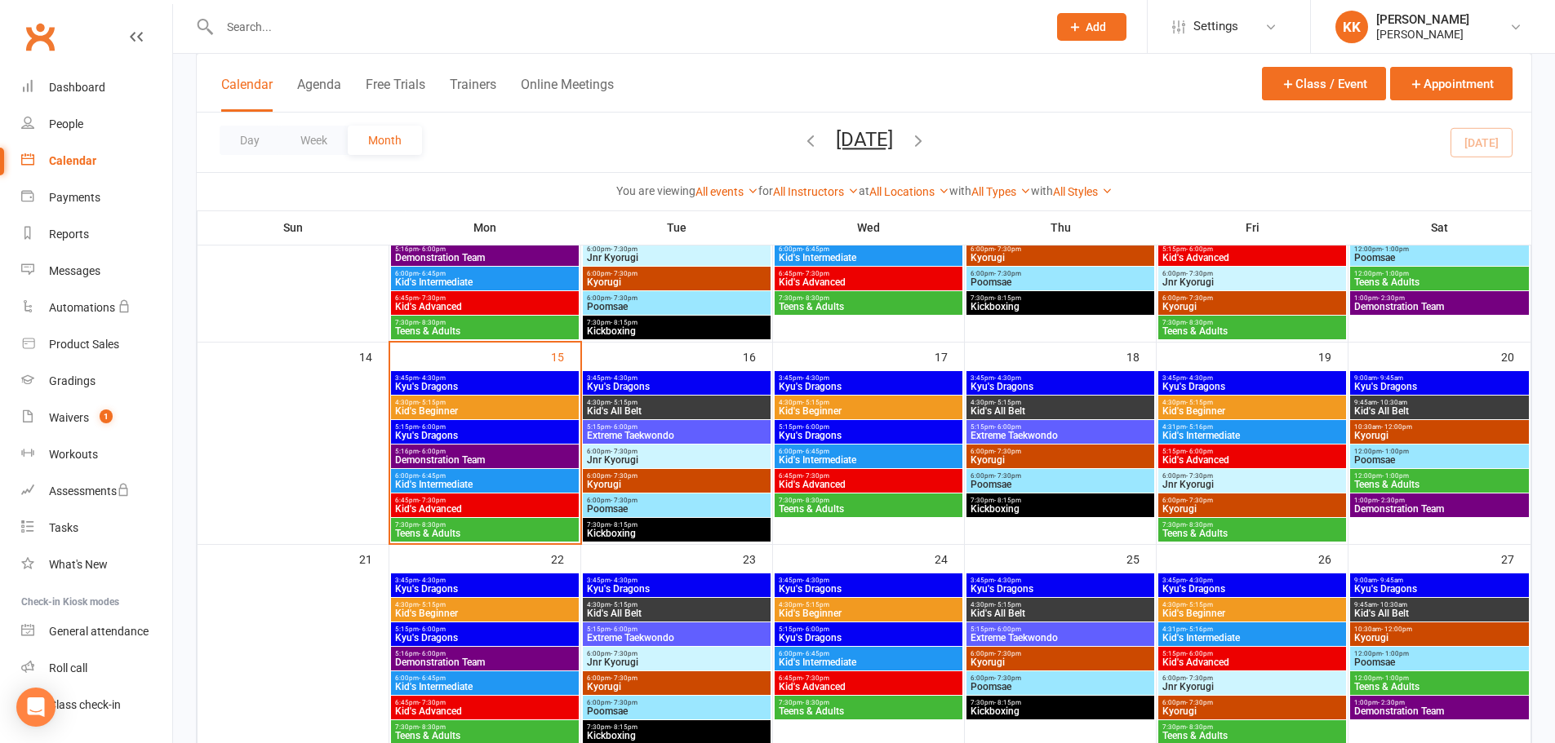
click at [482, 502] on span "6:45pm - 7:30pm" at bounding box center [484, 500] width 181 height 7
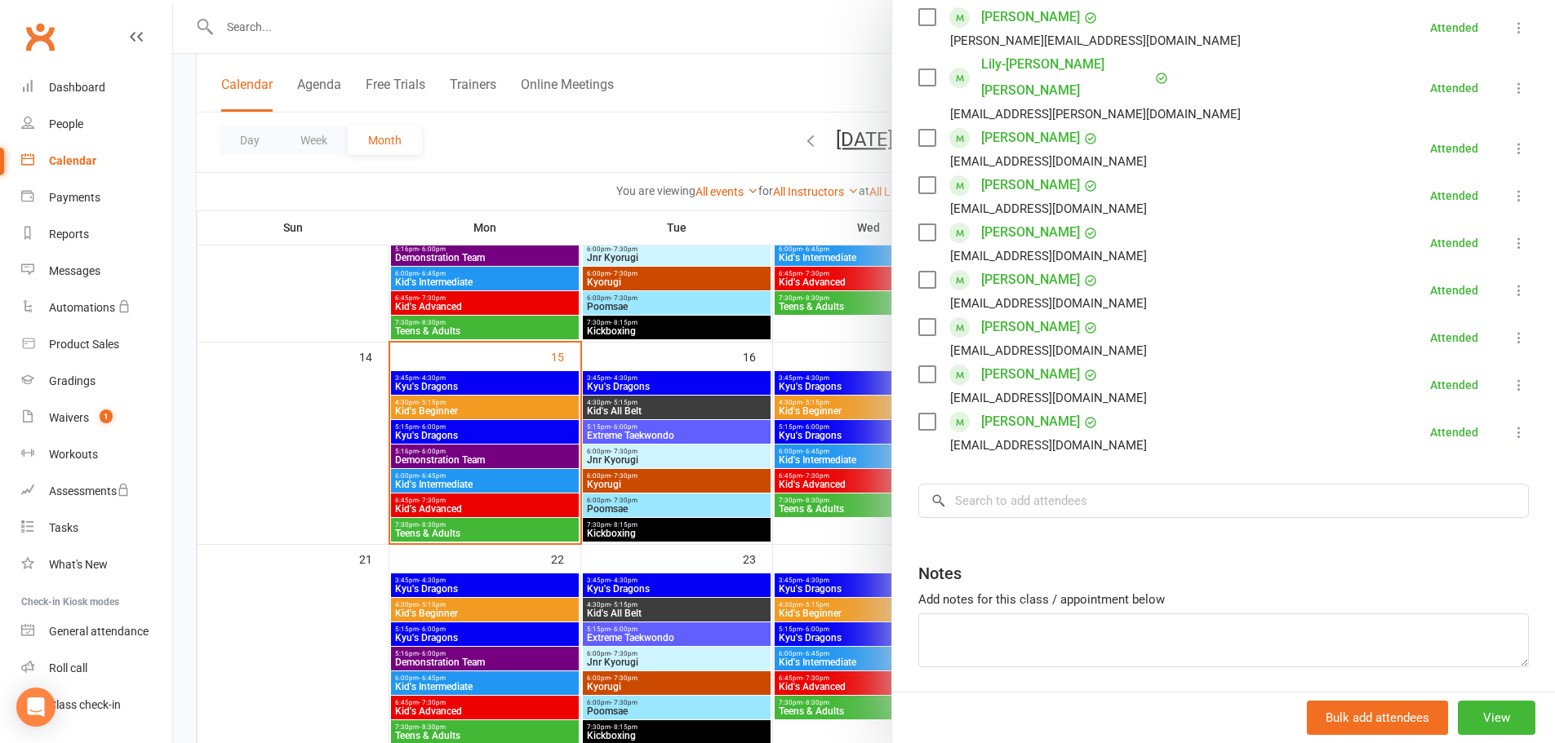
scroll to position [663, 0]
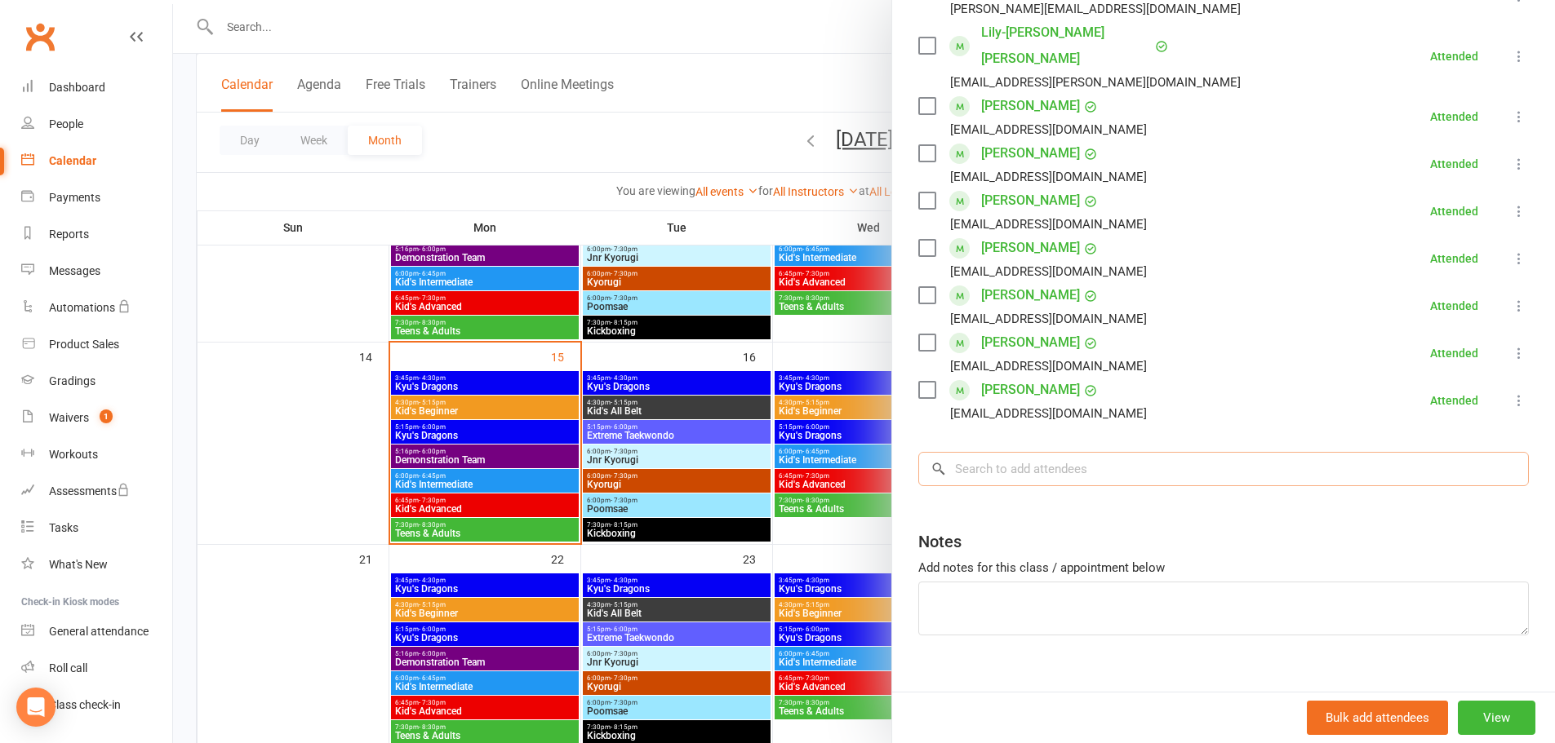
click at [1047, 452] on input "search" at bounding box center [1223, 469] width 610 height 34
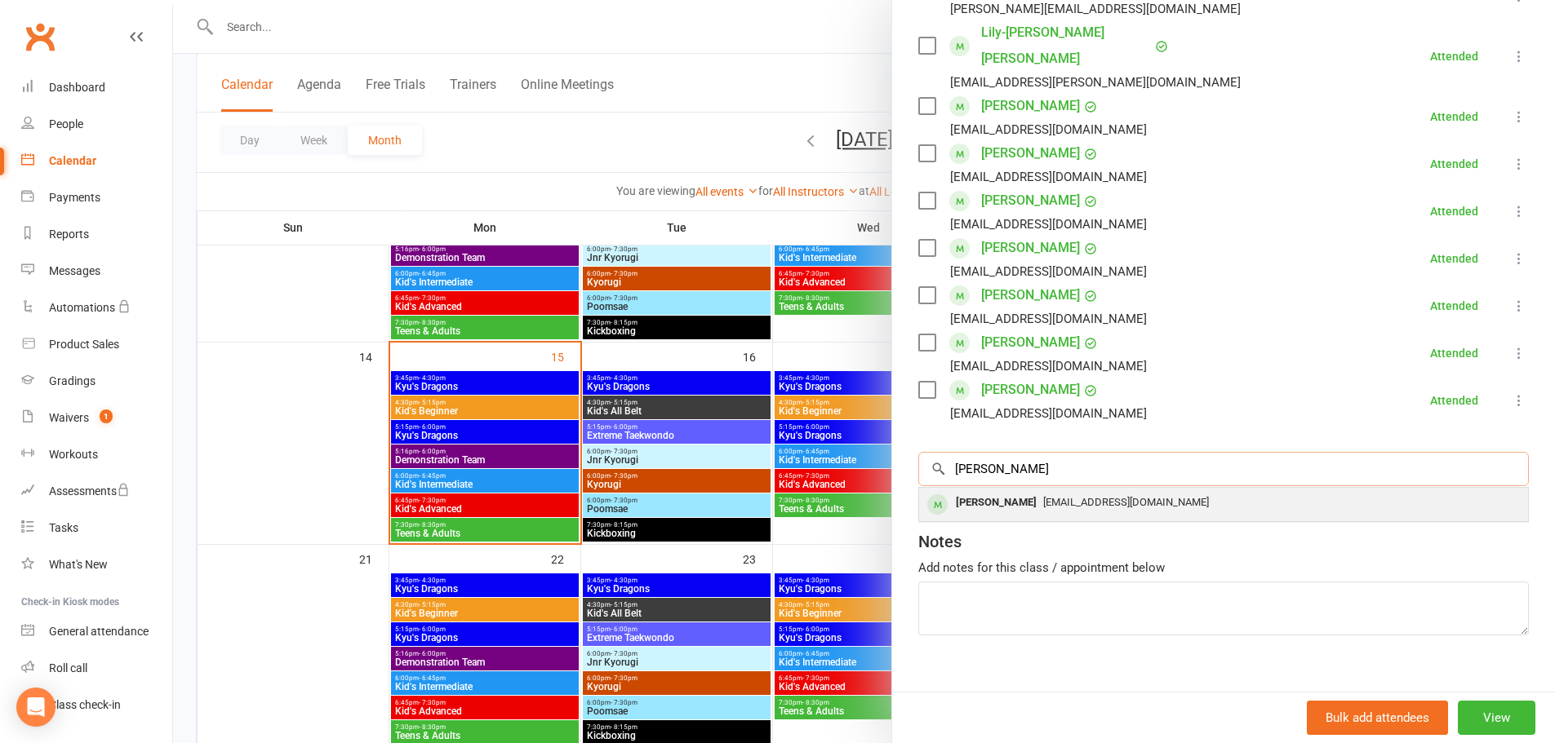
type input "[PERSON_NAME]"
click at [987, 491] on div "[PERSON_NAME]" at bounding box center [996, 503] width 94 height 24
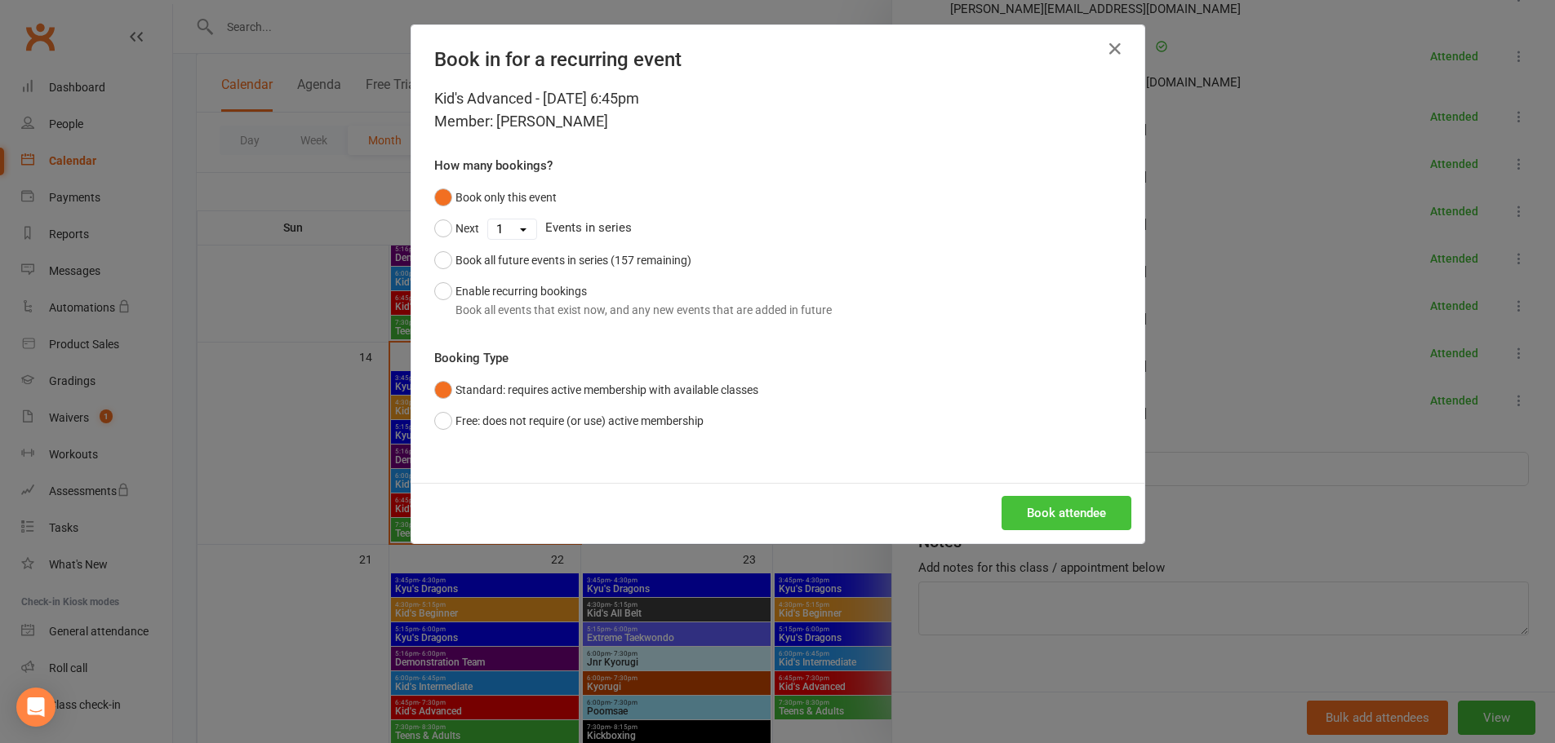
click at [1013, 504] on button "Book attendee" at bounding box center [1066, 513] width 130 height 34
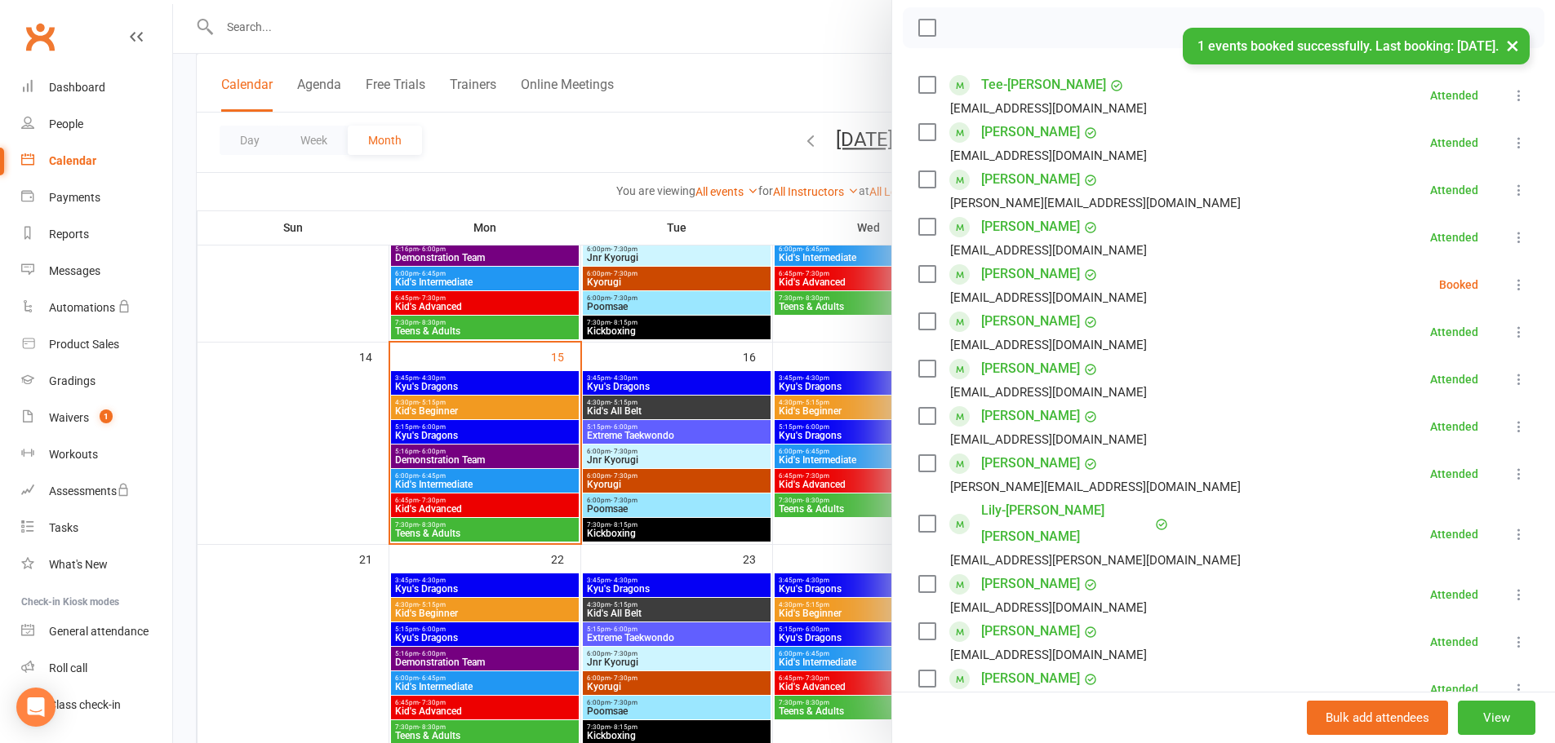
scroll to position [139, 0]
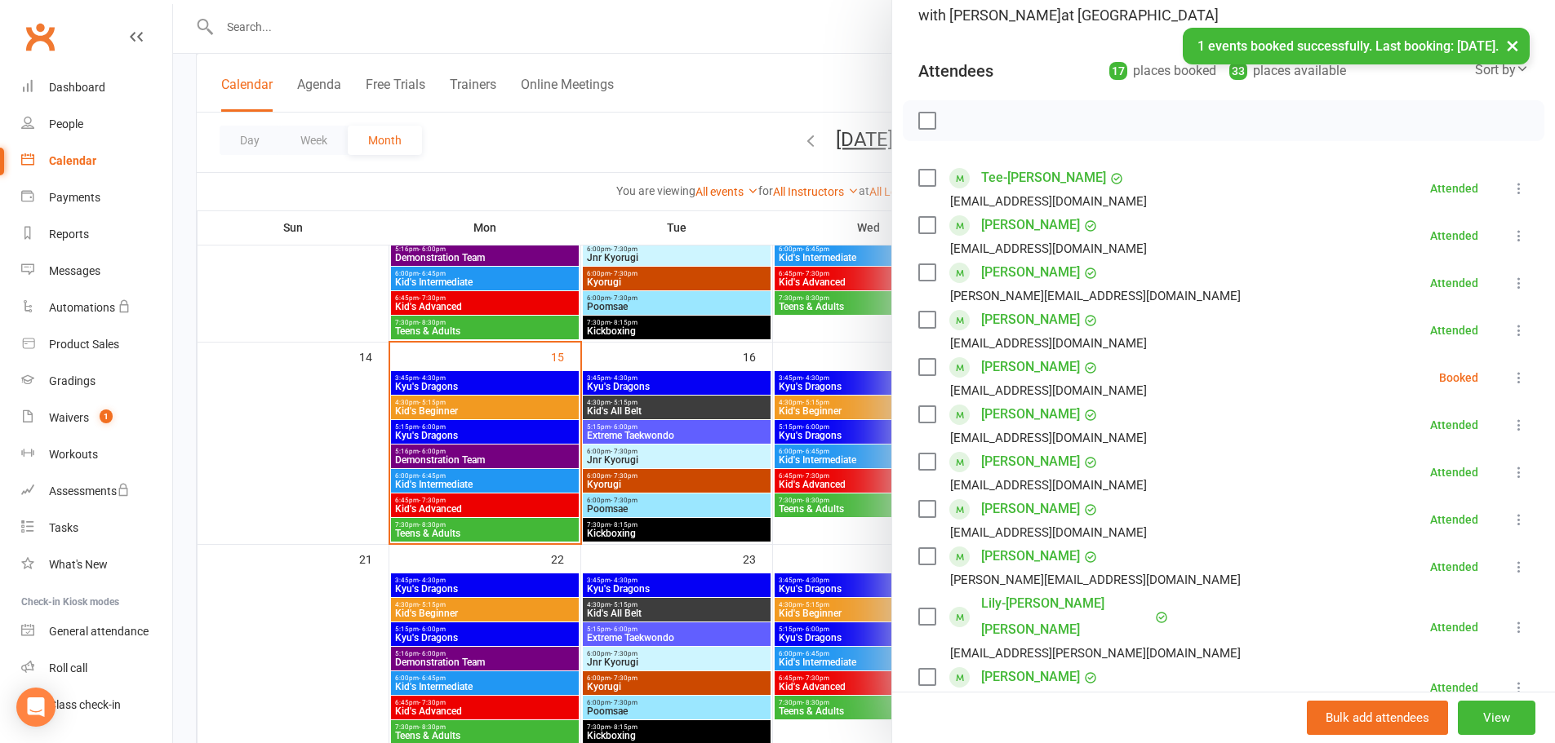
click at [1511, 379] on icon at bounding box center [1519, 378] width 16 height 16
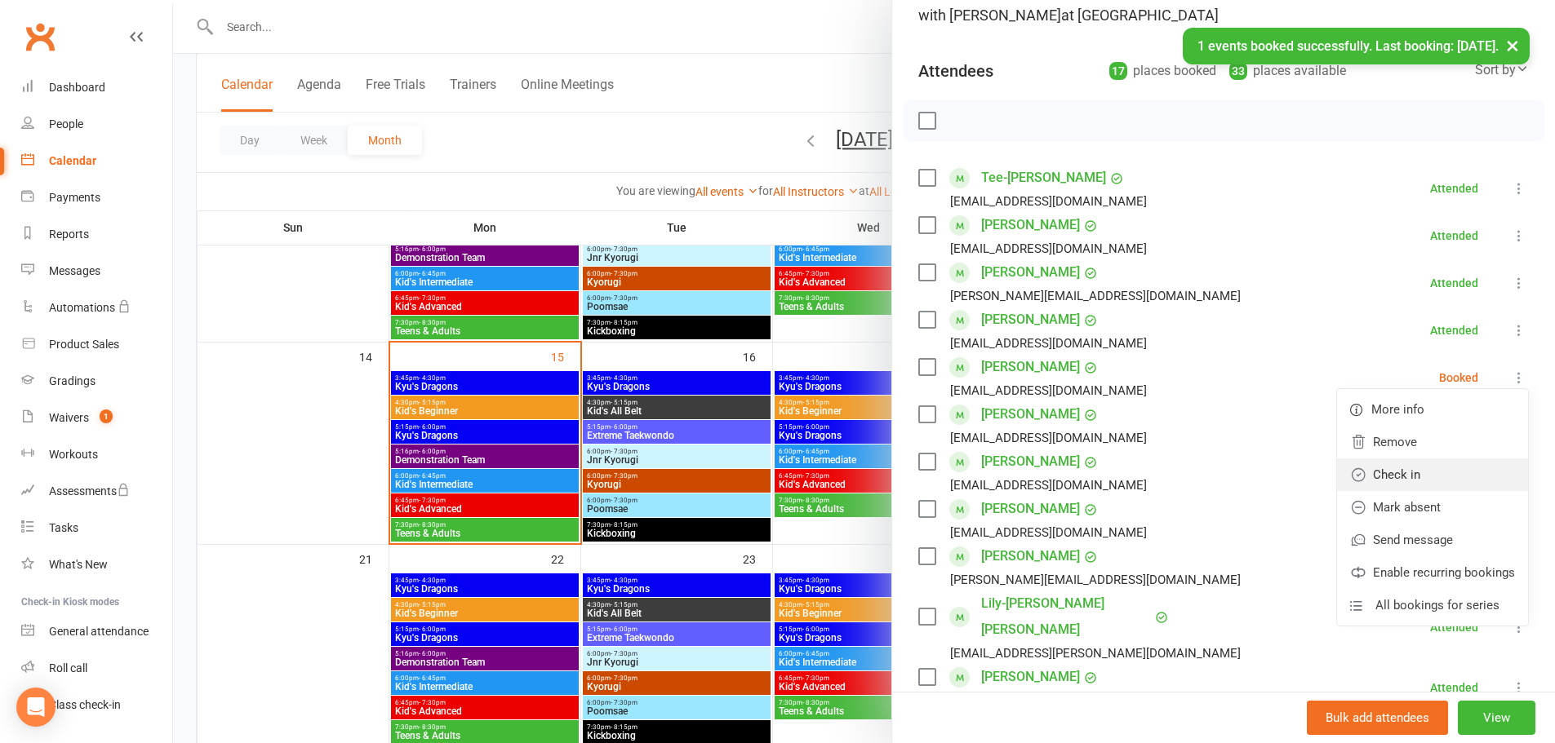
click at [1364, 478] on link "Check in" at bounding box center [1432, 475] width 191 height 33
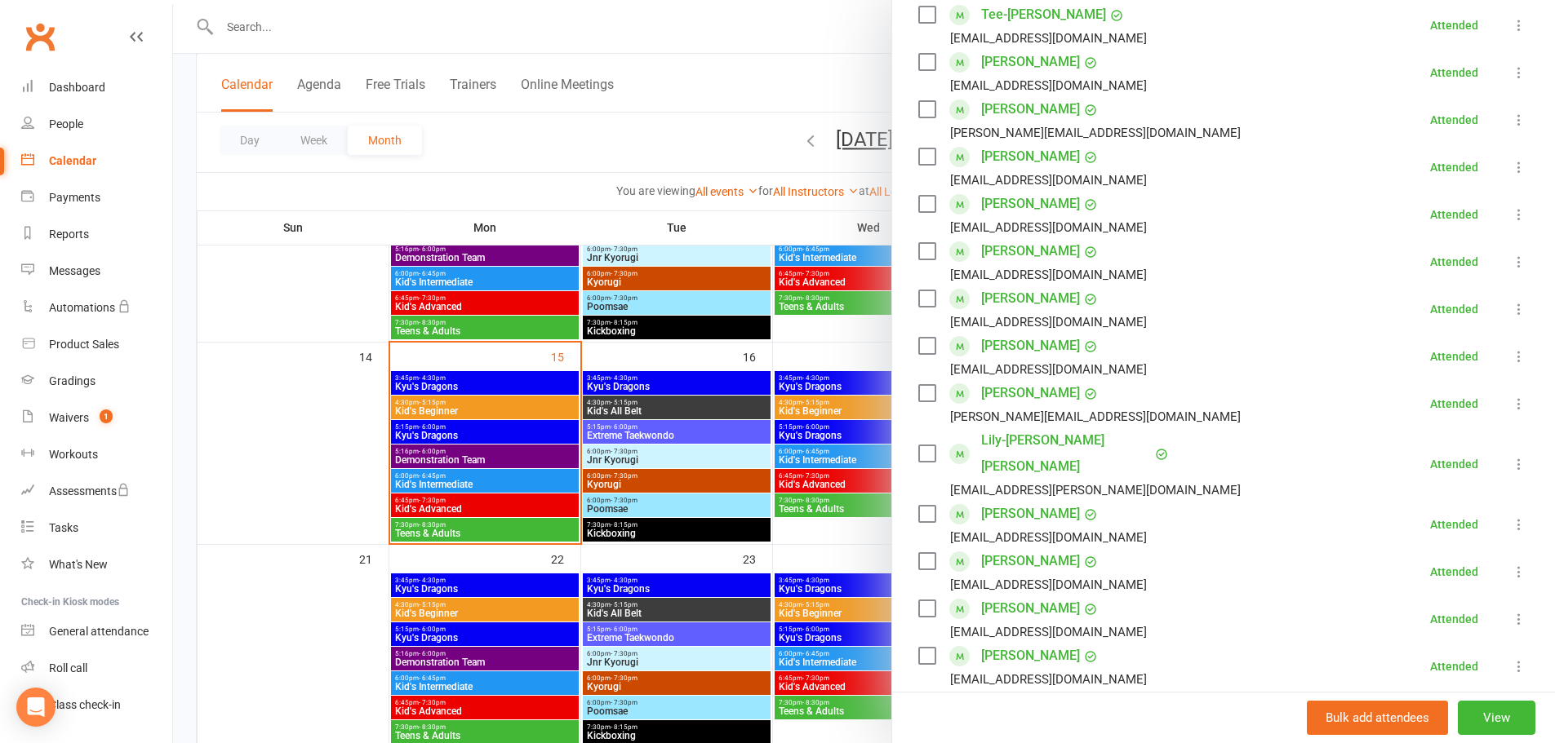
scroll to position [384, 0]
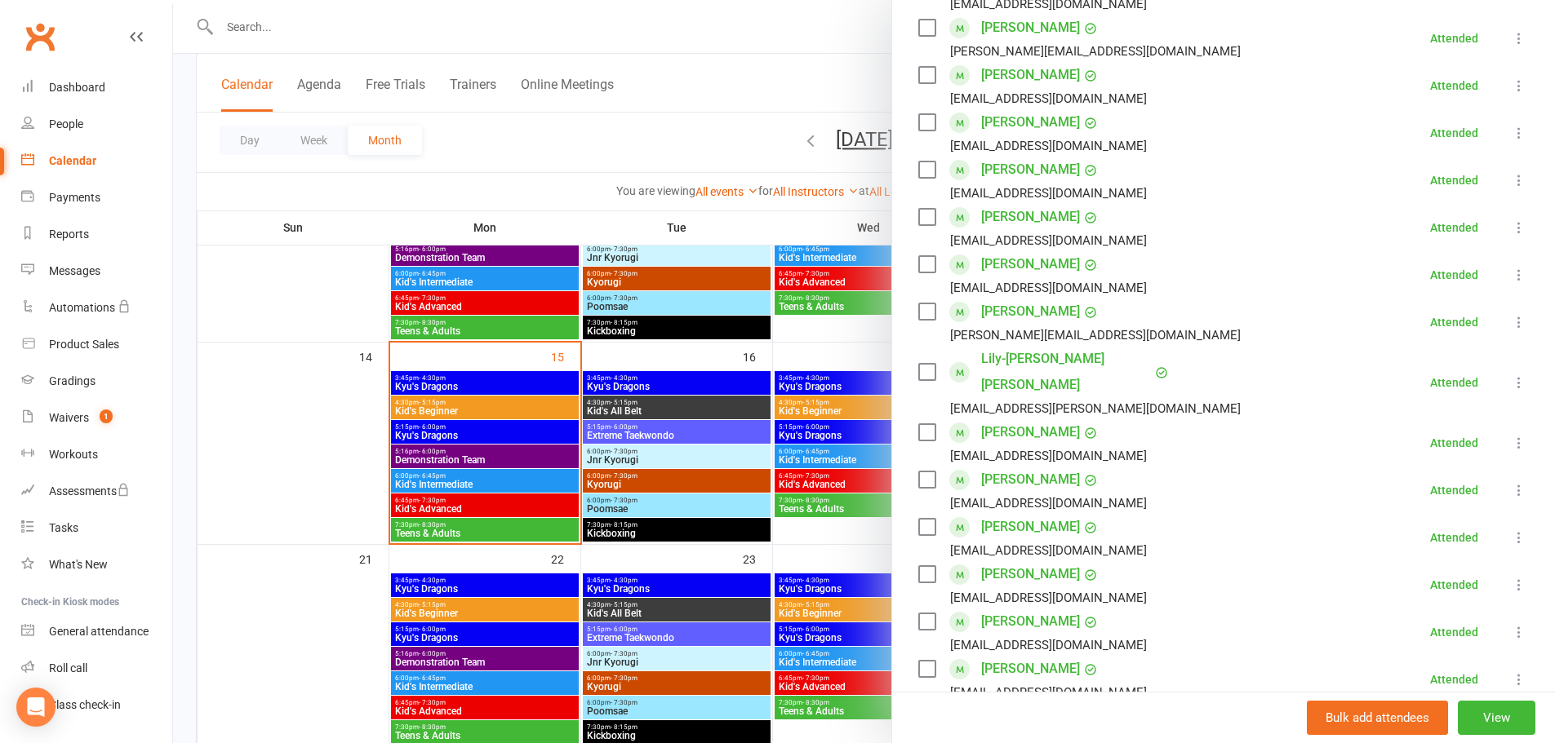
click at [1009, 514] on link "[PERSON_NAME]" at bounding box center [1030, 527] width 99 height 26
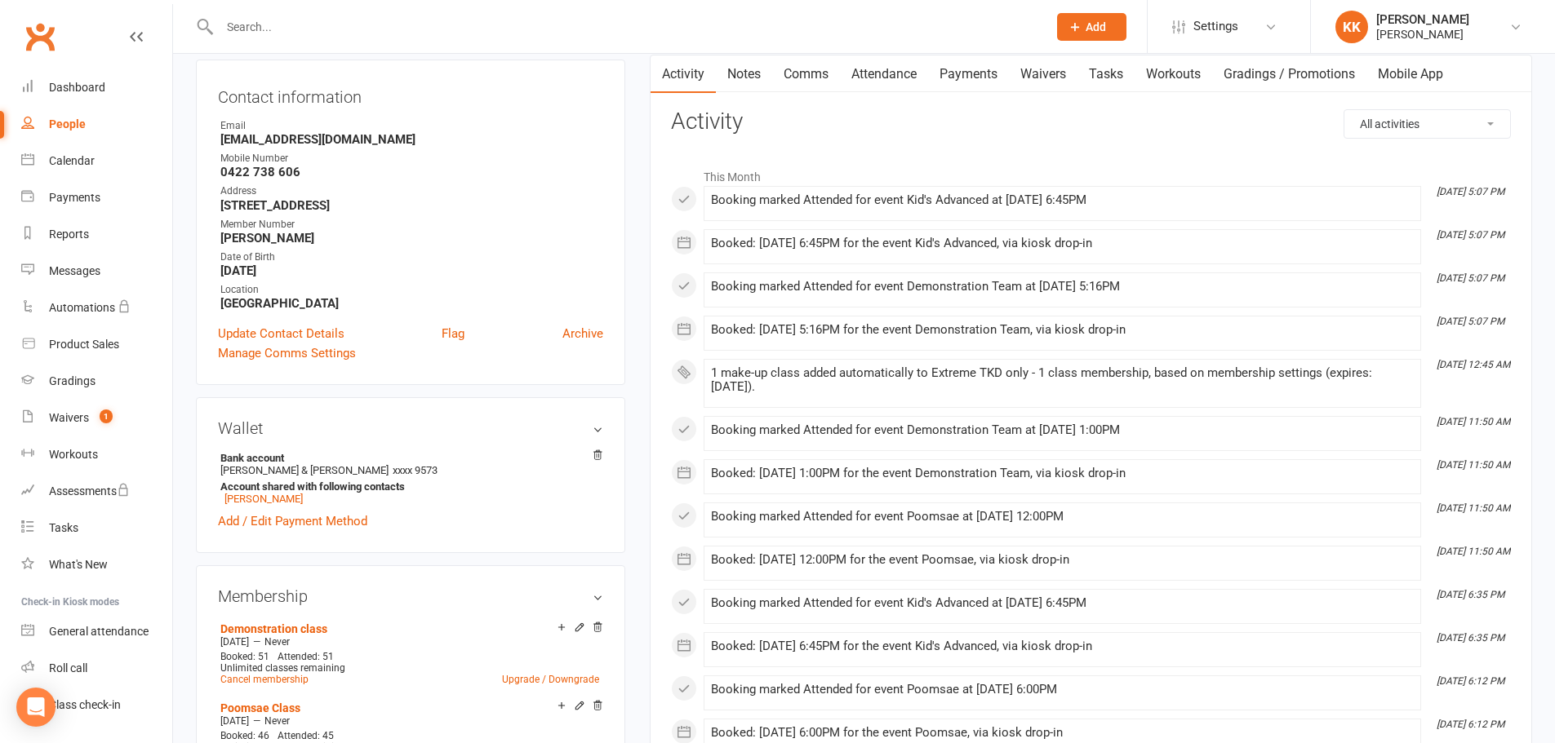
scroll to position [245, 0]
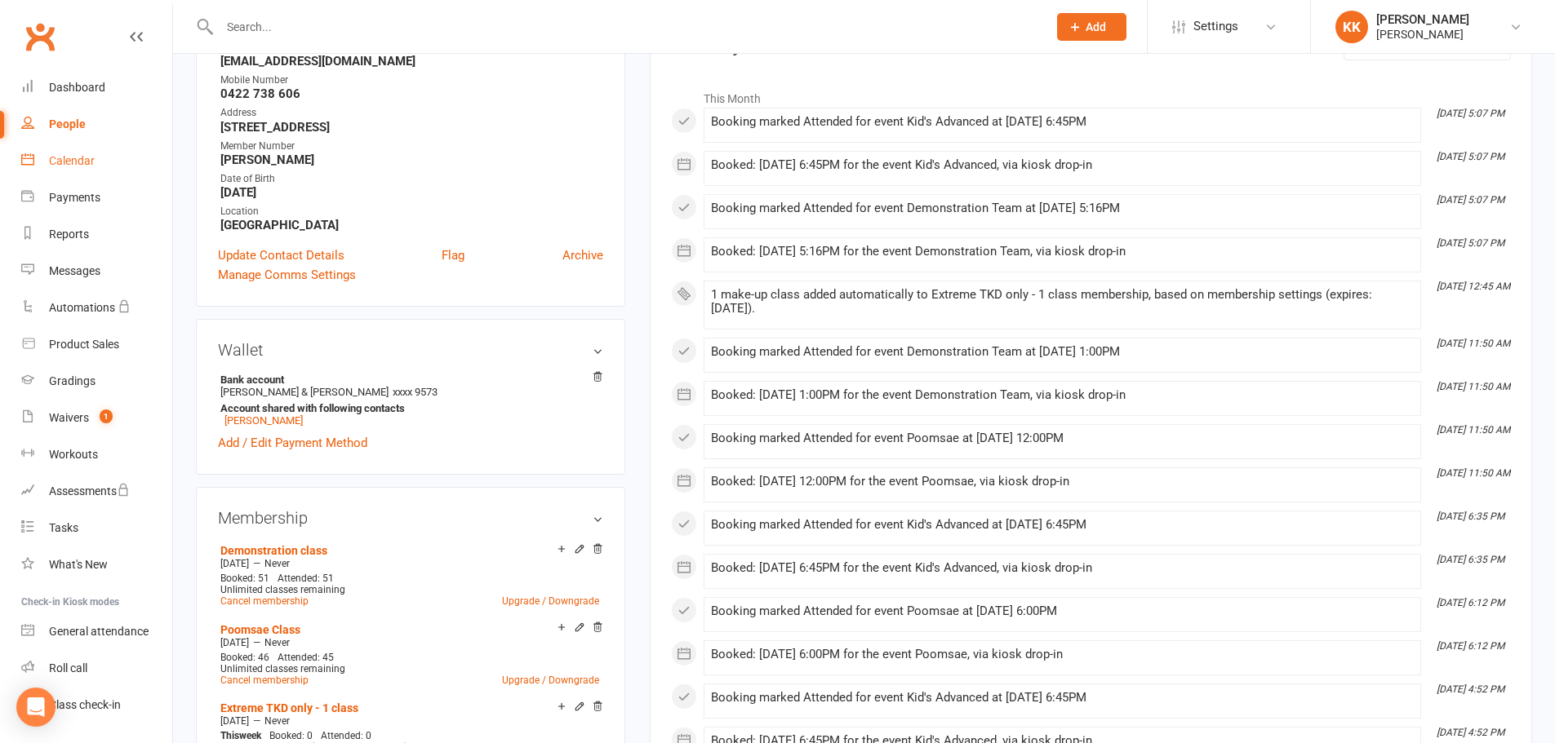
click at [61, 160] on div "Calendar" at bounding box center [72, 160] width 46 height 13
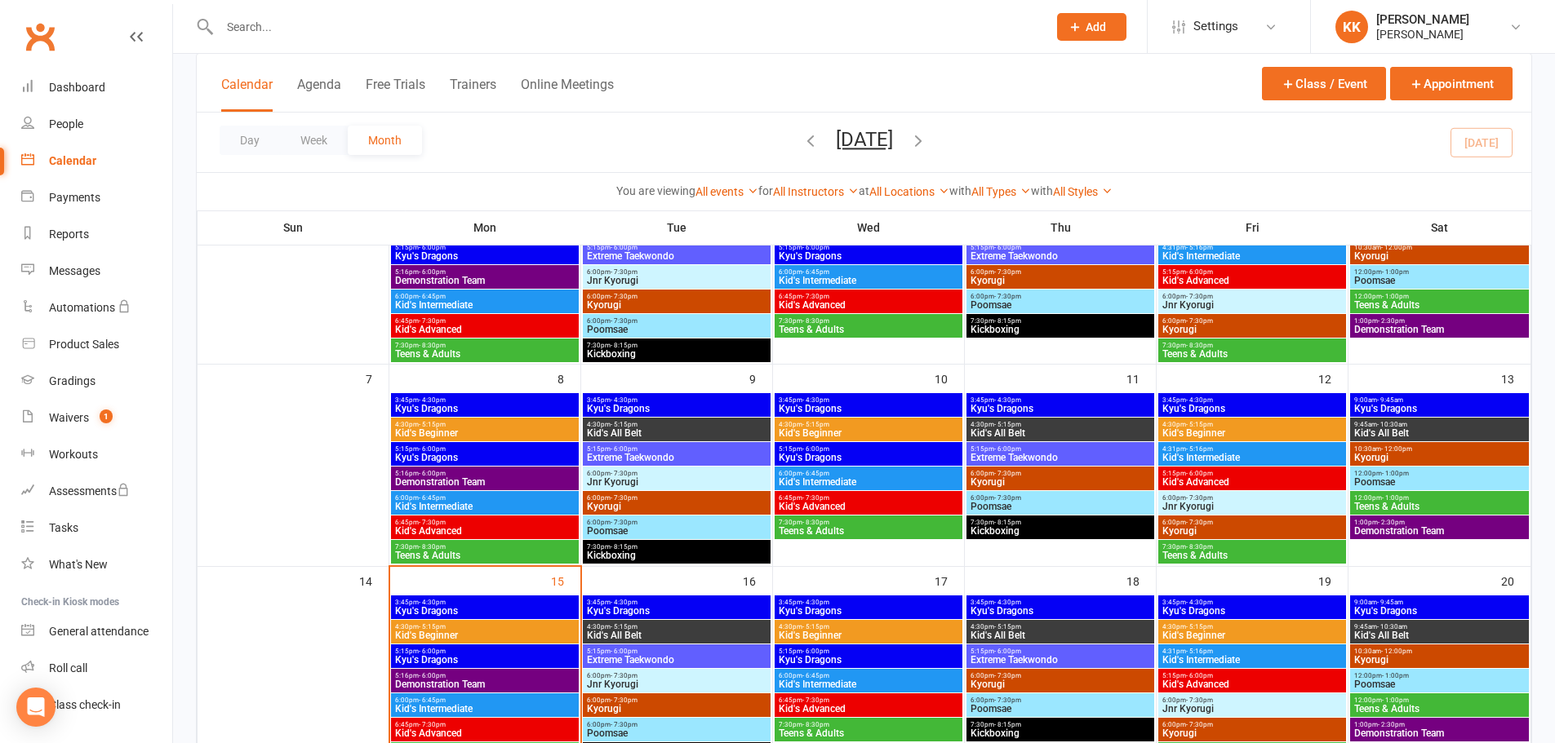
scroll to position [245, 0]
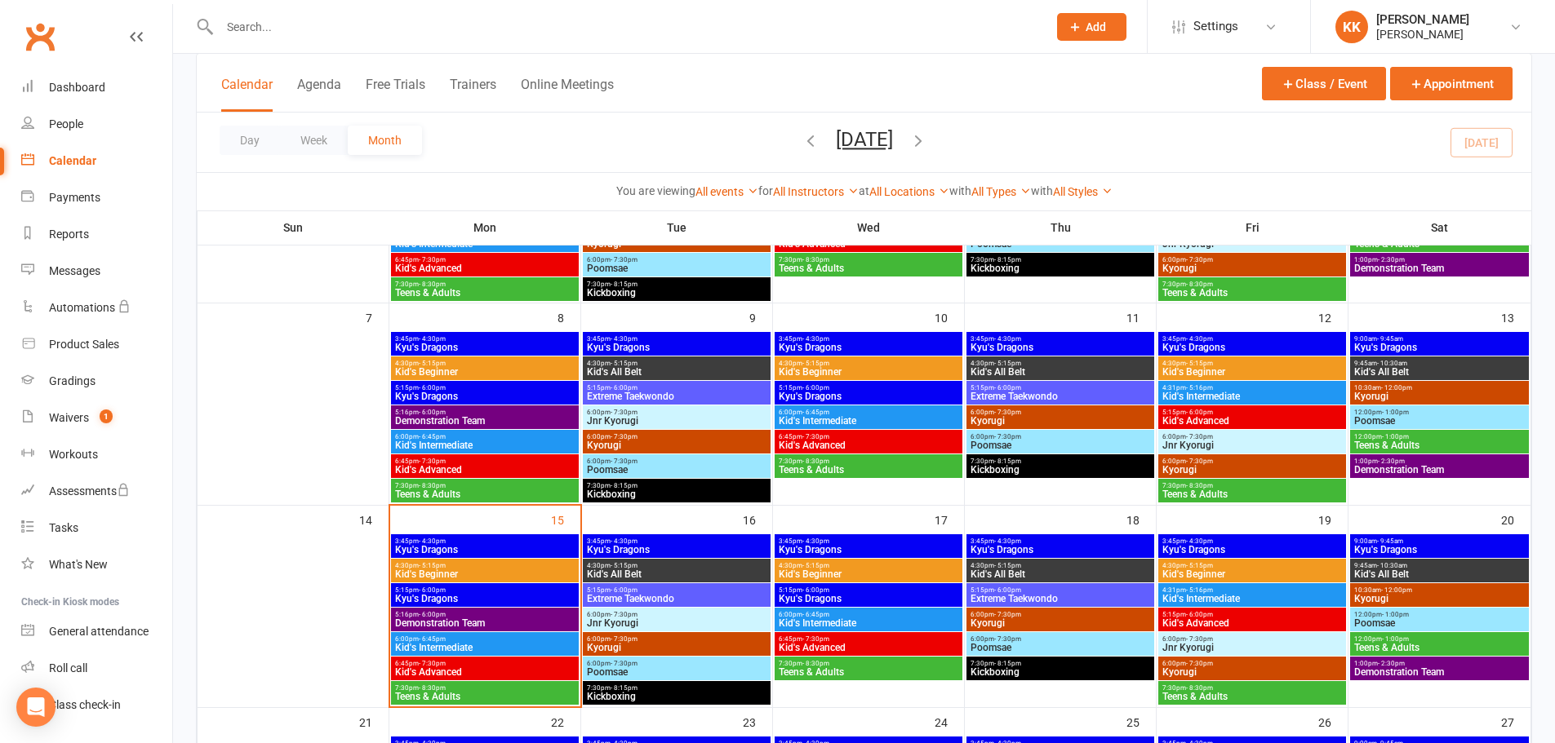
click at [477, 668] on span "Kid's Advanced" at bounding box center [484, 673] width 181 height 10
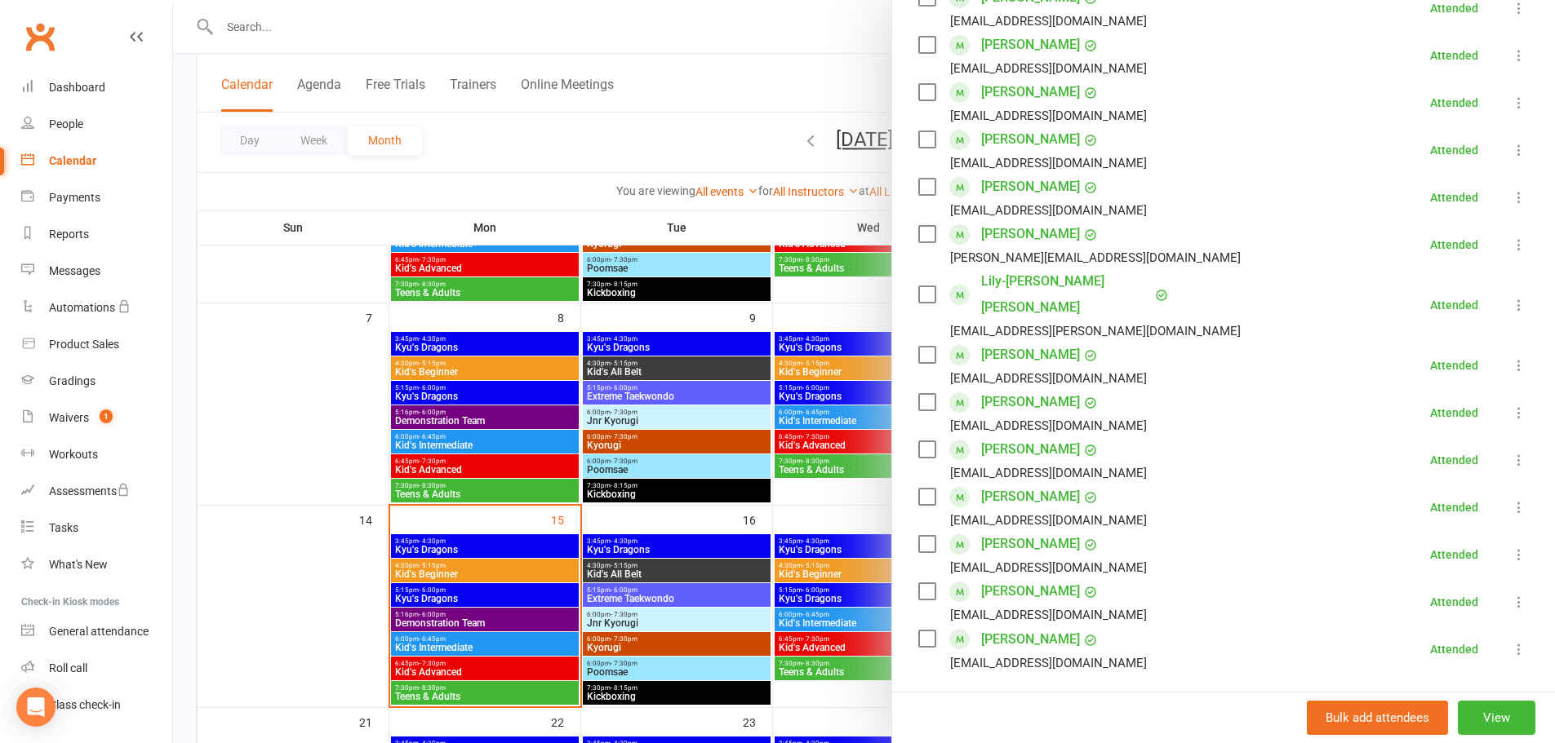
scroll to position [490, 0]
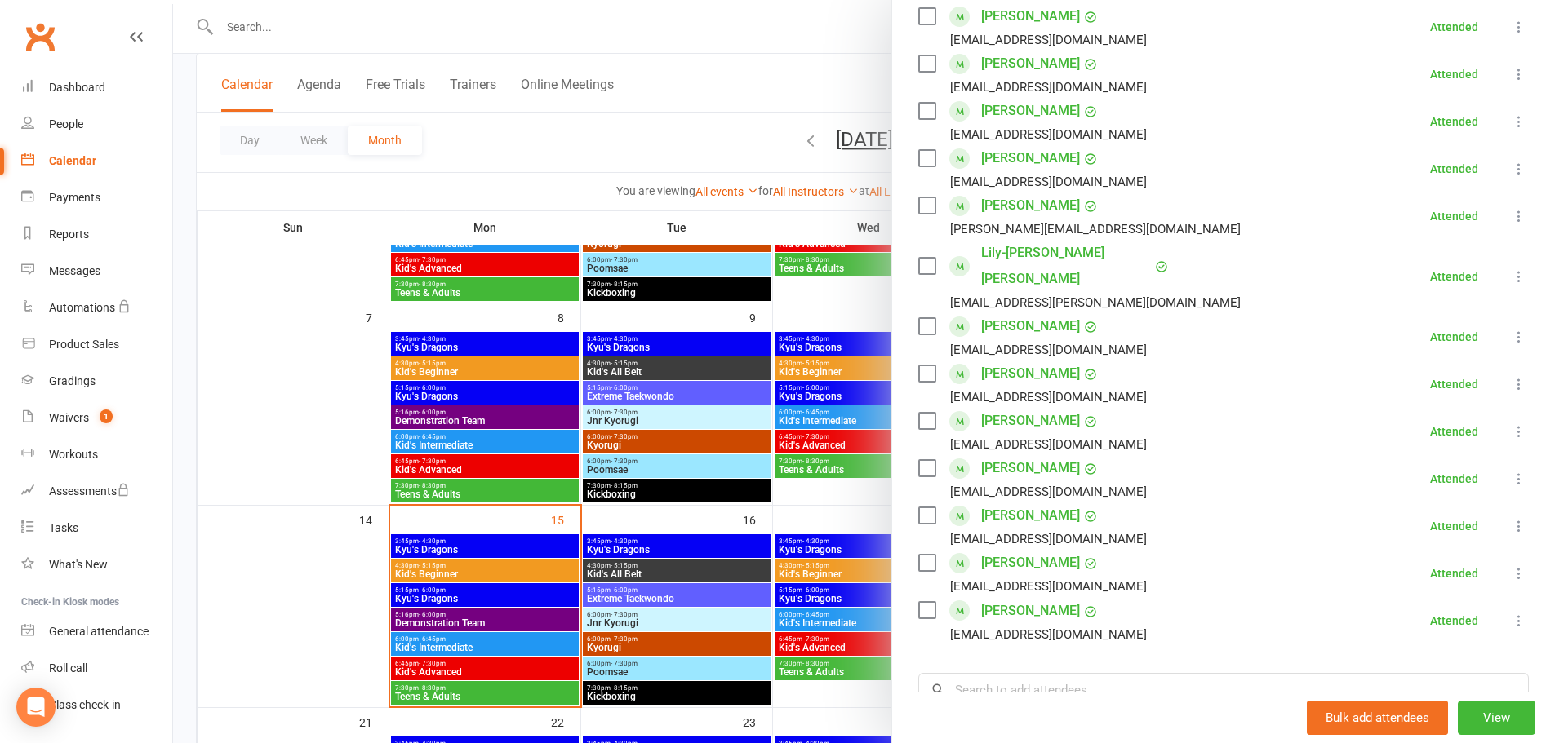
click at [340, 403] on div at bounding box center [864, 371] width 1382 height 743
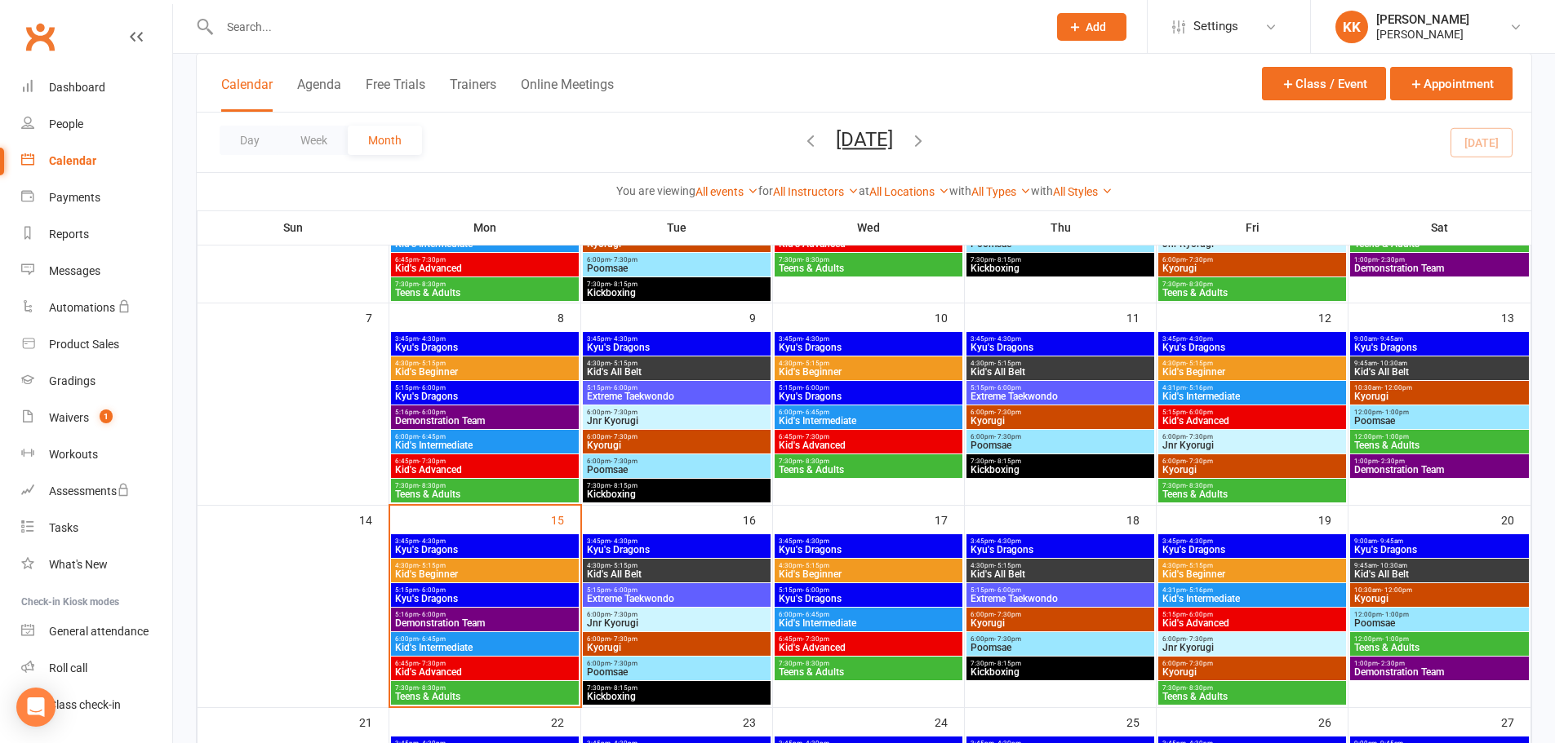
click at [499, 668] on span "Kid's Advanced" at bounding box center [484, 673] width 181 height 10
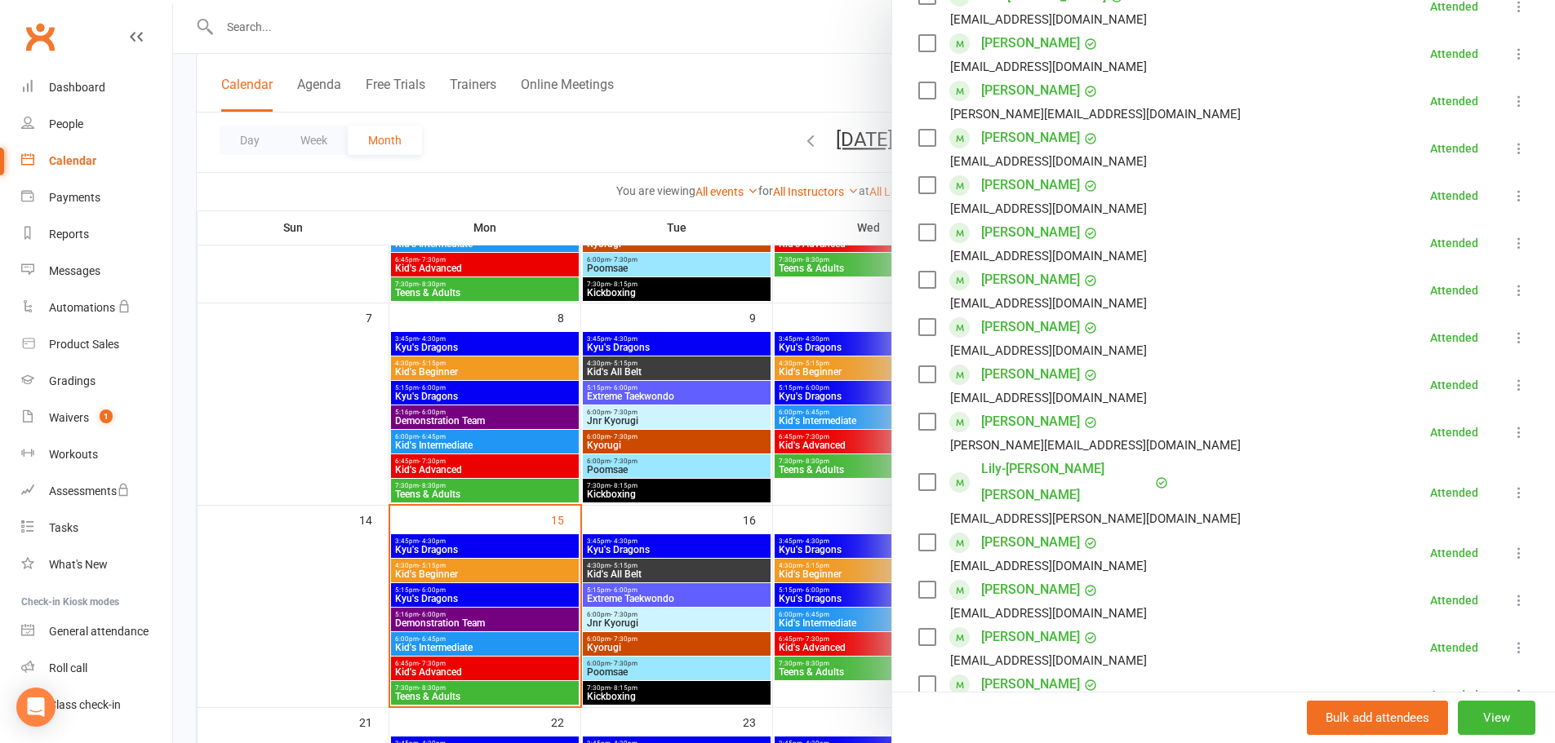
scroll to position [326, 0]
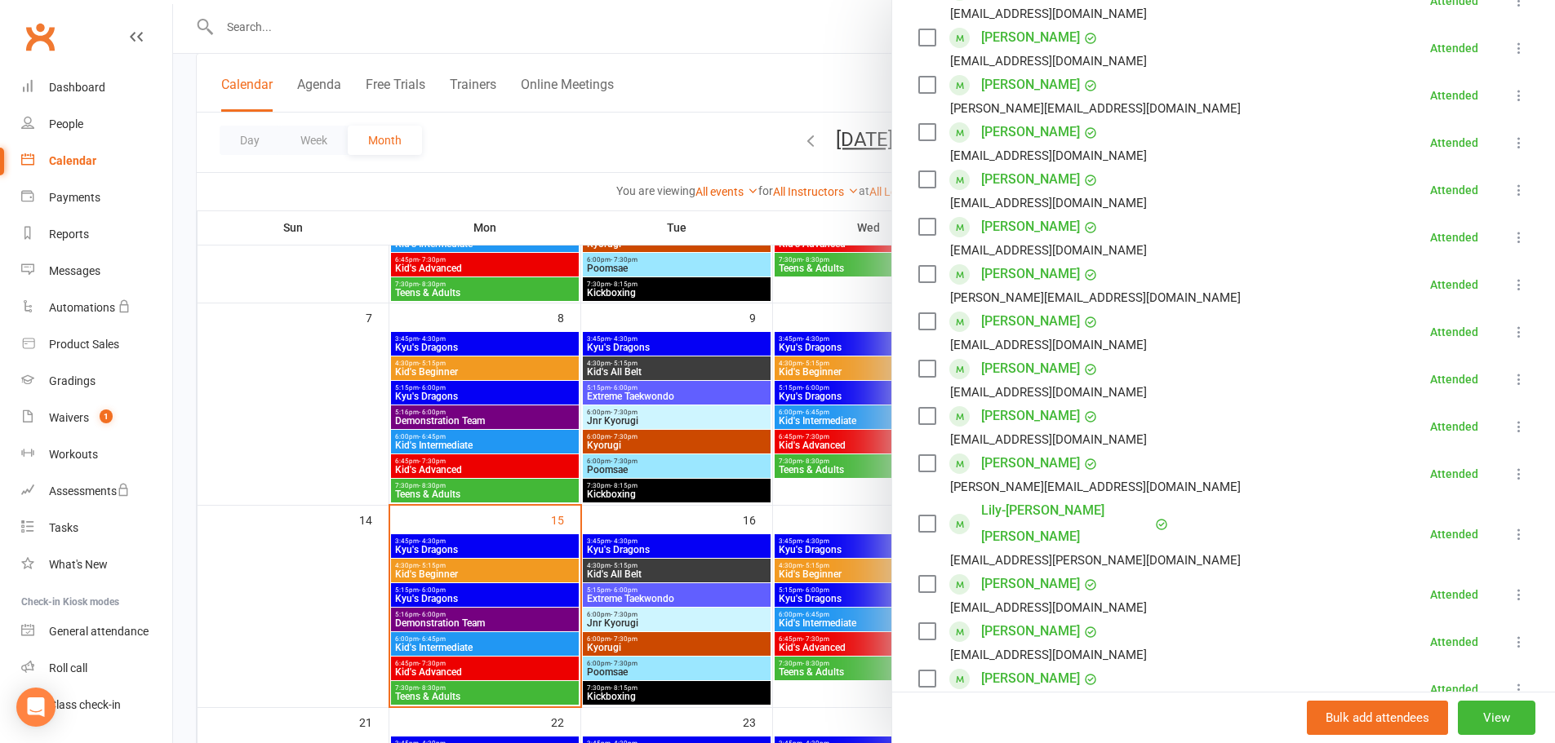
click at [450, 651] on div at bounding box center [864, 371] width 1382 height 743
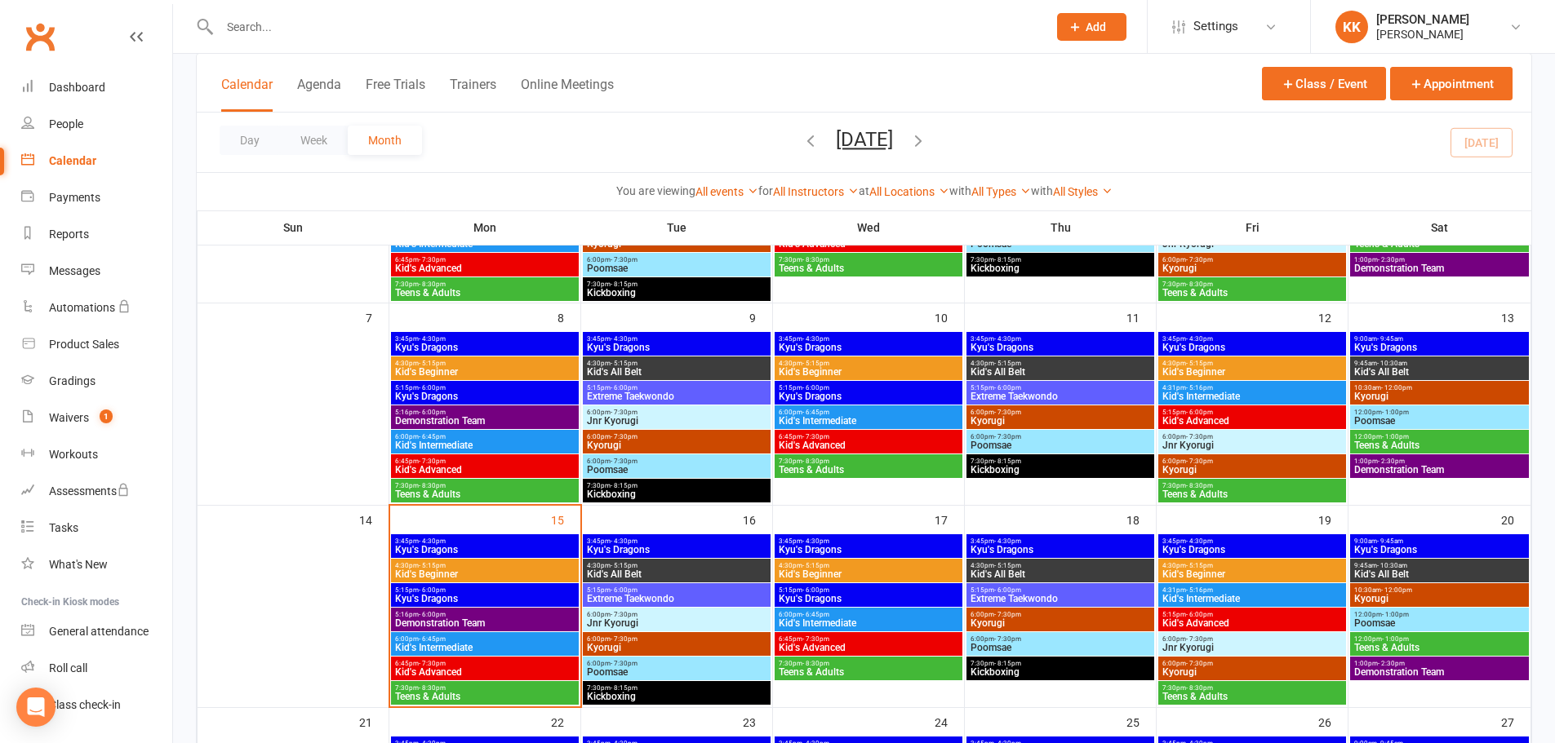
click at [447, 650] on span "Kid's Intermediate" at bounding box center [484, 648] width 181 height 10
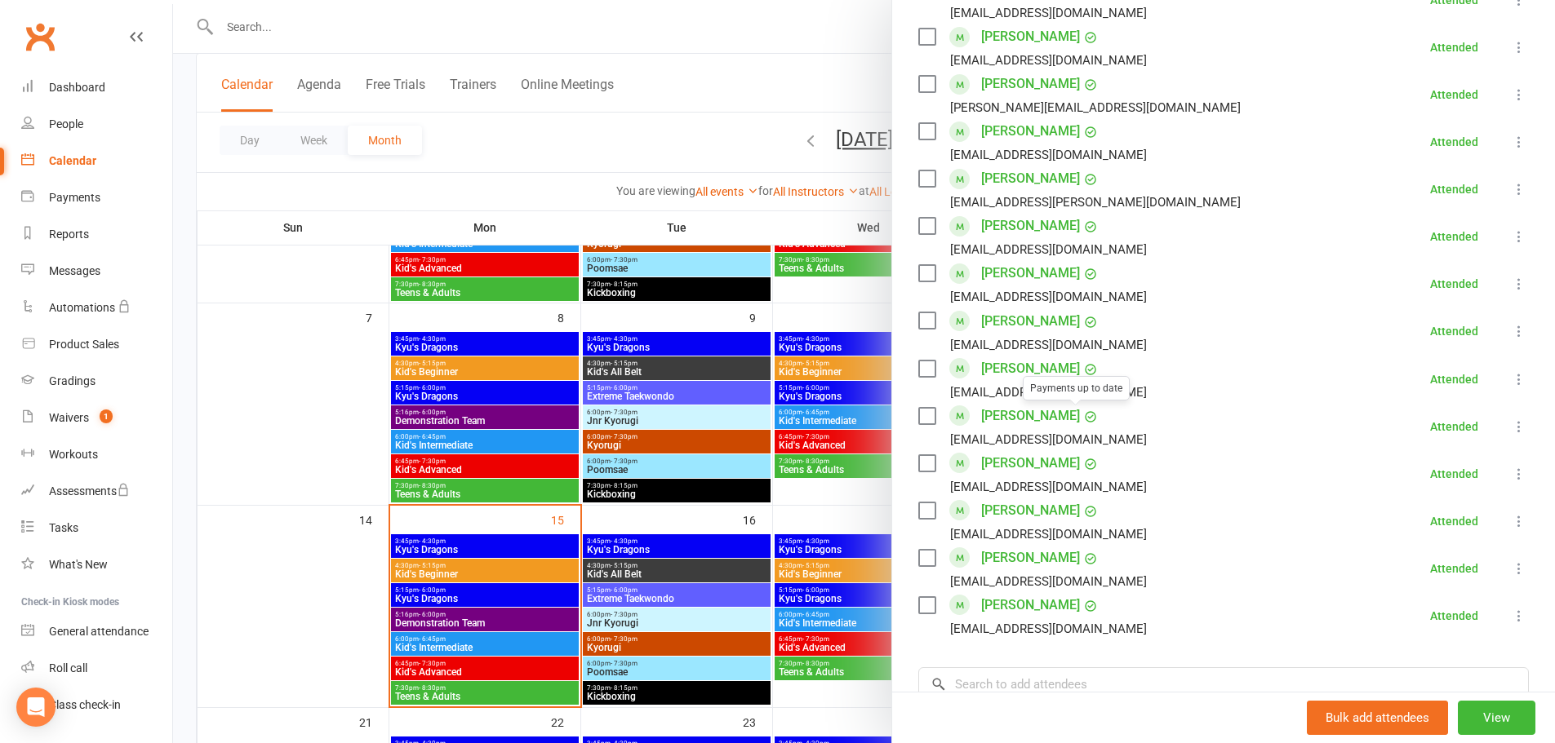
scroll to position [734, 0]
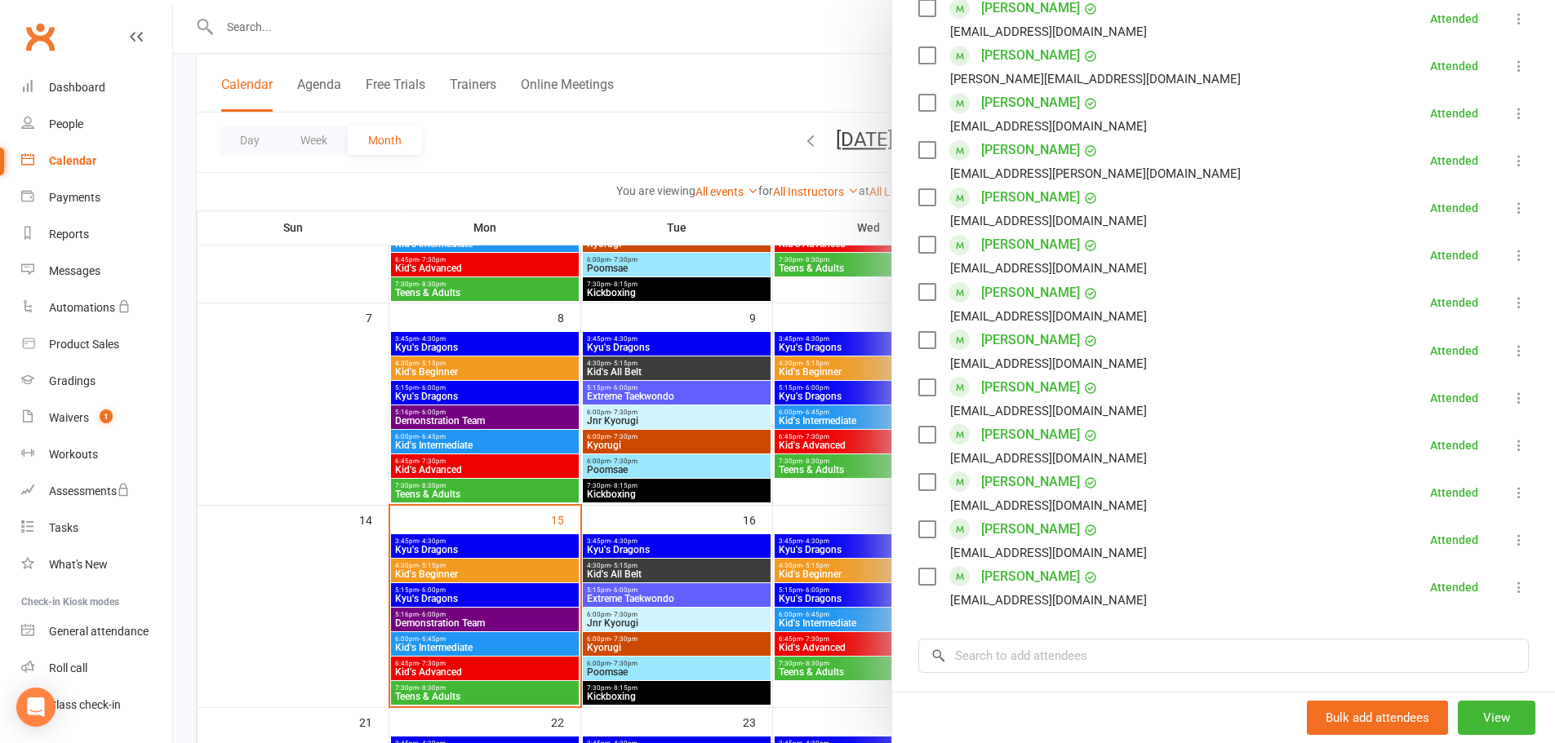
click at [292, 614] on div at bounding box center [864, 371] width 1382 height 743
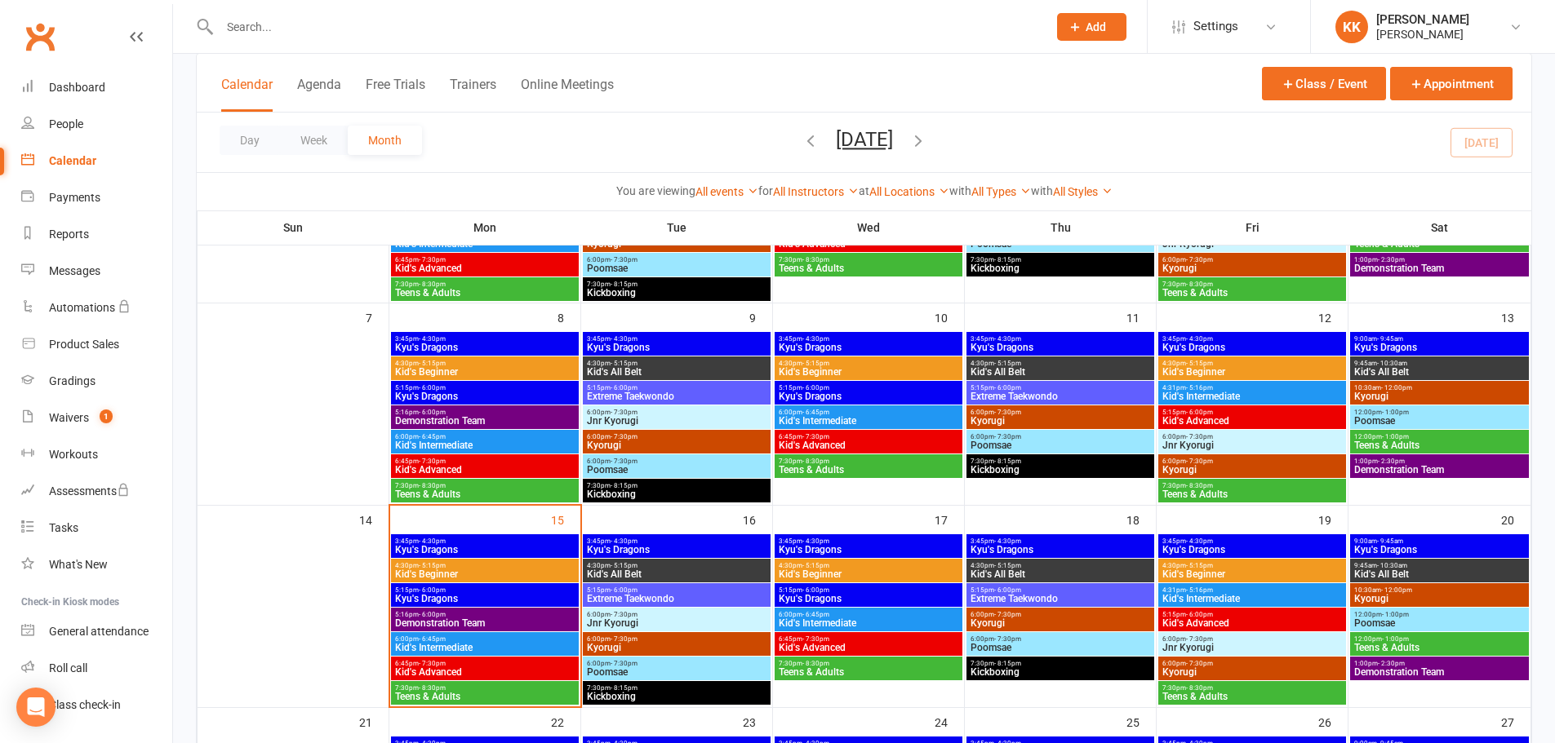
click at [493, 663] on span "6:45pm - 7:30pm" at bounding box center [484, 663] width 181 height 7
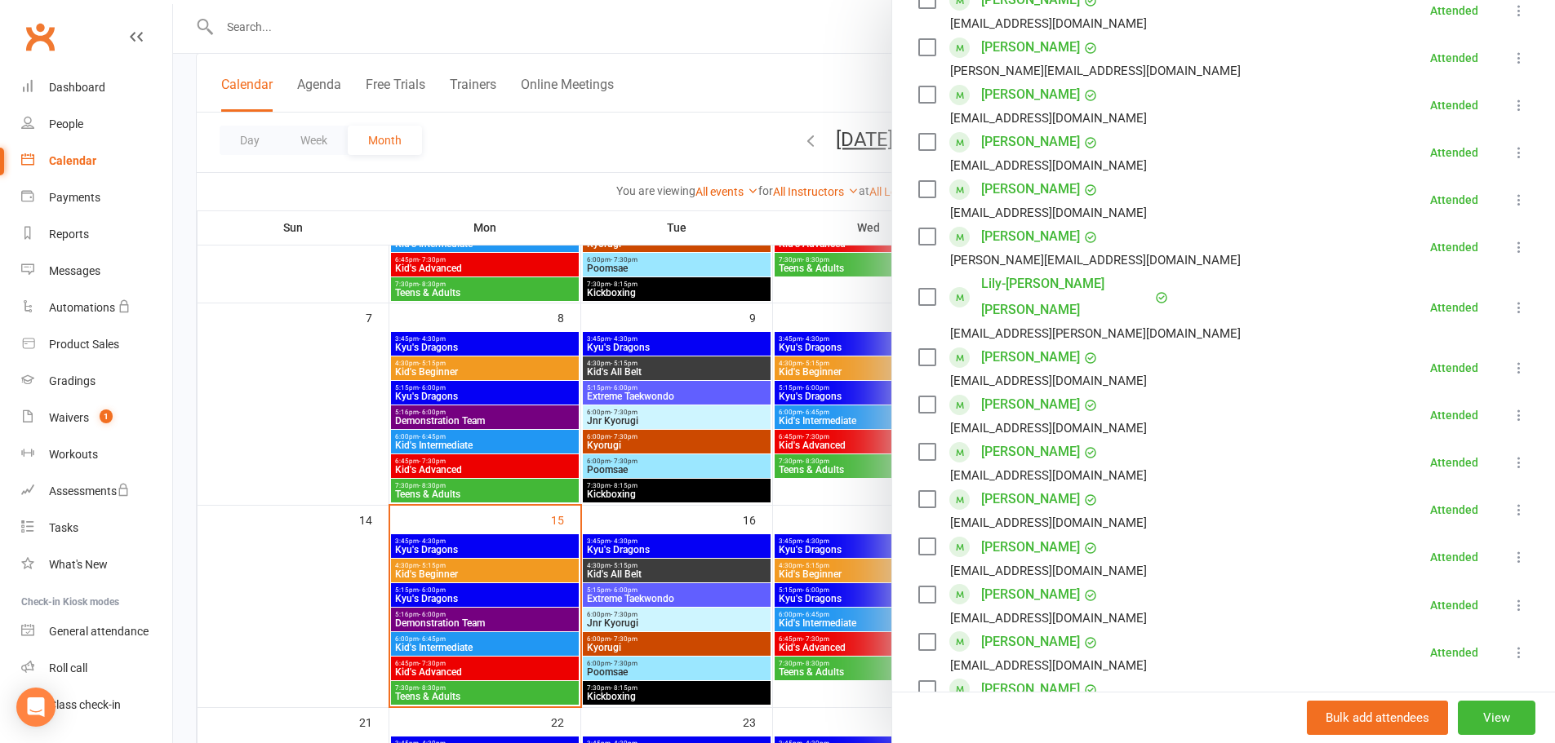
scroll to position [653, 0]
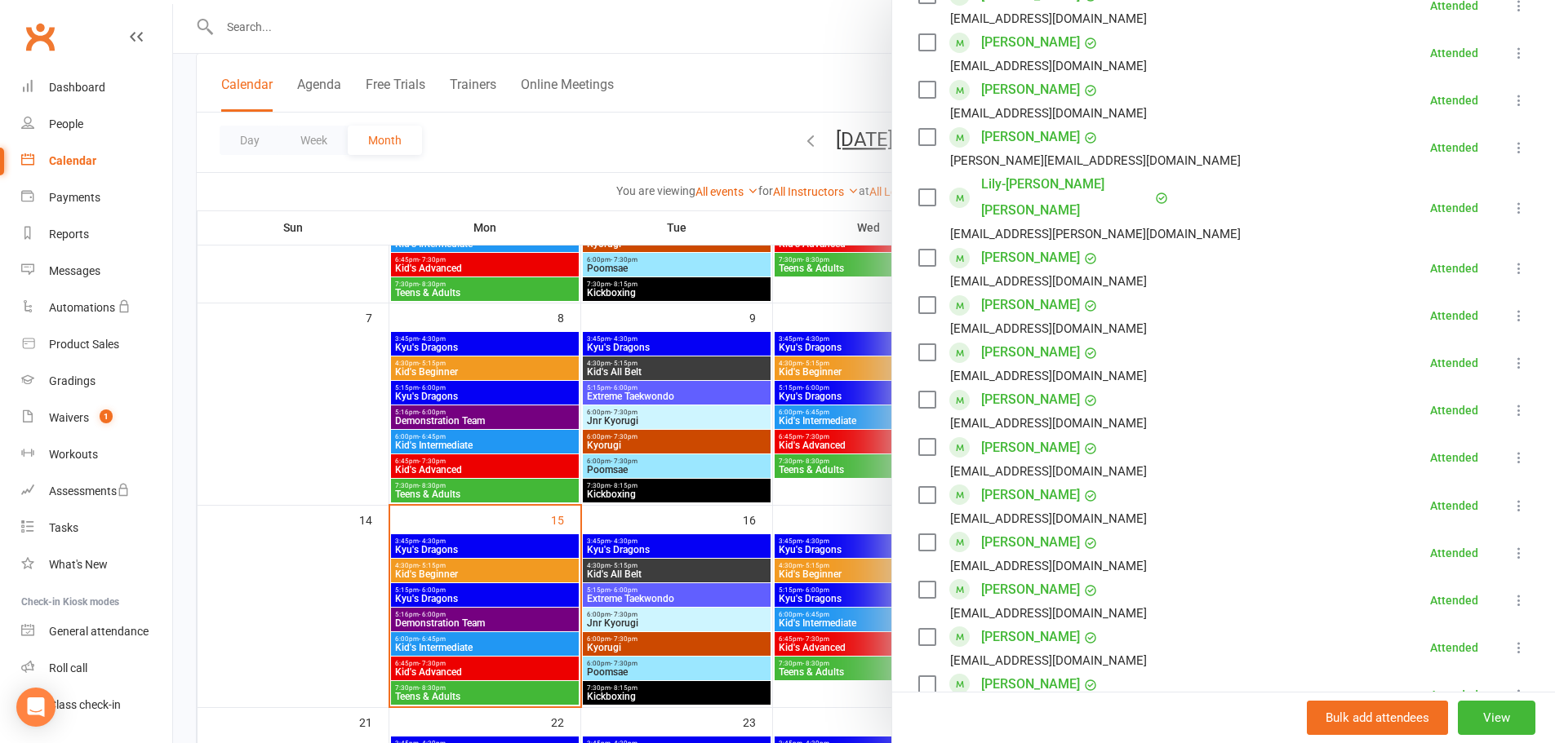
click at [1511, 545] on icon at bounding box center [1519, 553] width 16 height 16
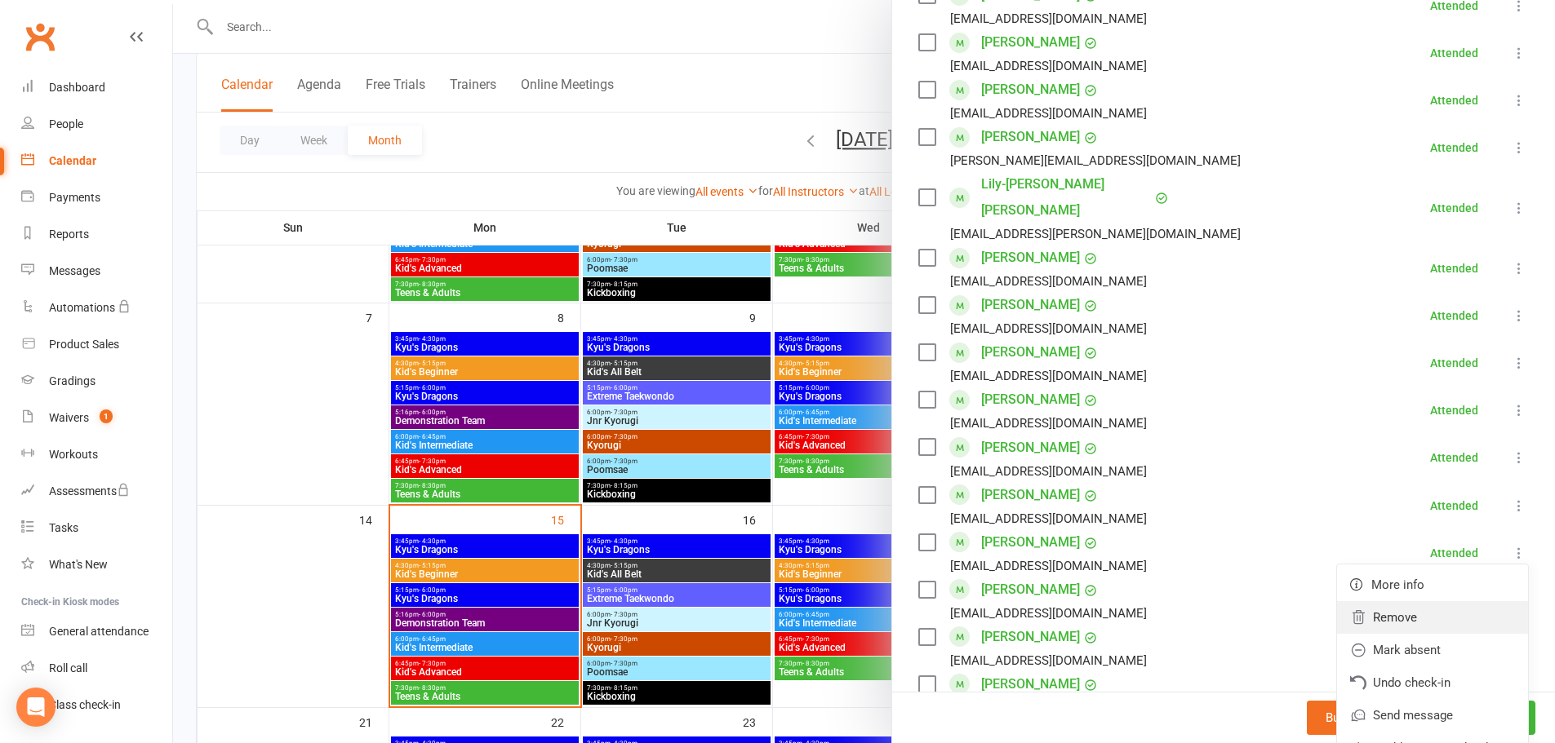
click at [1392, 601] on link "Remove" at bounding box center [1432, 617] width 191 height 33
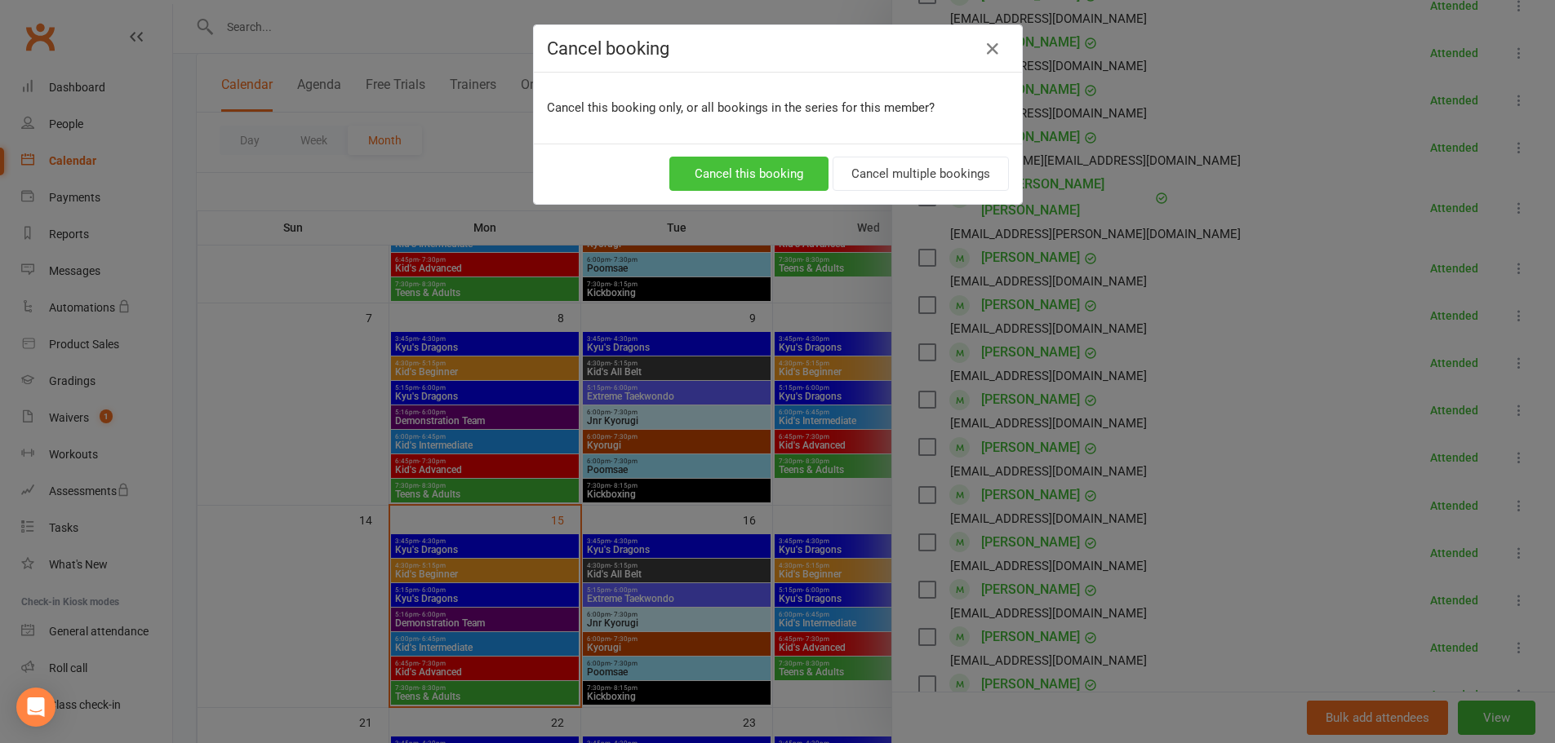
click at [765, 184] on button "Cancel this booking" at bounding box center [748, 174] width 159 height 34
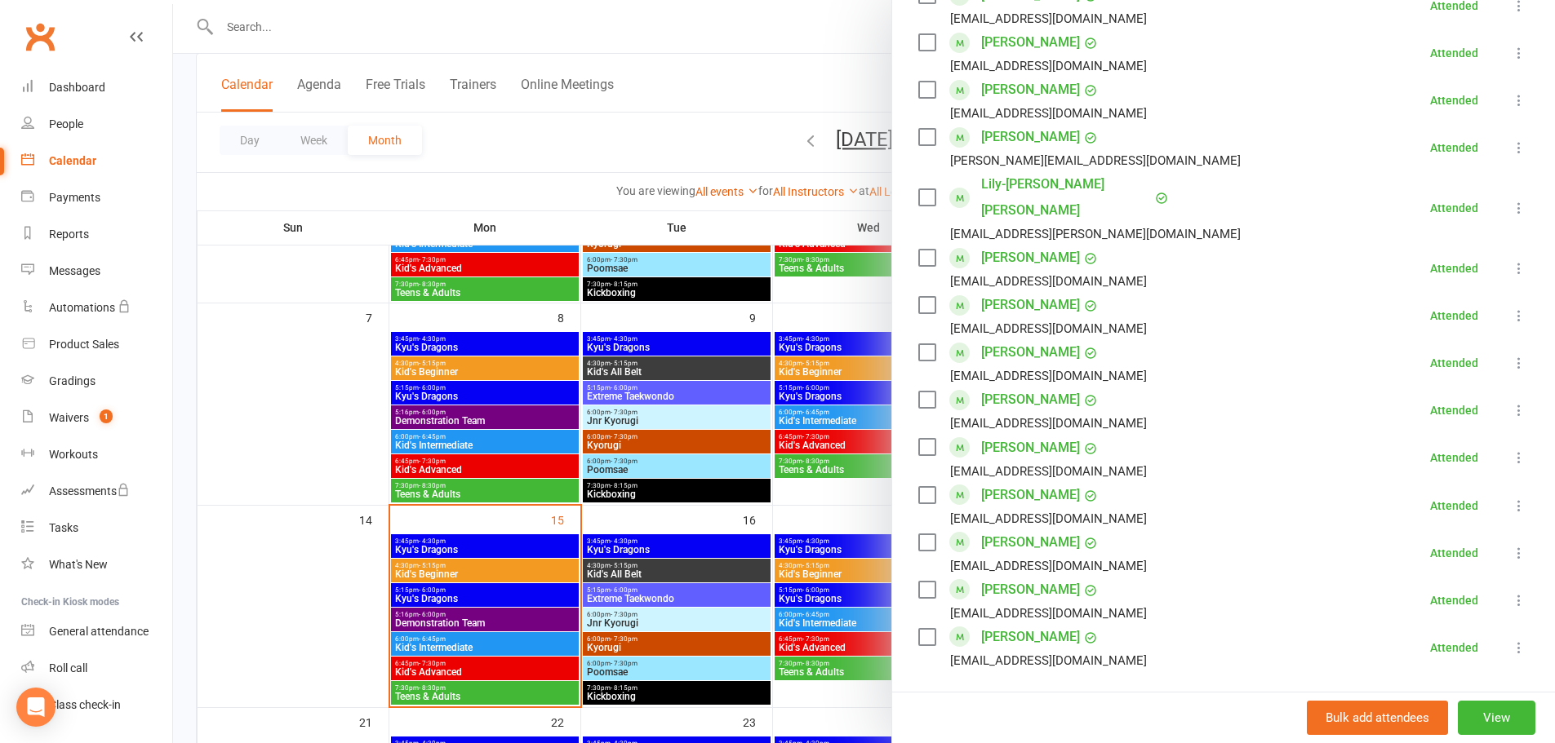
click at [481, 695] on div at bounding box center [864, 371] width 1382 height 743
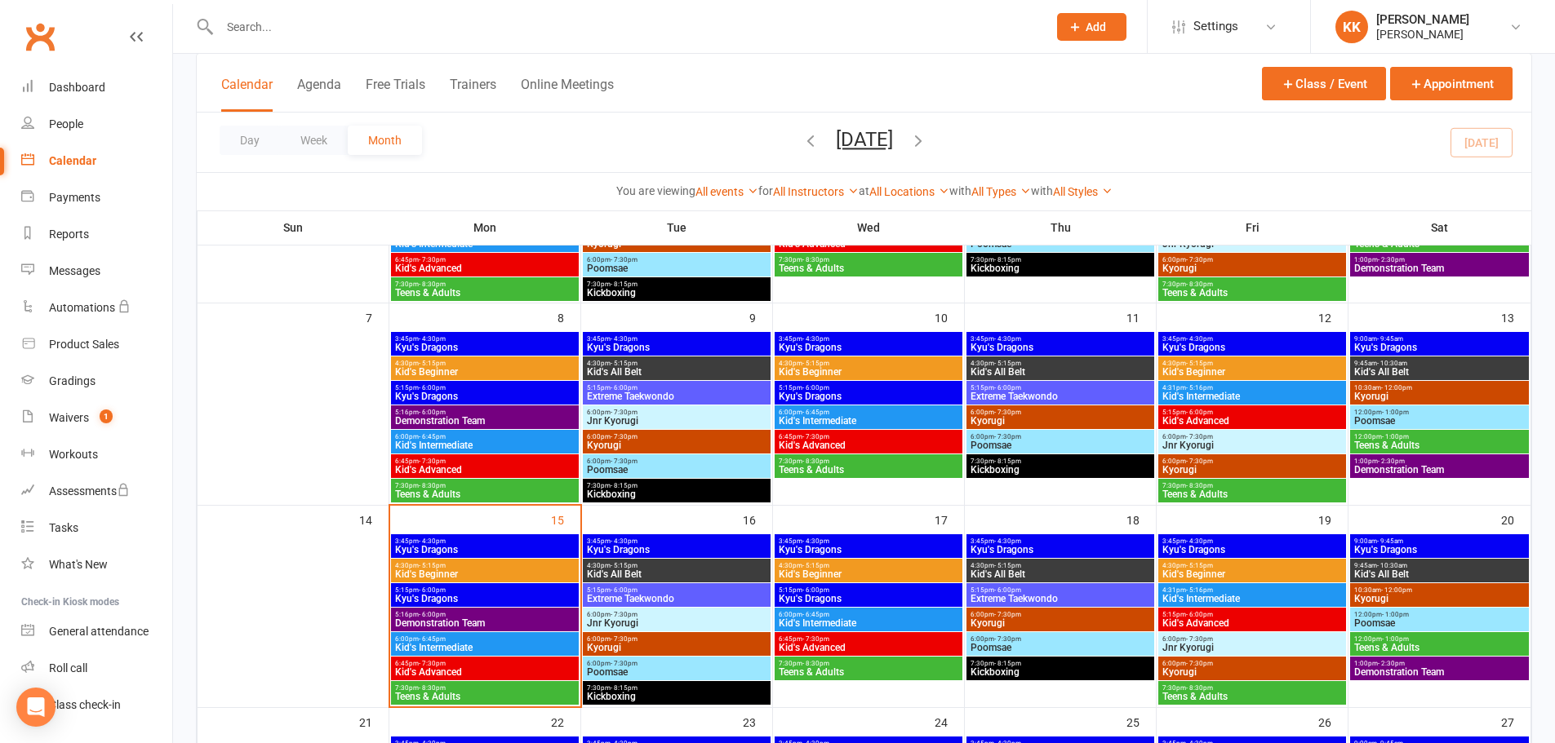
click at [486, 692] on span "Teens & Adults" at bounding box center [484, 697] width 181 height 10
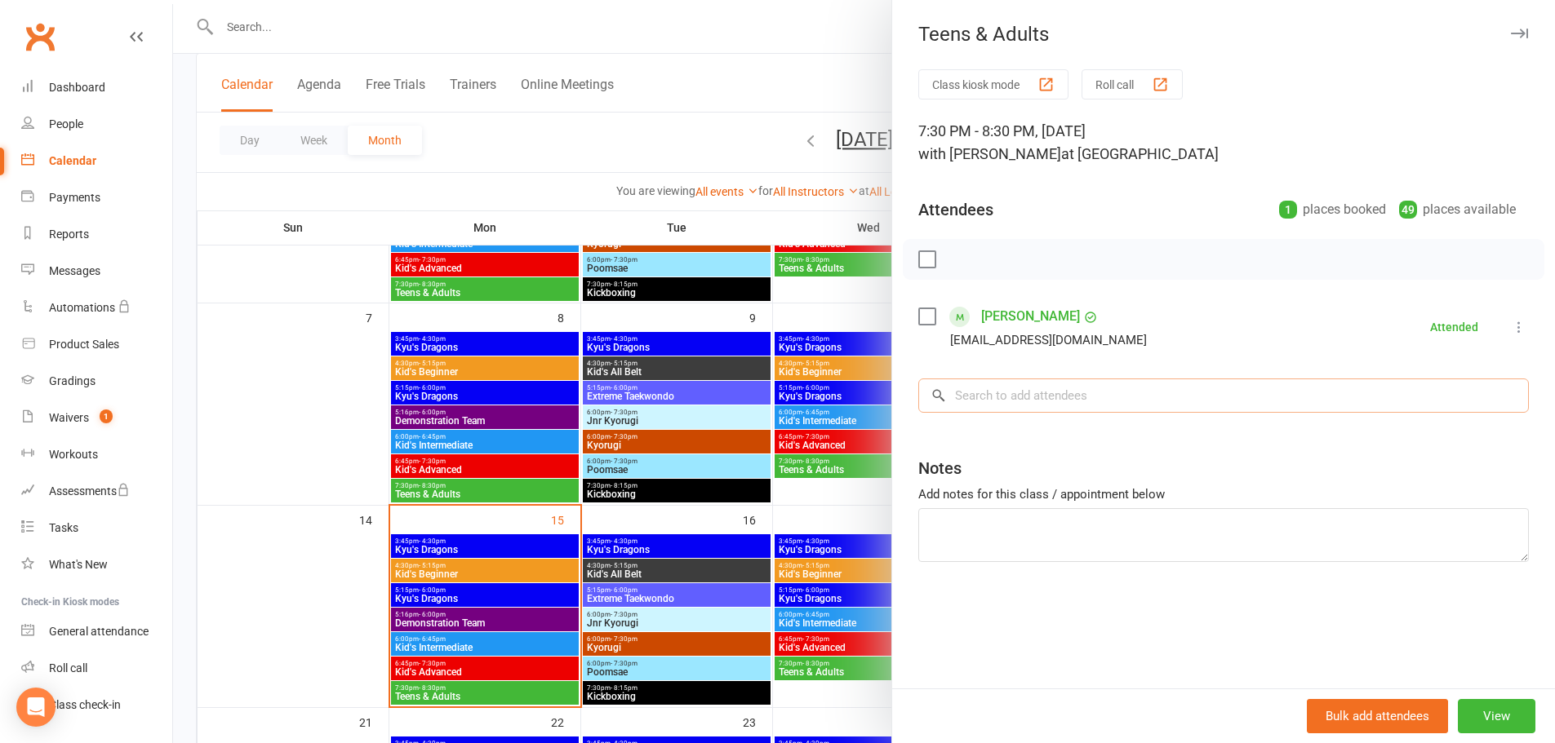
click at [1031, 403] on input "search" at bounding box center [1223, 396] width 610 height 34
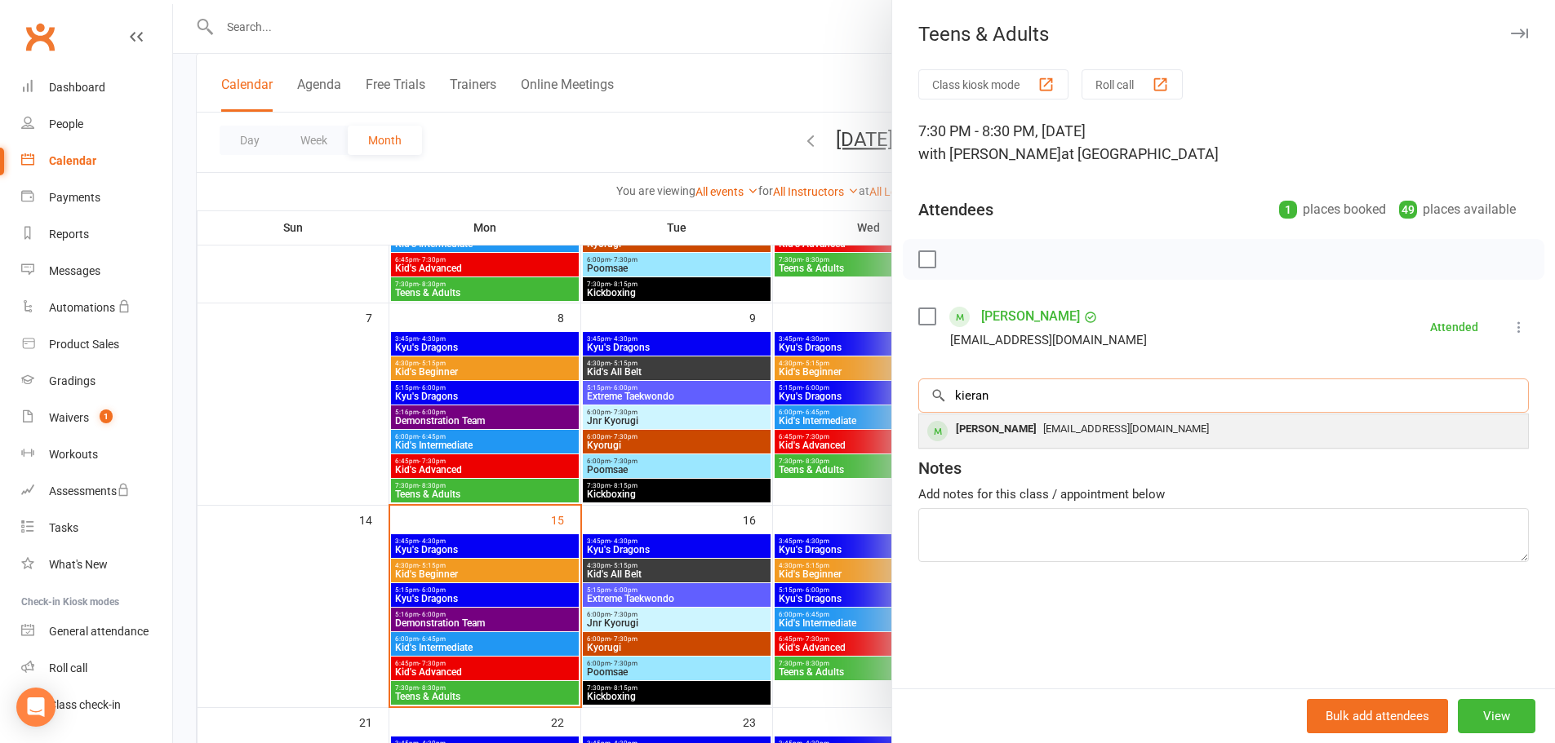
type input "kieran"
click at [1017, 430] on div "[PERSON_NAME]" at bounding box center [996, 430] width 94 height 24
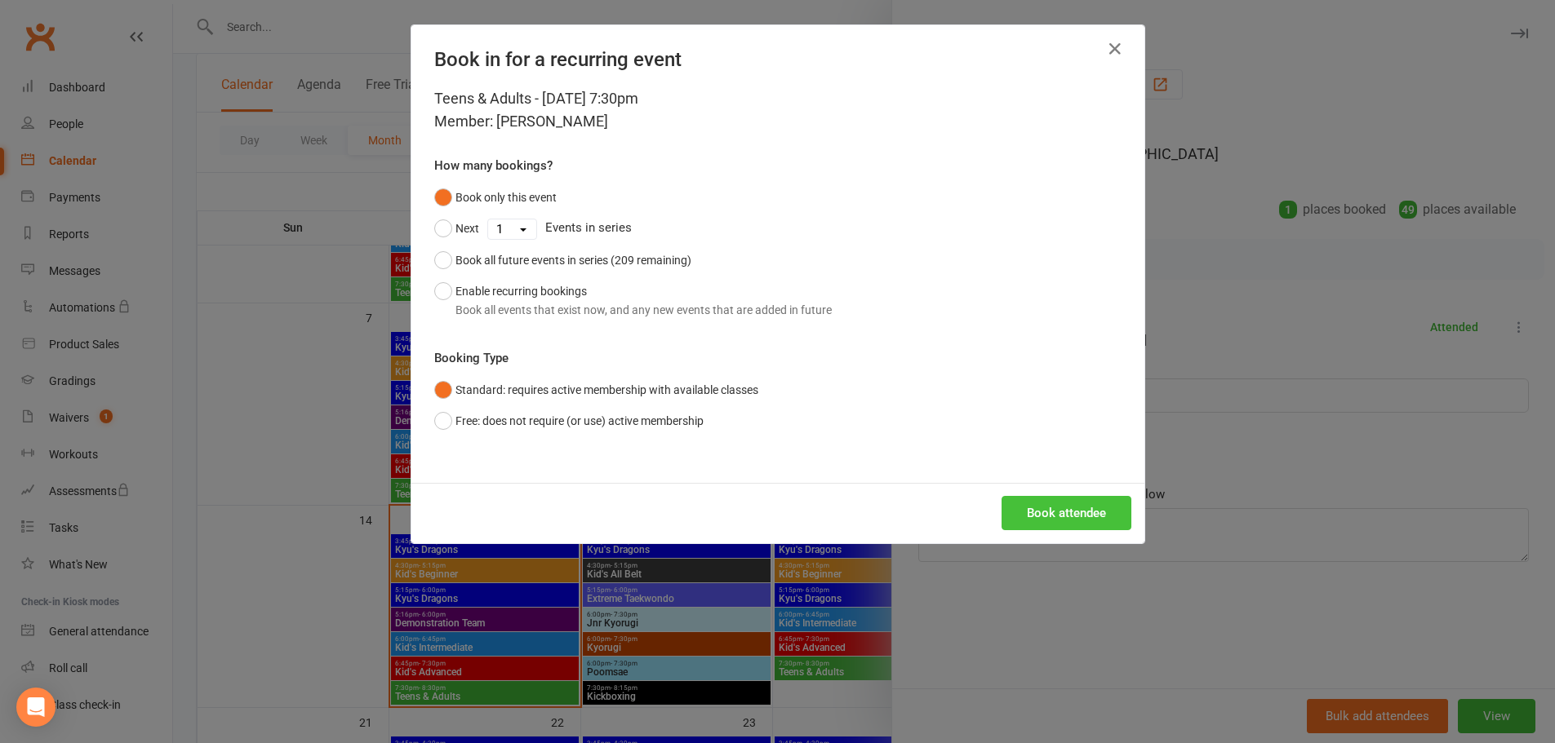
click at [1036, 508] on button "Book attendee" at bounding box center [1066, 513] width 130 height 34
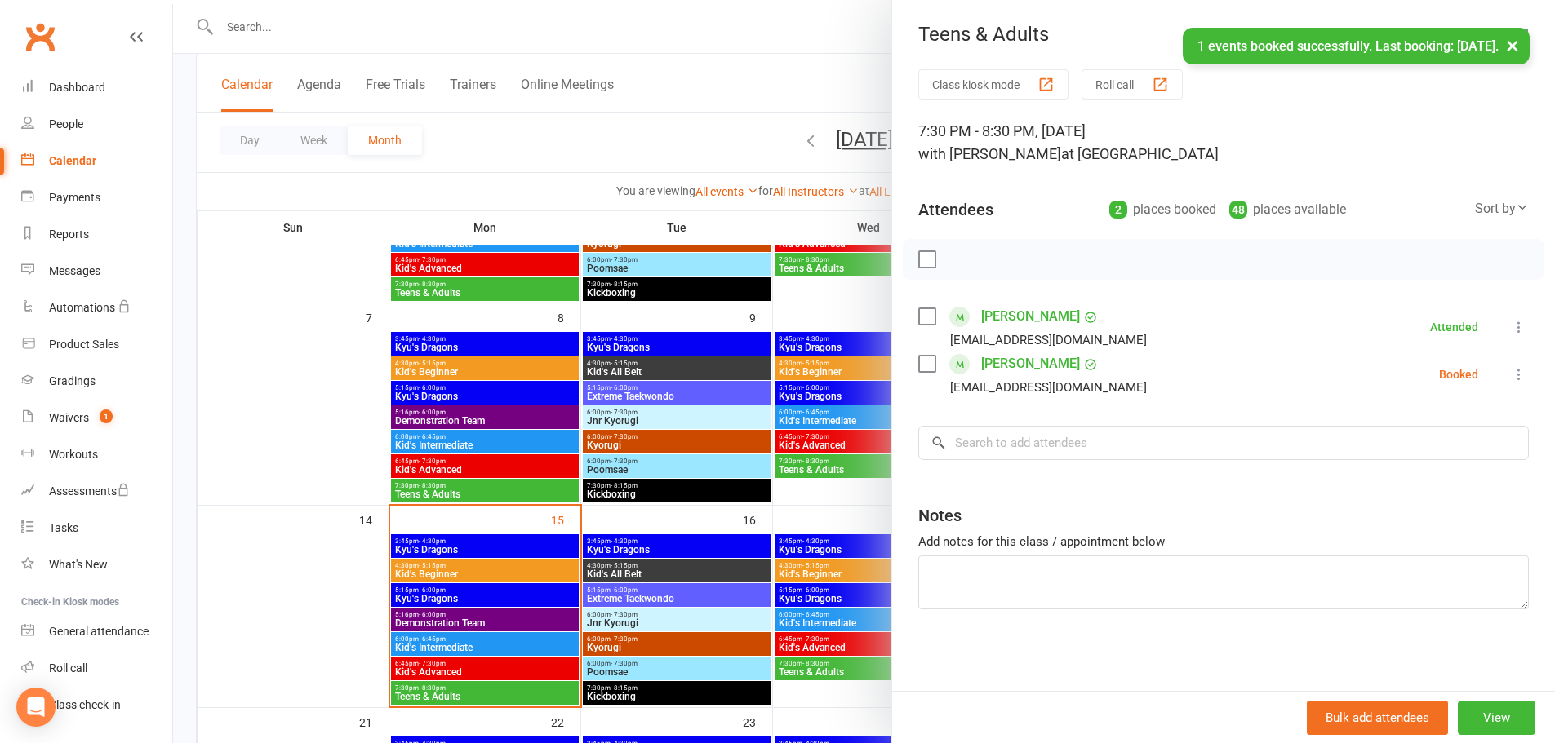
click at [1511, 375] on icon at bounding box center [1519, 374] width 16 height 16
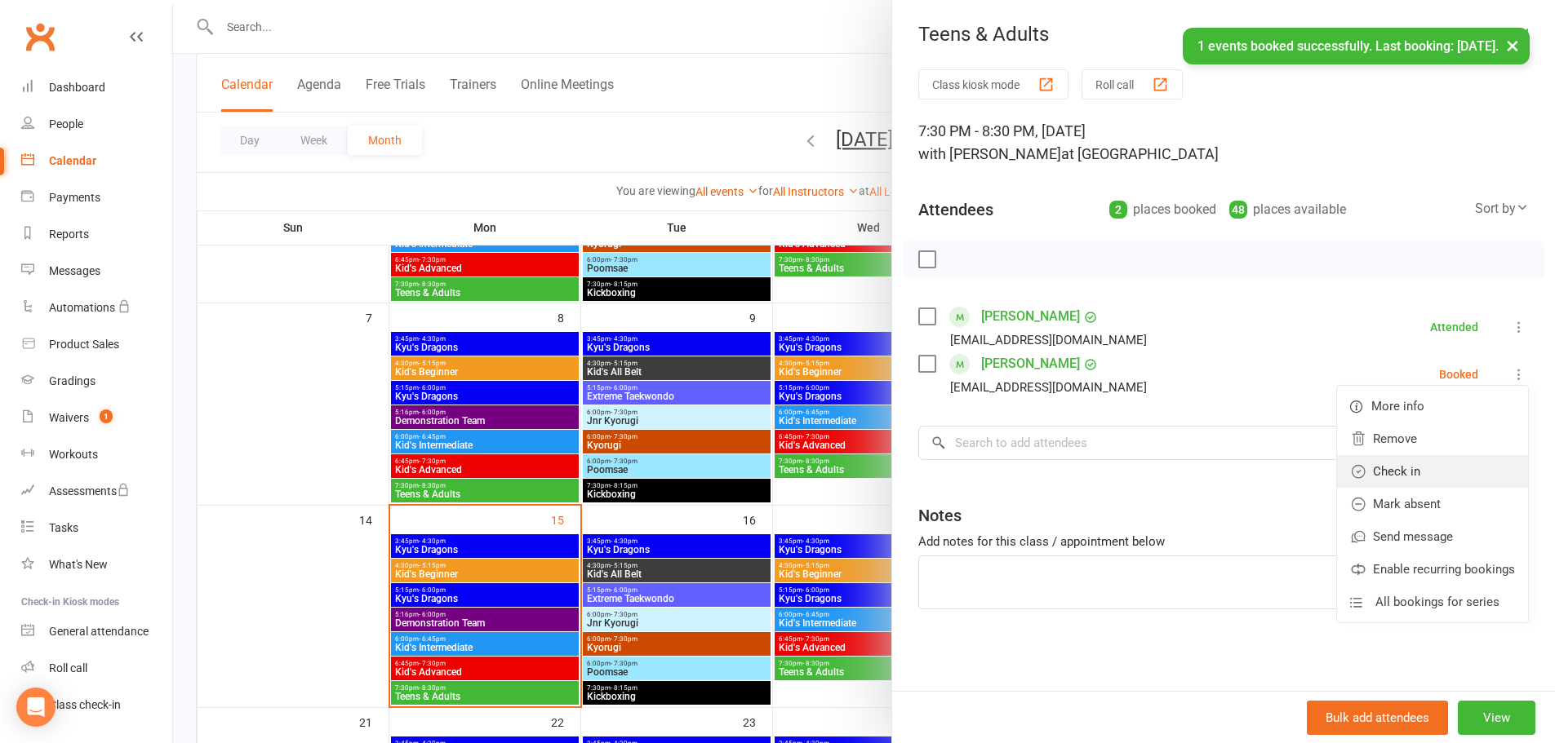
click at [1395, 468] on link "Check in" at bounding box center [1432, 471] width 191 height 33
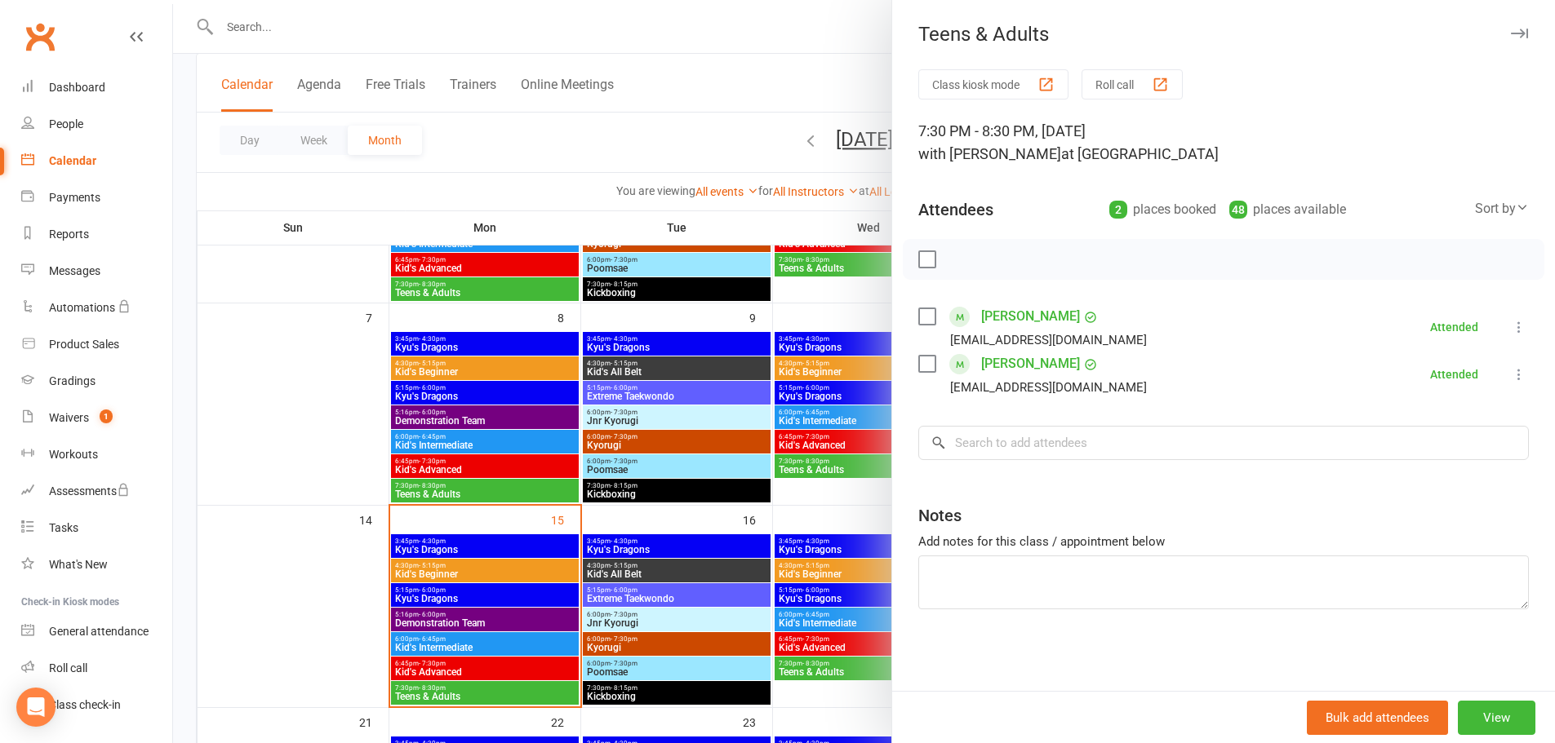
click at [433, 664] on div at bounding box center [864, 371] width 1382 height 743
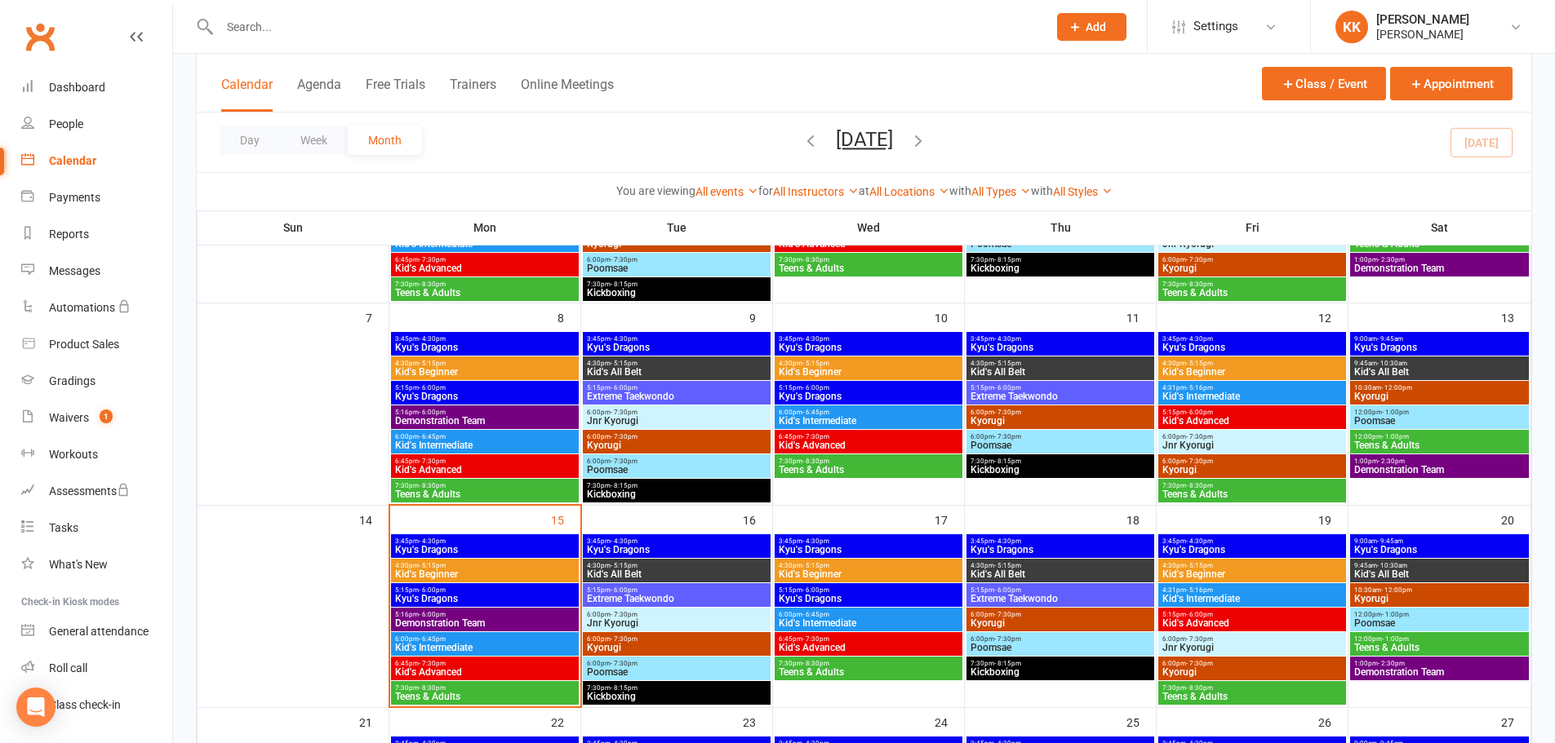
click at [433, 664] on span "- 7:30pm" at bounding box center [432, 663] width 27 height 7
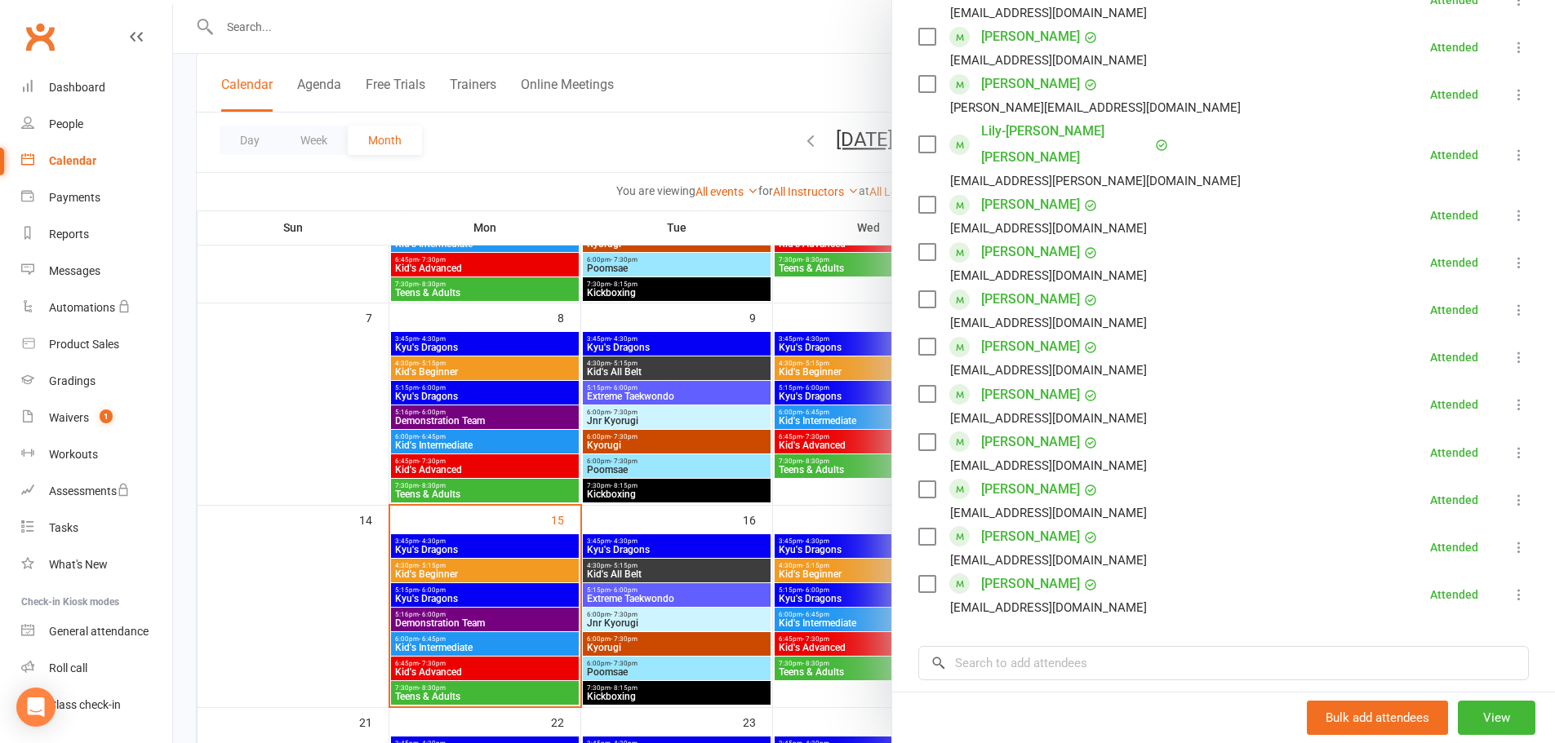
scroll to position [734, 0]
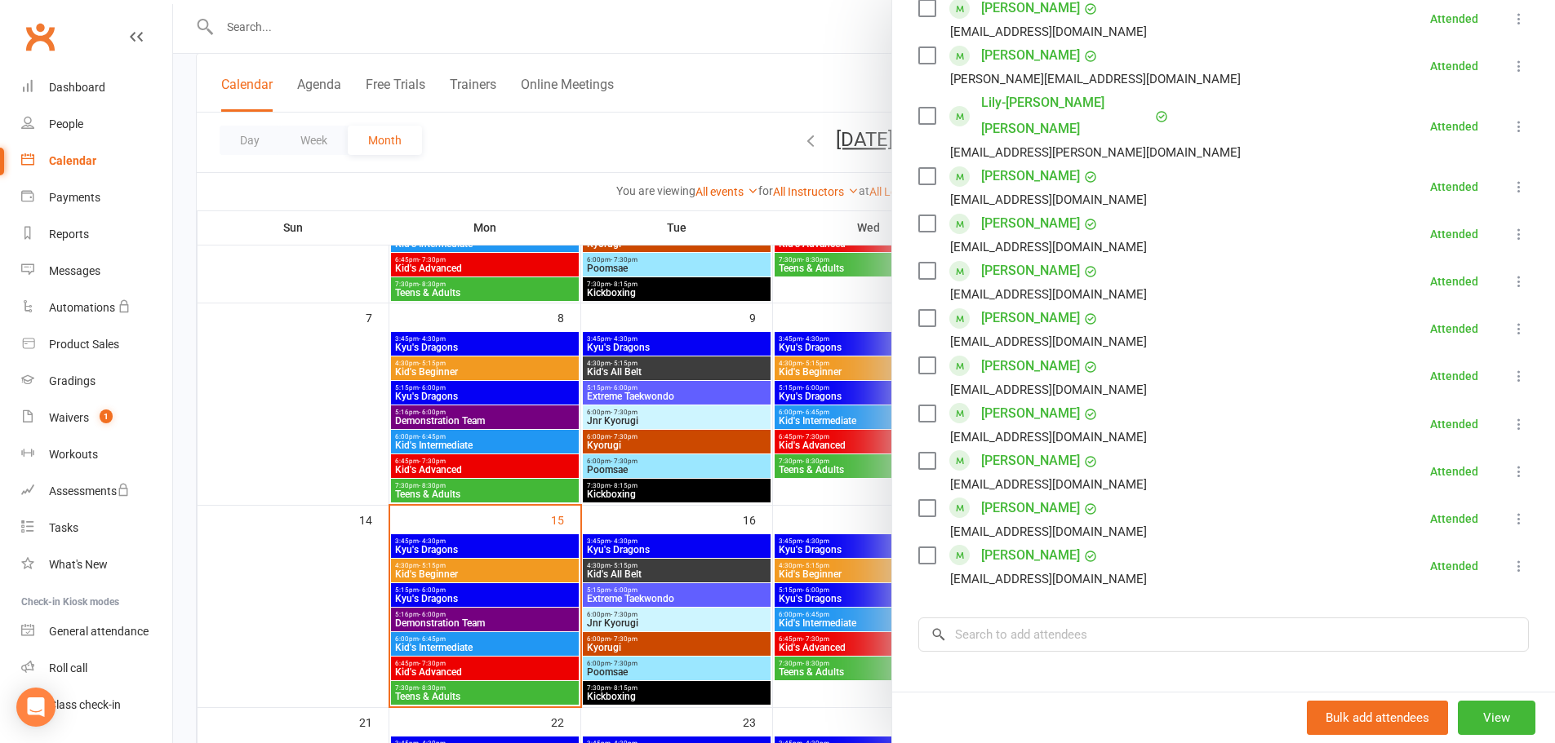
click at [324, 600] on div at bounding box center [864, 371] width 1382 height 743
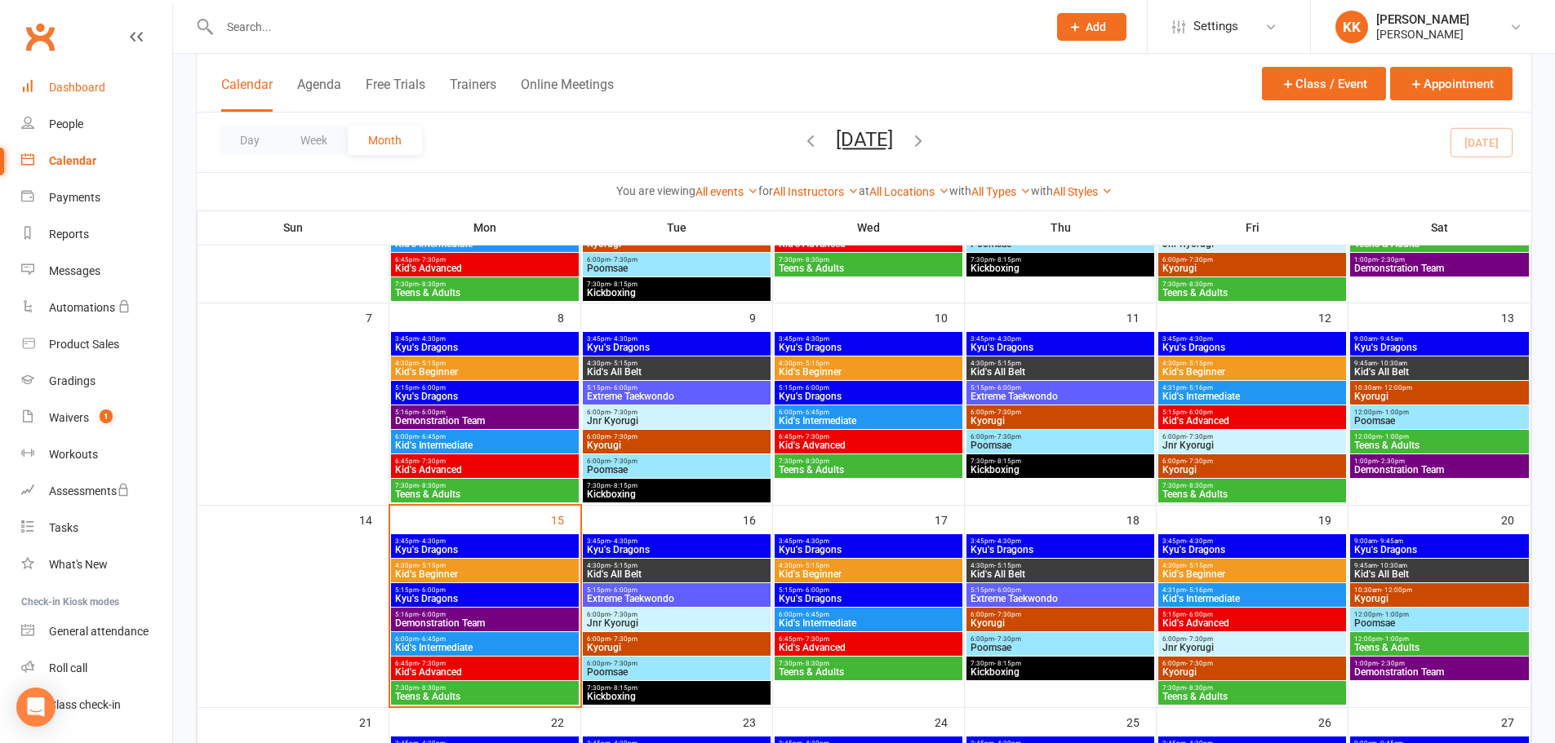
click at [75, 78] on link "Dashboard" at bounding box center [96, 87] width 151 height 37
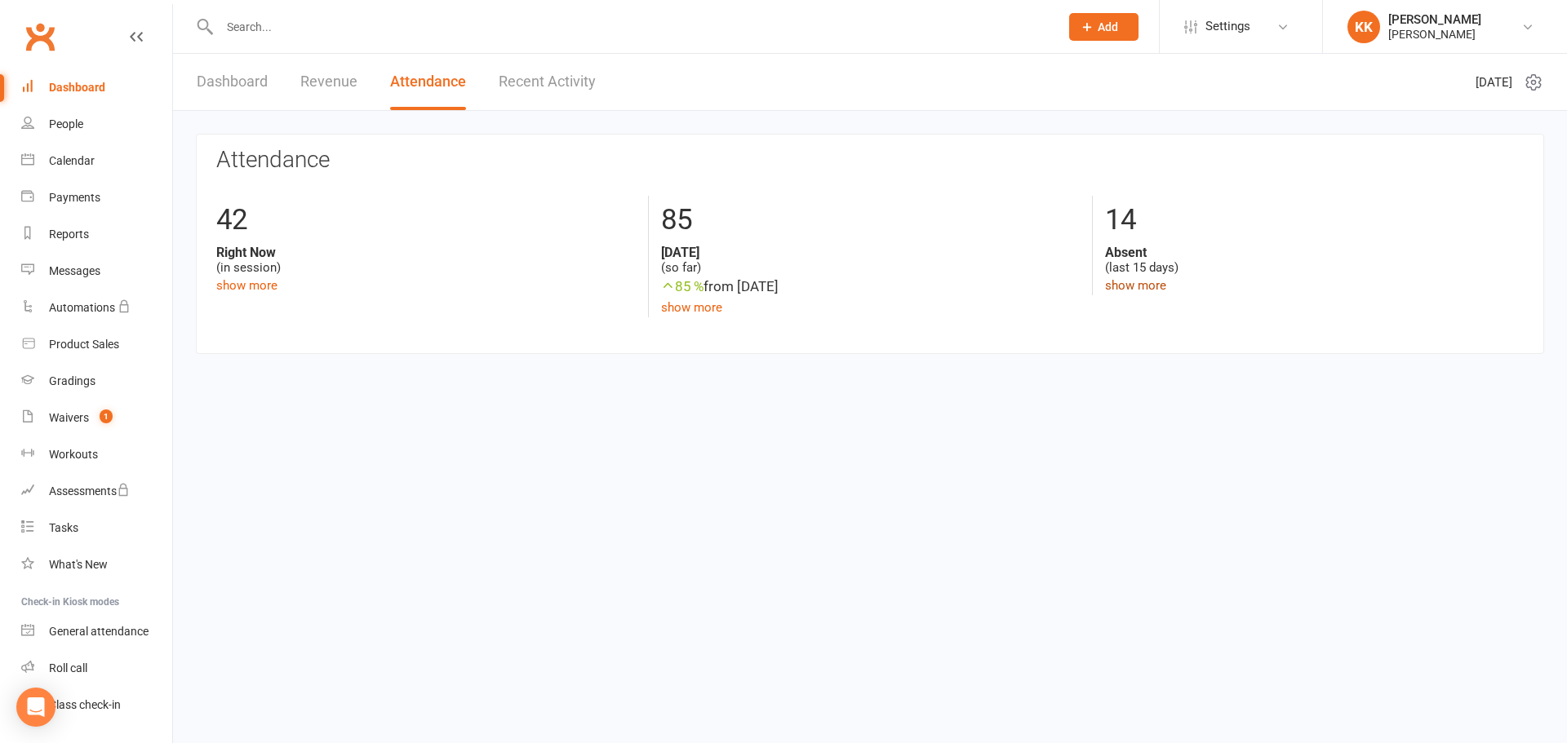
click at [1140, 291] on link "show more" at bounding box center [1135, 285] width 61 height 15
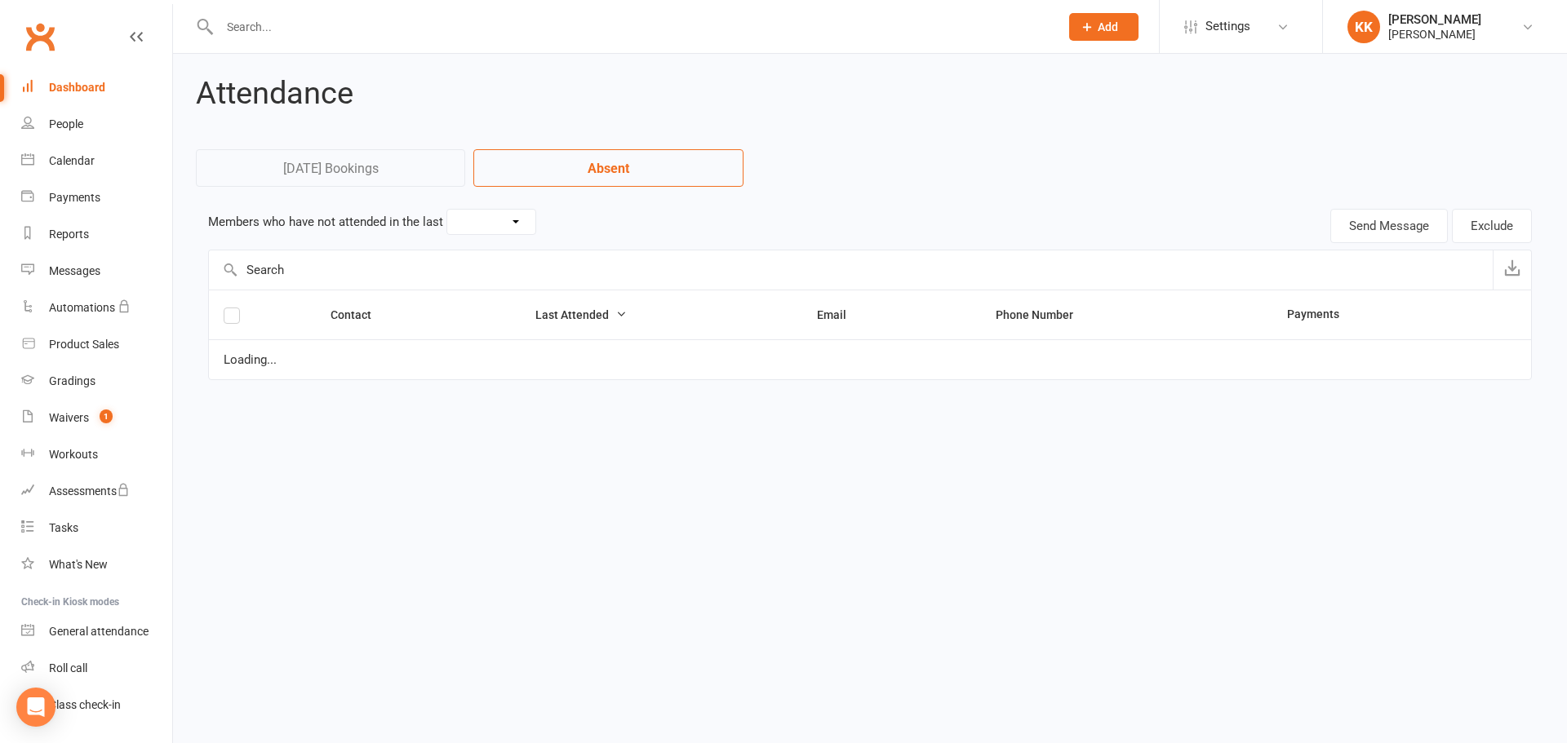
select select "15"
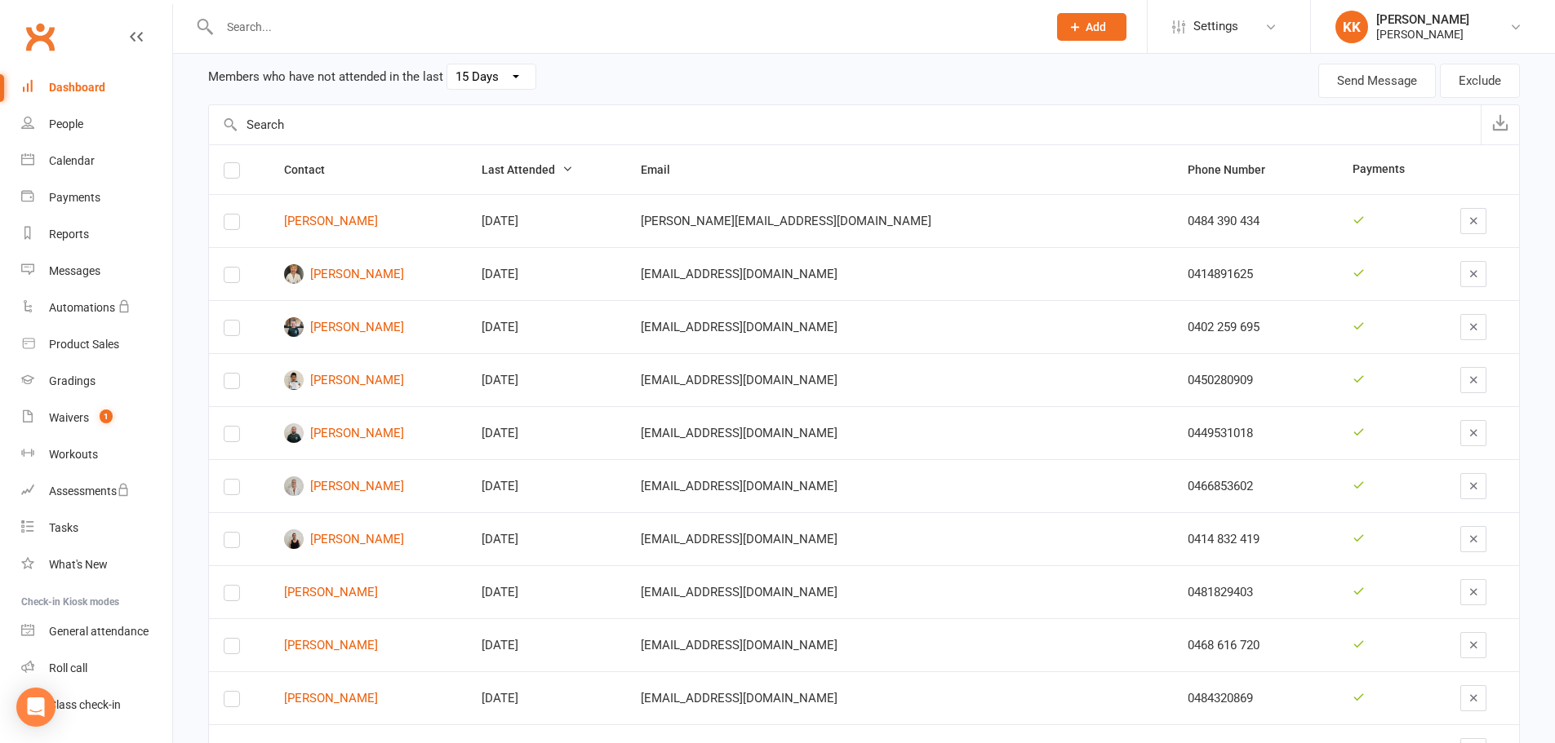
scroll to position [163, 0]
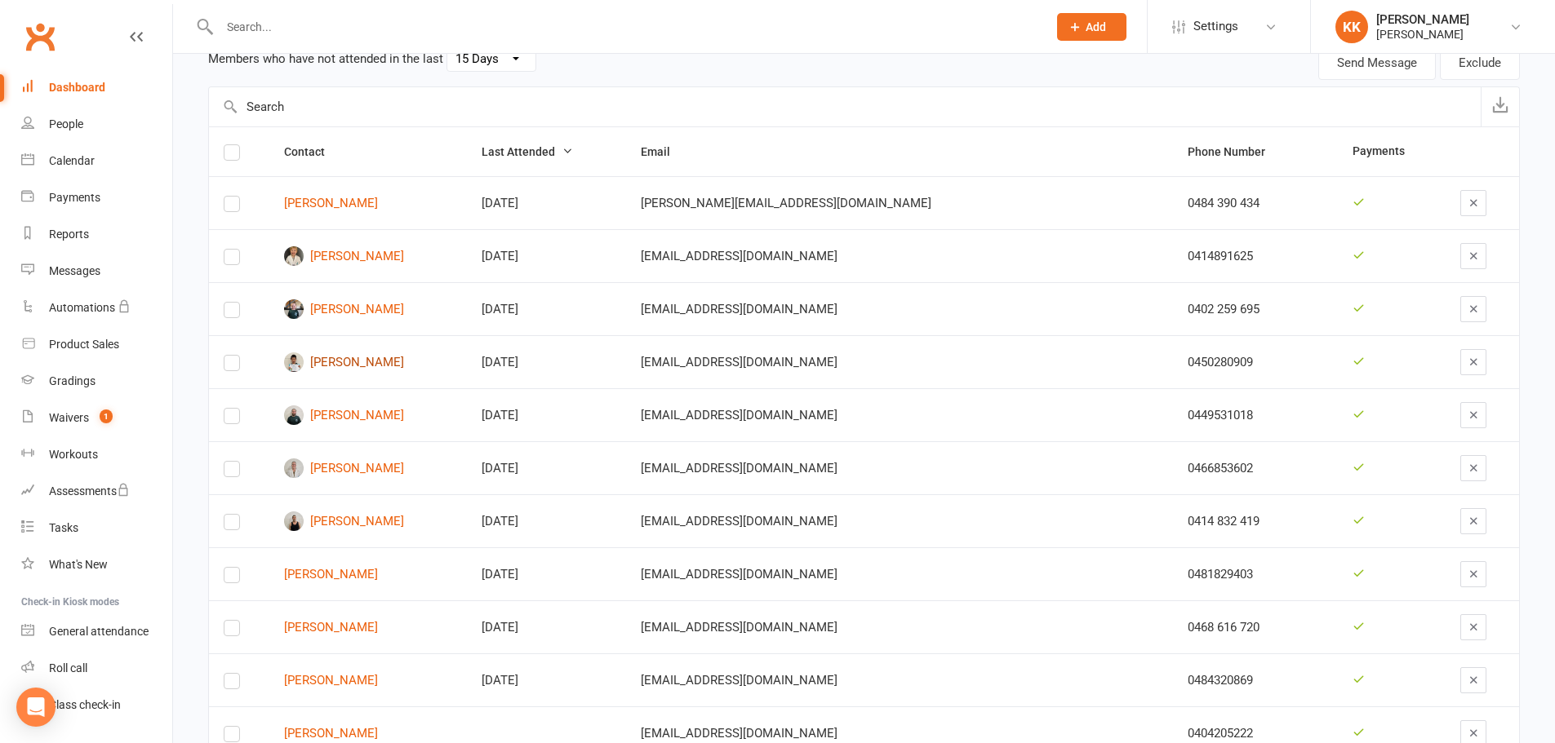
click at [363, 362] on link "[PERSON_NAME]" at bounding box center [368, 363] width 168 height 20
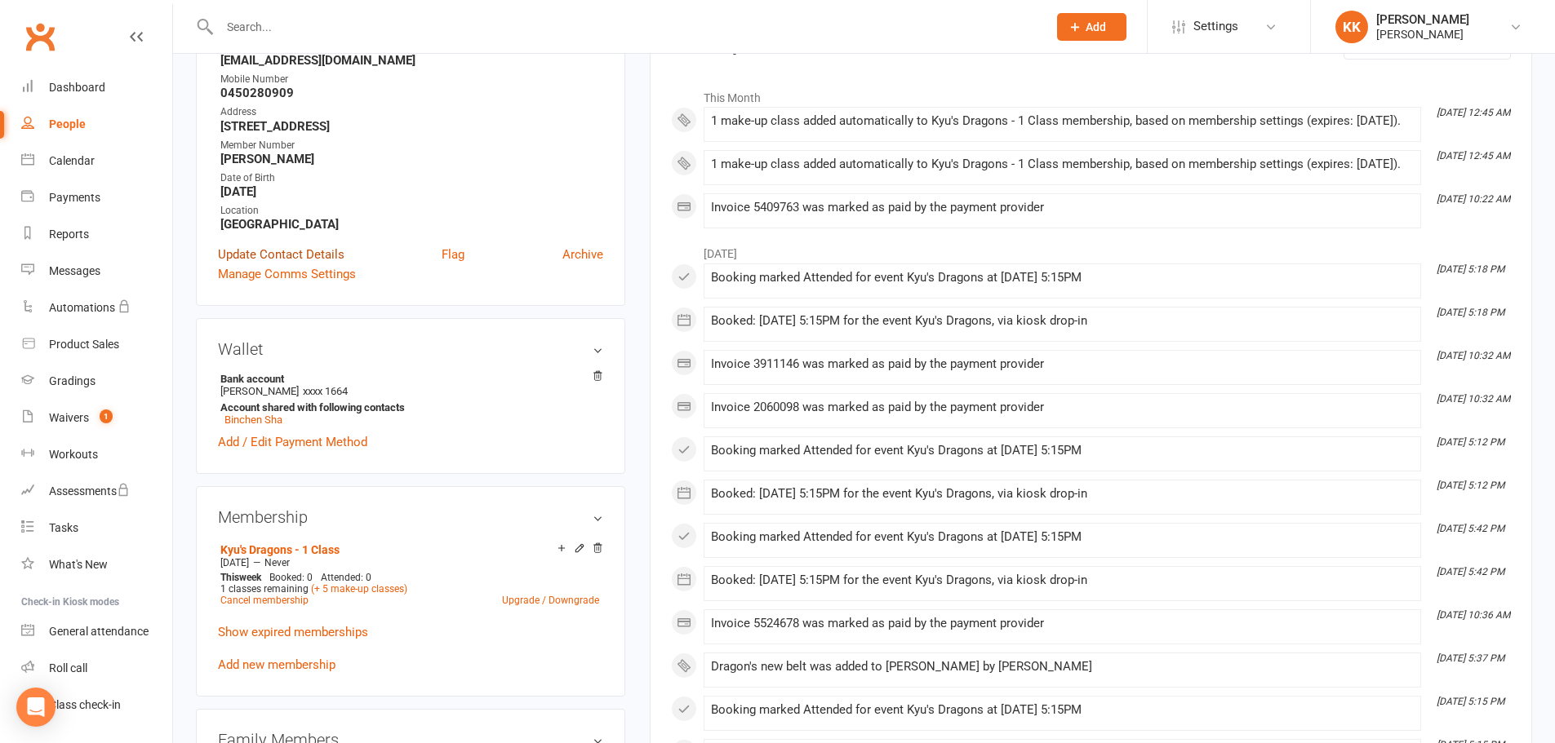
scroll to position [245, 0]
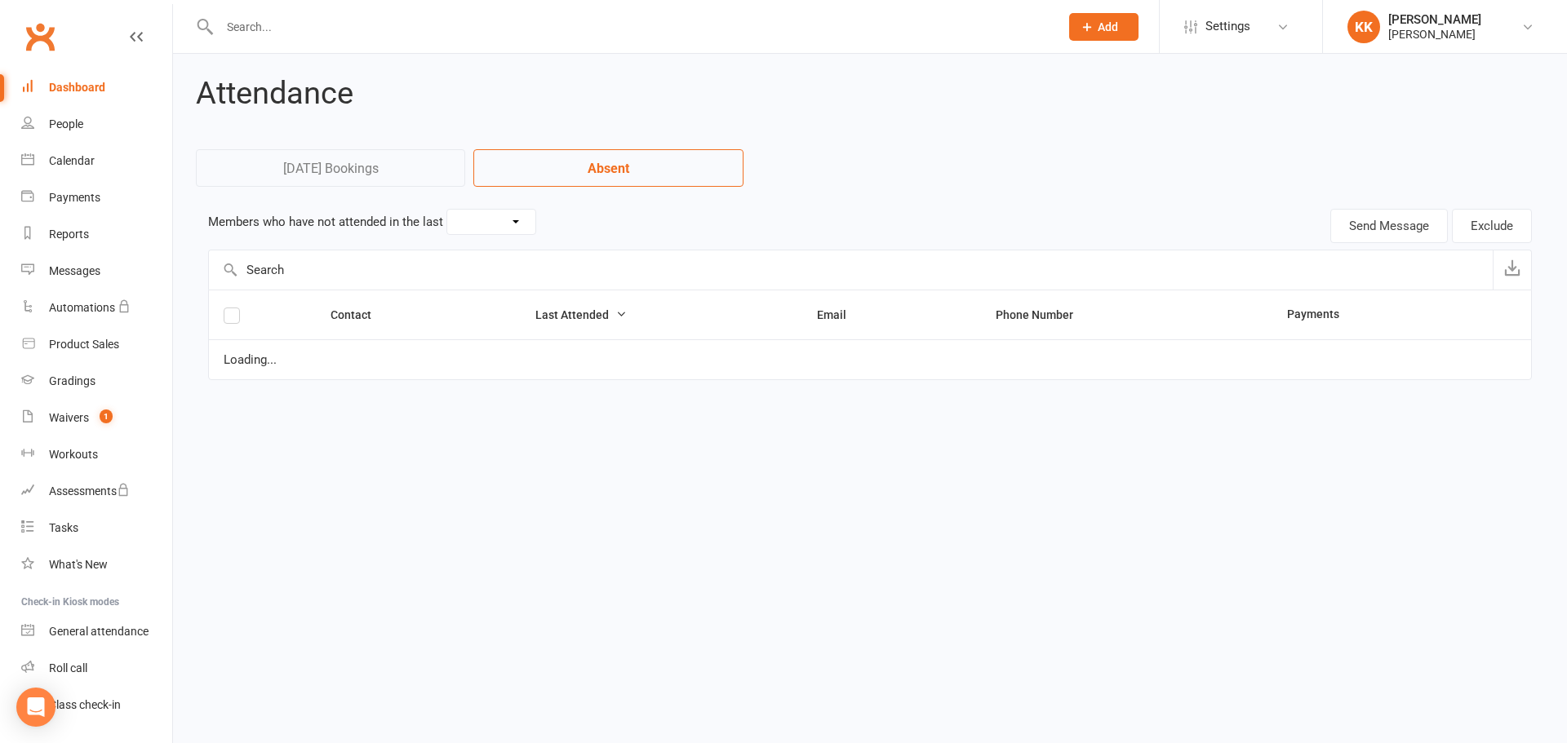
select select "15"
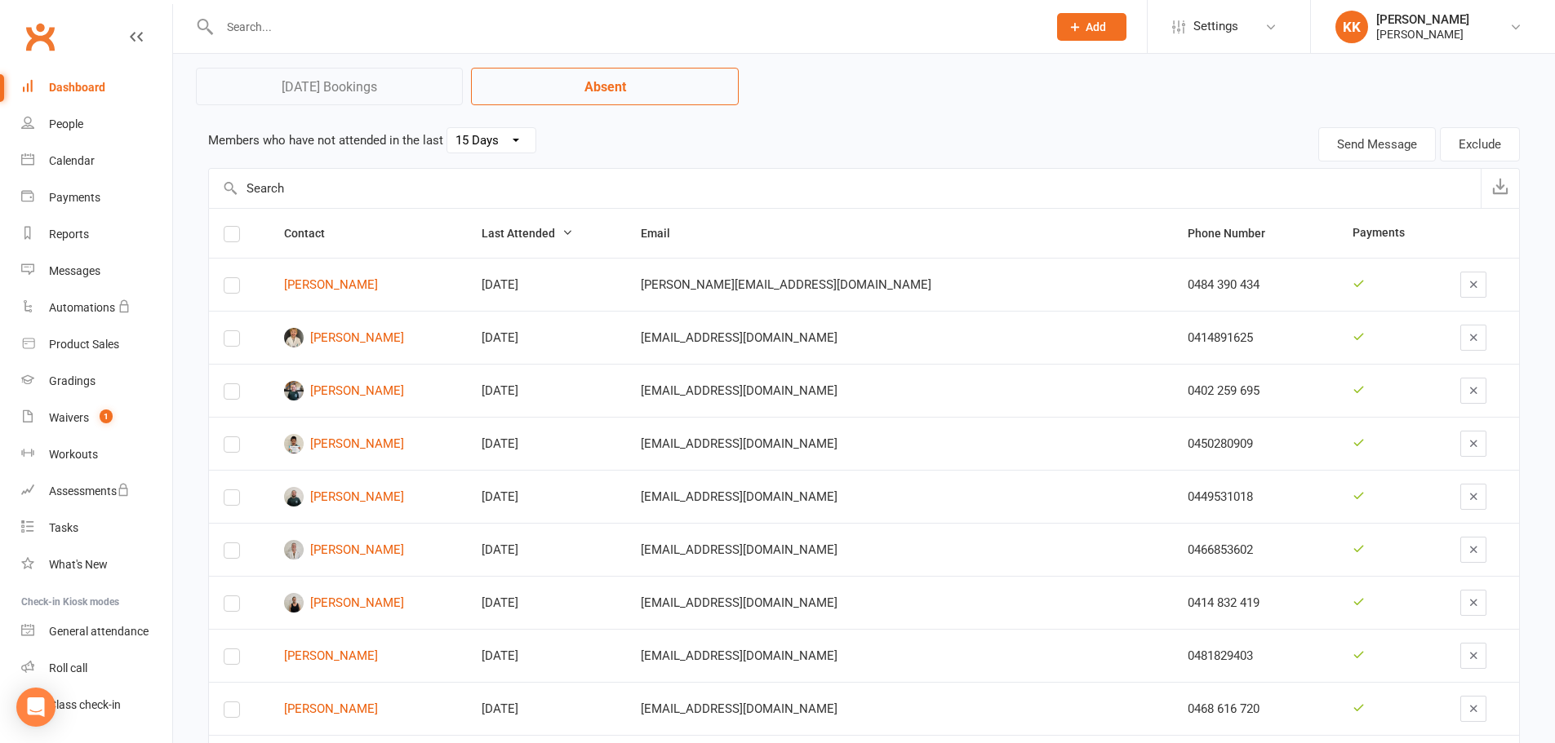
scroll to position [163, 0]
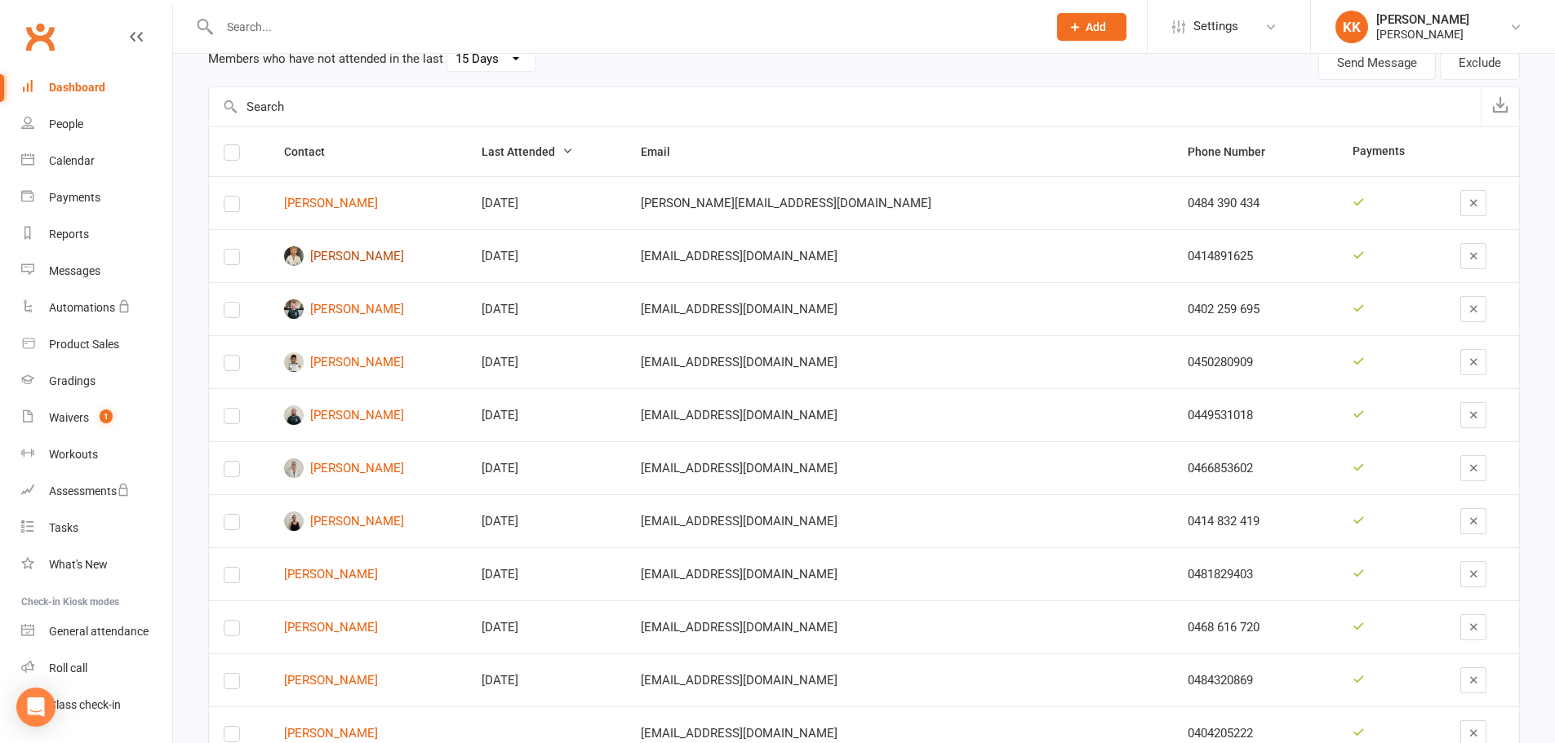
click at [361, 259] on link "[PERSON_NAME]" at bounding box center [368, 256] width 168 height 20
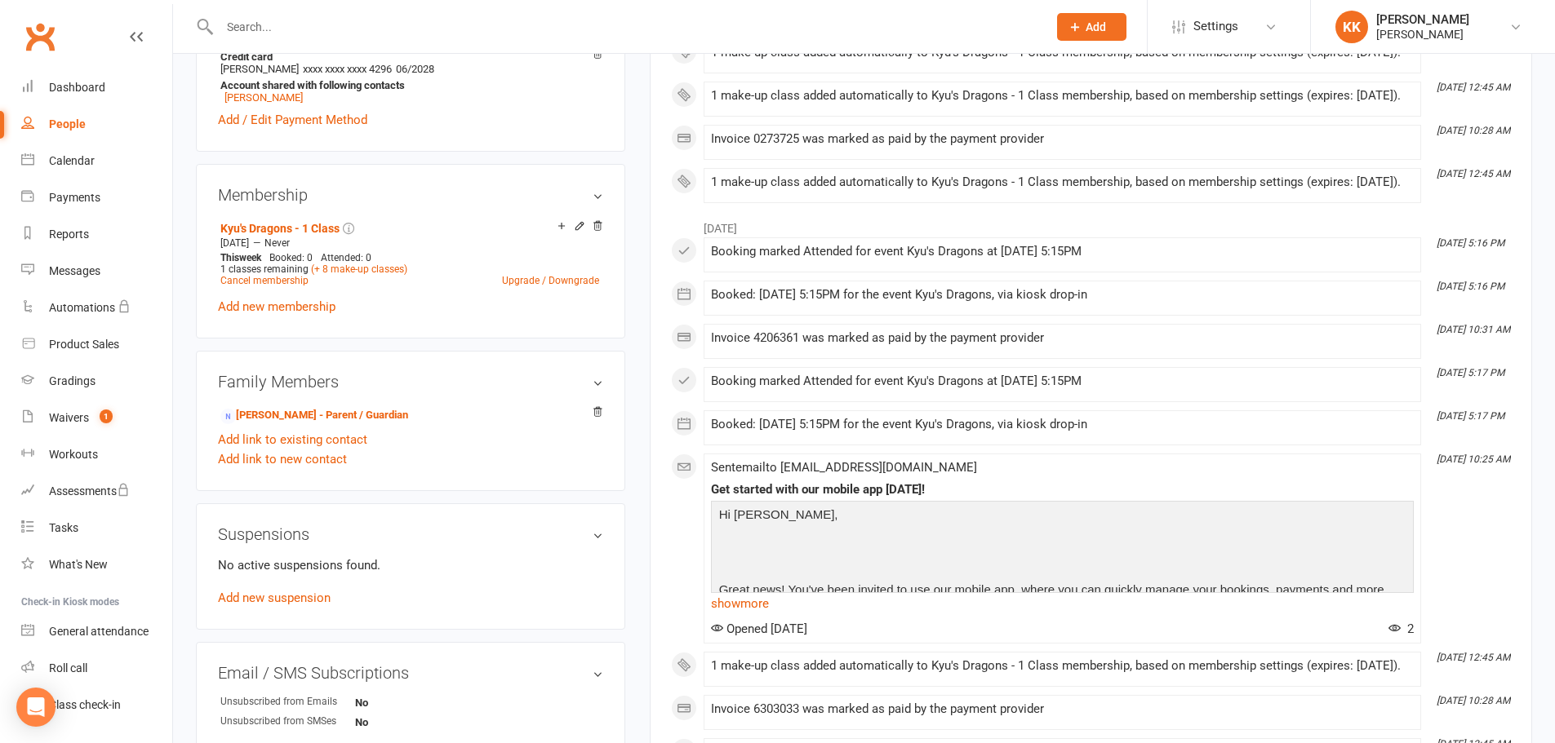
scroll to position [653, 0]
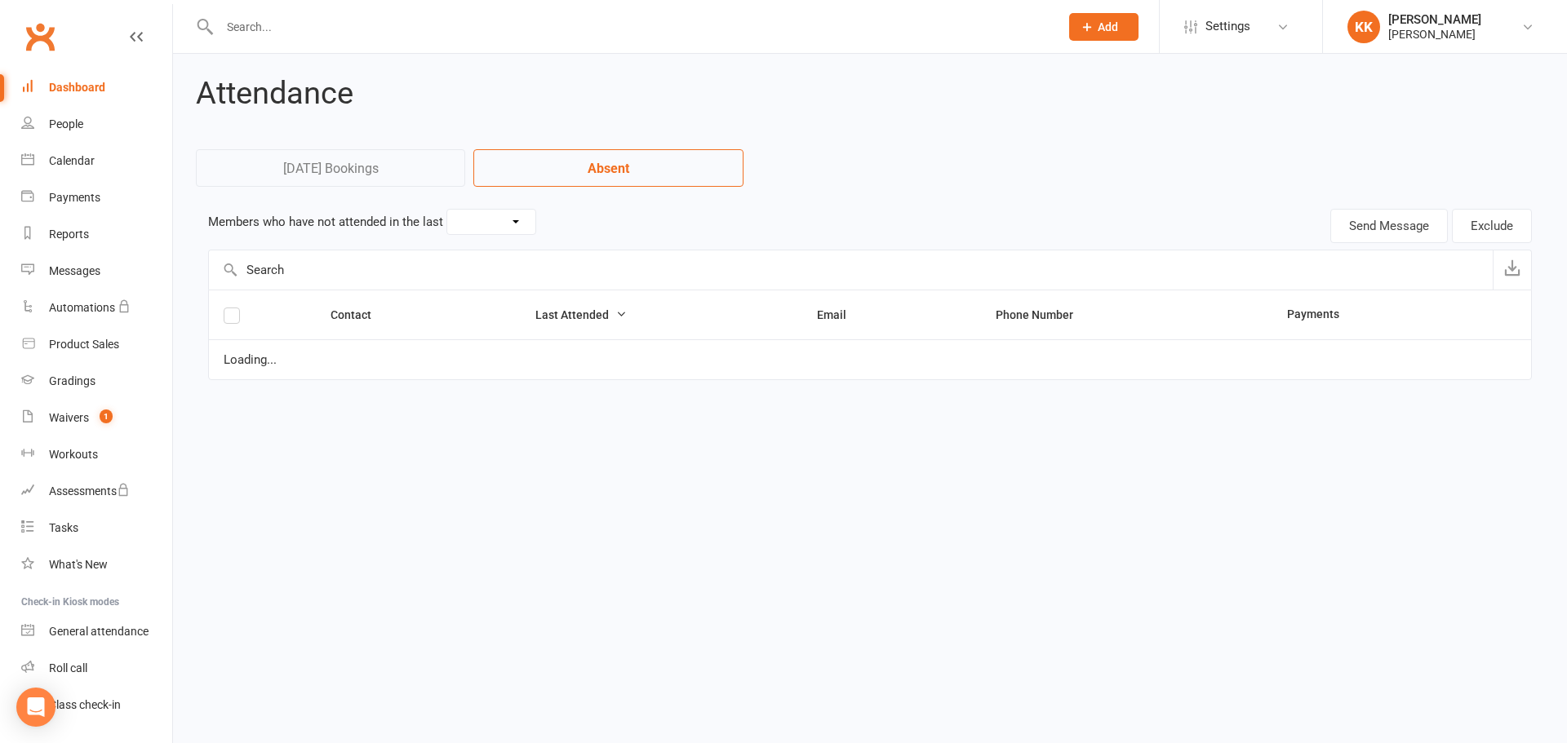
select select "15"
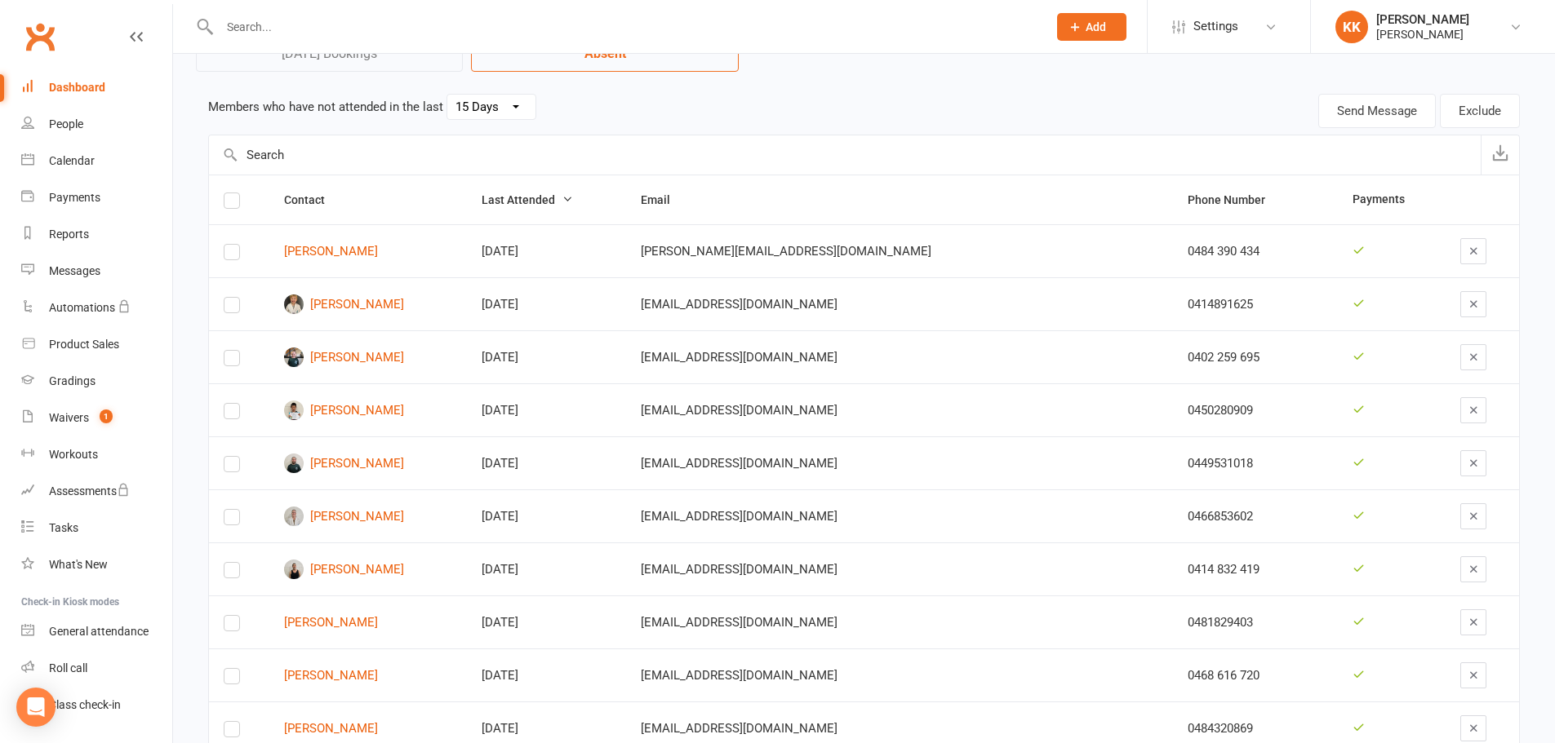
scroll to position [82, 0]
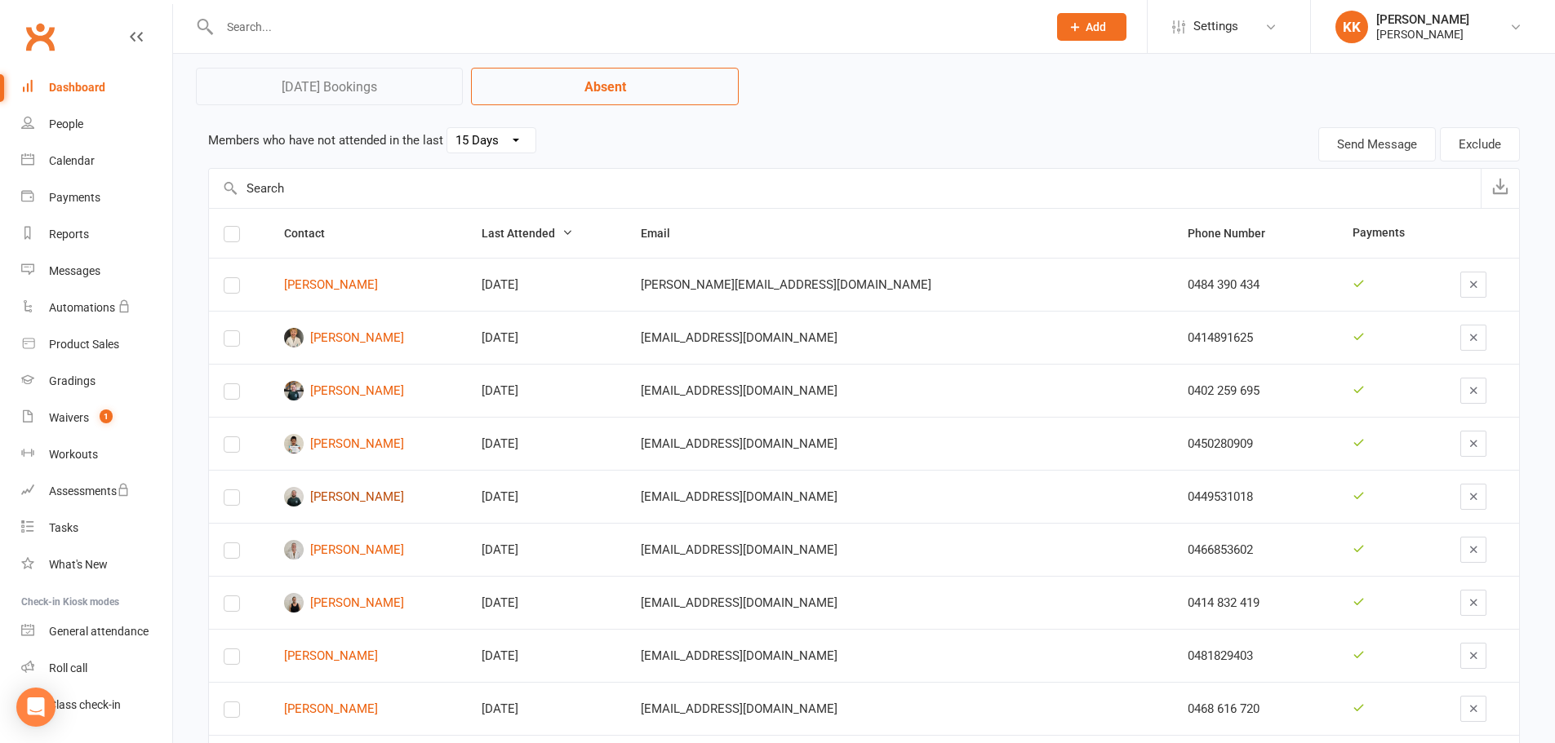
click at [397, 499] on link "[PERSON_NAME]" at bounding box center [368, 497] width 168 height 20
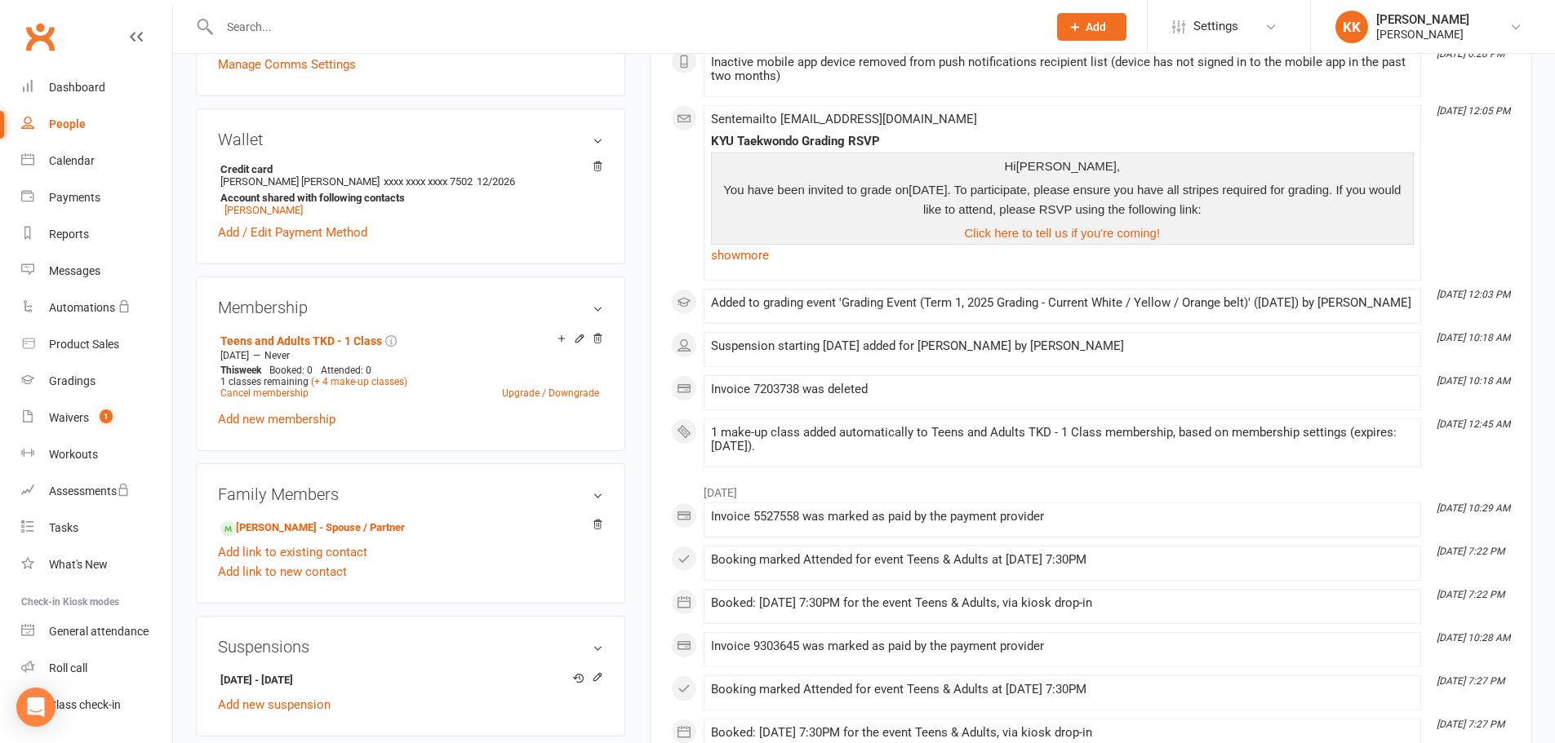
scroll to position [490, 0]
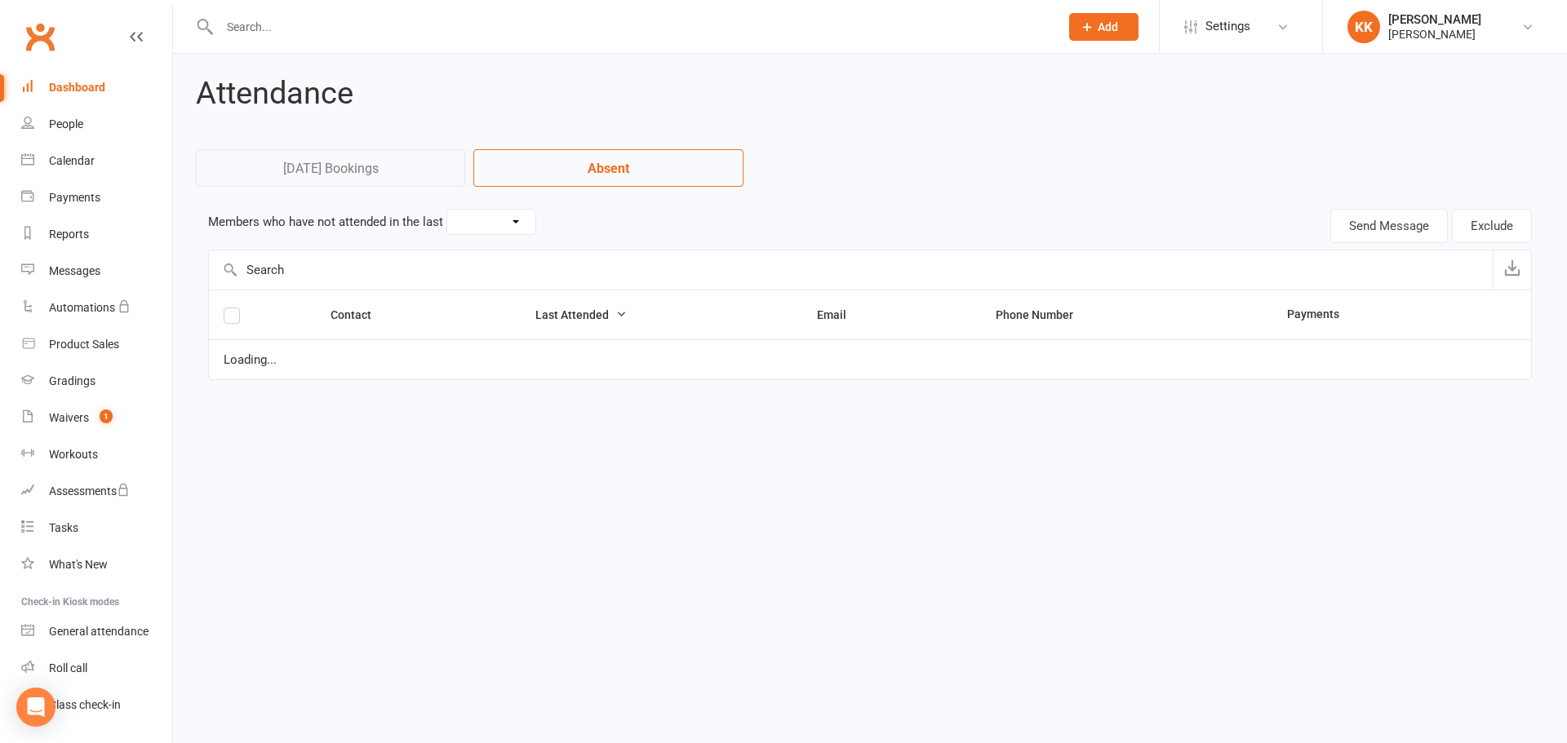
select select "15"
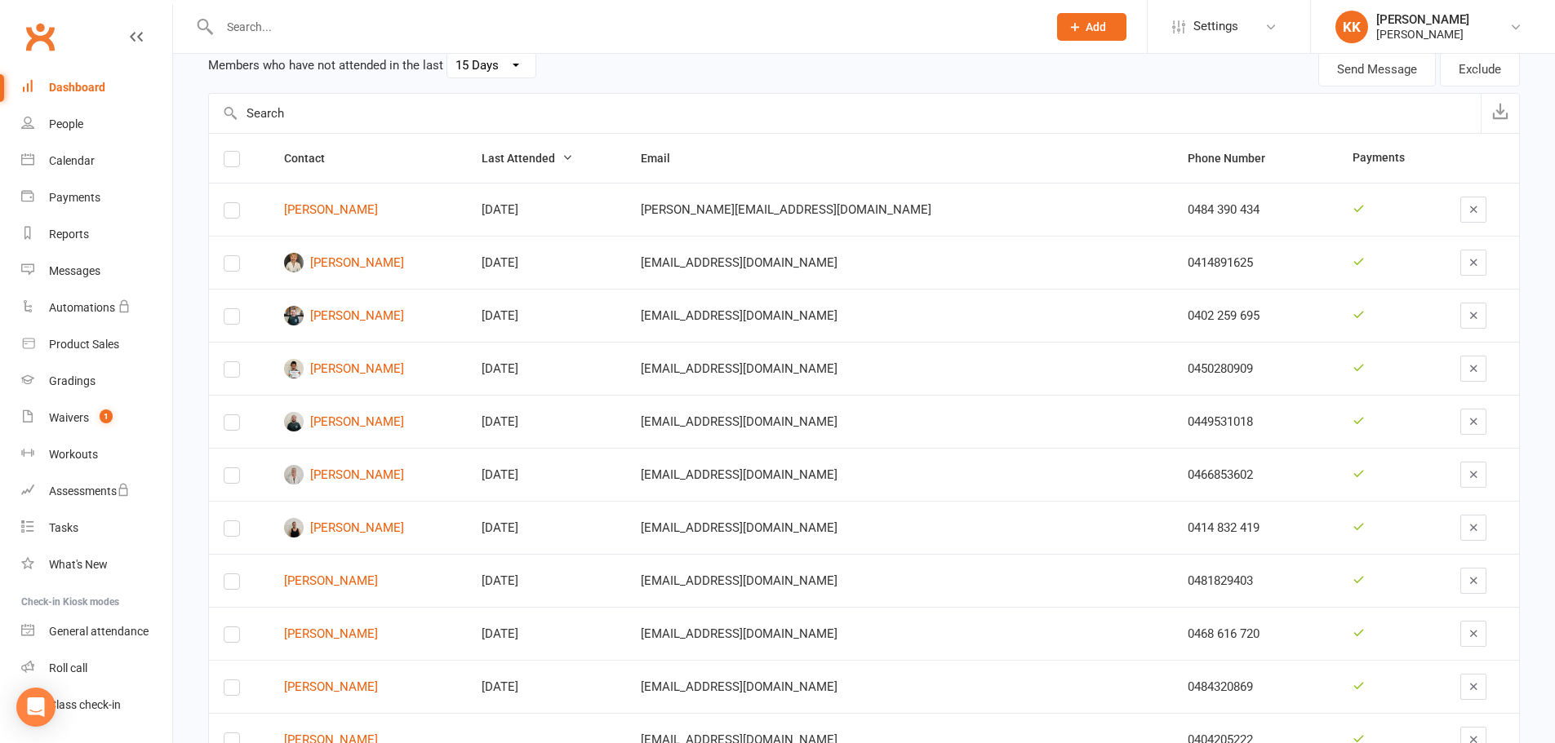
scroll to position [163, 0]
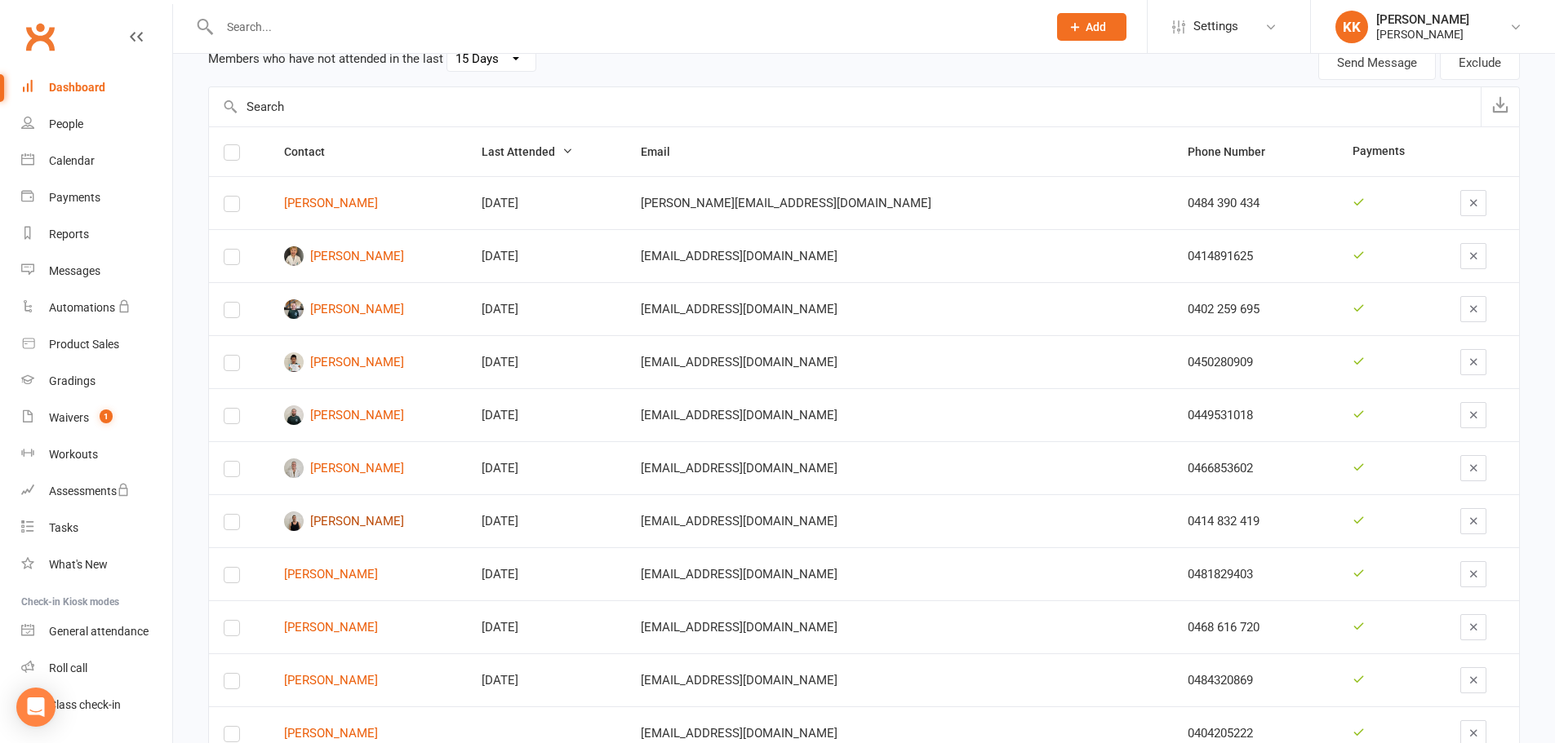
click at [372, 517] on link "[PERSON_NAME]" at bounding box center [368, 522] width 168 height 20
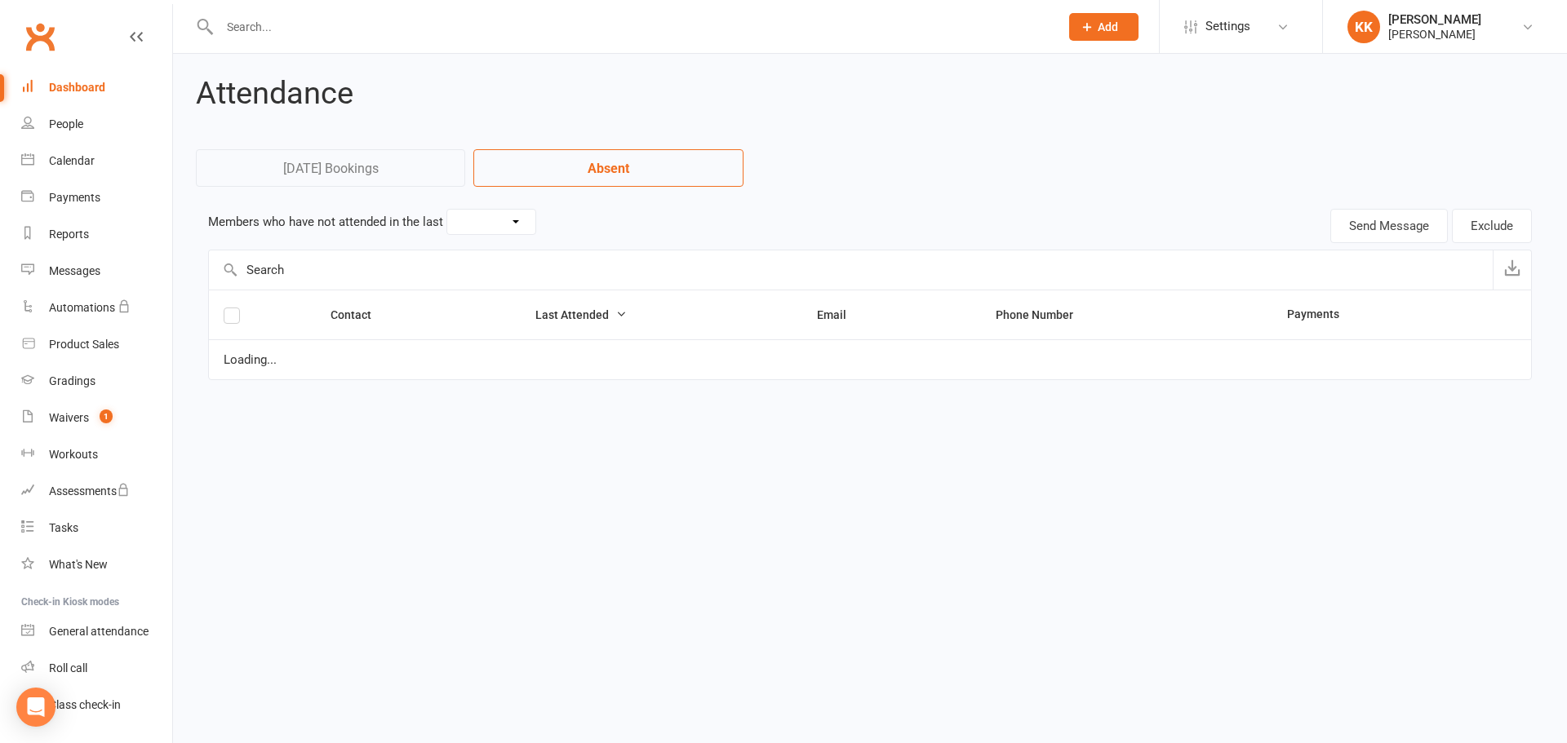
select select "15"
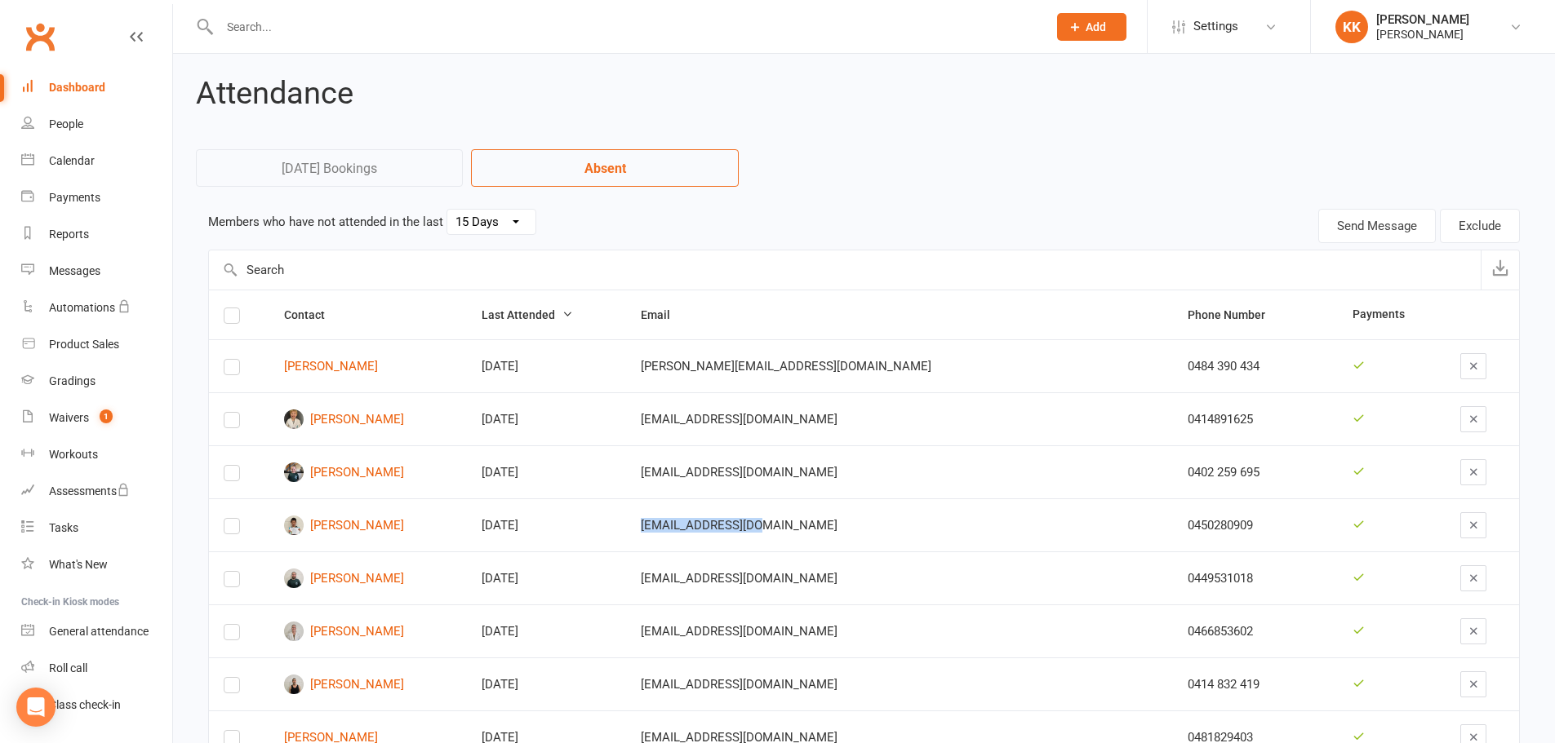
drag, startPoint x: 757, startPoint y: 526, endPoint x: 882, endPoint y: 526, distance: 124.9
click at [882, 526] on td "[EMAIL_ADDRESS][DOMAIN_NAME]" at bounding box center [899, 525] width 547 height 53
copy div "[EMAIL_ADDRESS][DOMAIN_NAME]"
click at [348, 522] on link "[PERSON_NAME]" at bounding box center [368, 526] width 168 height 20
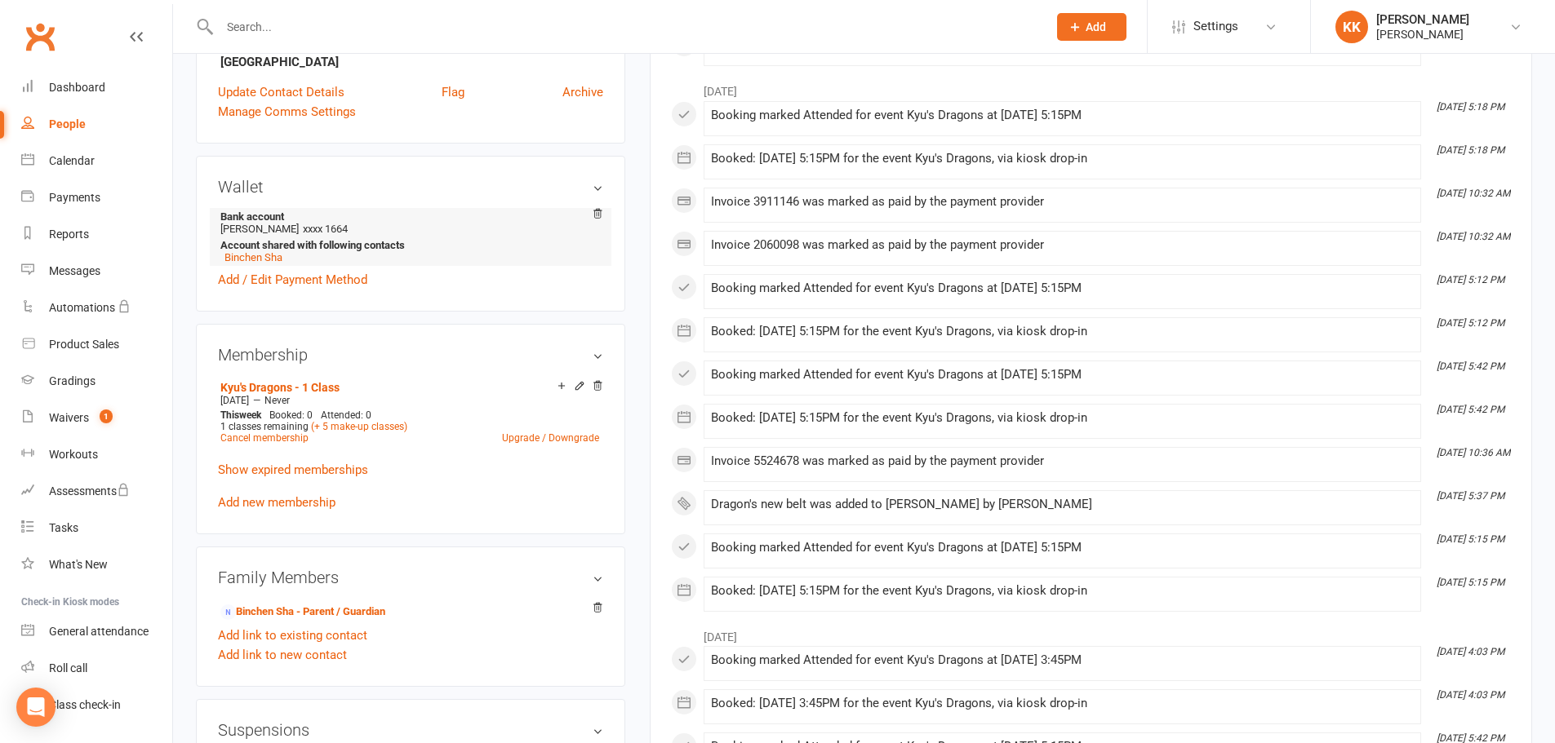
scroll to position [490, 0]
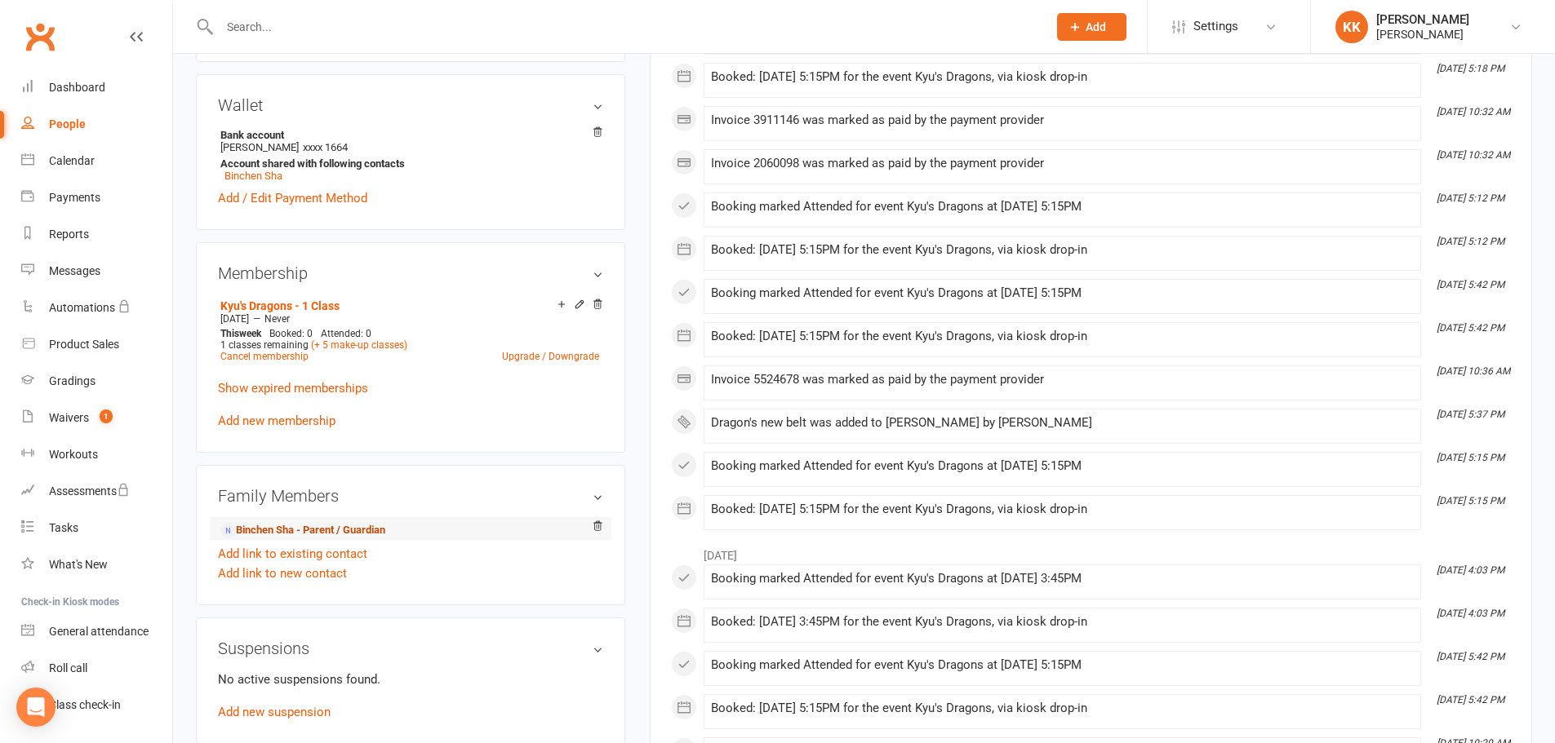
click at [273, 530] on link "Binchen Sha - Parent / Guardian" at bounding box center [302, 530] width 165 height 17
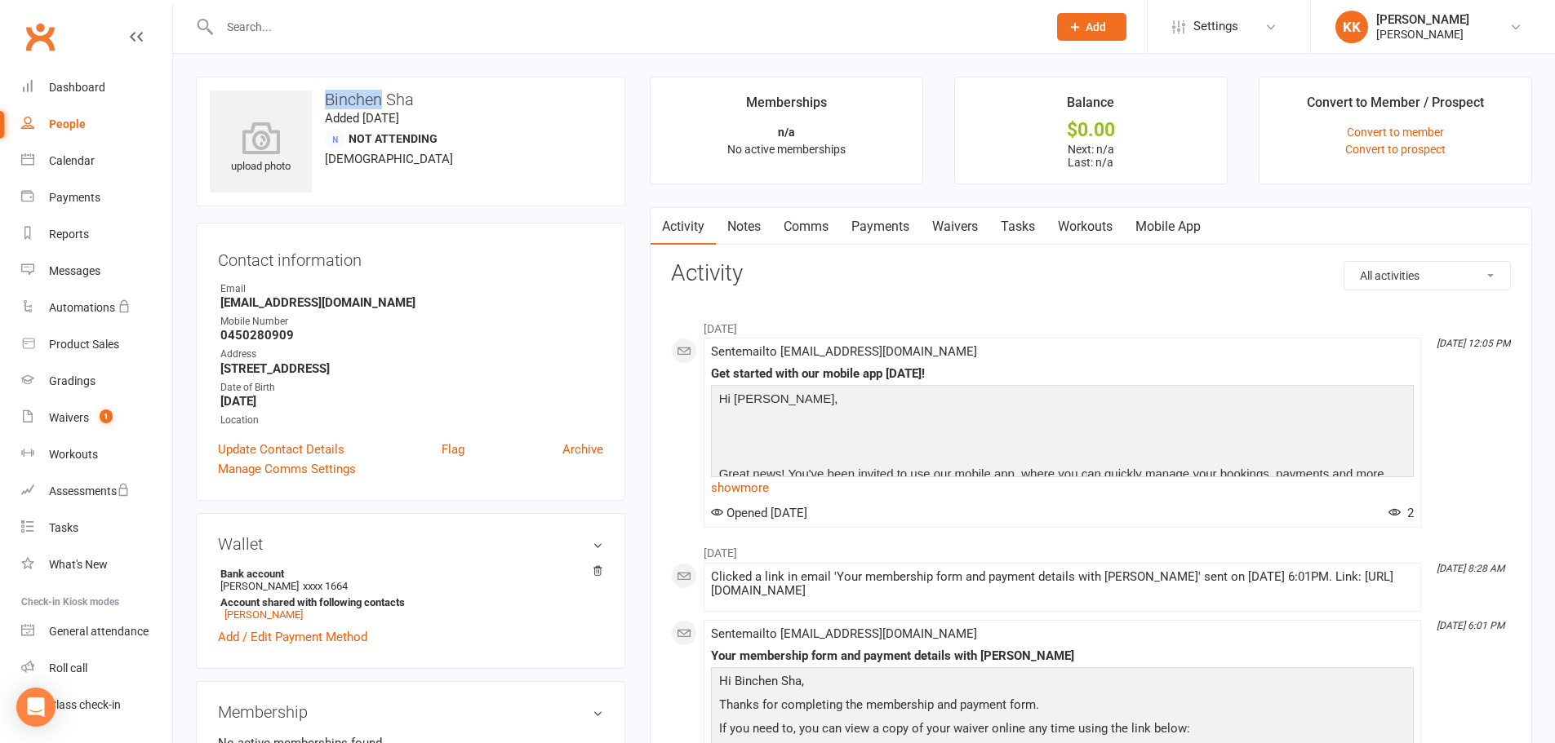
drag, startPoint x: 383, startPoint y: 100, endPoint x: 328, endPoint y: 100, distance: 54.7
click at [328, 100] on h3 "Binchen Sha" at bounding box center [410, 100] width 401 height 18
copy h3 "Binchen"
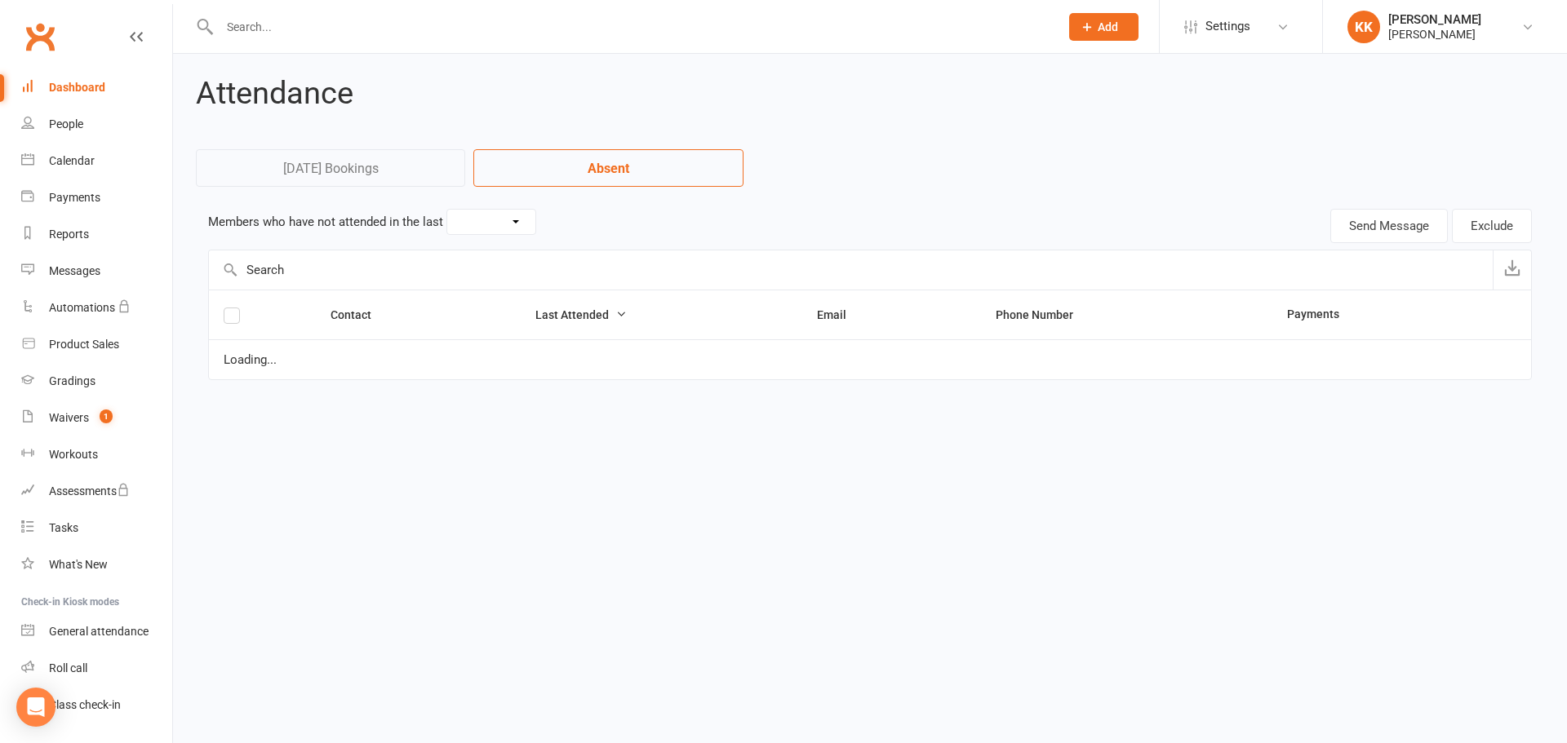
select select "15"
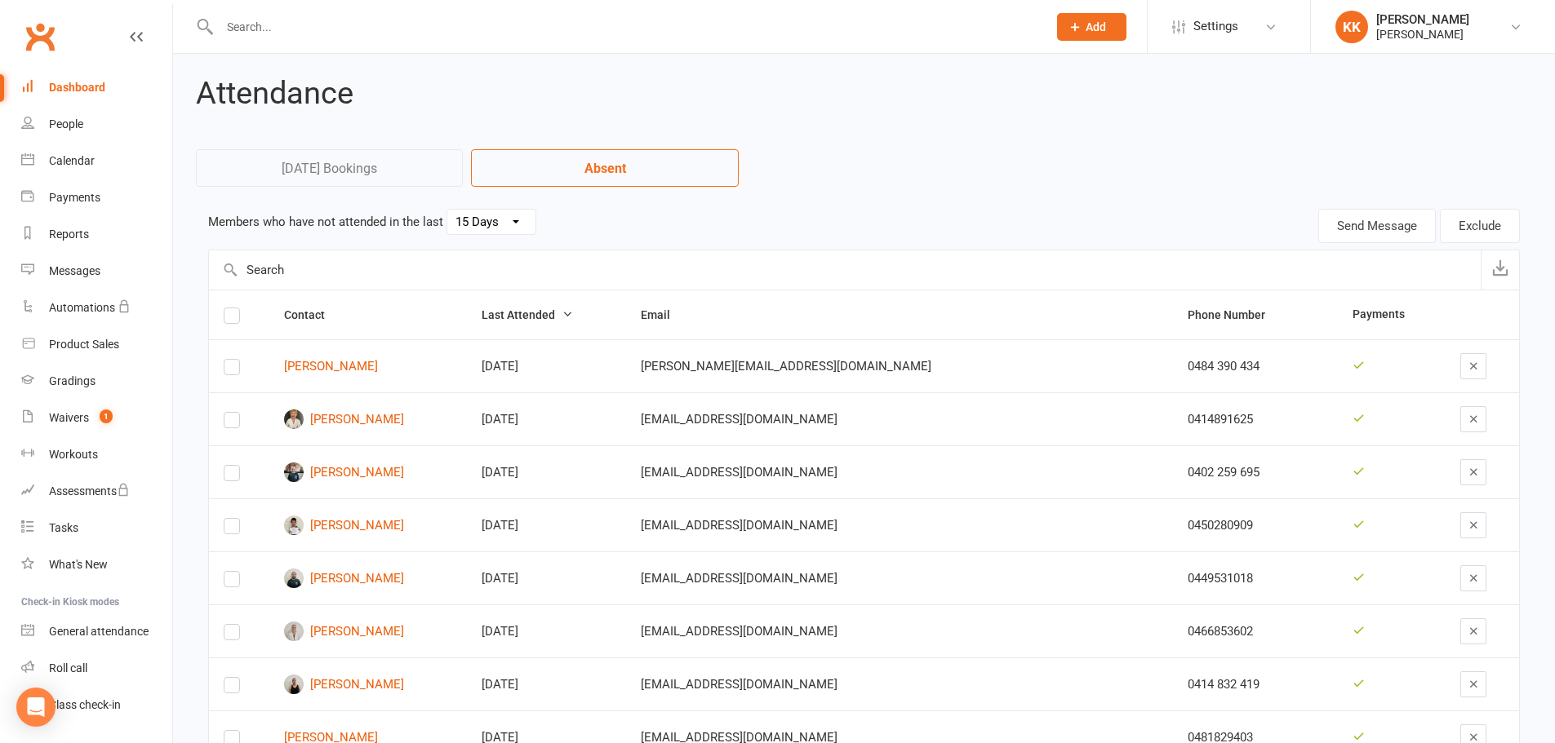
scroll to position [82, 0]
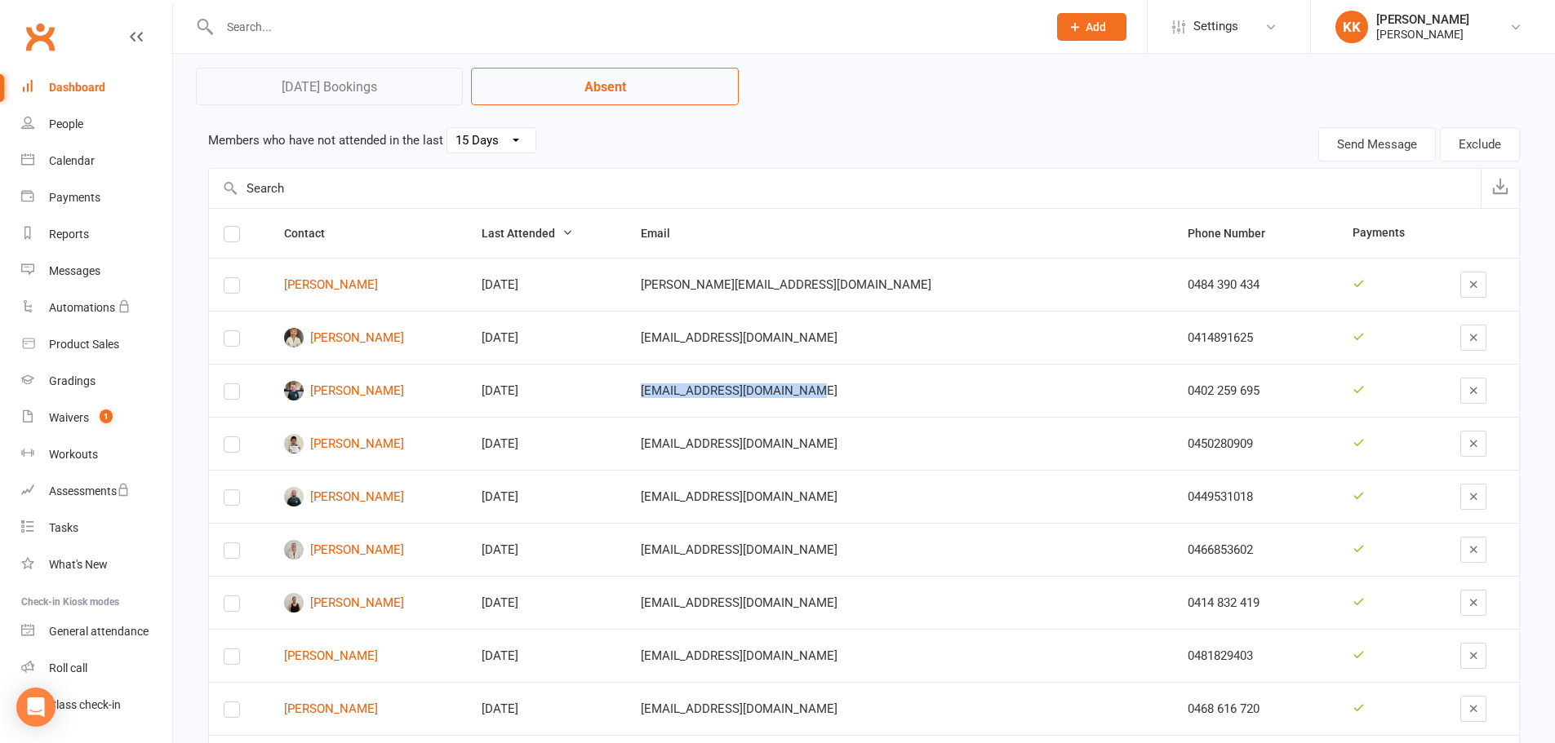
drag, startPoint x: 758, startPoint y: 390, endPoint x: 923, endPoint y: 392, distance: 164.8
click at [923, 392] on td "[EMAIL_ADDRESS][DOMAIN_NAME]" at bounding box center [899, 390] width 547 height 53
copy div "[EMAIL_ADDRESS][DOMAIN_NAME]"
click at [61, 165] on div "Calendar" at bounding box center [72, 160] width 46 height 13
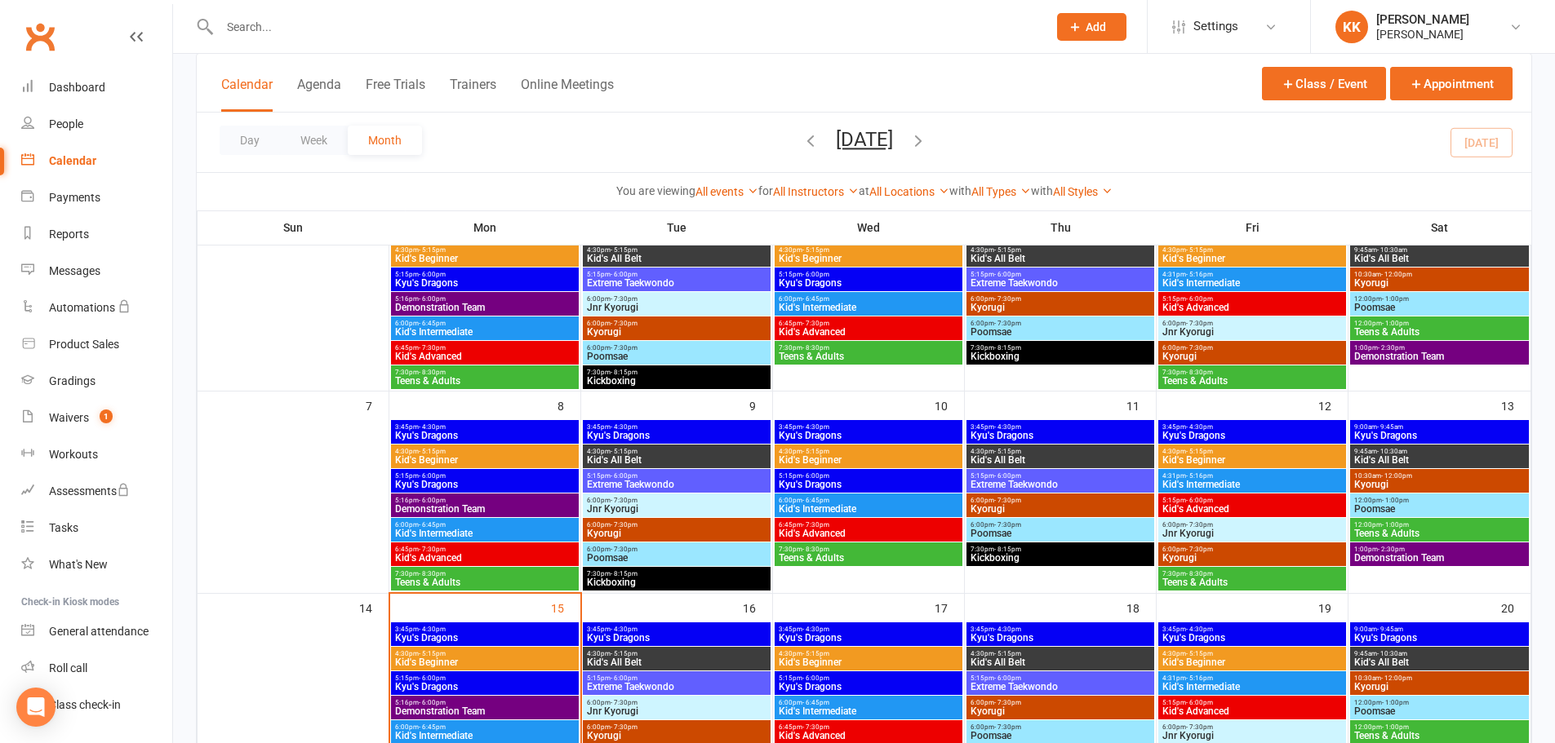
scroll to position [326, 0]
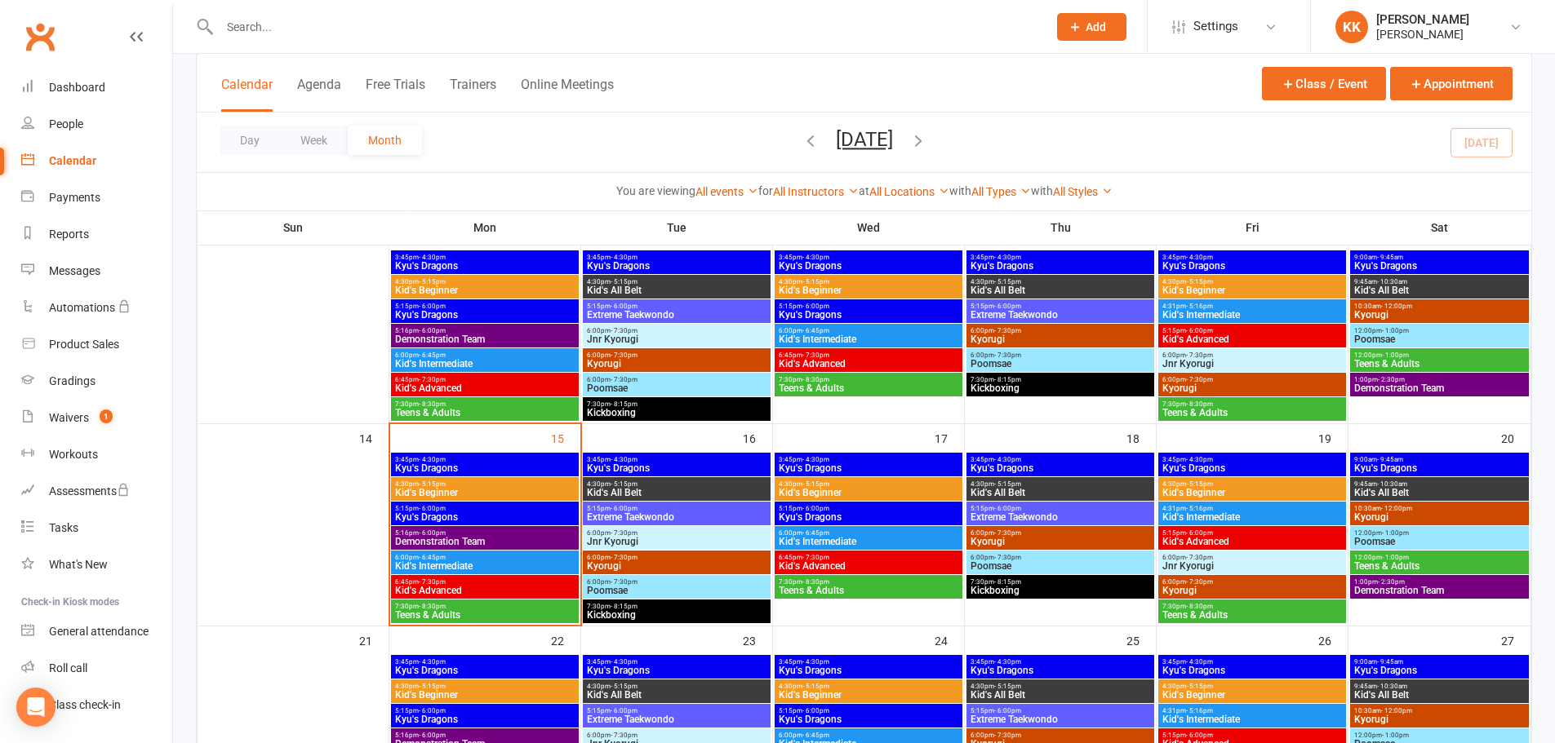
click at [458, 608] on span "7:30pm - 8:30pm" at bounding box center [484, 606] width 181 height 7
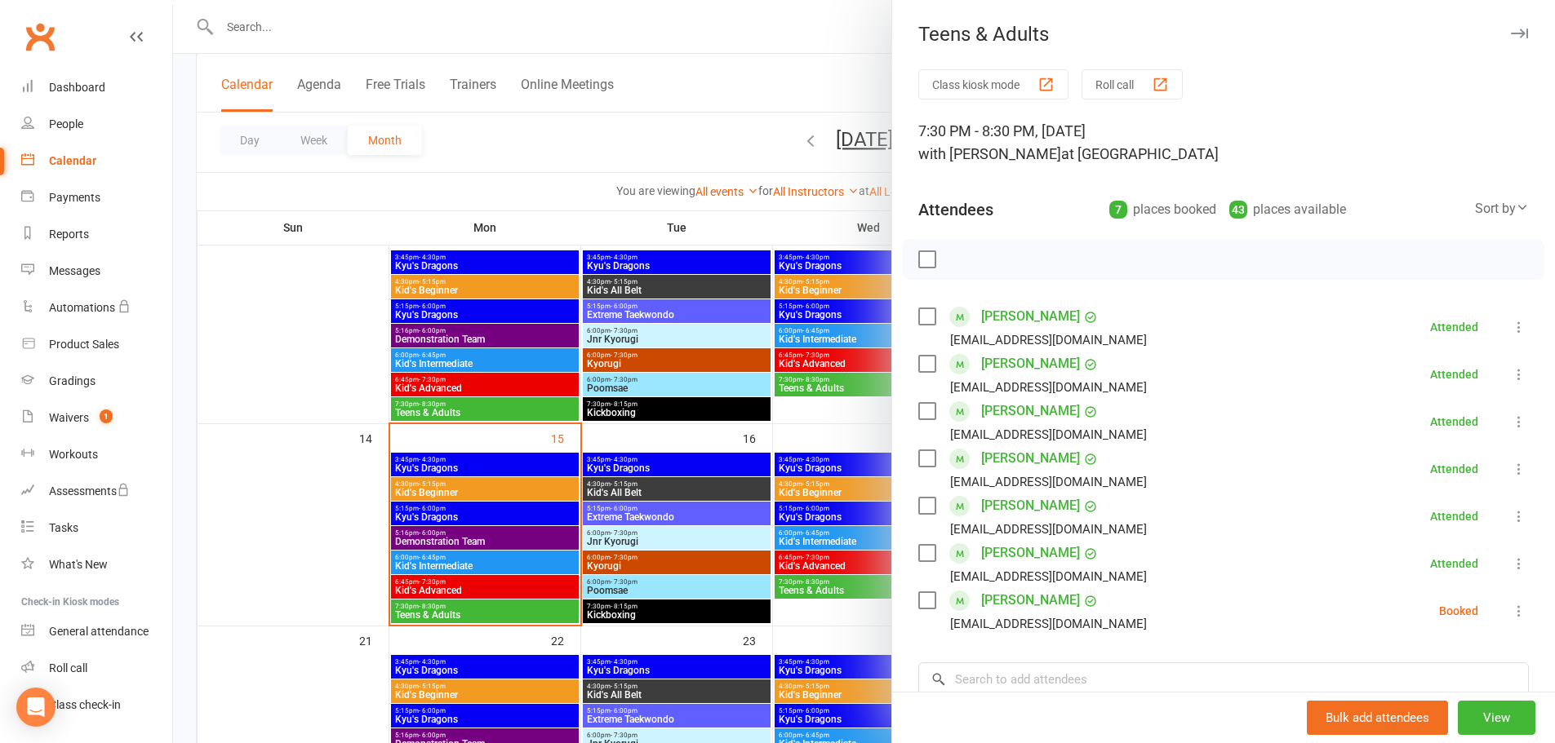
click at [1018, 368] on link "[PERSON_NAME]" at bounding box center [1030, 364] width 99 height 26
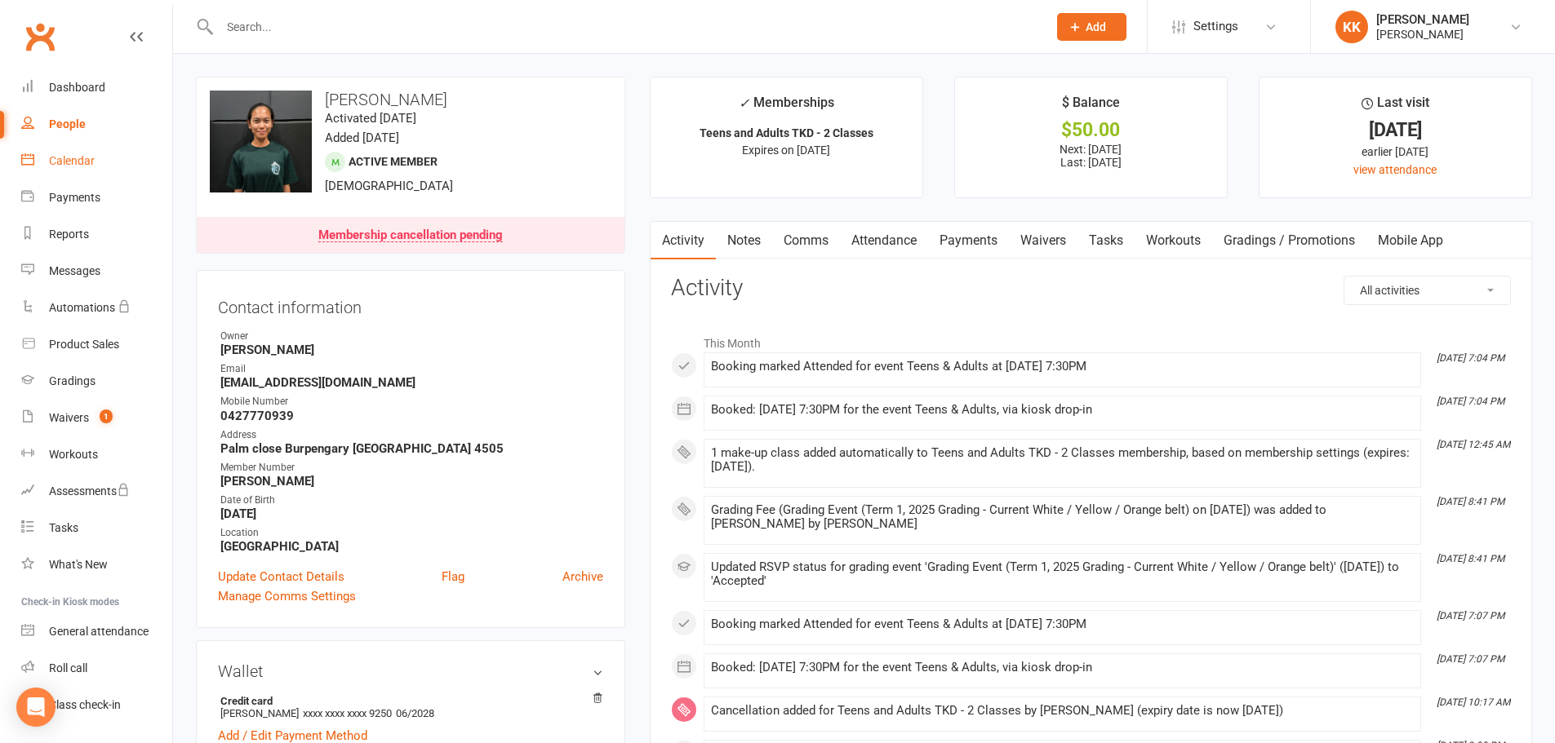
click at [81, 162] on div "Calendar" at bounding box center [72, 160] width 46 height 13
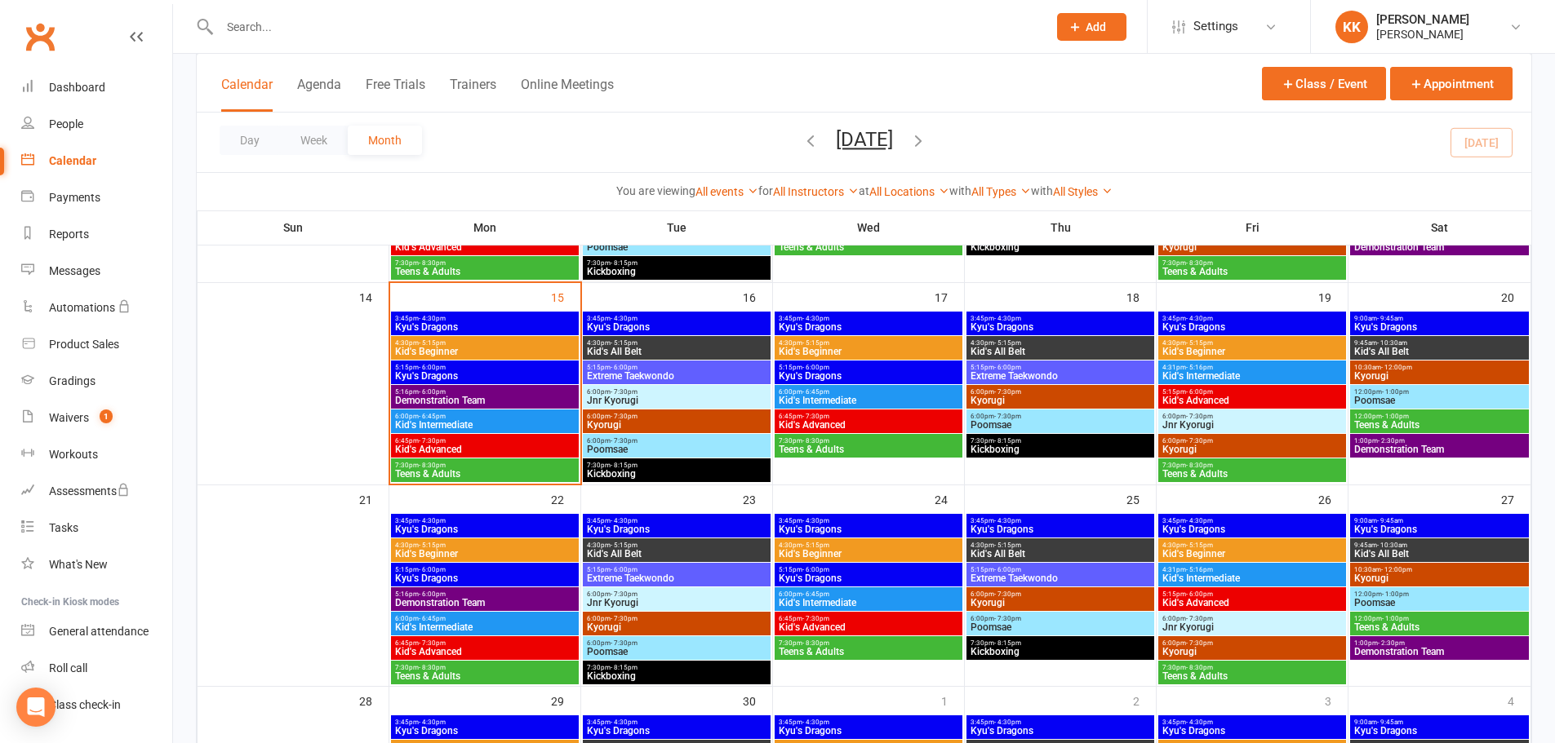
scroll to position [490, 0]
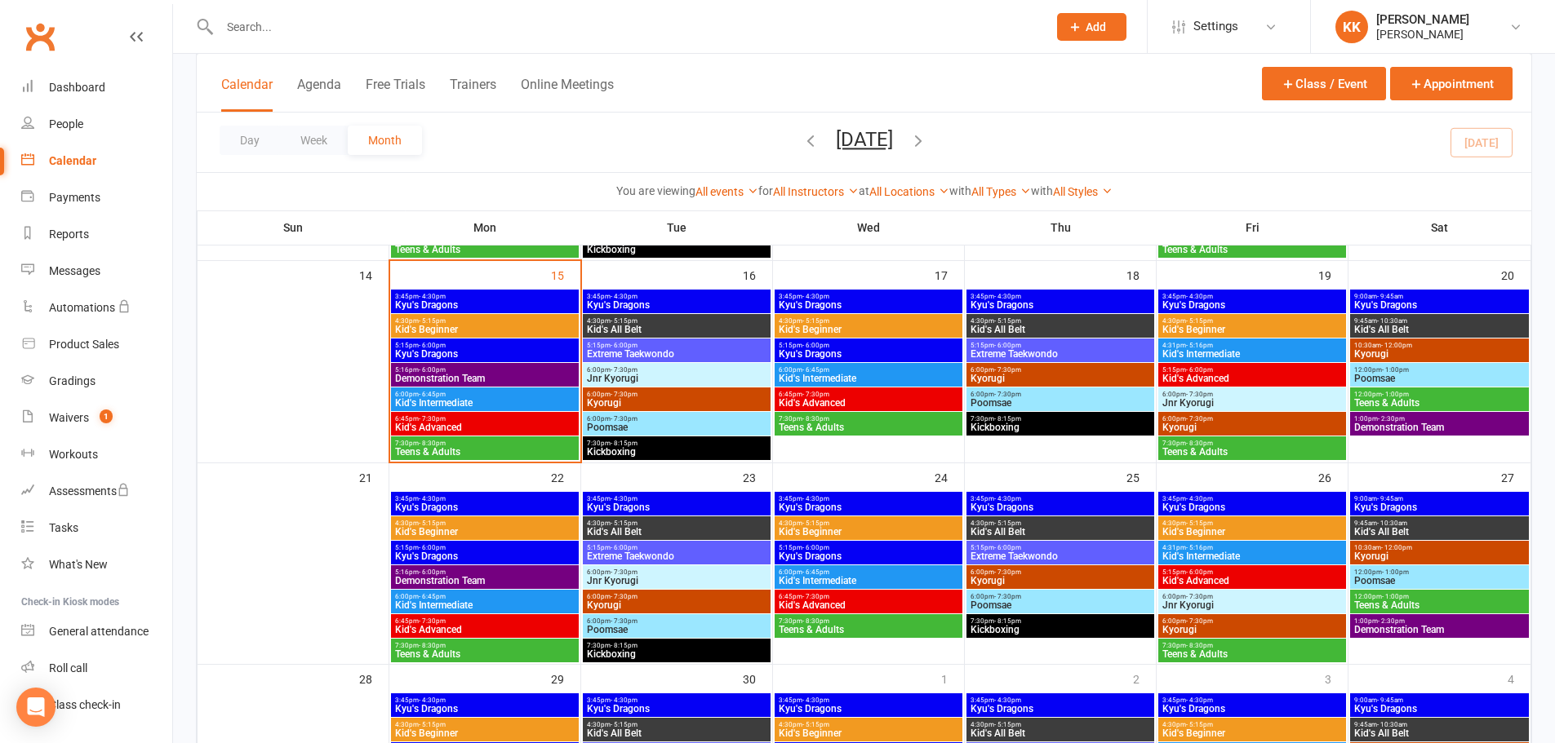
click at [516, 437] on div "7:30pm - 8:30pm Teens & Adults" at bounding box center [485, 449] width 188 height 24
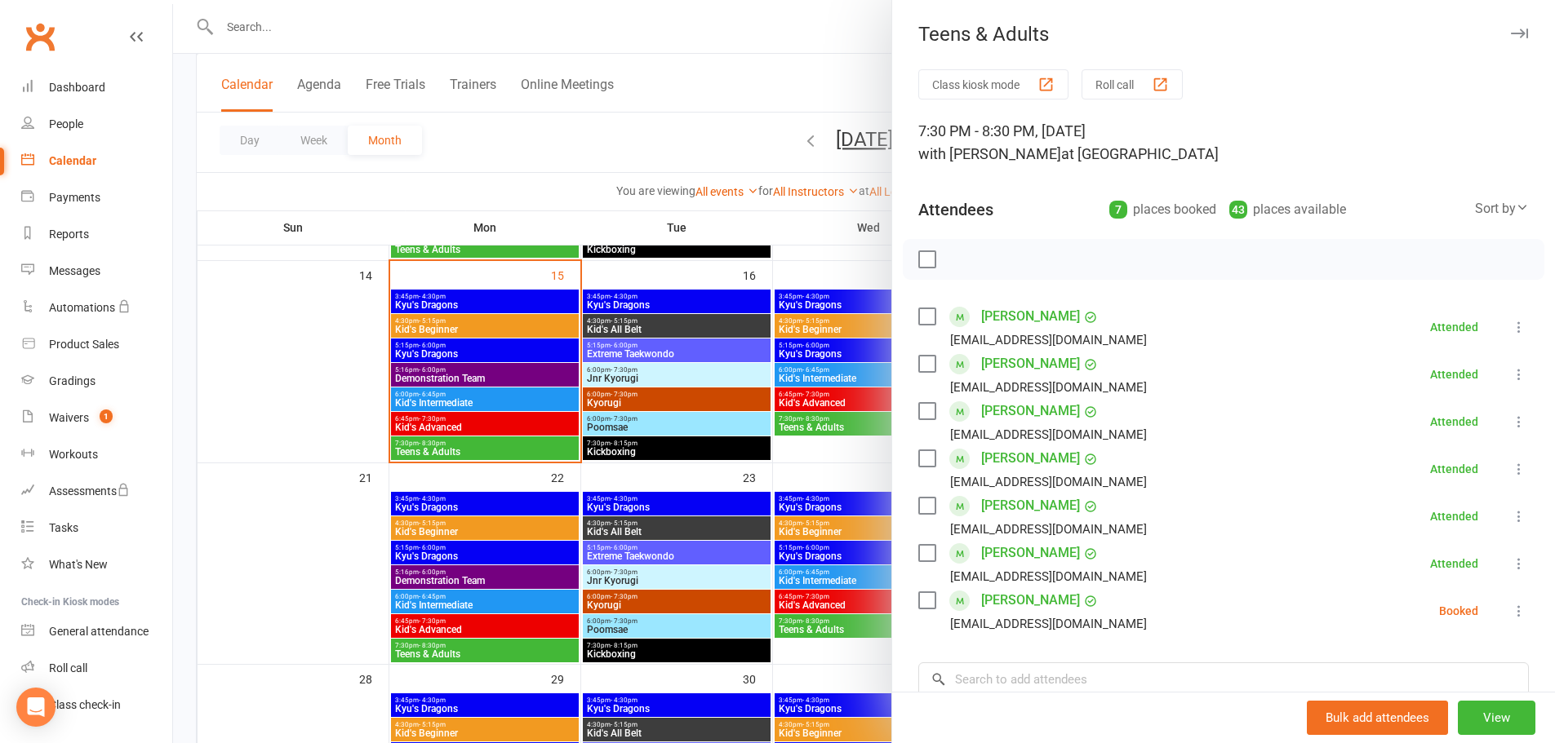
click at [311, 428] on div at bounding box center [864, 371] width 1382 height 743
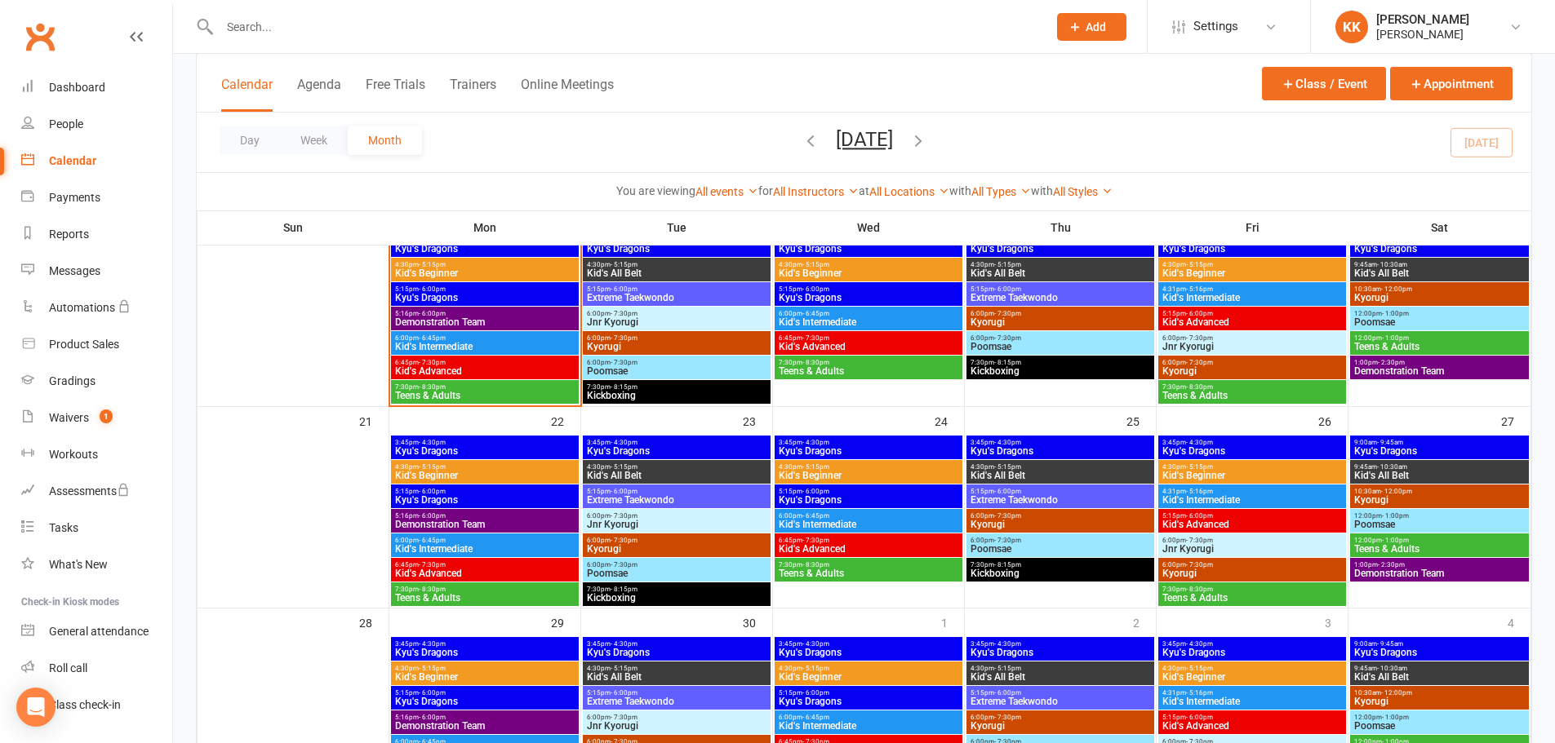
scroll to position [571, 0]
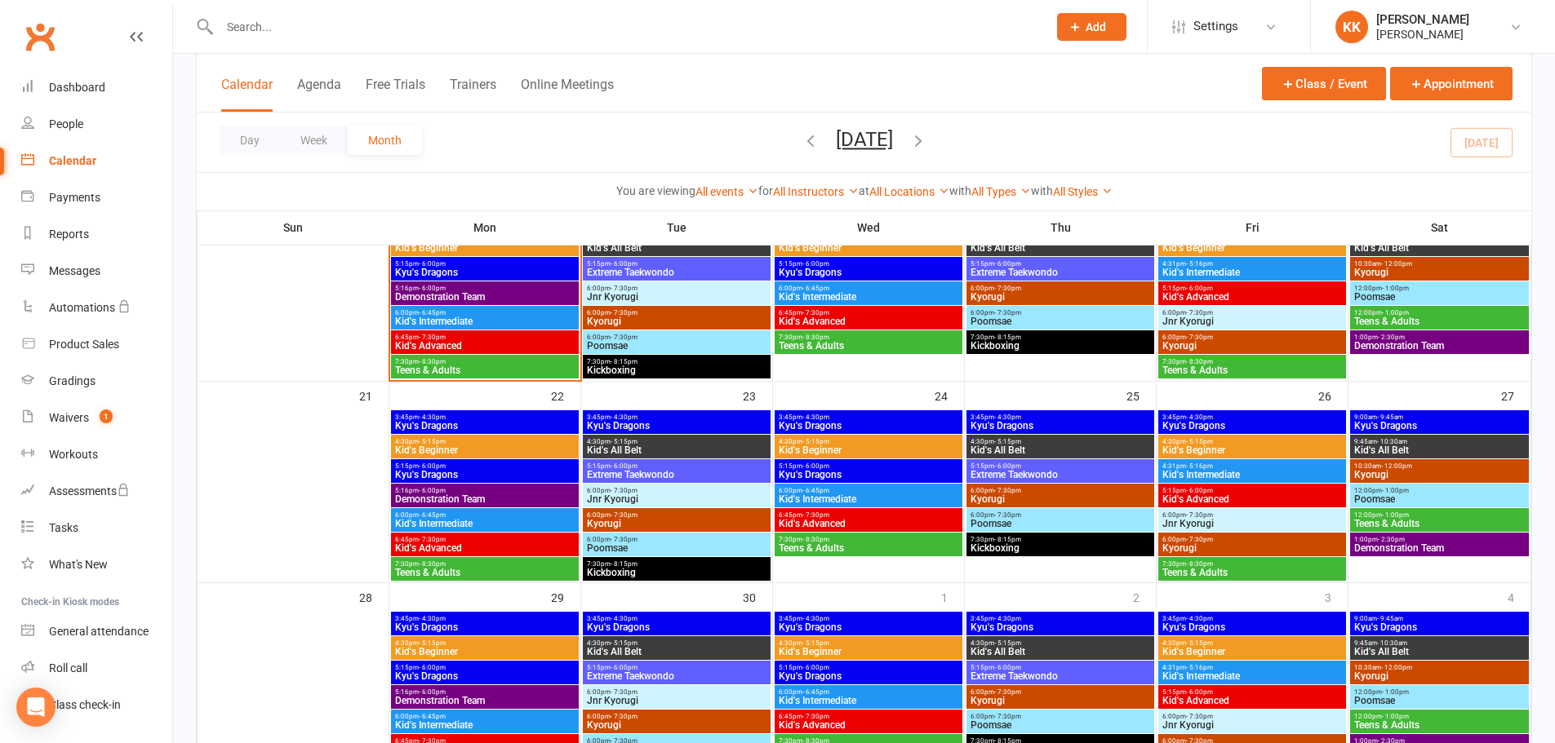
click at [485, 542] on span "6:45pm - 7:30pm" at bounding box center [484, 539] width 181 height 7
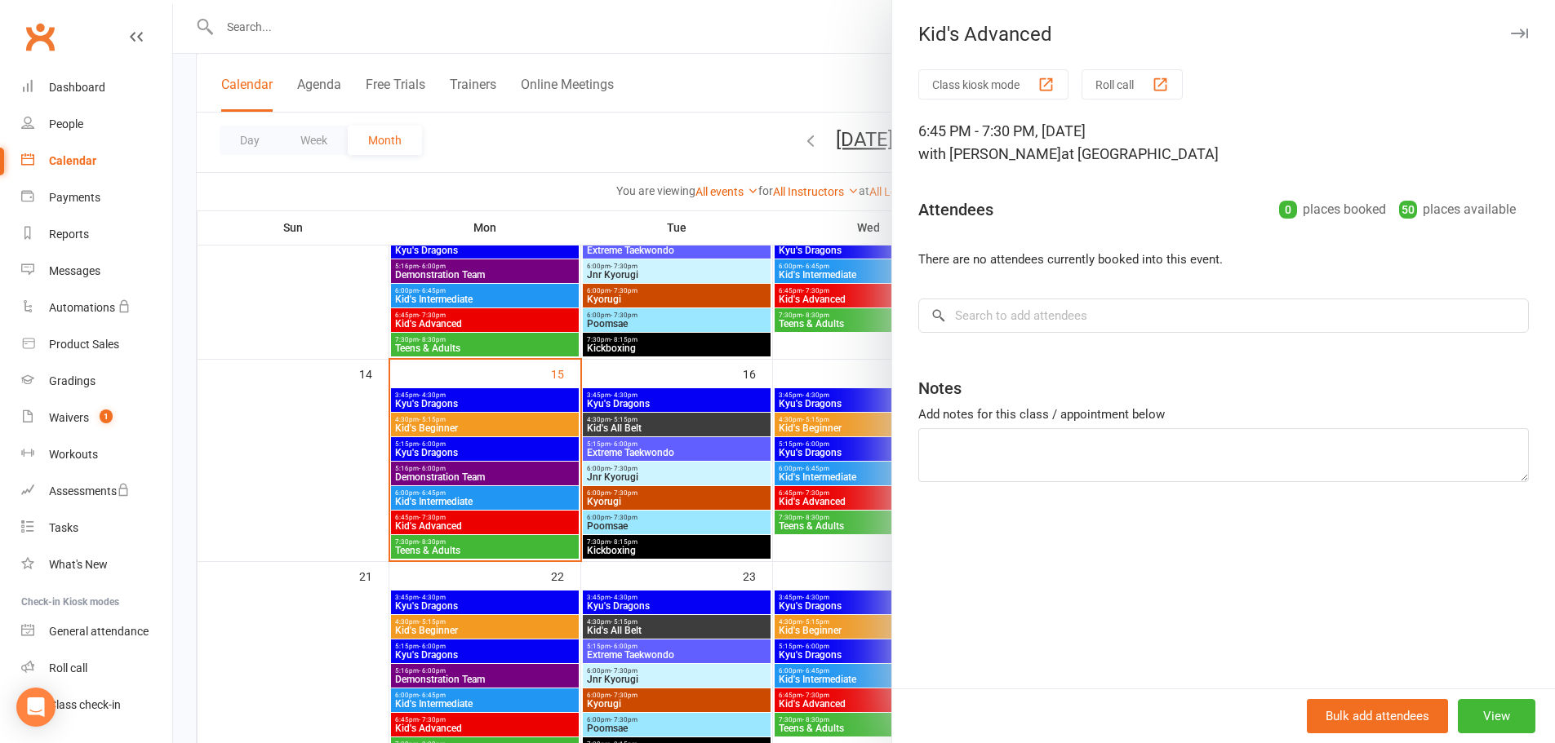
scroll to position [326, 0]
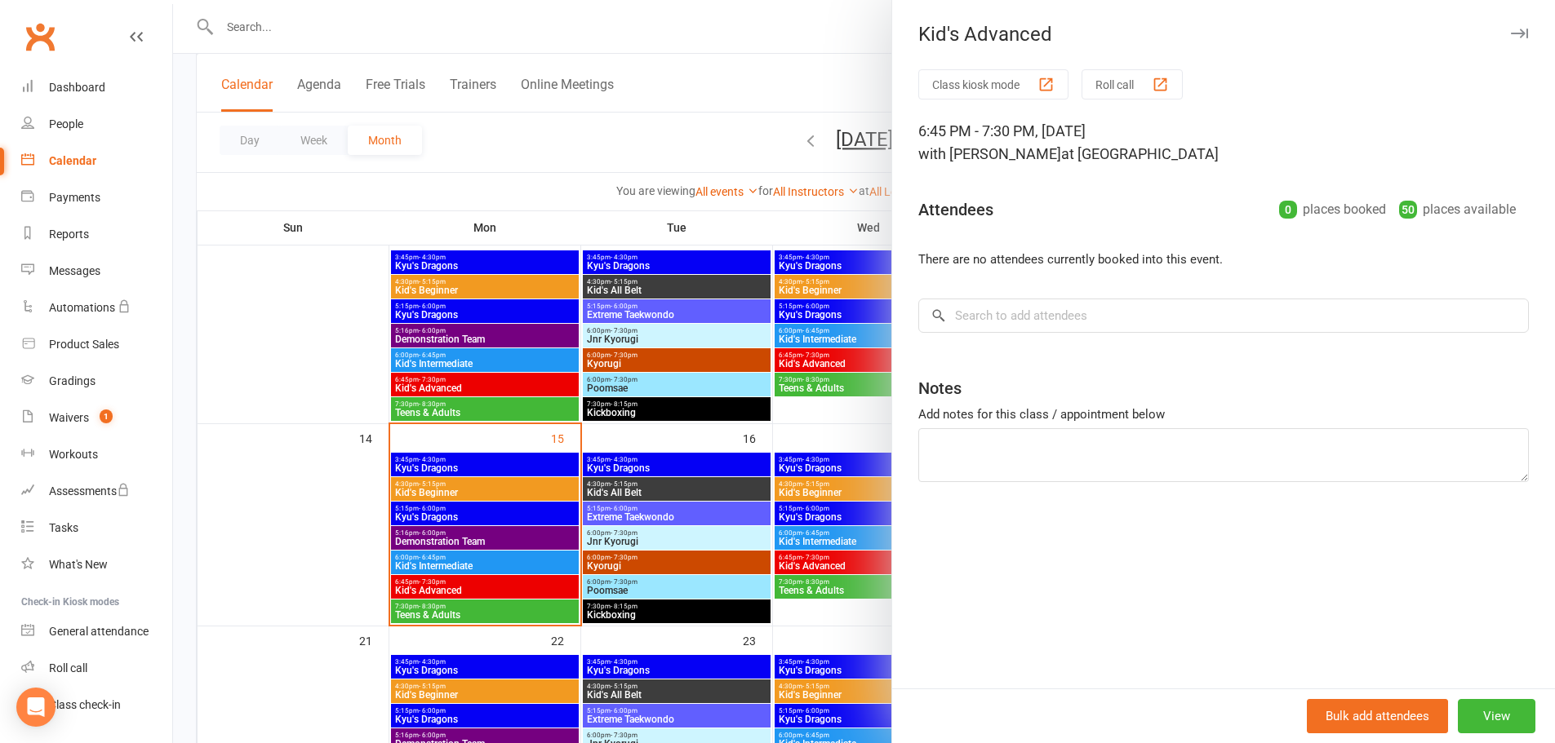
click at [475, 588] on div at bounding box center [864, 371] width 1382 height 743
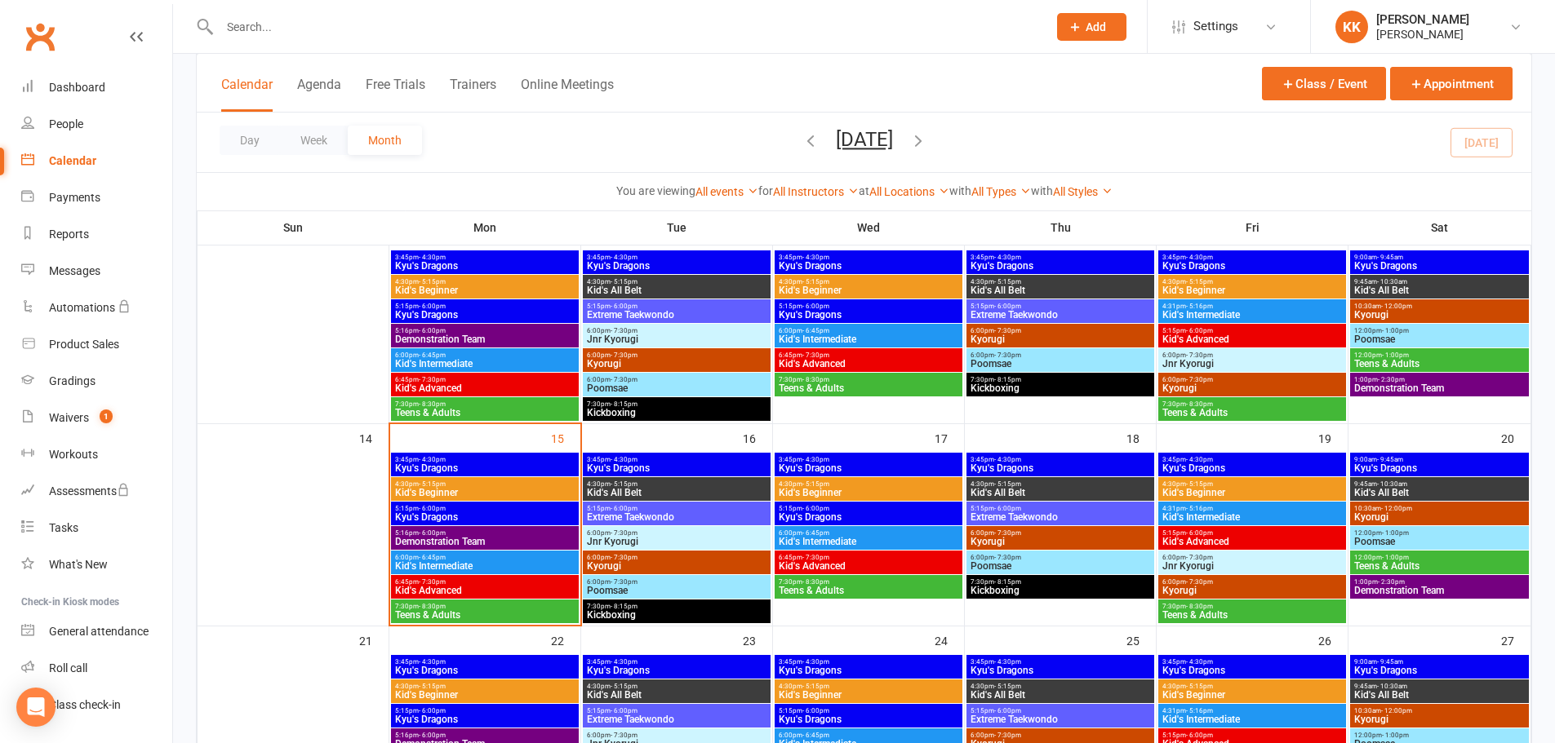
click at [475, 588] on span "Kid's Advanced" at bounding box center [484, 591] width 181 height 10
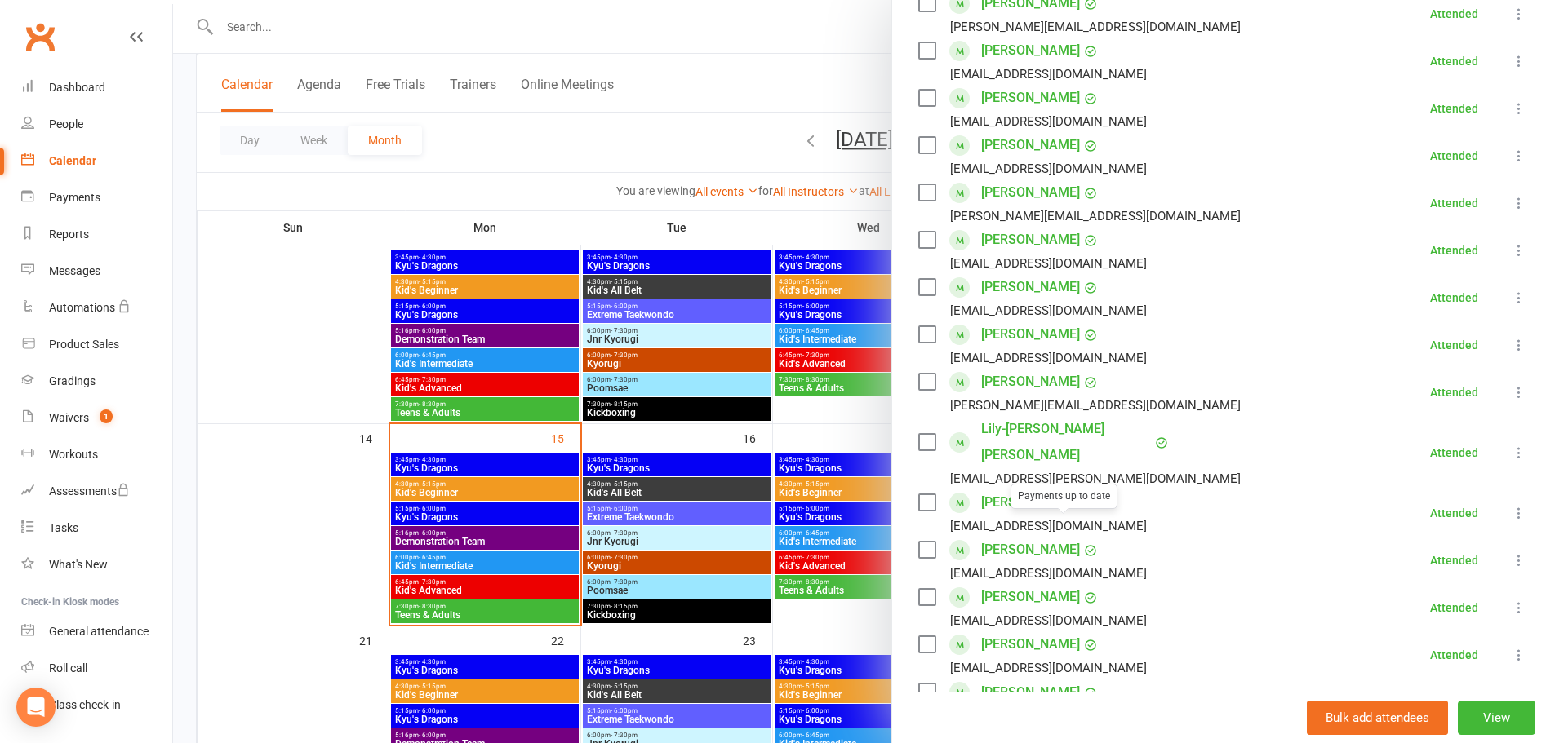
scroll to position [490, 0]
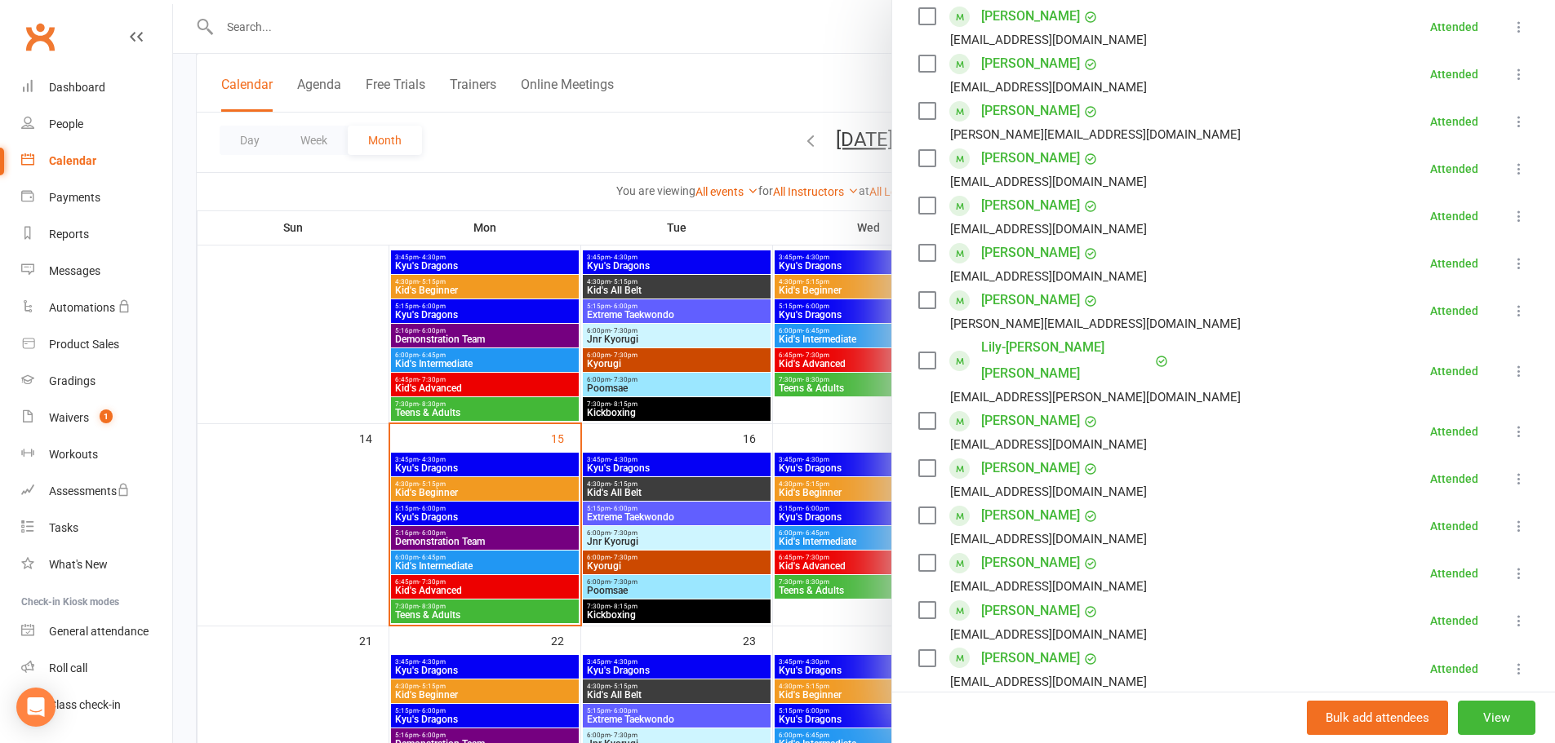
click at [324, 575] on div at bounding box center [864, 371] width 1382 height 743
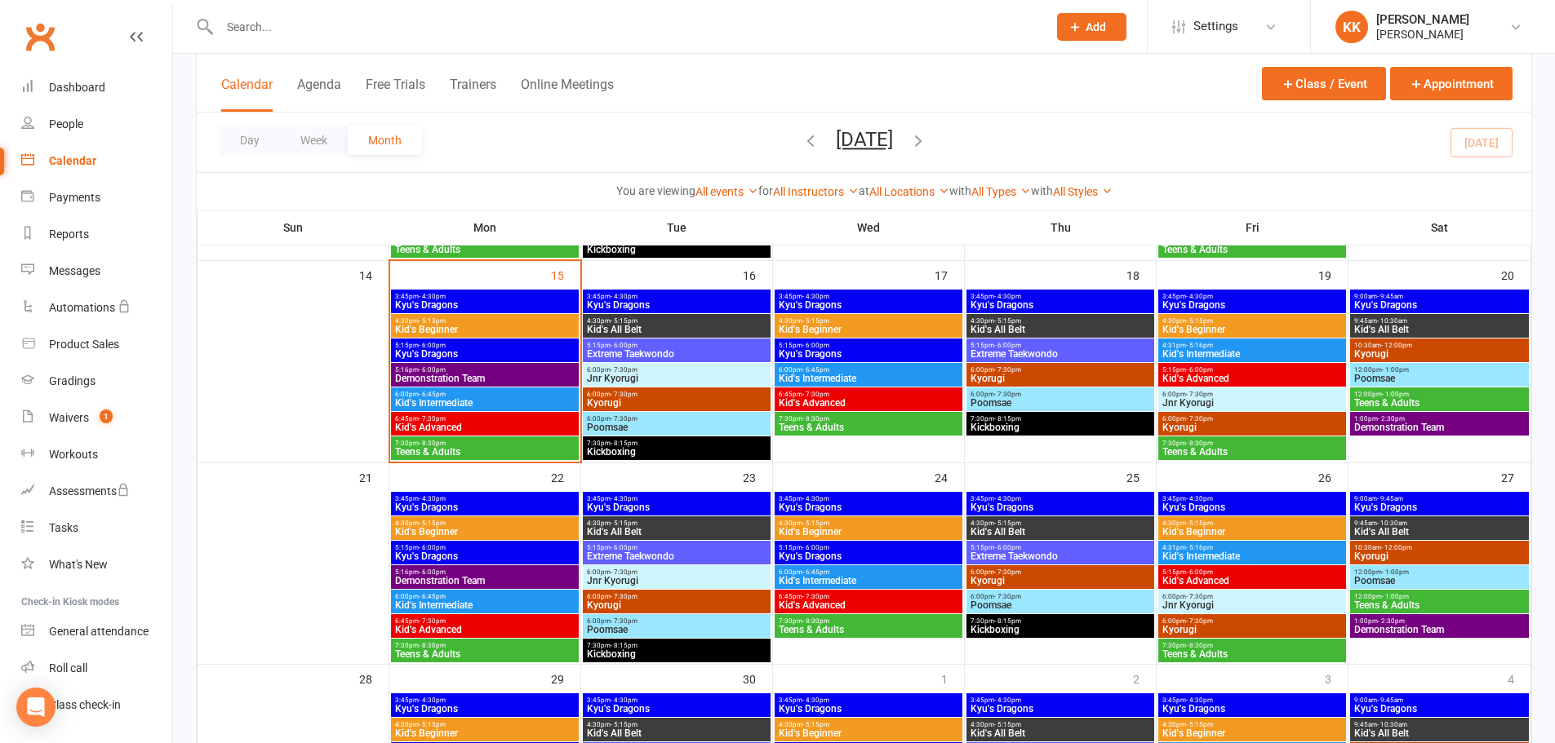
click at [468, 423] on span "Kid's Advanced" at bounding box center [484, 428] width 181 height 10
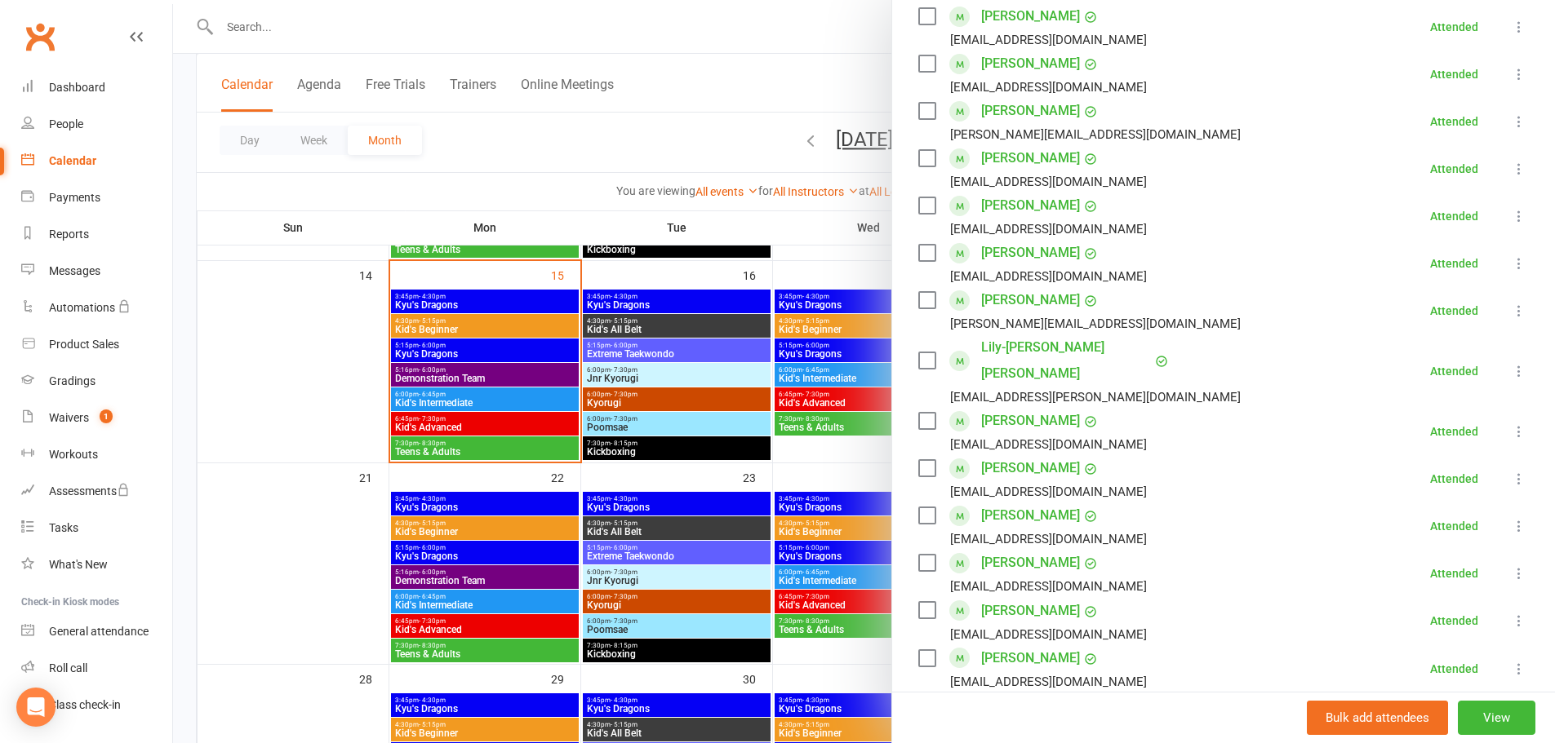
click at [366, 430] on div at bounding box center [864, 371] width 1382 height 743
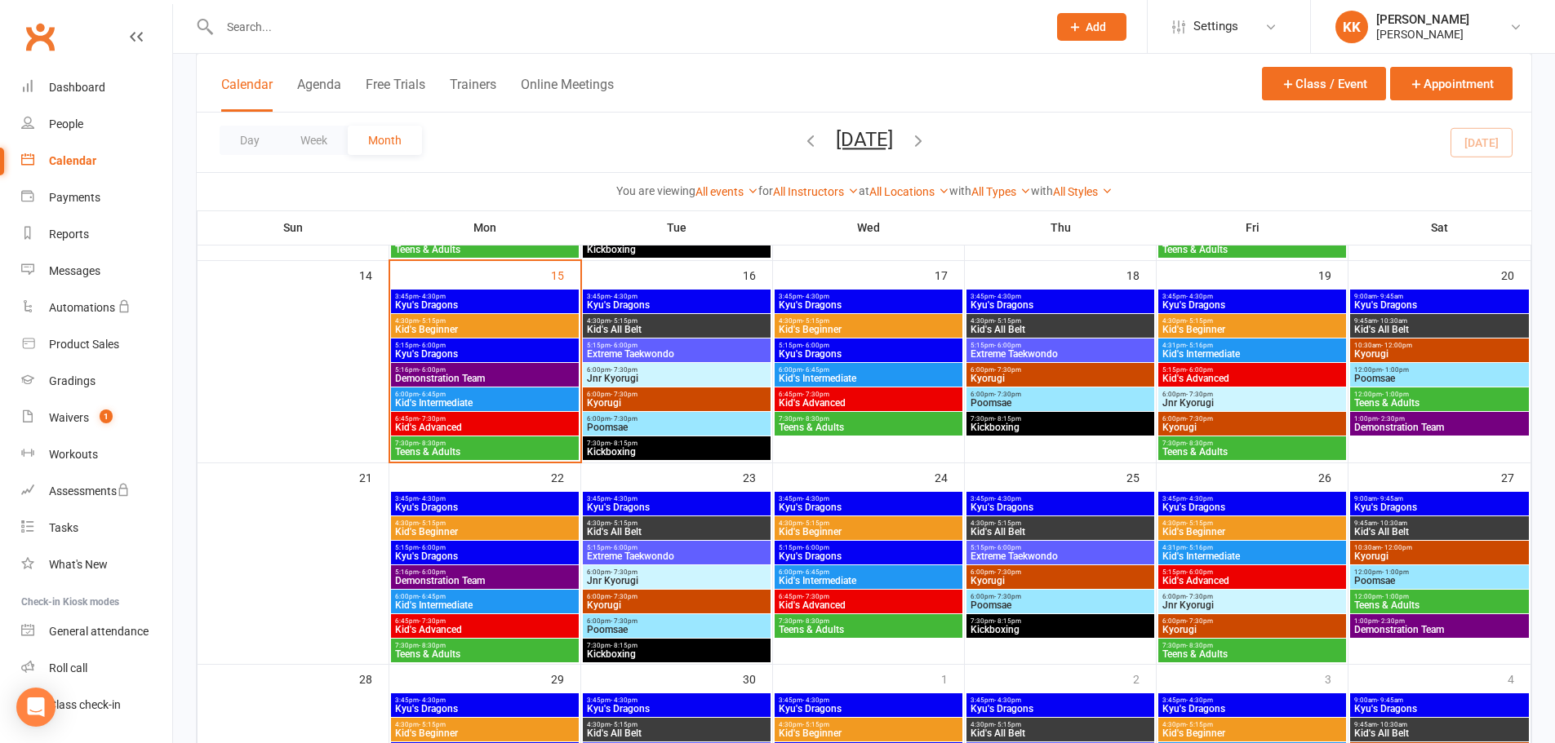
click at [470, 450] on span "Teens & Adults" at bounding box center [484, 452] width 181 height 10
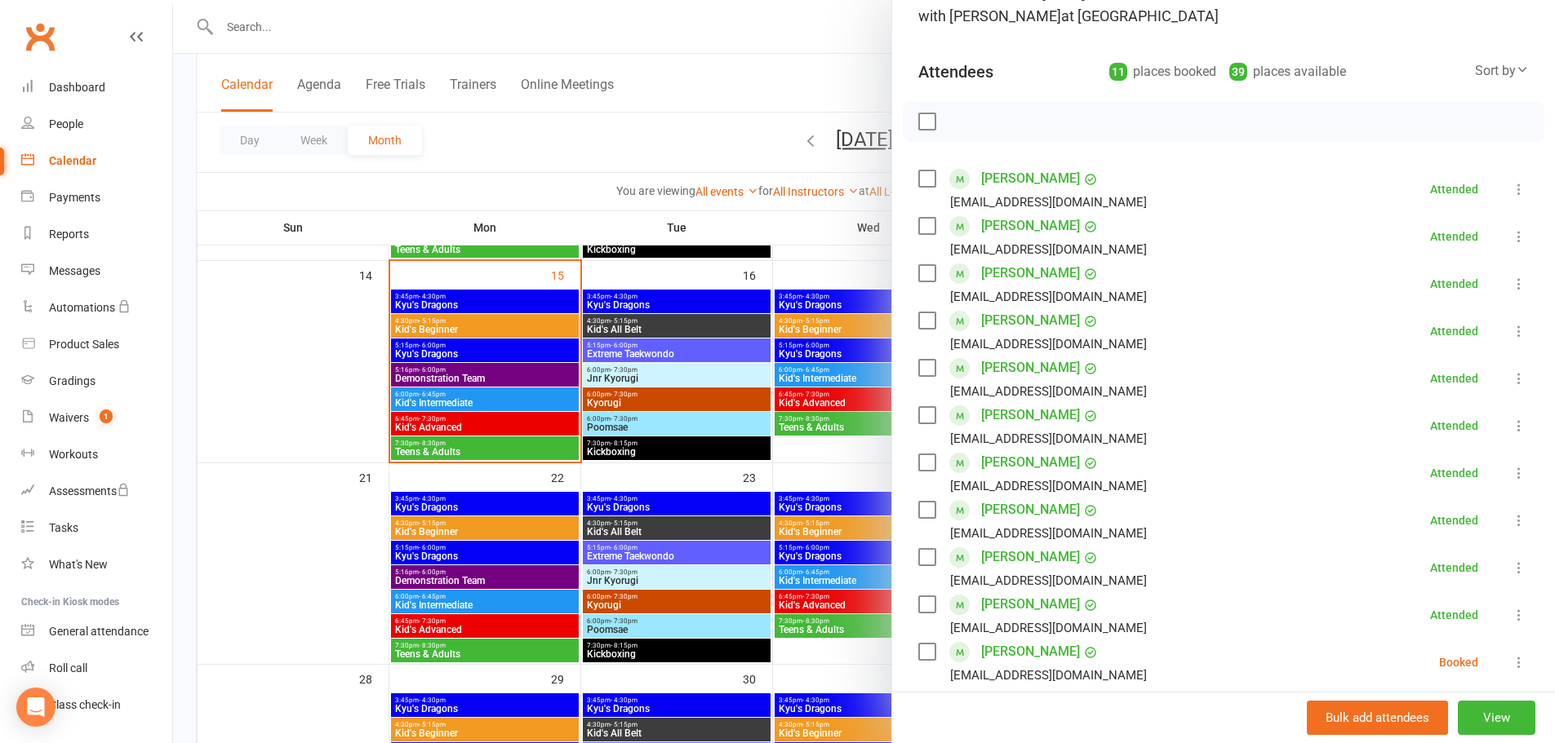
scroll to position [163, 0]
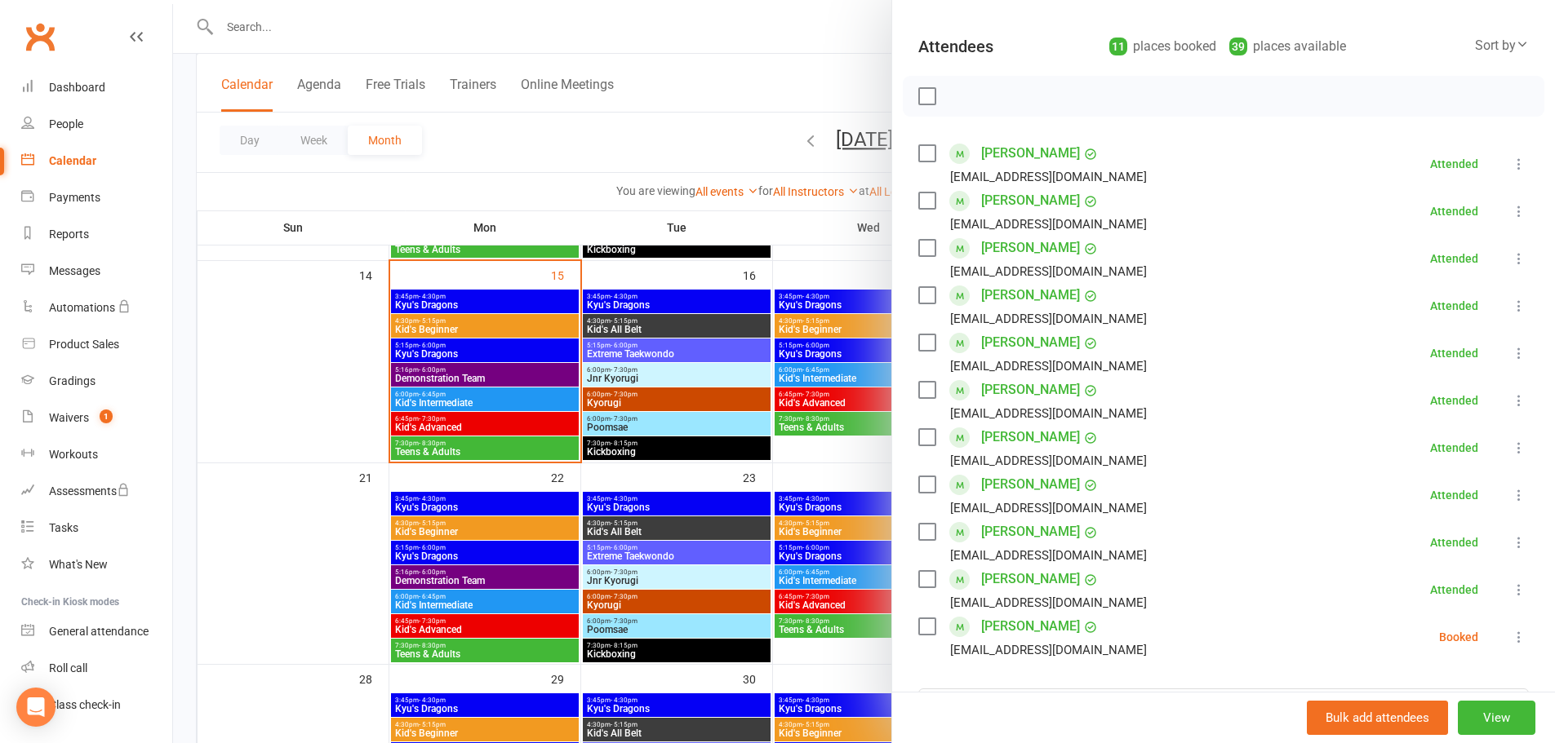
click at [308, 402] on div at bounding box center [864, 371] width 1382 height 743
